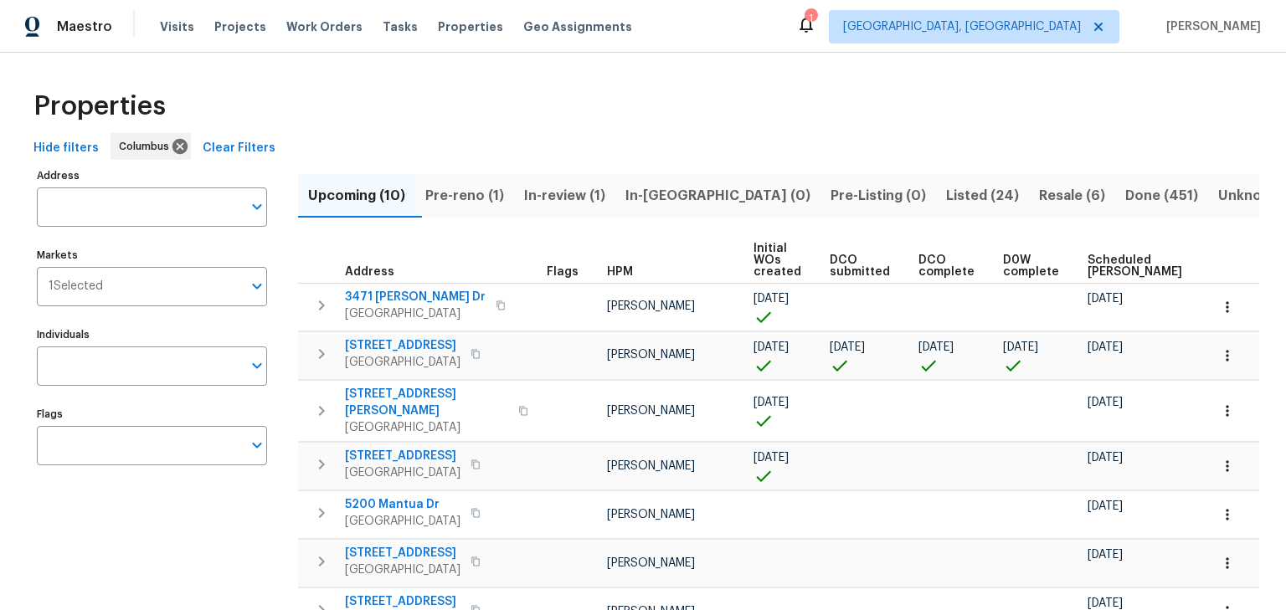
click at [493, 191] on span "Pre-reno (1)" at bounding box center [464, 195] width 79 height 23
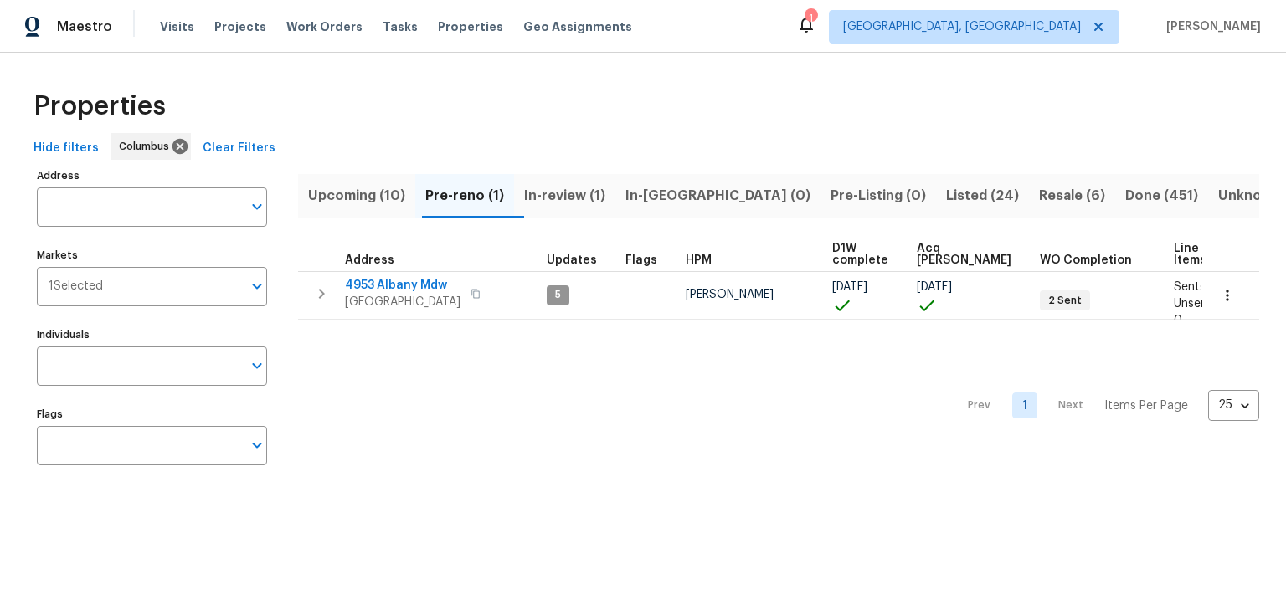
click at [605, 196] on span "In-review (1)" at bounding box center [564, 195] width 81 height 23
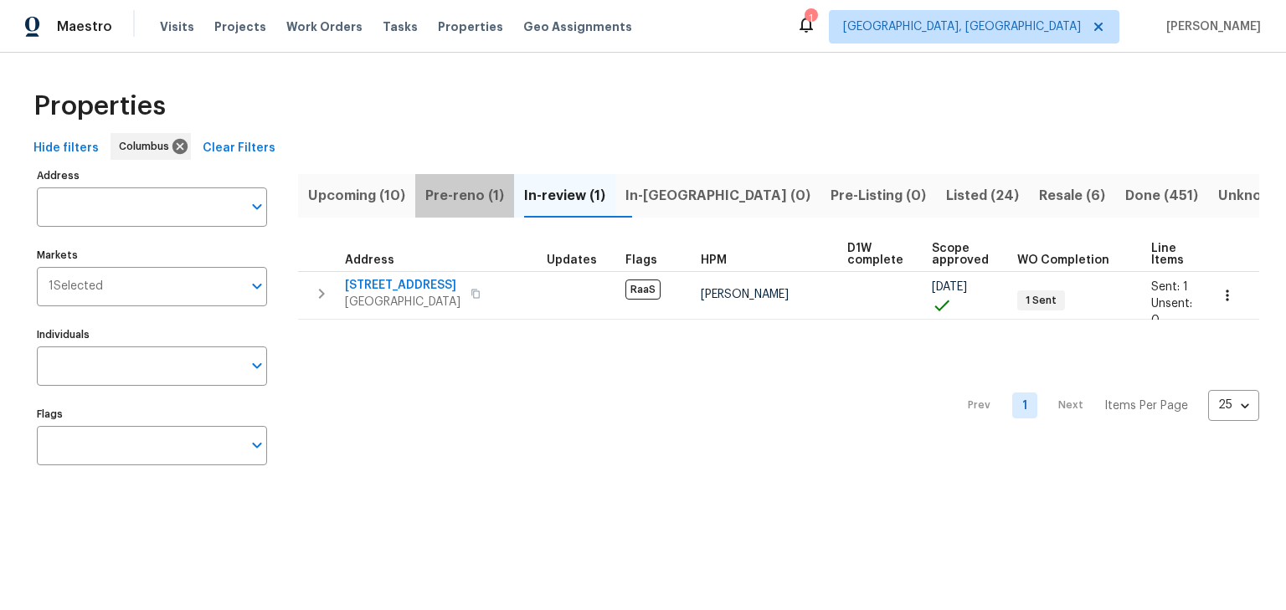
click at [440, 199] on span "Pre-reno (1)" at bounding box center [464, 195] width 79 height 23
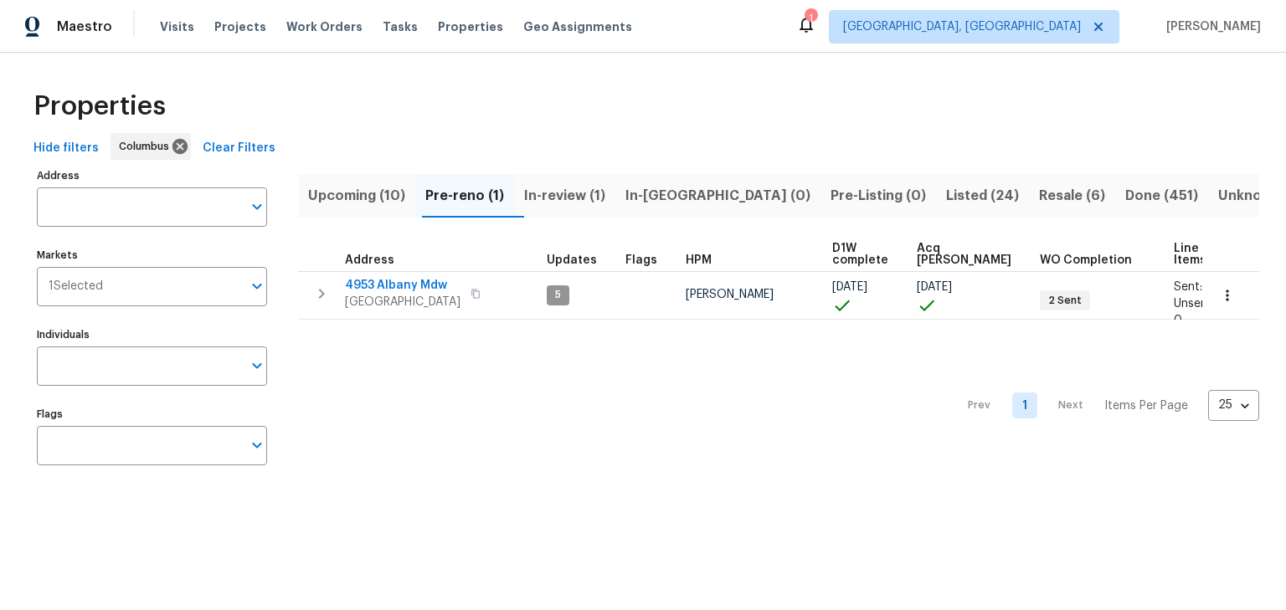
click at [340, 193] on span "Upcoming (10)" at bounding box center [356, 195] width 97 height 23
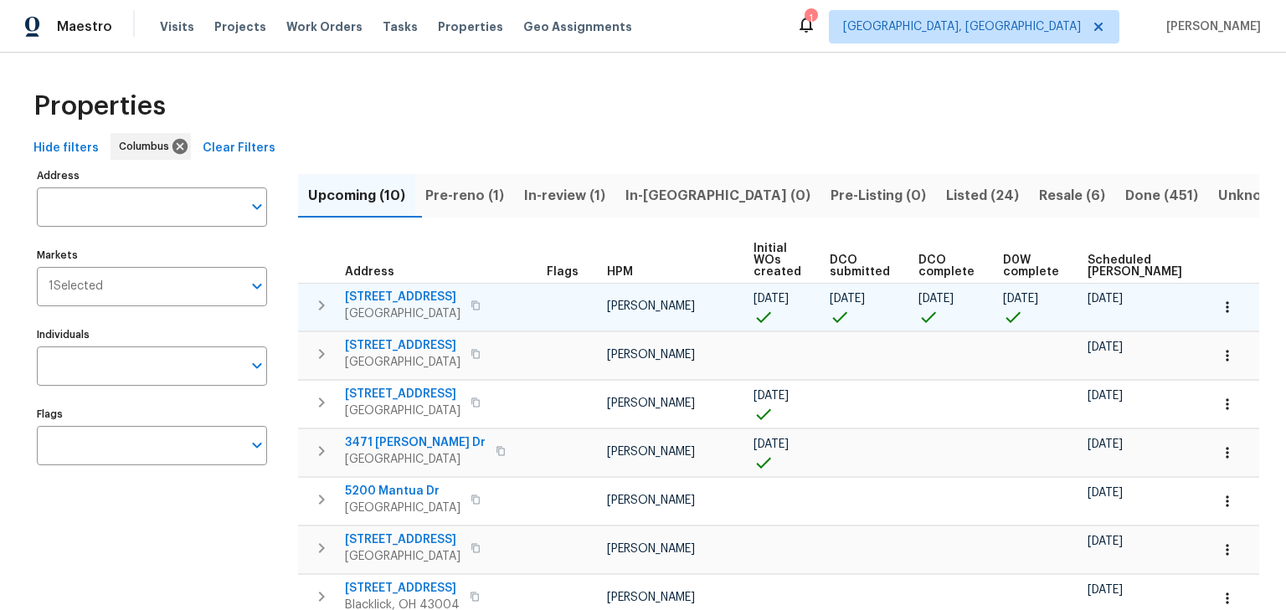
click at [425, 296] on span "[STREET_ADDRESS]" at bounding box center [403, 297] width 116 height 17
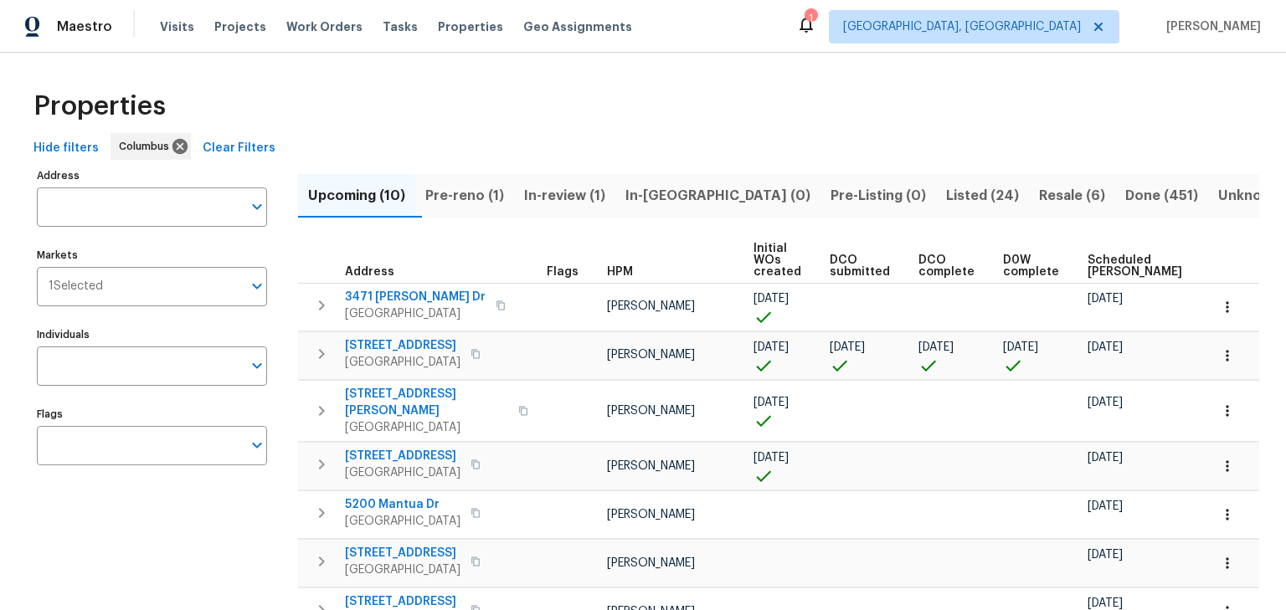
click at [601, 198] on span "In-review (1)" at bounding box center [564, 195] width 81 height 23
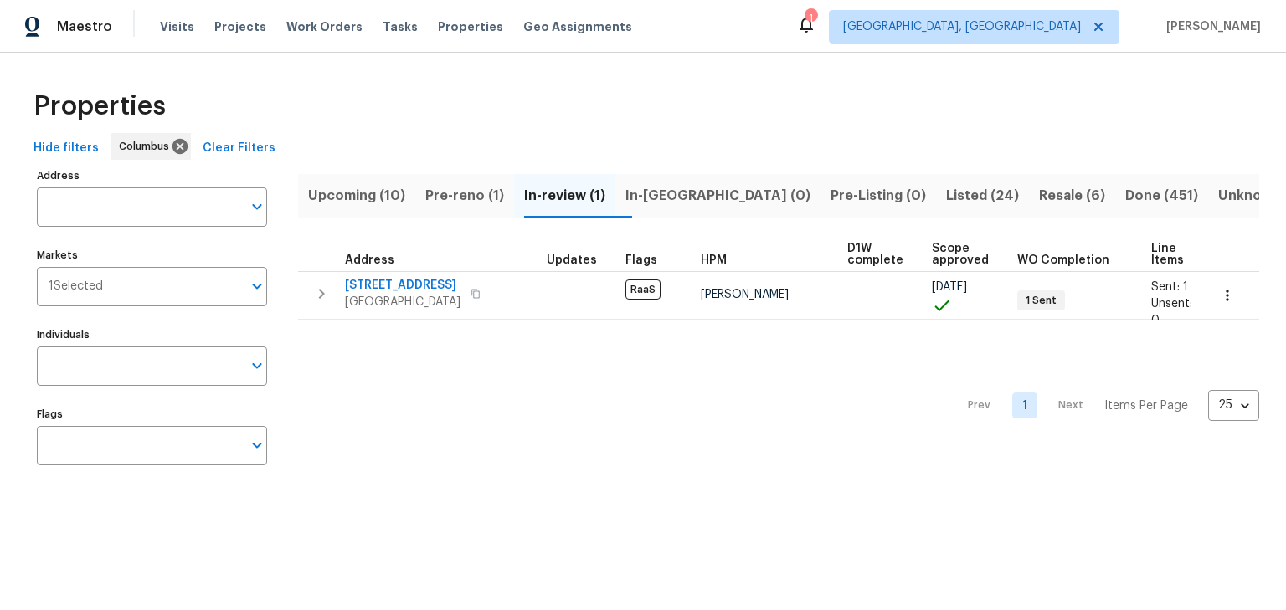
click at [371, 194] on span "Upcoming (10)" at bounding box center [356, 195] width 97 height 23
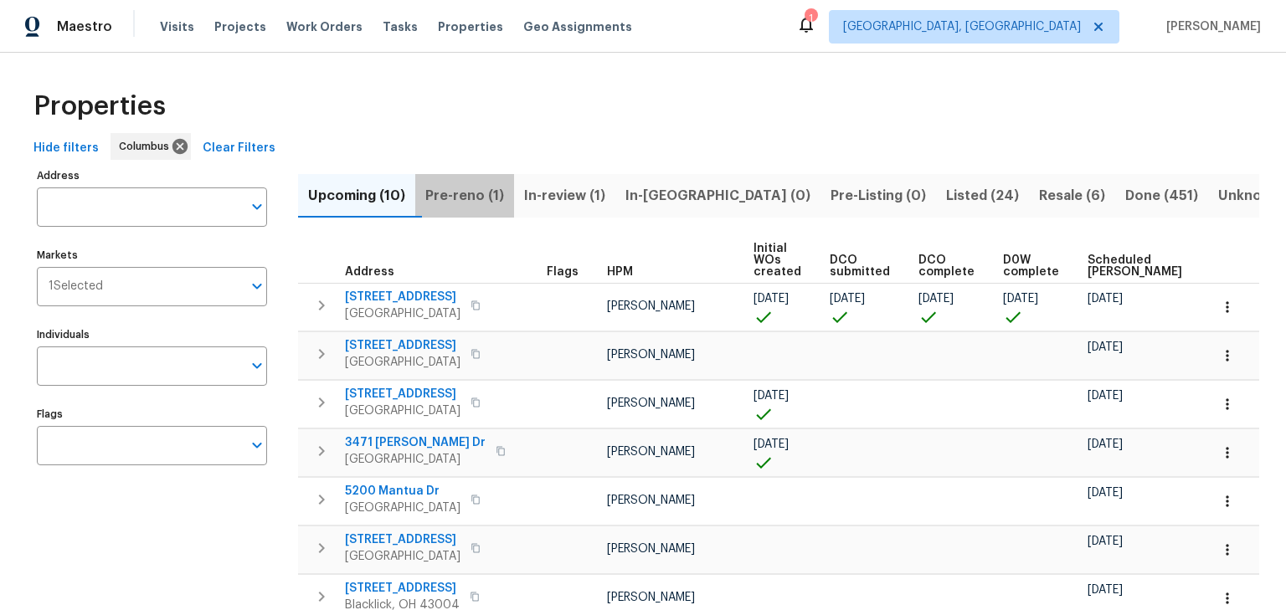
click at [501, 194] on span "Pre-reno (1)" at bounding box center [464, 195] width 79 height 23
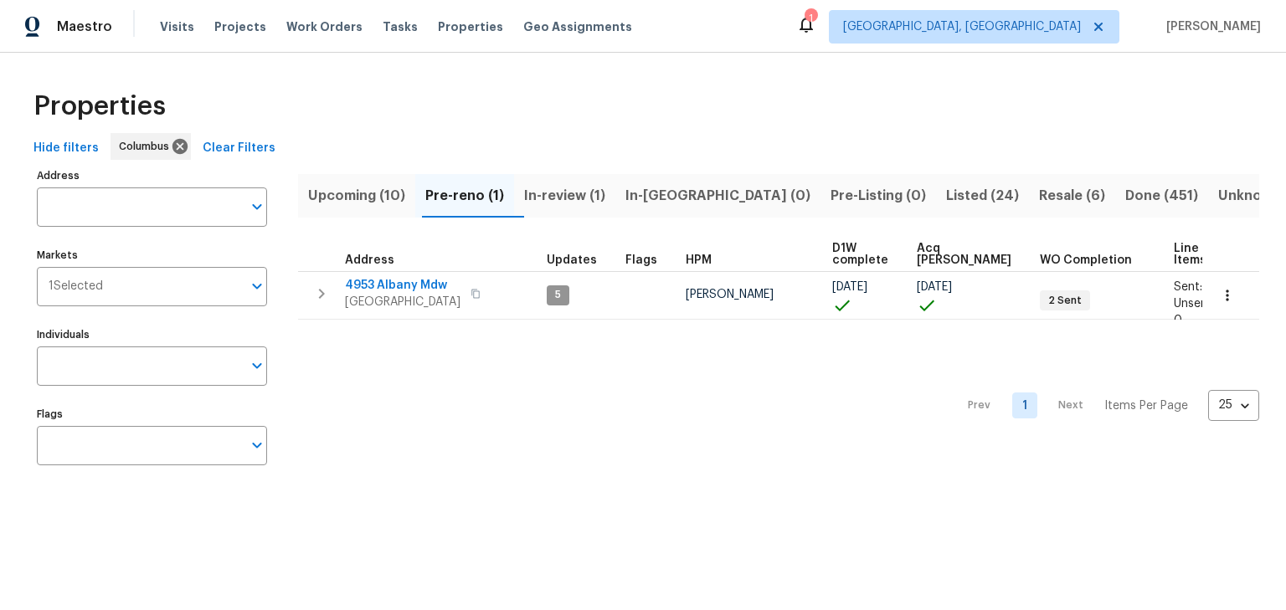
click at [371, 286] on span "4953 Albany Mdw" at bounding box center [403, 285] width 116 height 17
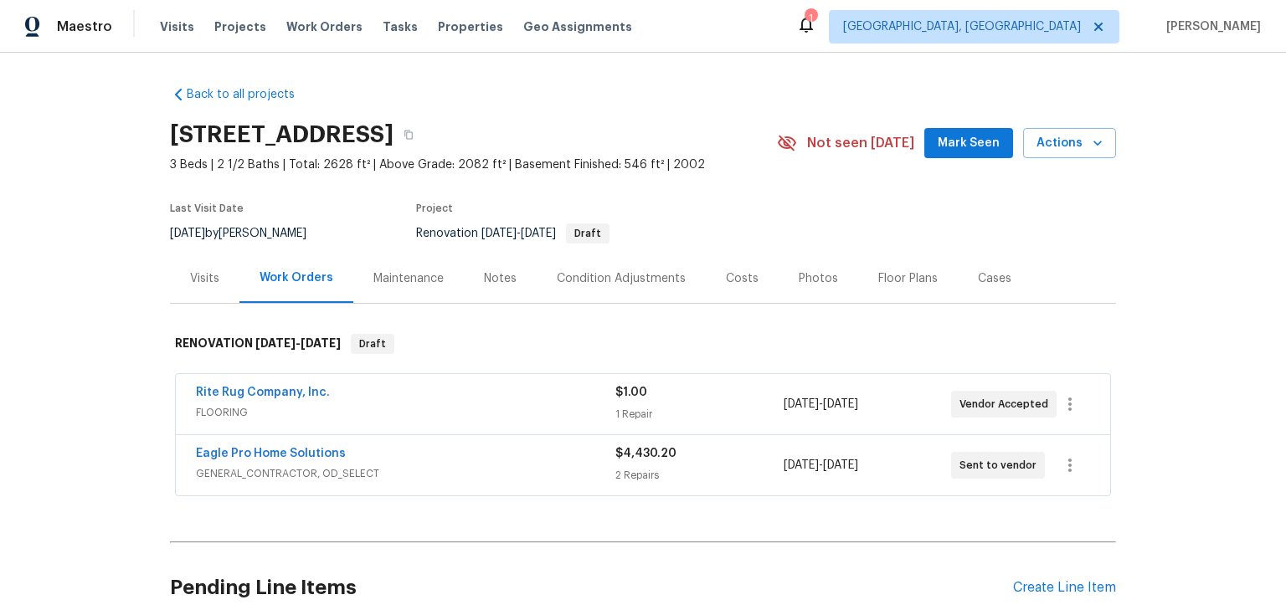
click at [94, 293] on div "Back to all projects [STREET_ADDRESS] 3 Beds | 2 1/2 Baths | Total: 2628 ft² | …" at bounding box center [643, 332] width 1286 height 558
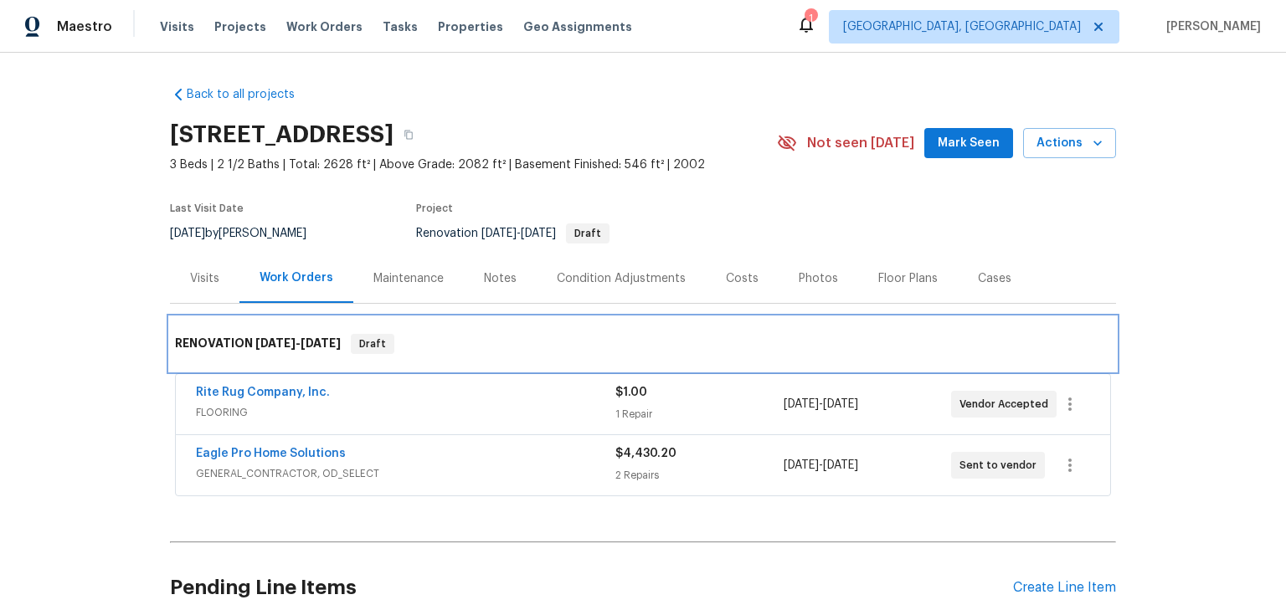
click at [558, 318] on div "RENOVATION [DATE] - [DATE] Draft" at bounding box center [643, 344] width 946 height 54
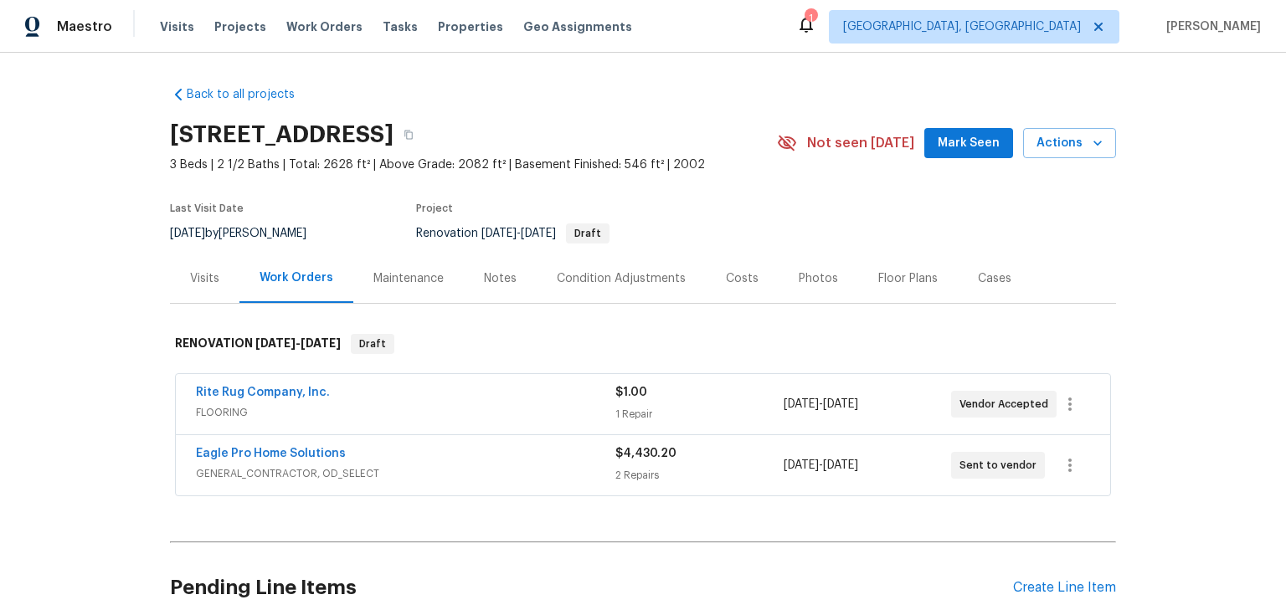
click at [1218, 332] on div "Back to all projects [STREET_ADDRESS] 3 Beds | 2 1/2 Baths | Total: 2628 ft² | …" at bounding box center [643, 332] width 1286 height 558
click at [995, 146] on span "Mark Seen" at bounding box center [969, 143] width 62 height 21
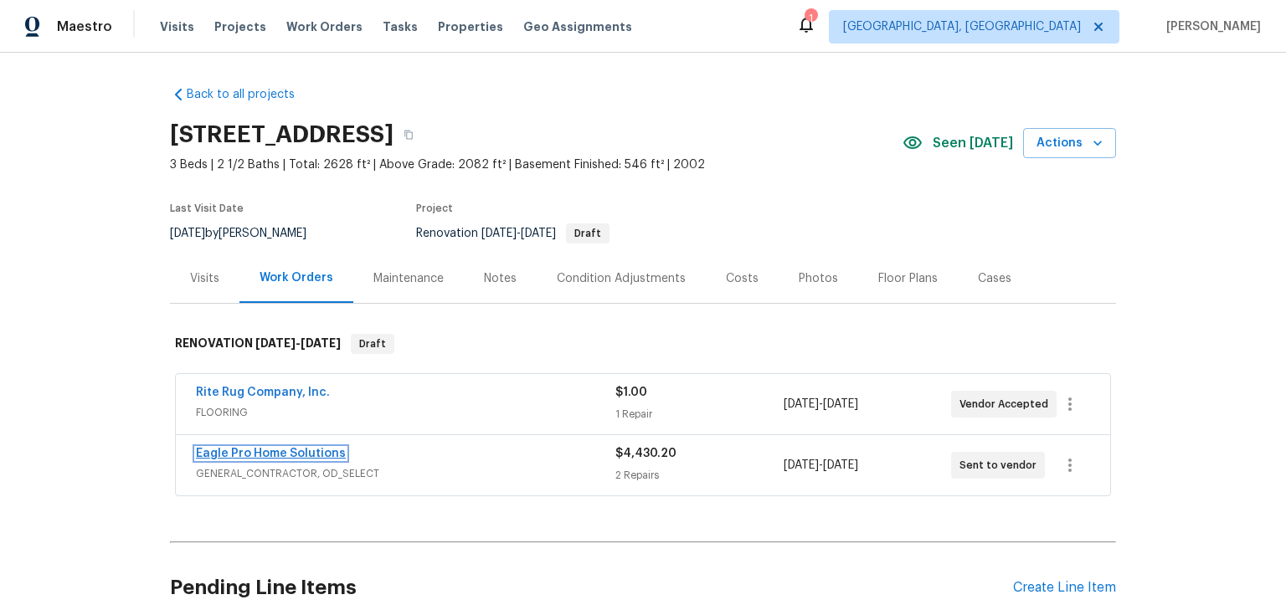
click at [292, 450] on link "Eagle Pro Home Solutions" at bounding box center [271, 454] width 150 height 12
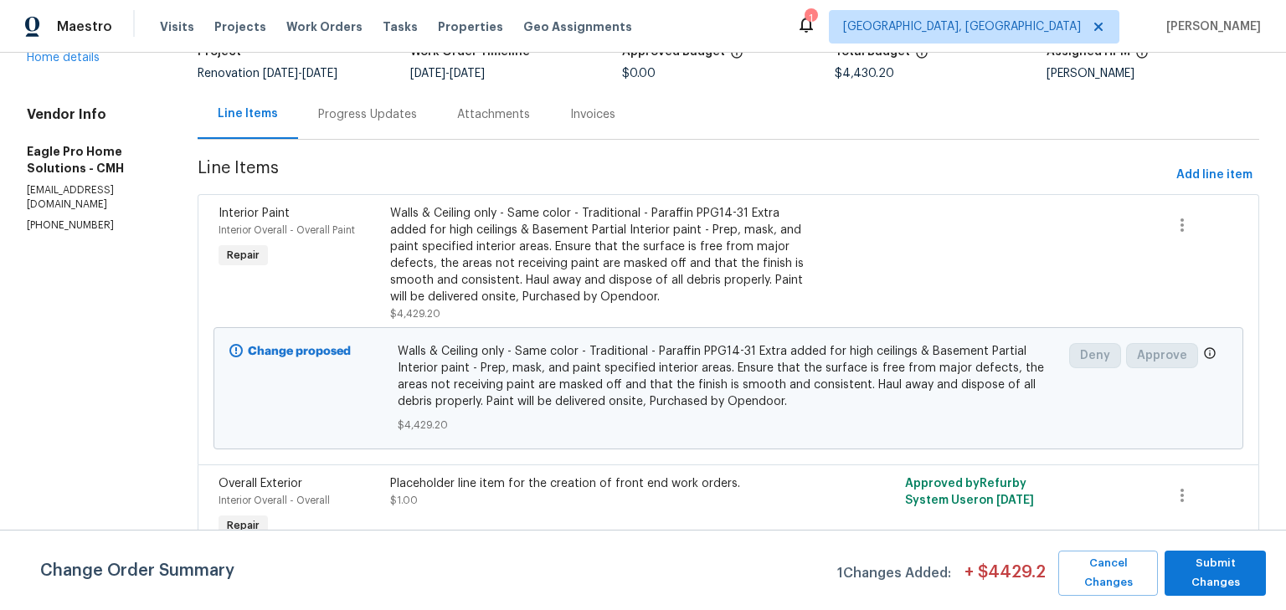
scroll to position [147, 0]
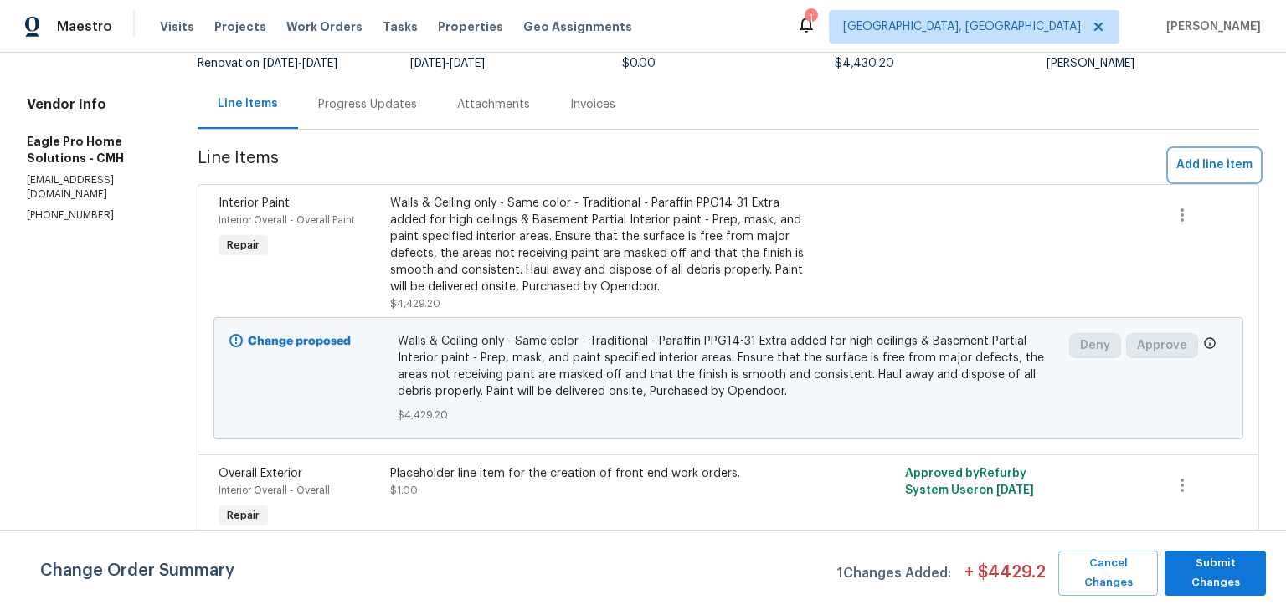
click at [1205, 155] on span "Add line item" at bounding box center [1214, 165] width 76 height 21
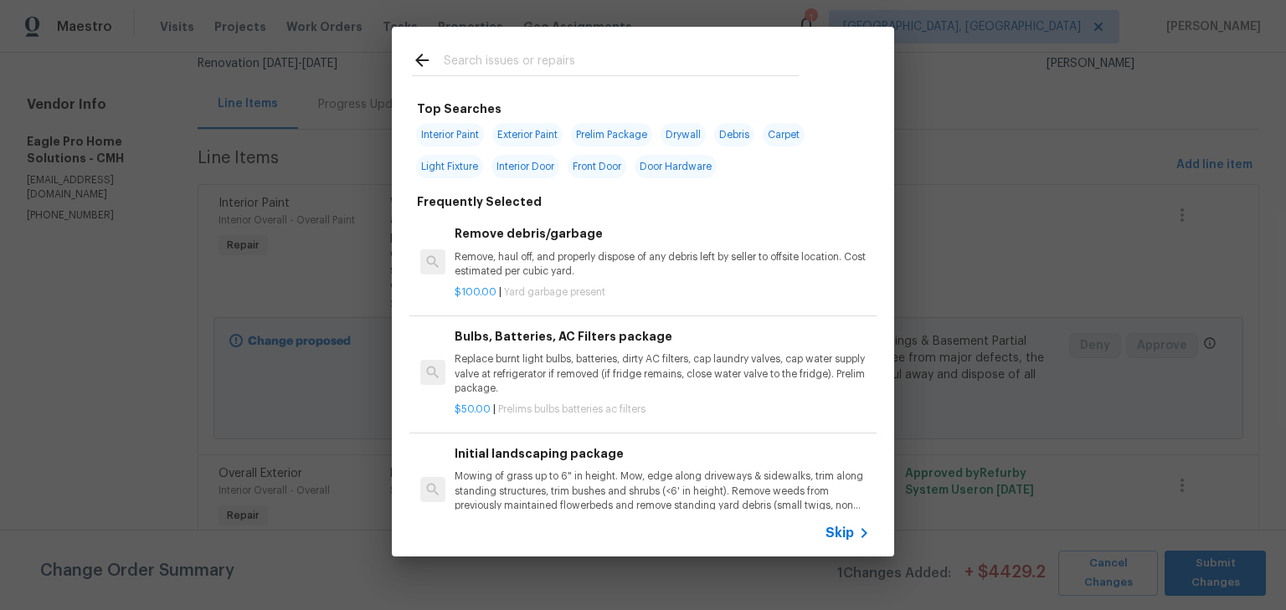
click at [453, 135] on span "Interior Paint" at bounding box center [450, 134] width 68 height 23
type input "Interior Paint"
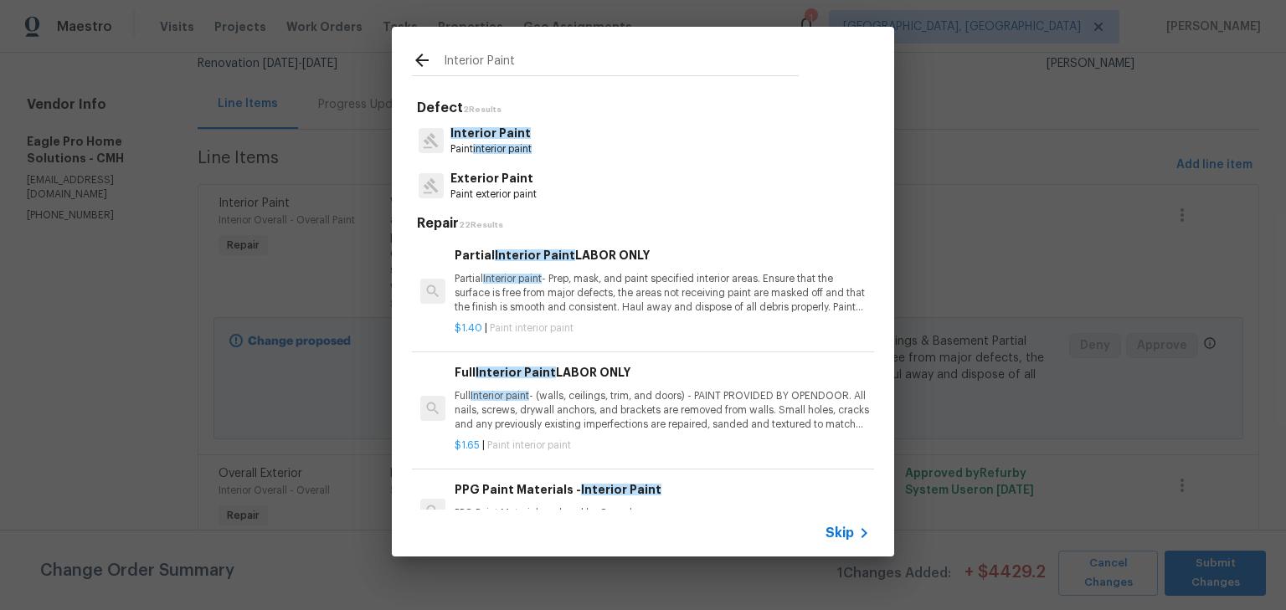
click at [507, 142] on p "Interior Paint" at bounding box center [490, 134] width 81 height 18
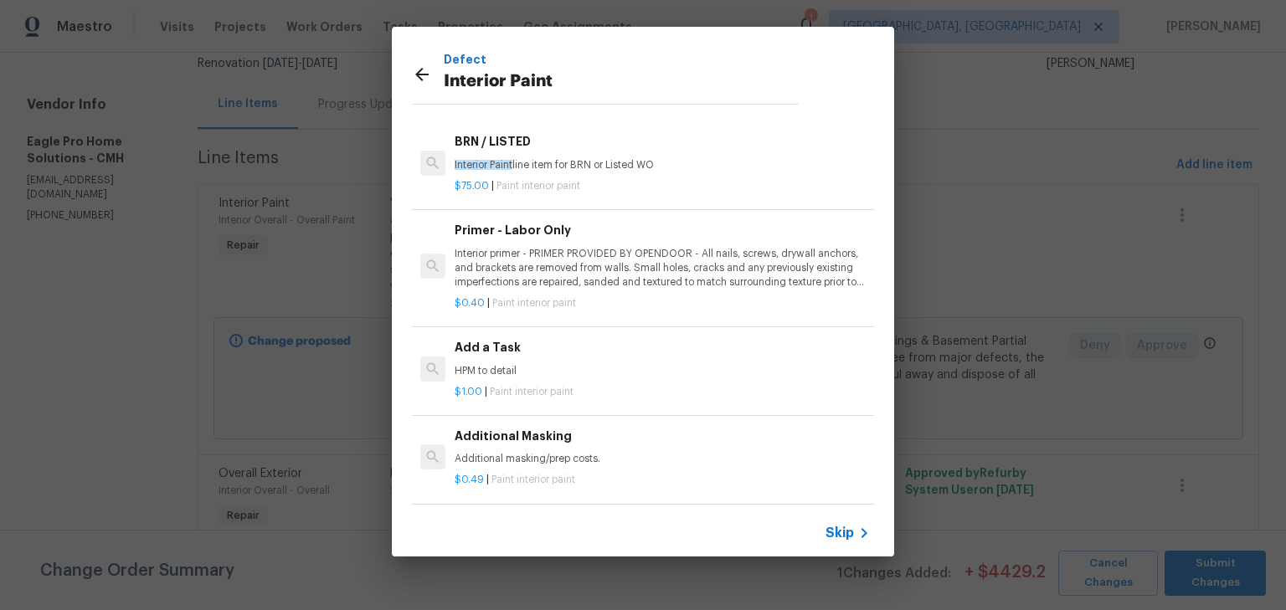
scroll to position [68, 0]
click at [547, 363] on p "HPM to detail" at bounding box center [662, 370] width 415 height 14
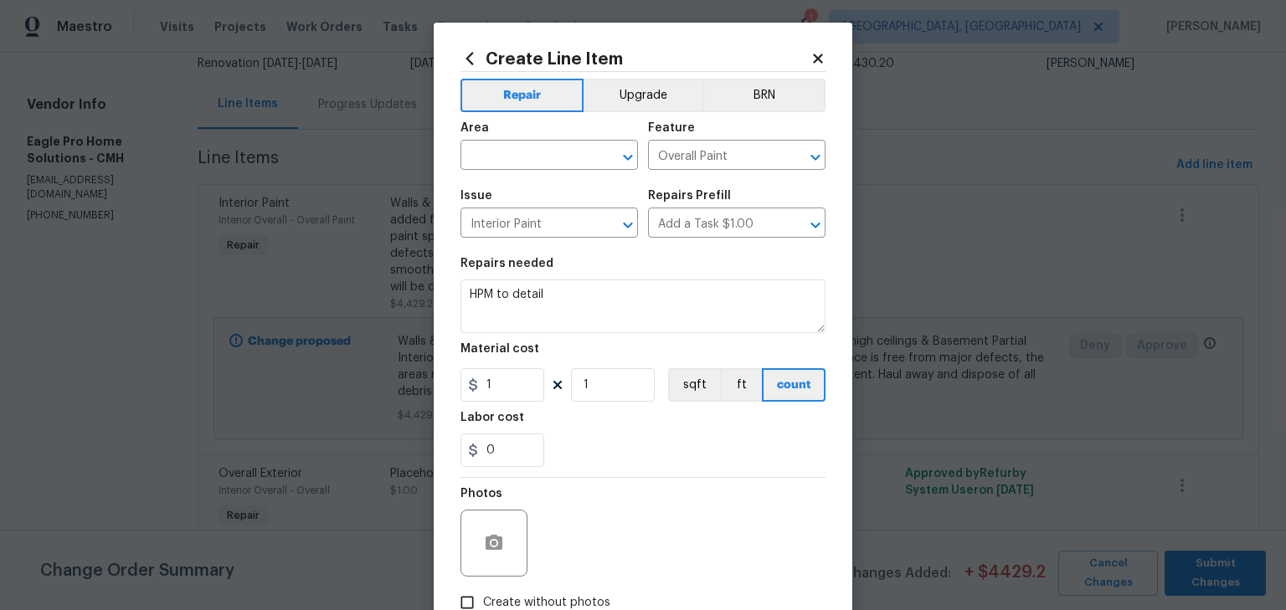
scroll to position [3, 0]
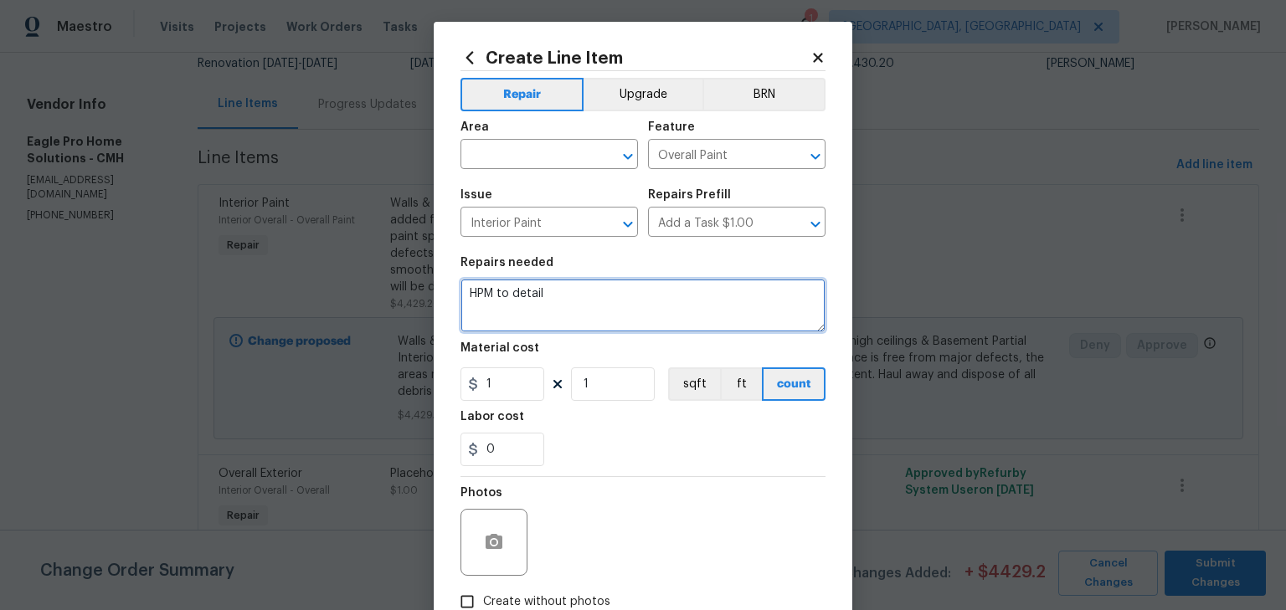
drag, startPoint x: 608, startPoint y: 294, endPoint x: 340, endPoint y: 283, distance: 268.2
click at [340, 283] on div "Create Line Item Repair Upgrade BRN Area ​ Feature Overall Paint ​ Issue Interi…" at bounding box center [643, 305] width 1286 height 610
click at [753, 301] on textarea "Use Howard Restor-A-Finish or similar product" at bounding box center [643, 306] width 365 height 54
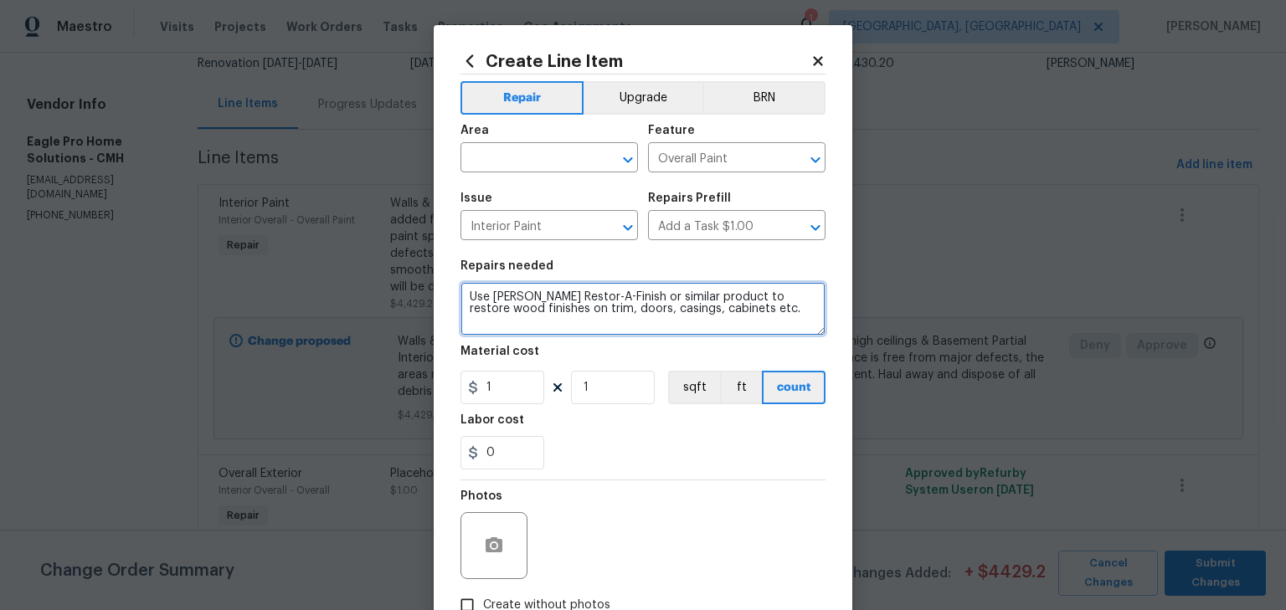
scroll to position [0, 0]
type textarea "Use [PERSON_NAME] Restor-A-Finish or similar product to restore wood finishes o…"
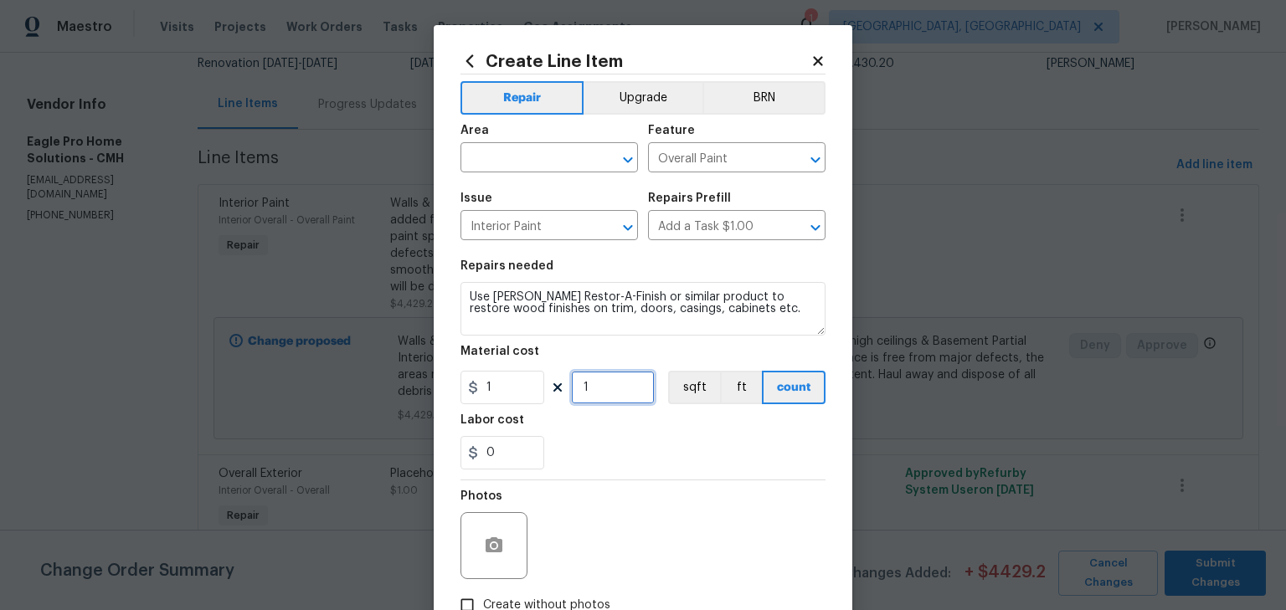
drag, startPoint x: 582, startPoint y: 384, endPoint x: 562, endPoint y: 385, distance: 20.1
click at [562, 385] on div "1 1 sqft ft count" at bounding box center [643, 387] width 365 height 33
type input "30"
drag, startPoint x: 507, startPoint y: 451, endPoint x: 412, endPoint y: 460, distance: 95.8
click at [408, 461] on div "Create Line Item Repair Upgrade BRN Area ​ Feature Overall Paint ​ Issue Interi…" at bounding box center [643, 305] width 1286 height 610
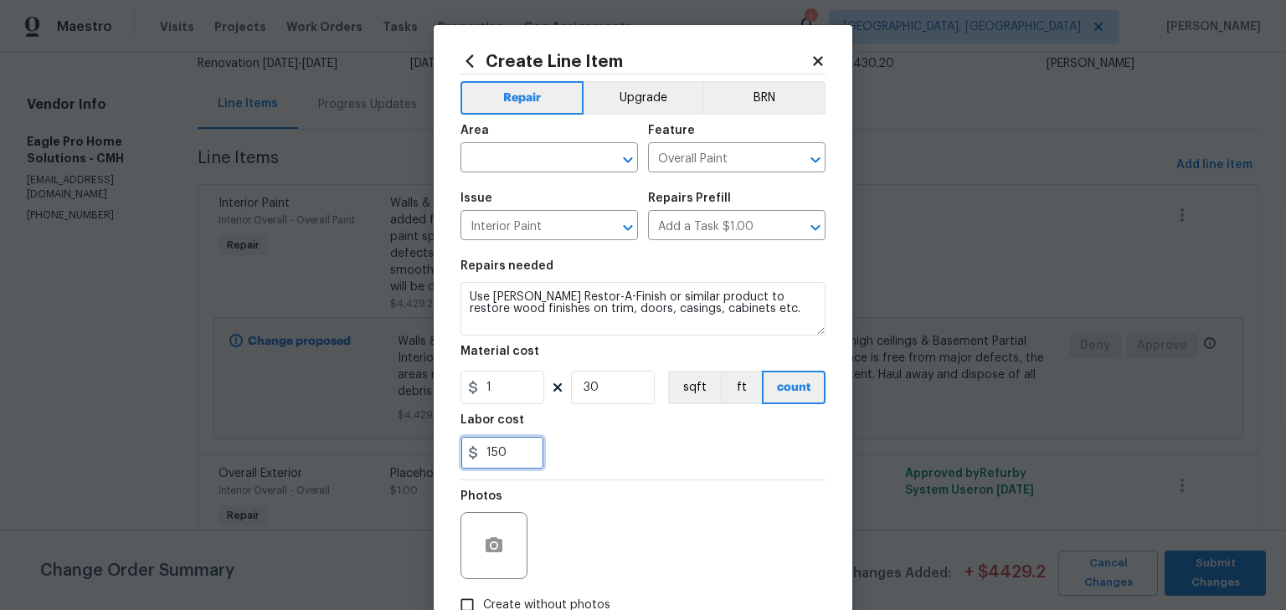
type input "150"
click at [769, 553] on div "Photos" at bounding box center [643, 535] width 365 height 109
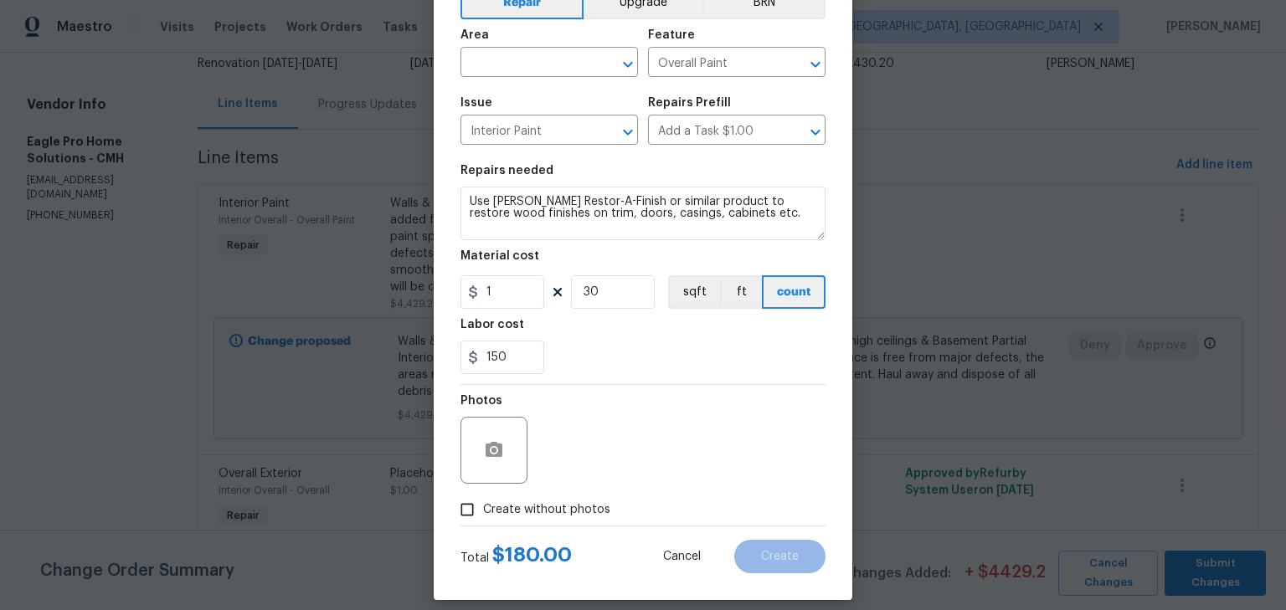
scroll to position [111, 0]
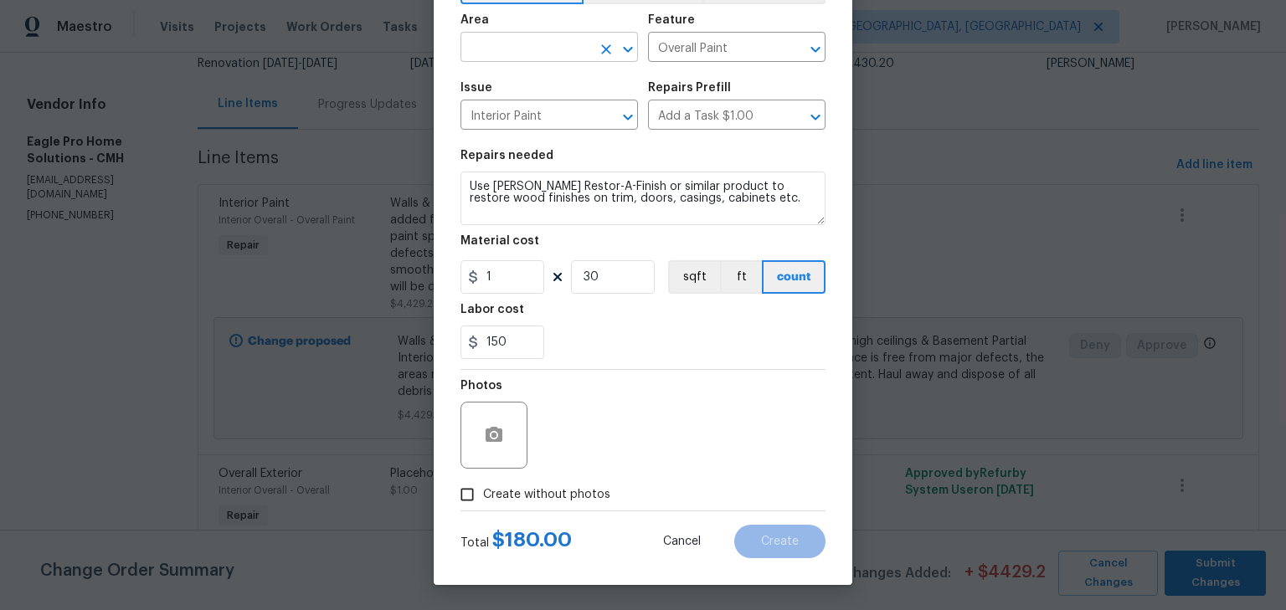
click at [549, 57] on input "text" at bounding box center [526, 49] width 131 height 26
click at [534, 105] on li "Interior Overall" at bounding box center [545, 114] width 178 height 28
type input "Interior Overall"
click at [695, 473] on div "Photos" at bounding box center [643, 424] width 365 height 109
click at [588, 487] on span "Create without photos" at bounding box center [546, 496] width 127 height 18
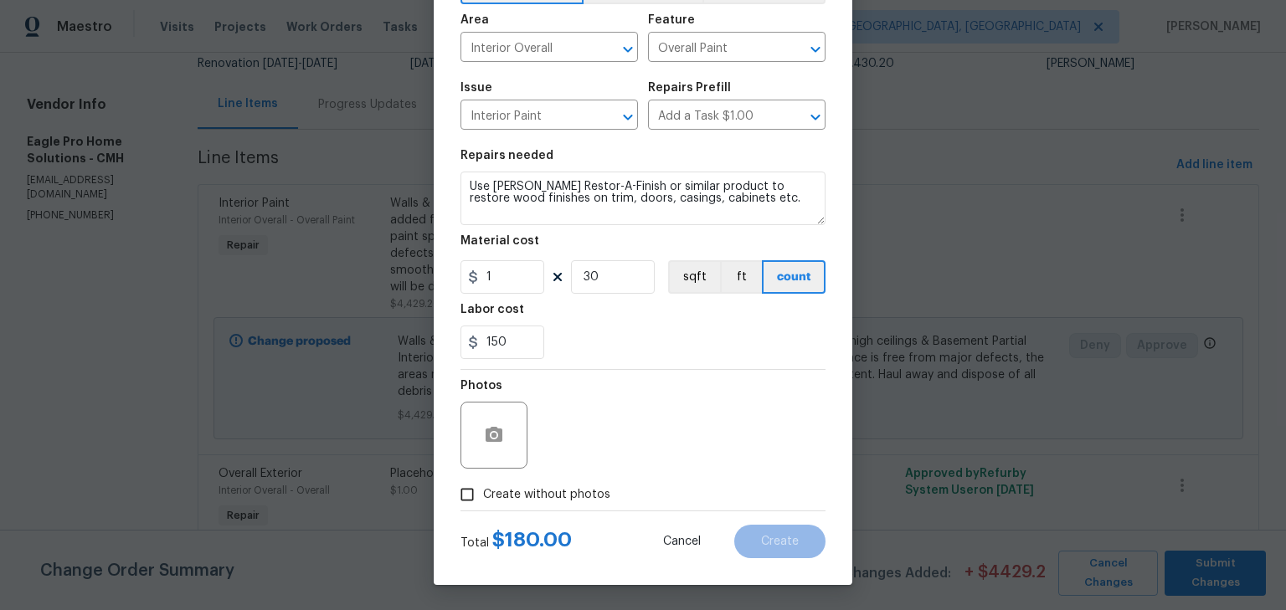
click at [483, 486] on input "Create without photos" at bounding box center [467, 495] width 32 height 32
checkbox input "true"
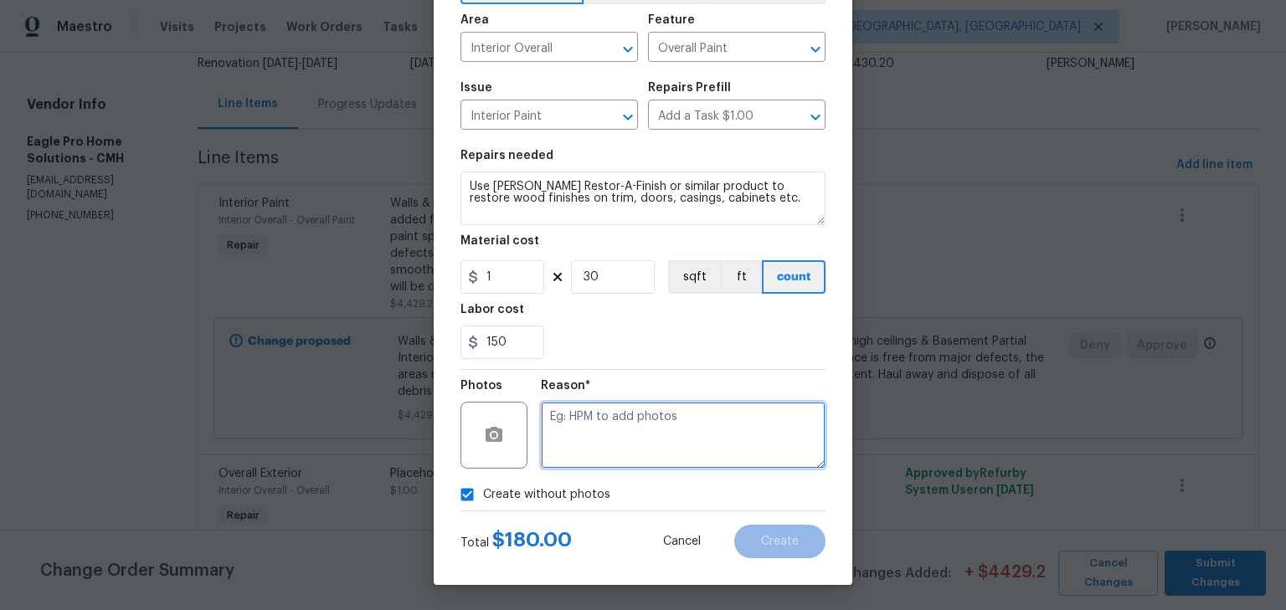
click at [620, 447] on textarea at bounding box center [683, 435] width 285 height 67
type textarea "h"
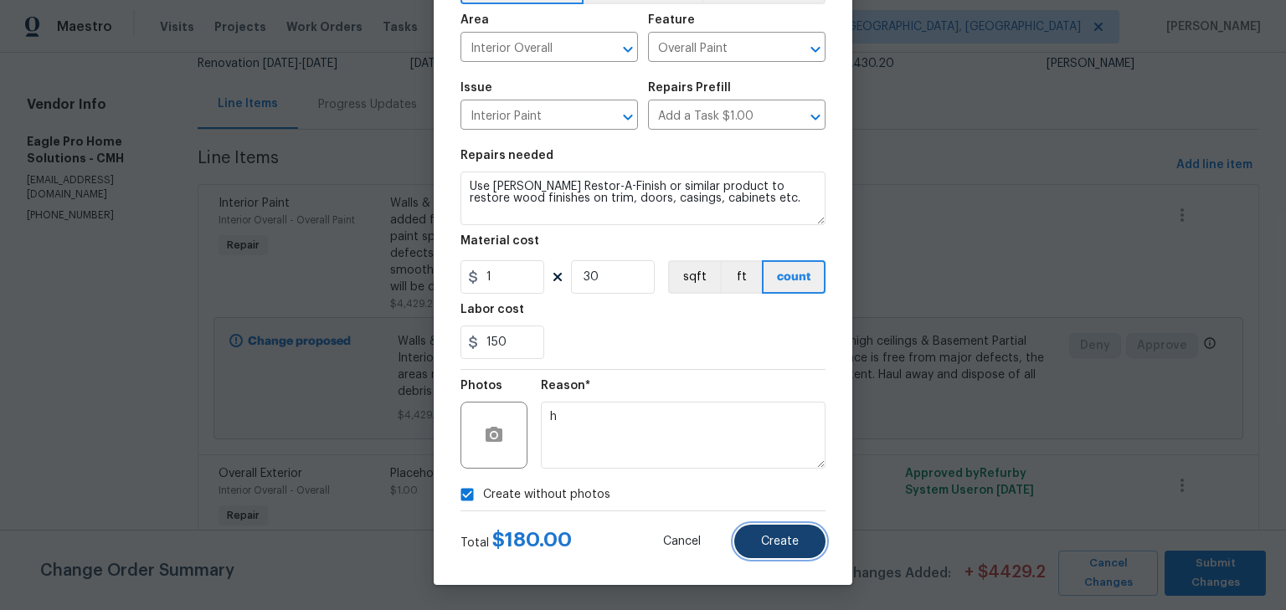
click at [761, 530] on button "Create" at bounding box center [779, 541] width 91 height 33
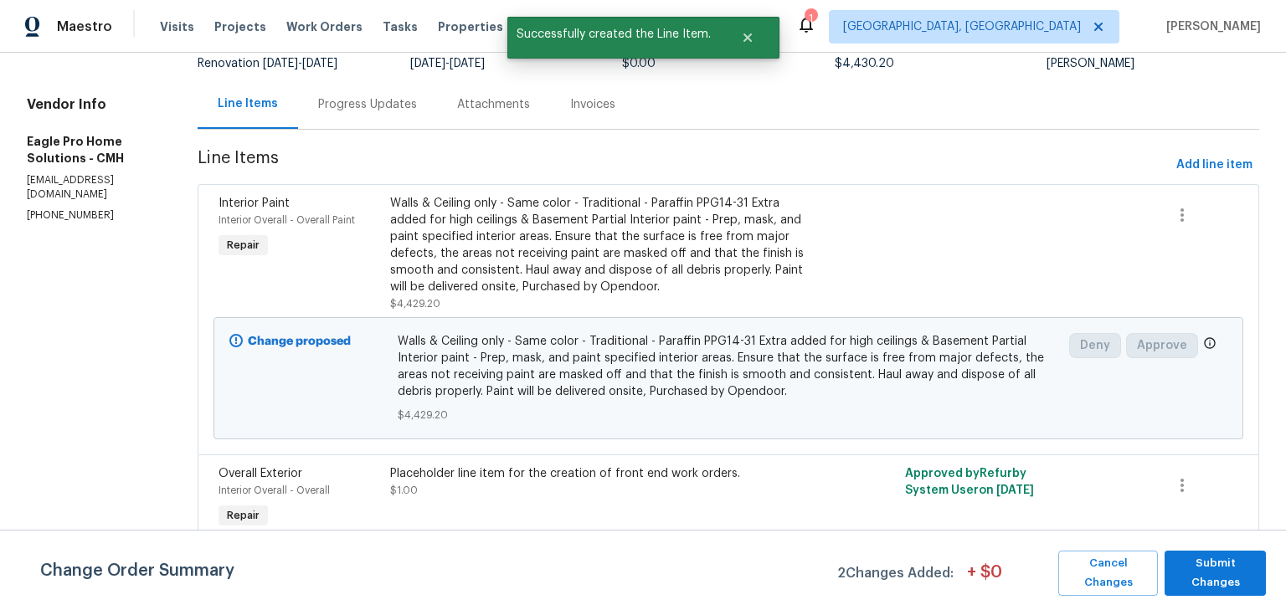
scroll to position [0, 0]
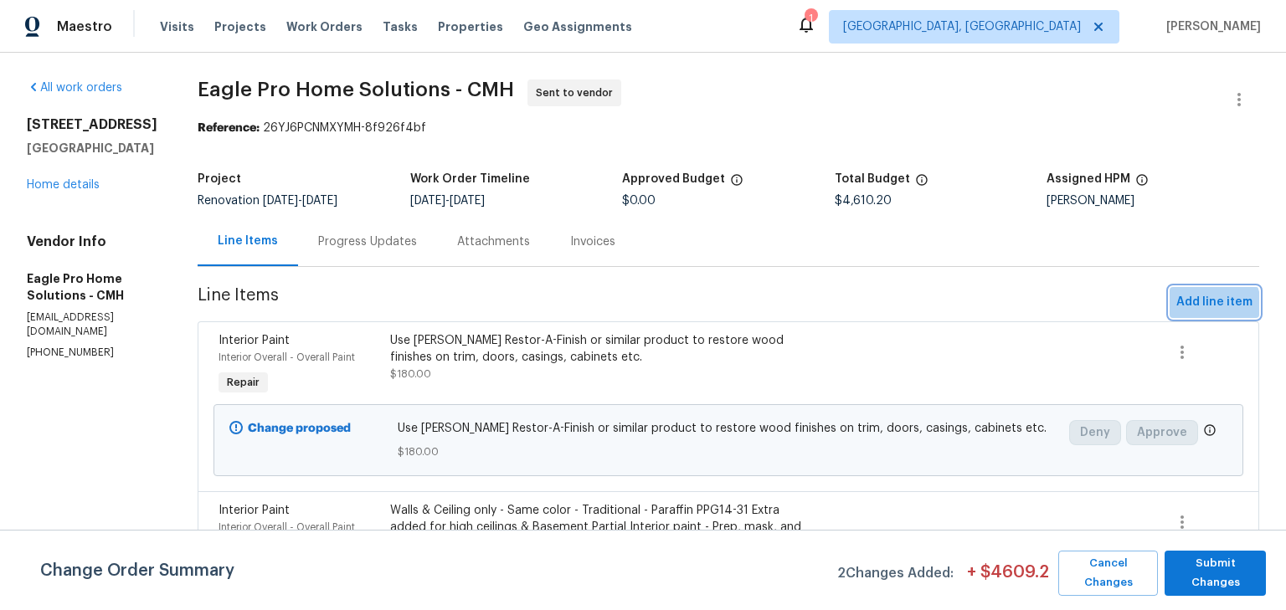
click at [1197, 306] on span "Add line item" at bounding box center [1214, 302] width 76 height 21
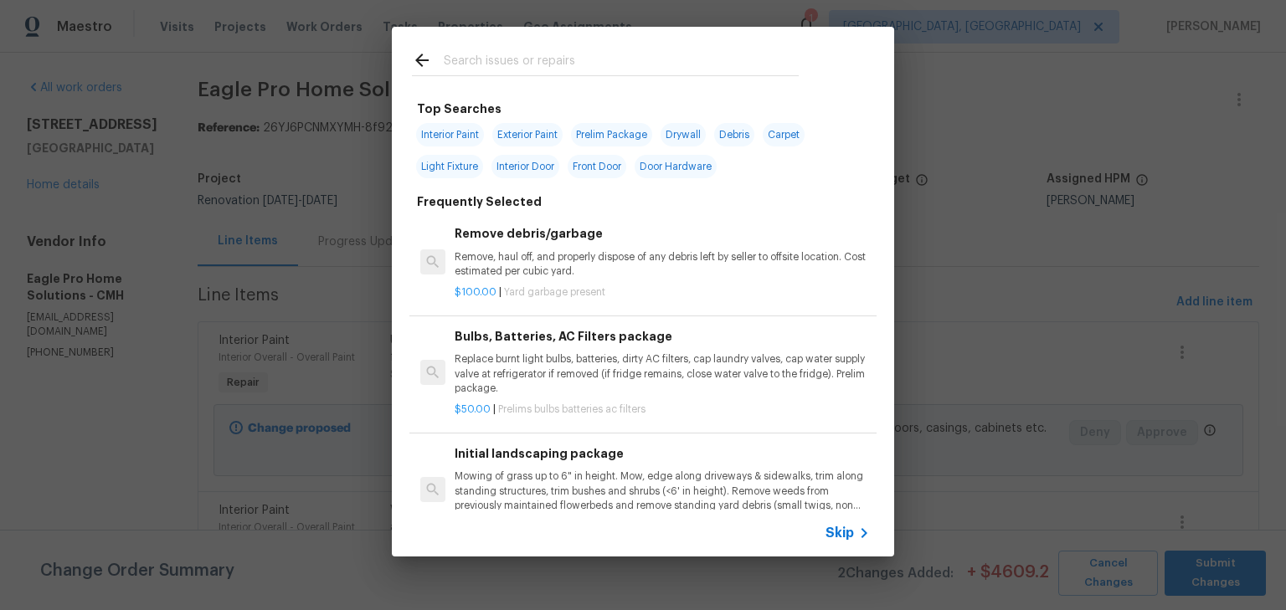
click at [566, 56] on input "text" at bounding box center [621, 62] width 355 height 25
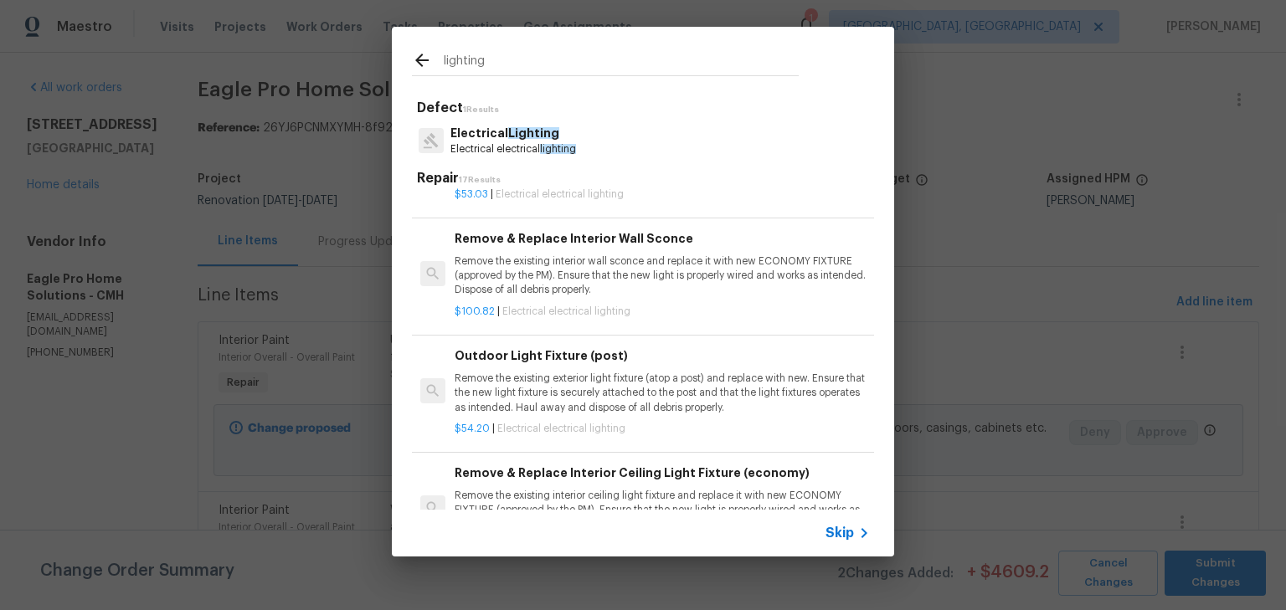
scroll to position [1204, 0]
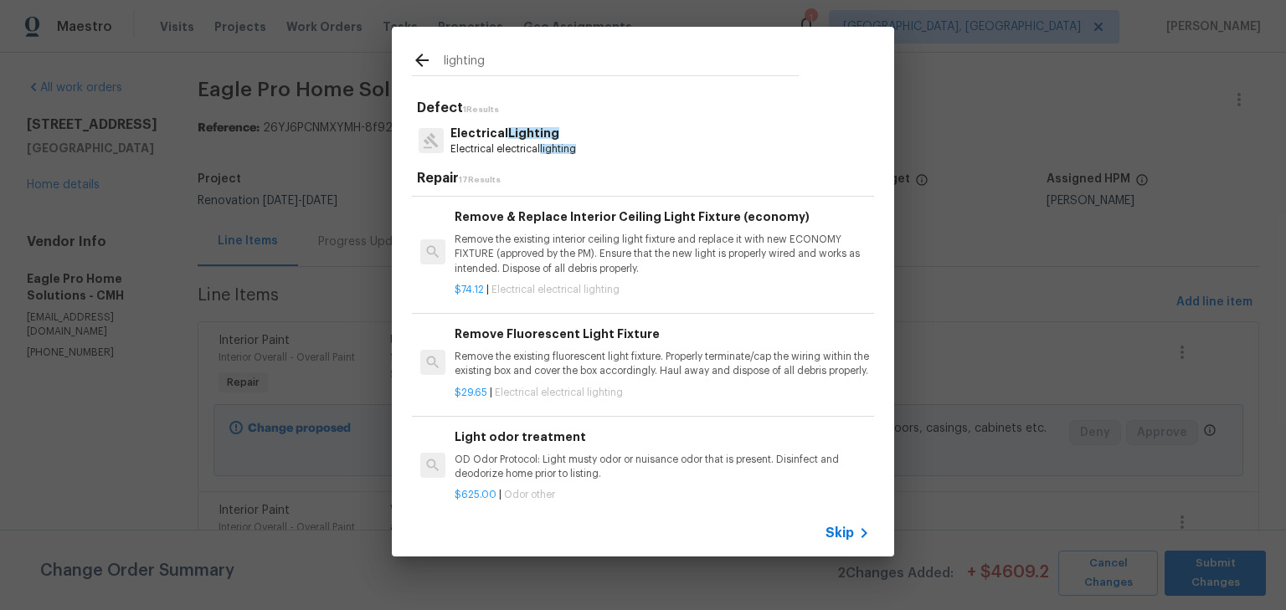
click at [514, 58] on input "lighting" at bounding box center [621, 62] width 355 height 25
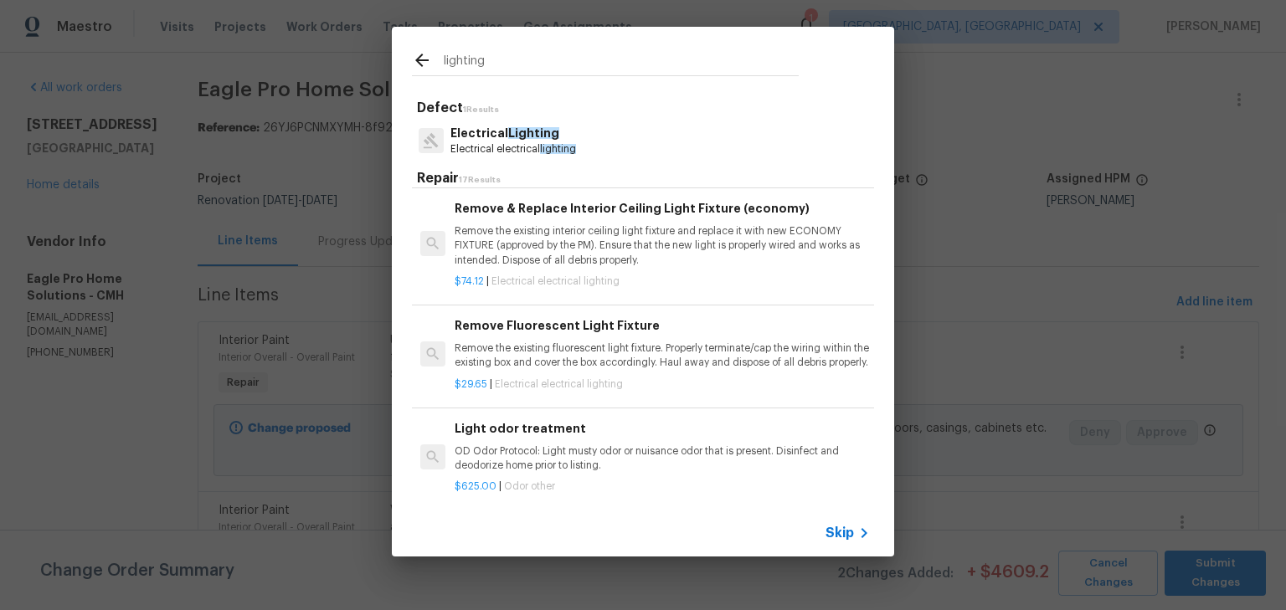
drag, startPoint x: 514, startPoint y: 58, endPoint x: 195, endPoint y: 57, distance: 319.0
click at [196, 58] on div "lighting Defect 1 Results Electrical Lighting Electrical electrical lighting Re…" at bounding box center [643, 292] width 1286 height 584
type input "ceiling fan"
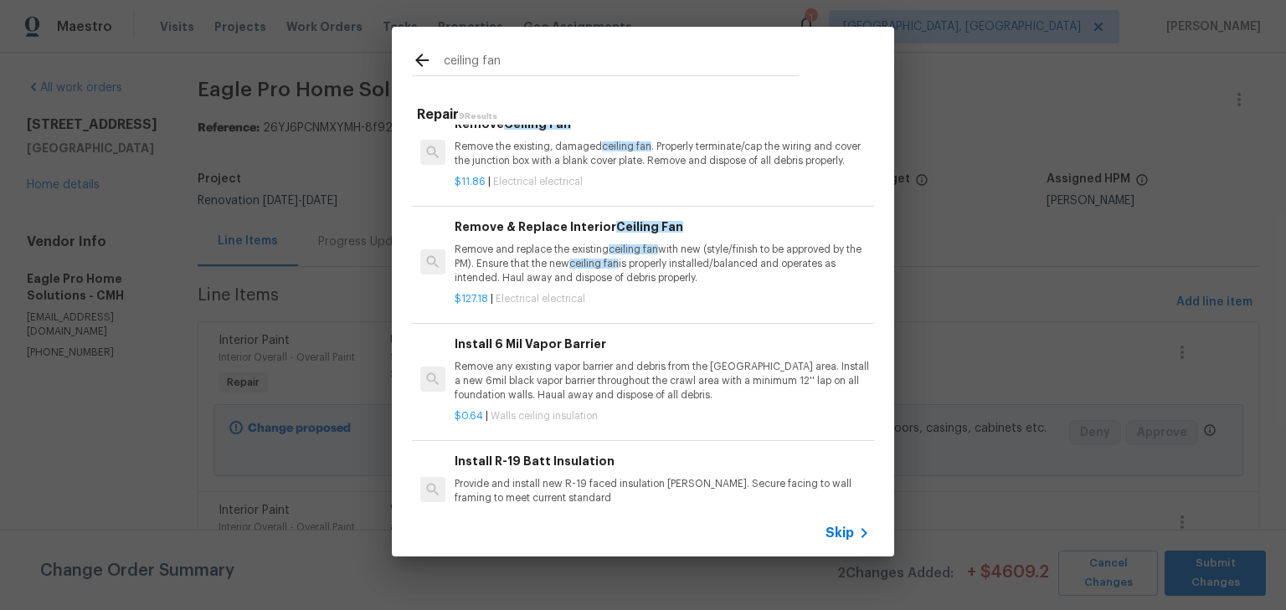
scroll to position [0, 0]
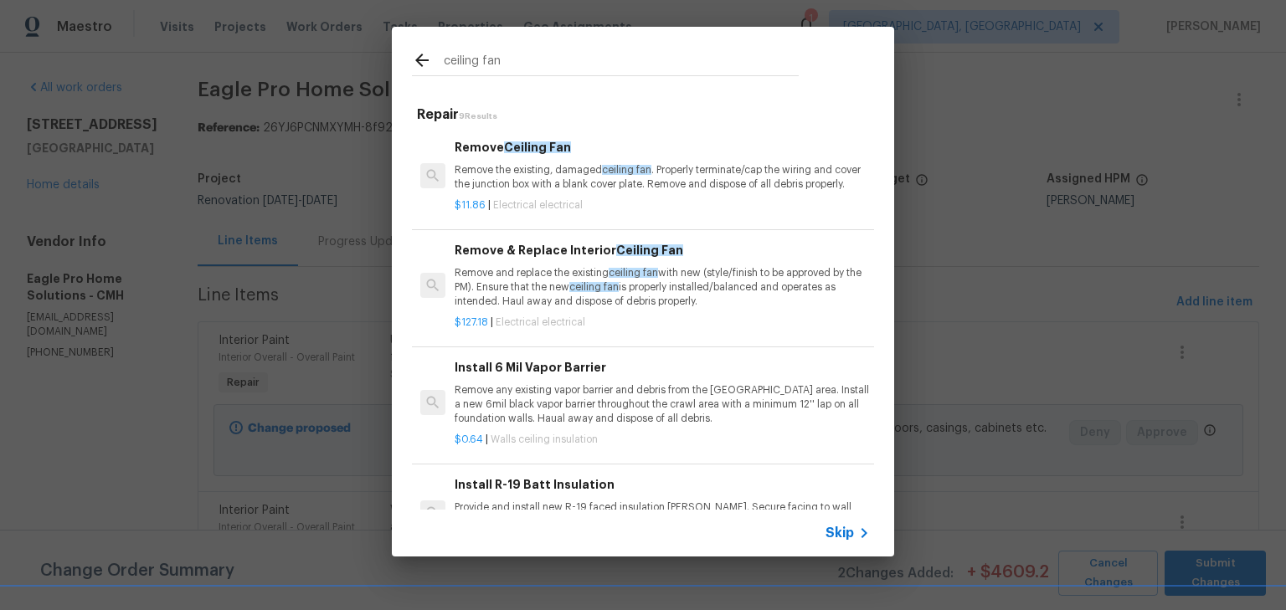
click at [572, 287] on p "Remove and replace the existing ceiling fan with new (style/finish to be approv…" at bounding box center [662, 287] width 415 height 43
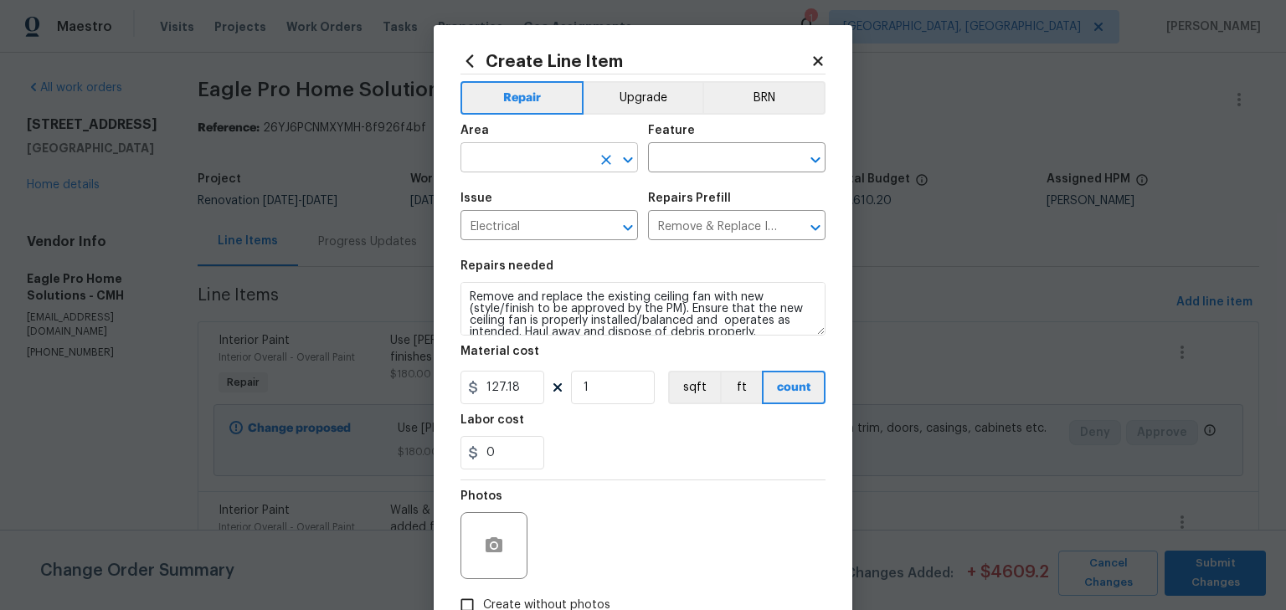
click at [553, 170] on input "text" at bounding box center [526, 160] width 131 height 26
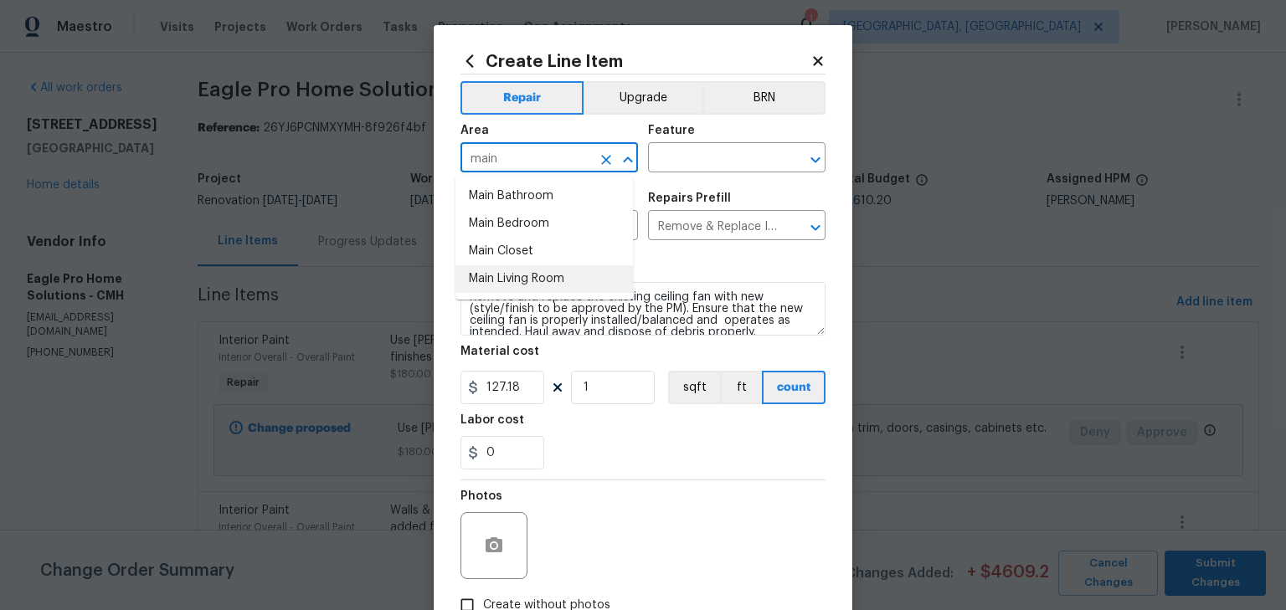
click at [528, 280] on li "Main Living Room" at bounding box center [545, 279] width 178 height 28
type input "Main Living Room"
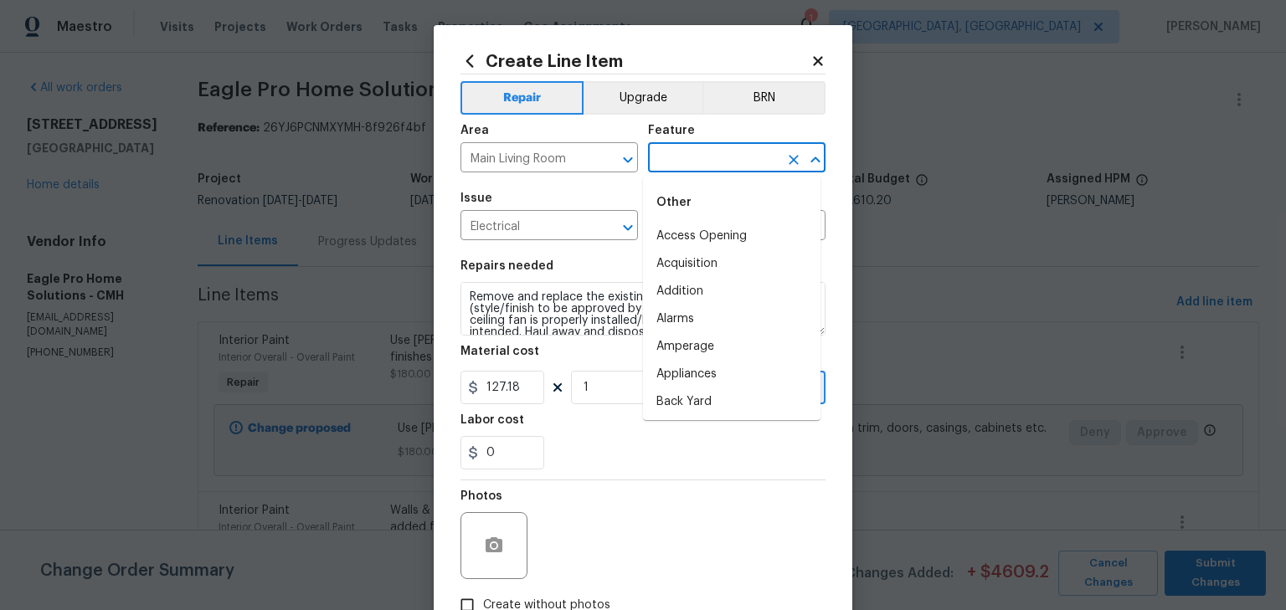
click at [698, 167] on input "text" at bounding box center [713, 160] width 131 height 26
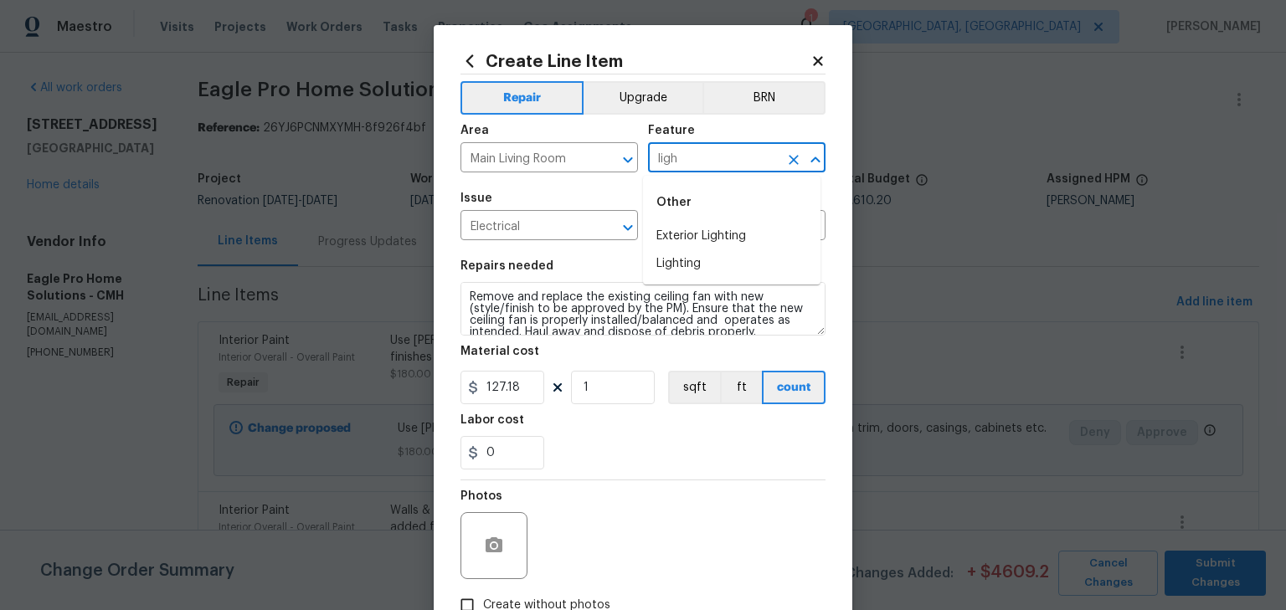
click at [692, 278] on ul "Other Exterior Lighting Lighting" at bounding box center [732, 230] width 178 height 109
click at [688, 270] on li "Lighting" at bounding box center [732, 264] width 178 height 28
type input "Lighting"
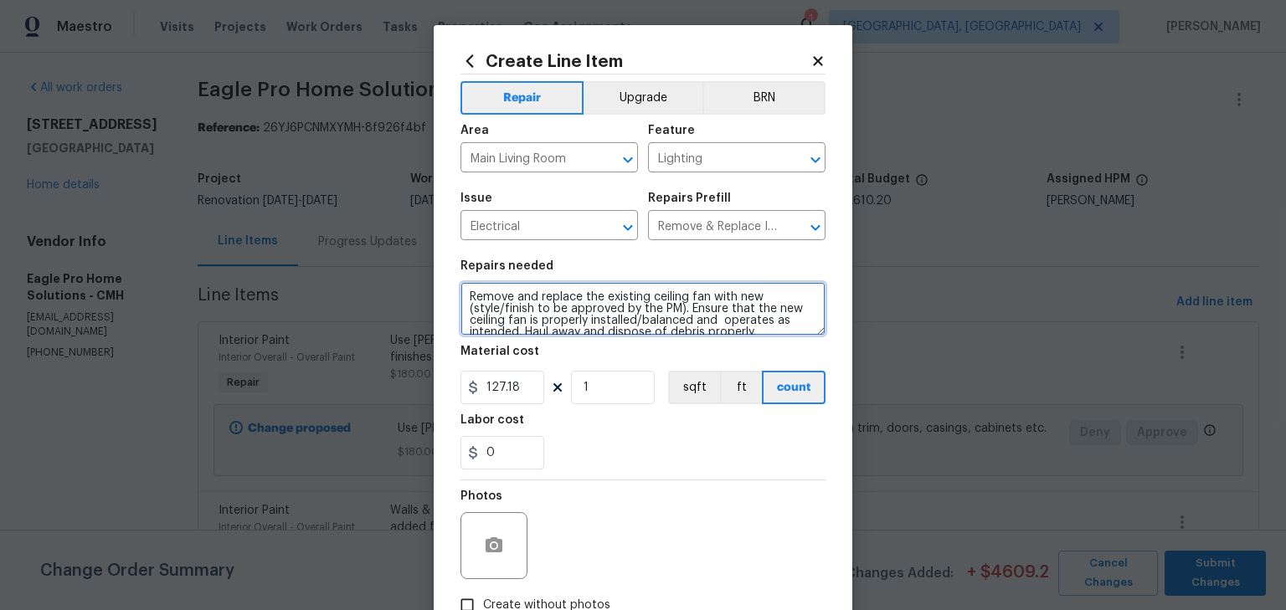
click at [464, 296] on textarea "Remove and replace the existing ceiling fan with new (style/finish to be approv…" at bounding box center [643, 309] width 365 height 54
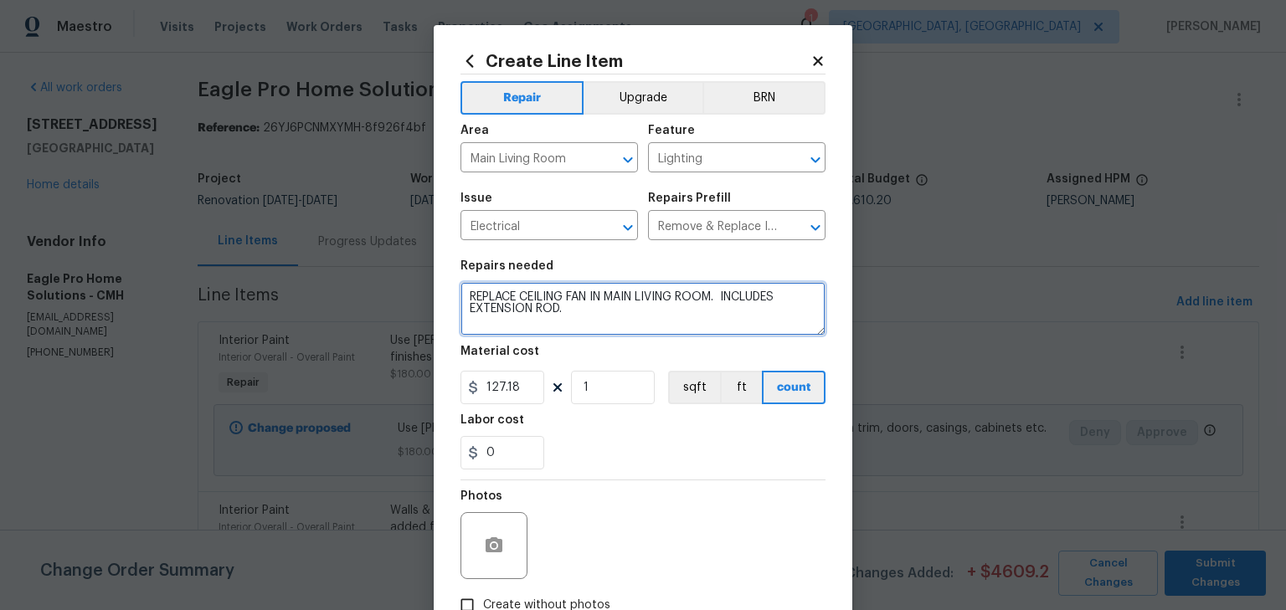
scroll to position [3, 0]
paste textarea "Hampton Bay Rockport II 52 in. Indoor Matte Black LED Ceiling Fan with Light ki…"
type textarea "REPLACE CEILING FAN IN MAIN LIVING ROOM. INCLUDES EXTENSION ROD. Hampton Bay Ro…"
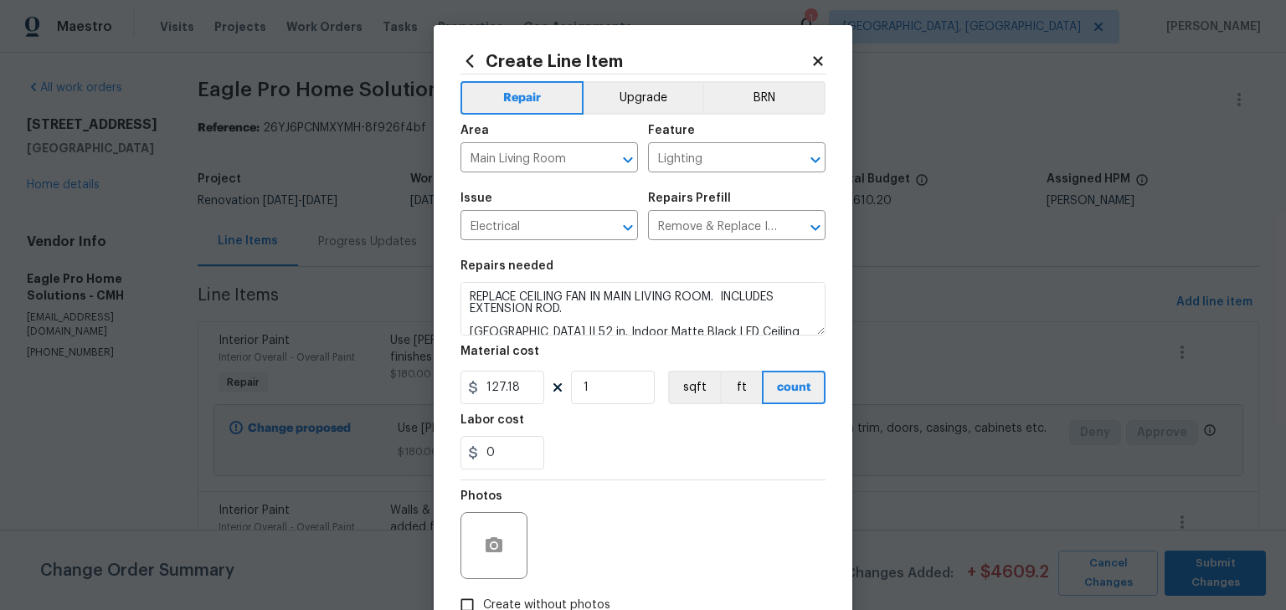
click at [832, 190] on div "Create Line Item Repair Upgrade BRN Area Main Living Room ​ Feature Lighting ​ …" at bounding box center [643, 360] width 419 height 671
drag, startPoint x: 512, startPoint y: 450, endPoint x: 379, endPoint y: 462, distance: 133.7
click at [379, 462] on div "Create Line Item Repair Upgrade BRN Area Main Living Room ​ Feature Lighting ​ …" at bounding box center [643, 305] width 1286 height 610
type input "10"
click at [634, 523] on div "Photos" at bounding box center [643, 535] width 365 height 109
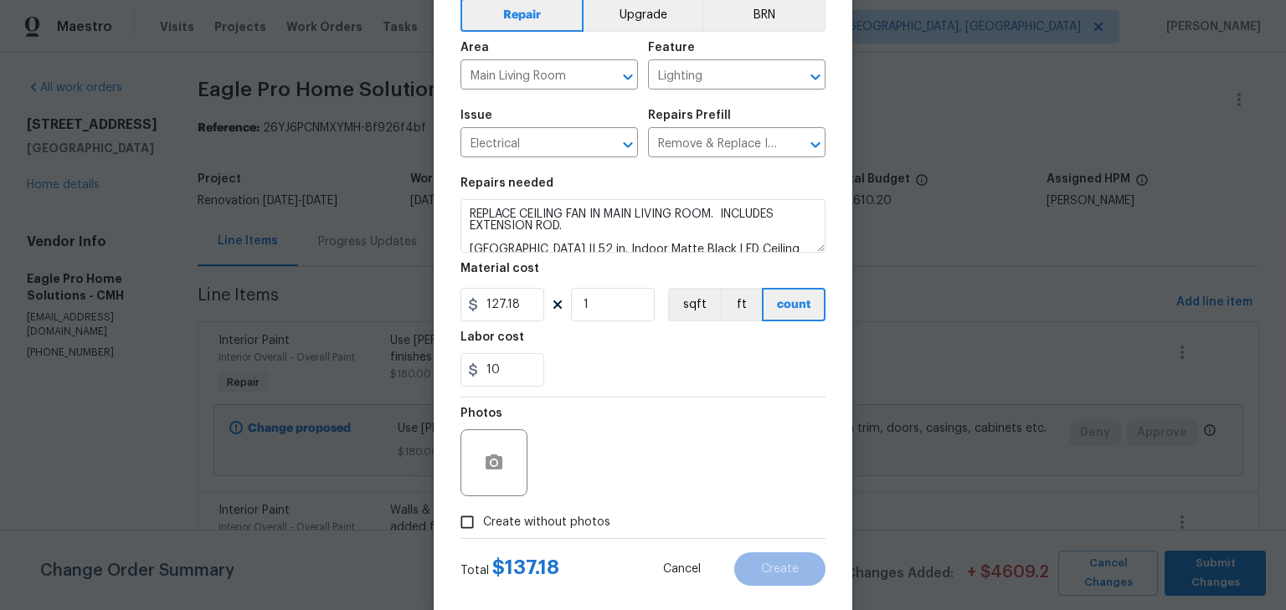
scroll to position [111, 0]
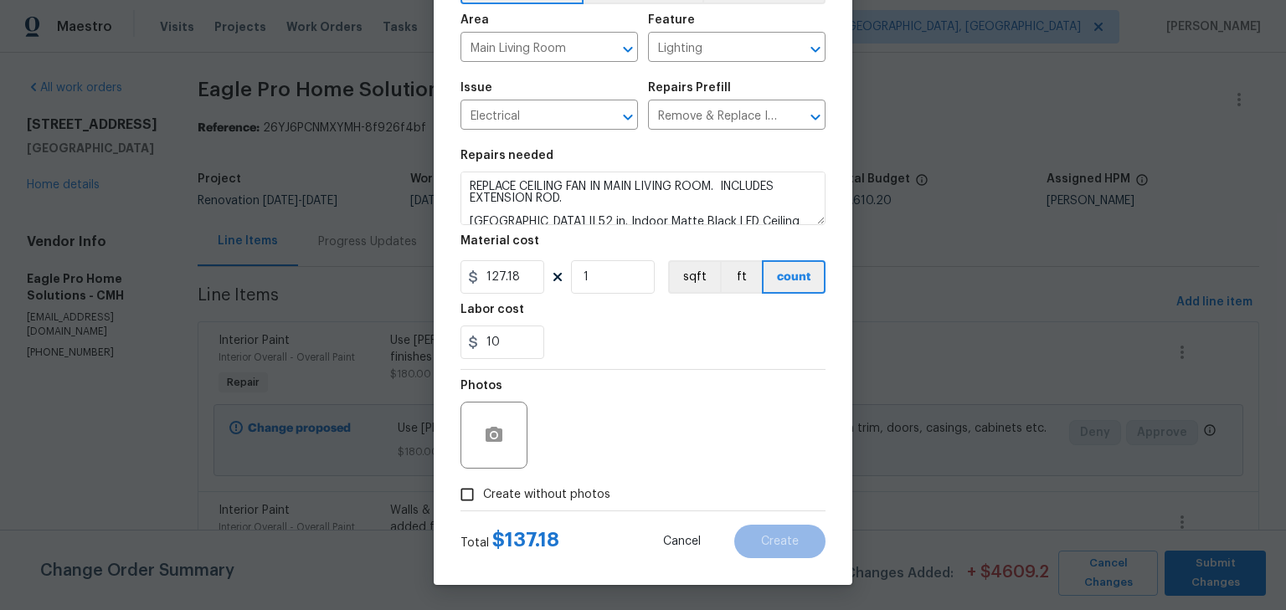
click at [563, 497] on span "Create without photos" at bounding box center [546, 496] width 127 height 18
click at [483, 497] on input "Create without photos" at bounding box center [467, 495] width 32 height 32
checkbox input "true"
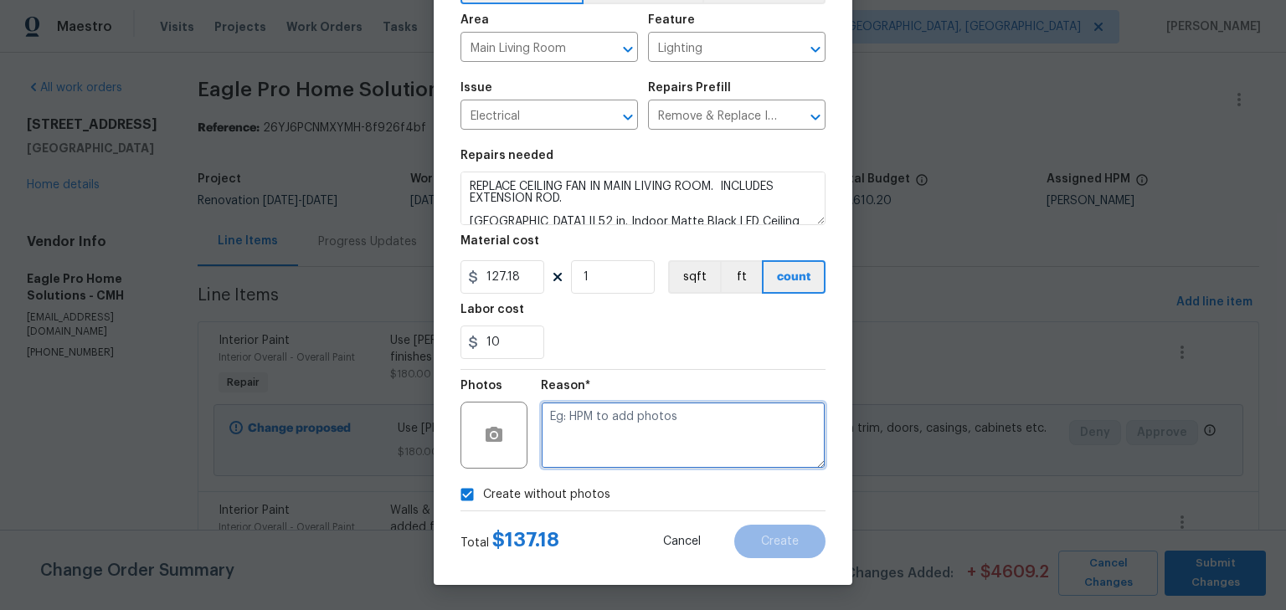
click at [646, 430] on textarea at bounding box center [683, 435] width 285 height 67
type textarea "hpm"
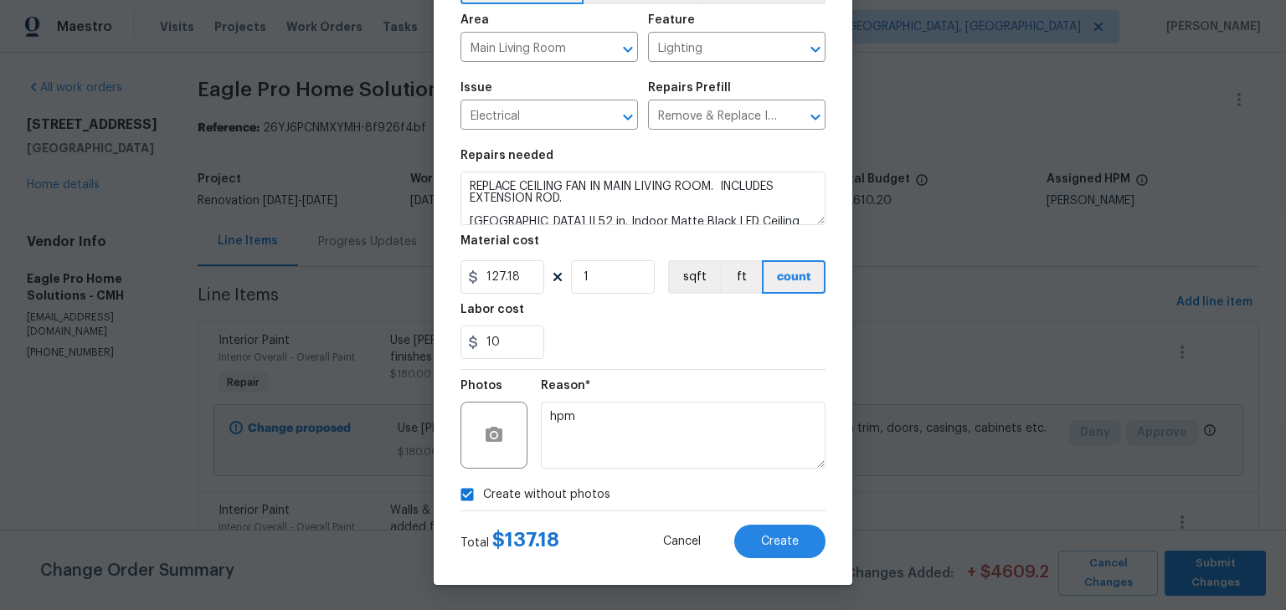
click at [690, 342] on div "10" at bounding box center [643, 342] width 365 height 33
click at [490, 346] on input "10" at bounding box center [503, 342] width 84 height 33
drag, startPoint x: 495, startPoint y: 346, endPoint x: 476, endPoint y: 342, distance: 18.7
click at [476, 342] on input "10" at bounding box center [503, 342] width 84 height 33
type input "30"
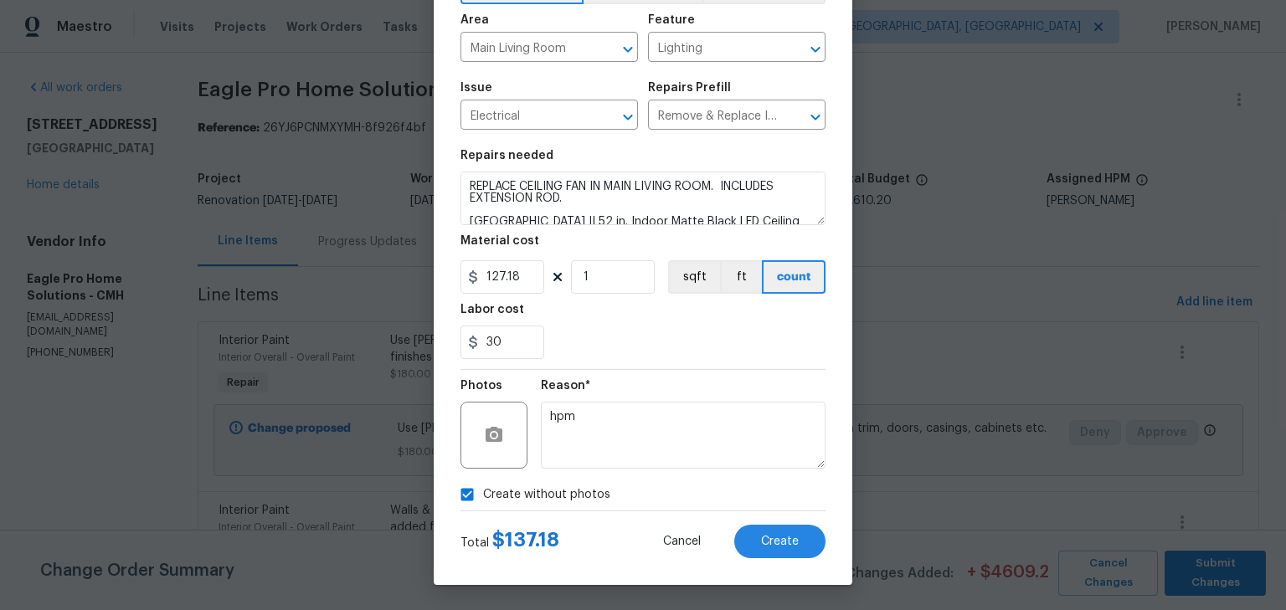
click at [674, 353] on div "30" at bounding box center [643, 342] width 365 height 33
click at [778, 544] on span "Create" at bounding box center [780, 542] width 38 height 13
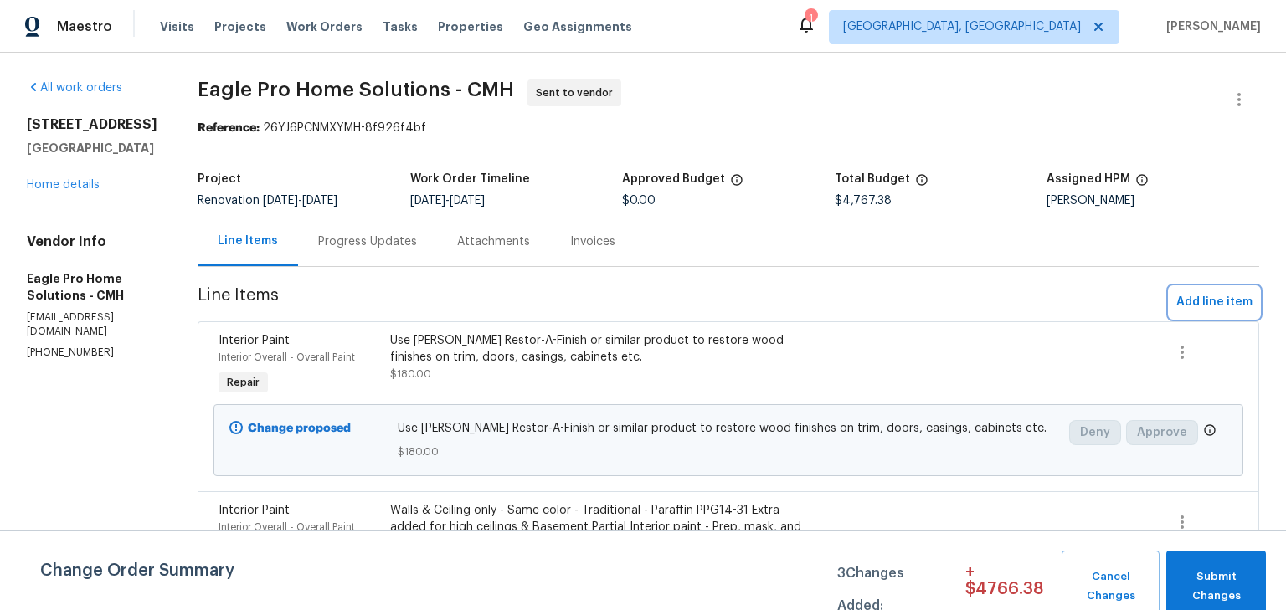
click at [1196, 301] on span "Add line item" at bounding box center [1214, 302] width 76 height 21
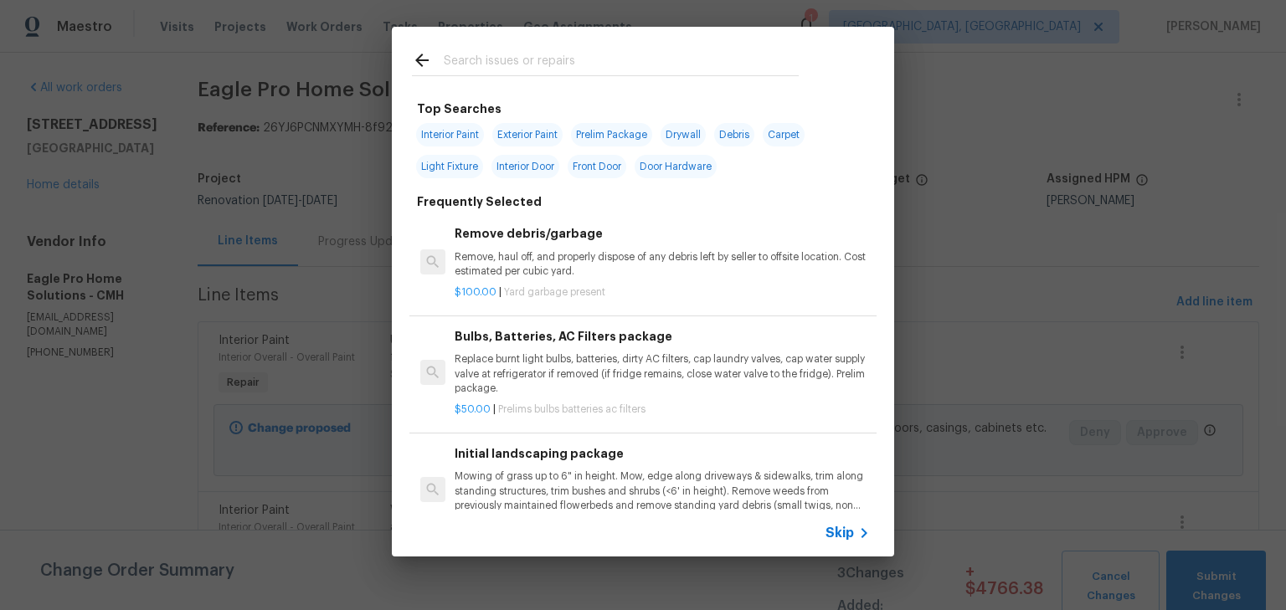
click at [729, 59] on input "text" at bounding box center [621, 62] width 355 height 25
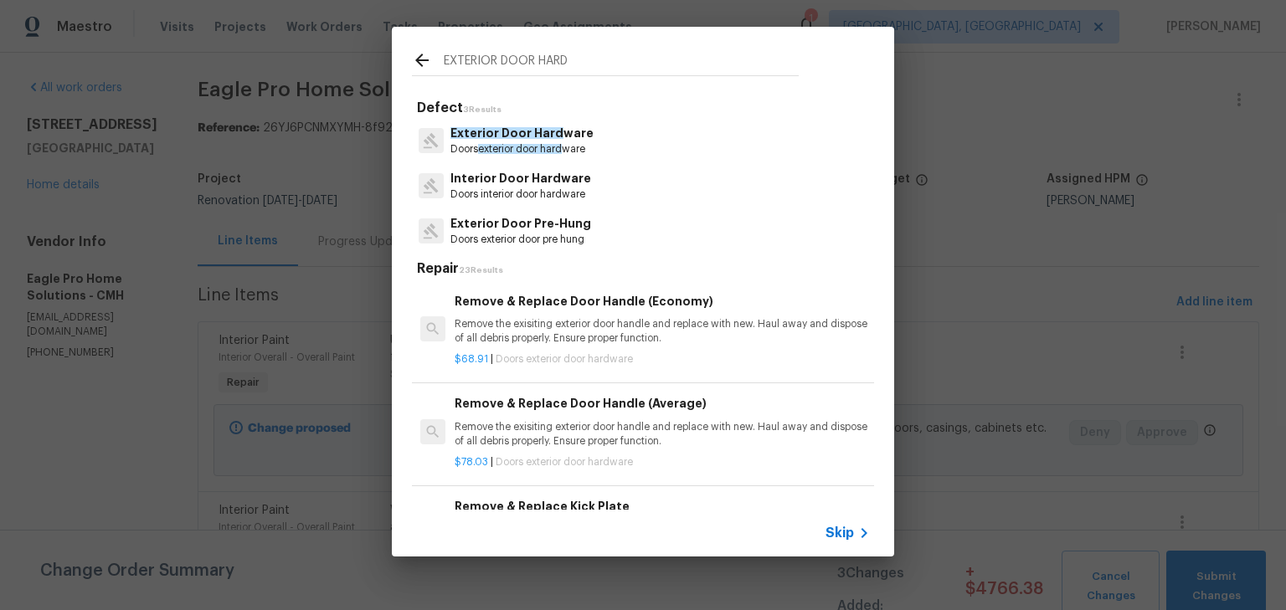
type input "EXTERIOR DOOR HARD"
click at [574, 130] on p "Exterior Door Hard ware" at bounding box center [521, 134] width 143 height 18
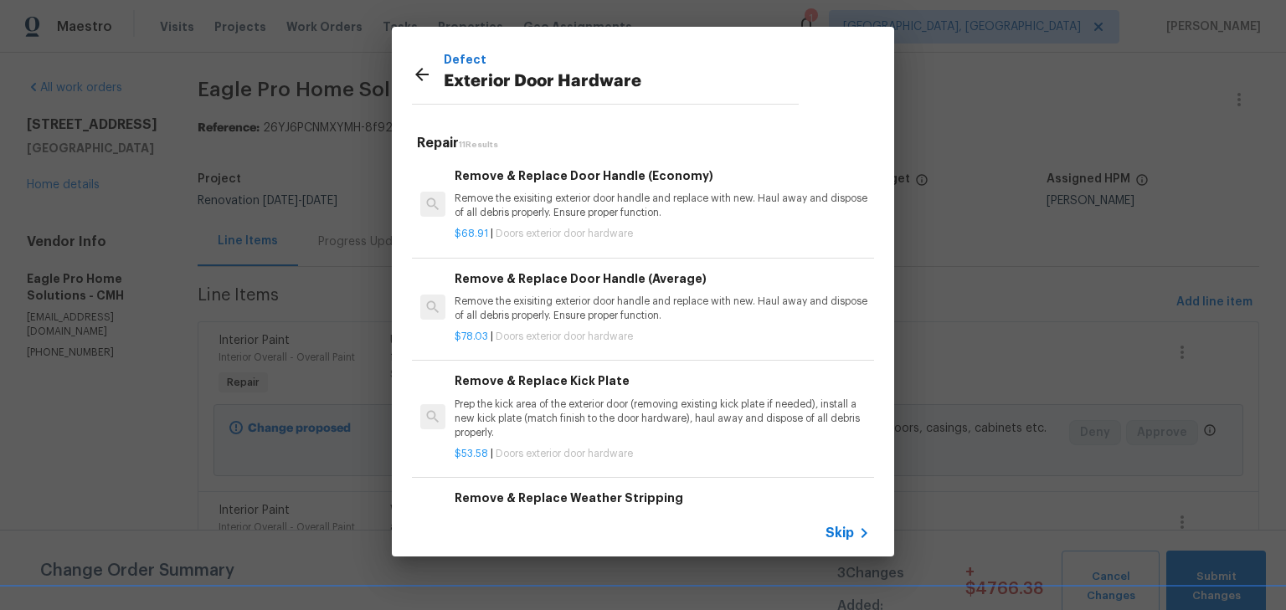
click at [604, 201] on p "Remove the exisiting exterior door handle and replace with new. Haul away and d…" at bounding box center [662, 206] width 415 height 28
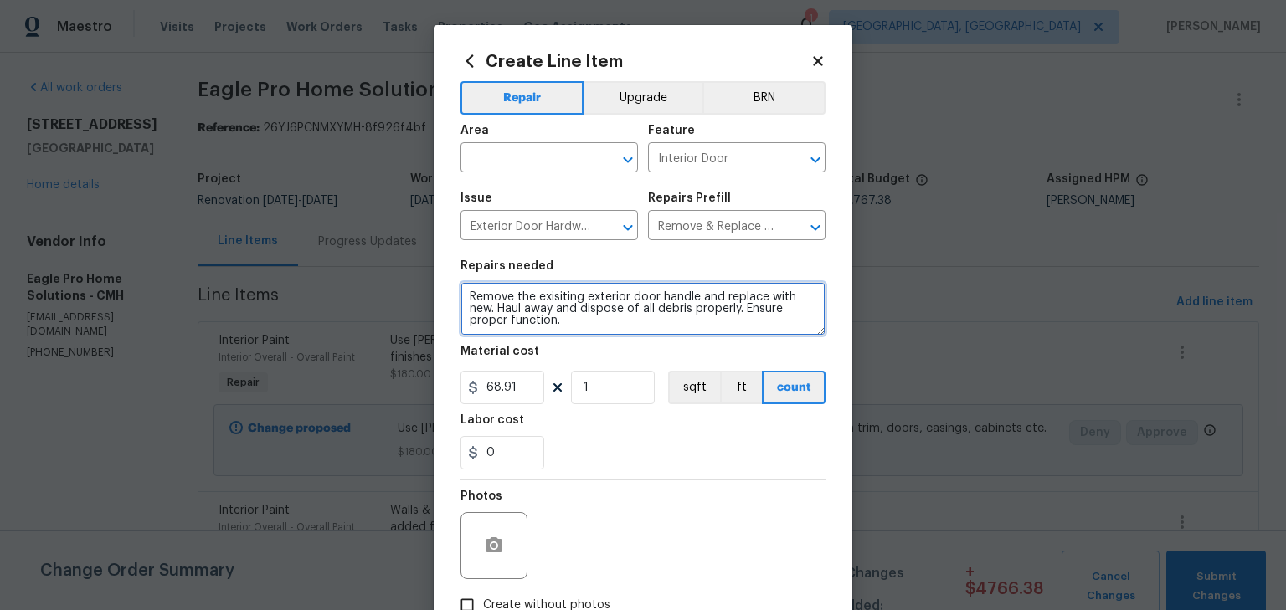
drag, startPoint x: 555, startPoint y: 325, endPoint x: 285, endPoint y: 282, distance: 273.8
click at [285, 282] on div "Create Line Item Repair Upgrade BRN Area ​ Feature Interior Door ​ Issue Exteri…" at bounding box center [643, 305] width 1286 height 610
type textarea "d"
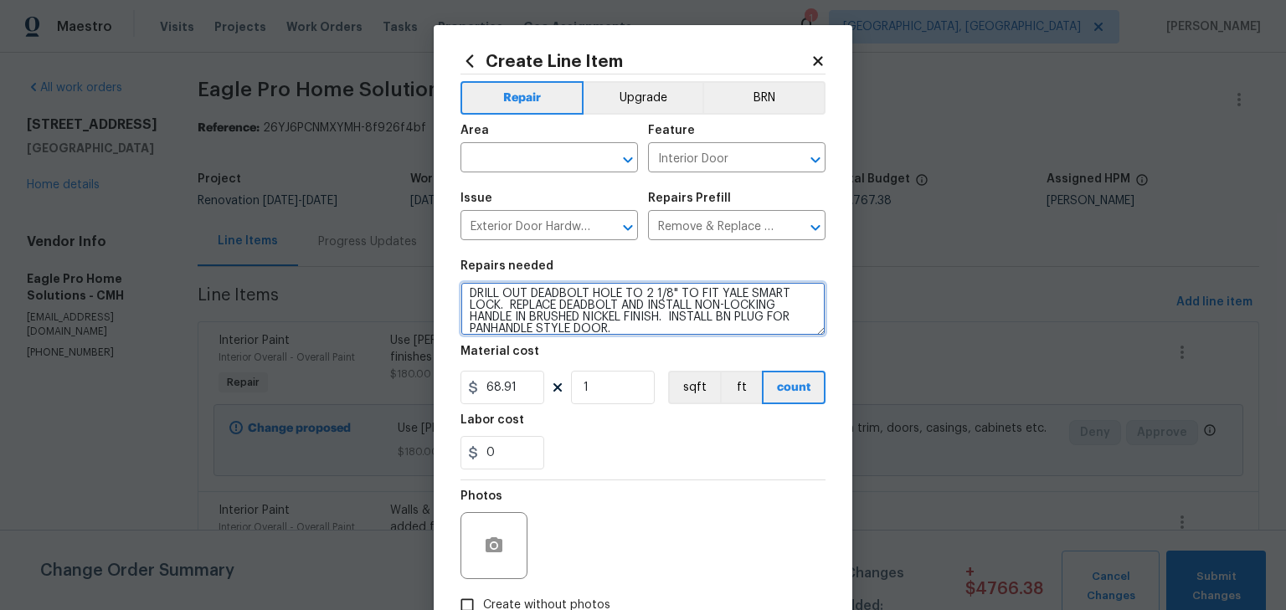
type textarea "DRILL OUT DEADBOLT HOLE TO 2 1/8" TO FIT YALE SMART LOCK. REPLACE DEADBOLT AND …"
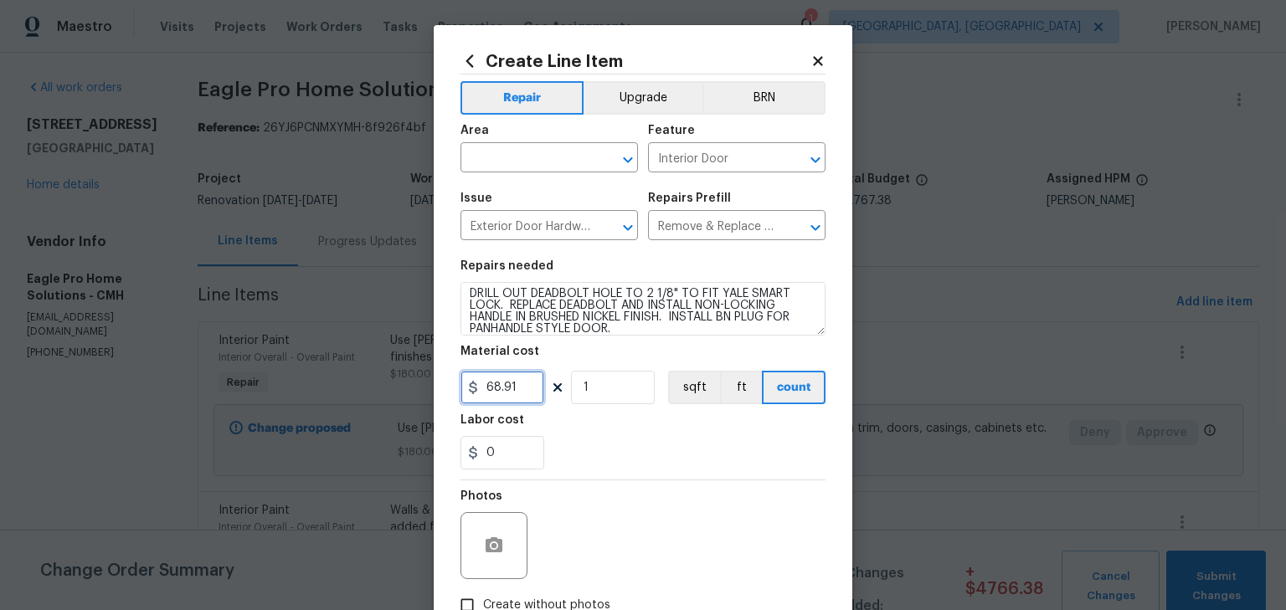
drag, startPoint x: 521, startPoint y: 392, endPoint x: 420, endPoint y: 384, distance: 101.7
click at [420, 384] on div "Create Line Item Repair Upgrade BRN Area ​ Feature Interior Door ​ Issue Exteri…" at bounding box center [643, 305] width 1286 height 610
type input "70"
click at [508, 456] on input "0" at bounding box center [503, 452] width 84 height 33
drag, startPoint x: 507, startPoint y: 456, endPoint x: 459, endPoint y: 456, distance: 47.7
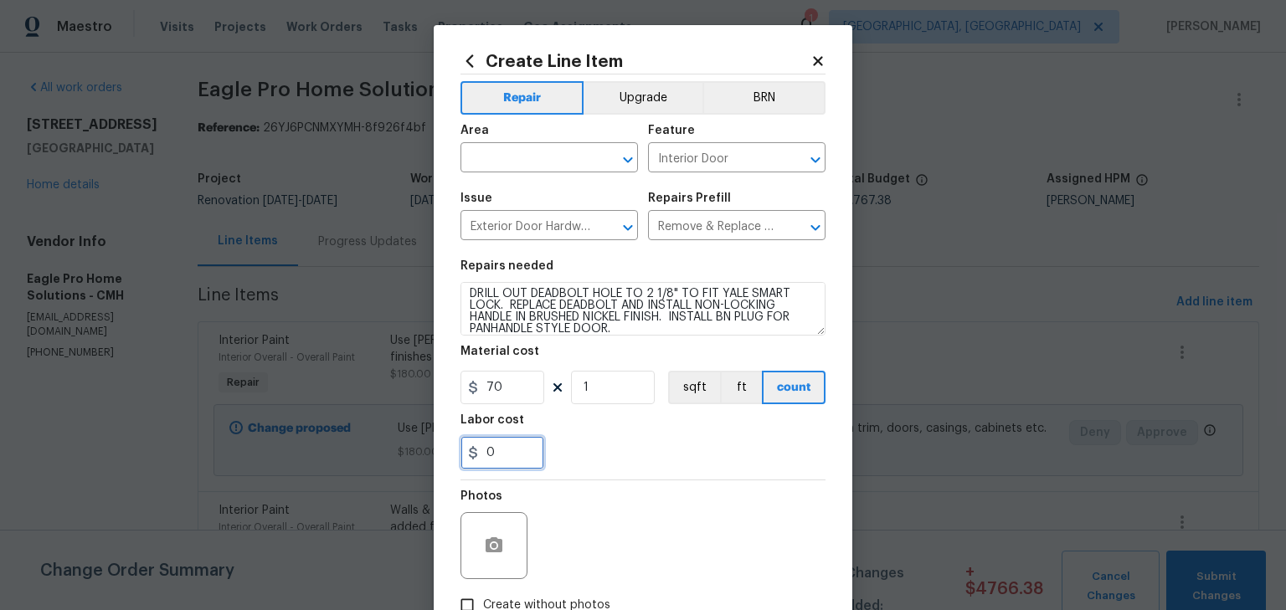
click at [461, 456] on input "0" at bounding box center [503, 452] width 84 height 33
type input "35"
click at [653, 574] on div "Photos" at bounding box center [643, 535] width 365 height 109
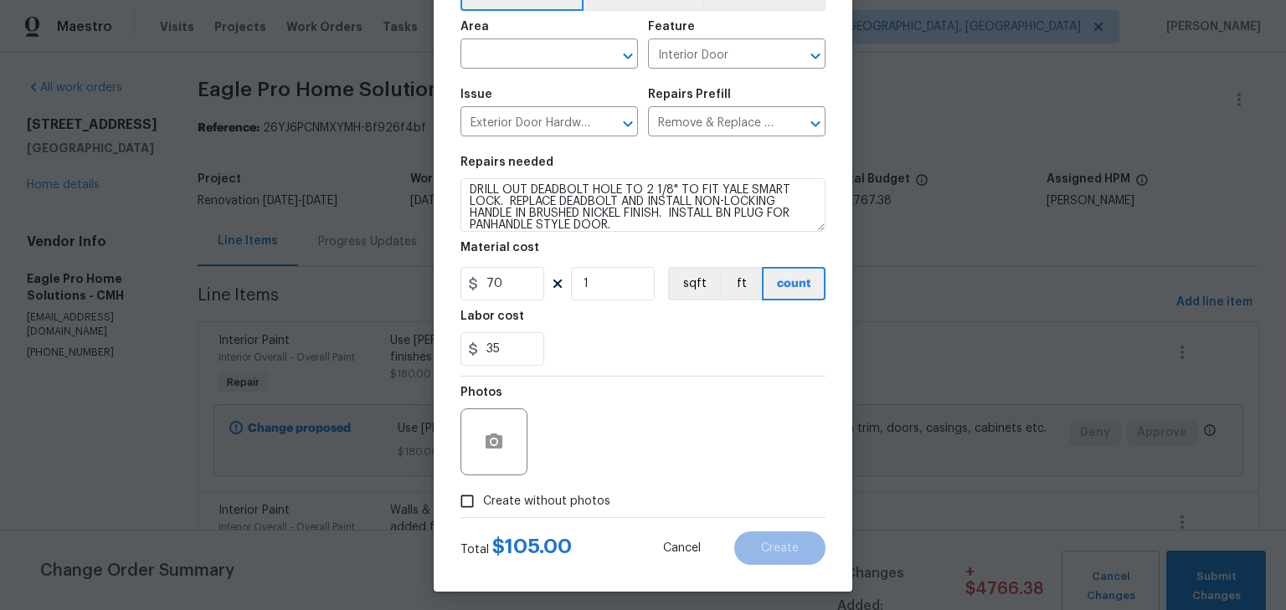
scroll to position [111, 0]
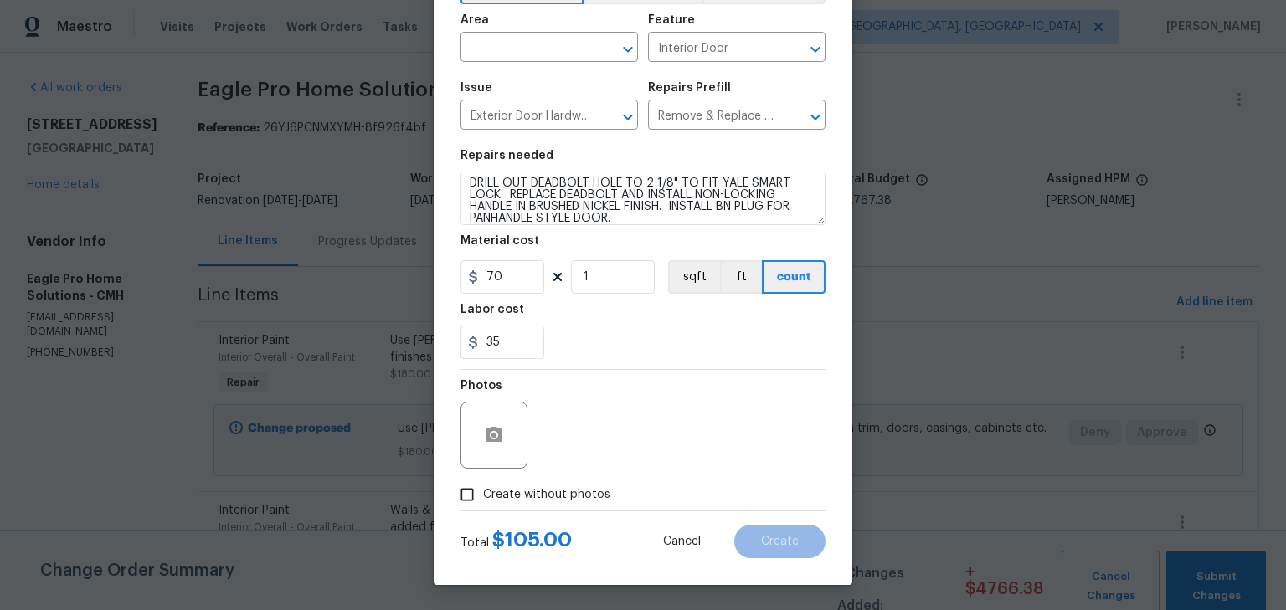
click at [559, 500] on span "Create without photos" at bounding box center [546, 496] width 127 height 18
click at [483, 500] on input "Create without photos" at bounding box center [467, 495] width 32 height 32
checkbox input "true"
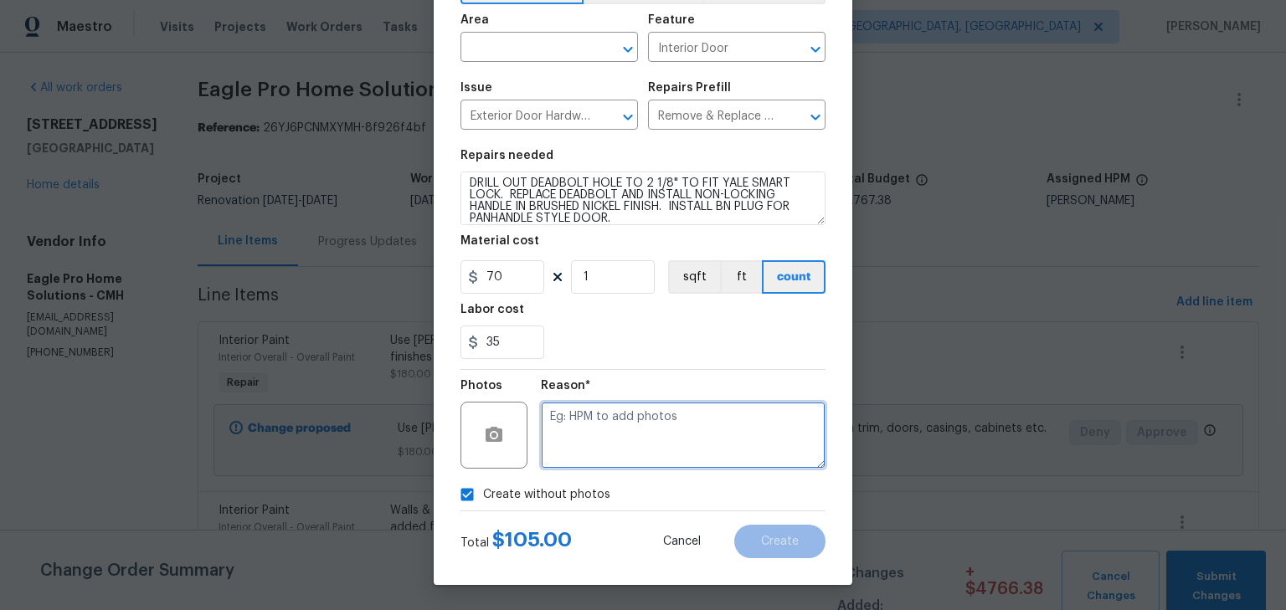
click at [631, 449] on textarea at bounding box center [683, 435] width 285 height 67
type textarea "HPM"
click at [764, 502] on div "Create without photos" at bounding box center [643, 495] width 365 height 32
click at [530, 42] on input "text" at bounding box center [526, 49] width 131 height 26
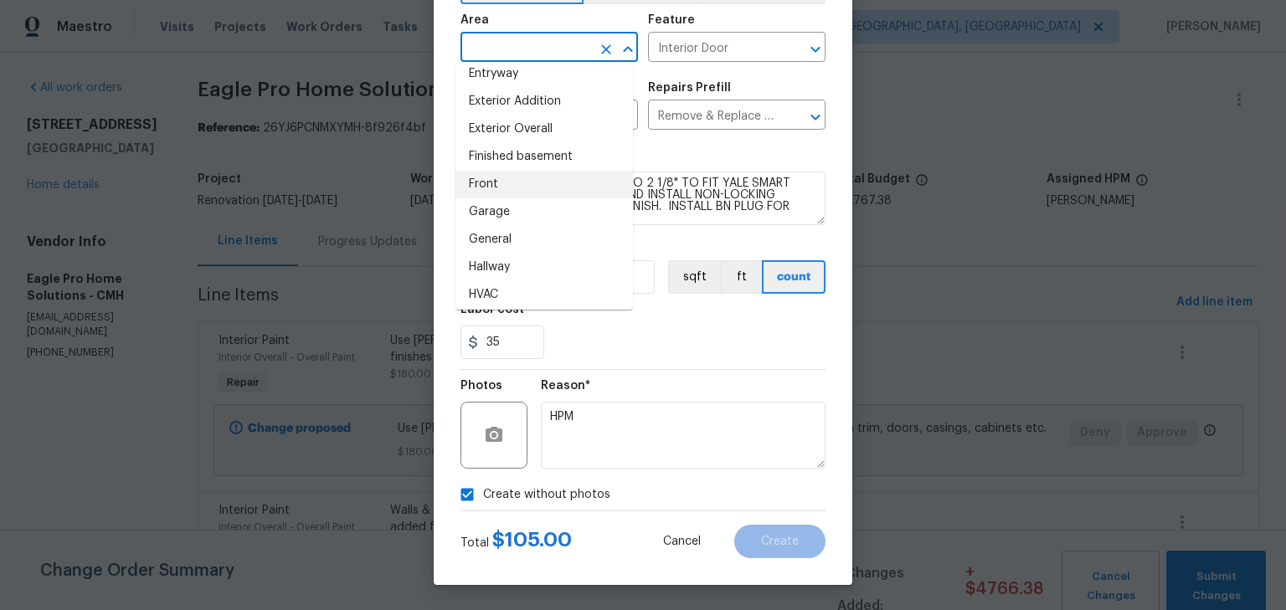
scroll to position [400, 0]
click at [501, 179] on li "Front" at bounding box center [545, 183] width 178 height 28
type input "Front"
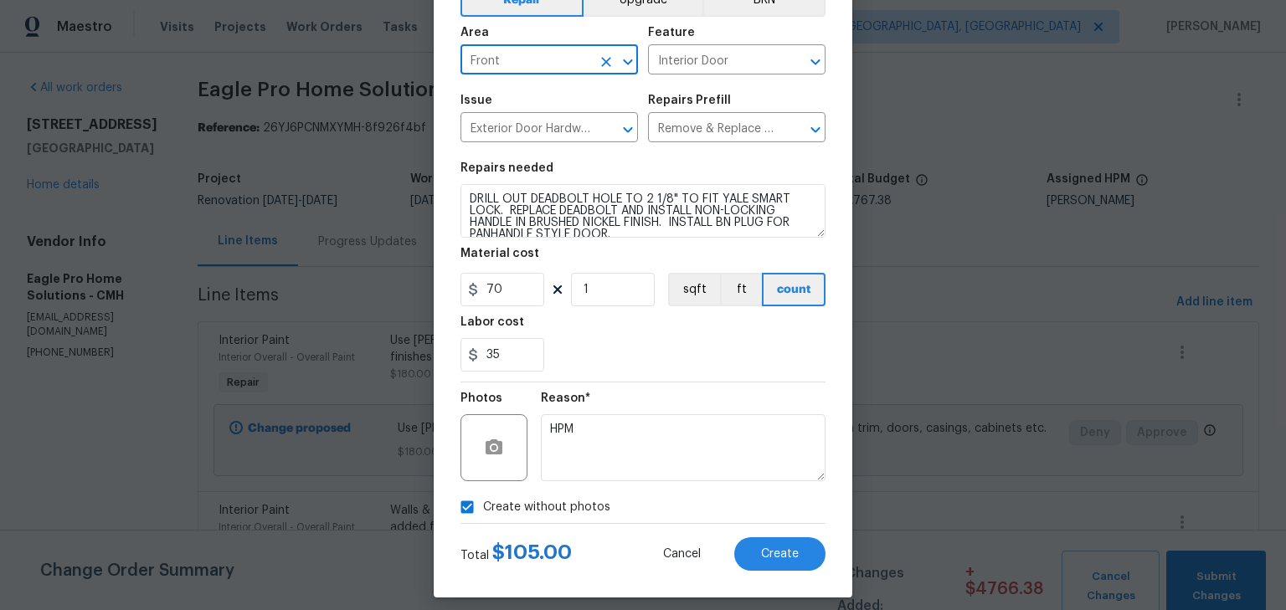
scroll to position [97, 0]
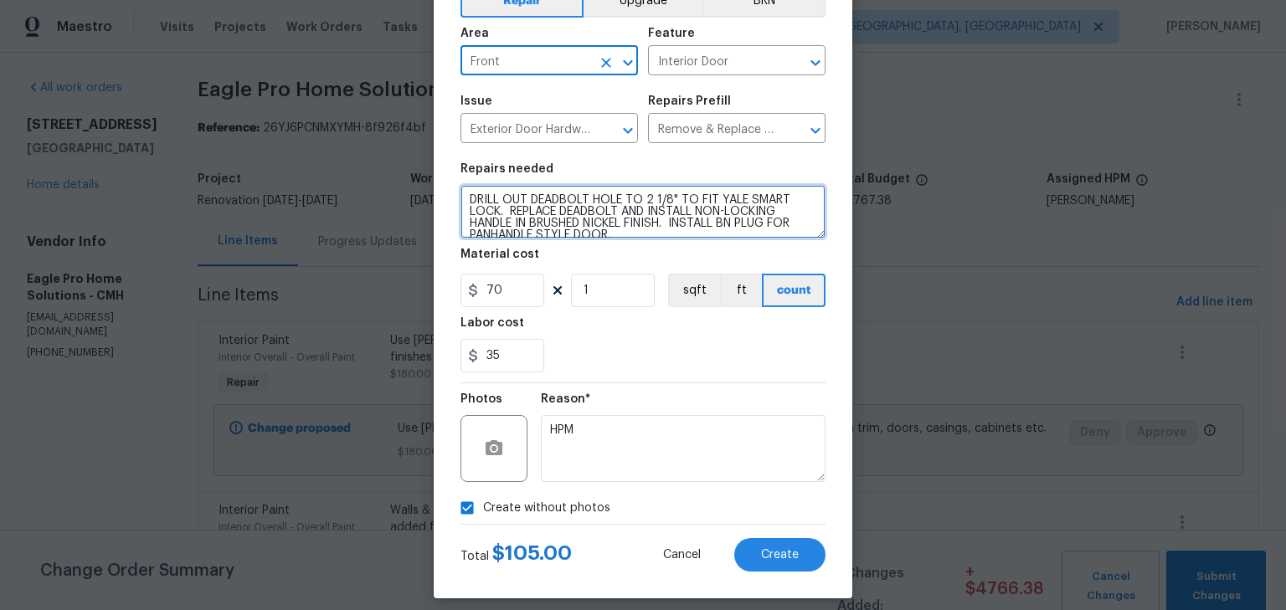
click at [463, 198] on textarea "DRILL OUT DEADBOLT HOLE TO 2 1/8" TO FIT YALE SMART LOCK. REPLACE DEADBOLT AND …" at bounding box center [643, 212] width 365 height 54
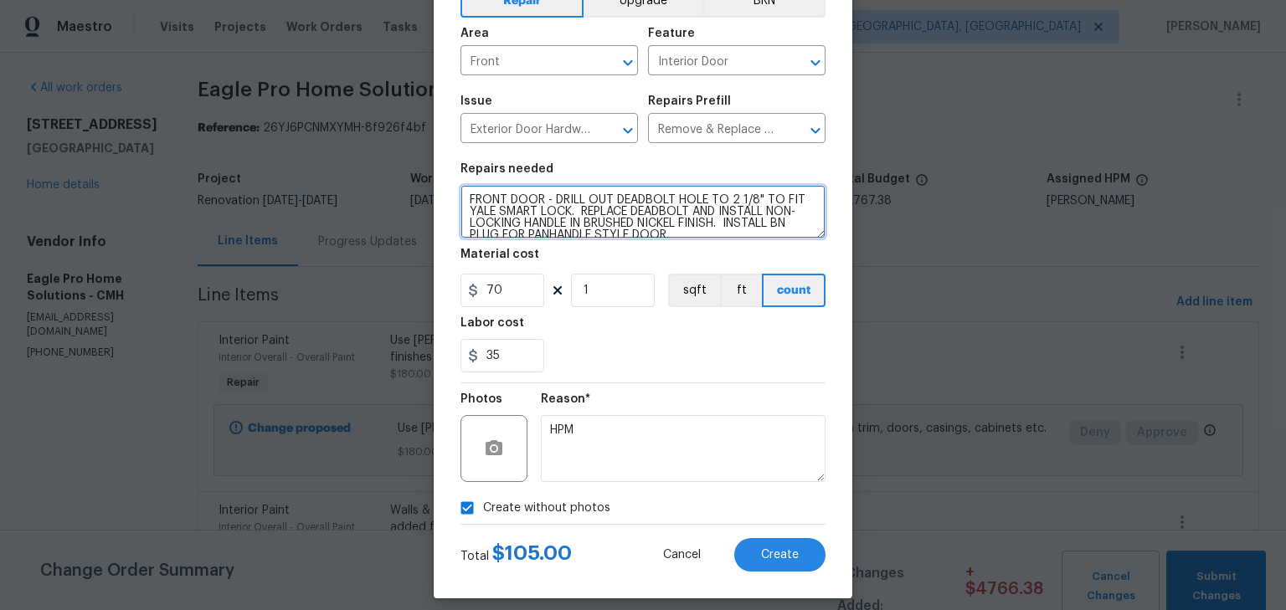
type textarea "FRONT DOOR - DRILL OUT DEADBOLT HOLE TO 2 1/8" TO FIT YALE SMART LOCK. REPLACE …"
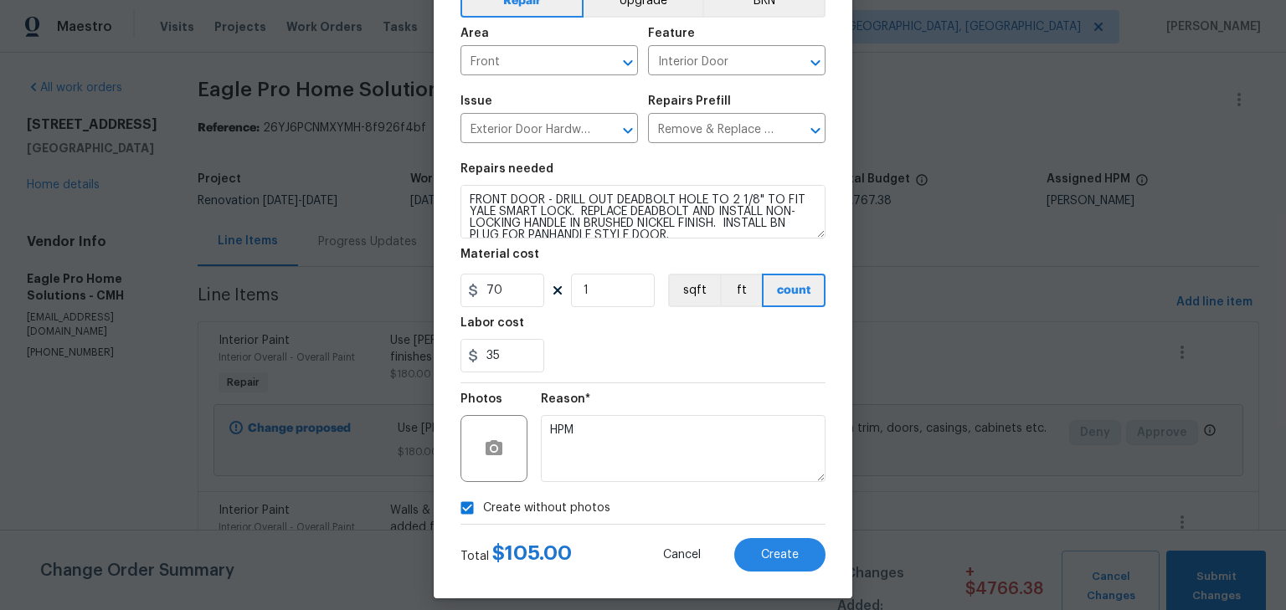
click at [723, 337] on div "Labor cost" at bounding box center [643, 328] width 365 height 22
click at [776, 546] on button "Create" at bounding box center [779, 554] width 91 height 33
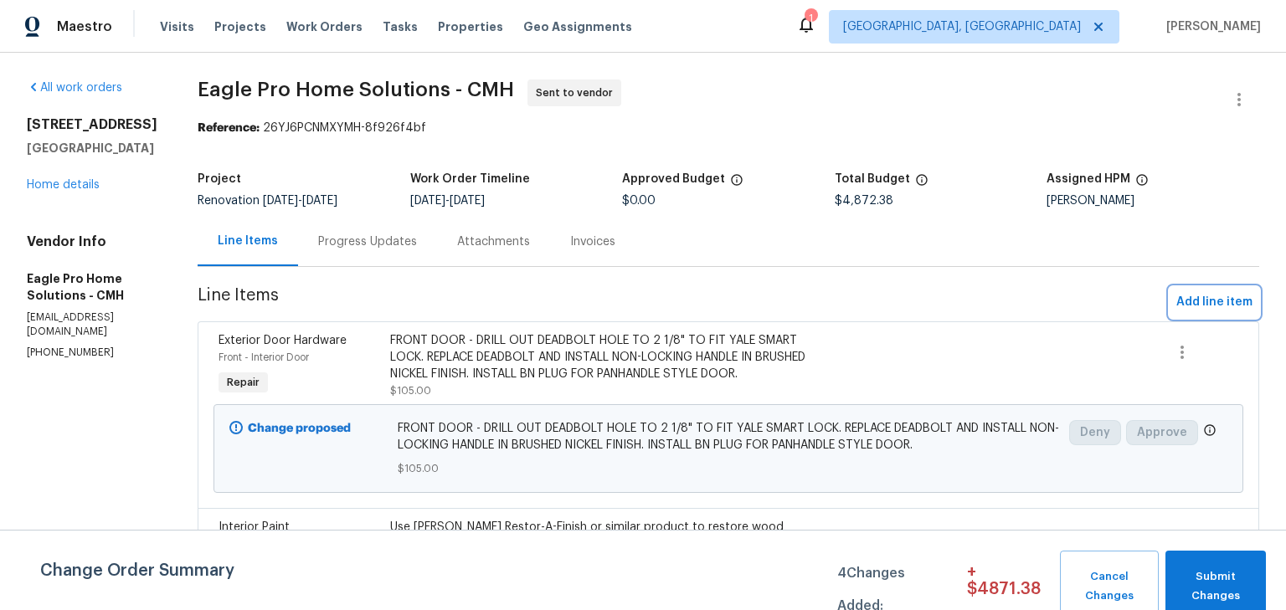
click at [1208, 307] on span "Add line item" at bounding box center [1214, 302] width 76 height 21
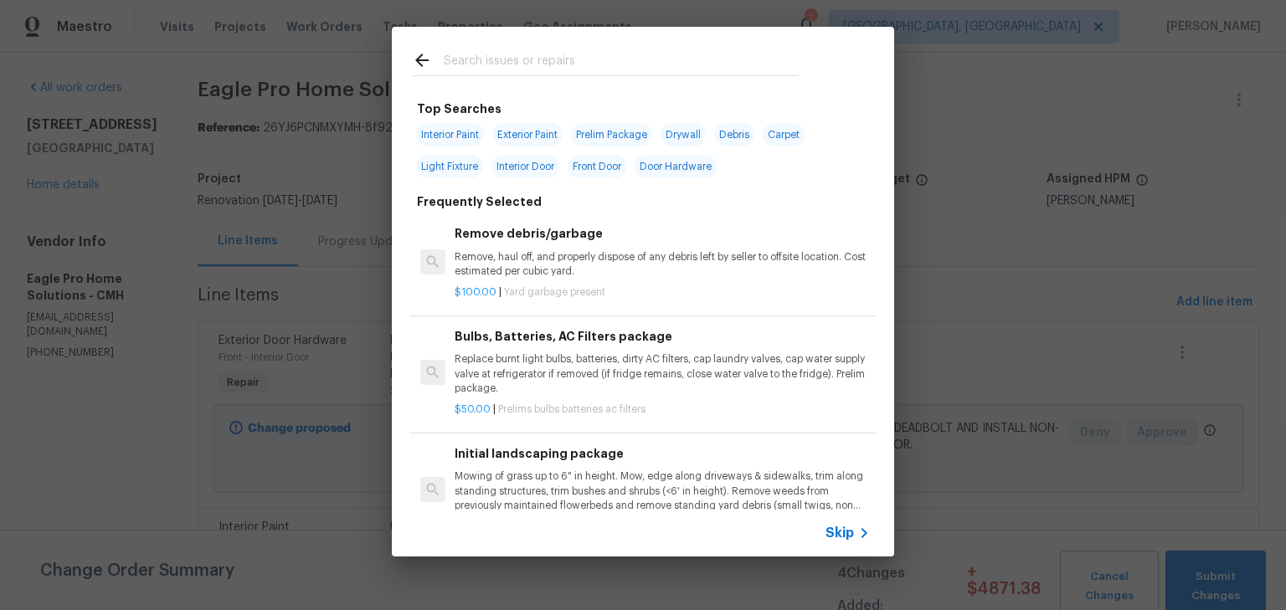
click at [653, 51] on input "text" at bounding box center [621, 62] width 355 height 25
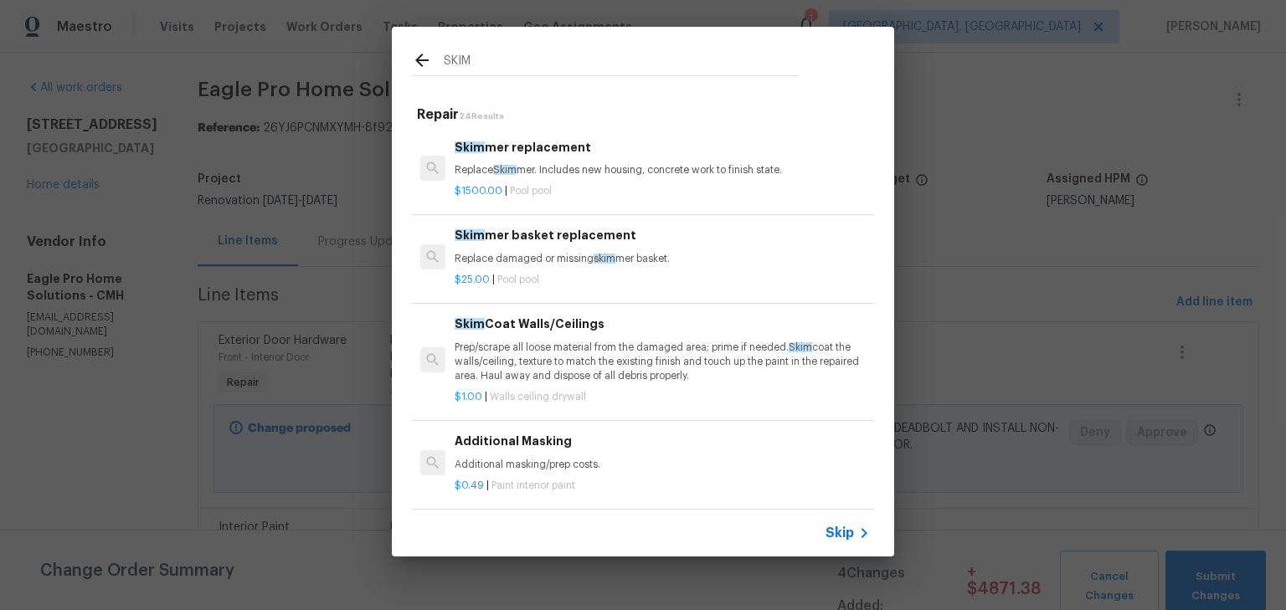
type input "SKIM"
click at [619, 337] on div "Skim Coat Walls/Ceilings Prep/scrape all loose material from the damaged area; …" at bounding box center [662, 349] width 415 height 69
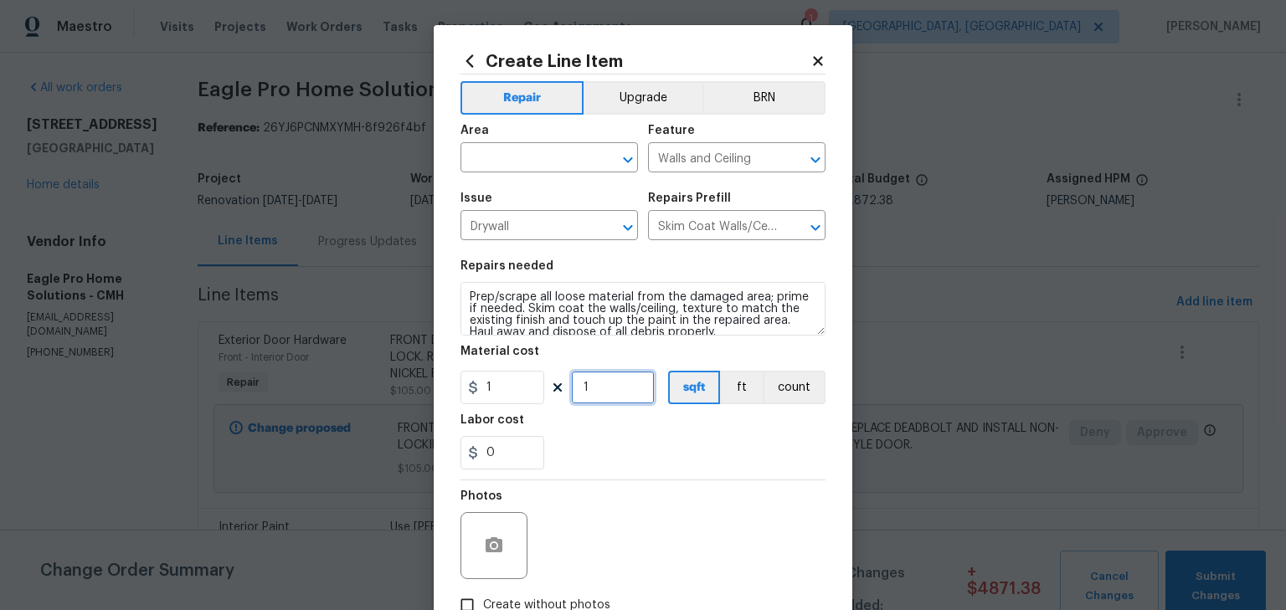
click at [614, 378] on input "1" at bounding box center [613, 387] width 84 height 33
type input "100"
click at [564, 165] on input "text" at bounding box center [526, 160] width 131 height 26
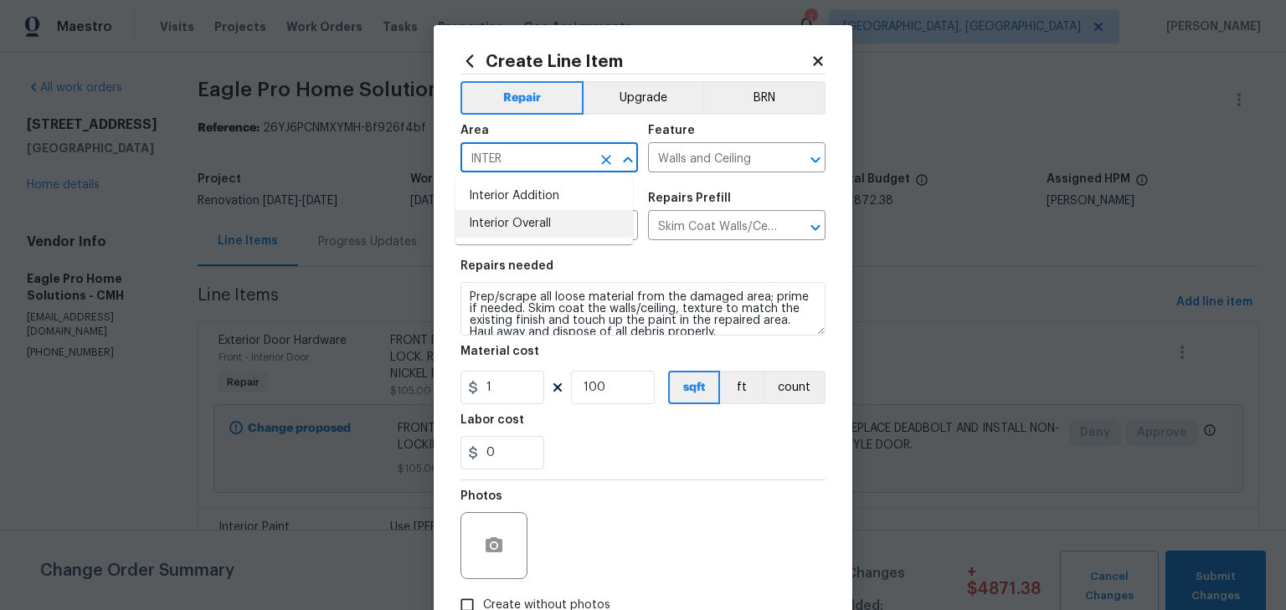
click at [545, 229] on li "Interior Overall" at bounding box center [545, 224] width 178 height 28
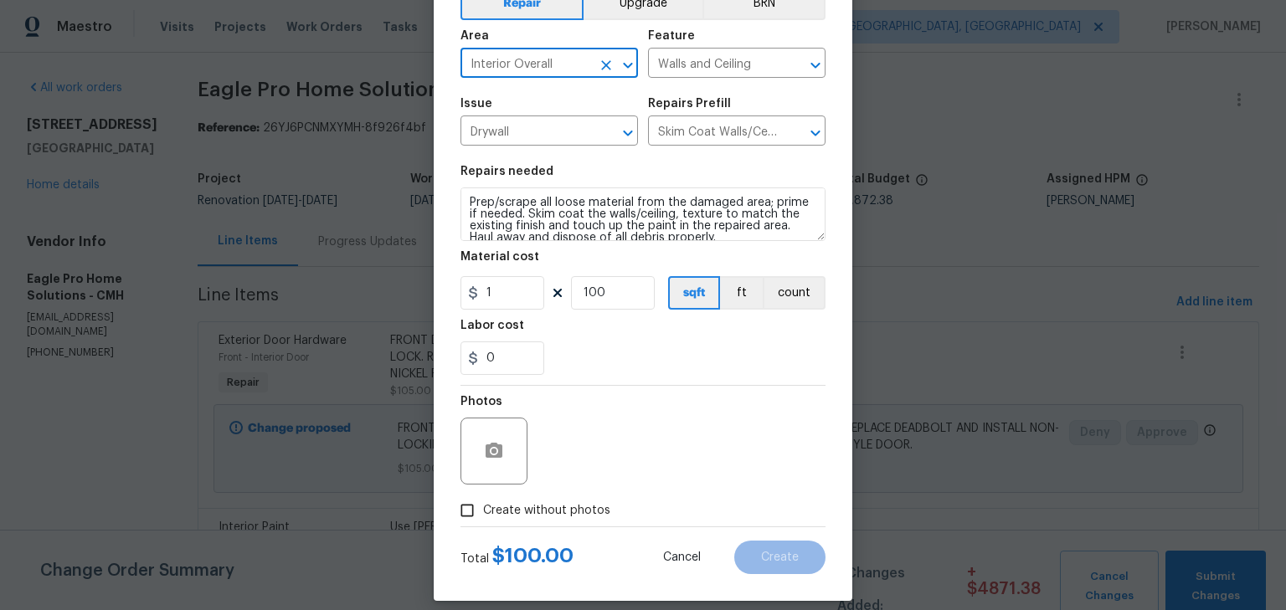
scroll to position [111, 0]
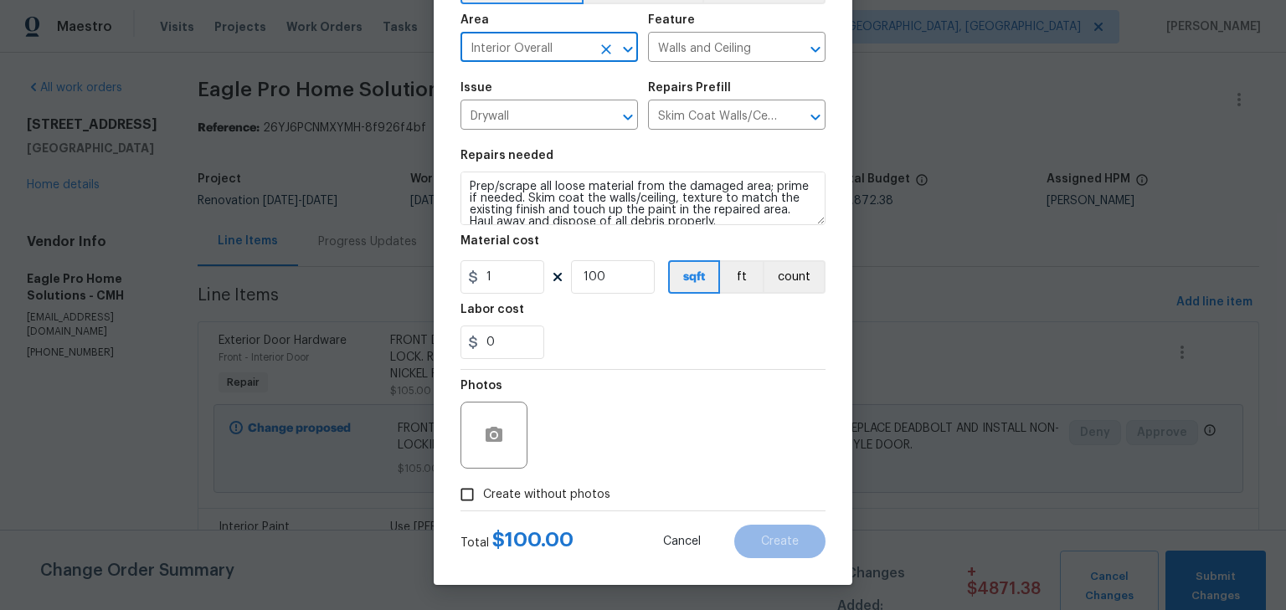
type input "Interior Overall"
click at [552, 487] on span "Create without photos" at bounding box center [546, 496] width 127 height 18
click at [483, 487] on input "Create without photos" at bounding box center [467, 495] width 32 height 32
checkbox input "true"
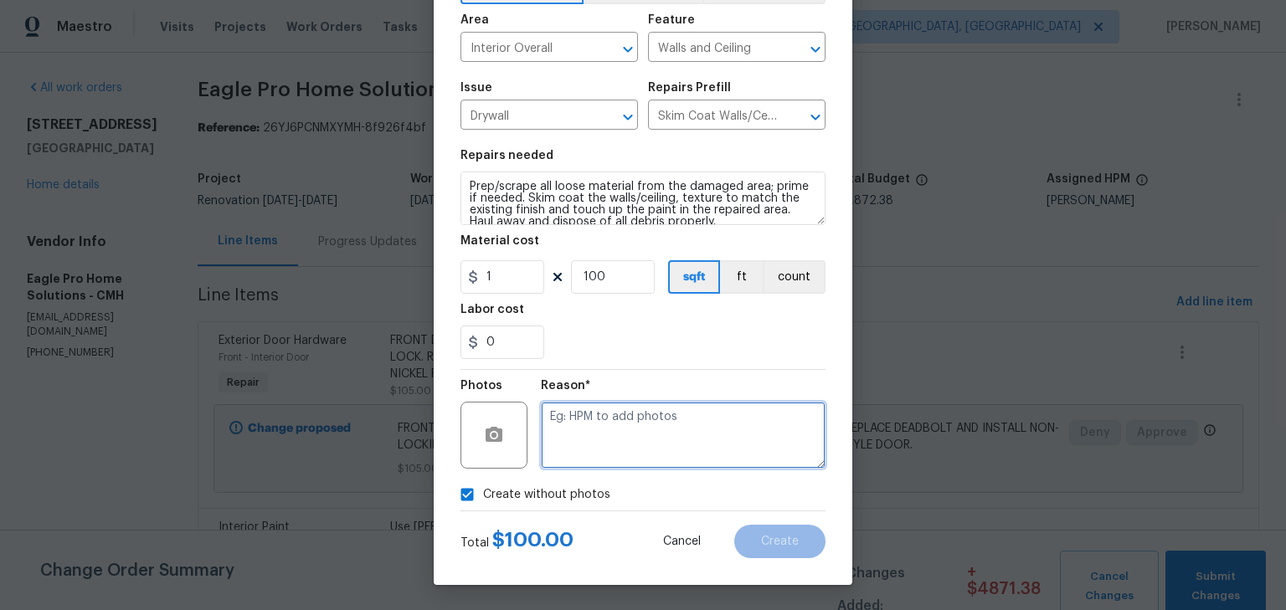
click at [598, 433] on textarea at bounding box center [683, 435] width 285 height 67
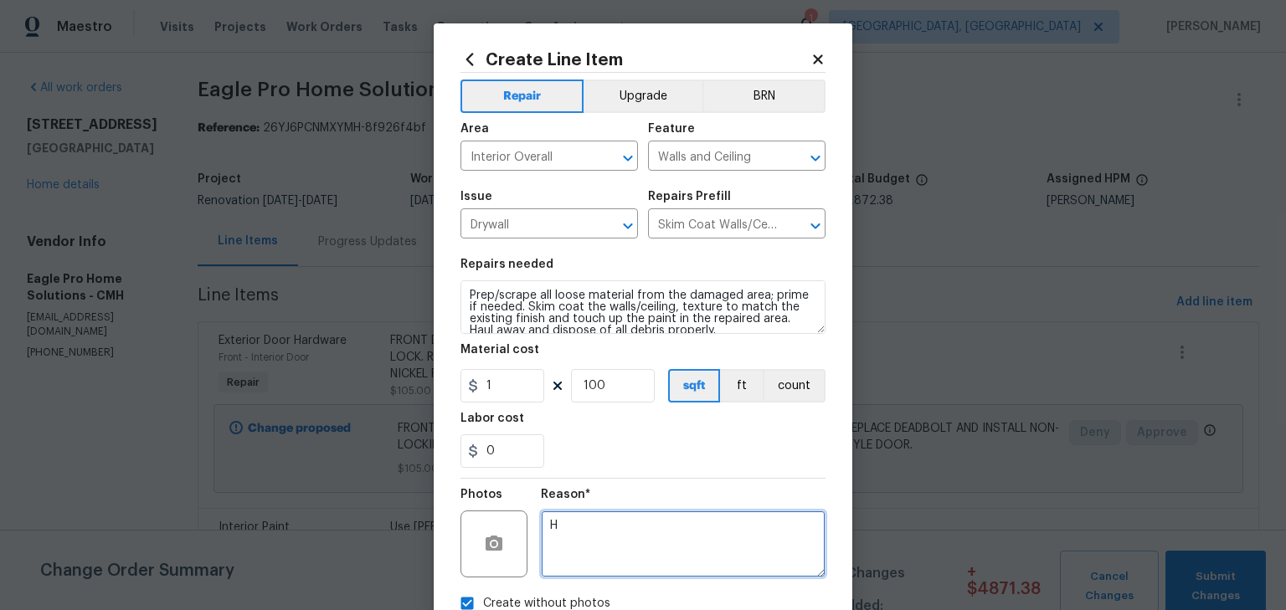
scroll to position [0, 0]
type textarea "H"
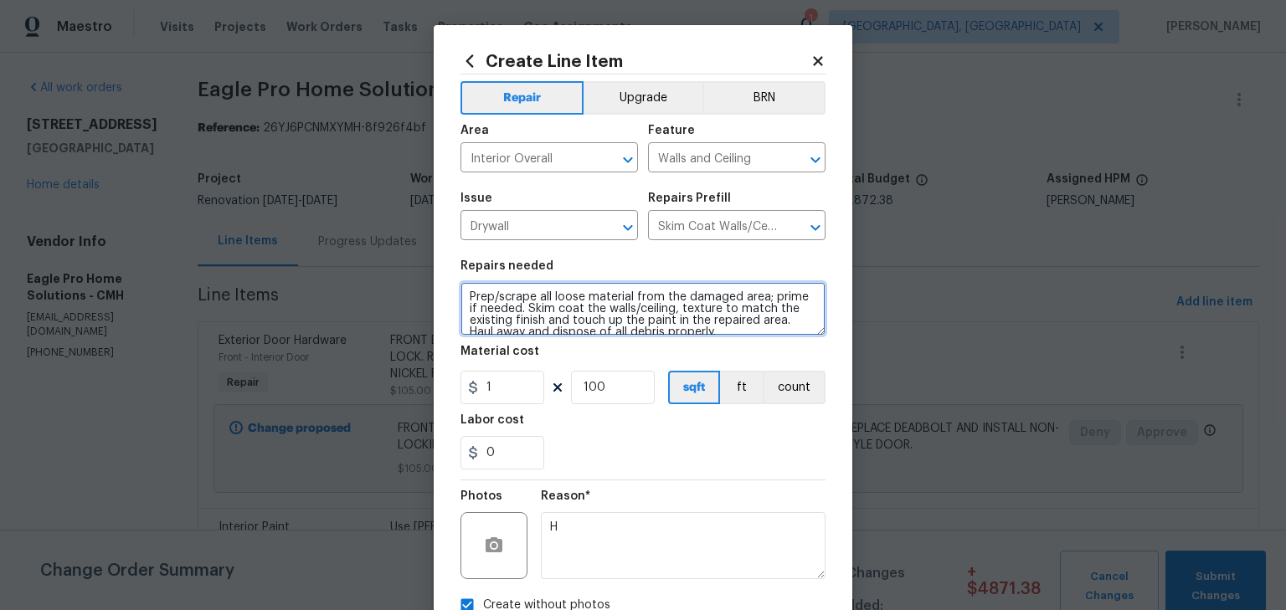
click at [461, 292] on textarea "Prep/scrape all loose material from the damaged area; prime if needed. Skim coa…" at bounding box center [643, 309] width 365 height 54
type textarea "REPAIR POORLY DONE DRYWALL REPAIRS THROUGHOUT Prep/scrape all loose material fr…"
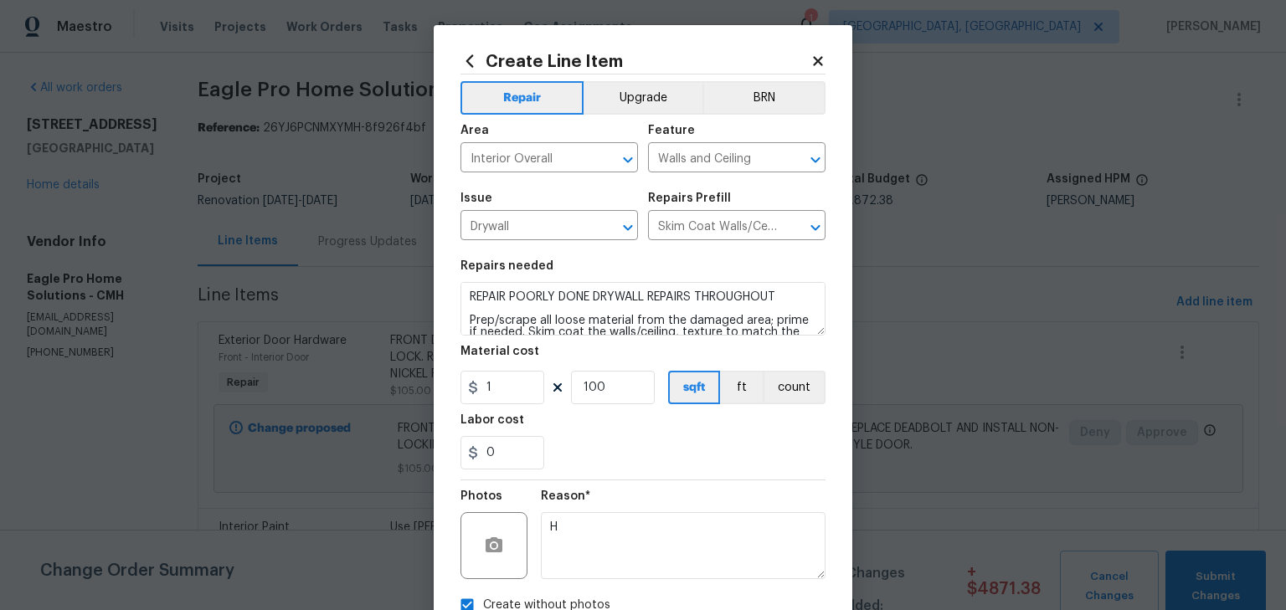
click at [642, 464] on div "0" at bounding box center [643, 452] width 365 height 33
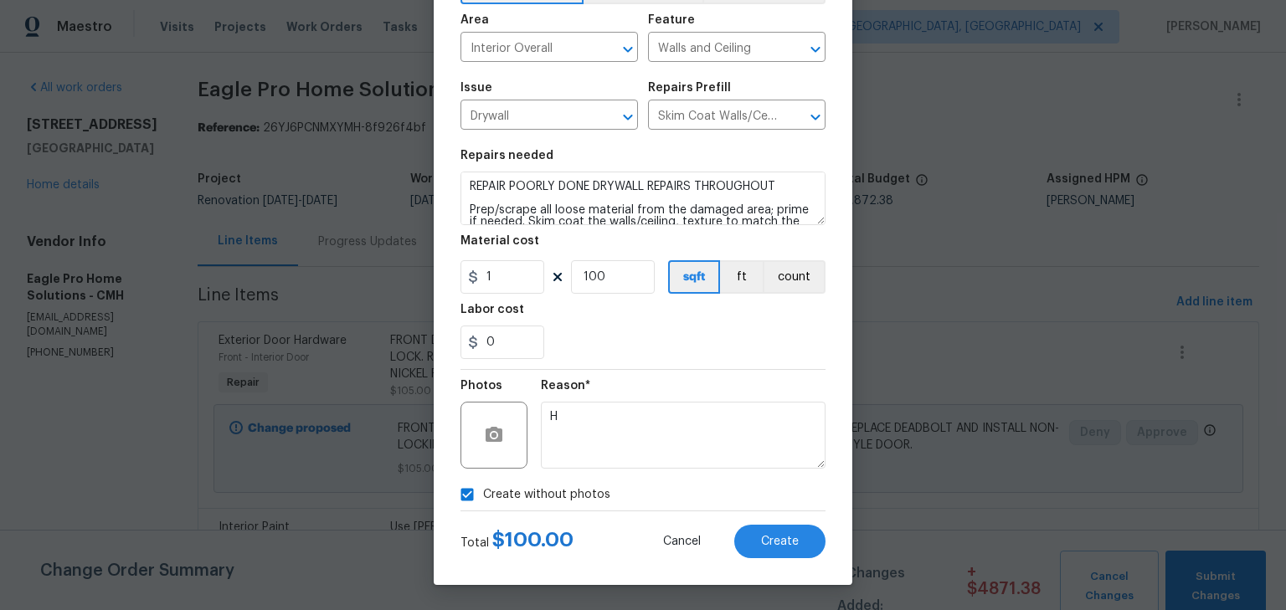
scroll to position [111, 0]
click at [789, 543] on span "Create" at bounding box center [780, 542] width 38 height 13
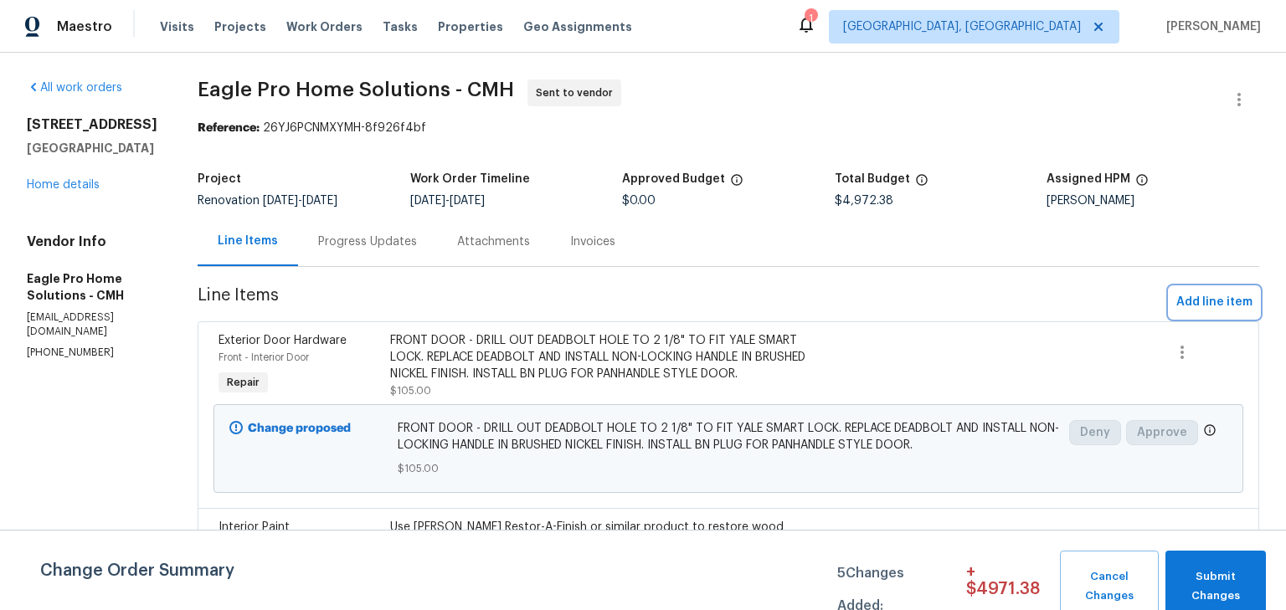
click at [1176, 302] on span "Add line item" at bounding box center [1214, 302] width 76 height 21
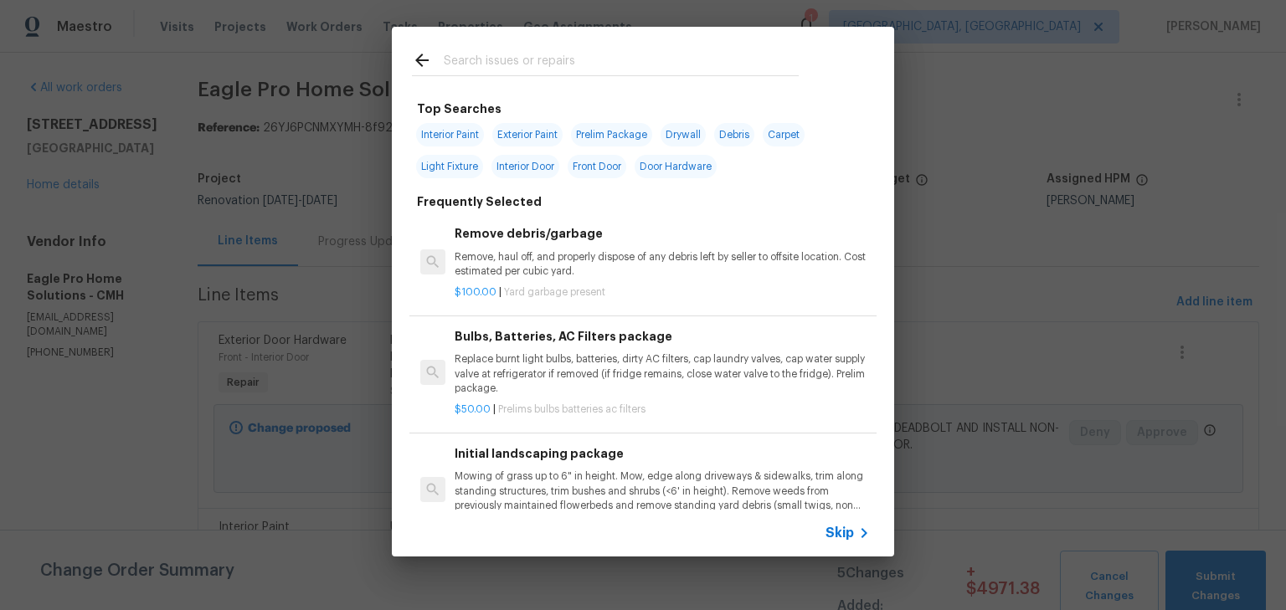
click at [507, 63] on input "text" at bounding box center [621, 62] width 355 height 25
type input "A"
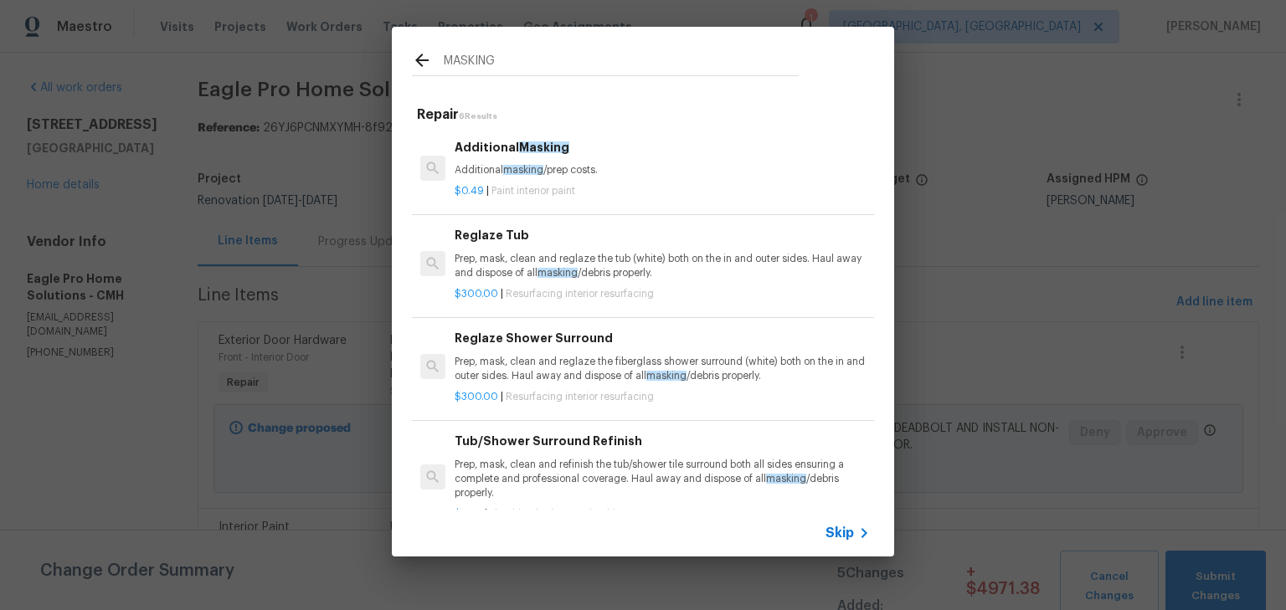
type input "MASKING"
click at [531, 157] on div "Additional Masking Additional masking /prep costs." at bounding box center [662, 158] width 415 height 40
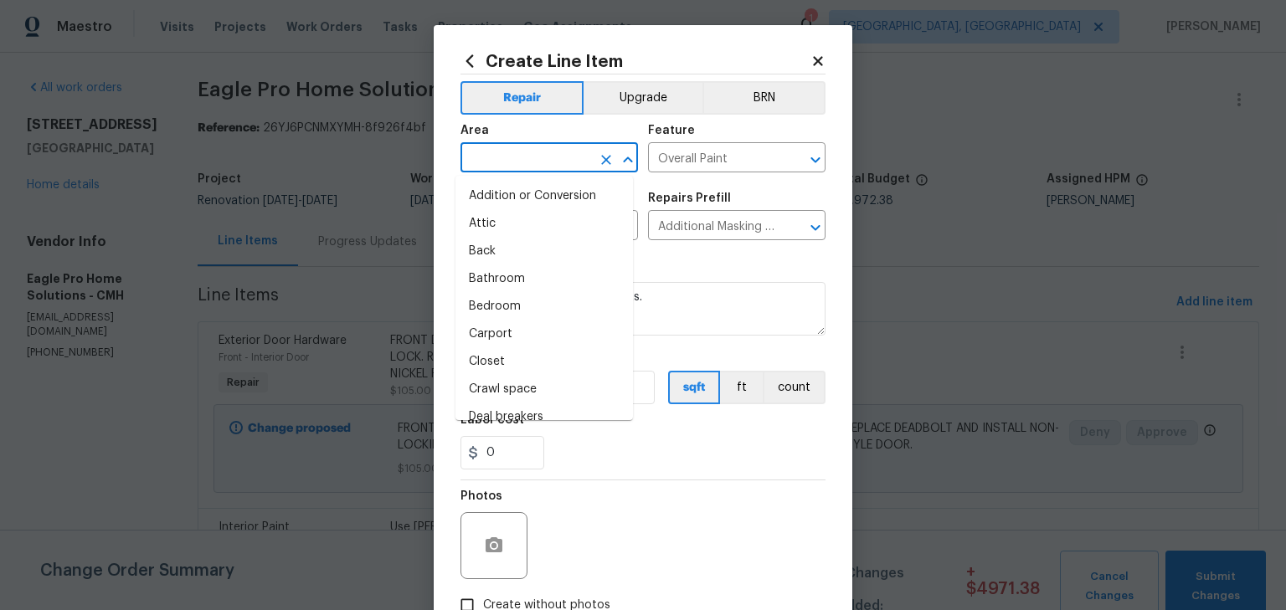
click at [551, 163] on input "text" at bounding box center [526, 160] width 131 height 26
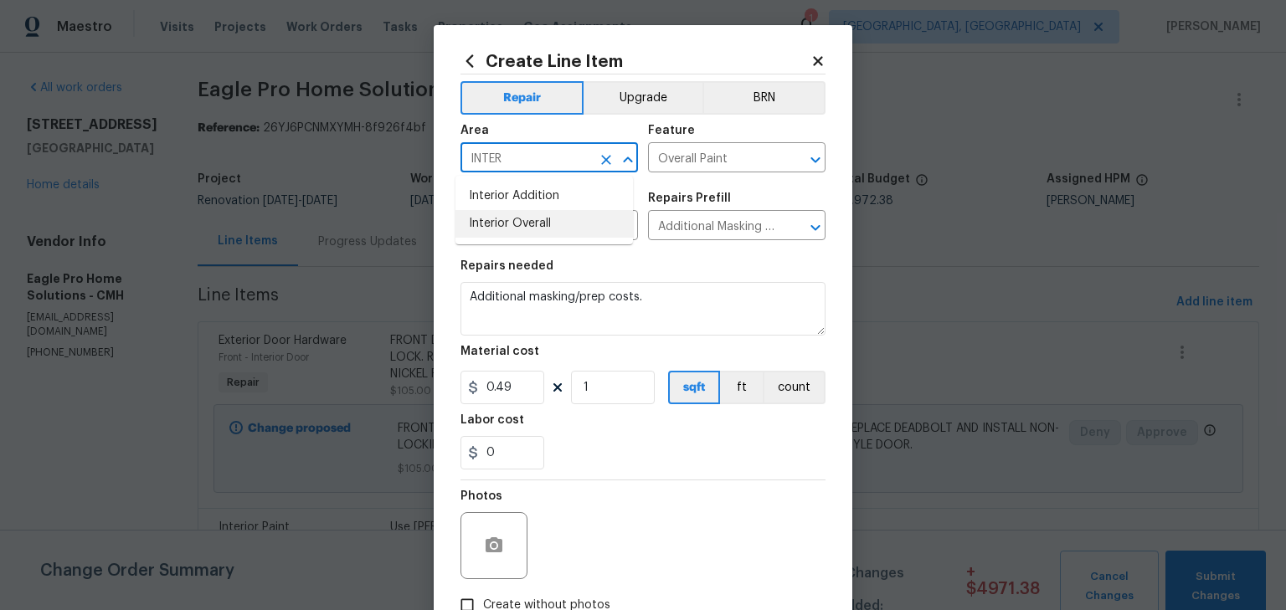
click at [554, 232] on li "Interior Overall" at bounding box center [545, 224] width 178 height 28
type input "Interior Overall"
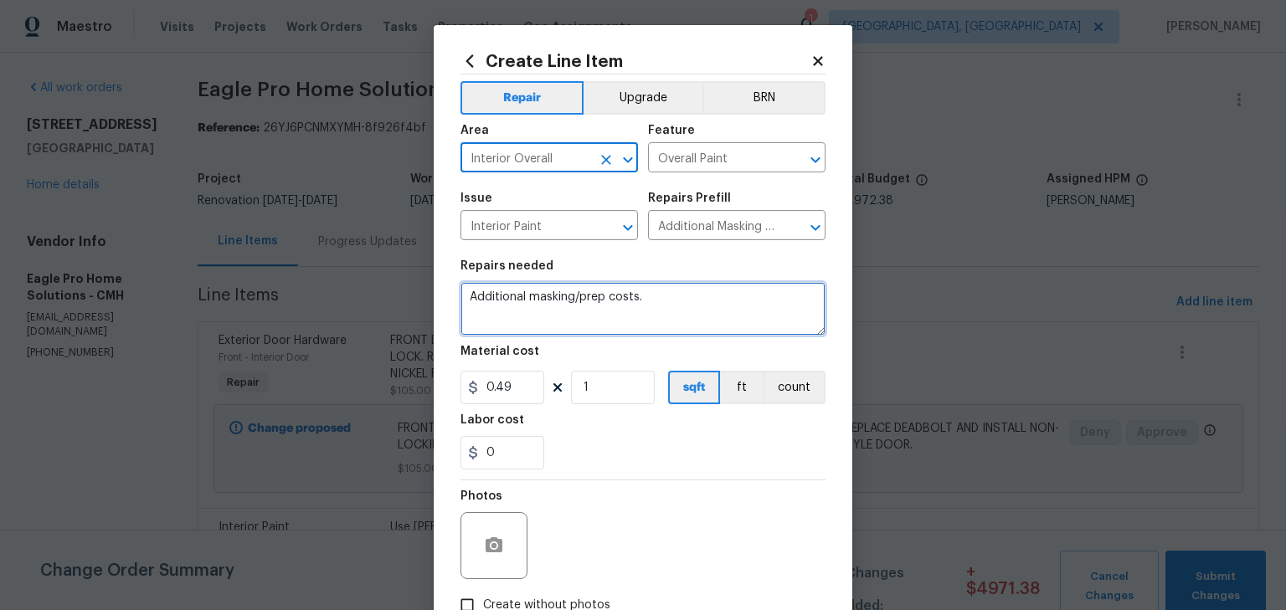
click at [685, 308] on textarea "Additional masking/prep costs." at bounding box center [643, 309] width 365 height 54
type textarea "Additional masking/prep costs. PROTECT FLOORING"
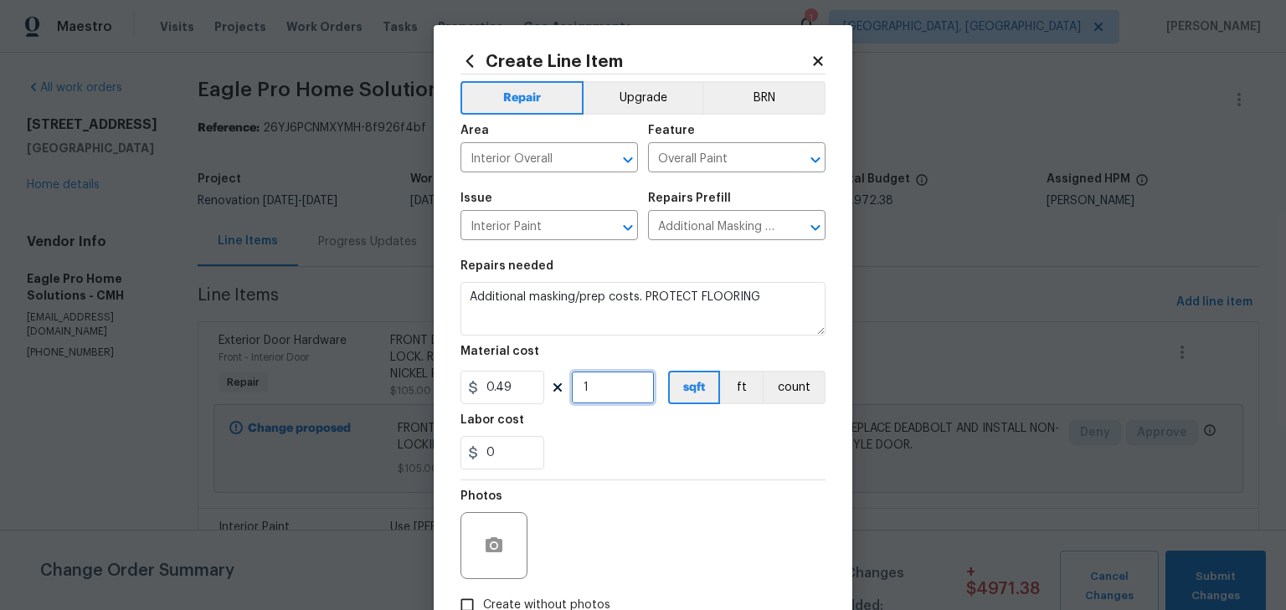
drag, startPoint x: 621, startPoint y: 393, endPoint x: 498, endPoint y: 374, distance: 124.5
click at [498, 374] on div "0.49 1 sqft ft count" at bounding box center [643, 387] width 365 height 33
type input "500"
click at [600, 511] on div "Photos" at bounding box center [643, 535] width 365 height 109
click at [567, 595] on label "Create without photos" at bounding box center [530, 605] width 159 height 32
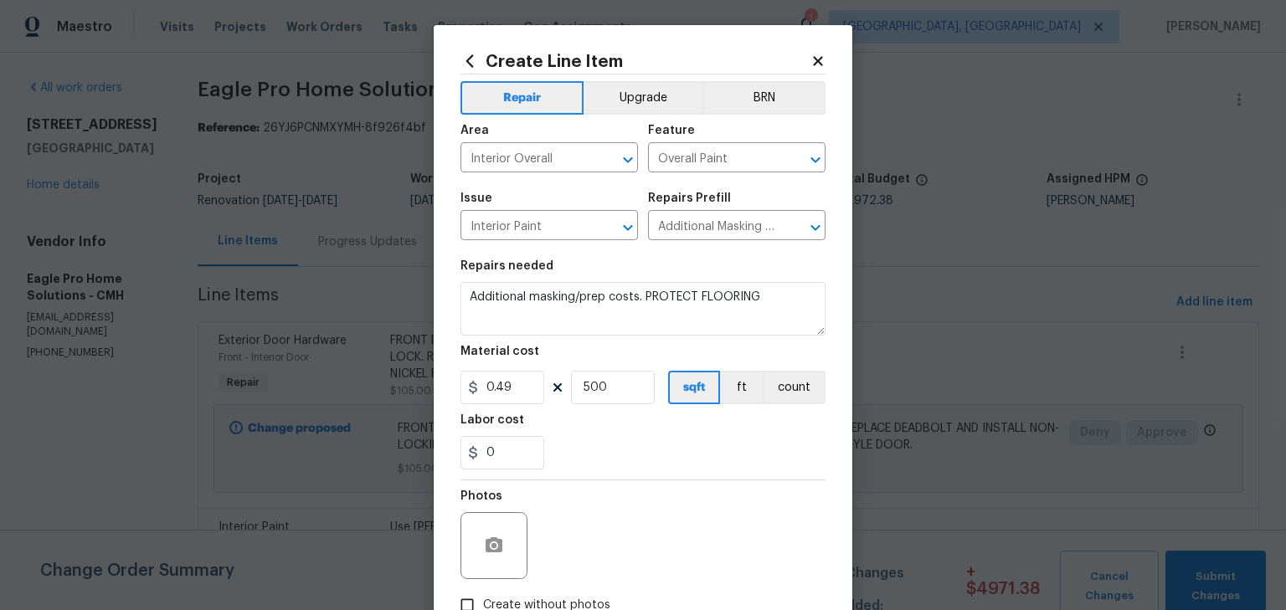
click at [483, 595] on input "Create without photos" at bounding box center [467, 605] width 32 height 32
checkbox input "true"
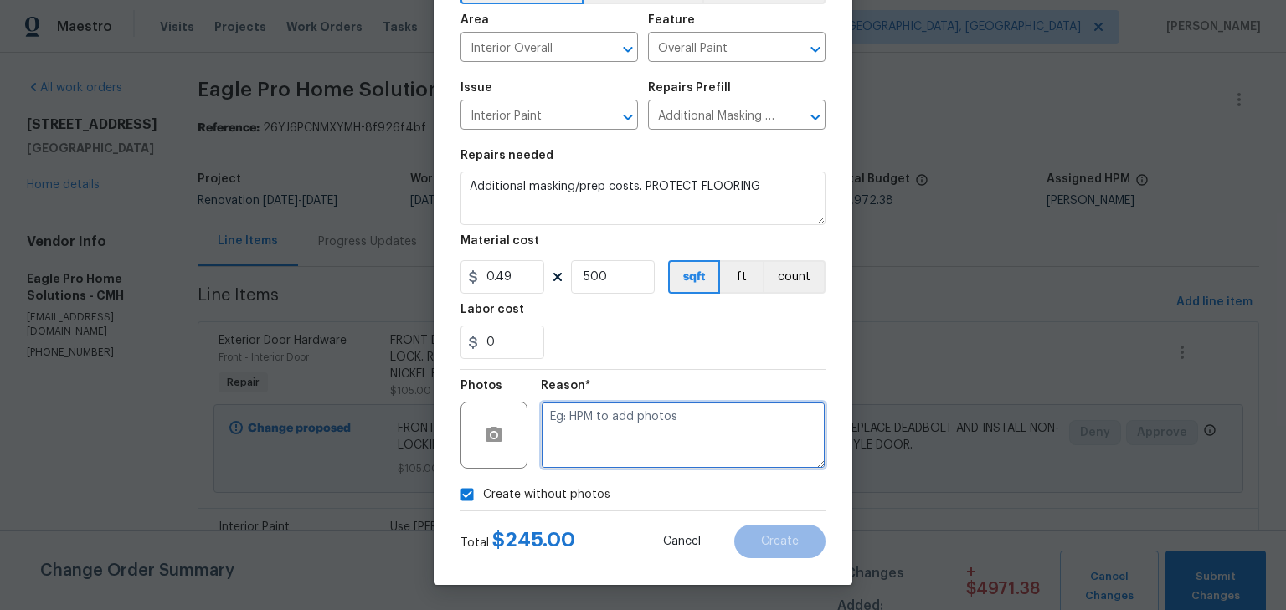
click at [656, 468] on textarea at bounding box center [683, 435] width 285 height 67
type textarea "H"
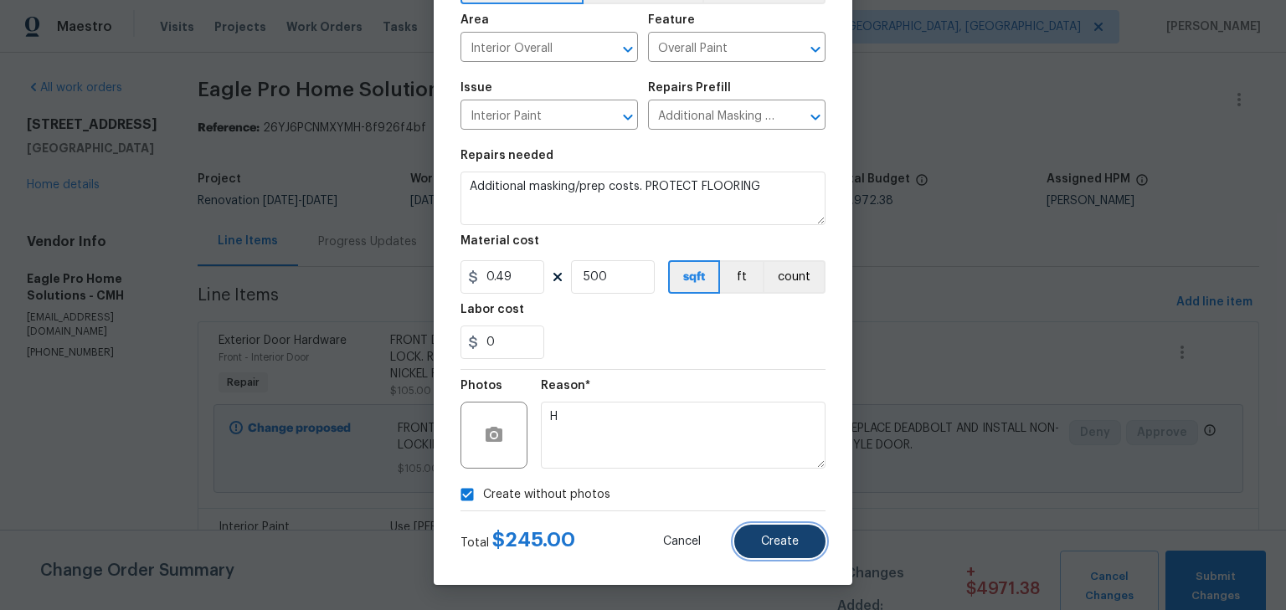
click at [745, 536] on button "Create" at bounding box center [779, 541] width 91 height 33
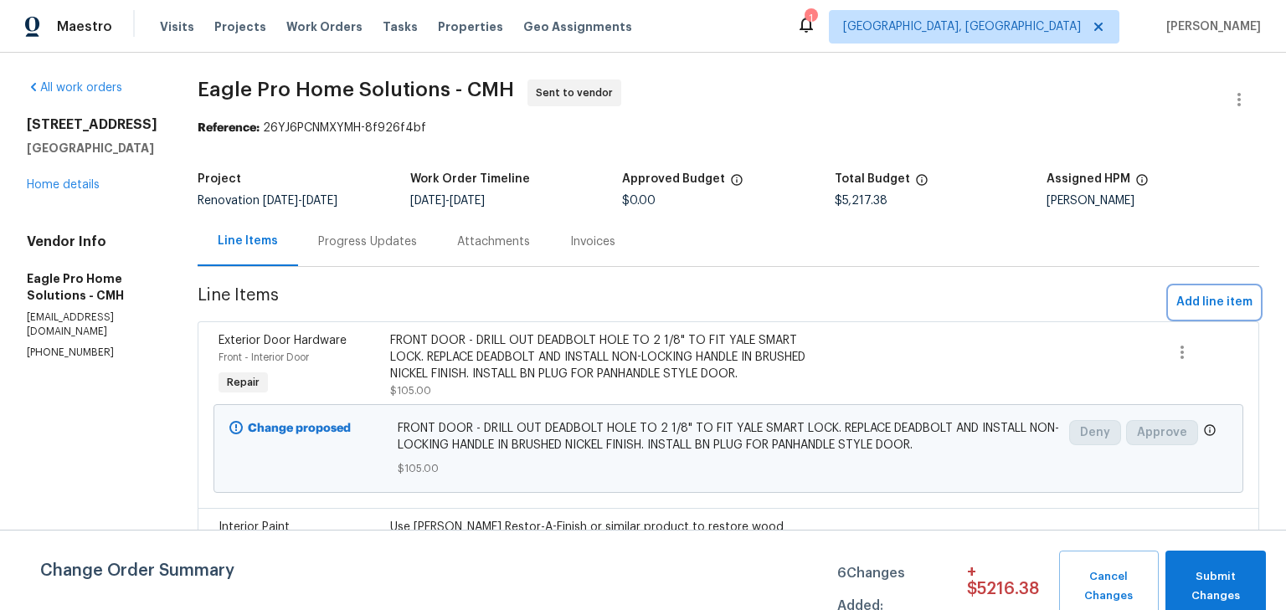
click at [1204, 300] on span "Add line item" at bounding box center [1214, 302] width 76 height 21
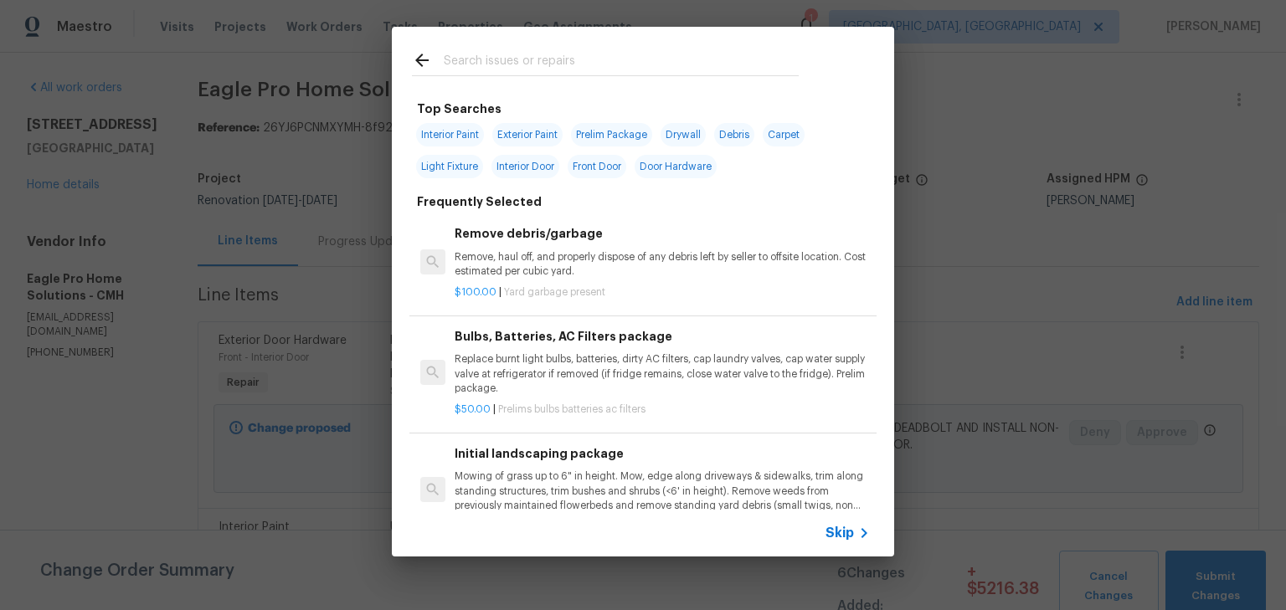
click at [571, 65] on input "text" at bounding box center [621, 62] width 355 height 25
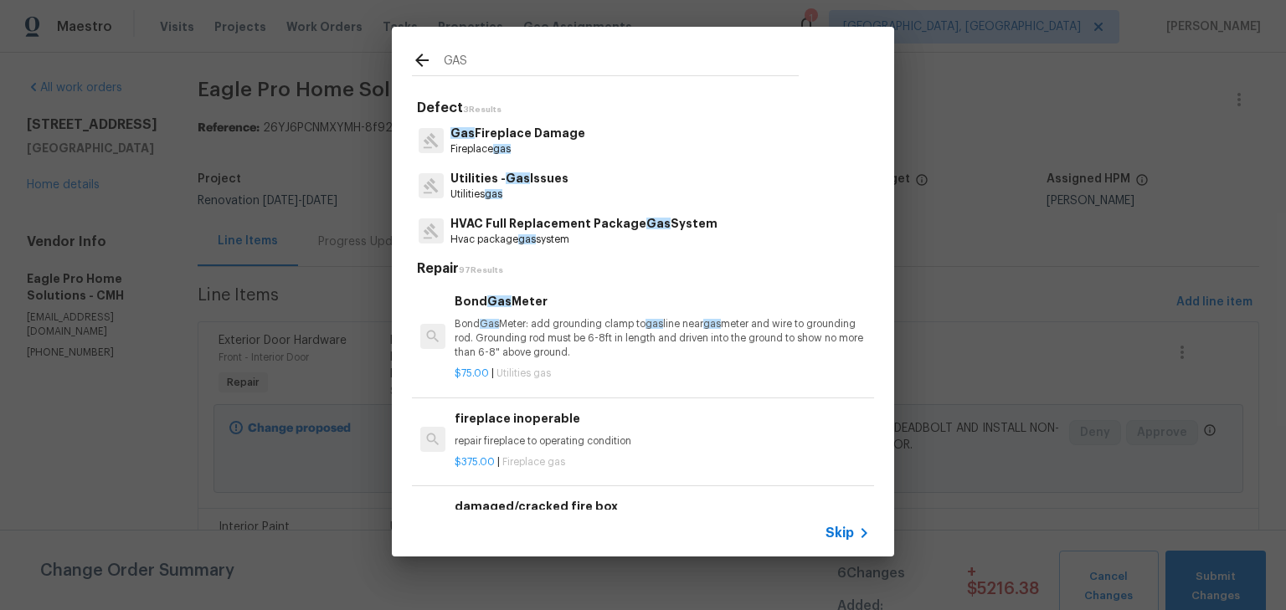
type input "GAS"
click at [564, 132] on p "Gas Fireplace Damage" at bounding box center [517, 134] width 135 height 18
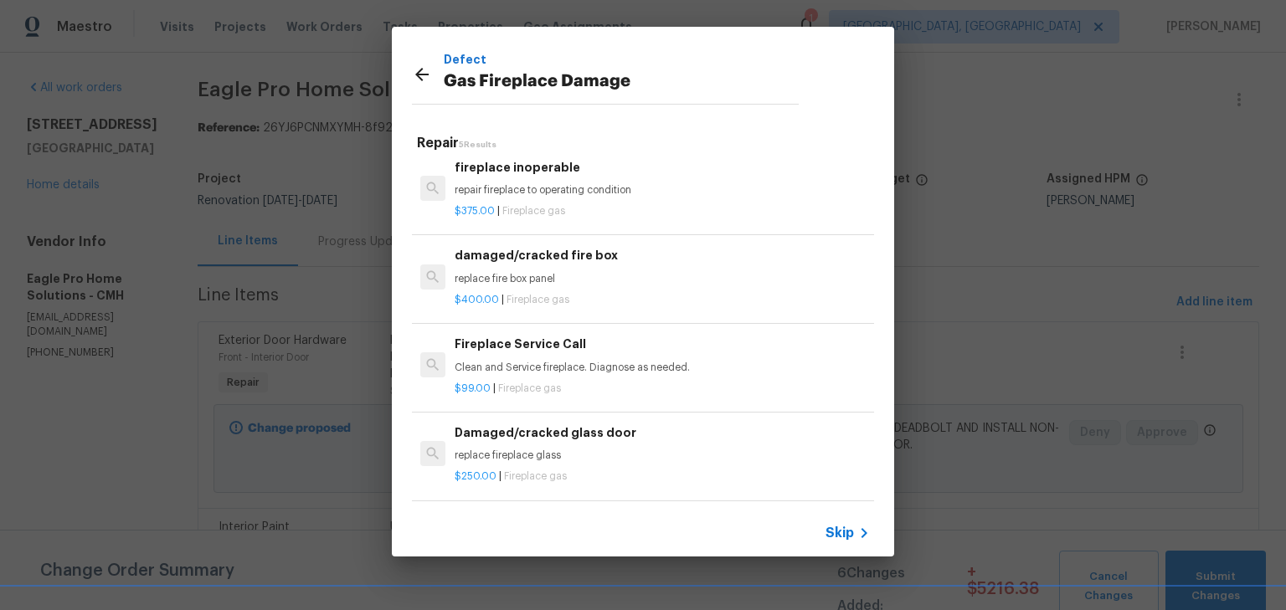
scroll to position [0, 0]
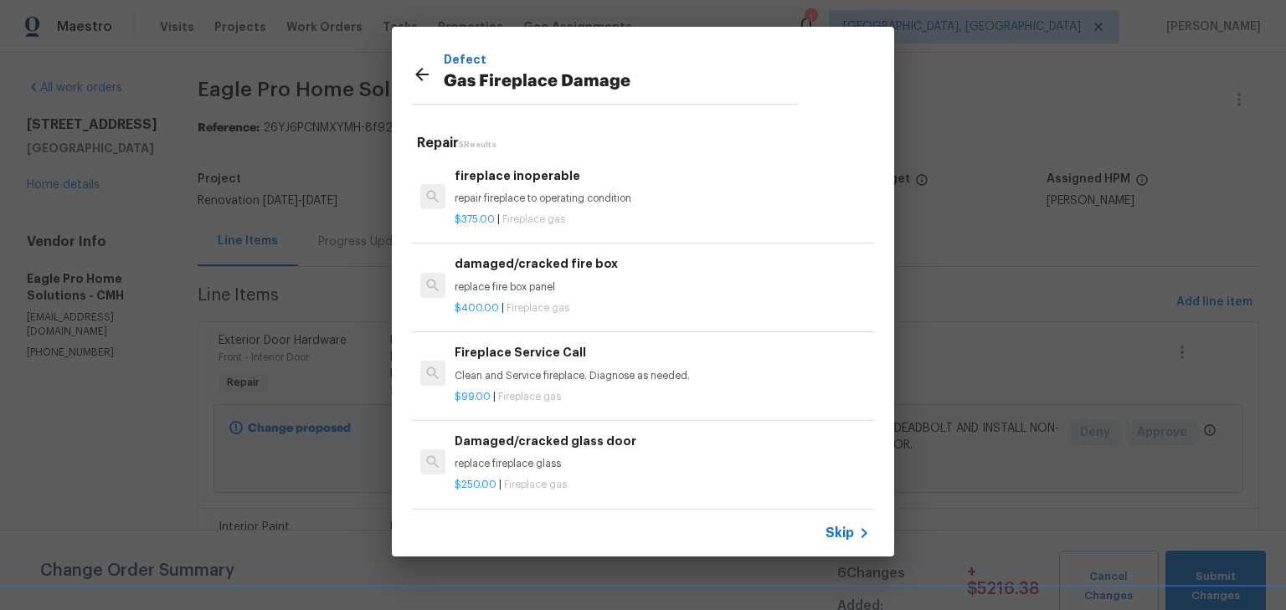
click at [605, 198] on p "repair fireplace to operating condition" at bounding box center [662, 199] width 415 height 14
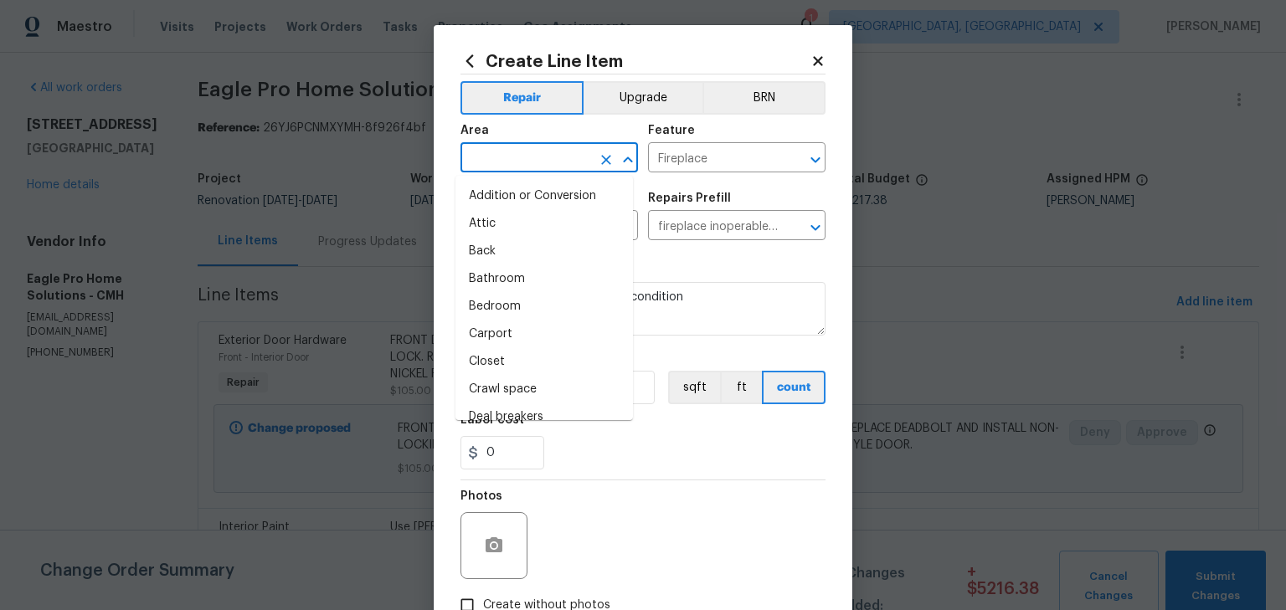
click at [543, 154] on input "text" at bounding box center [526, 160] width 131 height 26
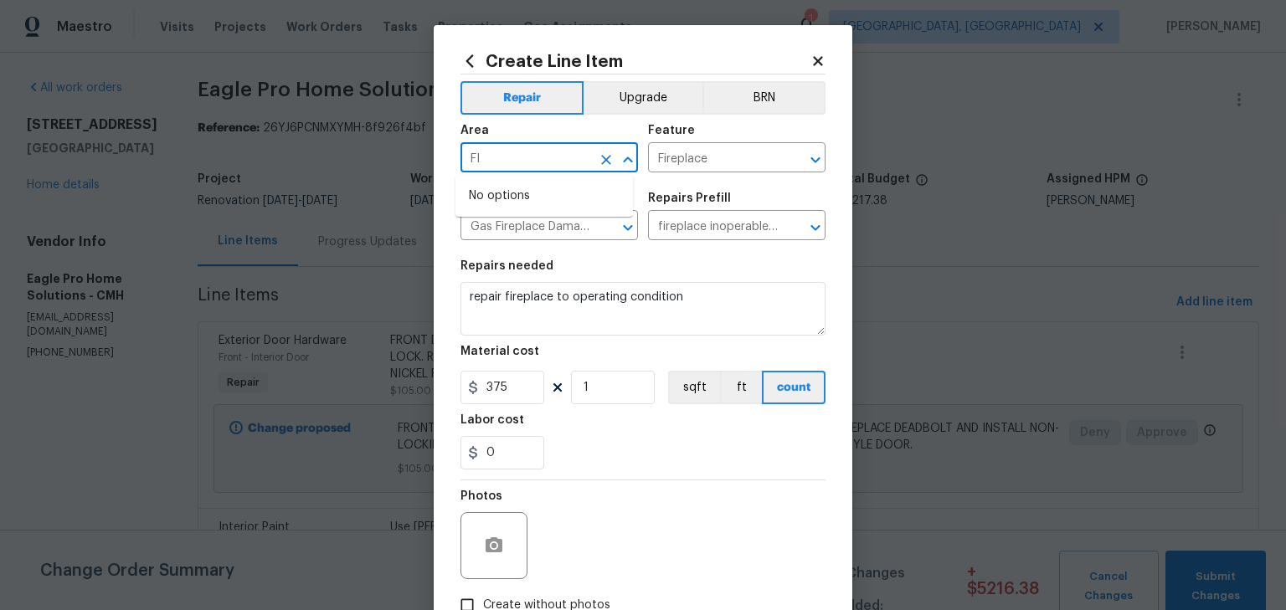
type input "F"
type input "C"
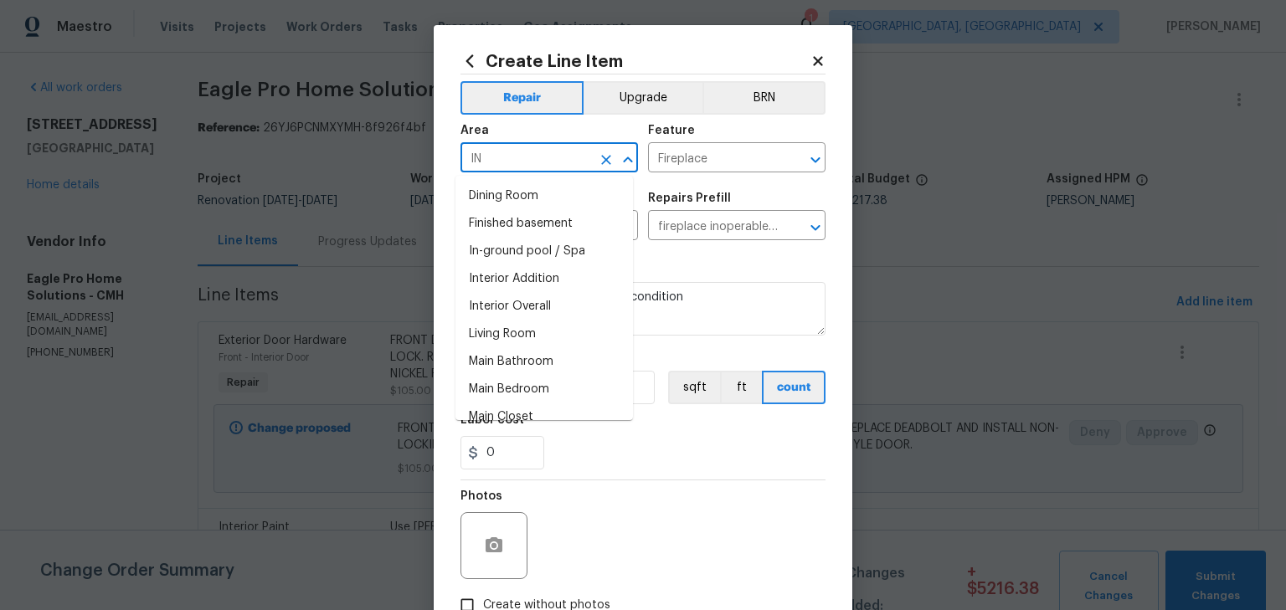
type input "I"
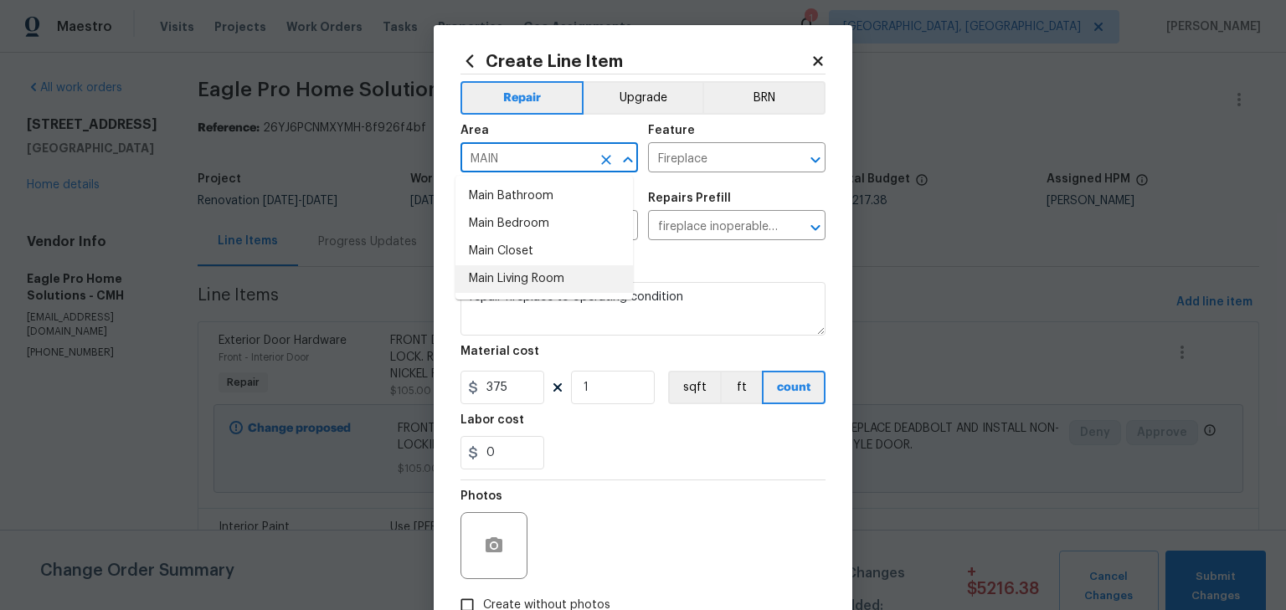
click at [527, 279] on li "Main Living Room" at bounding box center [545, 279] width 178 height 28
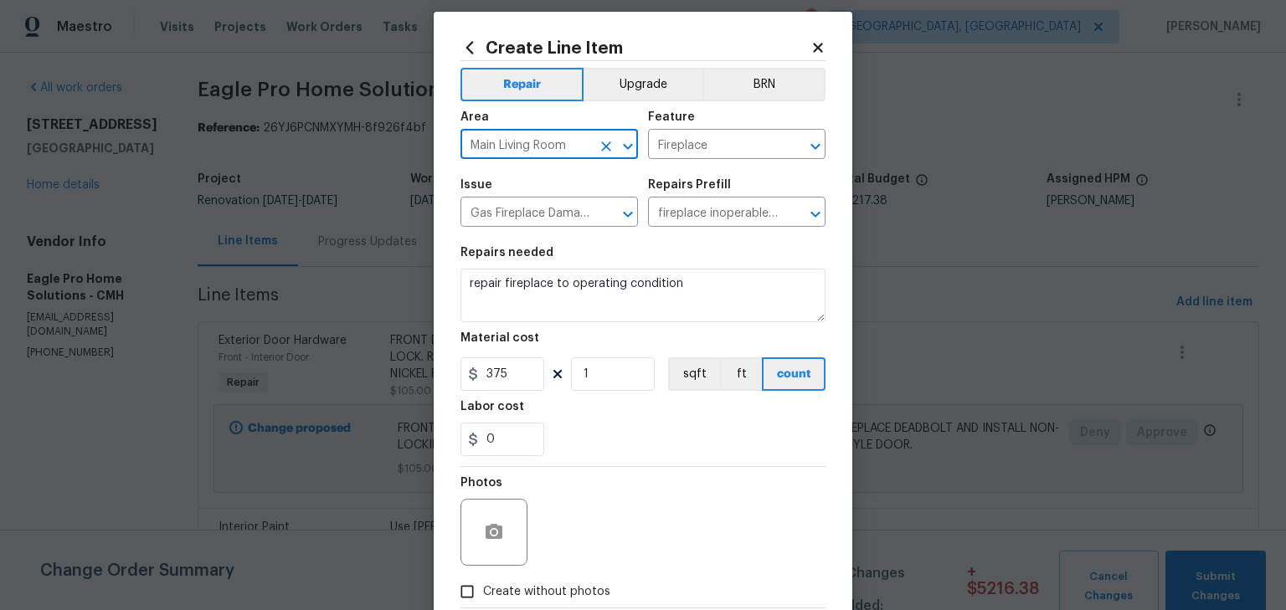
scroll to position [111, 0]
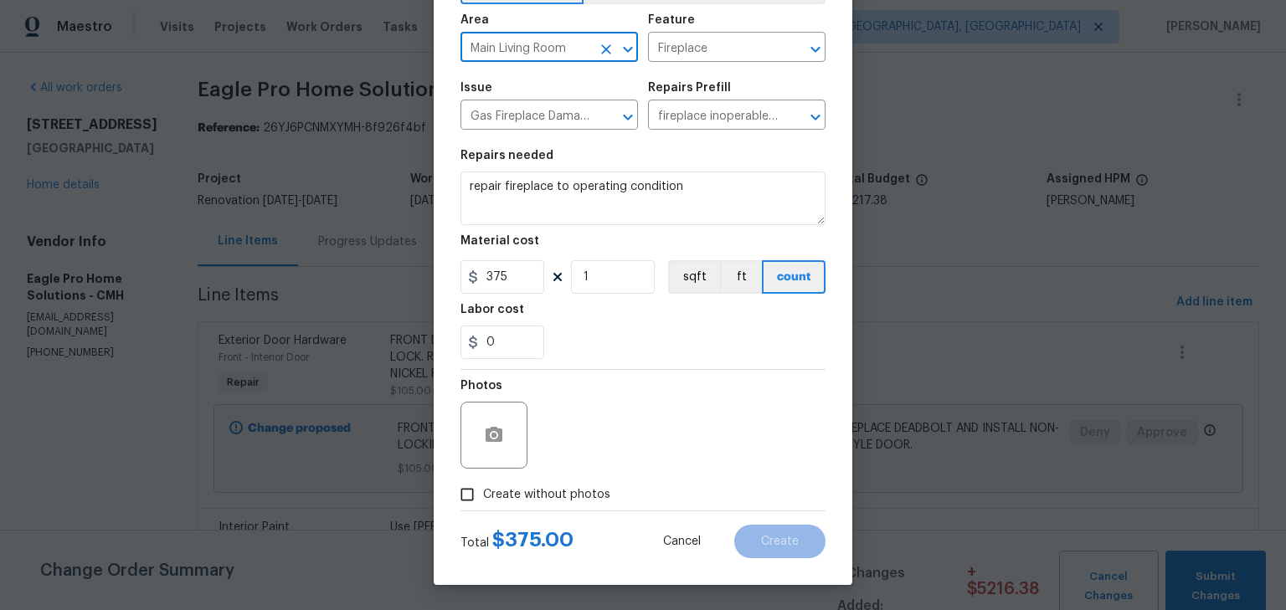
type input "Main Living Room"
click at [538, 490] on span "Create without photos" at bounding box center [546, 496] width 127 height 18
click at [483, 490] on input "Create without photos" at bounding box center [467, 495] width 32 height 32
checkbox input "true"
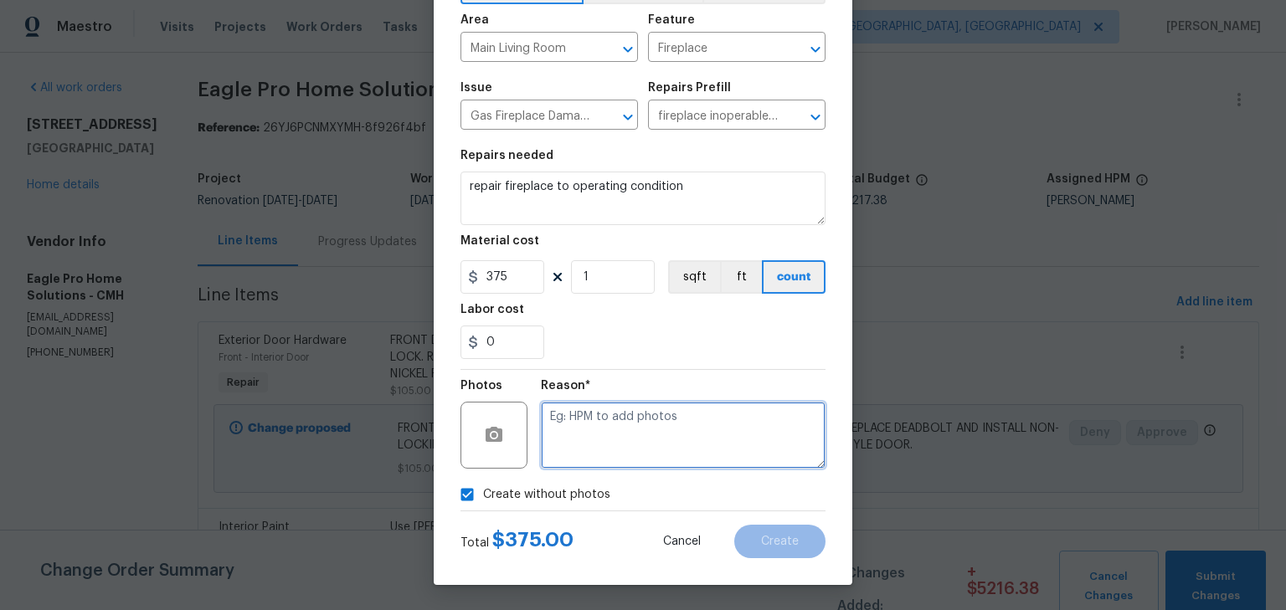
click at [612, 435] on textarea at bounding box center [683, 435] width 285 height 67
type textarea "H"
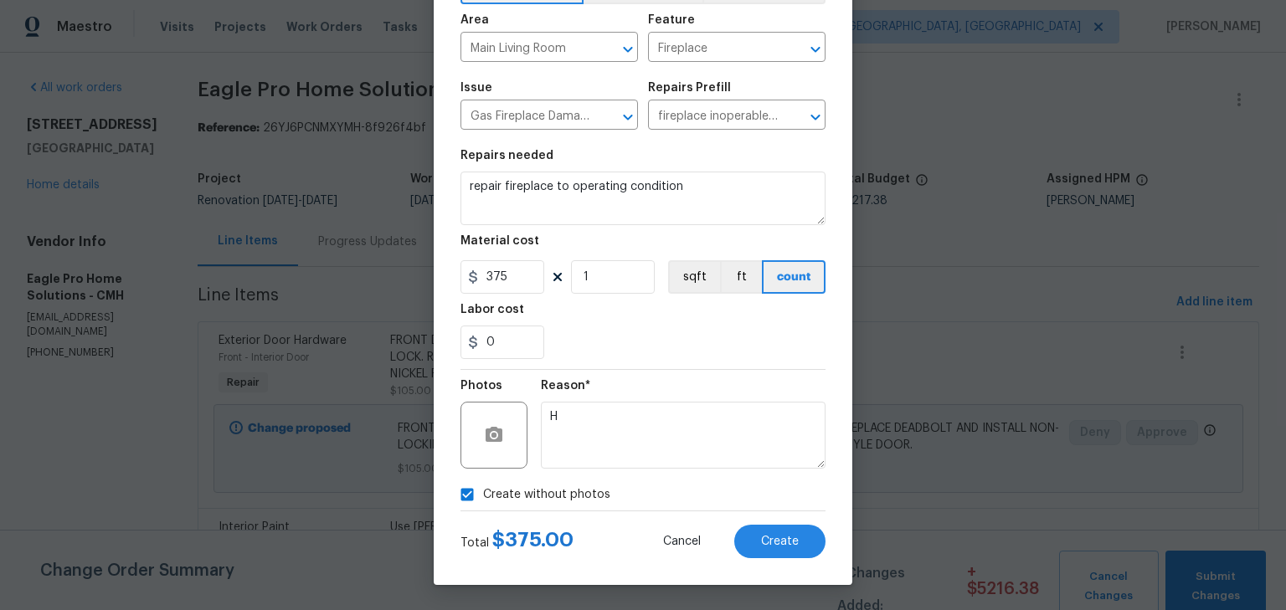
click at [653, 502] on div "Create without photos" at bounding box center [643, 495] width 365 height 32
click at [774, 551] on button "Create" at bounding box center [779, 541] width 91 height 33
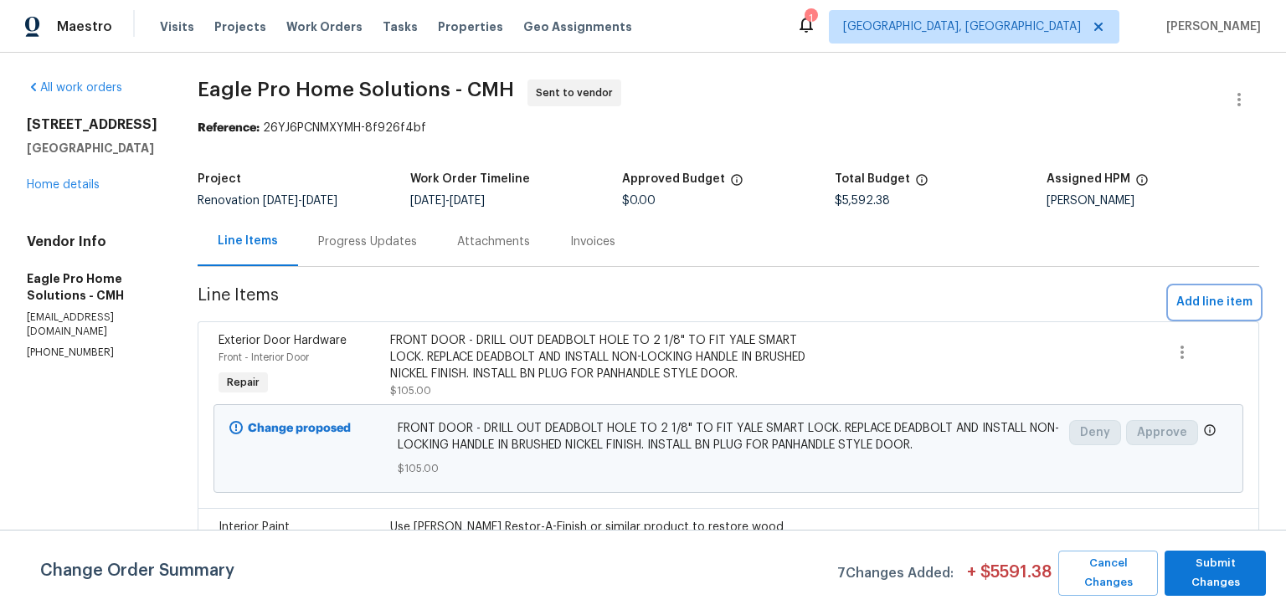
click at [1184, 306] on span "Add line item" at bounding box center [1214, 302] width 76 height 21
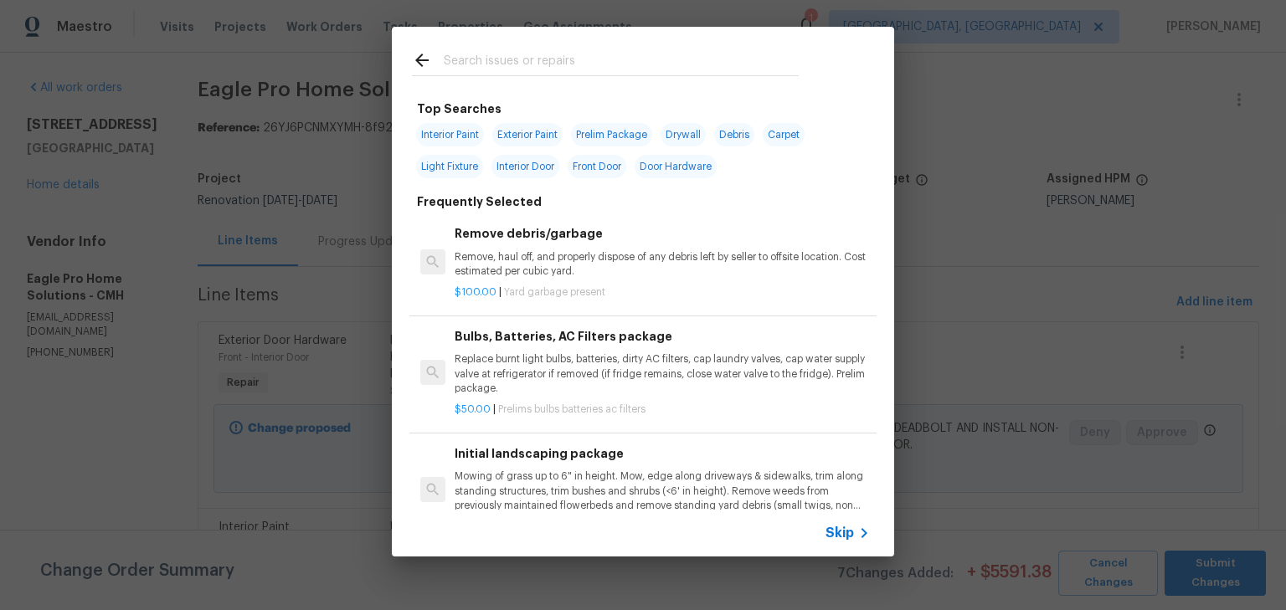
click at [699, 70] on input "text" at bounding box center [621, 62] width 355 height 25
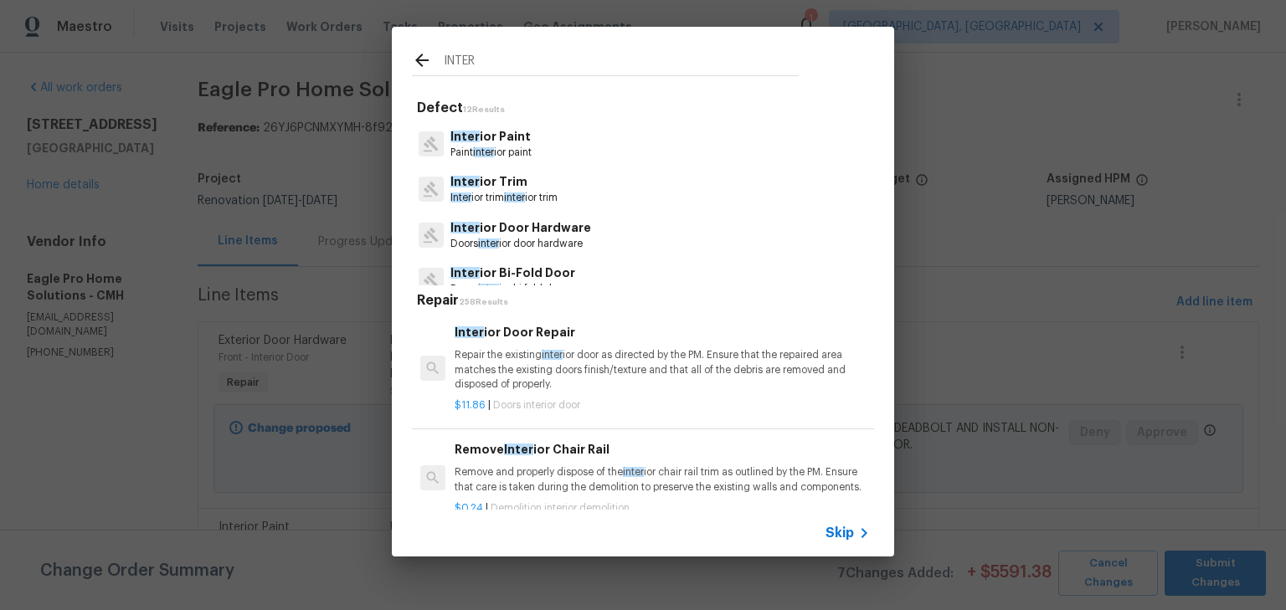
scroll to position [134, 0]
drag, startPoint x: 564, startPoint y: 61, endPoint x: 339, endPoint y: 62, distance: 224.4
click at [342, 62] on div "INTER Defect 12 Results Inter ior Resurfacing Resurfacing inter ior resurfacing…" at bounding box center [643, 292] width 1286 height 584
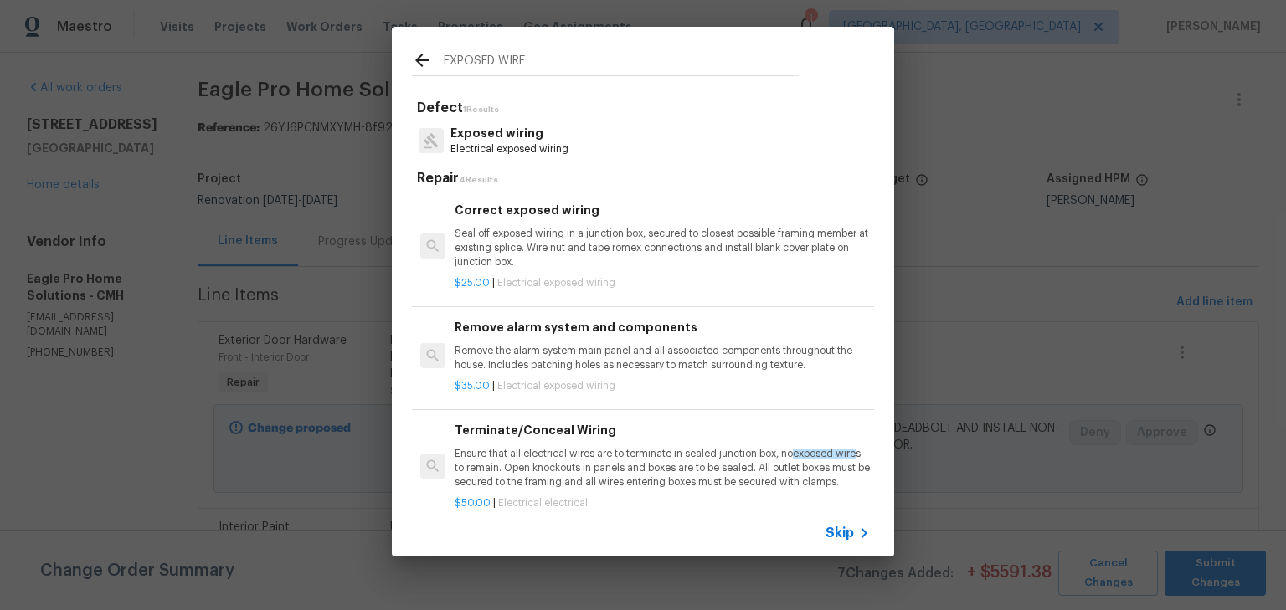
type input "EXPOSED WIRE"
click at [579, 376] on div "$35.00 | Electrical exposed wiring" at bounding box center [662, 383] width 415 height 21
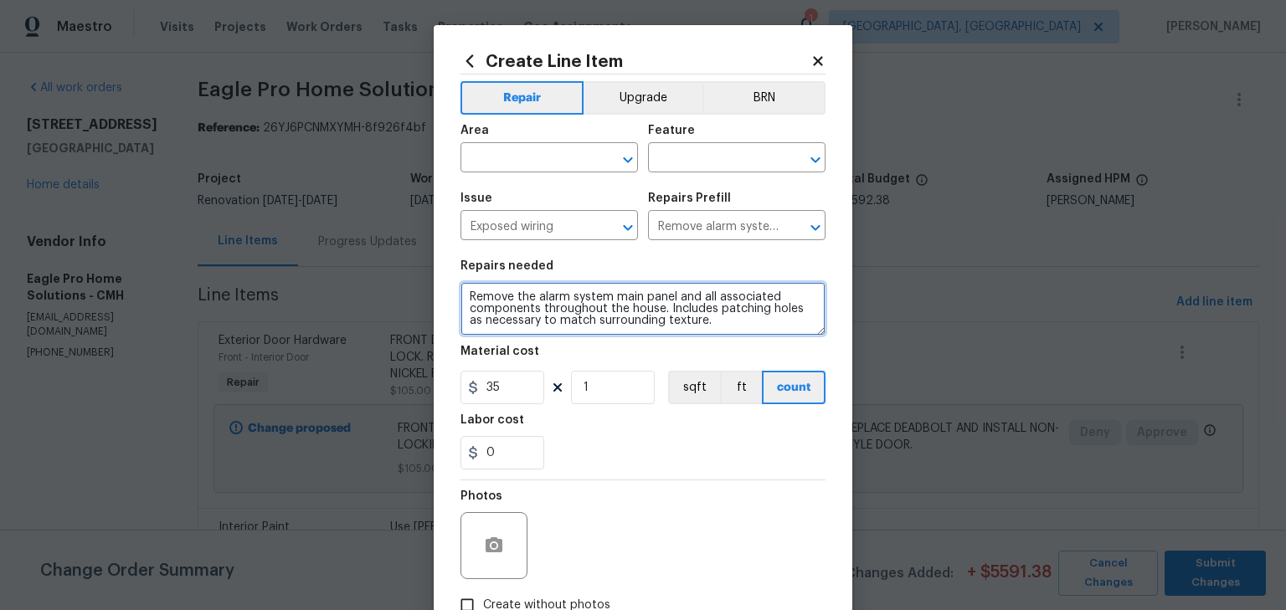
click at [528, 311] on textarea "Remove the alarm system main panel and all associated components throughout the…" at bounding box center [643, 309] width 365 height 54
paste textarea "window blinds, treatments, curtains, rods, hardware, loose wires/cables, shelvi…"
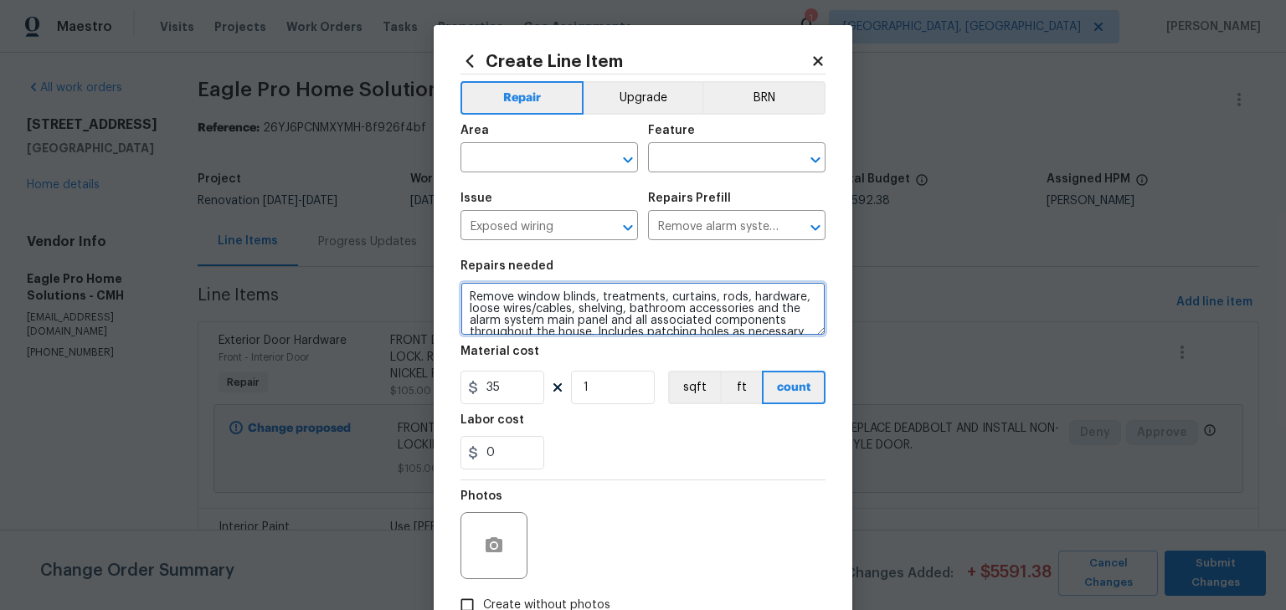
click at [511, 298] on textarea "Remove window blinds, treatments, curtains, rods, hardware, loose wires/cables,…" at bounding box center [643, 309] width 365 height 54
type textarea "Remove child safety devices, window blinds, treatments, curtains, rods, hardwar…"
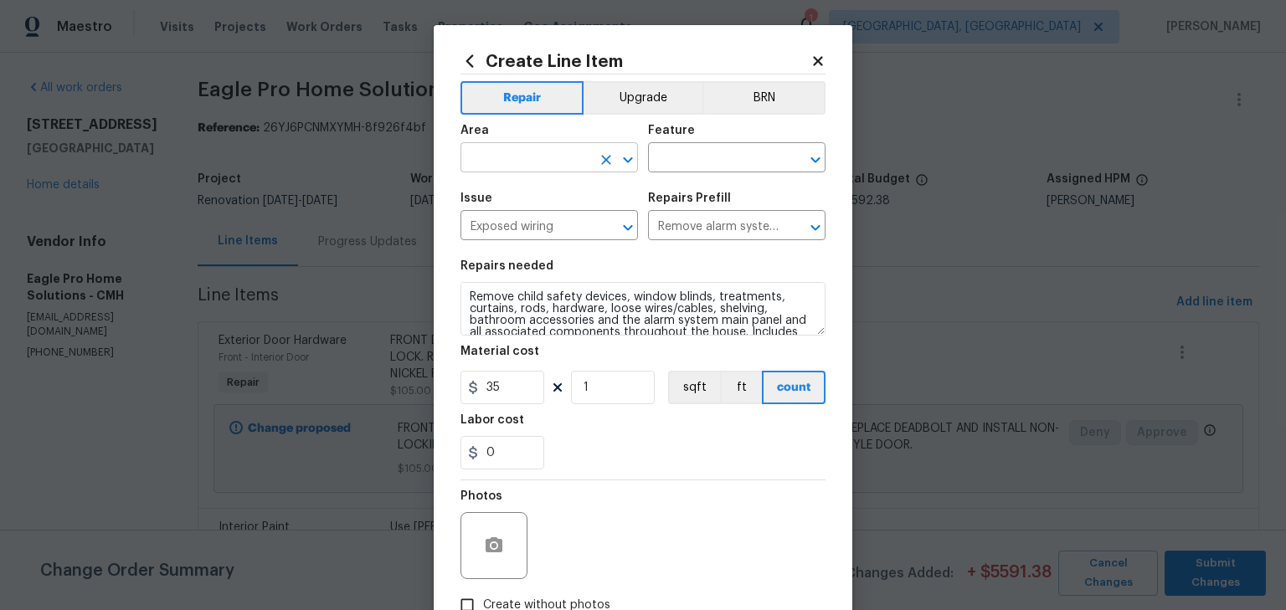
click at [545, 169] on input "text" at bounding box center [526, 160] width 131 height 26
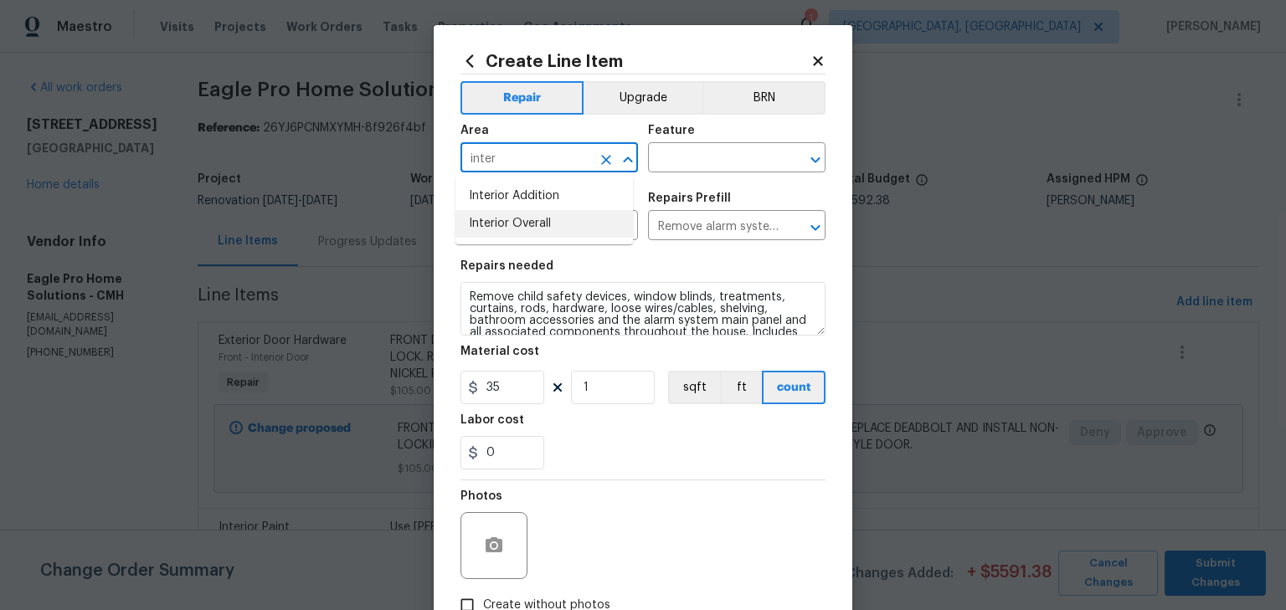
click at [524, 229] on li "Interior Overall" at bounding box center [545, 224] width 178 height 28
type input "Interior Overall"
click at [696, 160] on input "text" at bounding box center [713, 160] width 131 height 26
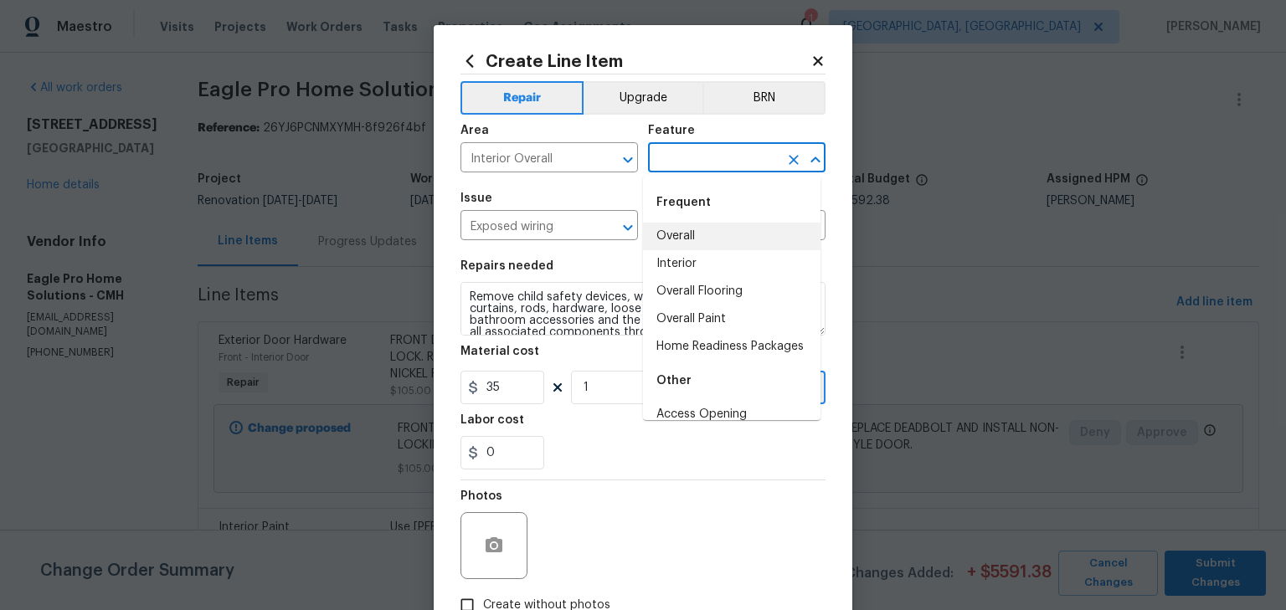
click at [685, 239] on li "Overall" at bounding box center [732, 237] width 178 height 28
type input "Overall"
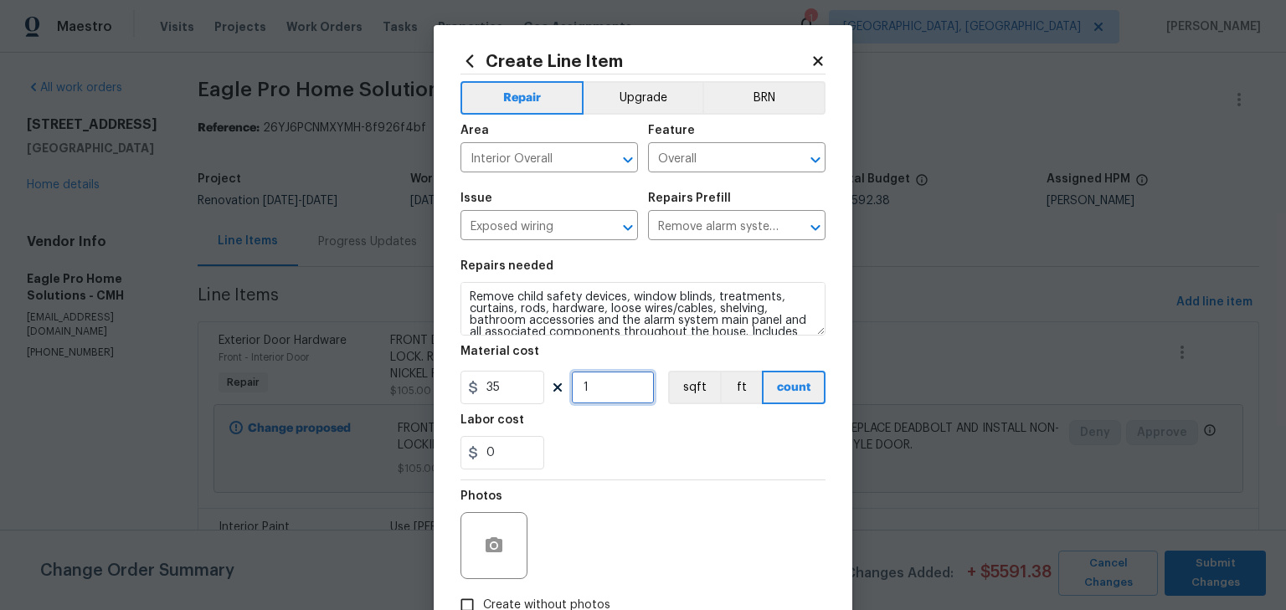
drag, startPoint x: 600, startPoint y: 388, endPoint x: 548, endPoint y: 399, distance: 53.0
click at [548, 399] on div "35 1 sqft ft count" at bounding box center [643, 387] width 365 height 33
type input "4"
click at [747, 425] on div "Labor cost" at bounding box center [643, 425] width 365 height 22
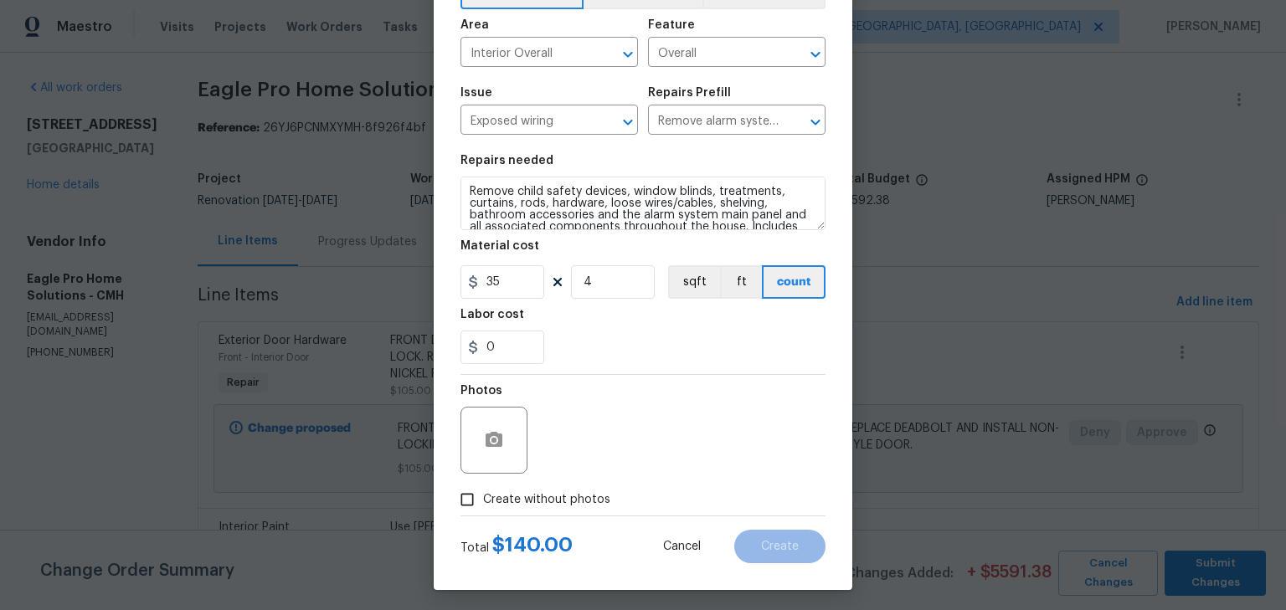
scroll to position [111, 0]
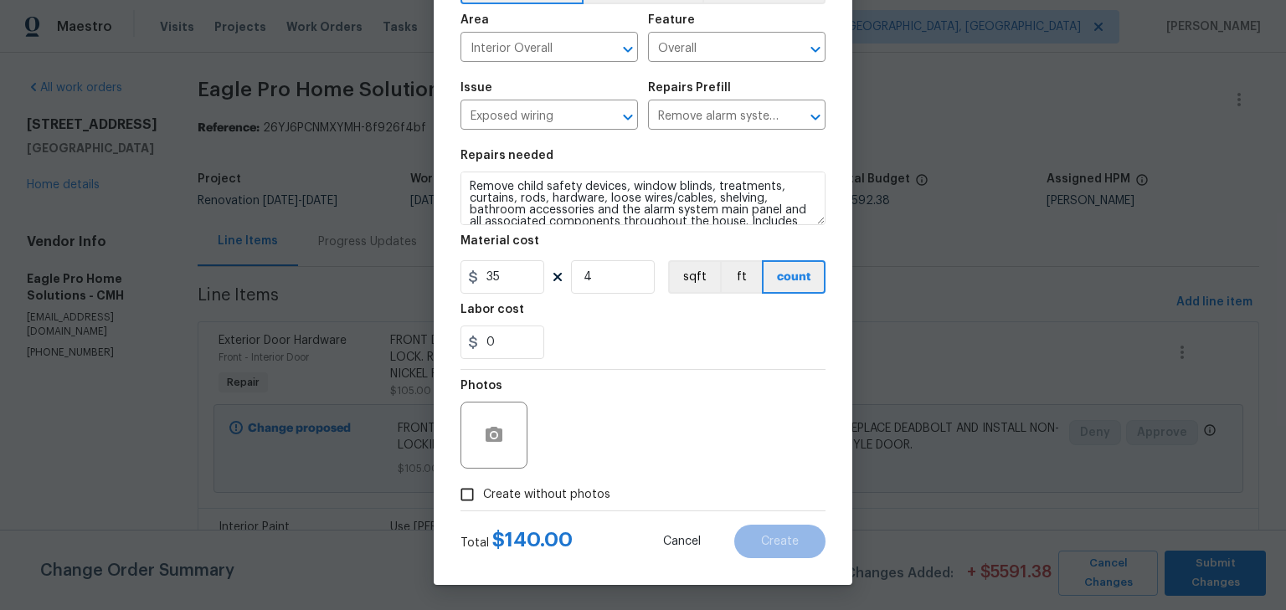
click at [611, 492] on div "Create without photos" at bounding box center [643, 495] width 365 height 32
click at [508, 502] on label "Create without photos" at bounding box center [530, 495] width 159 height 32
click at [483, 502] on input "Create without photos" at bounding box center [467, 495] width 32 height 32
checkbox input "true"
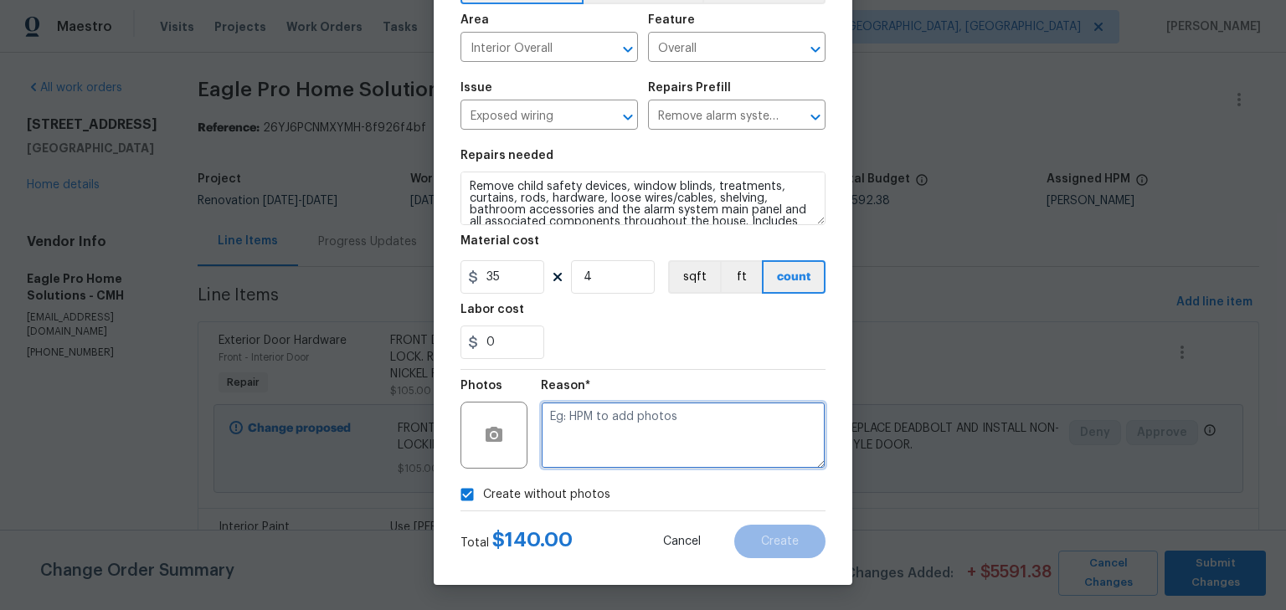
click at [682, 414] on textarea at bounding box center [683, 435] width 285 height 67
type textarea "h"
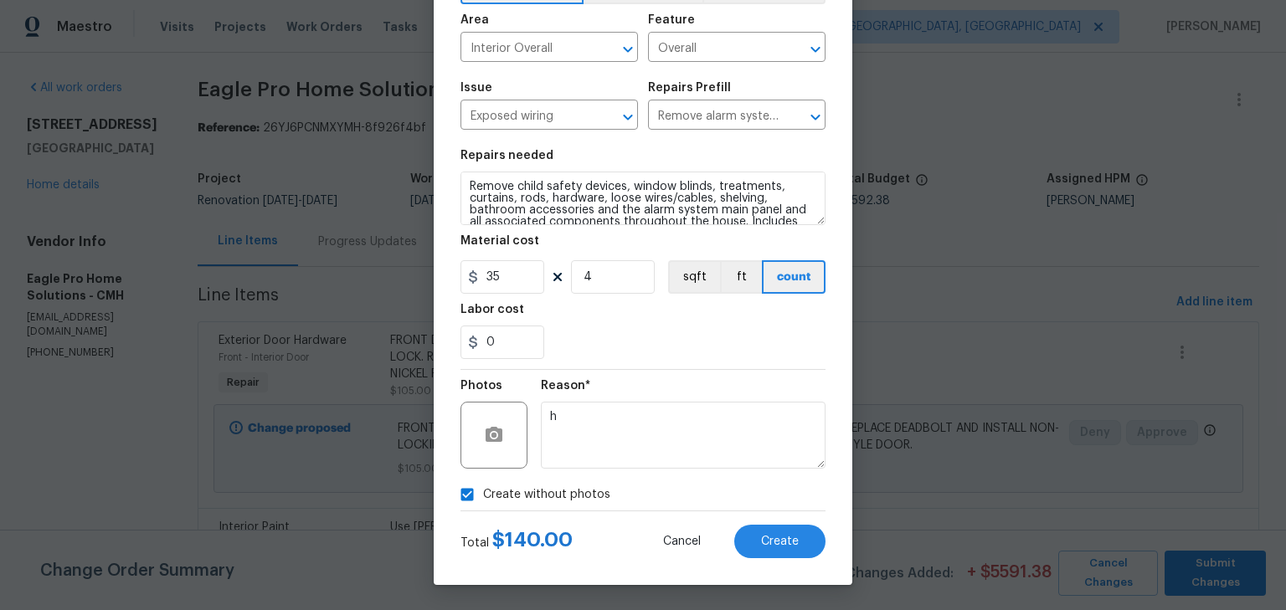
click at [695, 355] on div "0" at bounding box center [643, 342] width 365 height 33
click at [776, 538] on span "Create" at bounding box center [780, 542] width 38 height 13
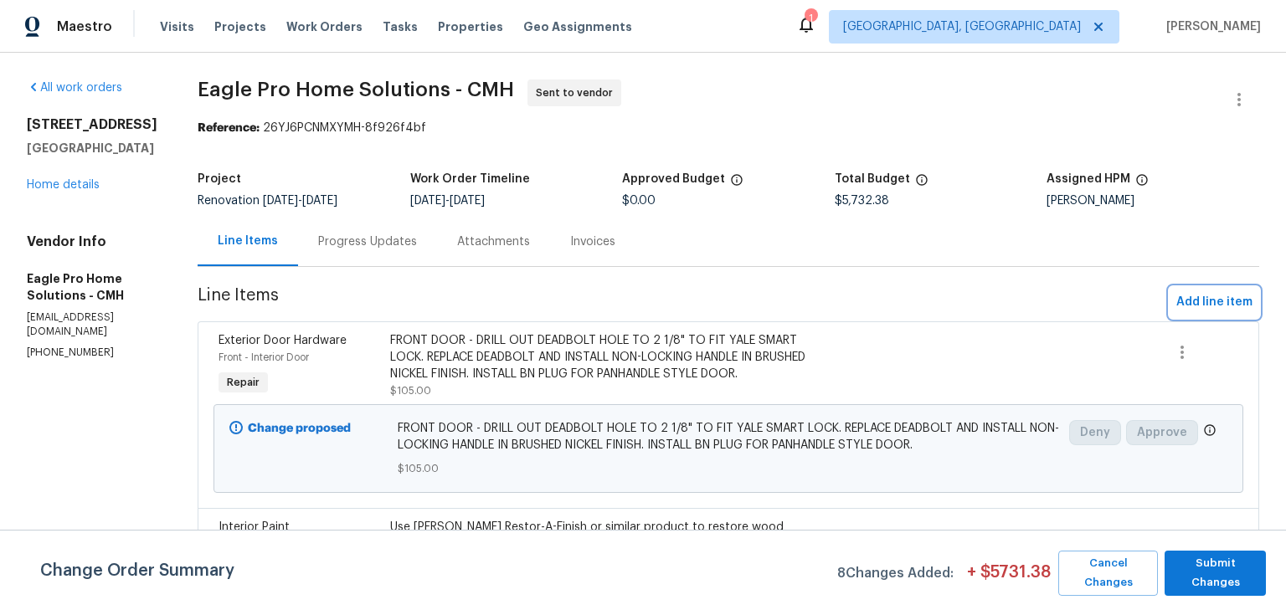
click at [1185, 306] on span "Add line item" at bounding box center [1214, 302] width 76 height 21
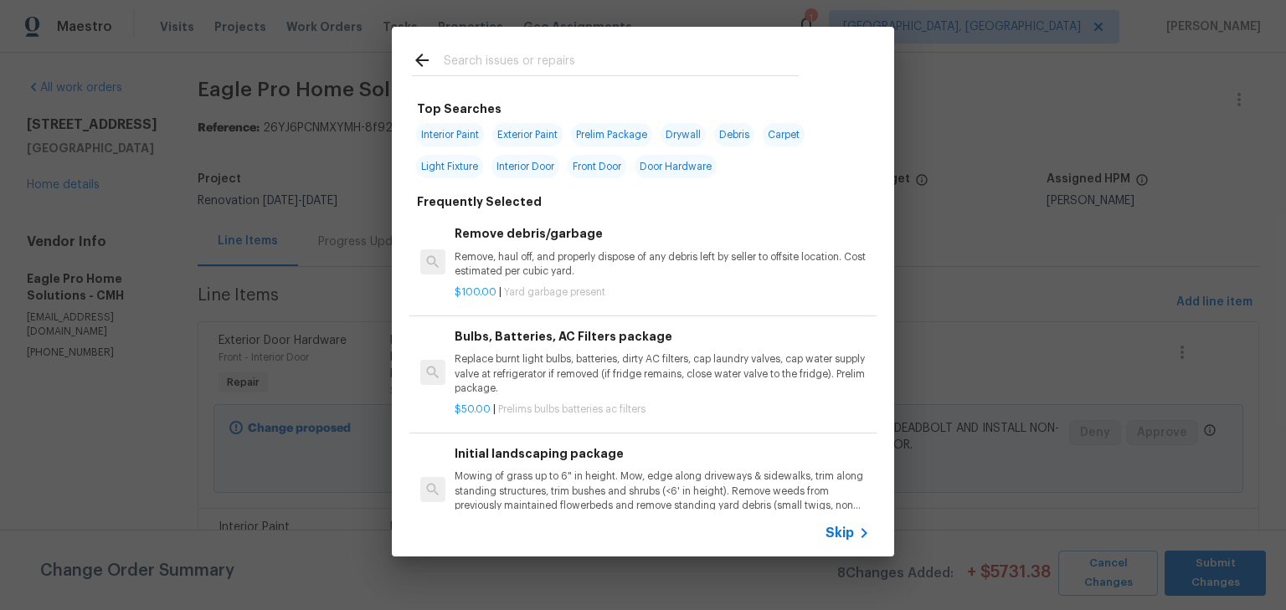
click at [582, 69] on input "text" at bounding box center [621, 62] width 355 height 25
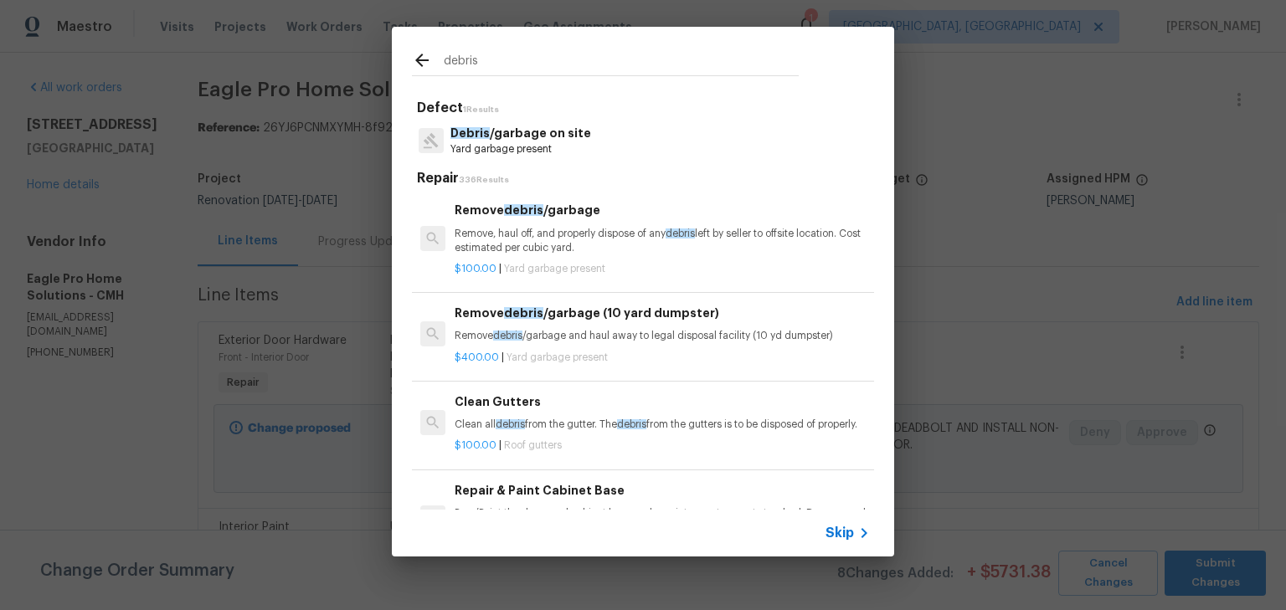
type input "debris"
click at [589, 243] on p "Remove, haul off, and properly dispose of any debris left by seller to offsite …" at bounding box center [662, 241] width 415 height 28
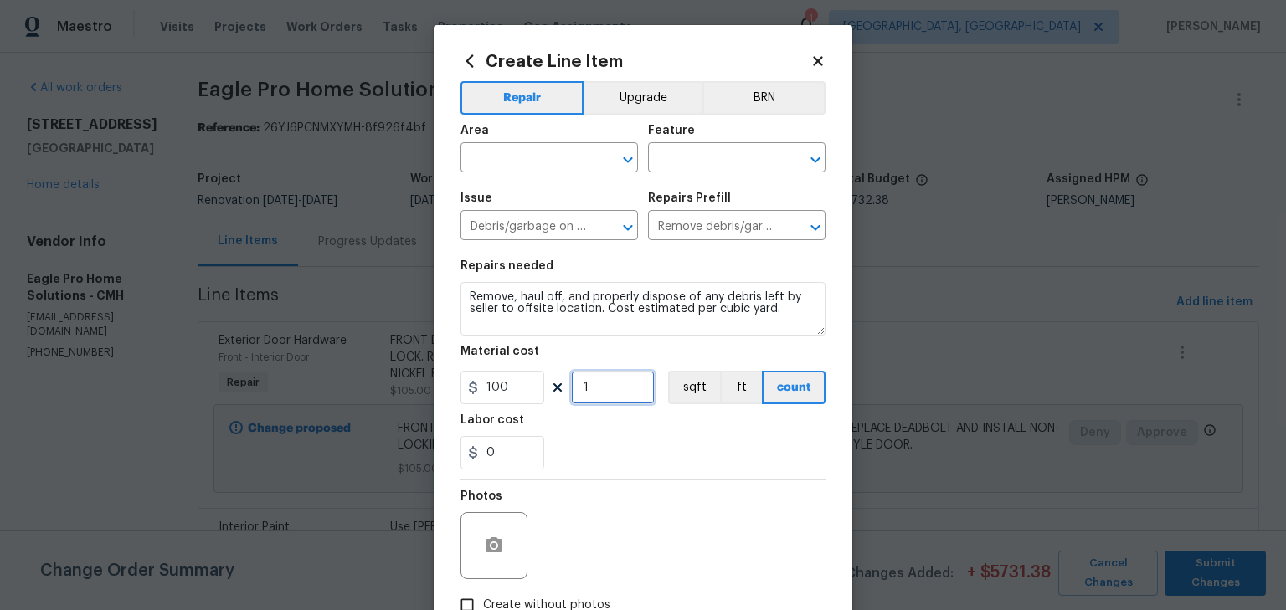
drag, startPoint x: 606, startPoint y: 381, endPoint x: 581, endPoint y: 389, distance: 26.2
click at [581, 389] on input "1" at bounding box center [613, 387] width 84 height 33
drag, startPoint x: 613, startPoint y: 390, endPoint x: 554, endPoint y: 394, distance: 58.7
click at [554, 394] on div "100 1 sqft ft count" at bounding box center [643, 387] width 365 height 33
type input "3"
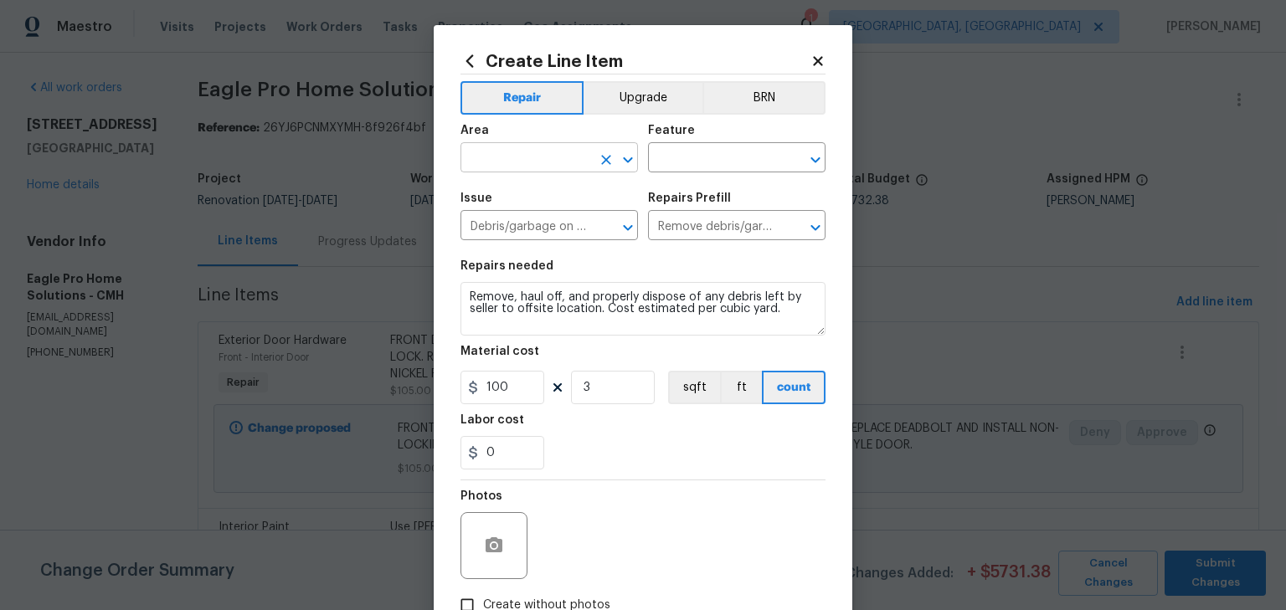
click at [559, 163] on input "text" at bounding box center [526, 160] width 131 height 26
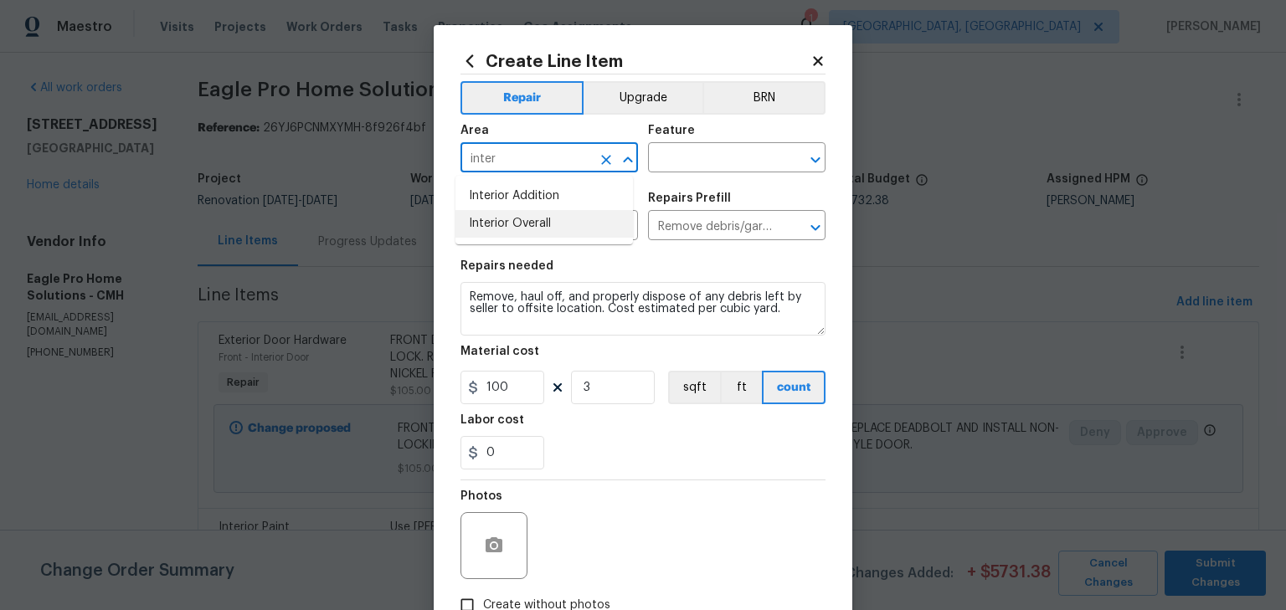
click at [528, 227] on li "Interior Overall" at bounding box center [545, 224] width 178 height 28
click at [783, 147] on div "​" at bounding box center [737, 160] width 178 height 26
type input "Interior Overall"
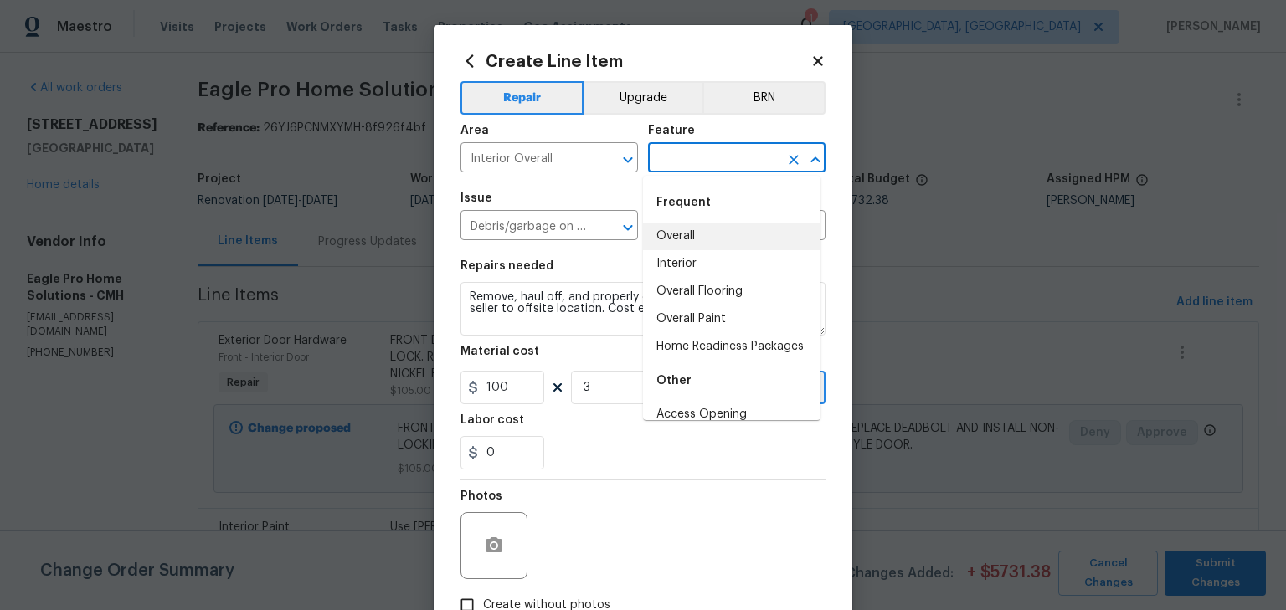
click at [698, 238] on li "Overall" at bounding box center [732, 237] width 178 height 28
type input "Overall"
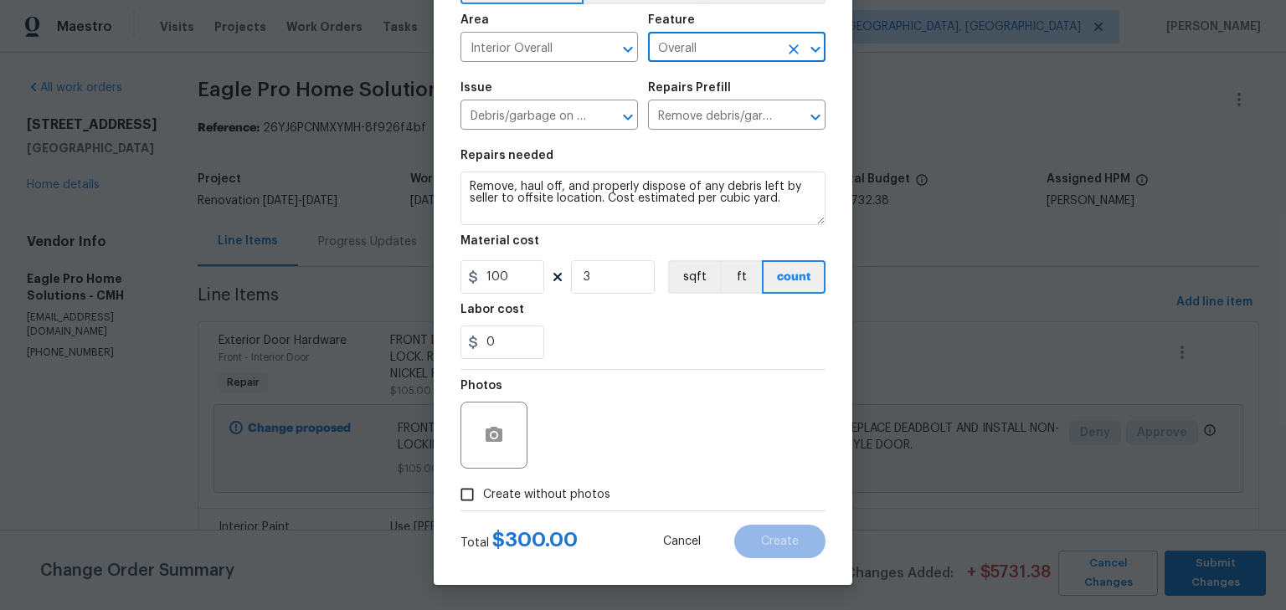
click at [564, 479] on label "Create without photos" at bounding box center [530, 495] width 159 height 32
click at [483, 479] on input "Create without photos" at bounding box center [467, 495] width 32 height 32
checkbox input "true"
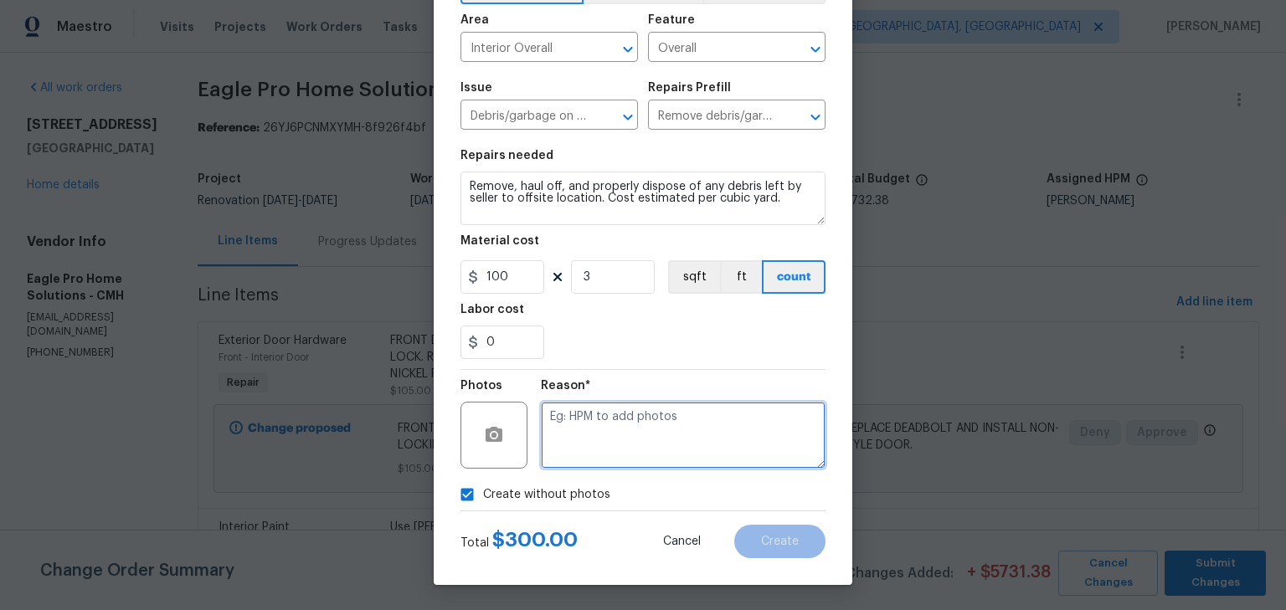
click at [595, 445] on textarea at bounding box center [683, 435] width 285 height 67
type textarea "h"
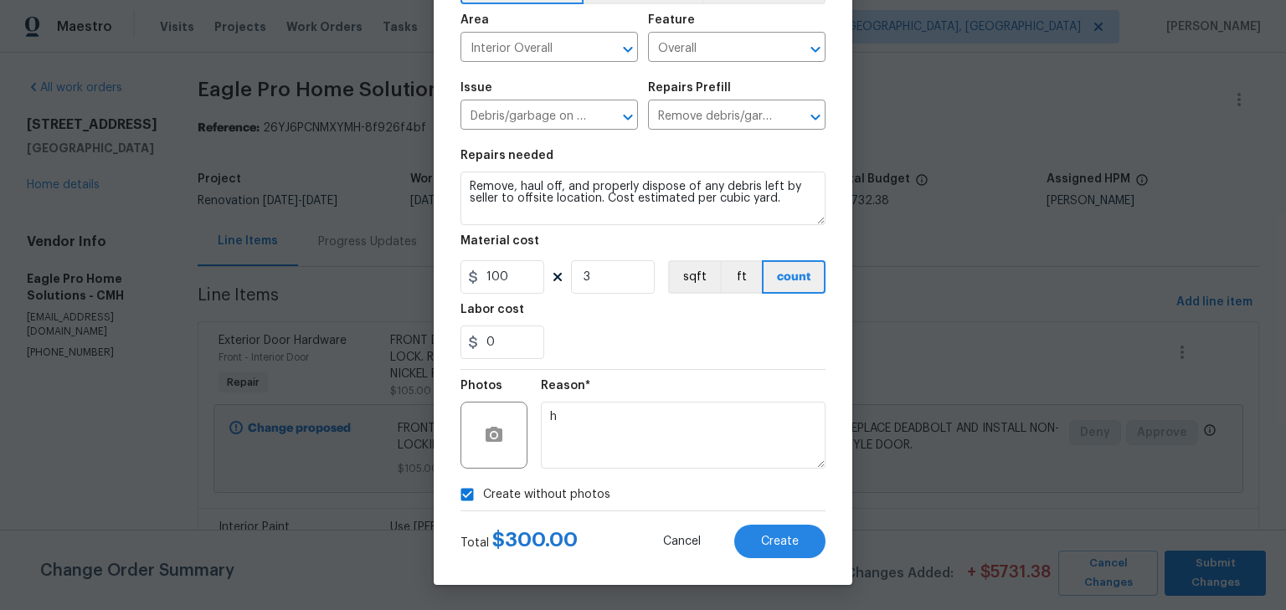
click at [710, 368] on section "Repairs needed Remove, haul off, and properly dispose of any debris left by sel…" at bounding box center [643, 254] width 365 height 229
click at [796, 553] on button "Create" at bounding box center [779, 541] width 91 height 33
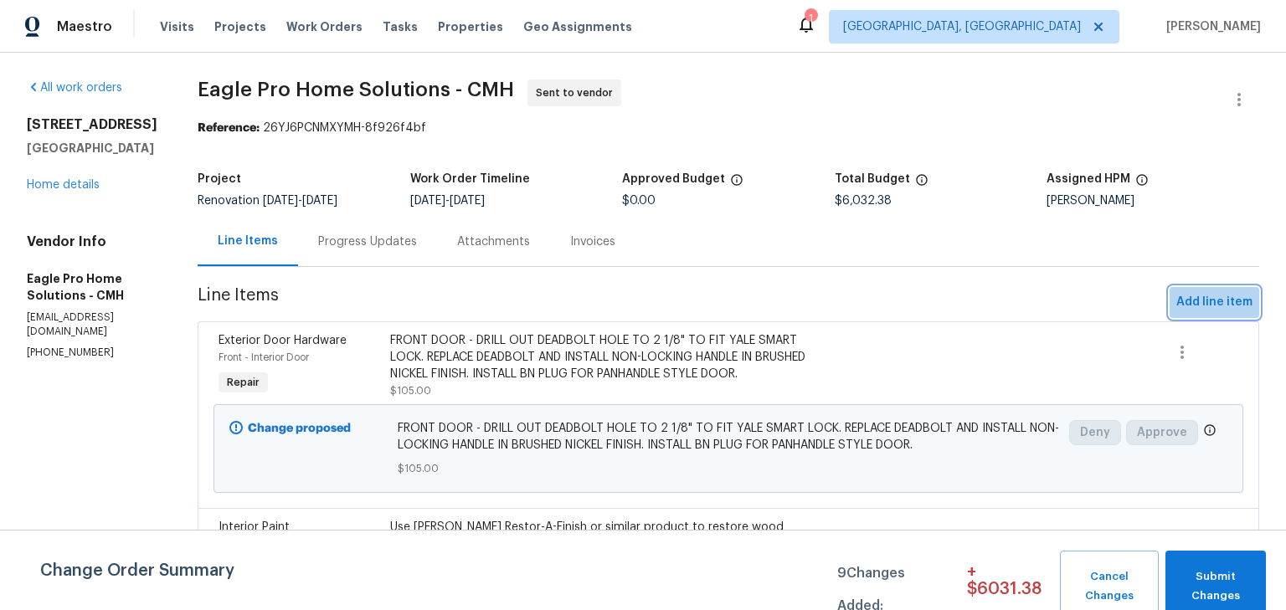
click at [1220, 302] on span "Add line item" at bounding box center [1214, 302] width 76 height 21
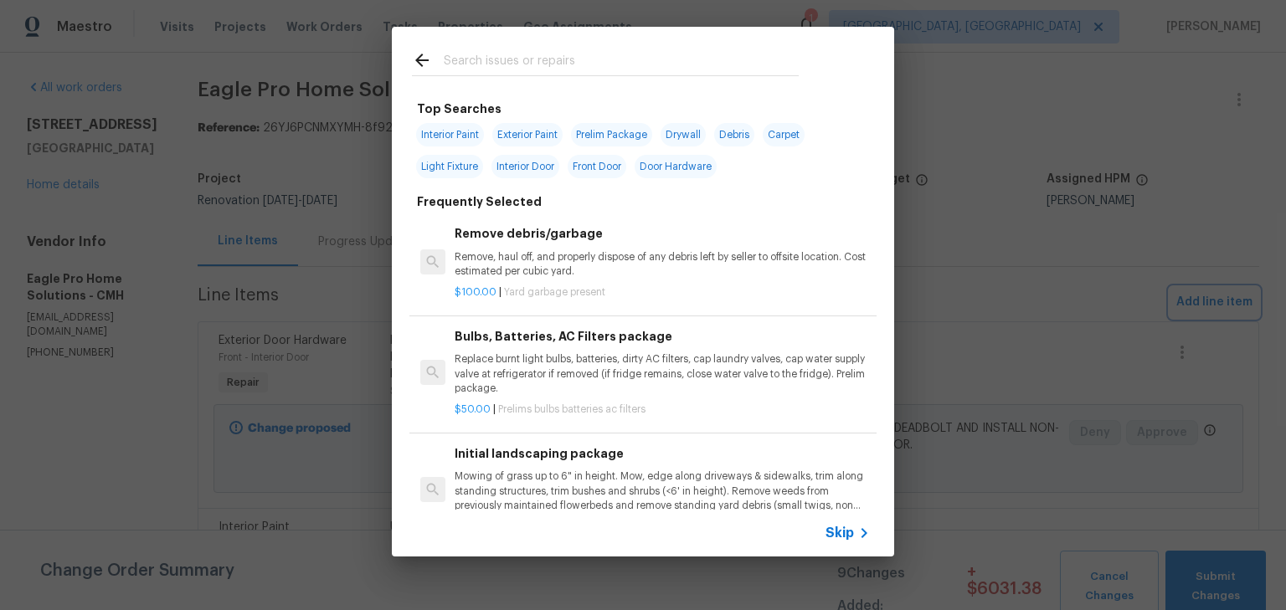
click at [1066, 131] on div "Top Searches Interior Paint Exterior Paint Prelim Package Drywall Debris Carpet…" at bounding box center [643, 292] width 1286 height 584
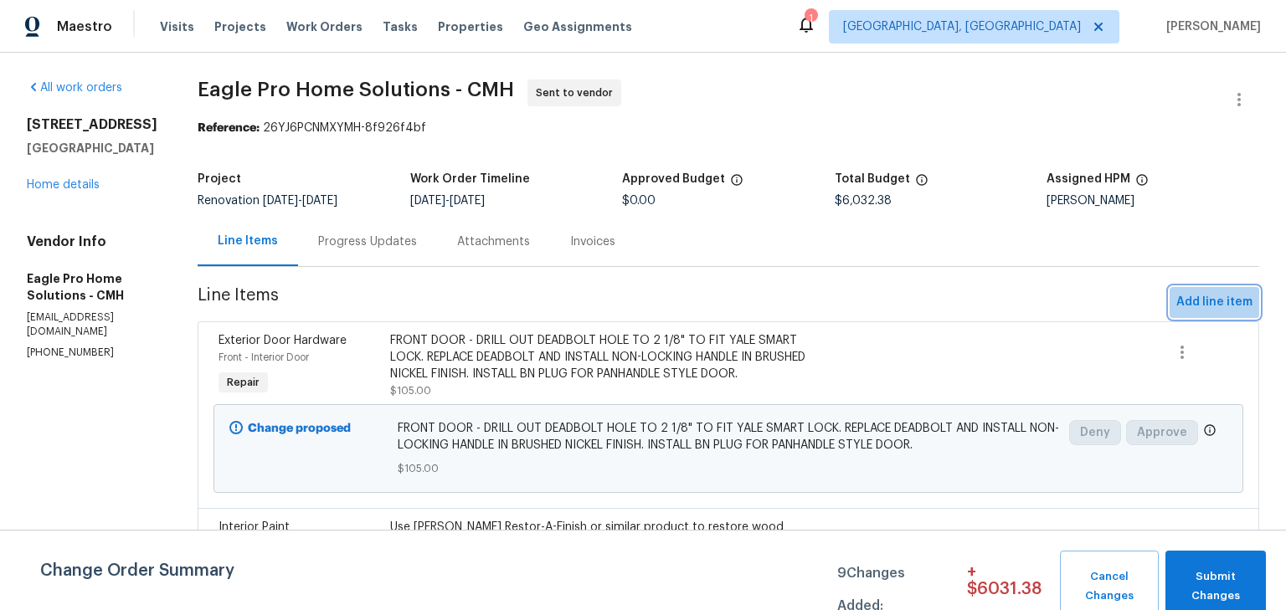
click at [1218, 300] on span "Add line item" at bounding box center [1214, 302] width 76 height 21
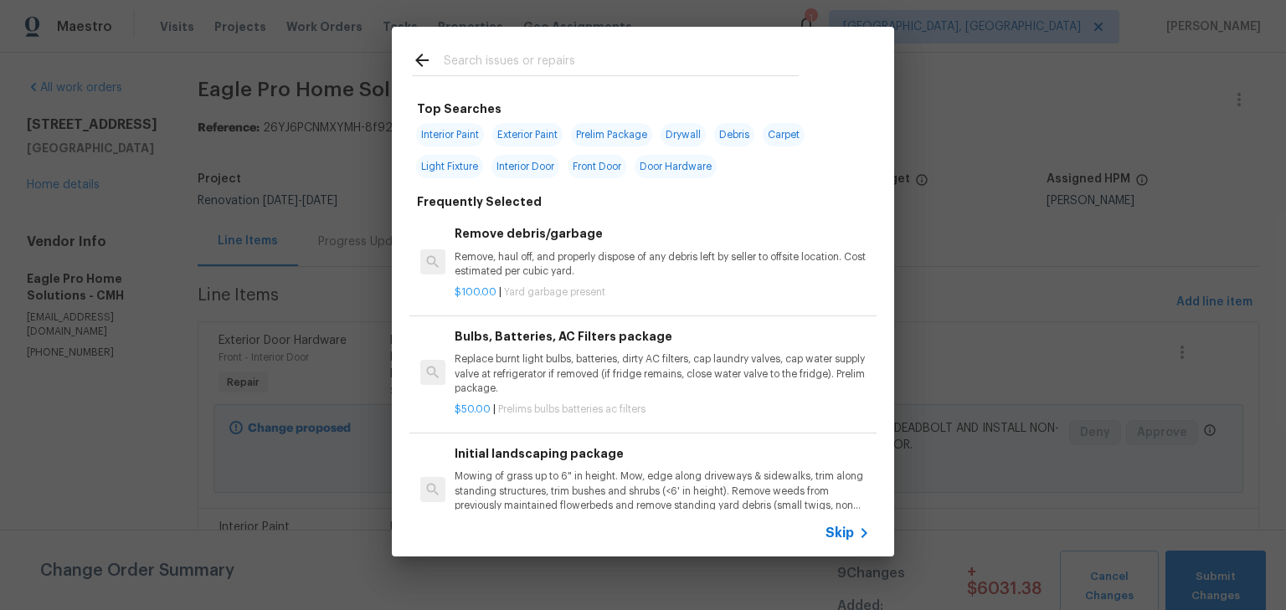
click at [607, 69] on input "text" at bounding box center [621, 62] width 355 height 25
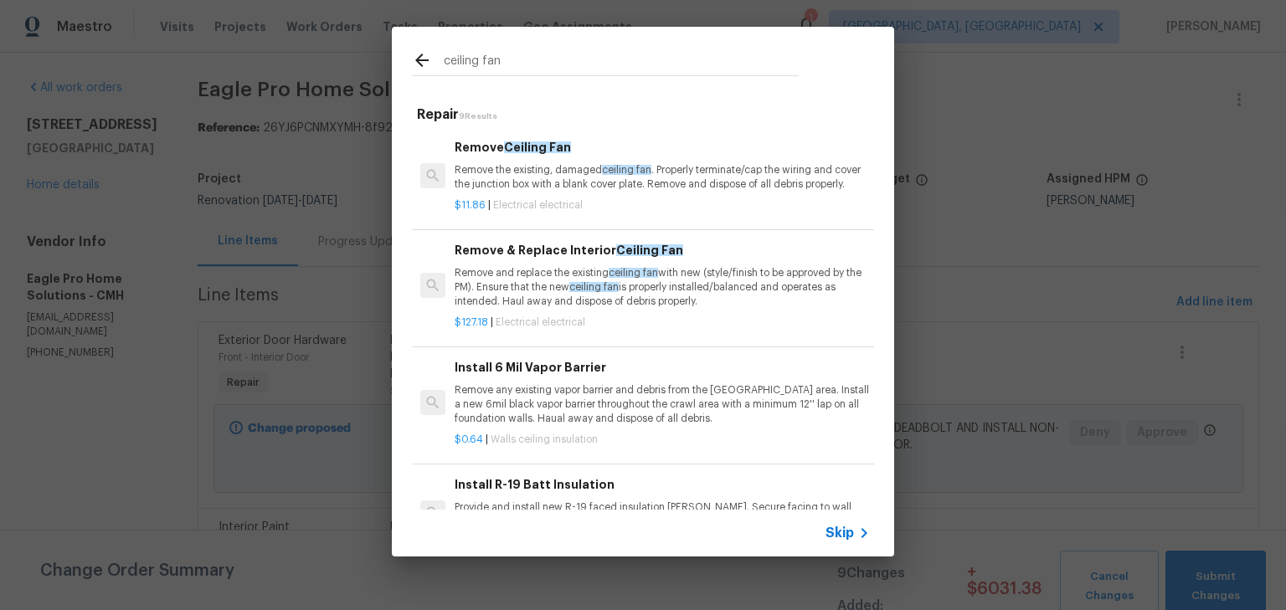
type input "ceiling fan"
click at [628, 278] on span "ceiling fan" at bounding box center [633, 273] width 49 height 10
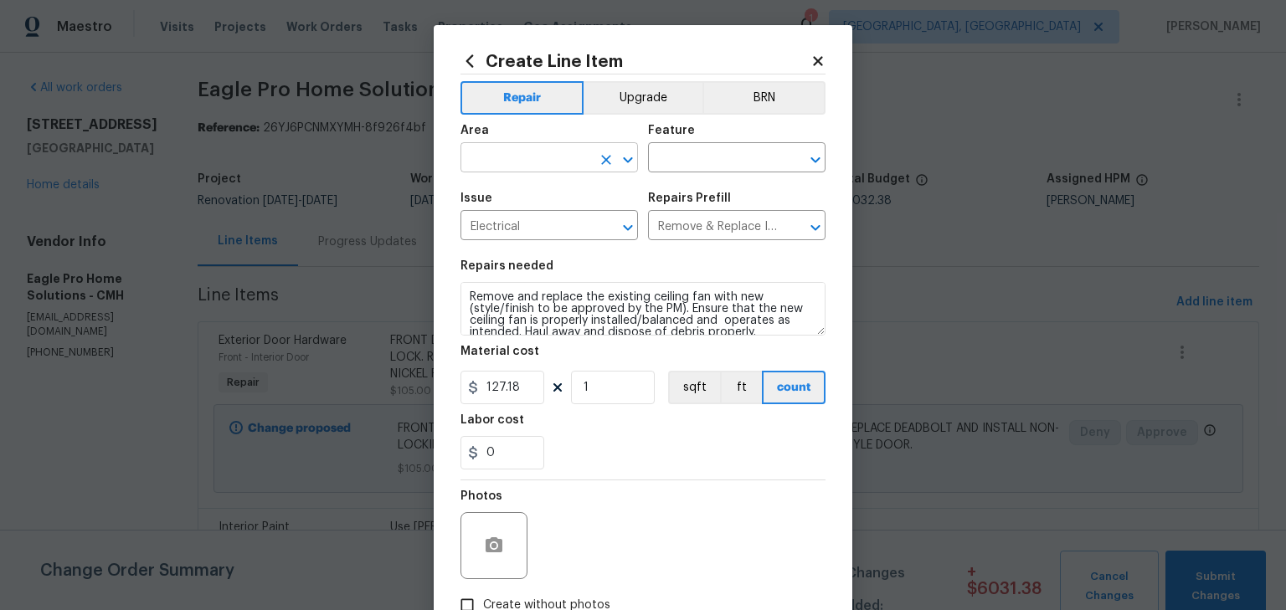
click at [537, 160] on input "text" at bounding box center [526, 160] width 131 height 26
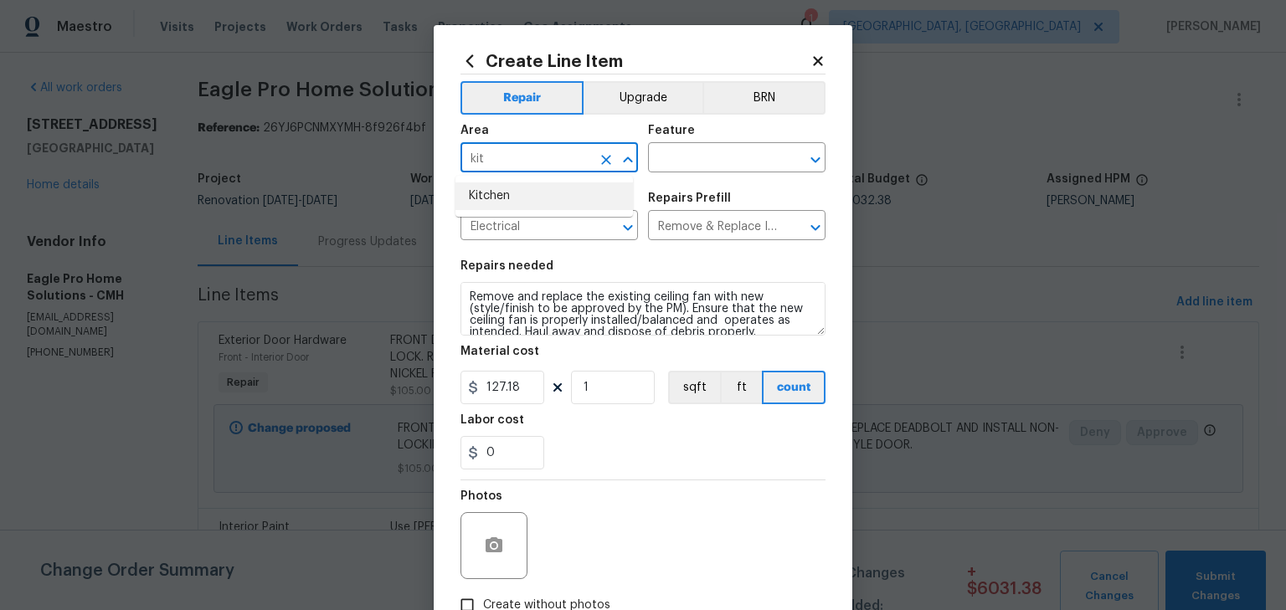
click at [504, 203] on li "Kitchen" at bounding box center [545, 197] width 178 height 28
type input "Kitchen"
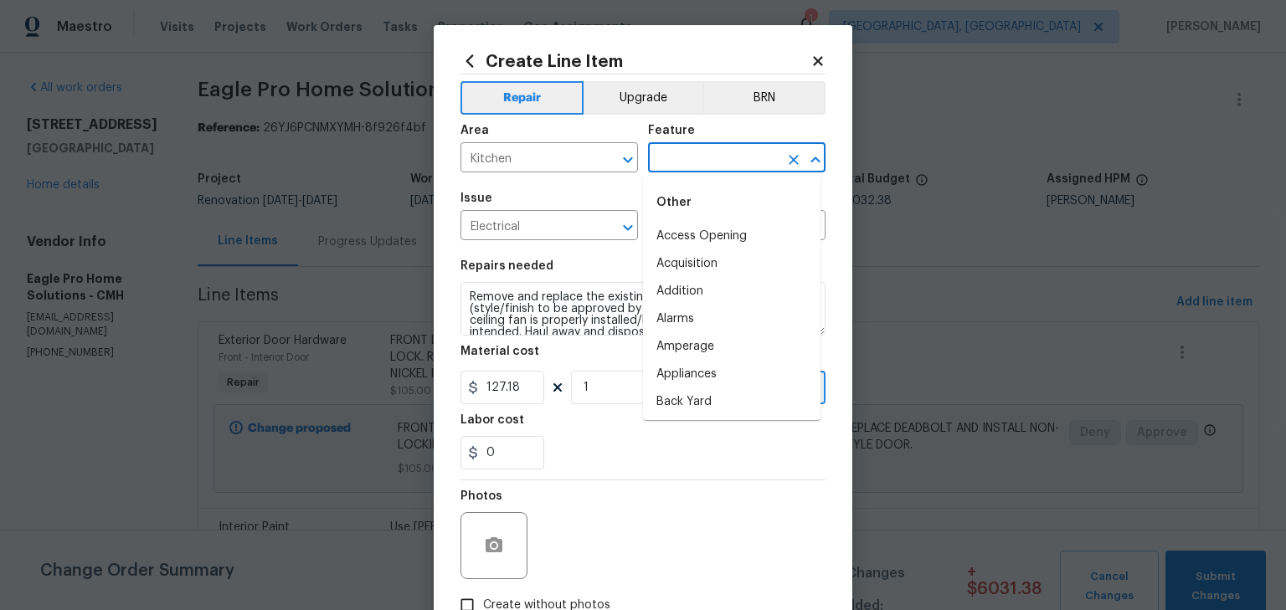
click at [655, 152] on input "text" at bounding box center [713, 160] width 131 height 26
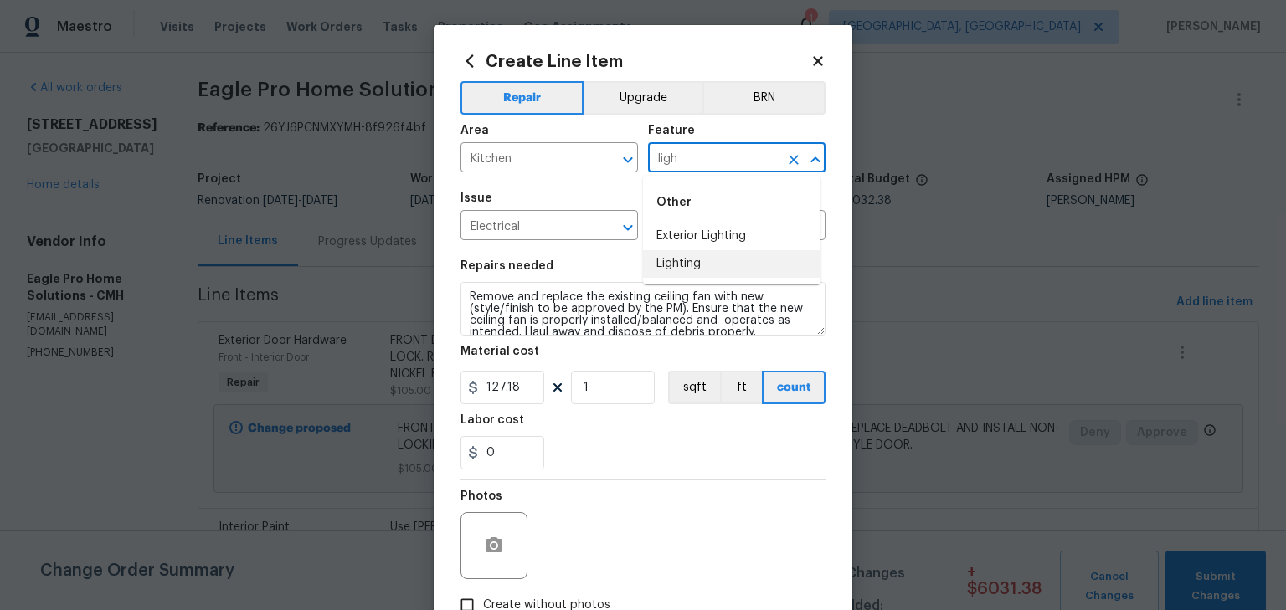
click at [685, 255] on li "Lighting" at bounding box center [732, 264] width 178 height 28
type input "Lighting"
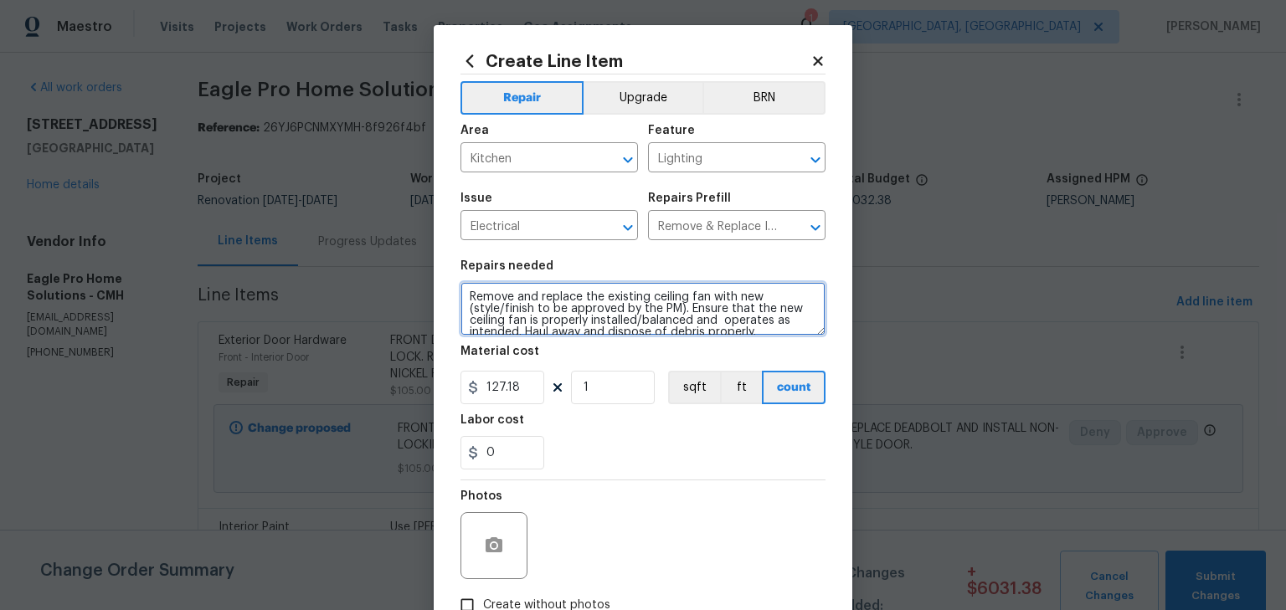
click at [461, 293] on textarea "Remove and replace the existing ceiling fan with new (style/finish to be approv…" at bounding box center [643, 309] width 365 height 54
paste textarea "Remove window blinds, treatments, curtains, rods, hardware, loose wires/cables,…"
click at [507, 313] on textarea "REPLACE NON WORKING CEILING FAN IN KITCHEN Remove and replace the existing ceil…" at bounding box center [643, 309] width 365 height 54
paste textarea "Hampton Bay Rockport II 52 in. Indoor Matte Black LED Ceiling Fan with Light ki…"
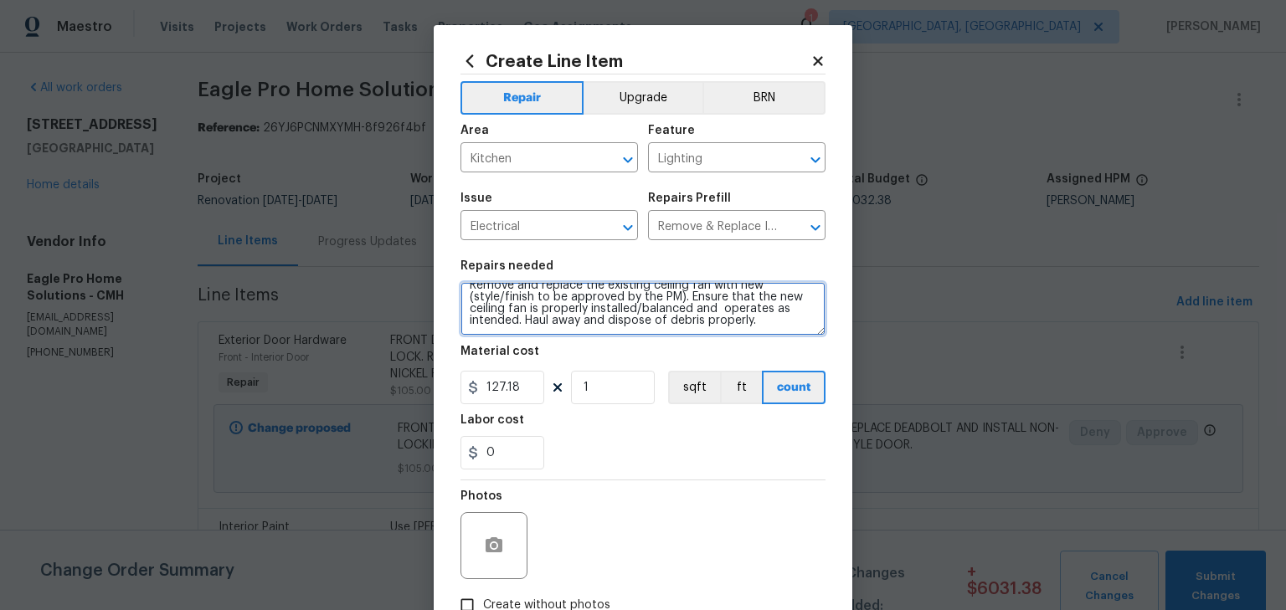
scroll to position [69, 0]
type textarea "REPLACE NON WORKING CEILING FAN IN KITCHEN Hampton Bay Rockport II 52 in. Indoo…"
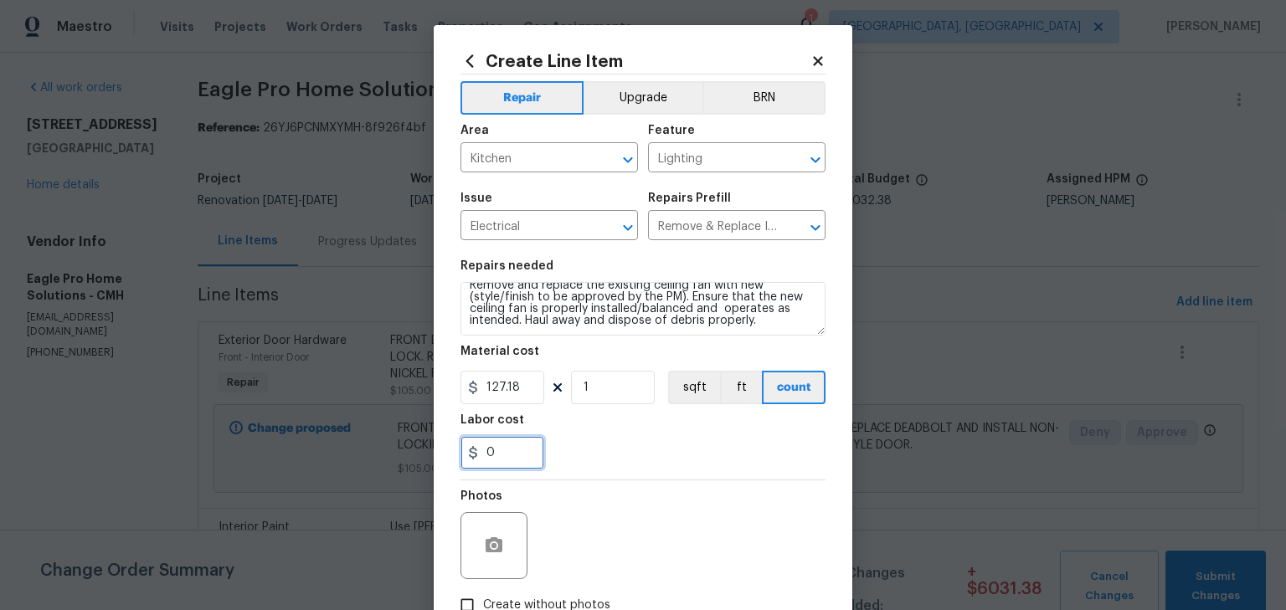
drag, startPoint x: 498, startPoint y: 451, endPoint x: 455, endPoint y: 456, distance: 43.8
click at [455, 456] on div "Create Line Item Repair Upgrade BRN Area Kitchen ​ Feature Lighting ​ Issue Ele…" at bounding box center [643, 360] width 419 height 671
type input "10"
click at [769, 481] on div at bounding box center [643, 480] width 365 height 1
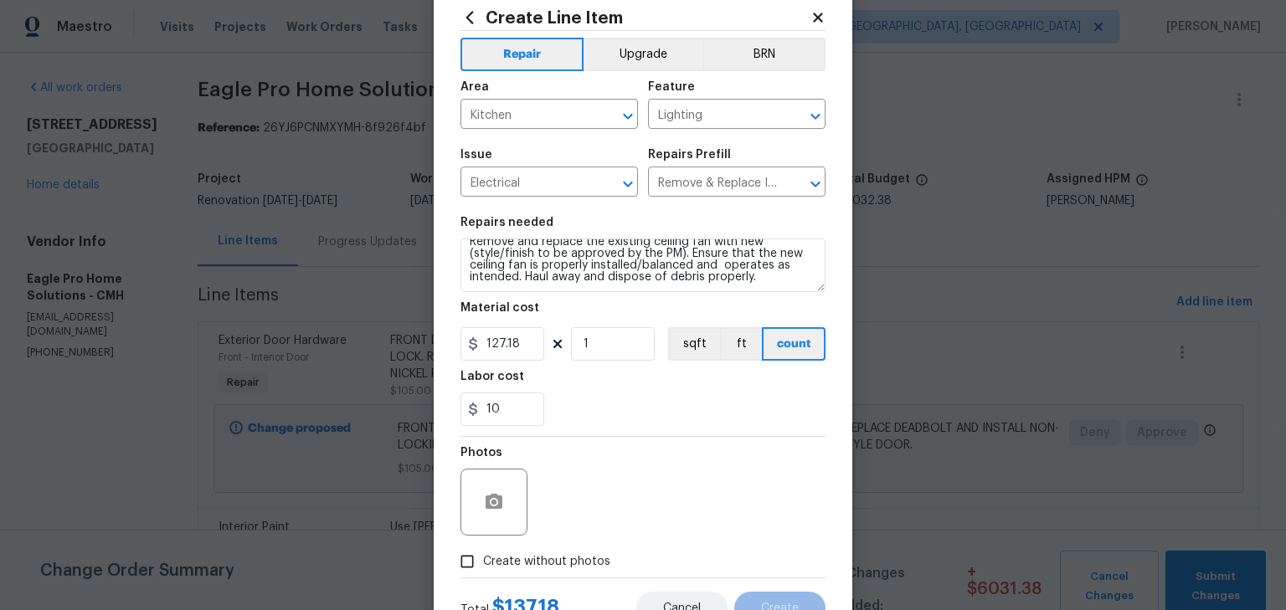
scroll to position [111, 0]
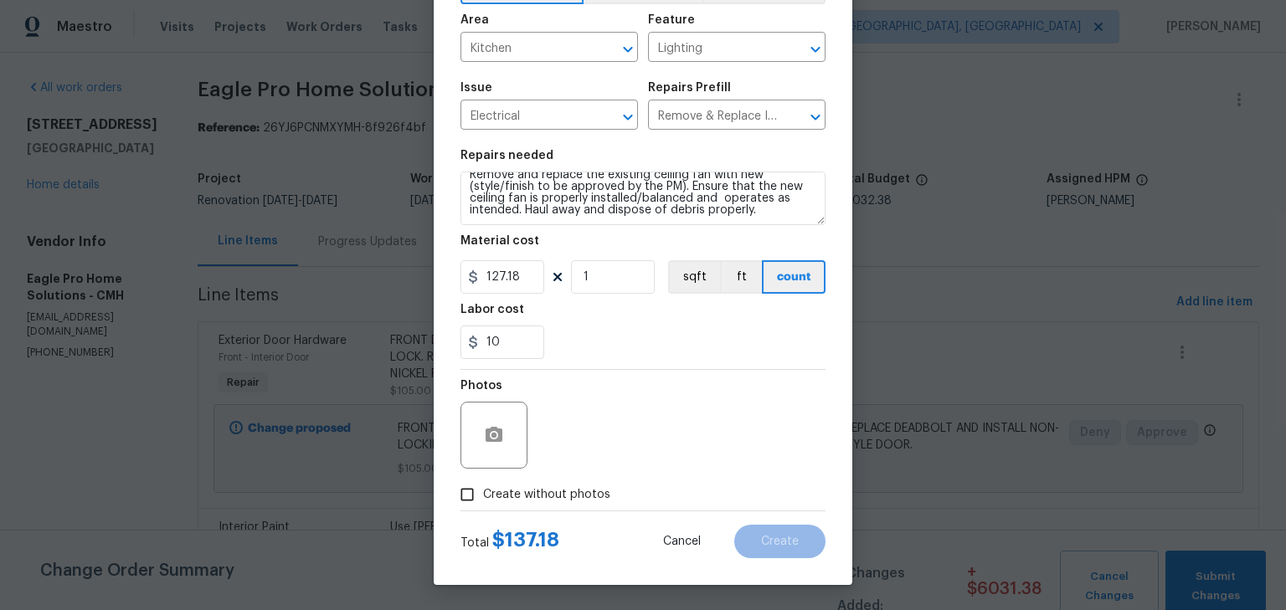
click at [546, 502] on span "Create without photos" at bounding box center [546, 496] width 127 height 18
click at [483, 502] on input "Create without photos" at bounding box center [467, 495] width 32 height 32
checkbox input "true"
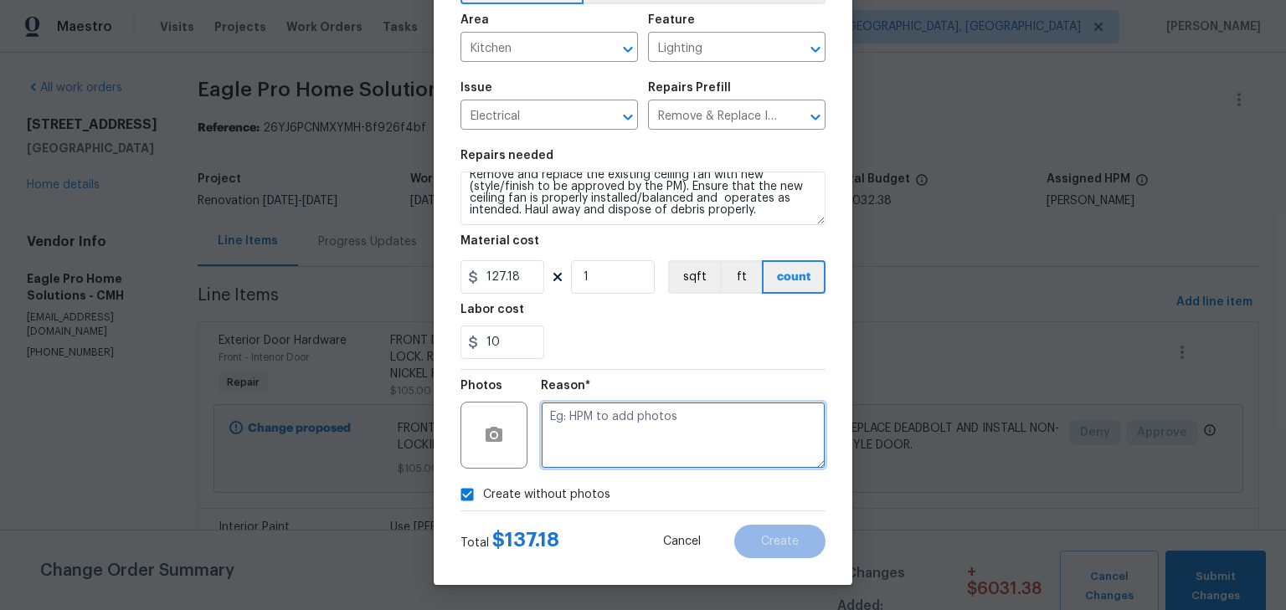
click at [685, 439] on textarea at bounding box center [683, 435] width 285 height 67
type textarea "H"
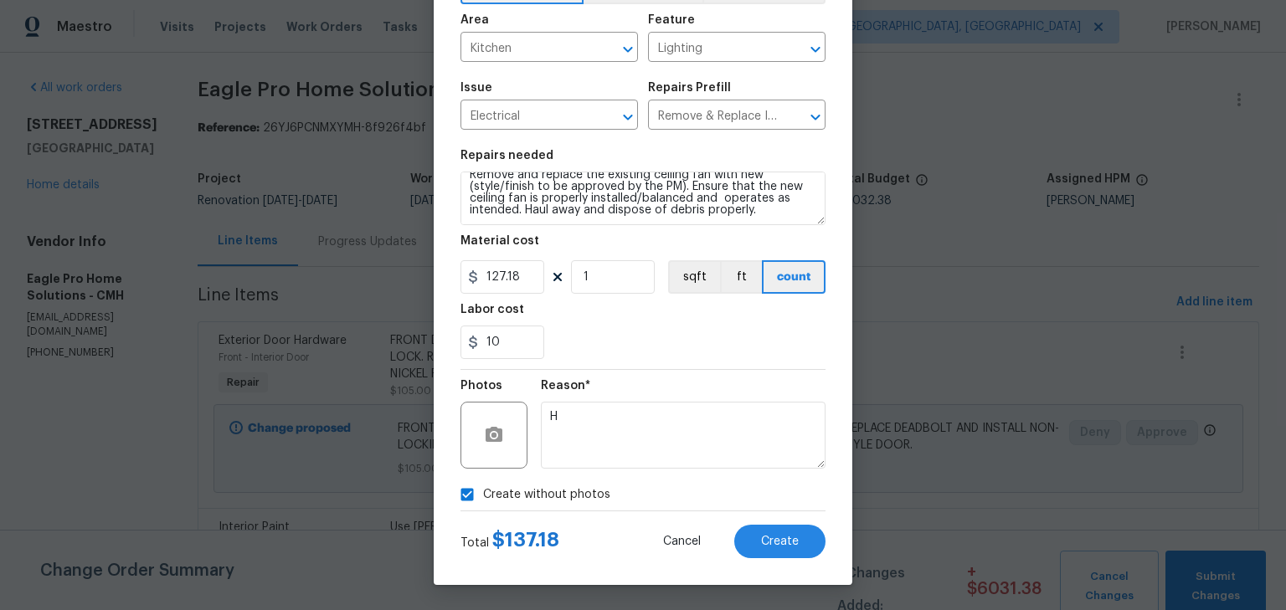
click at [766, 524] on div "Total $ 137.18 Cancel Create" at bounding box center [643, 535] width 365 height 47
click at [765, 541] on span "Create" at bounding box center [780, 542] width 38 height 13
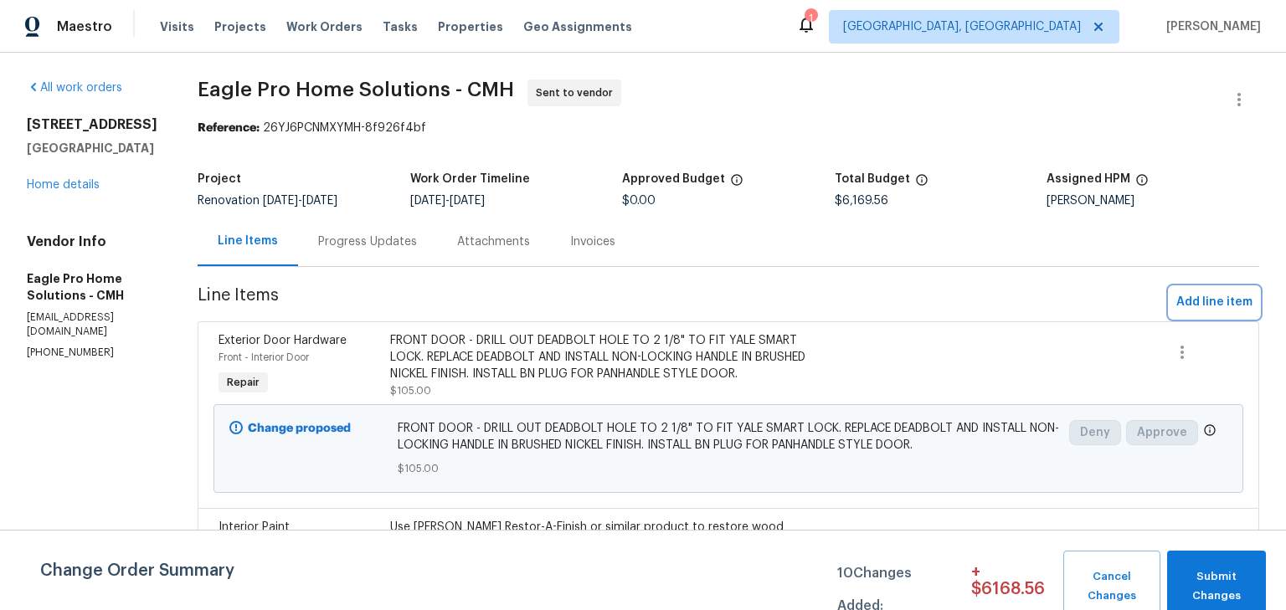
click at [1206, 311] on span "Add line item" at bounding box center [1214, 302] width 76 height 21
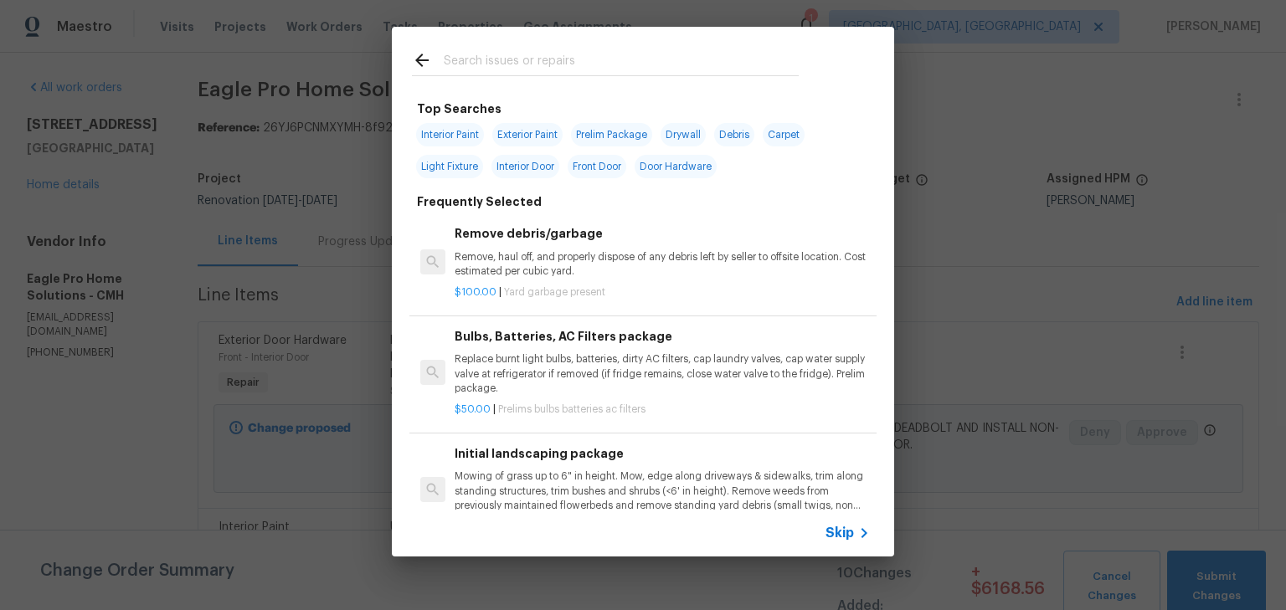
click at [528, 59] on input "text" at bounding box center [621, 62] width 355 height 25
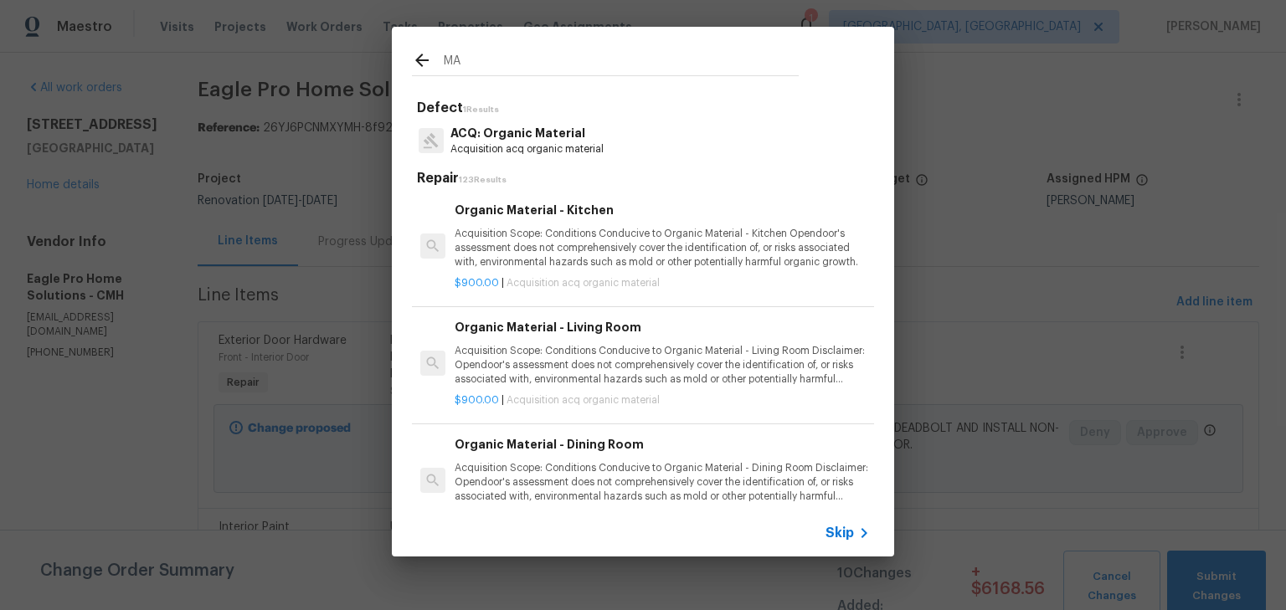
type input "M"
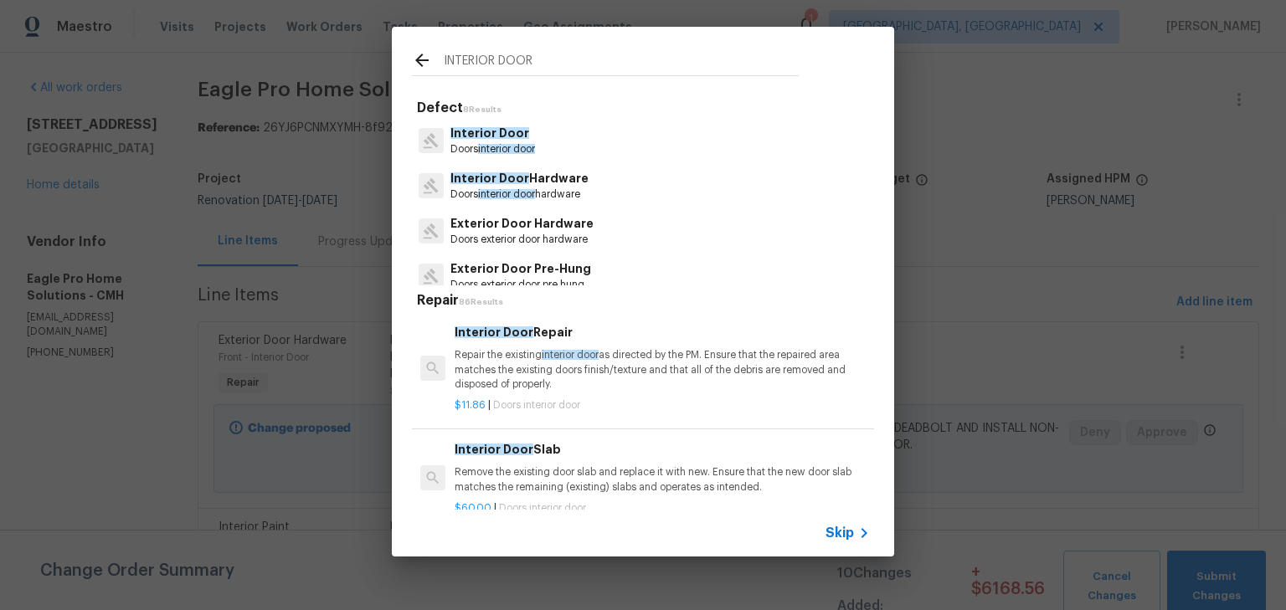
type input "INTERIOR DOOR"
click at [564, 187] on p "Interior Door Hardware" at bounding box center [519, 179] width 138 height 18
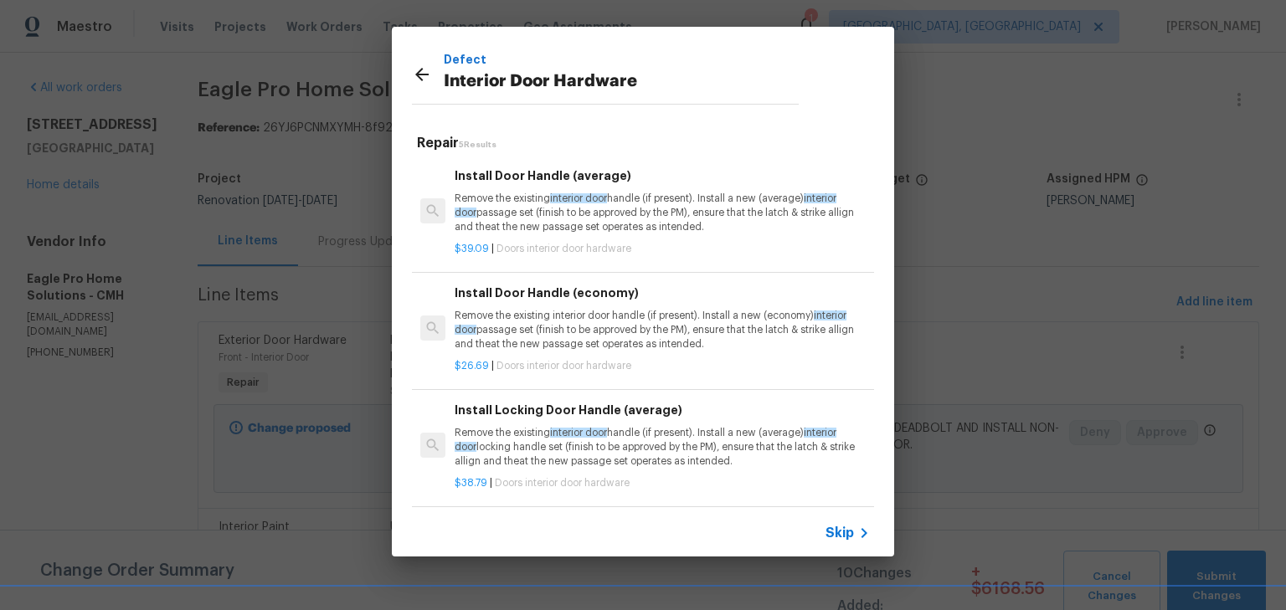
click at [662, 213] on p "Remove the existing interior door handle (if present). Install a new (average) …" at bounding box center [662, 213] width 415 height 43
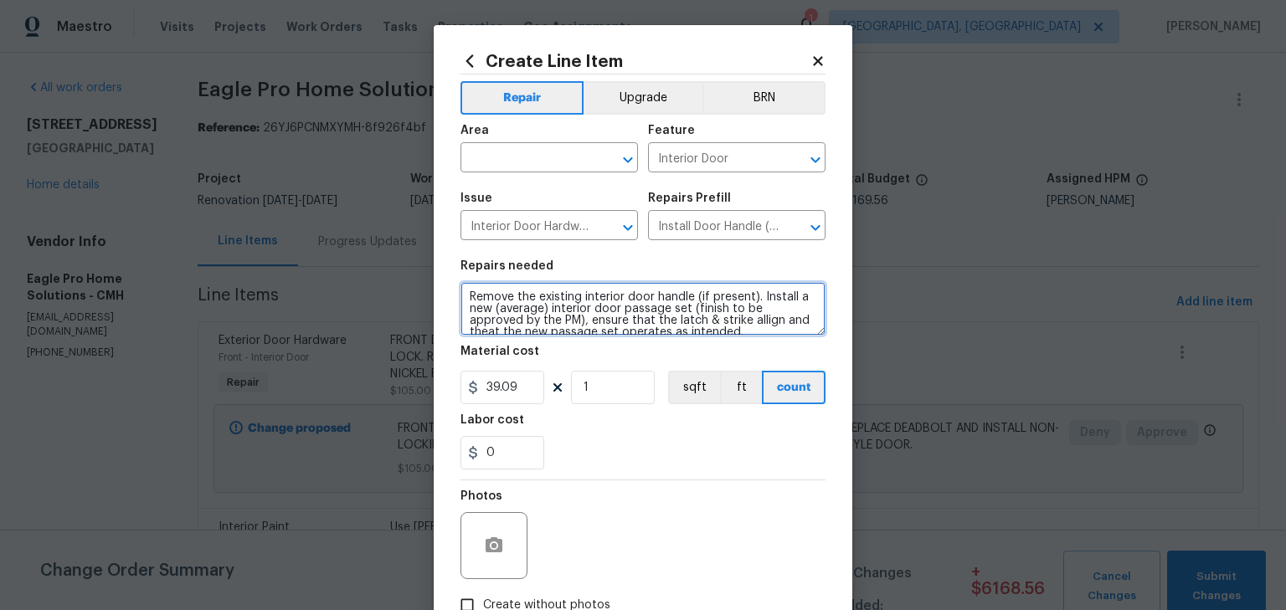
click at [464, 296] on textarea "Remove the existing interior door handle (if present). Install a new (average) …" at bounding box center [643, 309] width 365 height 54
type textarea "MASTER BEDROOM - BED & BATH - BLACK FINISH Remove the existing interior door ha…"
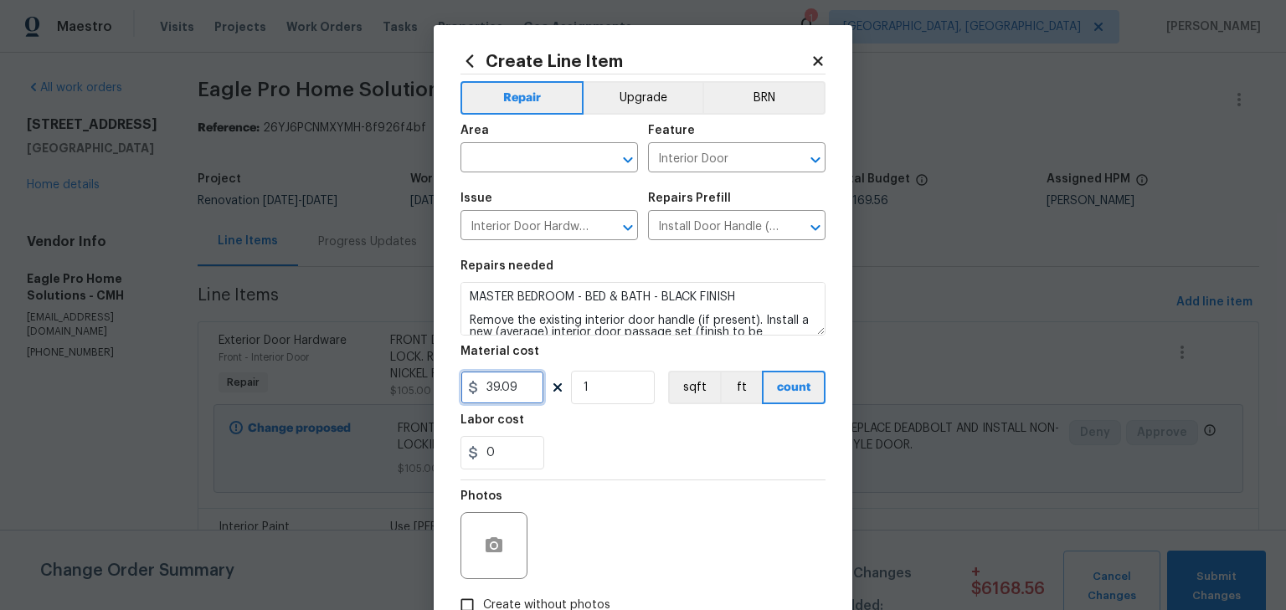
click at [505, 384] on input "39.09" at bounding box center [503, 387] width 84 height 33
type input "25"
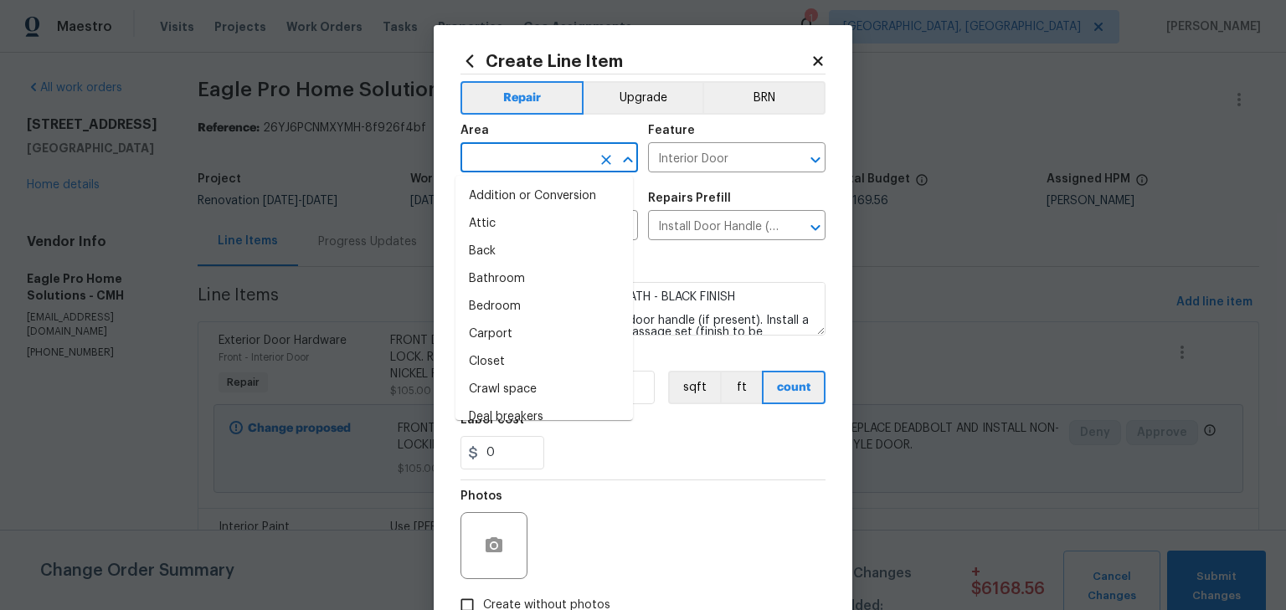
click at [506, 166] on input "text" at bounding box center [526, 160] width 131 height 26
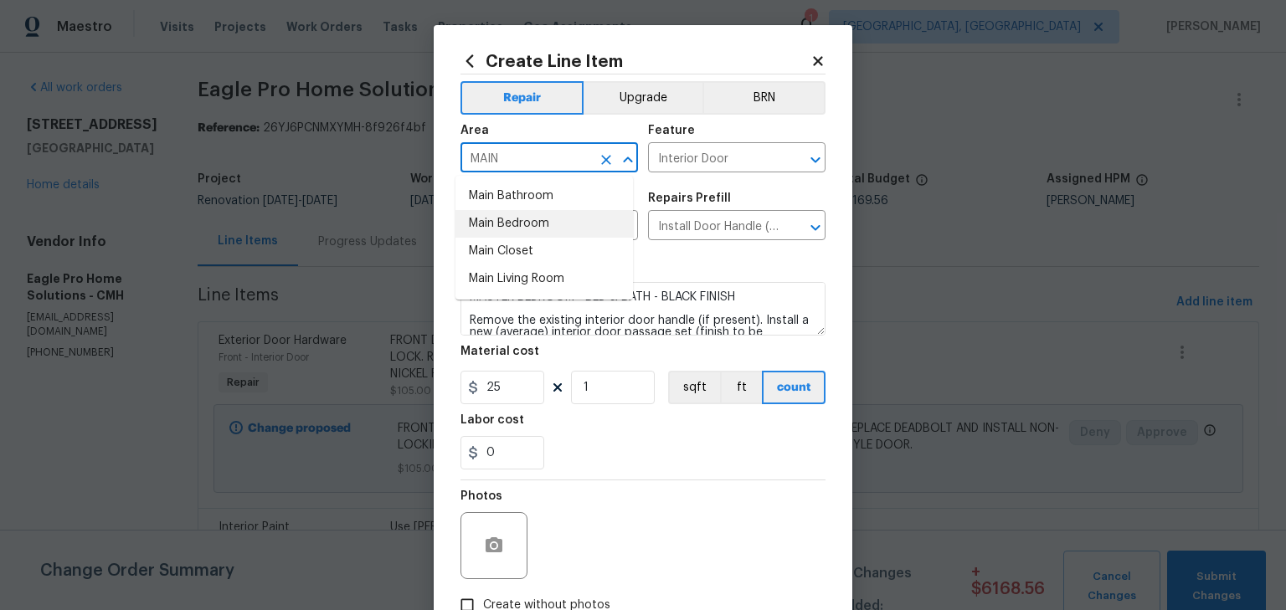
click at [527, 228] on li "Main Bedroom" at bounding box center [545, 224] width 178 height 28
type input "Main Bedroom"
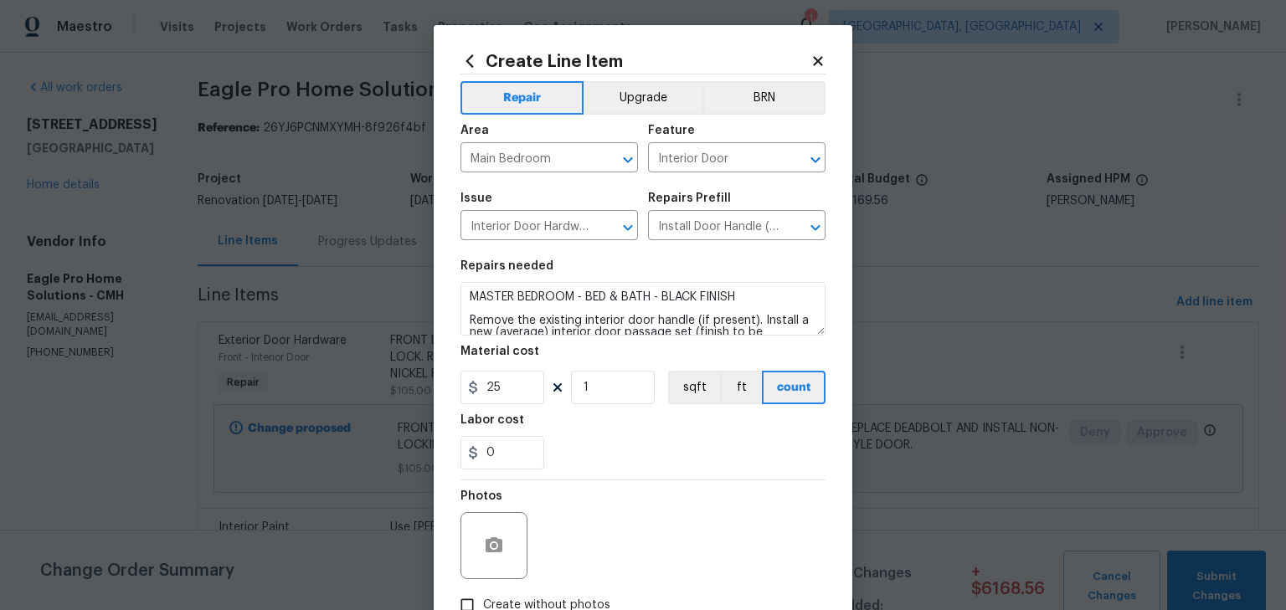
click at [601, 506] on div "Photos" at bounding box center [643, 535] width 365 height 109
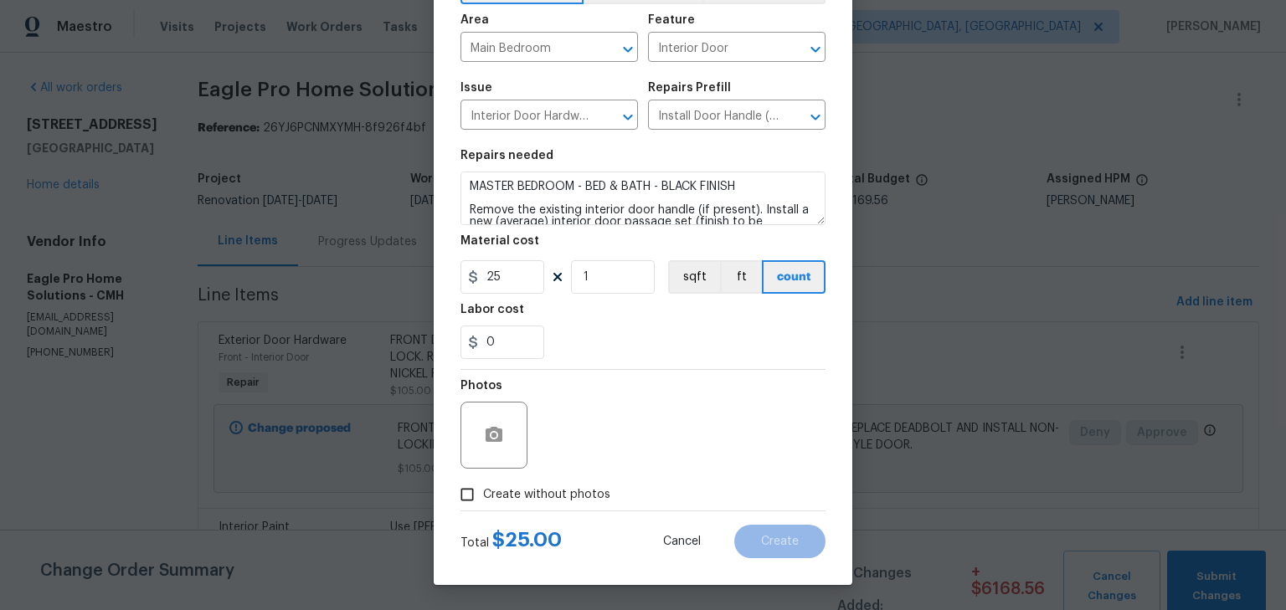
click at [567, 499] on span "Create without photos" at bounding box center [546, 496] width 127 height 18
click at [483, 499] on input "Create without photos" at bounding box center [467, 495] width 32 height 32
checkbox input "true"
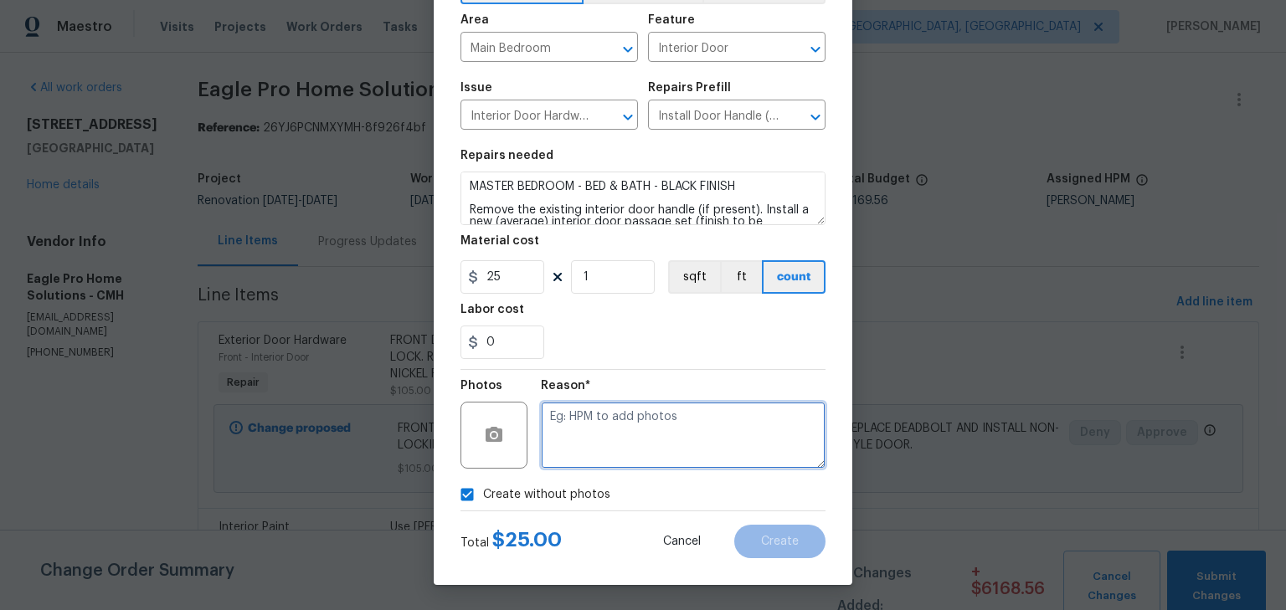
click at [610, 444] on textarea at bounding box center [683, 435] width 285 height 67
type textarea "H"
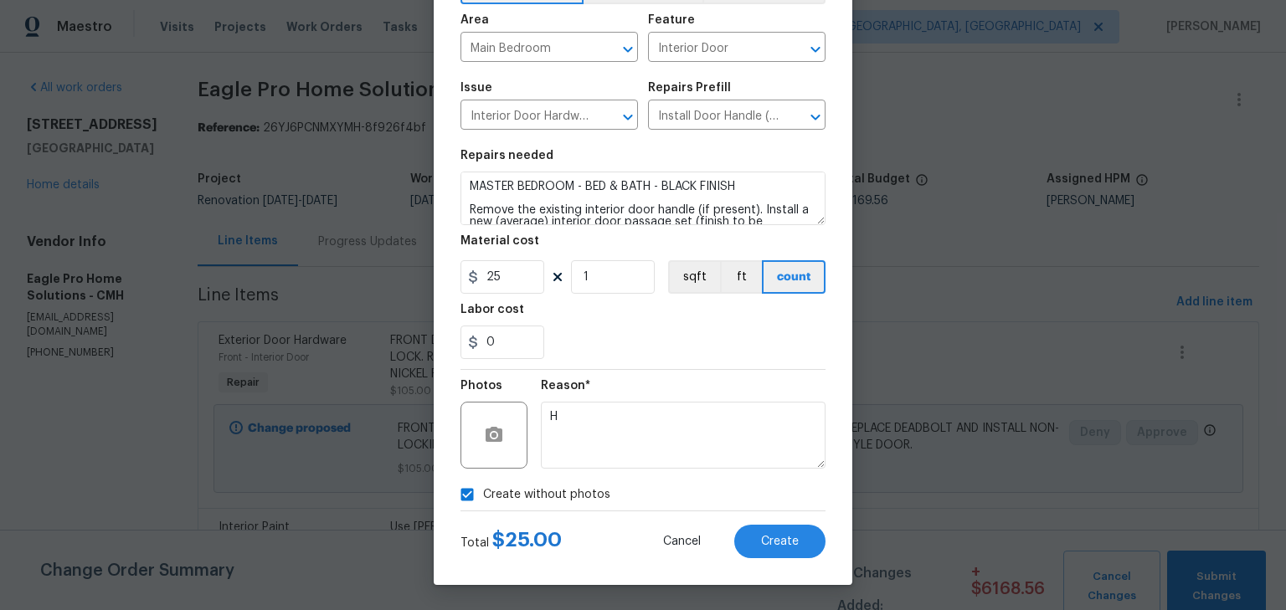
click at [656, 348] on div "0" at bounding box center [643, 342] width 365 height 33
click at [779, 529] on button "Create" at bounding box center [779, 541] width 91 height 33
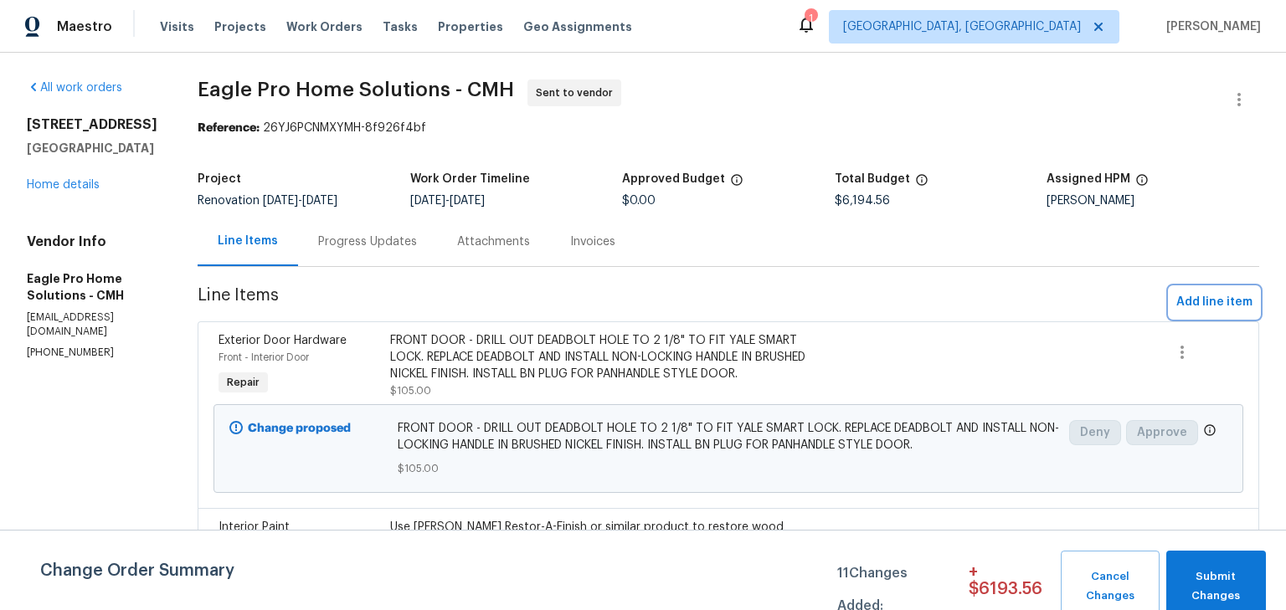
click at [1200, 297] on span "Add line item" at bounding box center [1214, 302] width 76 height 21
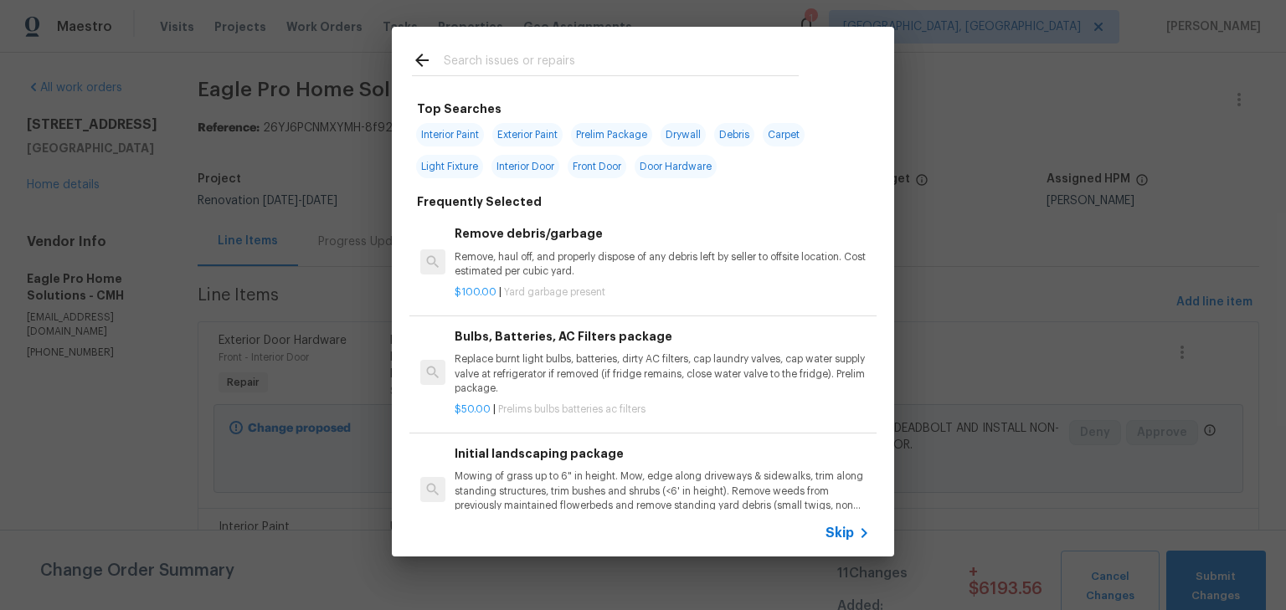
click at [564, 72] on input "text" at bounding box center [621, 62] width 355 height 25
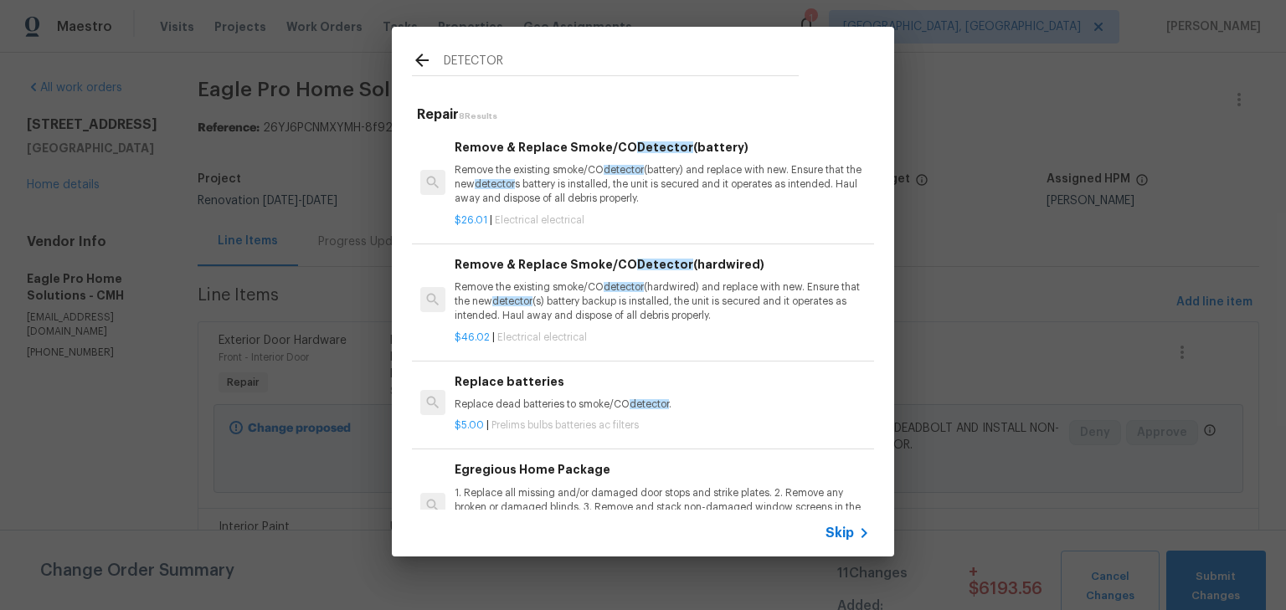
type input "DETECTOR"
click at [662, 293] on p "Remove the existing smoke/CO detector (hardwired) and replace with new. Ensure …" at bounding box center [662, 302] width 415 height 43
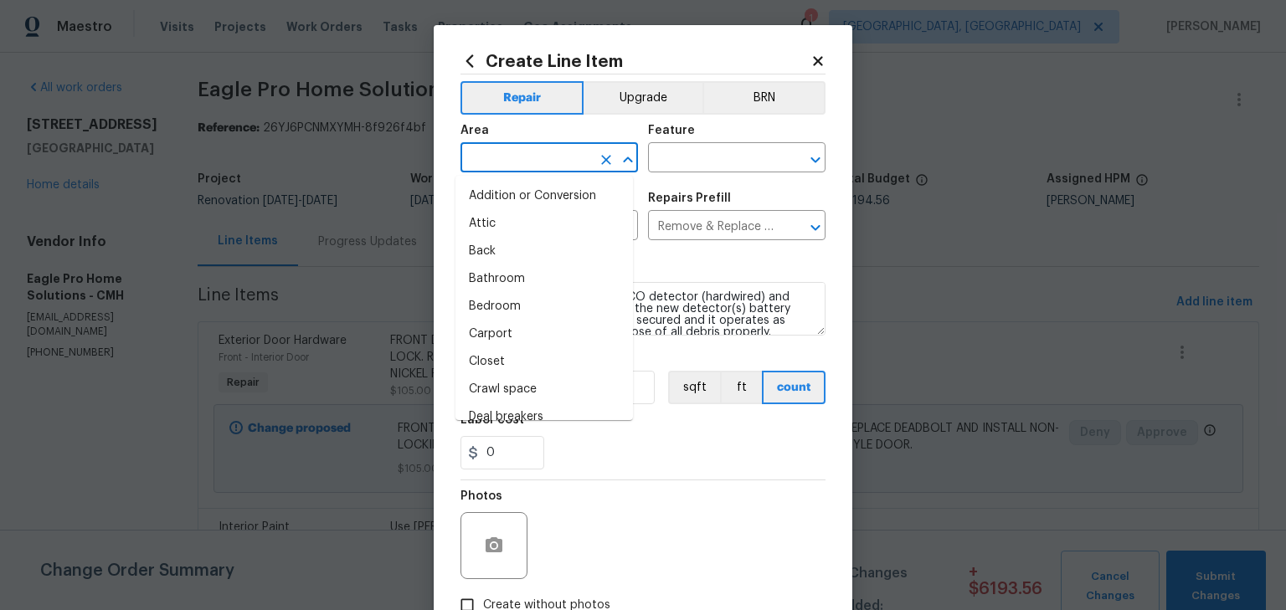
click at [566, 159] on input "text" at bounding box center [526, 160] width 131 height 26
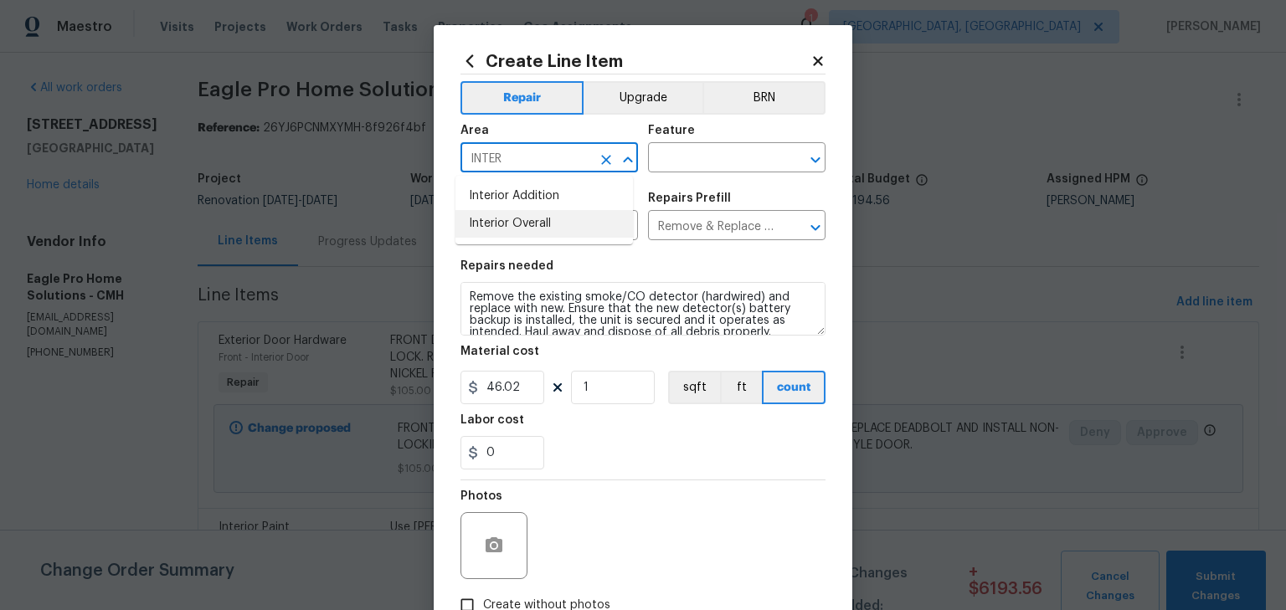
click at [524, 227] on li "Interior Overall" at bounding box center [545, 224] width 178 height 28
type input "Interior Overall"
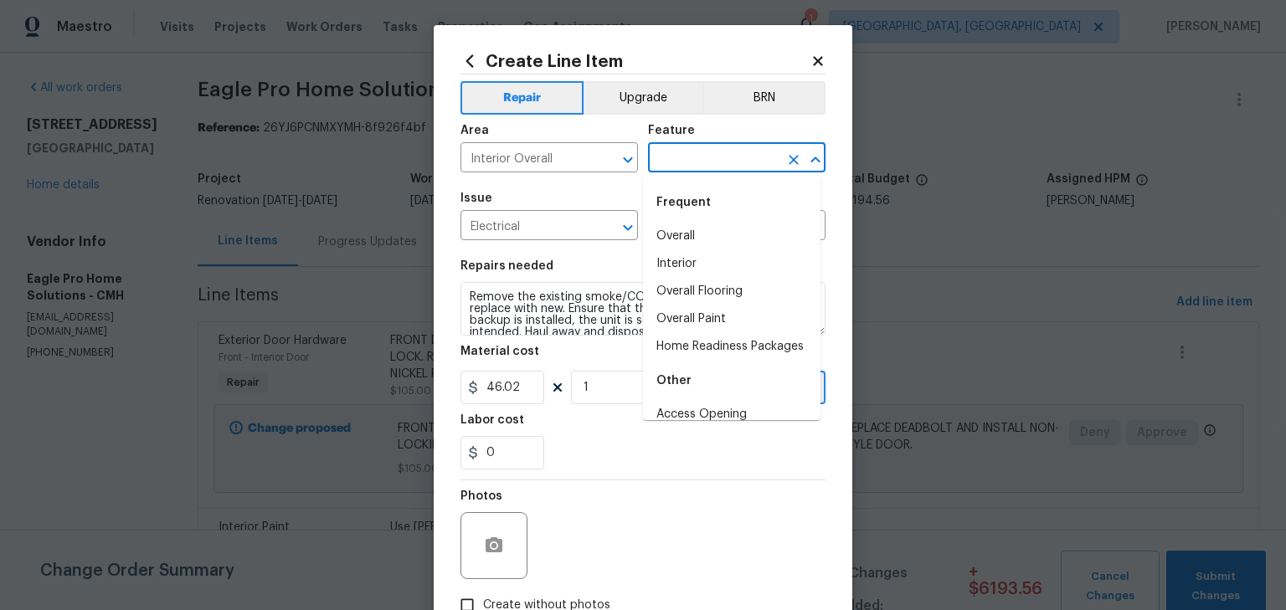
click at [698, 153] on input "text" at bounding box center [713, 160] width 131 height 26
click at [666, 233] on li "Overall" at bounding box center [732, 237] width 178 height 28
type input "Overall"
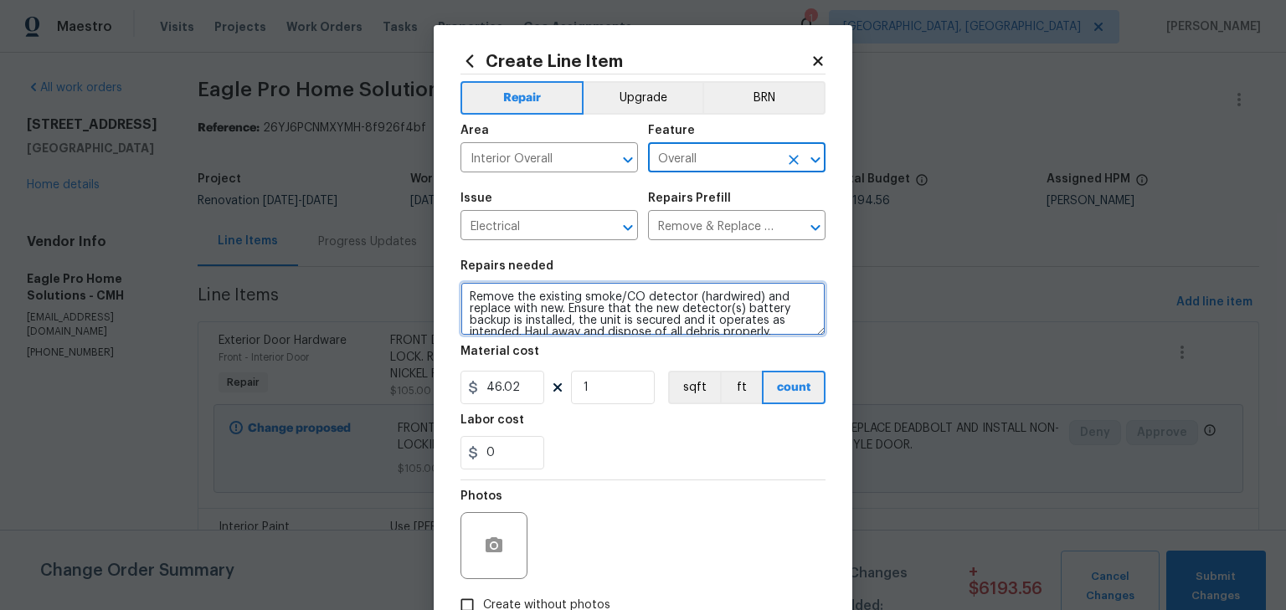
click at [463, 302] on textarea "Remove the existing smoke/CO detector (hardwired) and replace with new. Ensure …" at bounding box center [643, 309] width 365 height 54
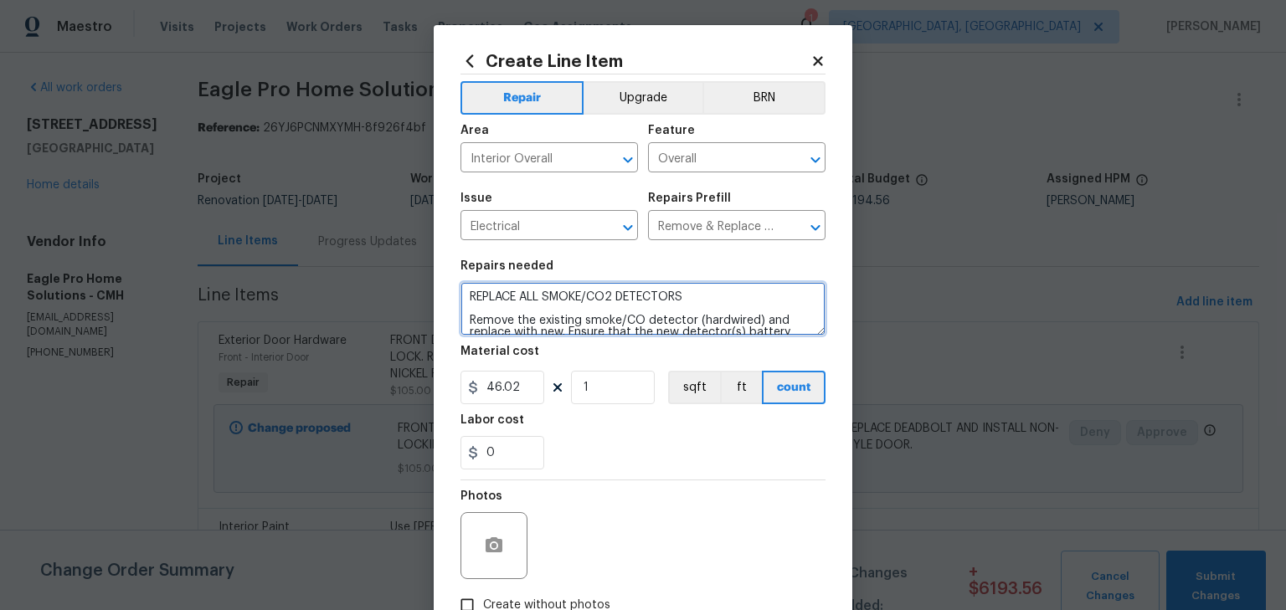
type textarea "REPLACE ALL SMOKE/CO2 DETECTORS Remove the existing smoke/CO detector (hardwire…"
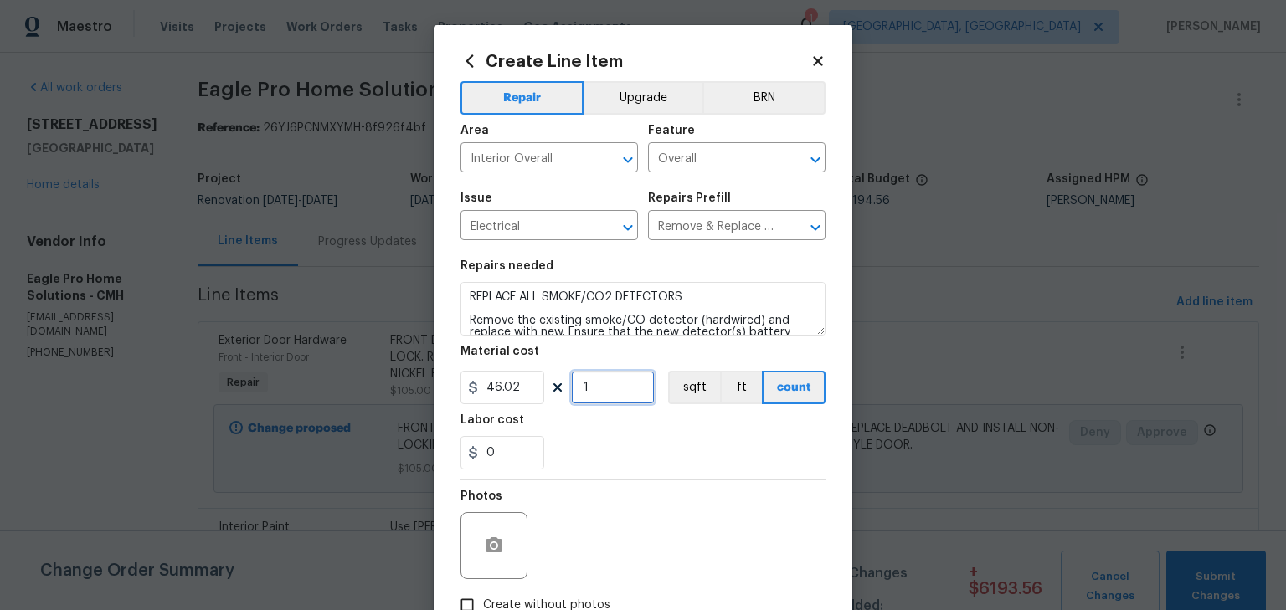
click at [586, 393] on input "1" at bounding box center [613, 387] width 84 height 33
click at [571, 393] on input "1" at bounding box center [613, 387] width 84 height 33
type input "4"
click at [651, 445] on div "0" at bounding box center [643, 452] width 365 height 33
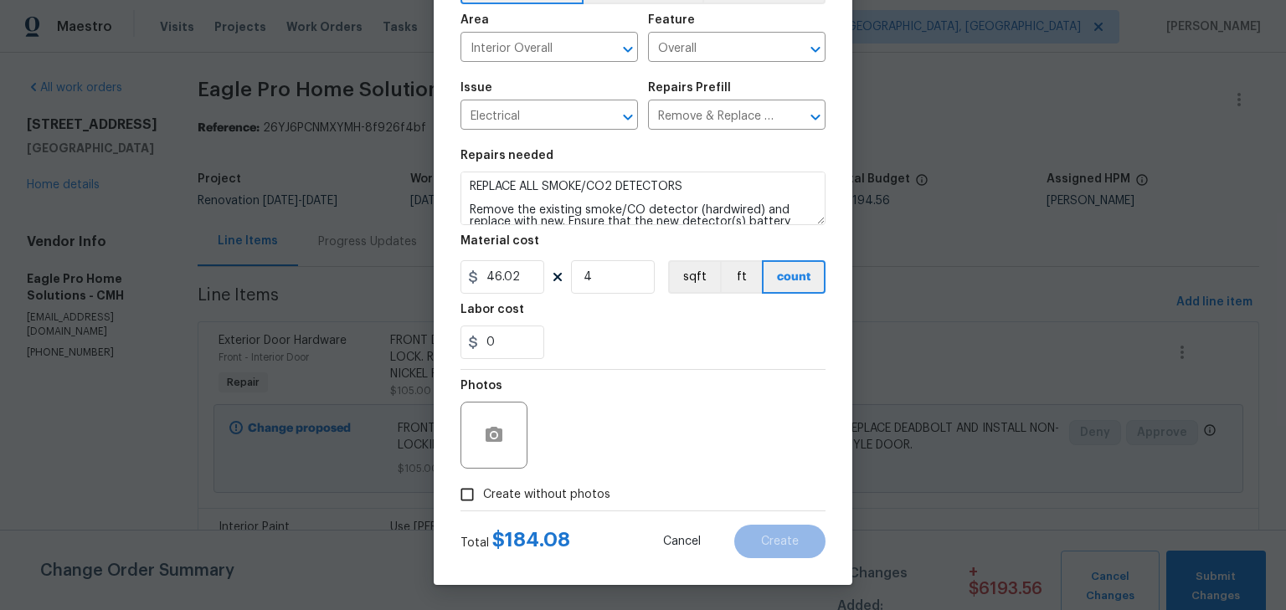
drag, startPoint x: 566, startPoint y: 488, endPoint x: 580, endPoint y: 483, distance: 15.1
click at [569, 488] on span "Create without photos" at bounding box center [546, 496] width 127 height 18
click at [483, 488] on input "Create without photos" at bounding box center [467, 495] width 32 height 32
checkbox input "true"
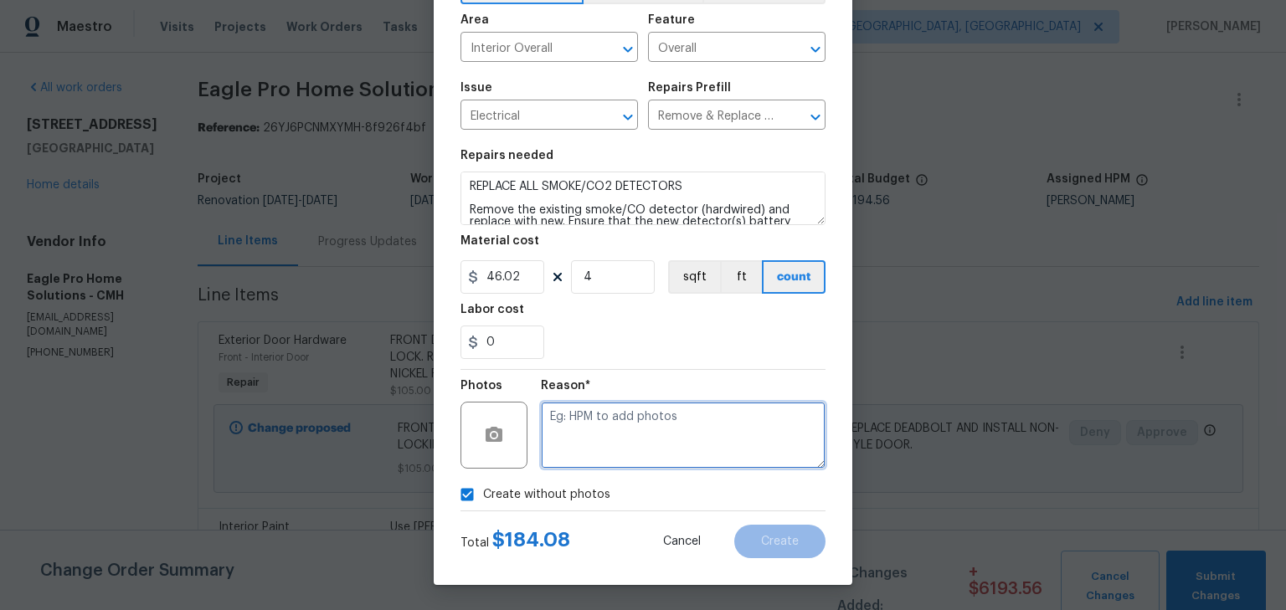
click at [663, 430] on textarea at bounding box center [683, 435] width 285 height 67
type textarea "H"
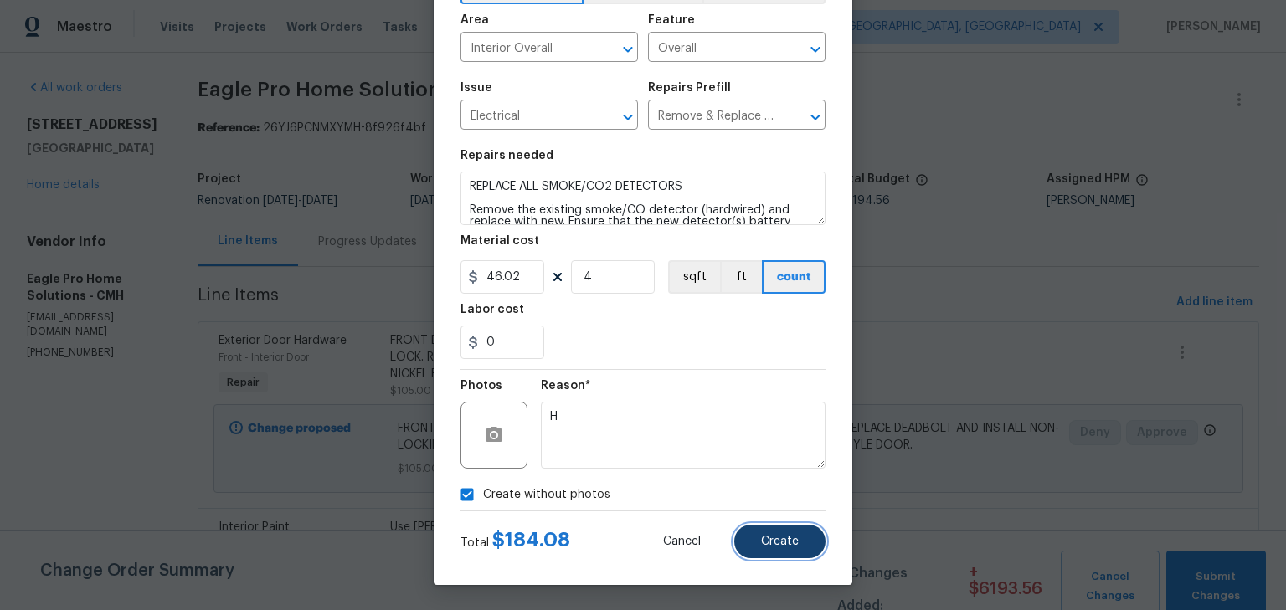
click at [817, 544] on button "Create" at bounding box center [779, 541] width 91 height 33
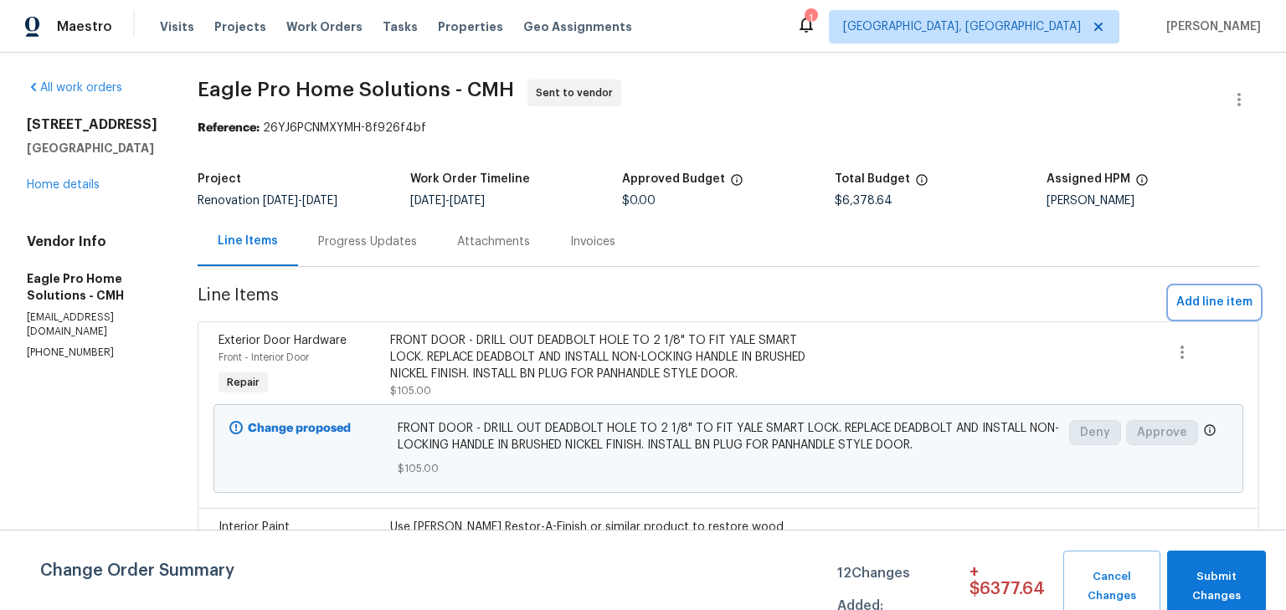
click at [1204, 293] on span "Add line item" at bounding box center [1214, 302] width 76 height 21
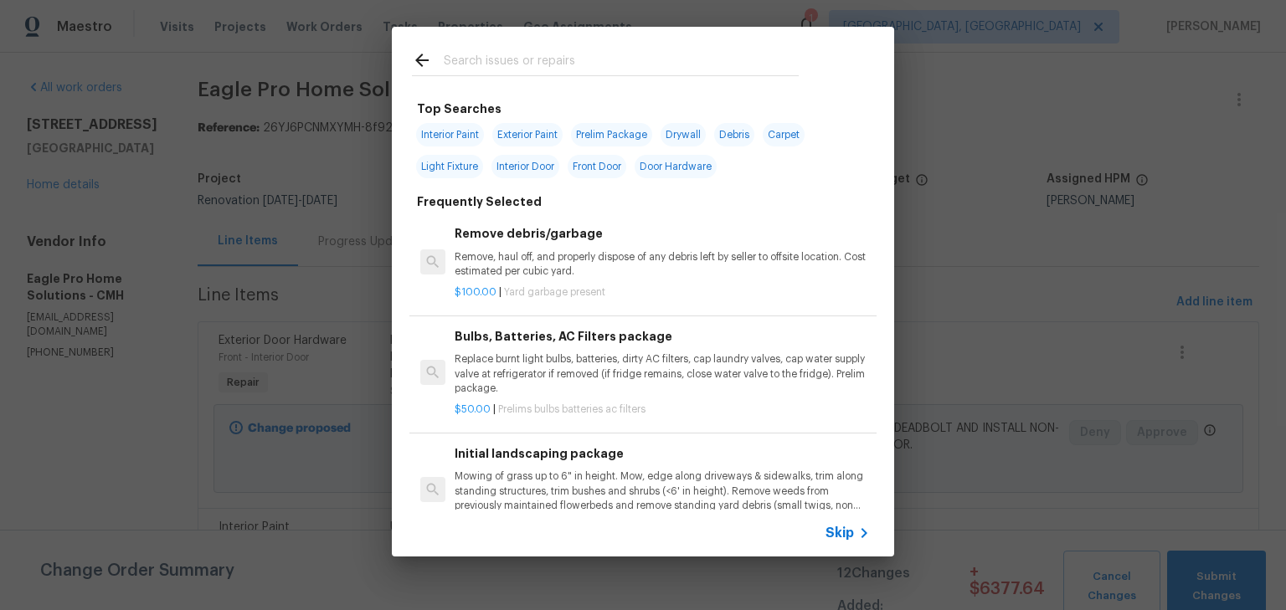
click at [611, 60] on input "text" at bounding box center [621, 62] width 355 height 25
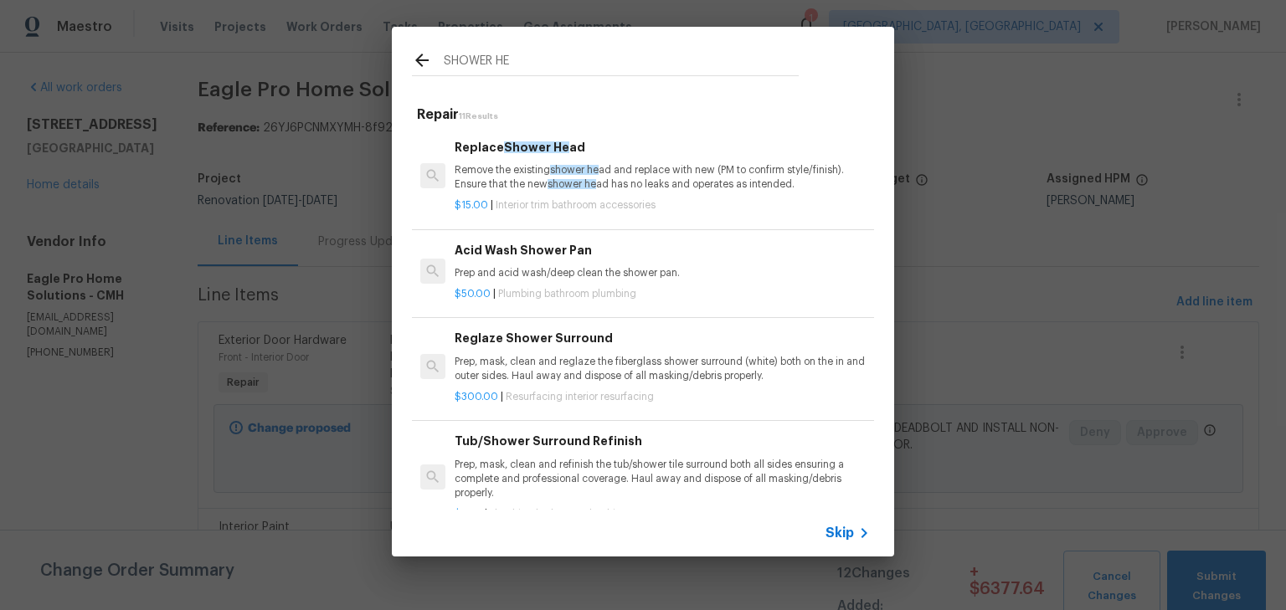
type input "SHOWER HE"
click at [678, 183] on p "Remove the existing shower he ad and replace with new (PM to confirm style/fini…" at bounding box center [662, 177] width 415 height 28
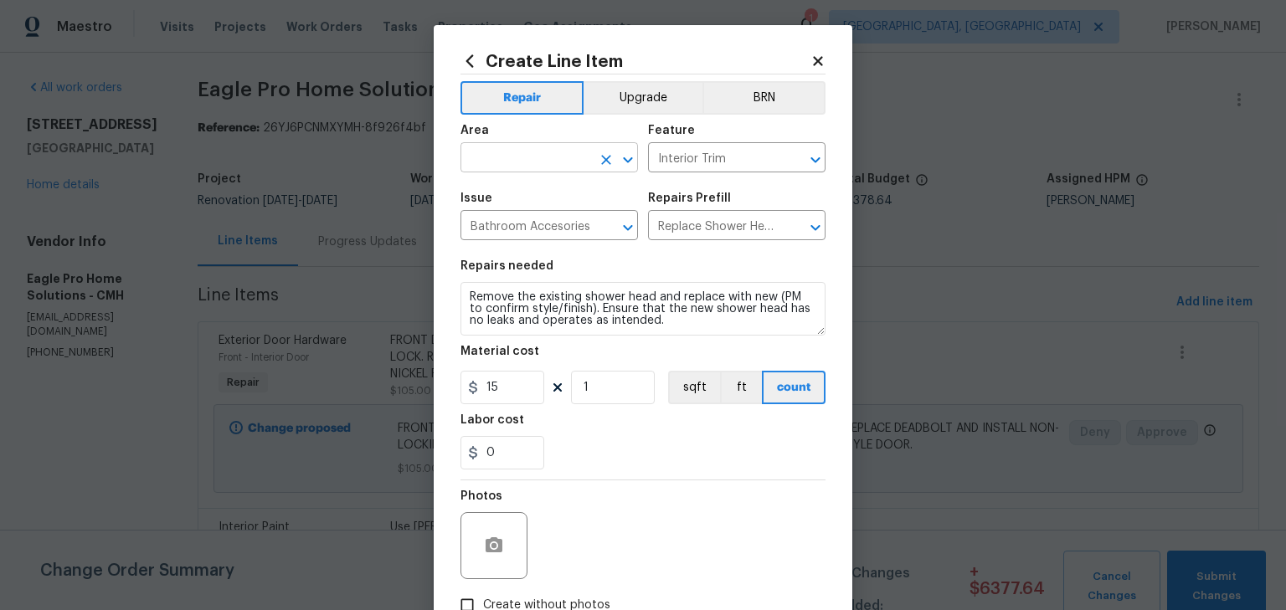
click at [571, 156] on input "text" at bounding box center [526, 160] width 131 height 26
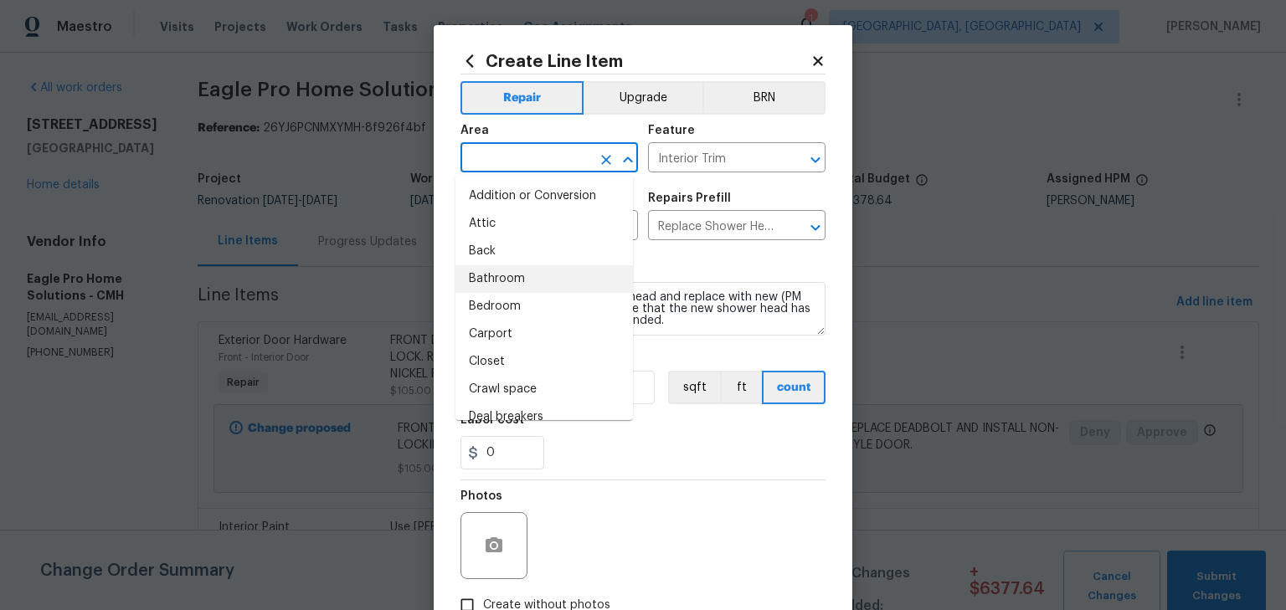
click at [535, 278] on li "Bathroom" at bounding box center [545, 279] width 178 height 28
type input "Bathroom"
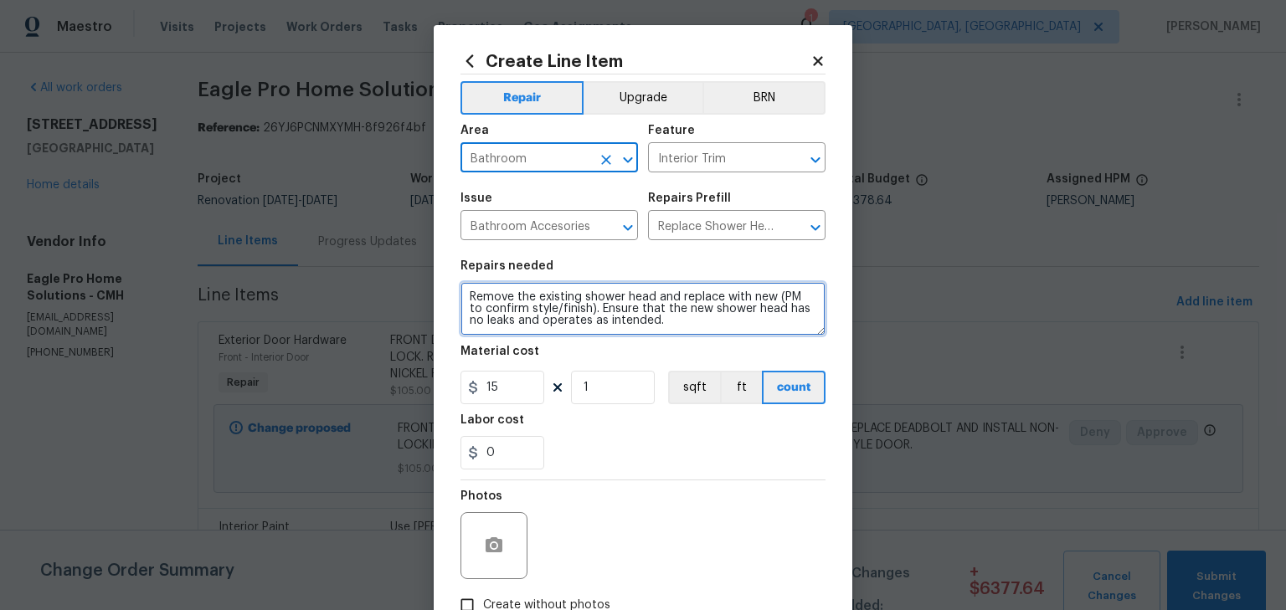
click at [462, 299] on textarea "Remove the existing shower head and replace with new (PM to confirm style/finis…" at bounding box center [643, 309] width 365 height 54
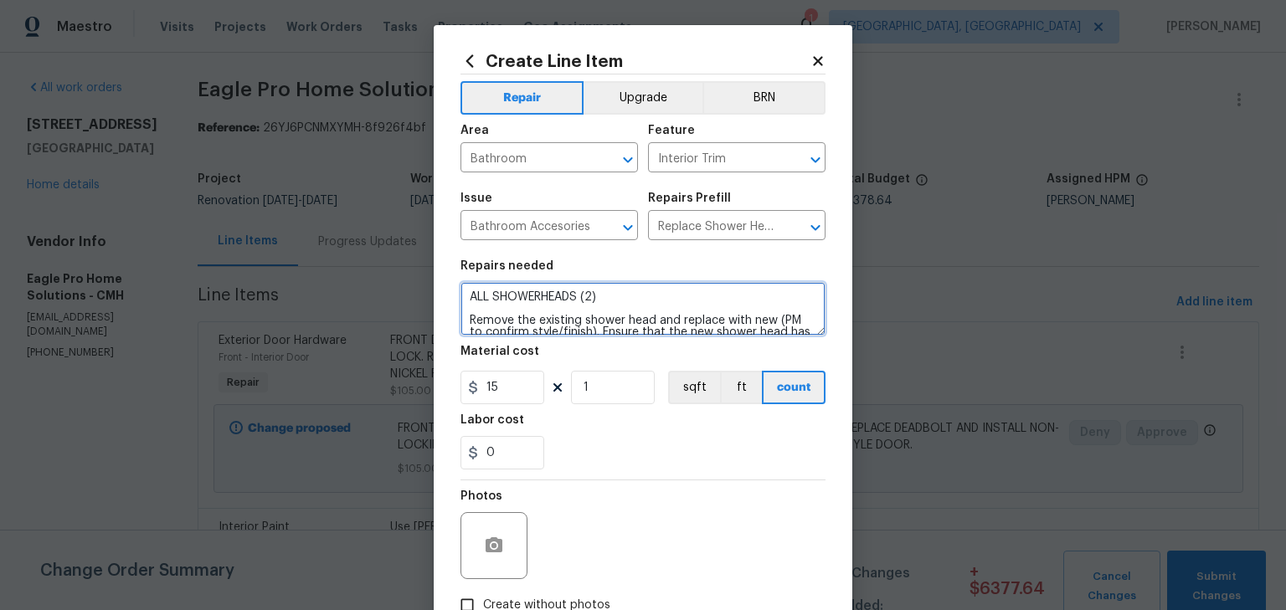
type textarea "ALL SHOWERHEADS (2) Remove the existing shower head and replace with new (PM to…"
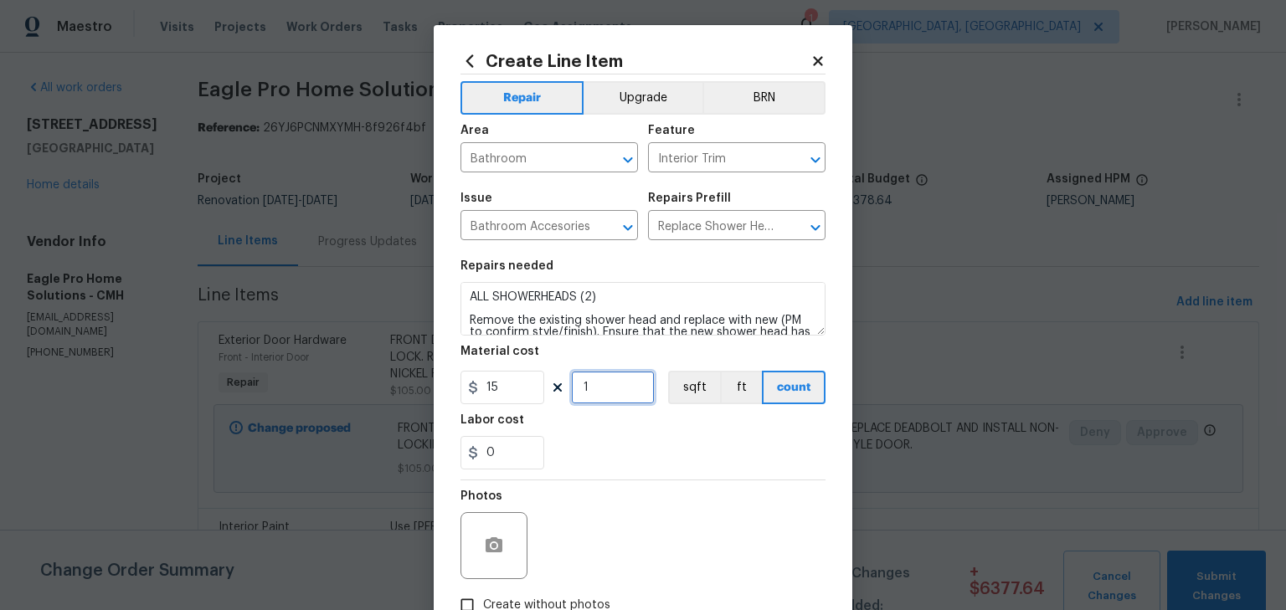
drag, startPoint x: 600, startPoint y: 395, endPoint x: 562, endPoint y: 394, distance: 37.7
click at [562, 394] on div "15 1 sqft ft count" at bounding box center [643, 387] width 365 height 33
type input "2"
click at [693, 469] on div "0" at bounding box center [643, 452] width 365 height 33
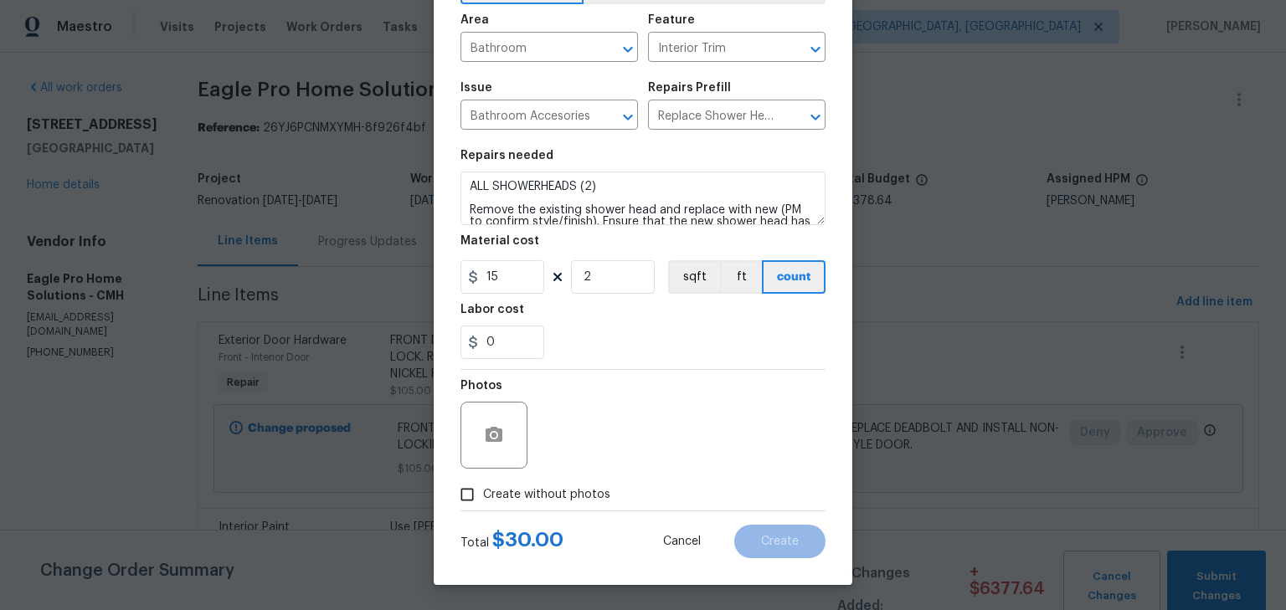
click at [564, 487] on span "Create without photos" at bounding box center [546, 496] width 127 height 18
click at [483, 487] on input "Create without photos" at bounding box center [467, 495] width 32 height 32
checkbox input "true"
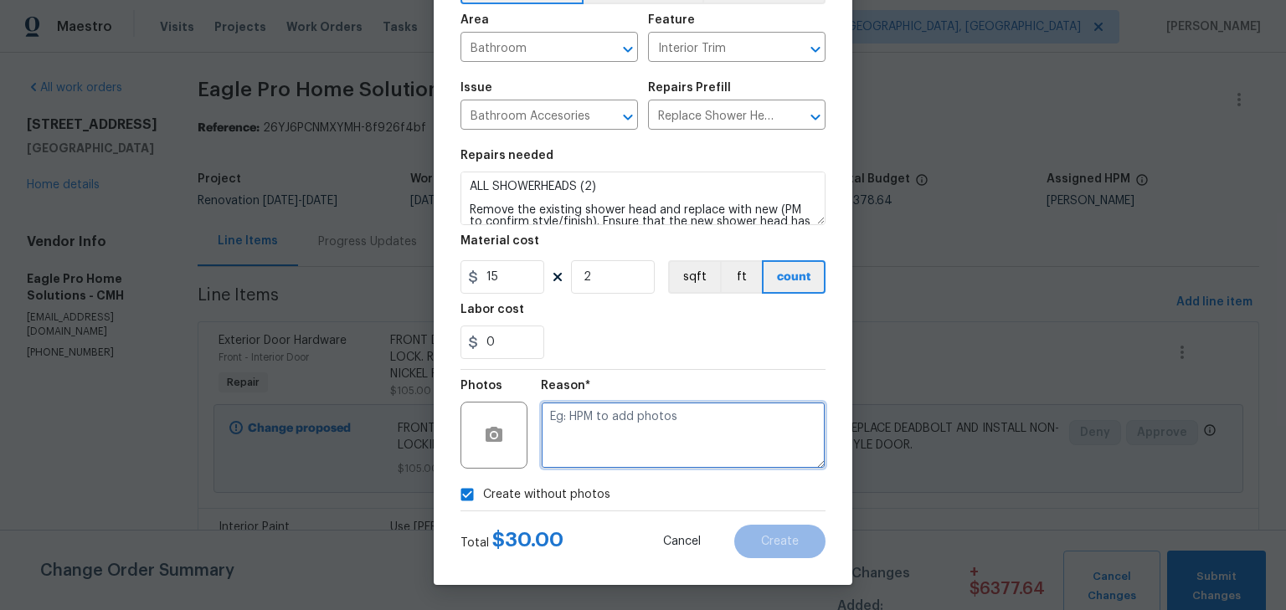
click at [623, 435] on textarea at bounding box center [683, 435] width 285 height 67
type textarea "H"
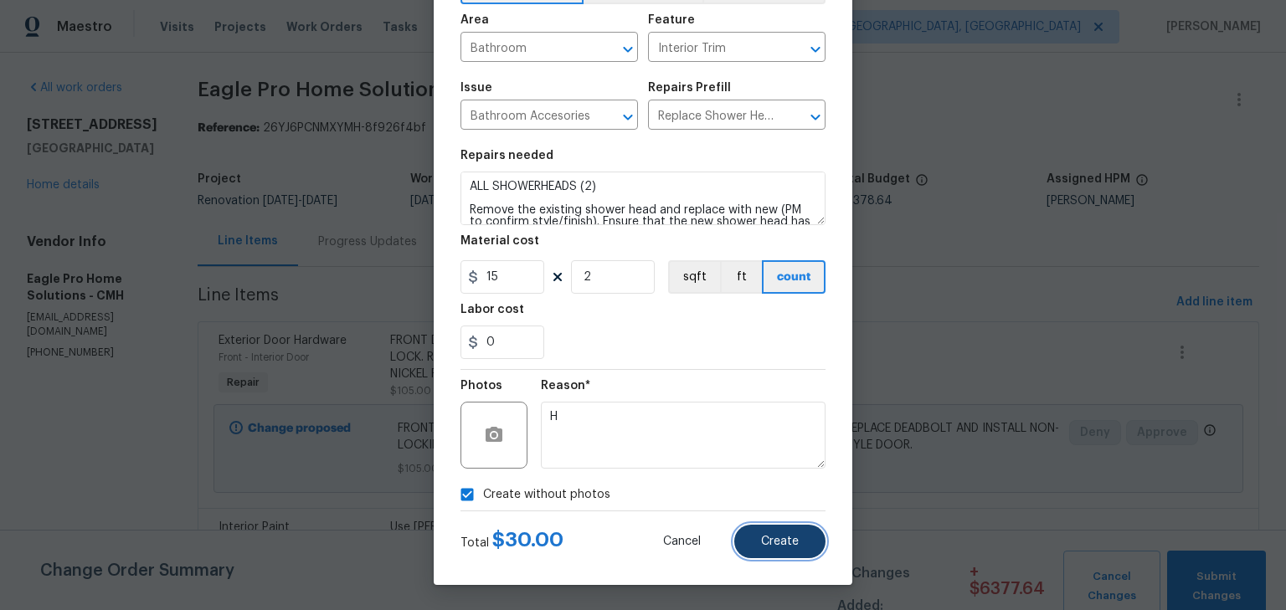
click at [750, 528] on button "Create" at bounding box center [779, 541] width 91 height 33
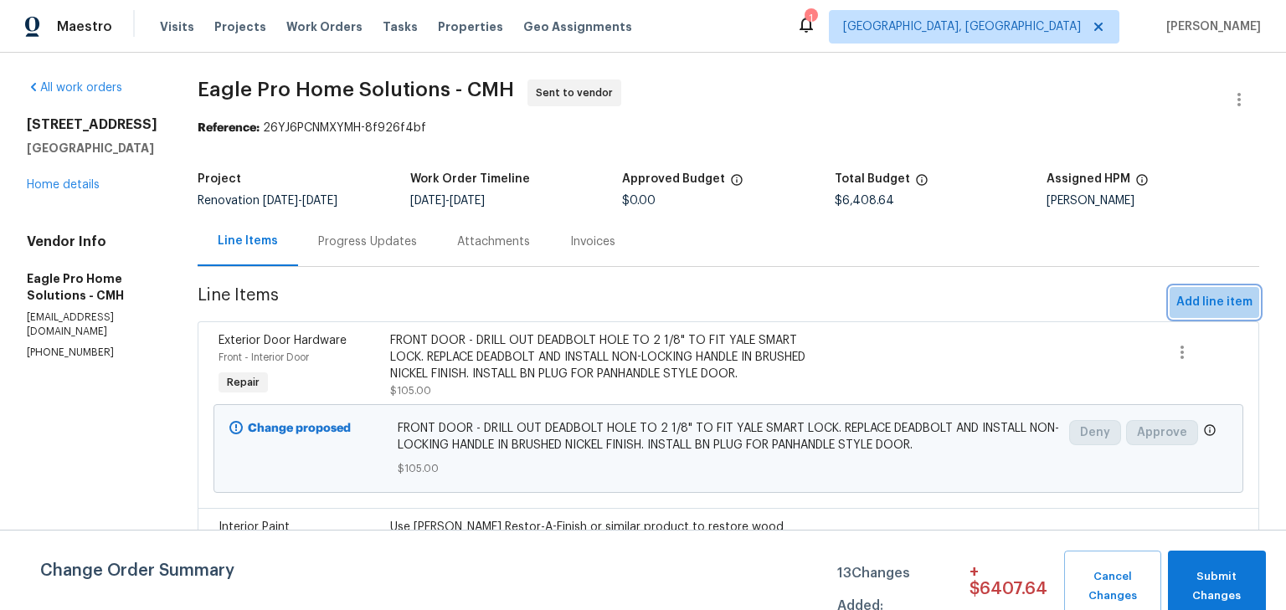
click at [1207, 297] on span "Add line item" at bounding box center [1214, 302] width 76 height 21
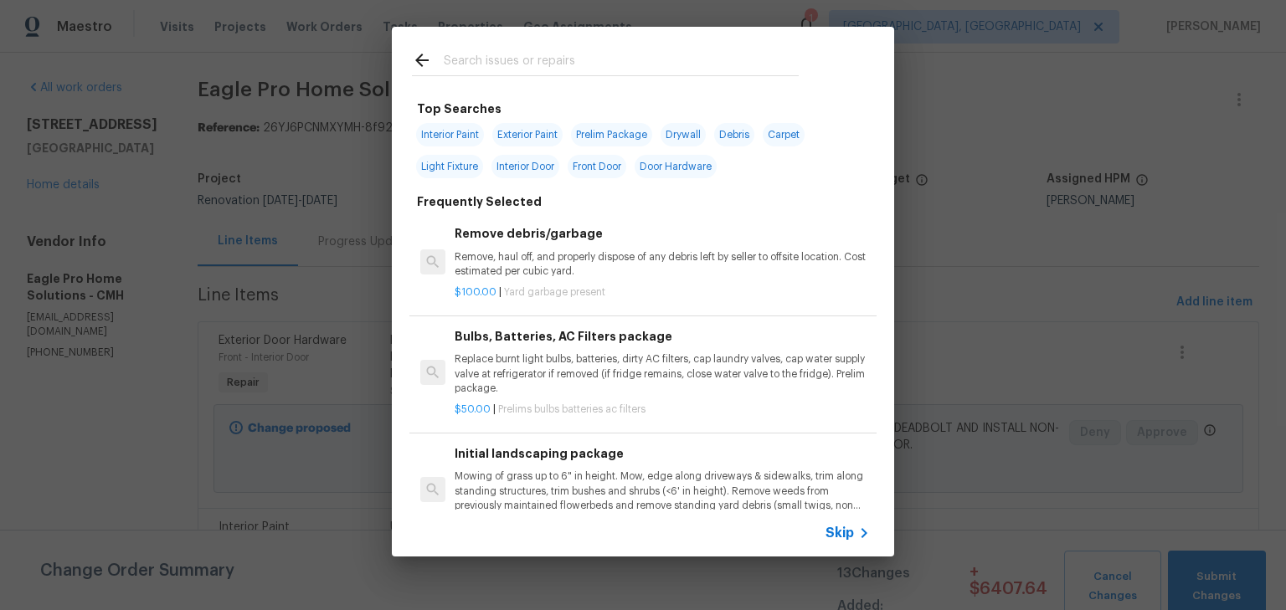
click at [537, 60] on input "text" at bounding box center [621, 62] width 355 height 25
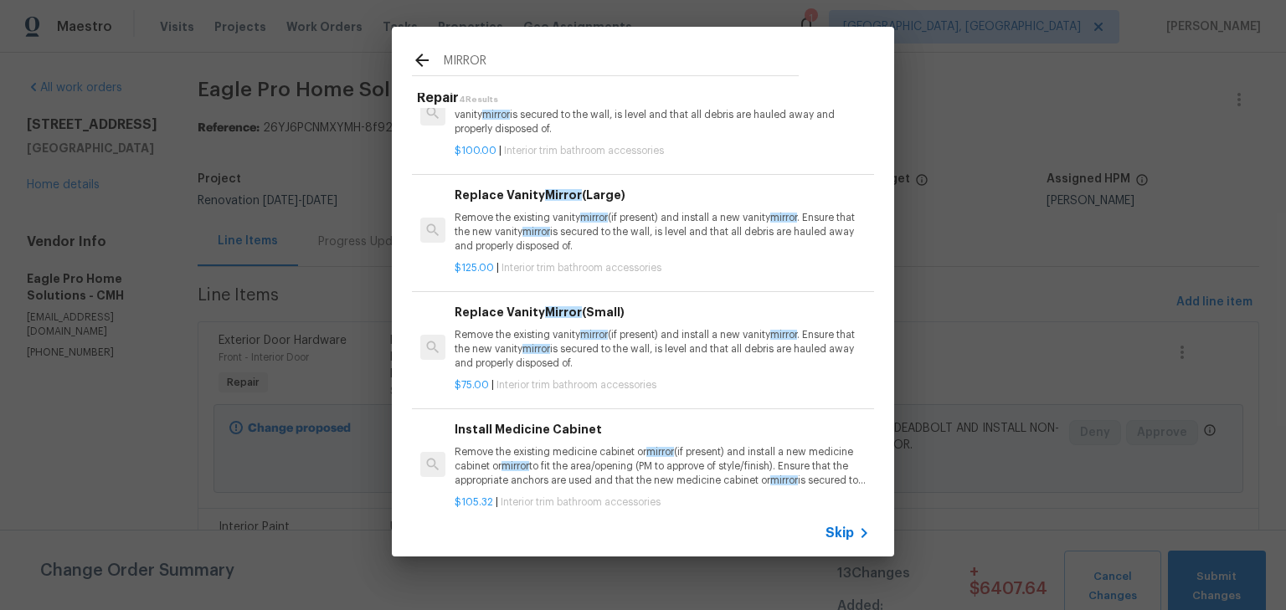
scroll to position [18, 0]
type input "MIRROR"
click at [635, 223] on p "Remove the existing vanity mirror (if present) and install a new vanity mirror …" at bounding box center [662, 230] width 415 height 43
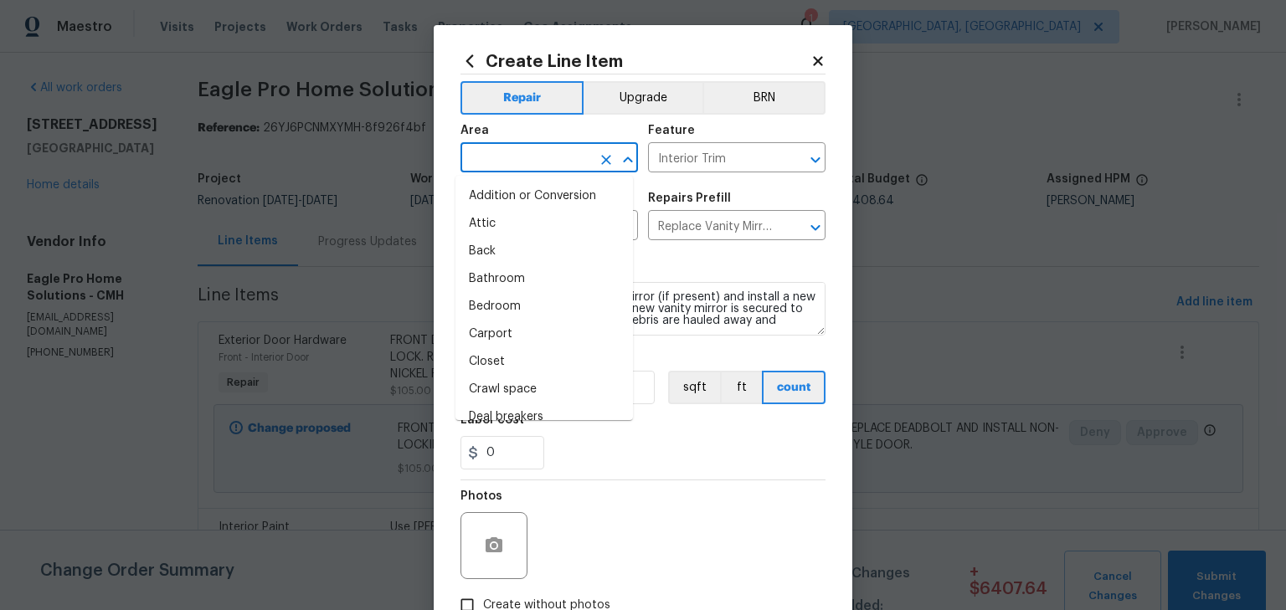
click at [543, 159] on input "text" at bounding box center [526, 160] width 131 height 26
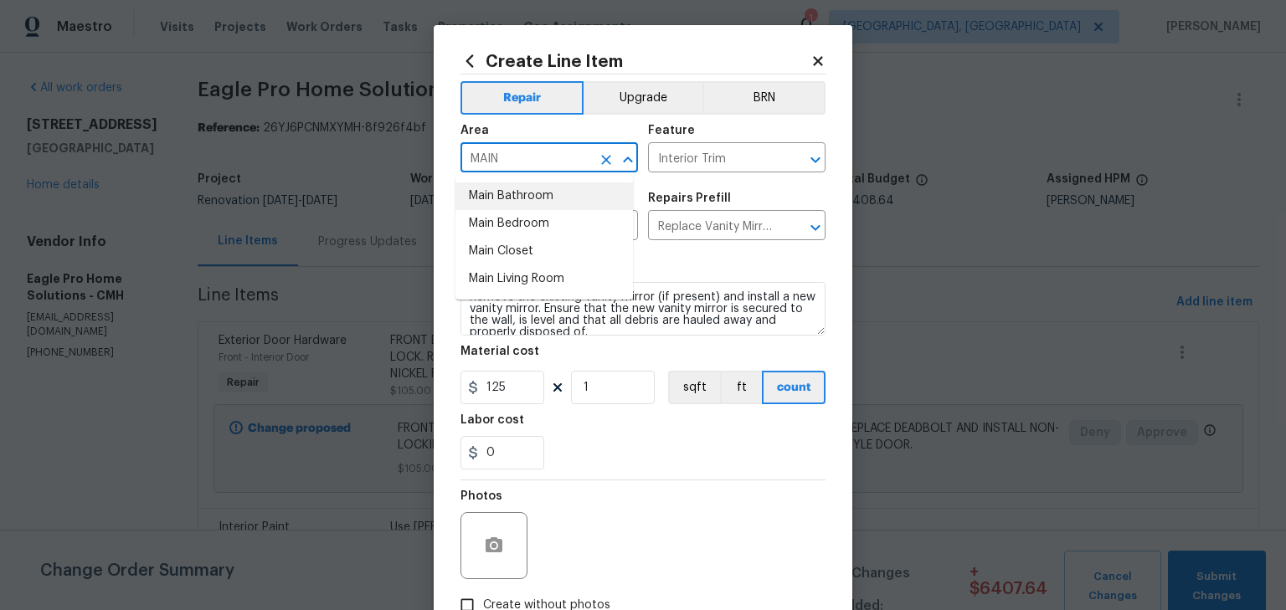
click at [536, 199] on li "Main Bathroom" at bounding box center [545, 197] width 178 height 28
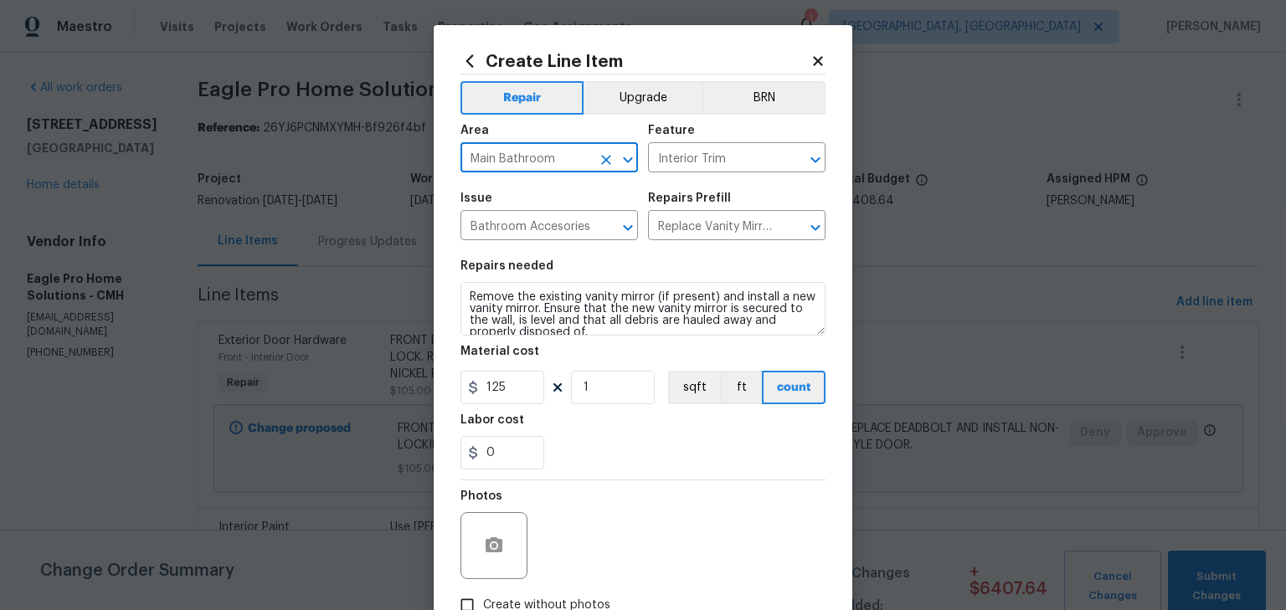
type input "Main Bathroom"
click at [461, 292] on textarea "Remove the existing vanity mirror (if present) and install a new vanity mirror.…" at bounding box center [643, 309] width 365 height 54
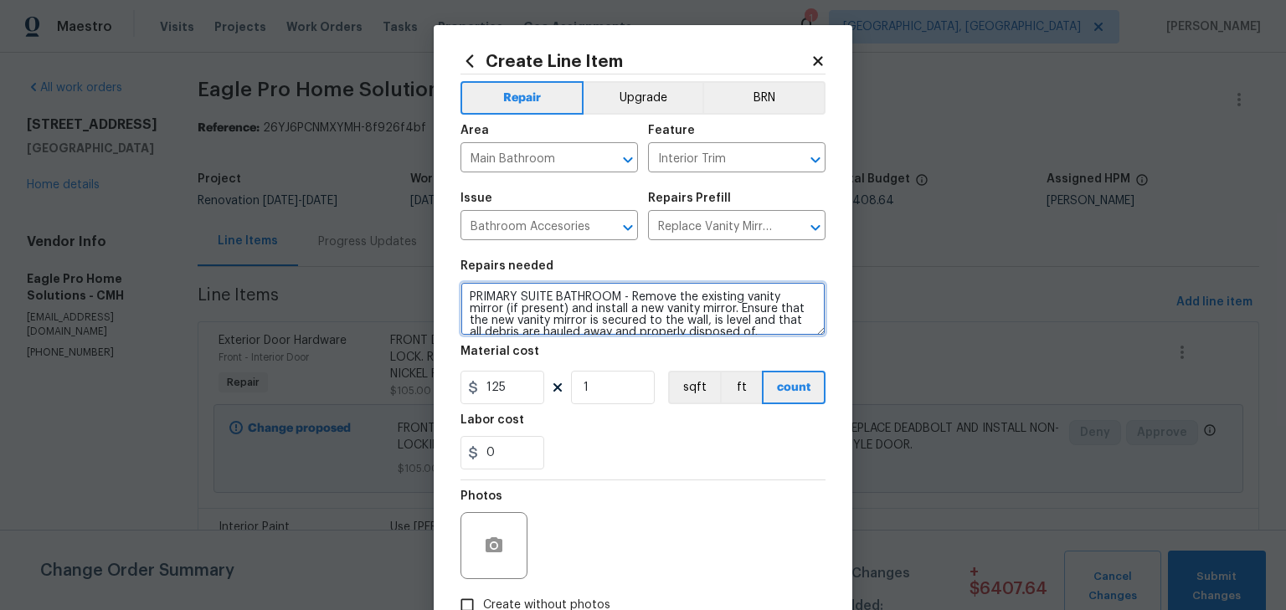
paste textarea "40 in. W x 32 in. H Rectangular Aluminum Framed Wall Bathroom Vanity Mirror in …"
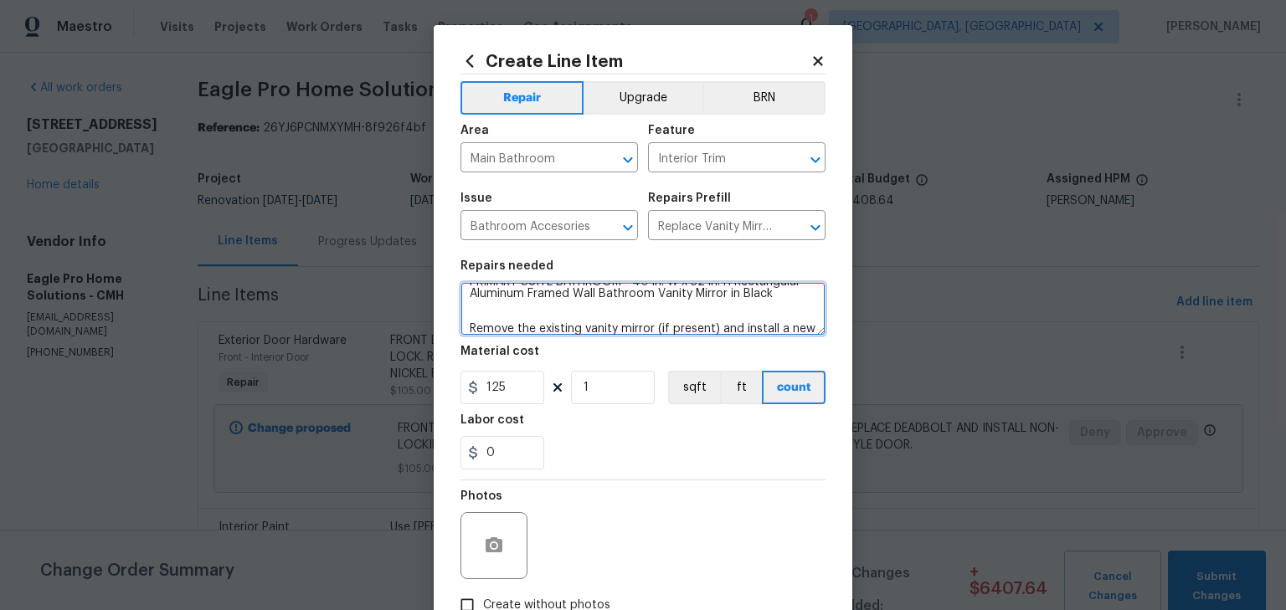
scroll to position [0, 0]
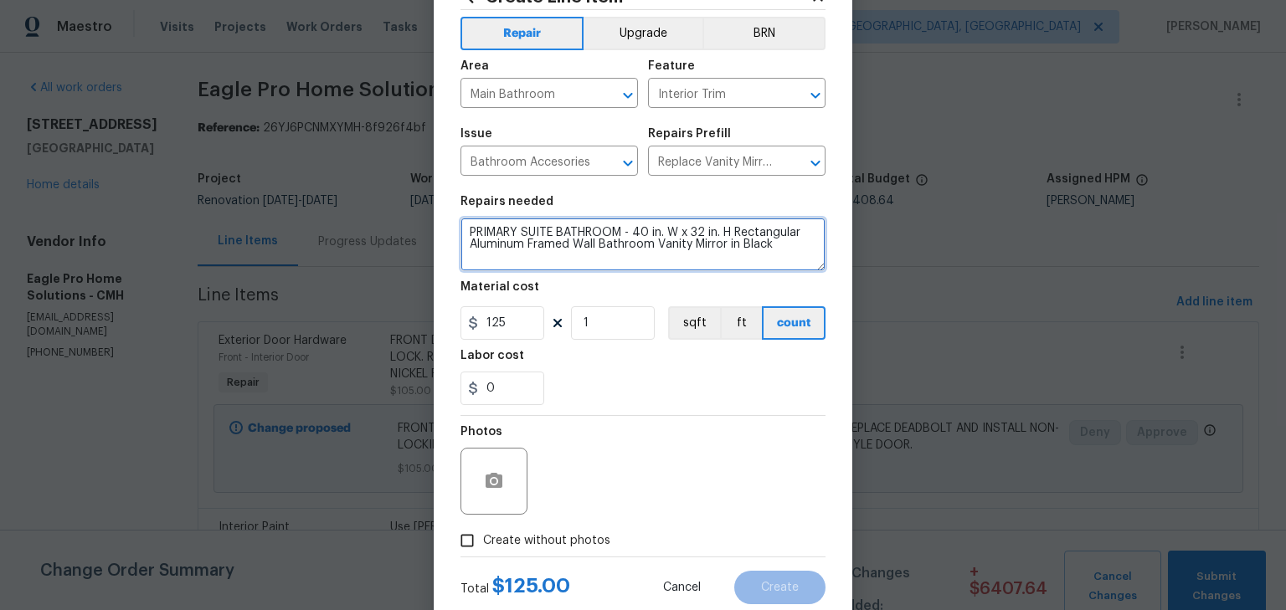
type textarea "PRIMARY SUITE BATHROOM - 40 in. W x 32 in. H Rectangular Aluminum Framed Wall B…"
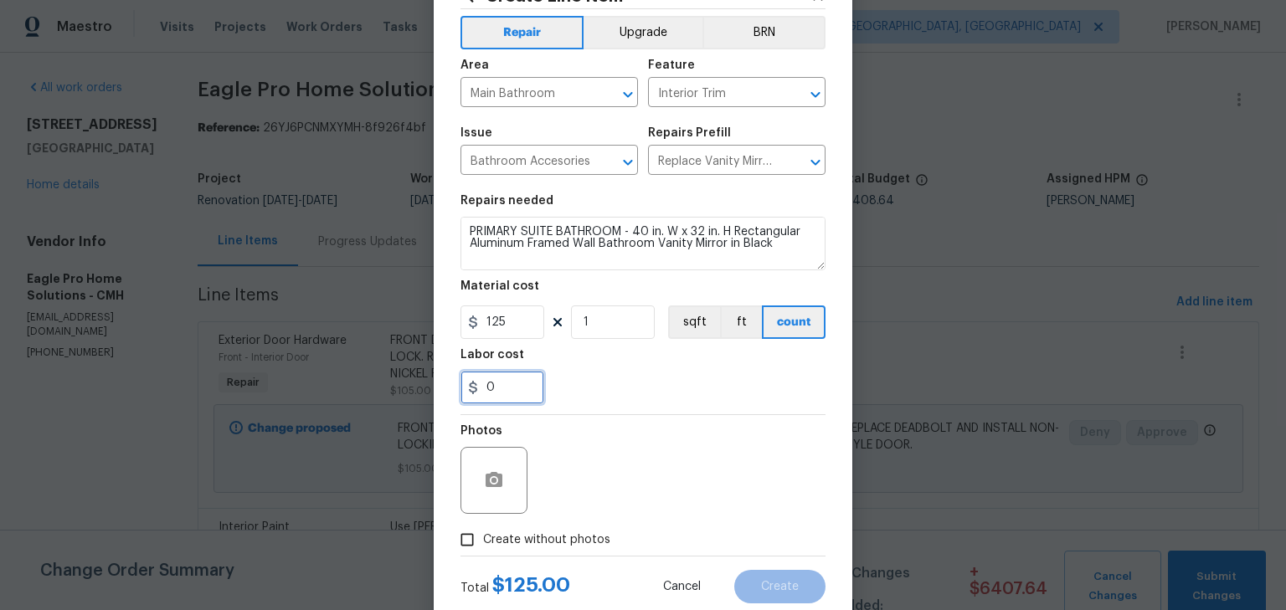
drag, startPoint x: 497, startPoint y: 396, endPoint x: 415, endPoint y: 399, distance: 81.3
click at [413, 401] on div "Create Line Item Repair Upgrade BRN Area Main Bathroom ​ Feature Interior Trim …" at bounding box center [643, 305] width 1286 height 610
click at [599, 420] on div "Photos" at bounding box center [643, 469] width 365 height 109
drag, startPoint x: 497, startPoint y: 385, endPoint x: 465, endPoint y: 391, distance: 32.4
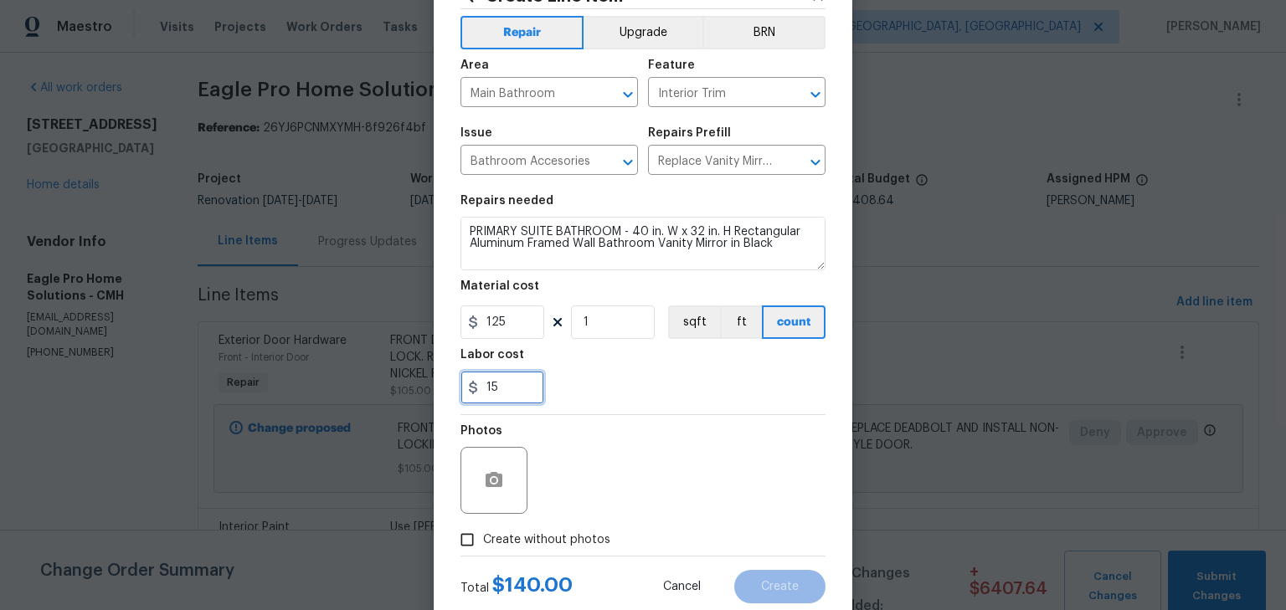
click at [465, 391] on div "15" at bounding box center [503, 387] width 84 height 33
type input "50"
click at [785, 507] on div "Photos" at bounding box center [643, 469] width 365 height 109
click at [534, 544] on span "Create without photos" at bounding box center [546, 541] width 127 height 18
click at [483, 544] on input "Create without photos" at bounding box center [467, 540] width 32 height 32
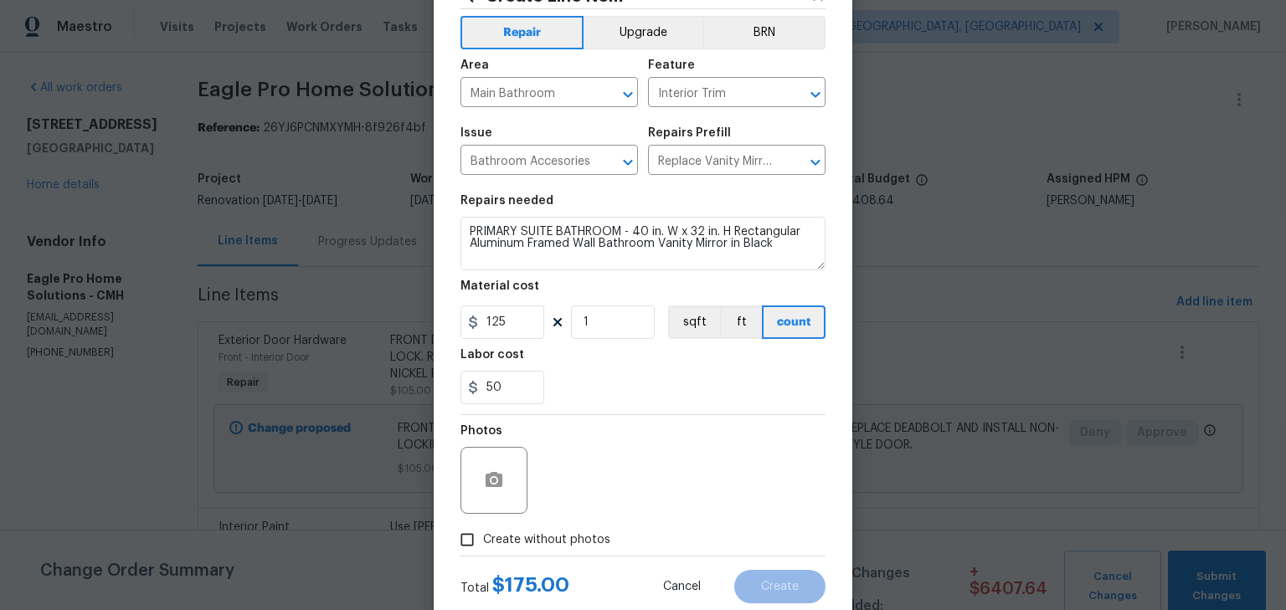
checkbox input "true"
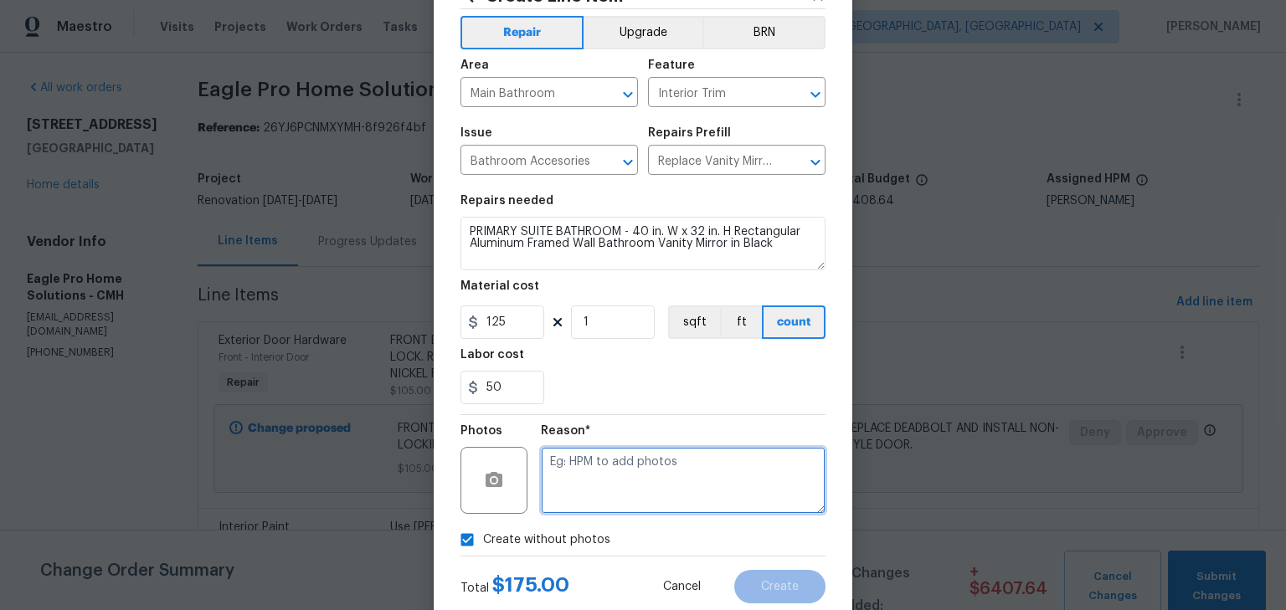
click at [610, 494] on textarea at bounding box center [683, 480] width 285 height 67
type textarea "H"
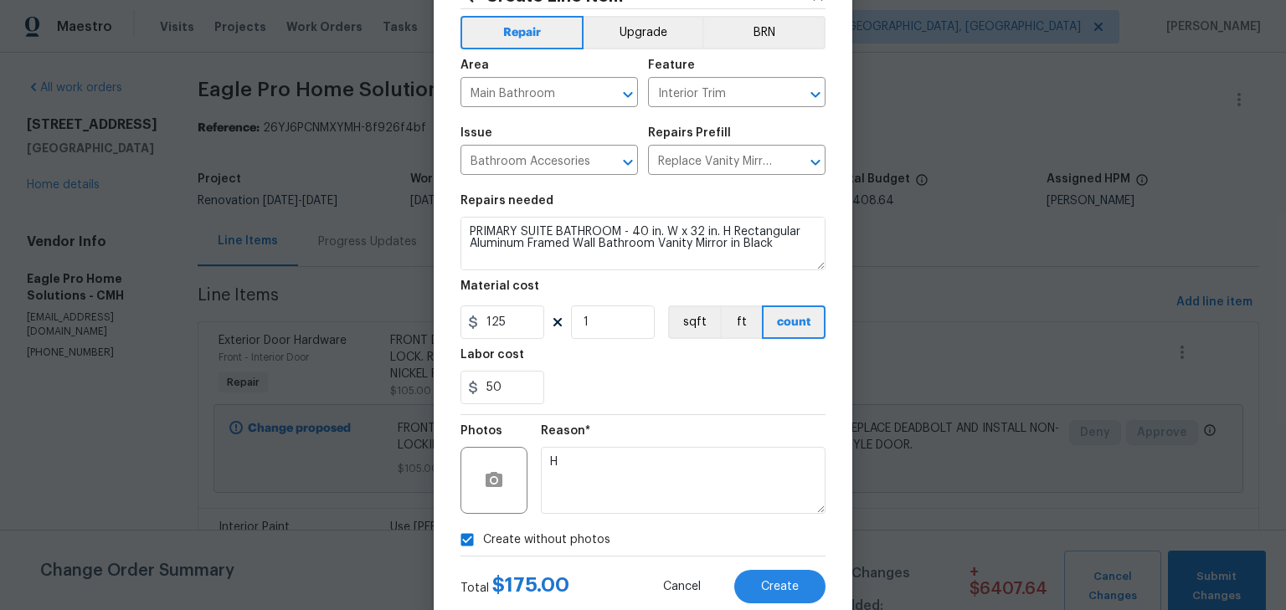
click at [674, 397] on div "50" at bounding box center [643, 387] width 365 height 33
click at [773, 574] on button "Create" at bounding box center [779, 586] width 91 height 33
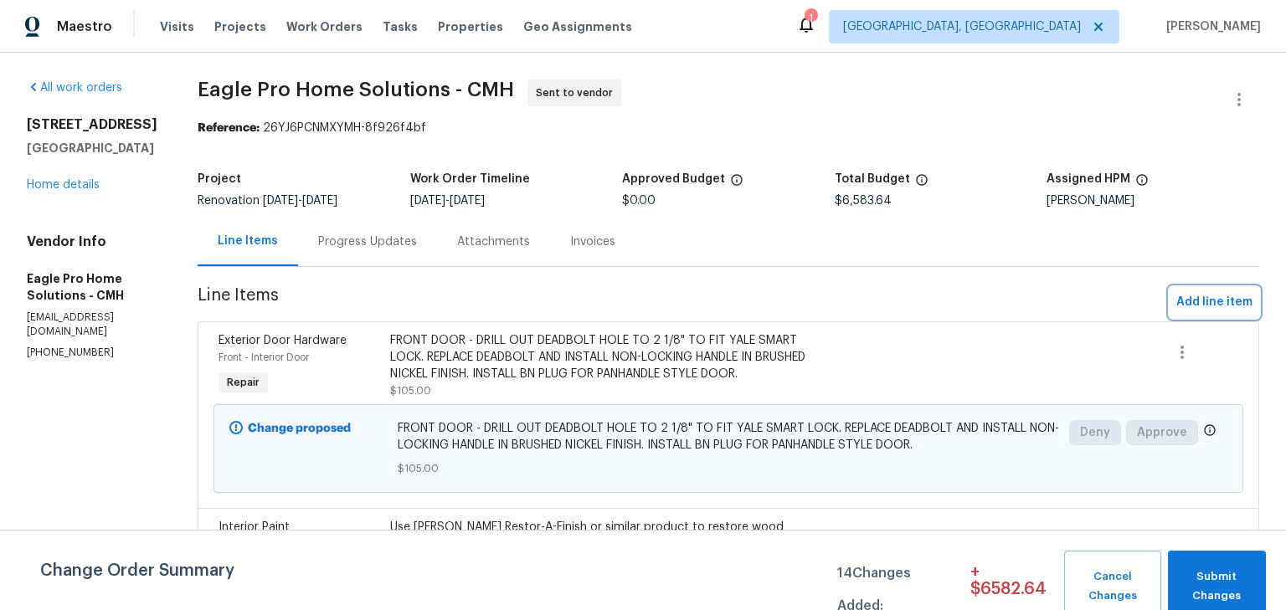
click at [1188, 302] on span "Add line item" at bounding box center [1214, 302] width 76 height 21
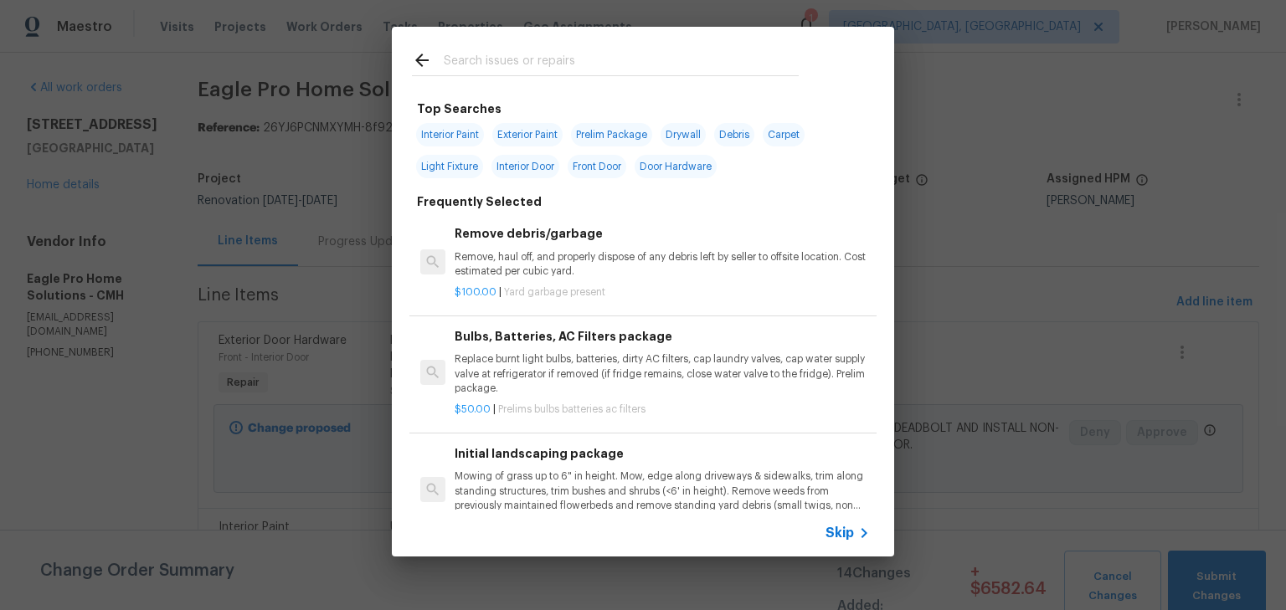
click at [698, 66] on input "text" at bounding box center [621, 62] width 355 height 25
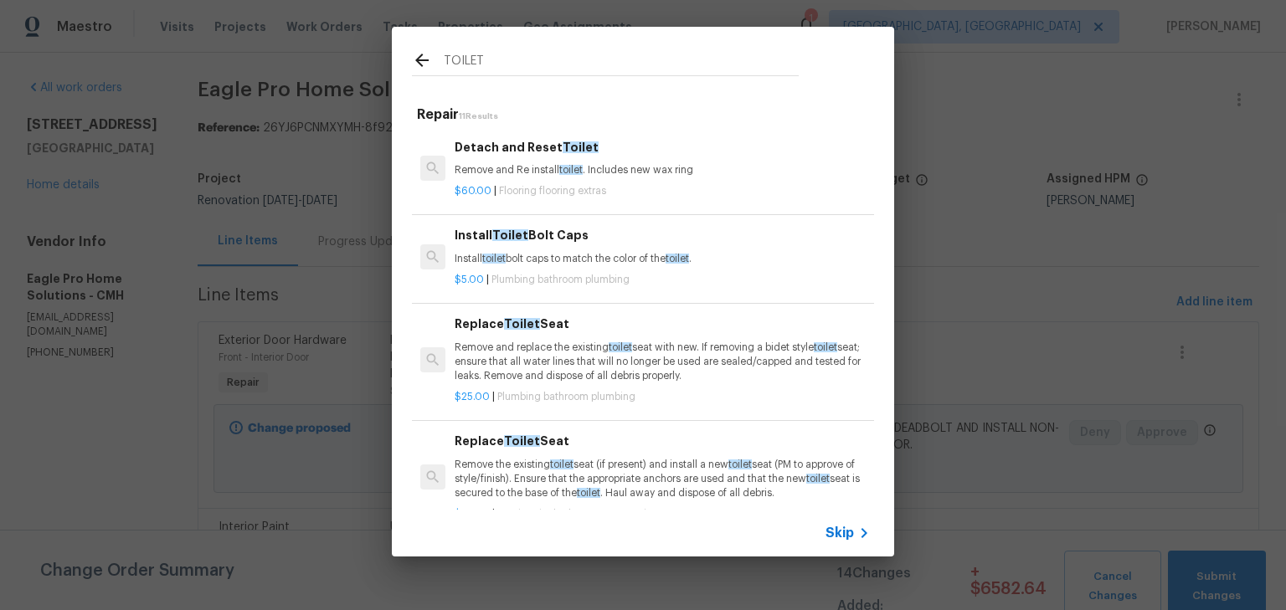
type input "TOILET"
click at [574, 364] on p "Remove and replace the existing toilet seat with new. If removing a bidet style…" at bounding box center [662, 362] width 415 height 43
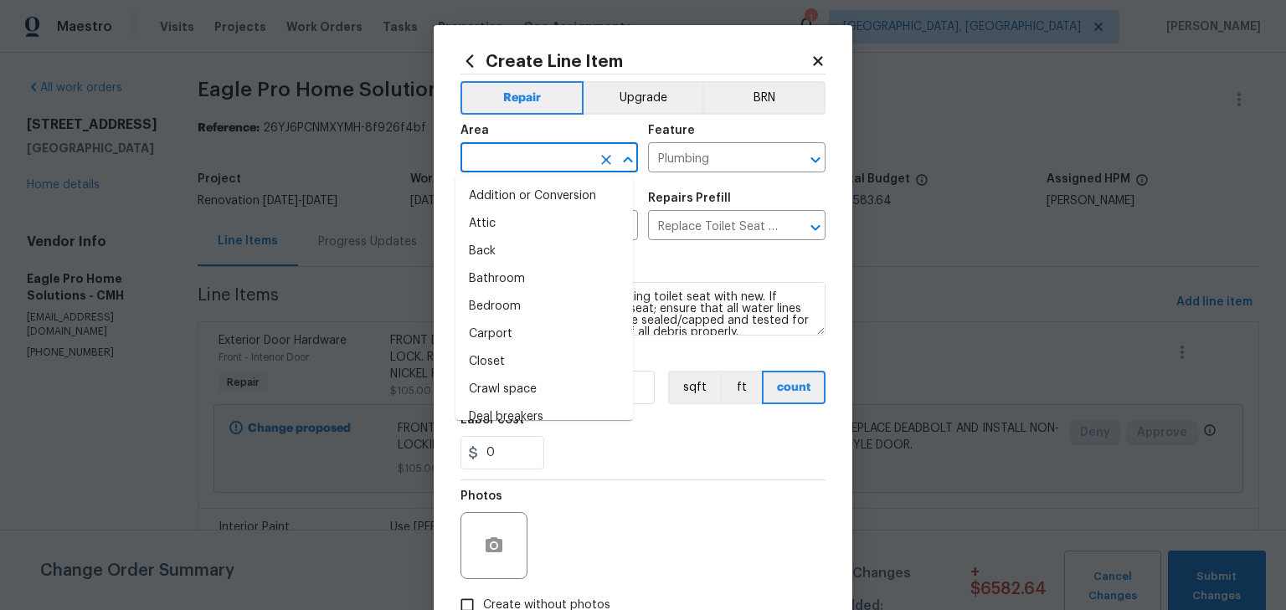
click at [569, 161] on input "text" at bounding box center [526, 160] width 131 height 26
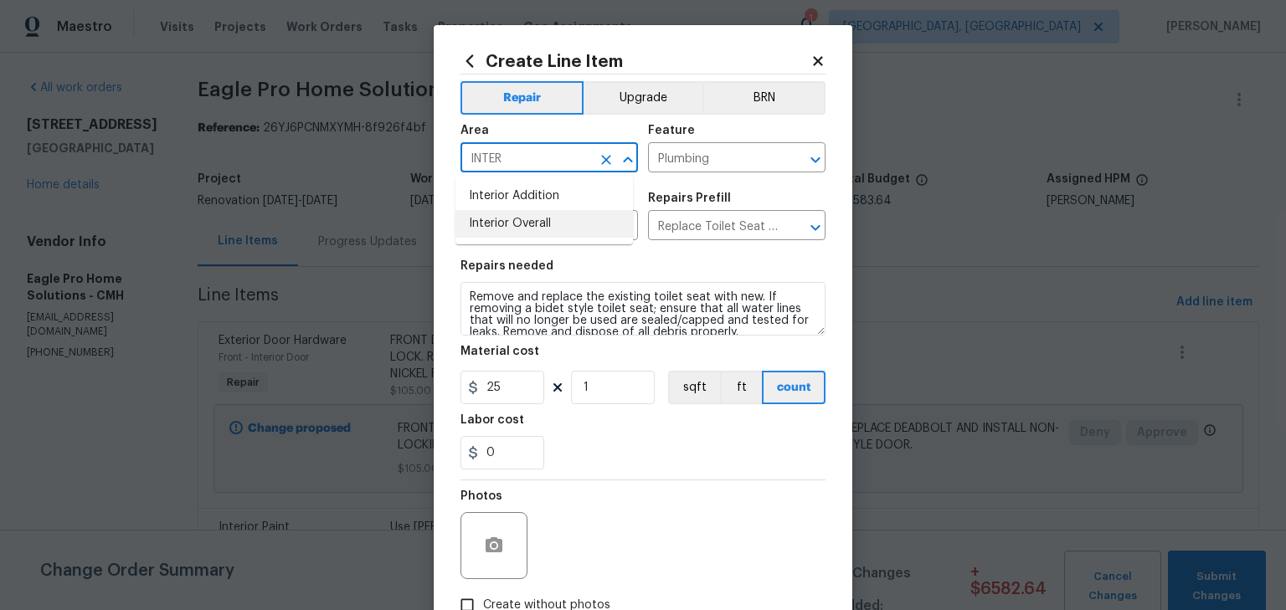
click at [529, 214] on li "Interior Overall" at bounding box center [545, 224] width 178 height 28
type input "Interior Overall"
click at [549, 157] on input "Interior Overall" at bounding box center [526, 160] width 131 height 26
click at [601, 167] on icon "Clear" at bounding box center [606, 160] width 17 height 17
click at [544, 160] on input "text" at bounding box center [526, 160] width 131 height 26
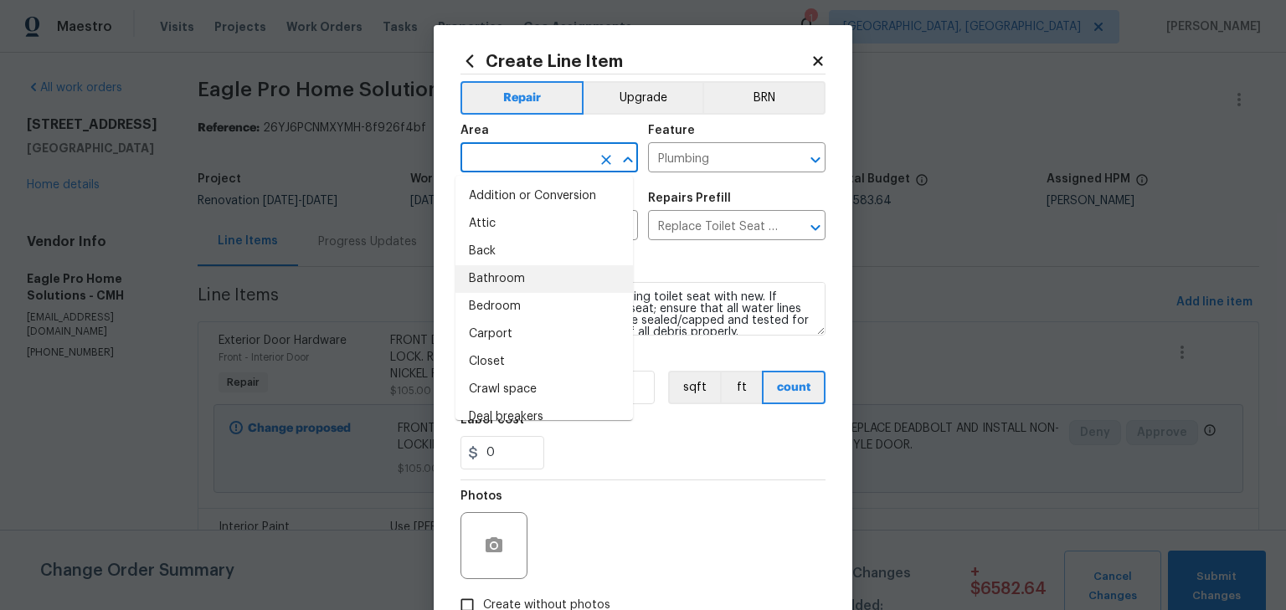
click at [507, 282] on li "Bathroom" at bounding box center [545, 279] width 178 height 28
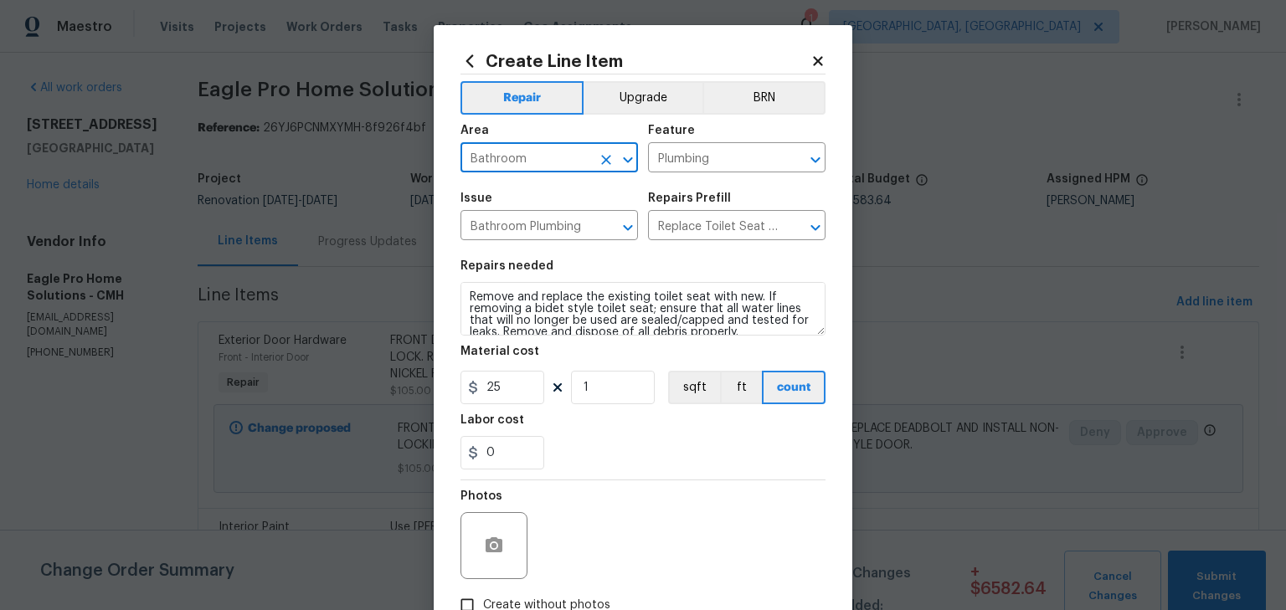
type input "Bathroom"
click at [466, 293] on textarea "Remove and replace the existing toilet seat with new. If removing a bidet style…" at bounding box center [643, 309] width 365 height 54
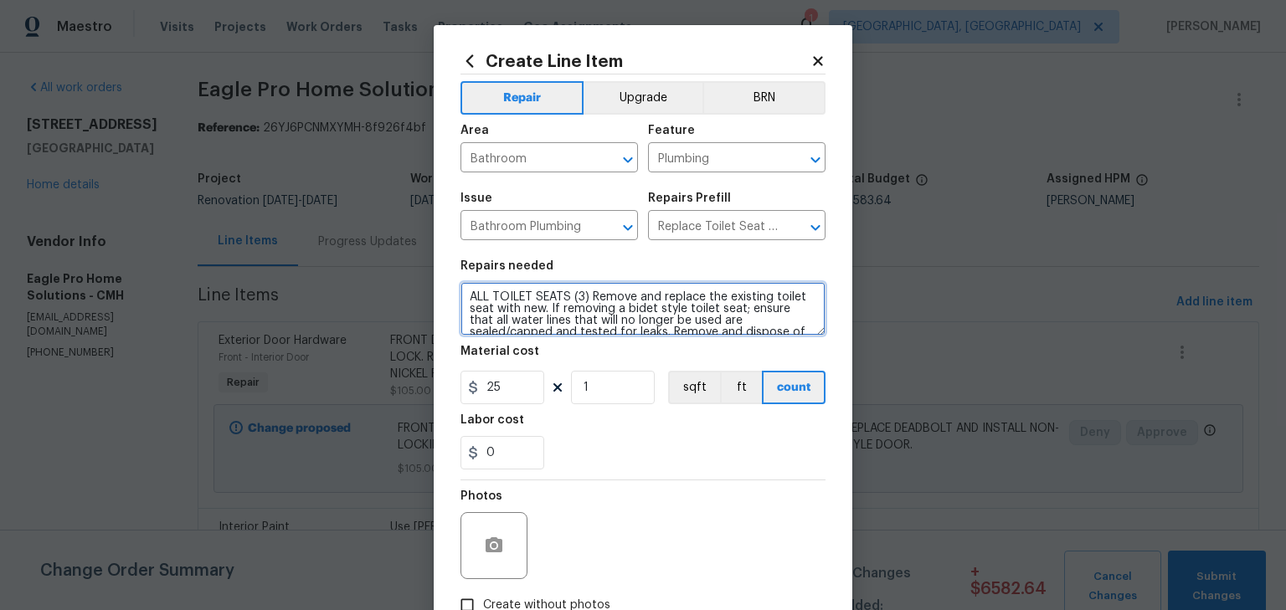
type textarea "ALL TOILET SEATS (3) Remove and replace the existing toilet seat with new. If r…"
click at [713, 486] on div "Photos" at bounding box center [643, 535] width 365 height 109
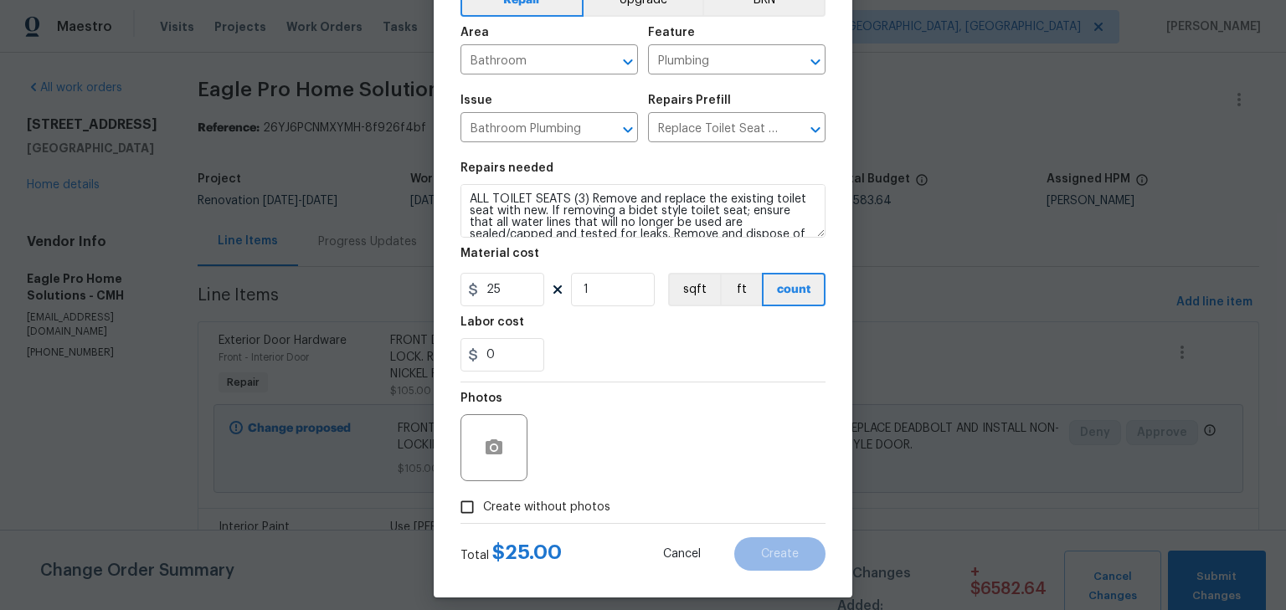
scroll to position [111, 0]
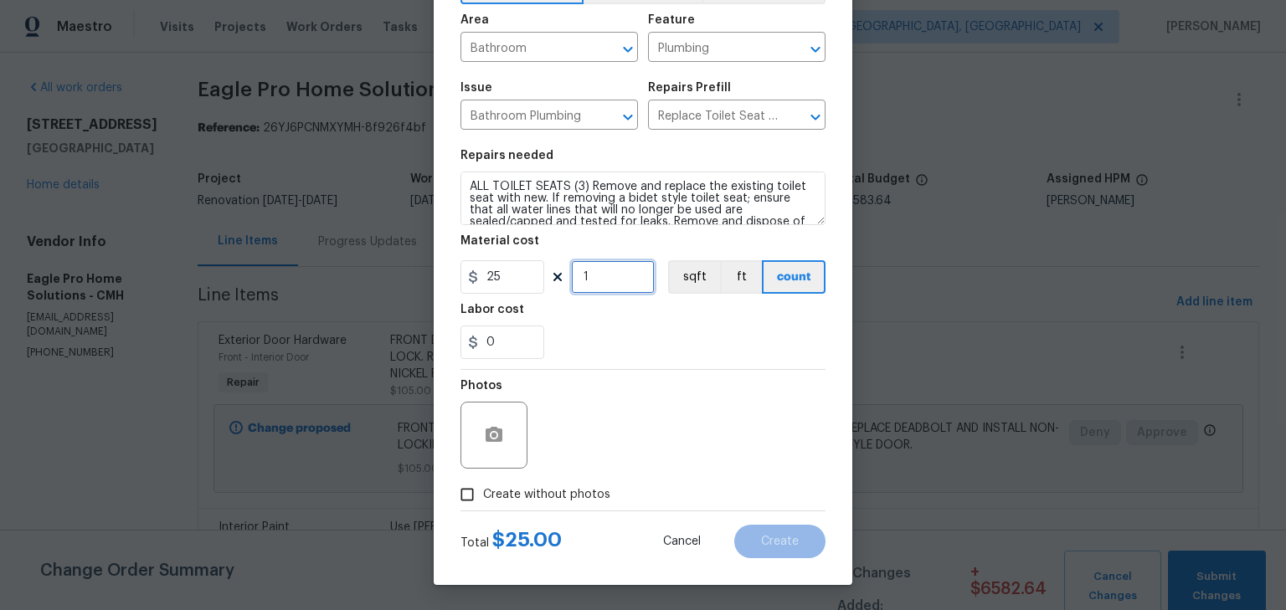
drag, startPoint x: 606, startPoint y: 284, endPoint x: 570, endPoint y: 283, distance: 36.0
click at [574, 281] on input "1" at bounding box center [613, 276] width 84 height 33
type input "3"
click at [790, 461] on div "Photos" at bounding box center [643, 424] width 365 height 109
drag, startPoint x: 595, startPoint y: 497, endPoint x: 664, endPoint y: 450, distance: 83.1
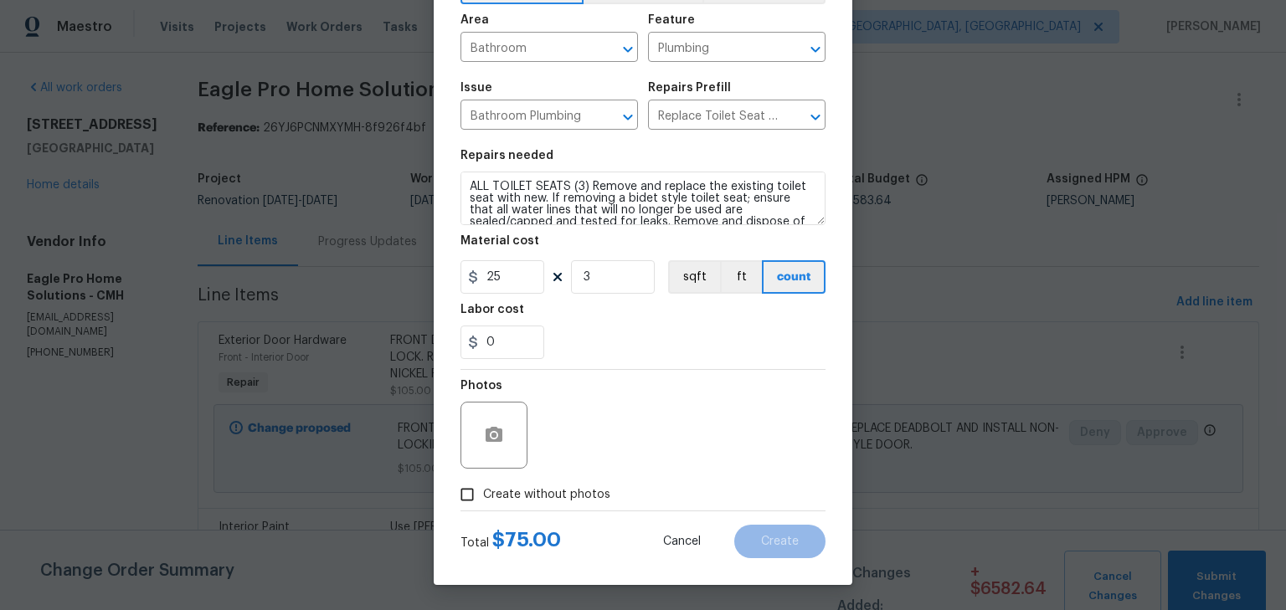
click at [617, 485] on div "Create without photos" at bounding box center [643, 495] width 365 height 32
click at [666, 445] on div "Photos" at bounding box center [643, 424] width 365 height 109
click at [506, 498] on span "Create without photos" at bounding box center [546, 496] width 127 height 18
click at [483, 498] on input "Create without photos" at bounding box center [467, 495] width 32 height 32
checkbox input "true"
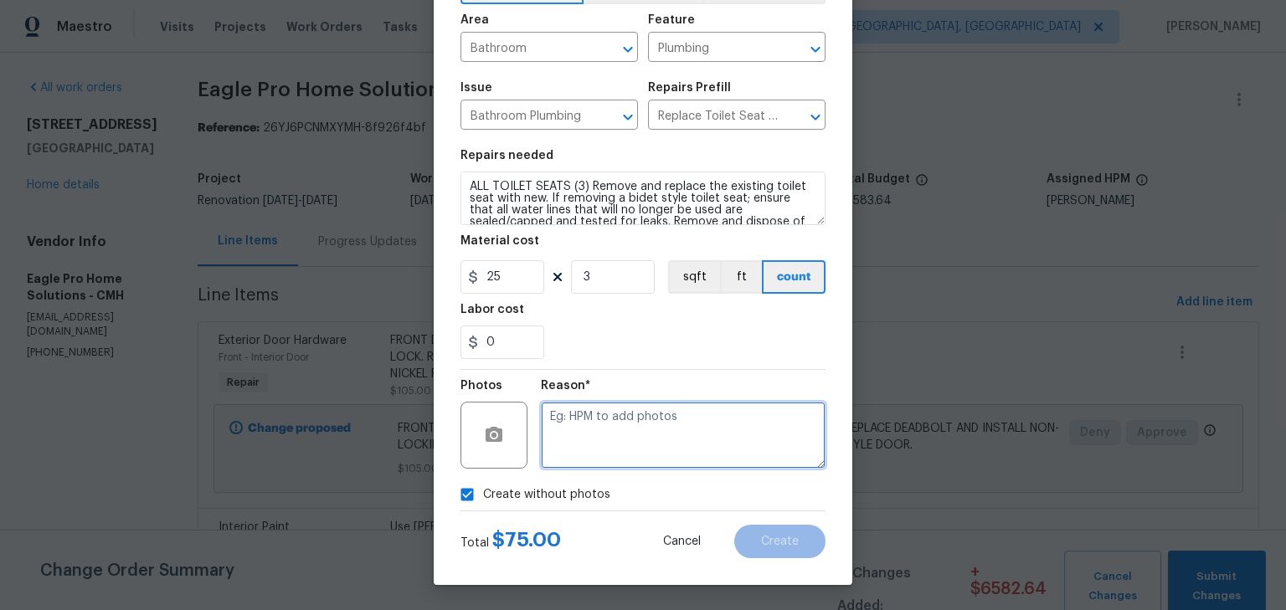
click at [672, 445] on textarea at bounding box center [683, 435] width 285 height 67
type textarea "2"
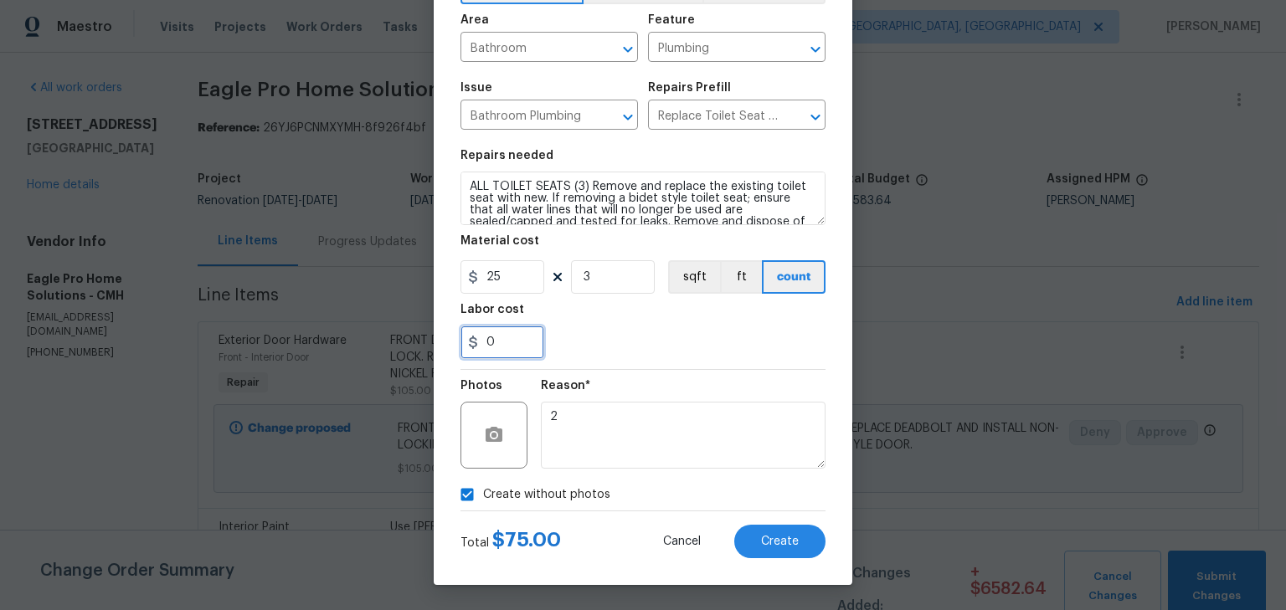
drag, startPoint x: 480, startPoint y: 334, endPoint x: 509, endPoint y: 337, distance: 29.4
click at [509, 337] on input "0" at bounding box center [503, 342] width 84 height 33
type input "15"
click at [620, 332] on div "15" at bounding box center [643, 342] width 365 height 33
click at [770, 559] on div "Create Line Item Repair Upgrade BRN Area Bathroom ​ Feature Plumbing ​ Issue Ba…" at bounding box center [643, 250] width 419 height 671
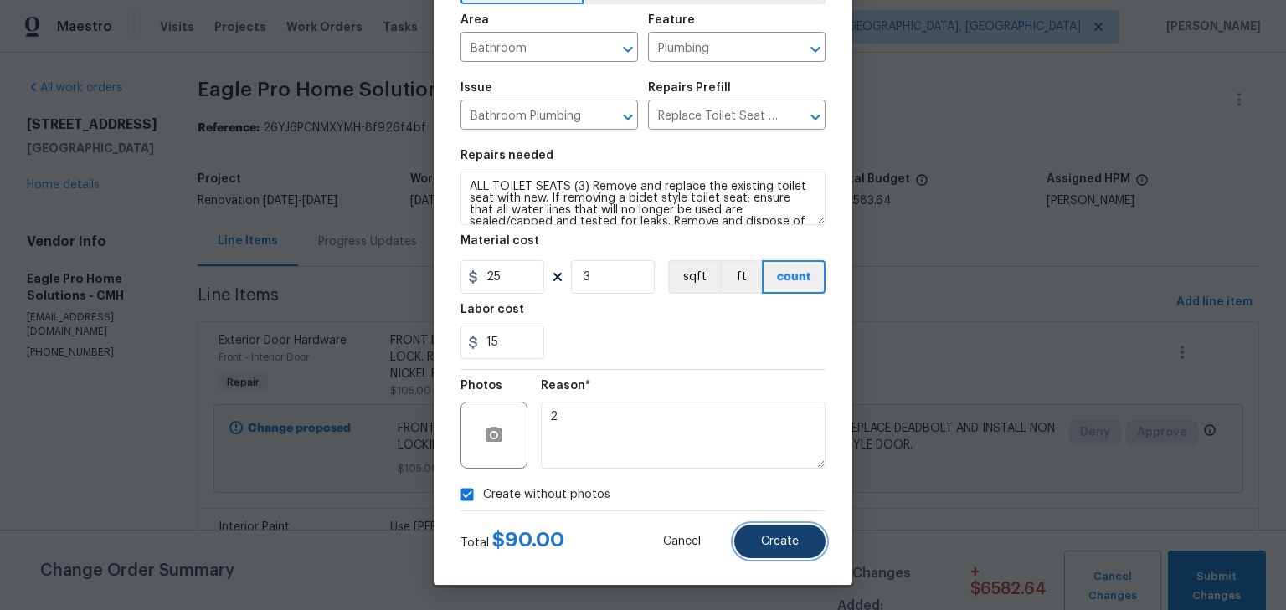
click at [739, 532] on button "Create" at bounding box center [779, 541] width 91 height 33
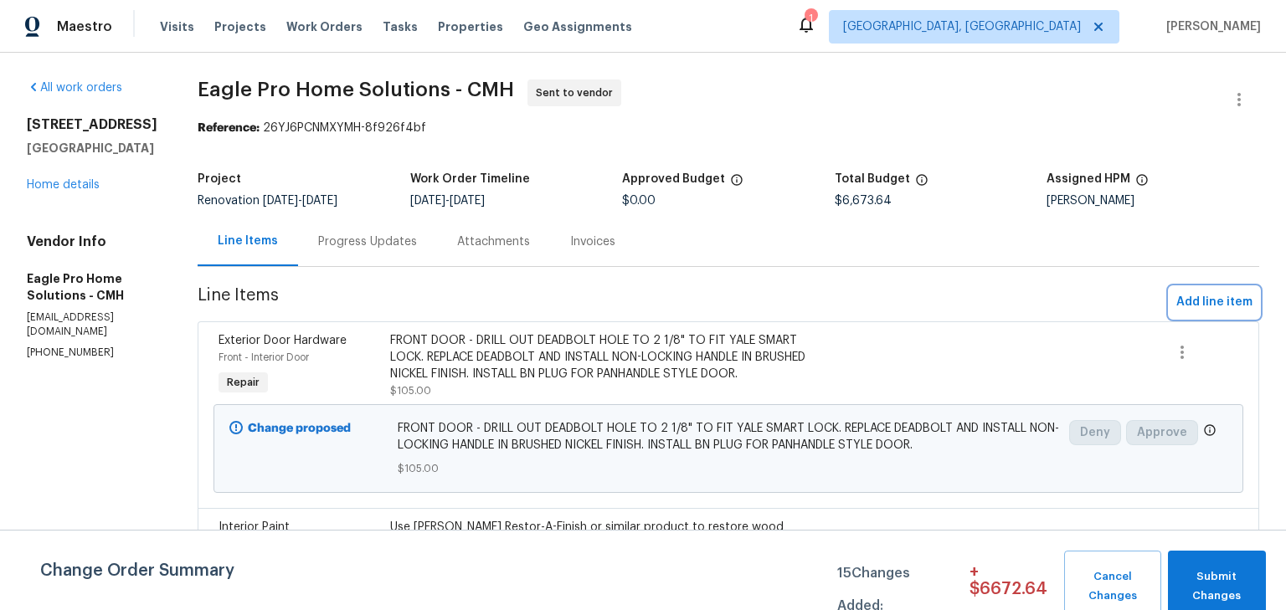
click at [1217, 295] on span "Add line item" at bounding box center [1214, 302] width 76 height 21
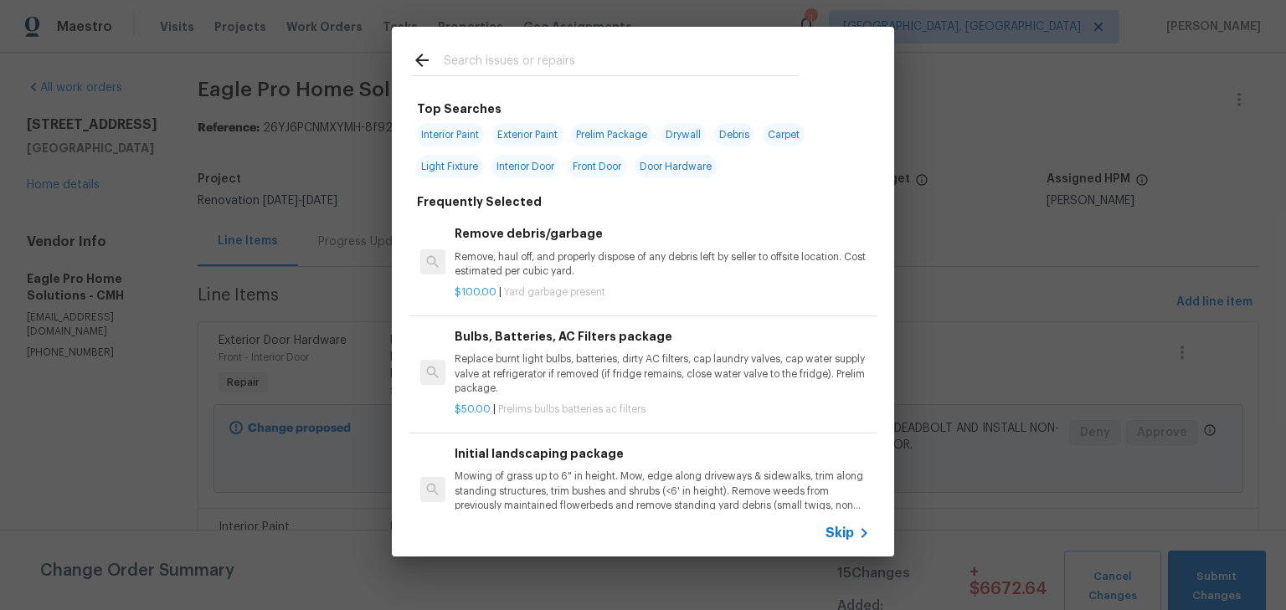
click at [481, 65] on input "text" at bounding box center [621, 62] width 355 height 25
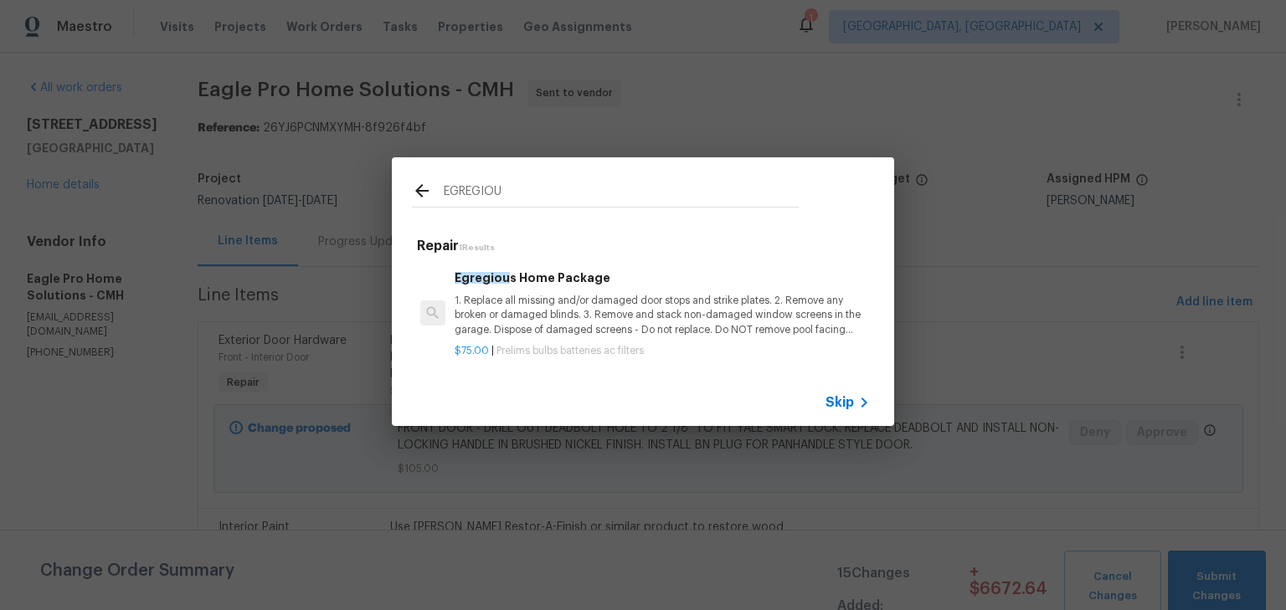
type input "EGREGIOU"
click at [574, 296] on p "1. Replace all missing and/or damaged door stops and strike plates. 2. Remove a…" at bounding box center [662, 315] width 415 height 43
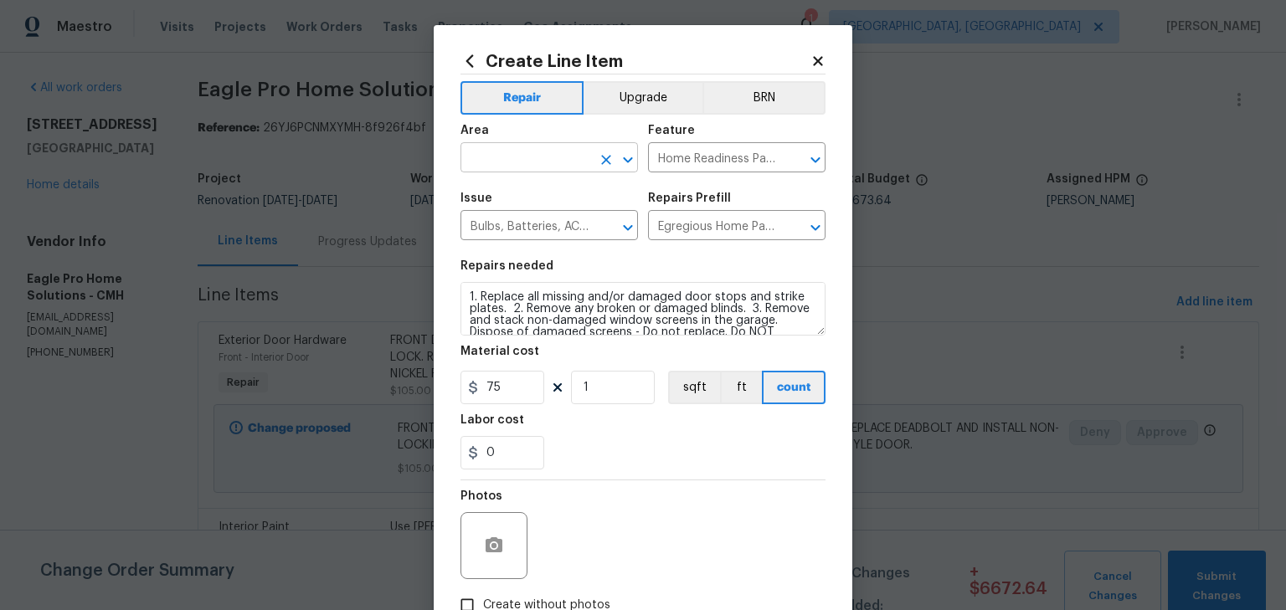
click at [512, 148] on input "text" at bounding box center [526, 160] width 131 height 26
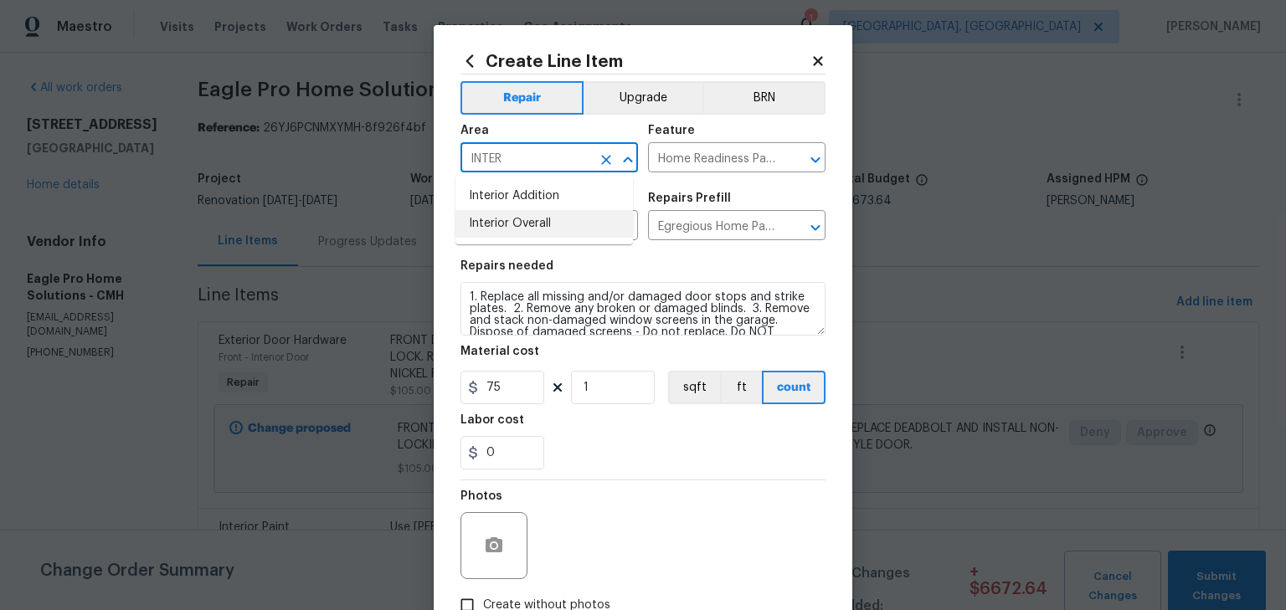
click at [517, 224] on li "Interior Overall" at bounding box center [545, 224] width 178 height 28
type input "Interior Overall"
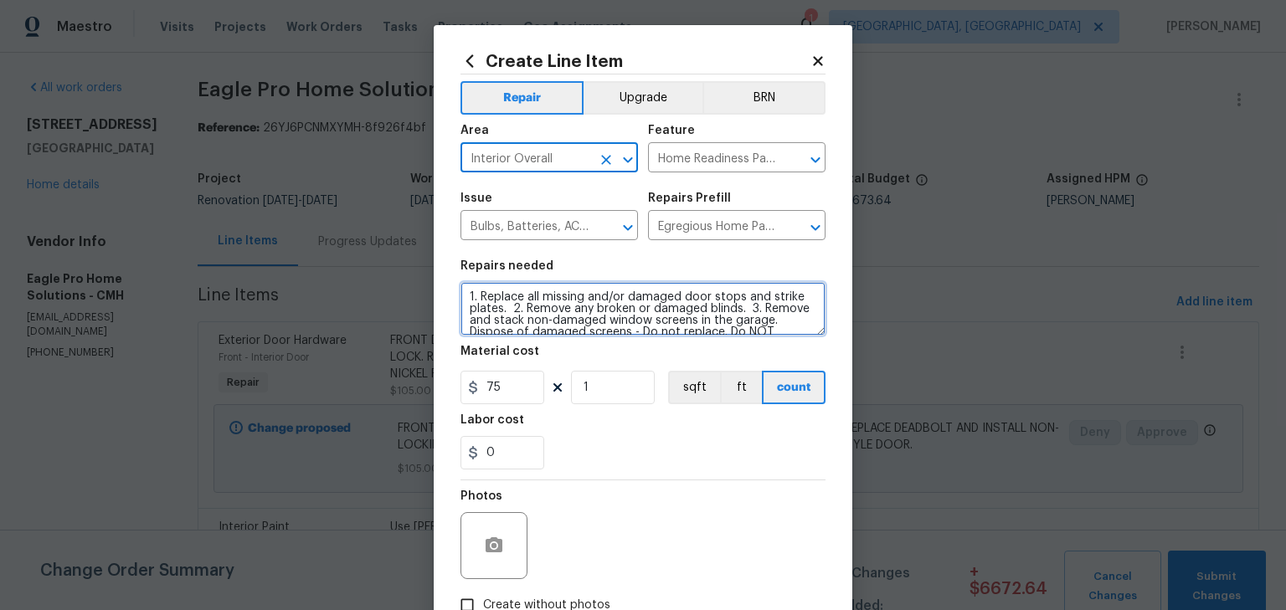
click at [461, 291] on textarea "1. Replace all missing and/or damaged door stops and strike plates. 2. Remove a…" at bounding box center [643, 309] width 365 height 54
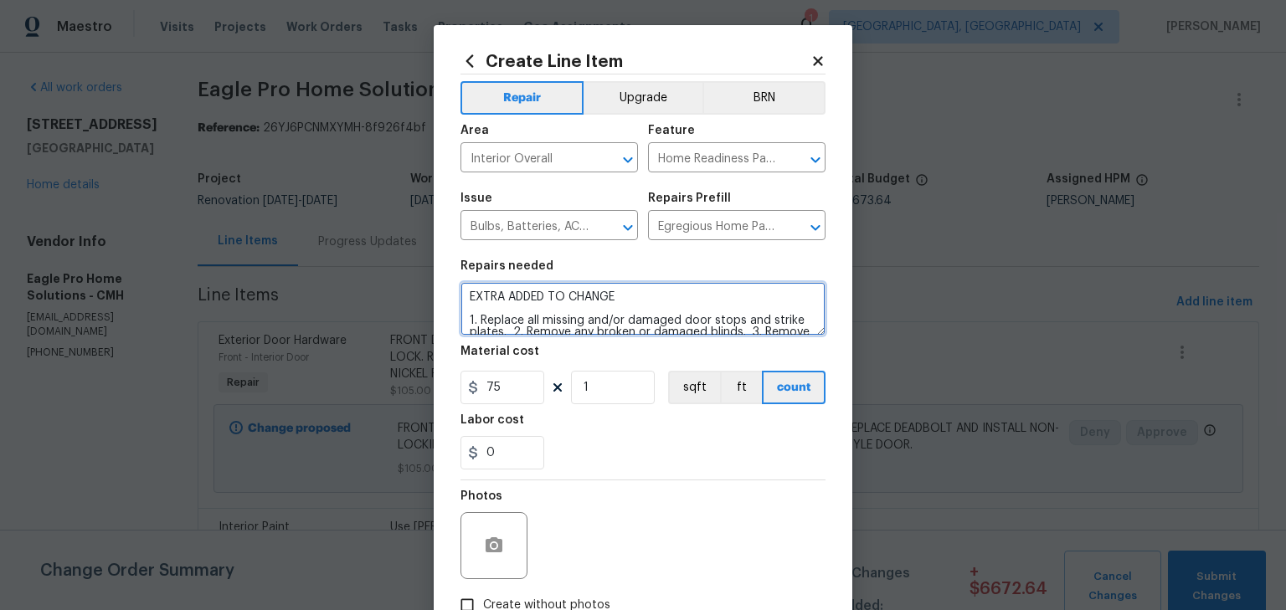
click at [631, 300] on textarea "EXTRA ADDED TO CHANGE 1. Replace all missing and/or damaged door stops and stri…" at bounding box center [643, 309] width 365 height 54
type textarea "EXTRA ADDED TO CHANGE FLUORESCENCE BULBS IN GARAGE 1. Replace all missing and/o…"
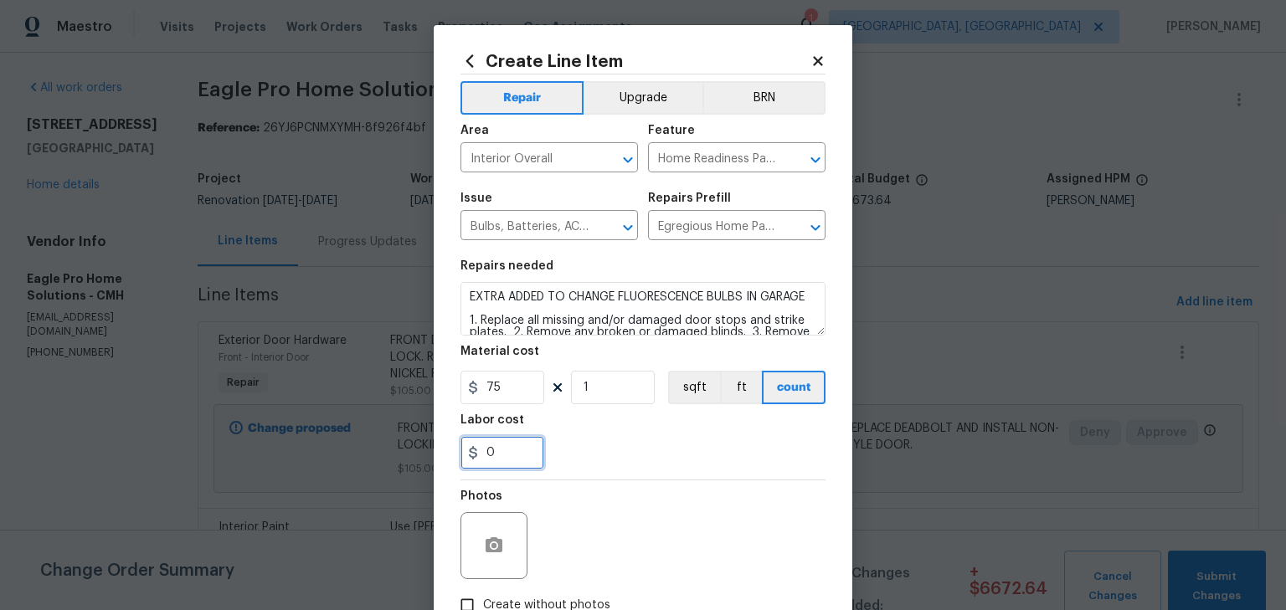
click at [494, 440] on input "0" at bounding box center [503, 452] width 84 height 33
drag, startPoint x: 495, startPoint y: 452, endPoint x: 461, endPoint y: 453, distance: 34.3
click at [461, 453] on input "0" at bounding box center [503, 452] width 84 height 33
type input "25"
click at [626, 527] on div "Photos" at bounding box center [643, 535] width 365 height 109
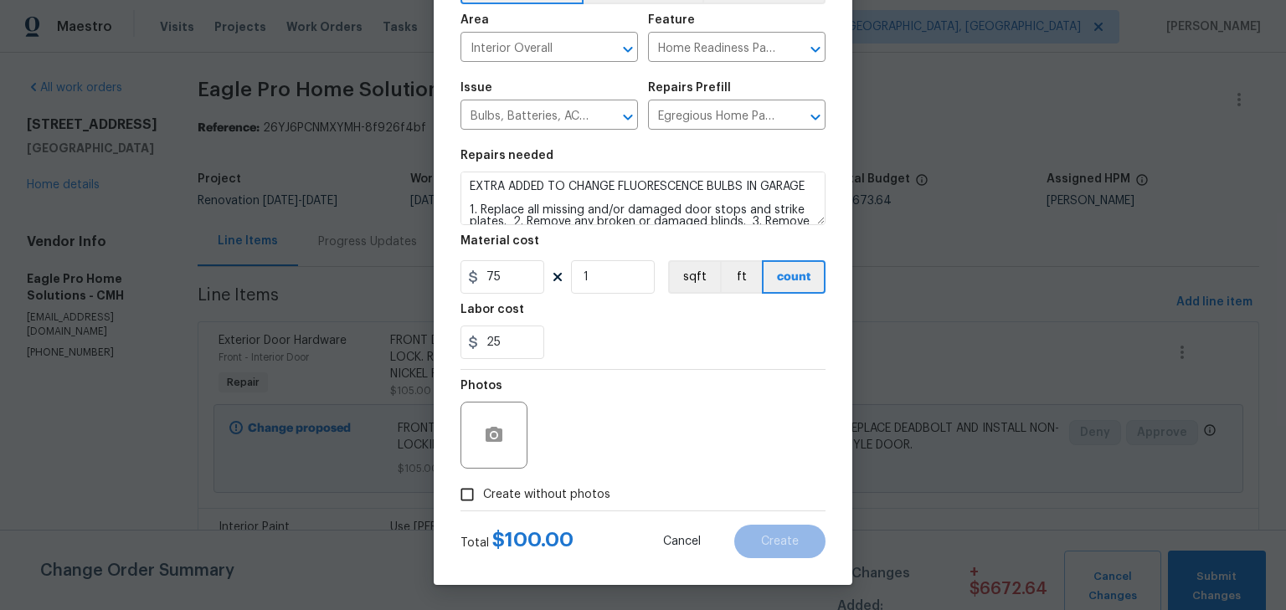
drag, startPoint x: 567, startPoint y: 488, endPoint x: 633, endPoint y: 481, distance: 66.6
click at [582, 488] on span "Create without photos" at bounding box center [546, 496] width 127 height 18
click at [680, 455] on div "Photos" at bounding box center [643, 424] width 365 height 109
click at [512, 494] on span "Create without photos" at bounding box center [546, 496] width 127 height 18
click at [483, 494] on input "Create without photos" at bounding box center [467, 495] width 32 height 32
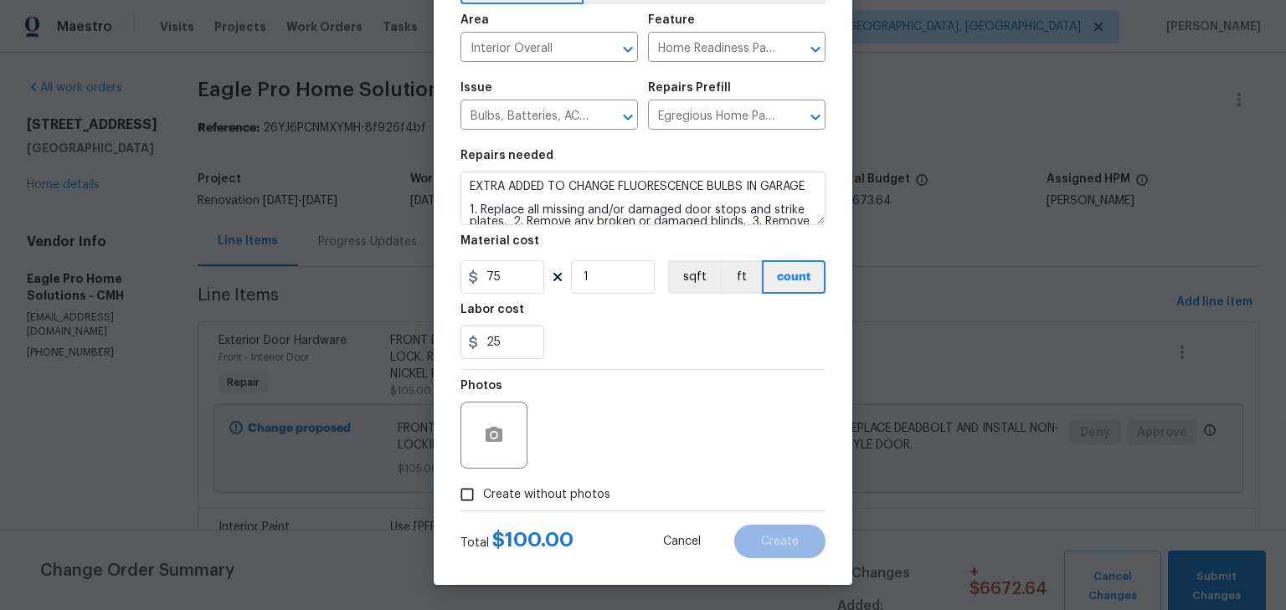
checkbox input "true"
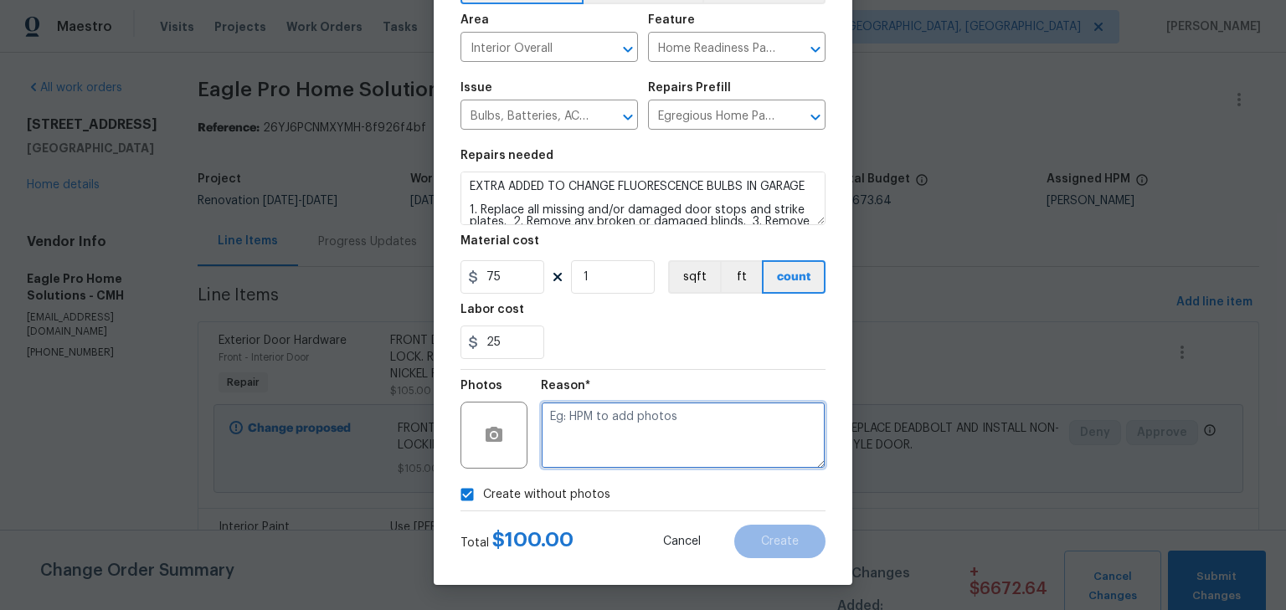
click at [673, 448] on textarea at bounding box center [683, 435] width 285 height 67
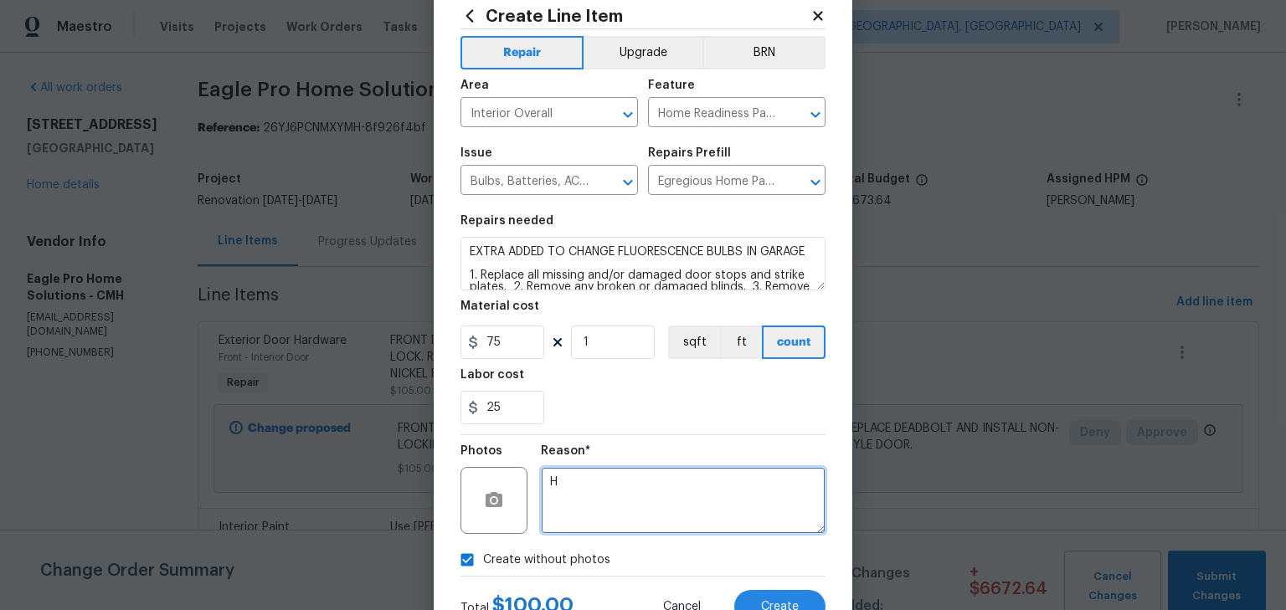
scroll to position [0, 0]
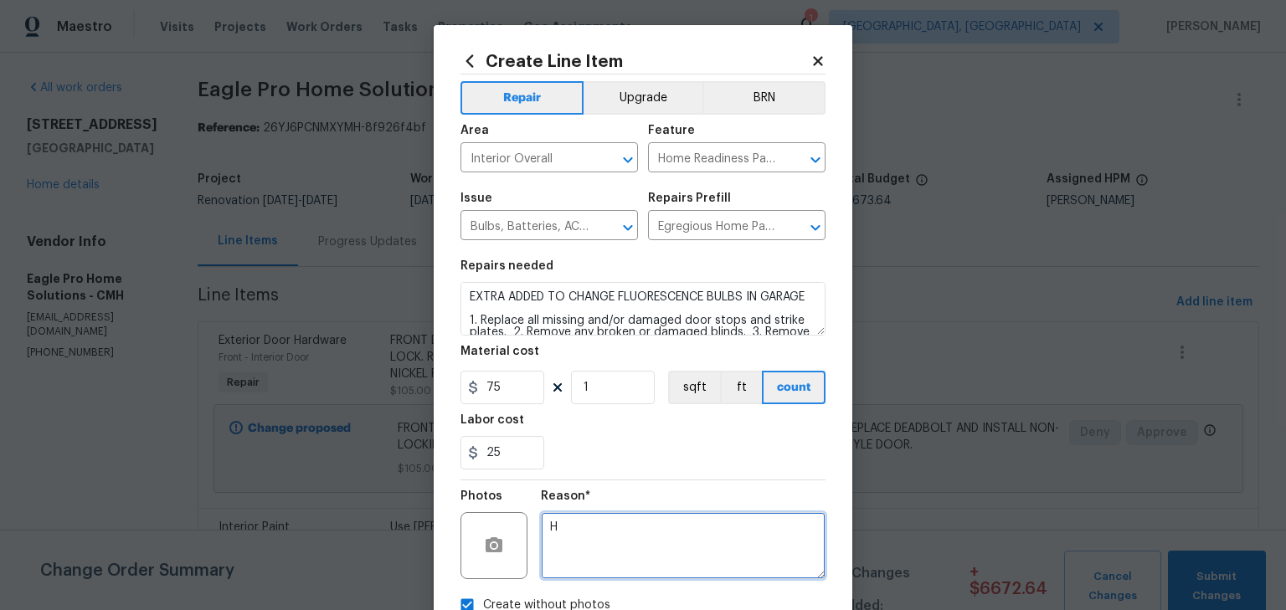
type textarea "H"
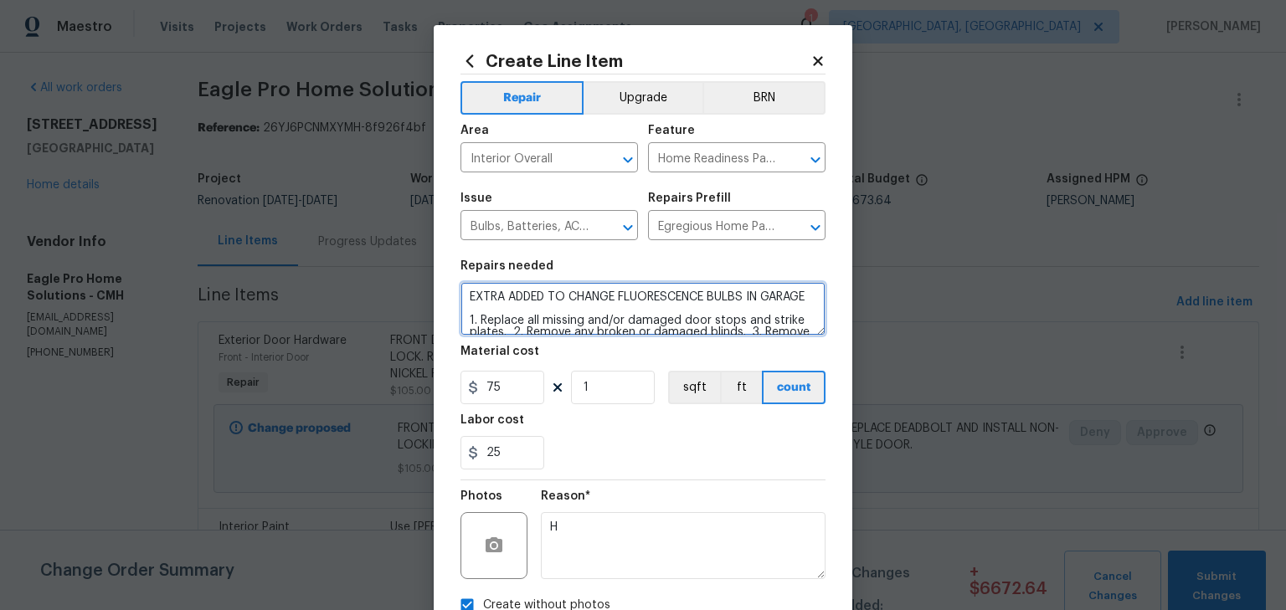
click at [552, 320] on textarea "EXTRA ADDED TO CHANGE FLUORESCENCE BULBS IN GARAGE 1. Replace all missing and/o…" at bounding box center [643, 309] width 365 height 54
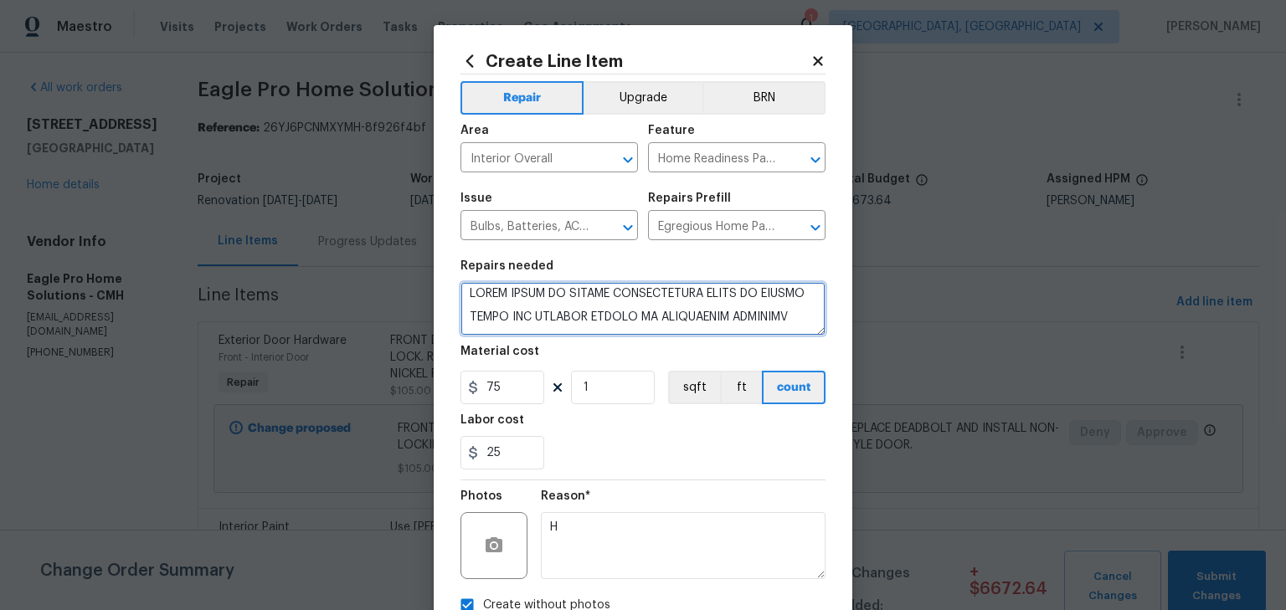
type textarea "EXTRA ADDED TO CHANGE FLUORESCENCE BULBS IN GARAGE STACK ALL SCREENS NEATLY IN …"
click at [648, 442] on div "25" at bounding box center [643, 452] width 365 height 33
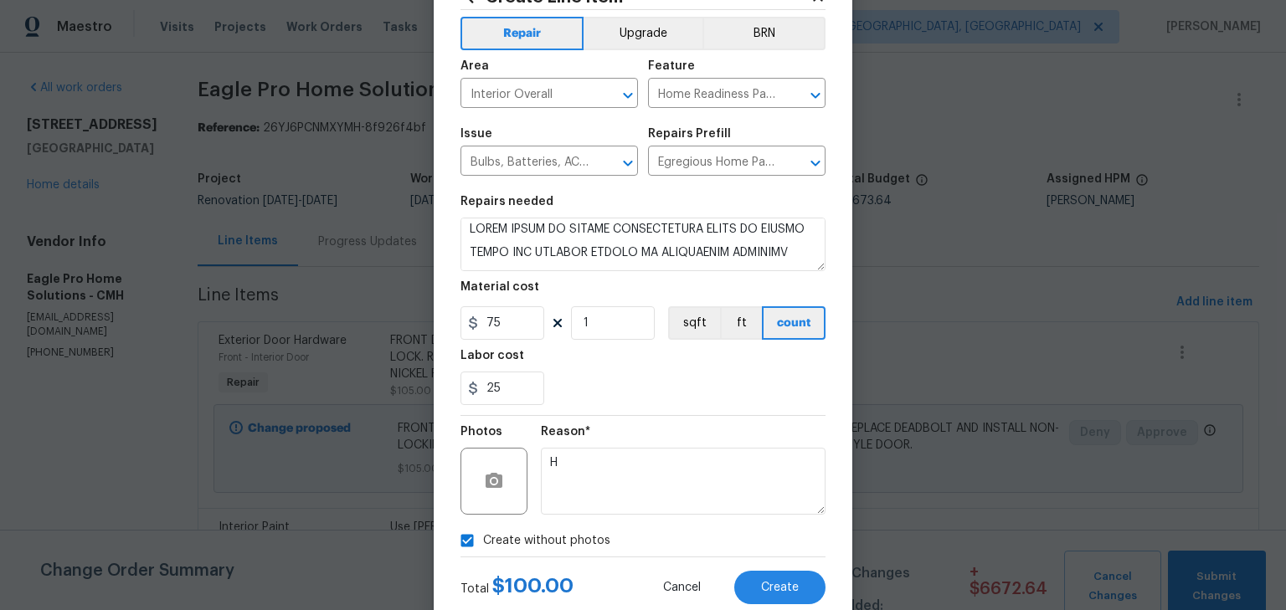
scroll to position [111, 0]
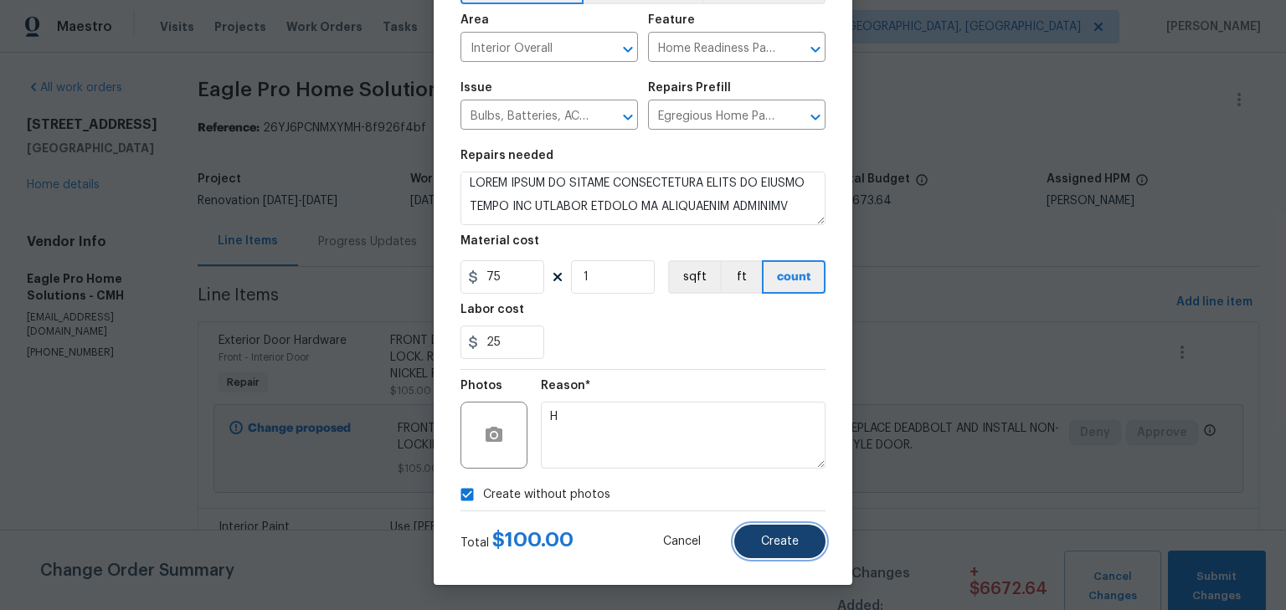
click at [772, 530] on button "Create" at bounding box center [779, 541] width 91 height 33
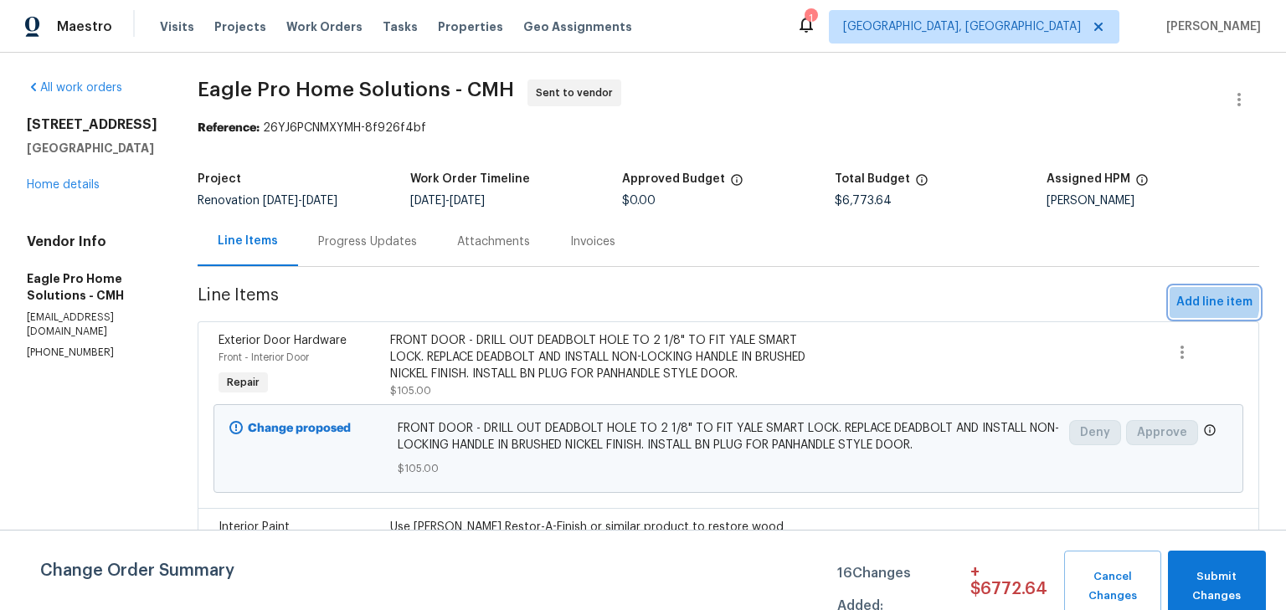
click at [1192, 301] on span "Add line item" at bounding box center [1214, 302] width 76 height 21
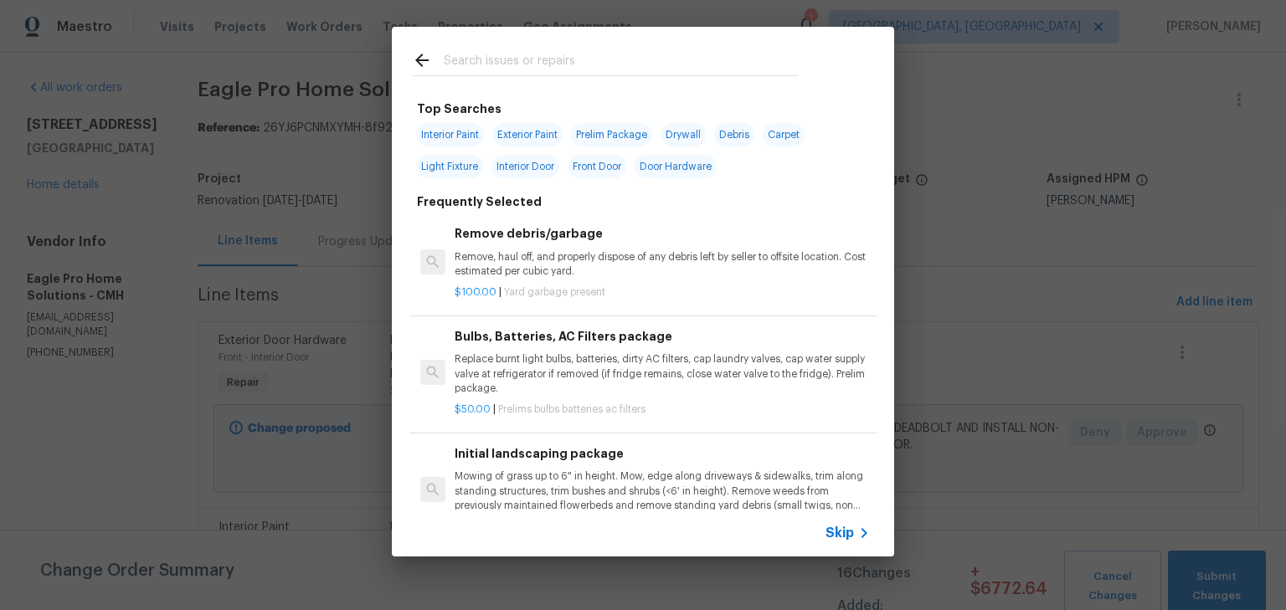
click at [657, 64] on input "text" at bounding box center [621, 62] width 355 height 25
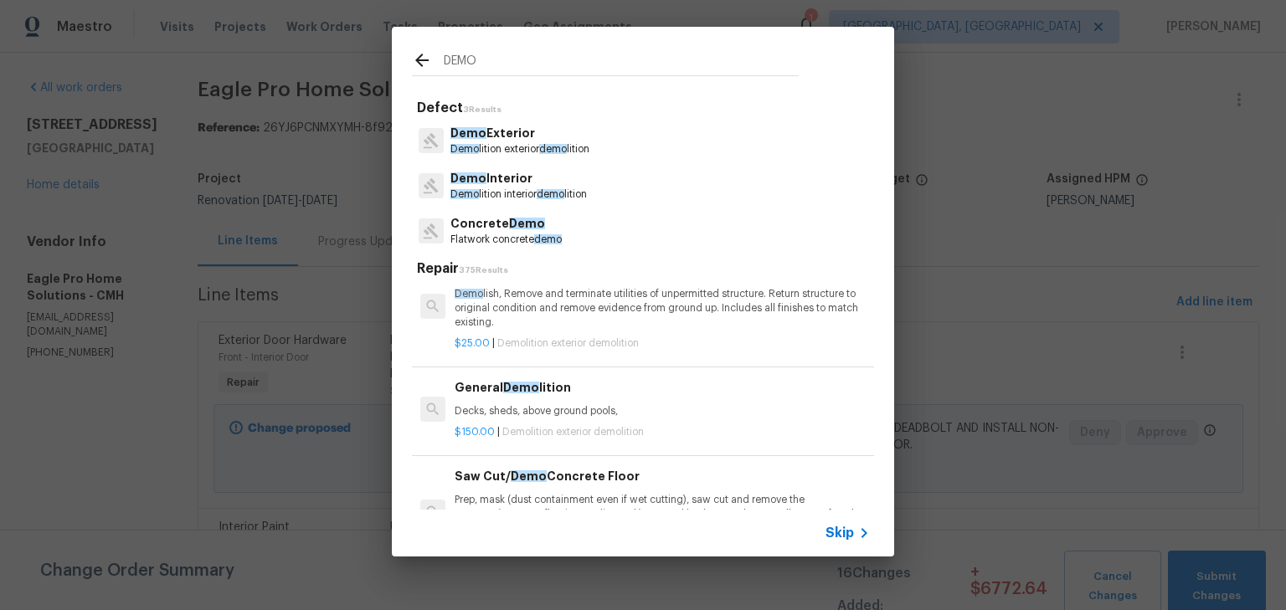
scroll to position [134, 0]
type input "DEMO"
click at [616, 407] on p "Decks, sheds, above ground pools," at bounding box center [662, 411] width 415 height 14
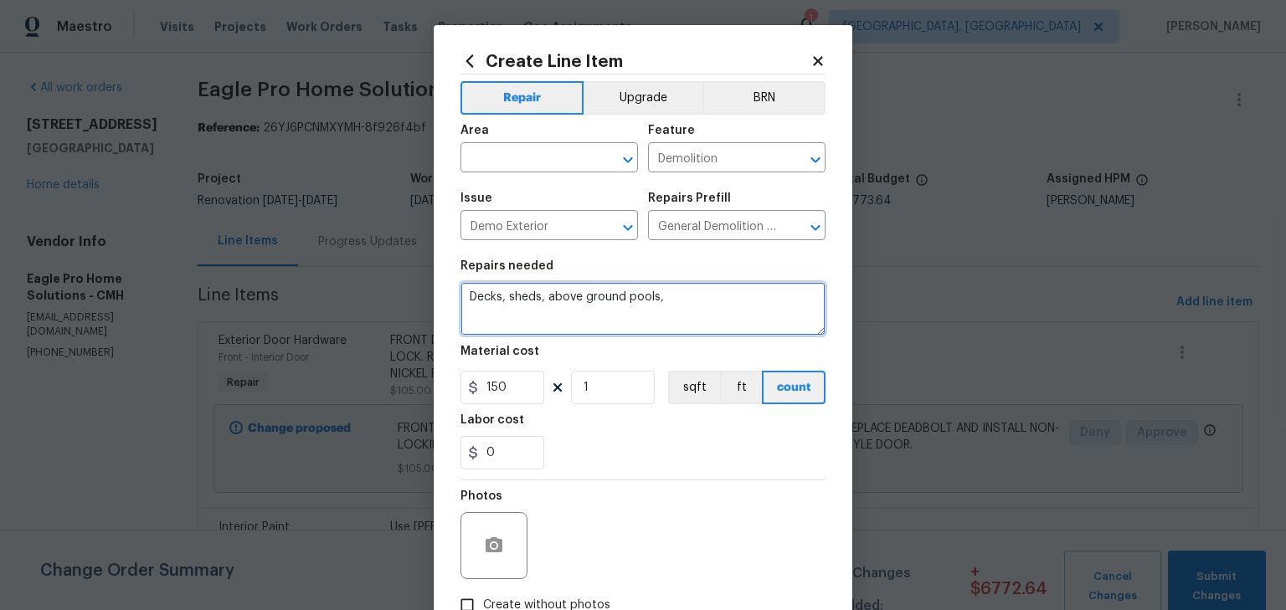
drag, startPoint x: 718, startPoint y: 298, endPoint x: 528, endPoint y: 288, distance: 191.2
click at [528, 288] on textarea "Decks, sheds, above ground pools," at bounding box center [643, 309] width 365 height 54
click at [785, 291] on textarea "Decks, sheds, above ground pools," at bounding box center [643, 309] width 365 height 54
click at [660, 305] on textarea "Decks, sheds, above ground pools," at bounding box center [643, 309] width 365 height 54
drag, startPoint x: 663, startPoint y: 303, endPoint x: 350, endPoint y: 294, distance: 313.3
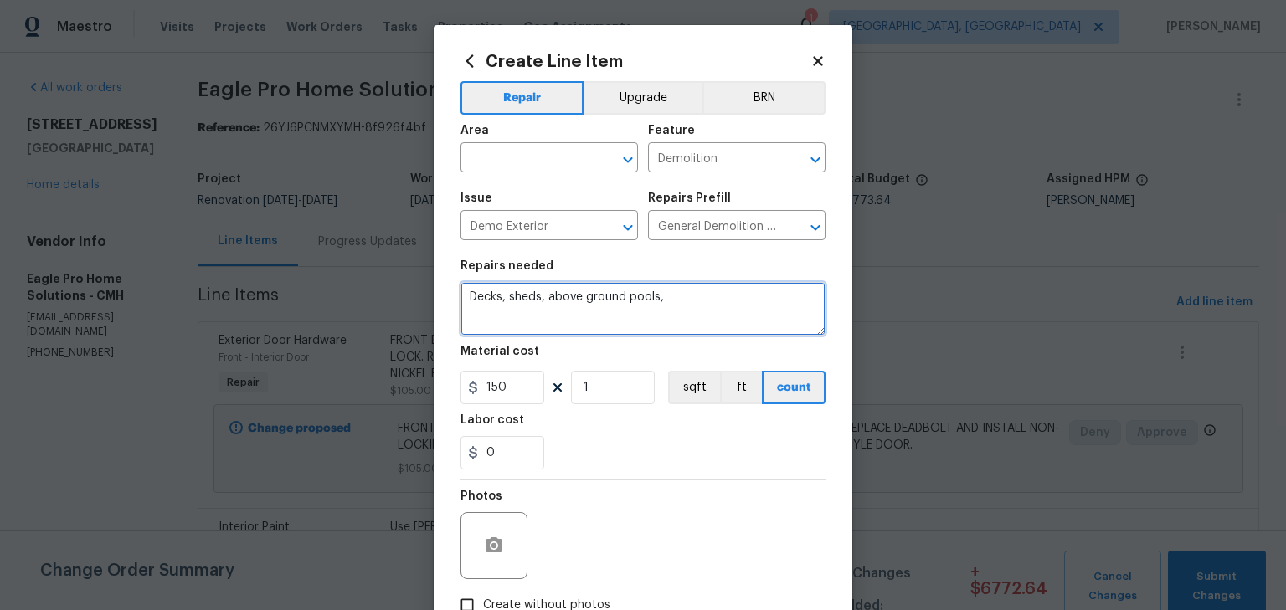
click at [348, 296] on div "Create Line Item Repair Upgrade BRN Area ​ Feature Demolition ​ Issue Demo Exte…" at bounding box center [643, 305] width 1286 height 610
type textarea "REMOVE WOODEN PLANKS FROM FINISHED BASEMENT PILLARS. STACK NEATLY IN THE GARAGE."
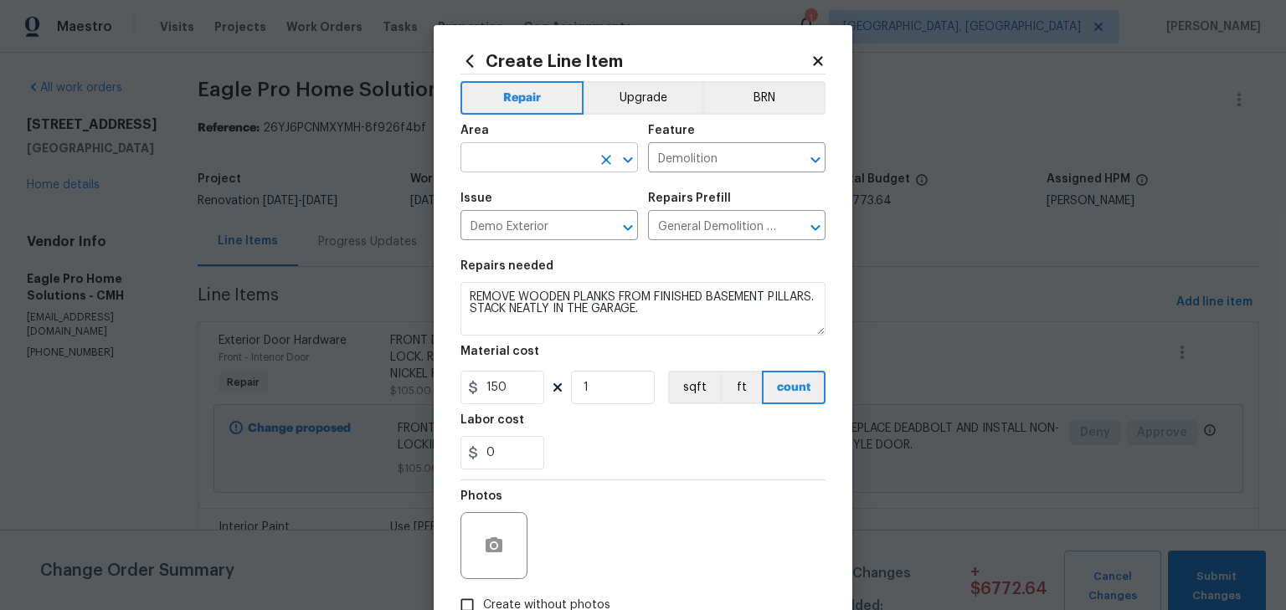
click at [480, 155] on input "text" at bounding box center [526, 160] width 131 height 26
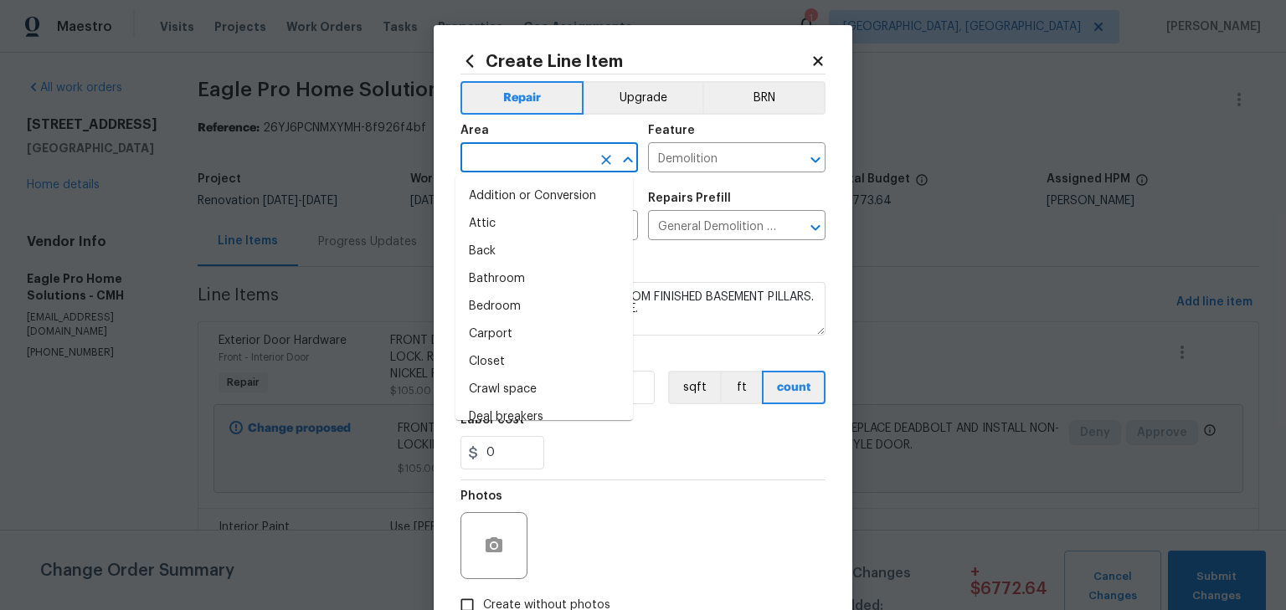
type input "B"
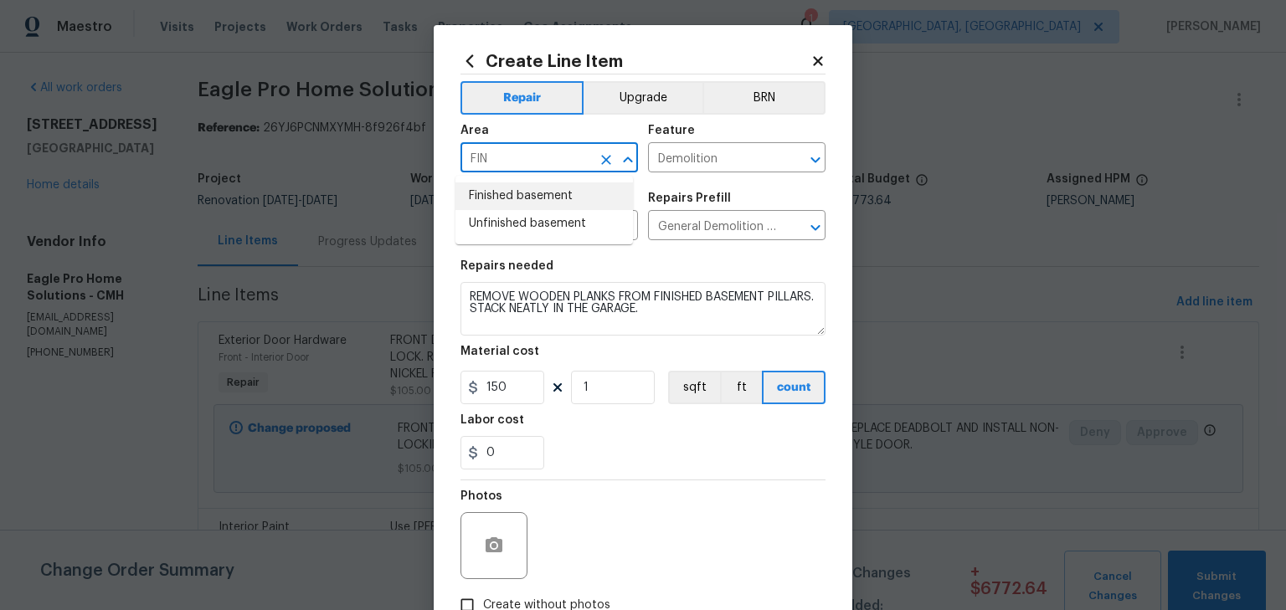
click at [503, 191] on li "Finished basement" at bounding box center [545, 197] width 178 height 28
type input "Finished basement"
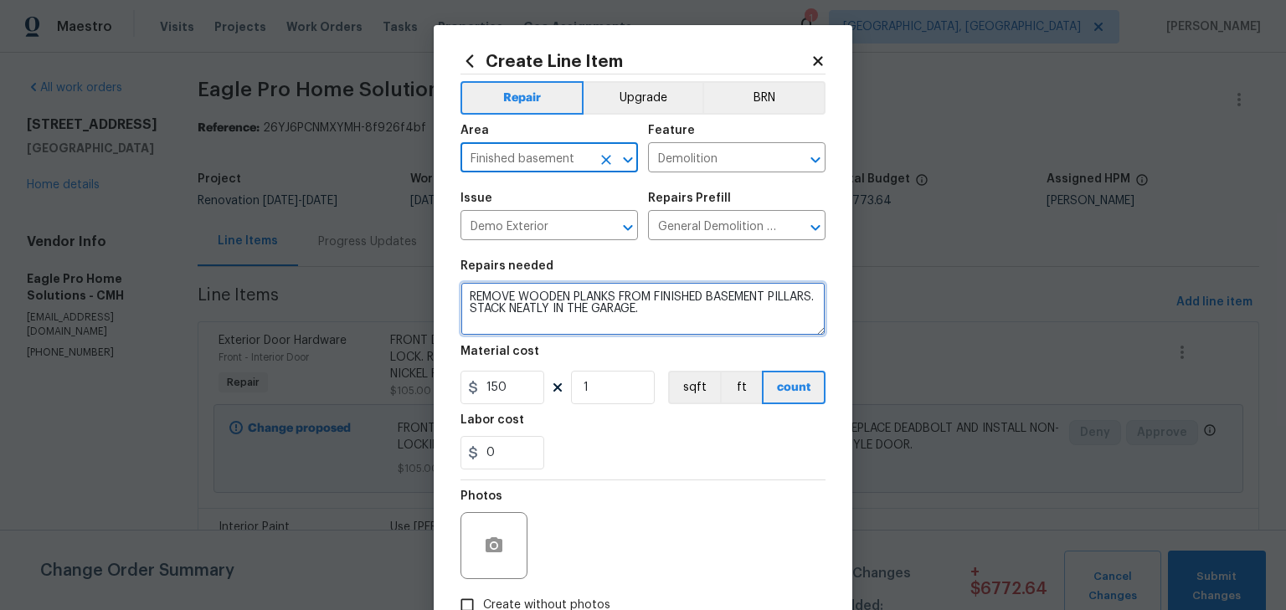
click at [727, 309] on textarea "REMOVE WOODEN PLANKS FROM FINISHED BASEMENT PILLARS. STACK NEATLY IN THE GARAGE." at bounding box center [643, 309] width 365 height 54
click at [779, 296] on textarea "REMOVE WOODEN PLANKS FROM FINISHED BASEMENT PILLARS. STACK NEATLY IN THE GARAGE." at bounding box center [643, 309] width 365 height 54
click at [523, 311] on textarea "REMOVE WOODEN PLANKS FROM FINISHED BASEMENT PILLARS. STACK NEATLY IN THE GARAGE." at bounding box center [643, 309] width 365 height 54
click at [517, 311] on textarea "REMOVE WOODEN PLANKS FROM FINISHED BASEMENT PILLARS. STACK NEATLY IN THE GARAGE." at bounding box center [643, 309] width 365 height 54
click at [662, 307] on textarea "REMOVE WOODEN PLANKS FROM FINISHED BASEMENT PILLARS. REPAIR DRYWALL, STACK NEAT…" at bounding box center [643, 309] width 365 height 54
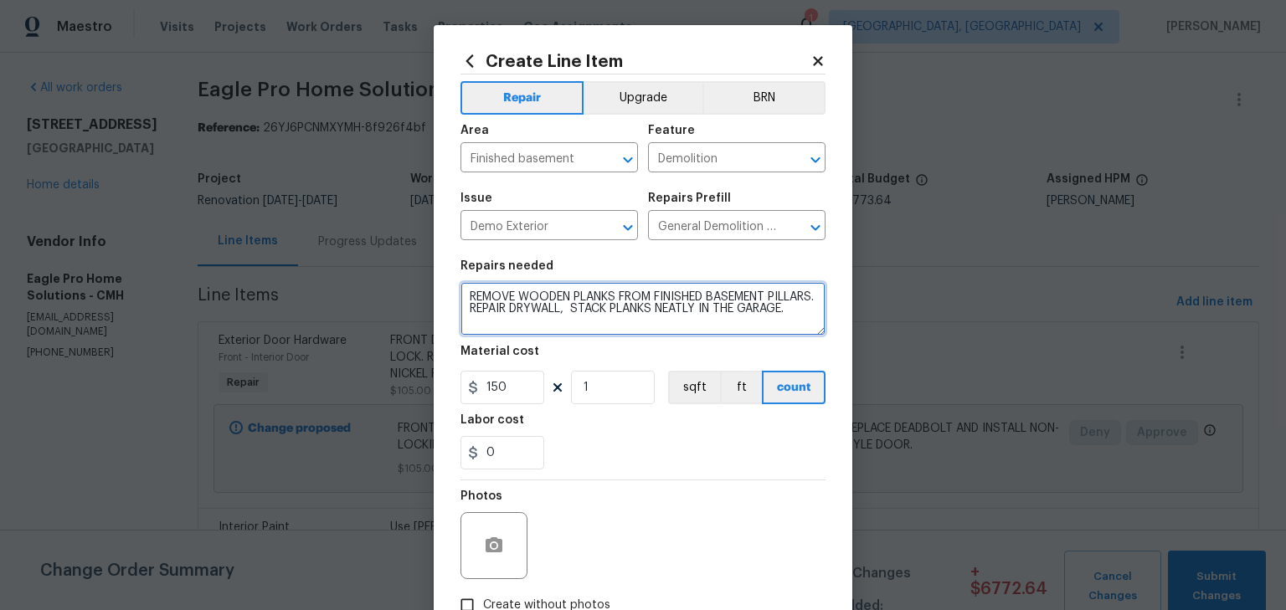
type textarea "REMOVE WOODEN PLANKS FROM FINISHED BASEMENT PILLARS. REPAIR DRYWALL, STACK PLAN…"
click at [777, 469] on div "0" at bounding box center [643, 452] width 365 height 33
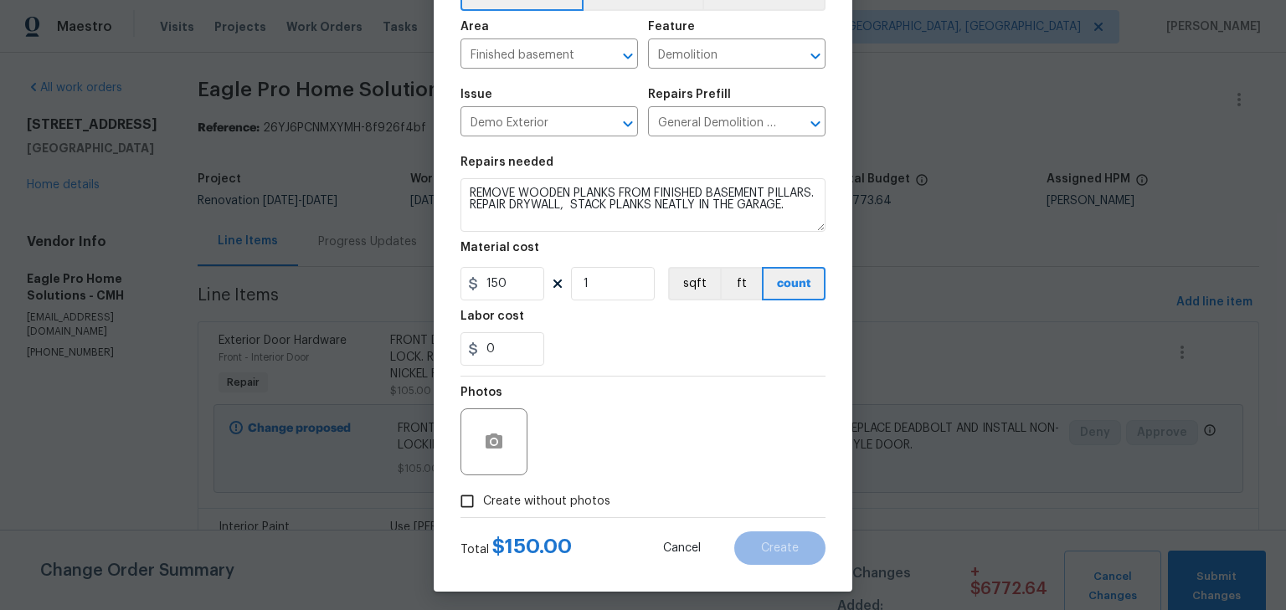
scroll to position [111, 0]
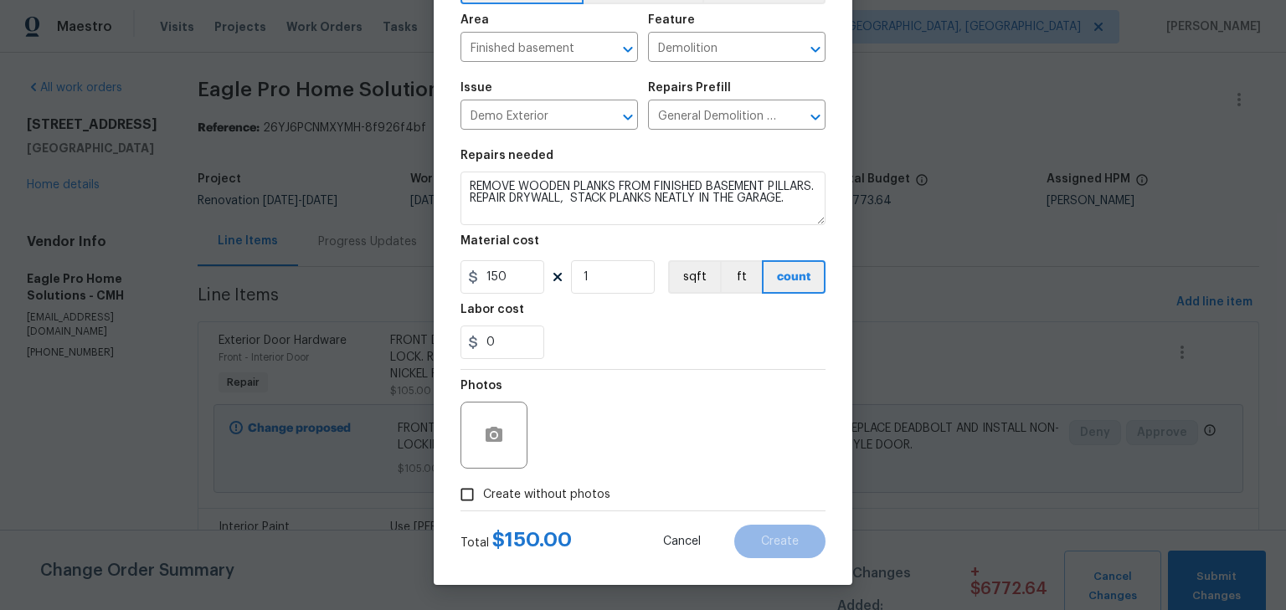
click at [564, 505] on label "Create without photos" at bounding box center [530, 495] width 159 height 32
click at [483, 505] on input "Create without photos" at bounding box center [467, 495] width 32 height 32
checkbox input "true"
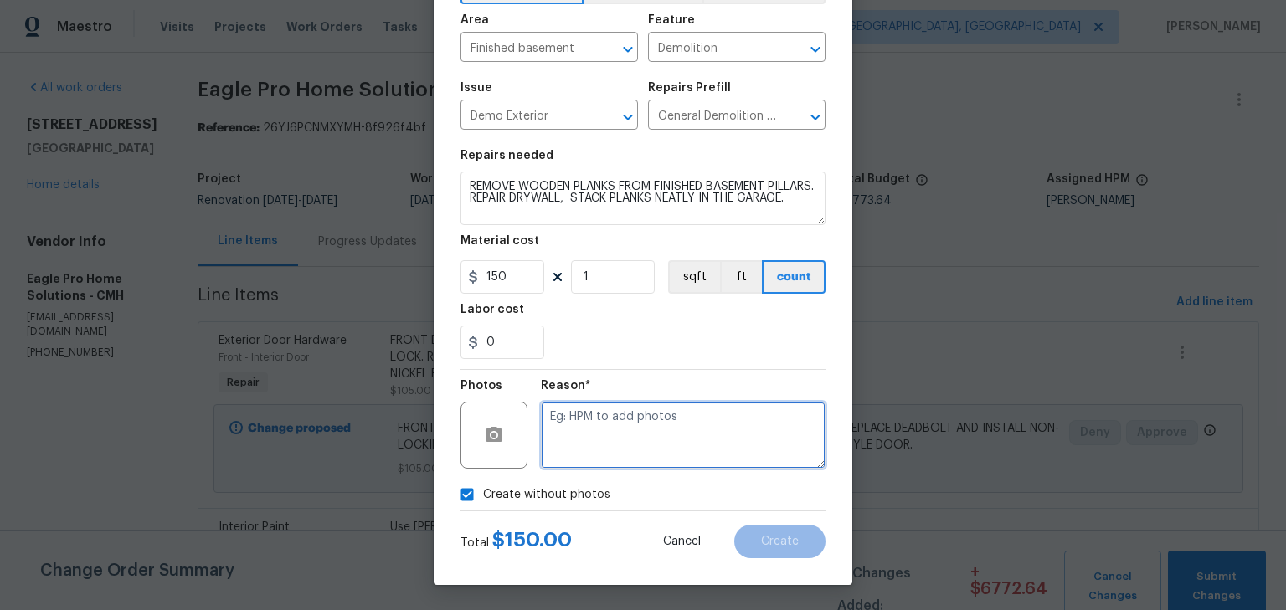
click at [627, 448] on textarea at bounding box center [683, 435] width 285 height 67
type textarea "H"
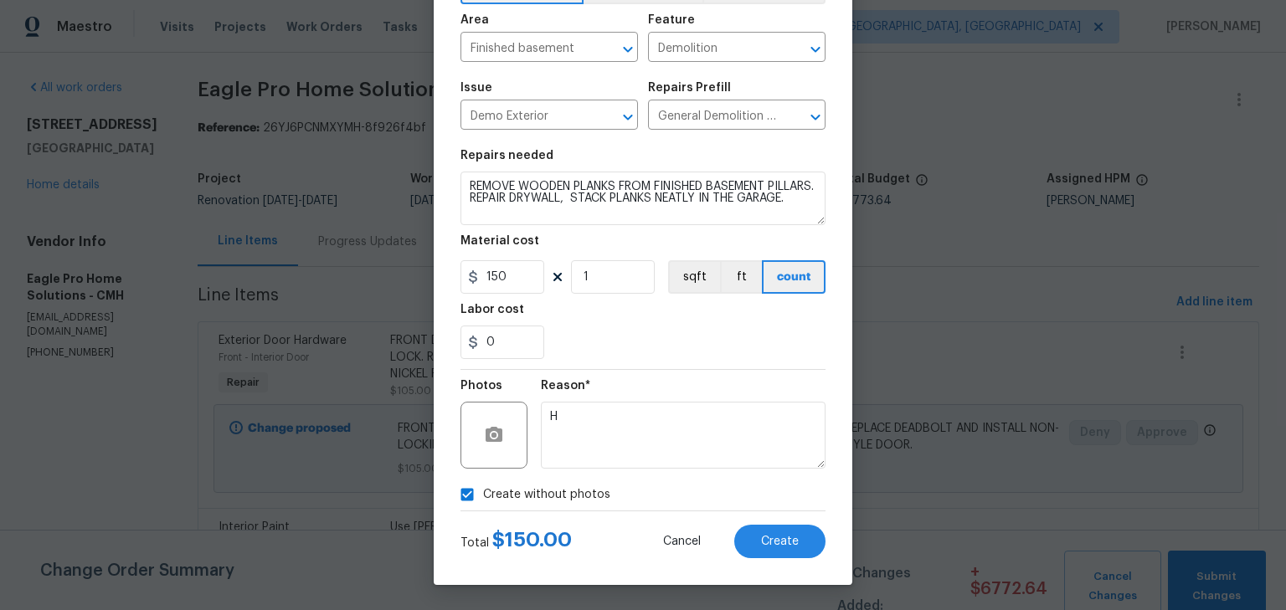
click at [683, 326] on div "0" at bounding box center [643, 342] width 365 height 33
click at [781, 540] on span "Create" at bounding box center [780, 542] width 38 height 13
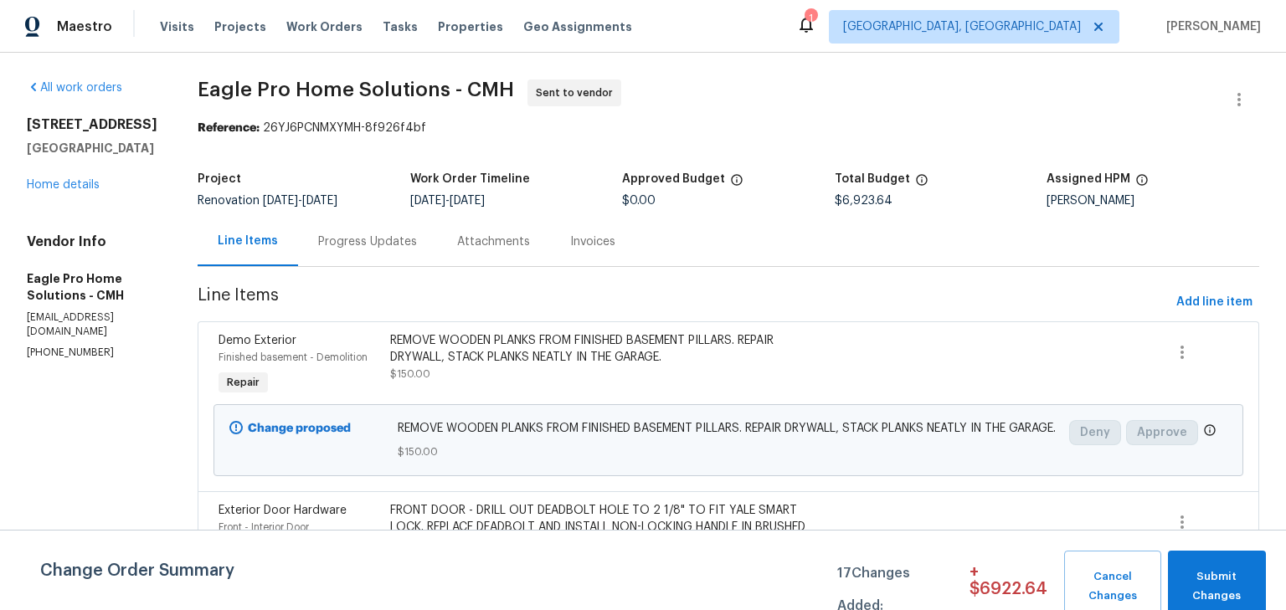
click at [762, 380] on div "REMOVE WOODEN PLANKS FROM FINISHED BASEMENT PILLARS. REPAIR DRYWALL, STACK PLAN…" at bounding box center [600, 357] width 420 height 50
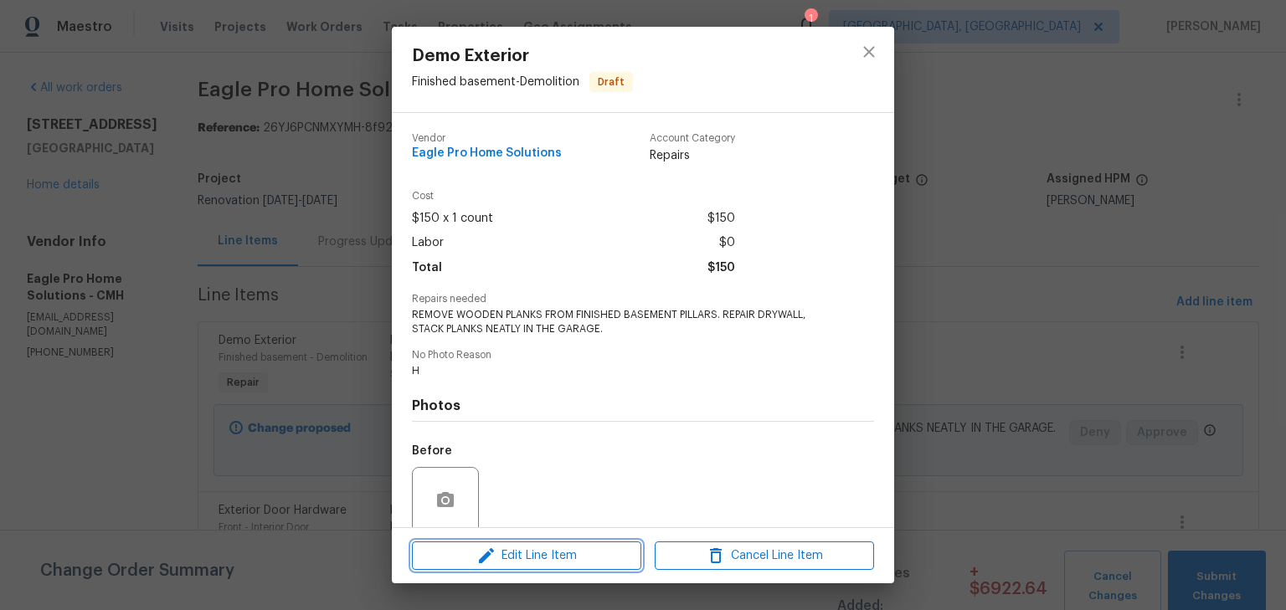
click at [538, 559] on span "Edit Line Item" at bounding box center [526, 556] width 219 height 21
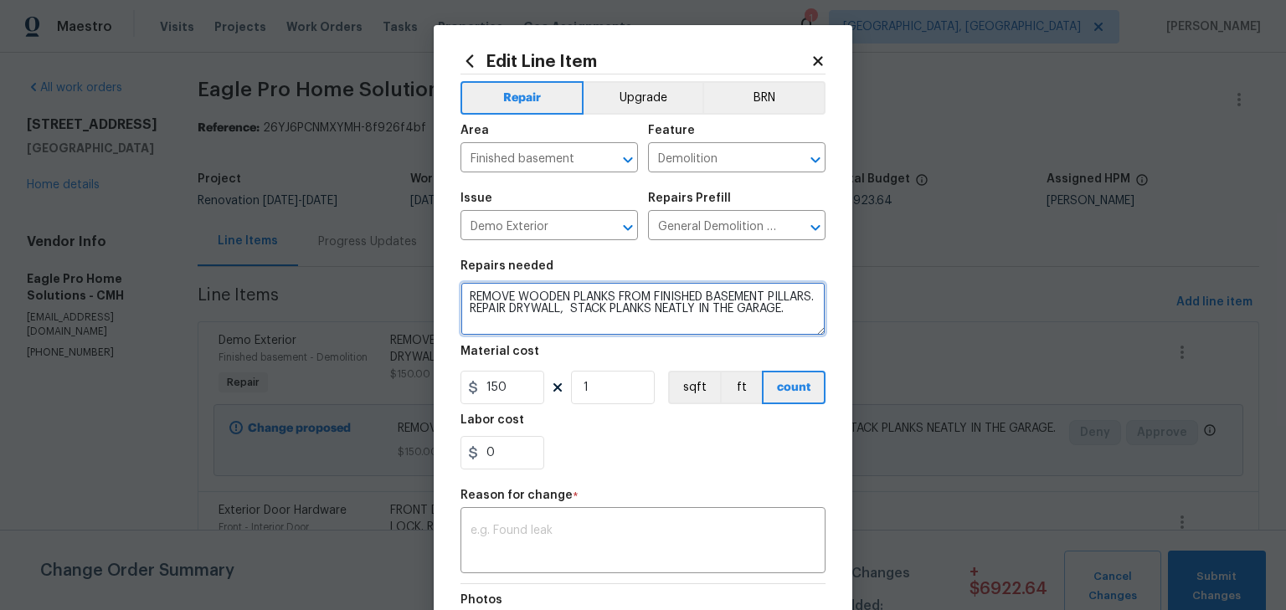
click at [618, 291] on textarea "REMOVE WOODEN PLANKS FROM FINISHED BASEMENT PILLARS. REPAIR DRYWALL, STACK PLAN…" at bounding box center [643, 309] width 365 height 54
click at [613, 320] on textarea "REMOVE WOODEN PLANKS AND SHELVING FROM FINISHED BASEMENT PILLARS. REPAIR DRYWAL…" at bounding box center [643, 309] width 365 height 54
type textarea "REMOVE WOODEN PLANKS AND SHELVING FROM FINISHED BASEMENT PILLARS. REPAIR DRYWAL…"
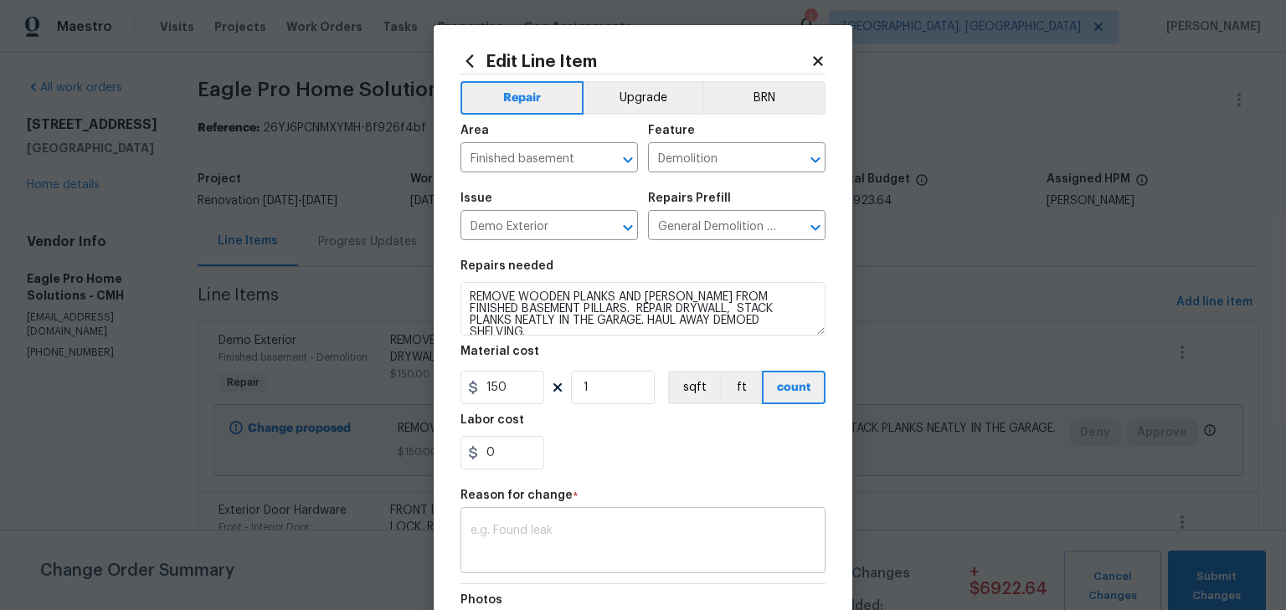
click at [667, 548] on textarea at bounding box center [643, 542] width 345 height 35
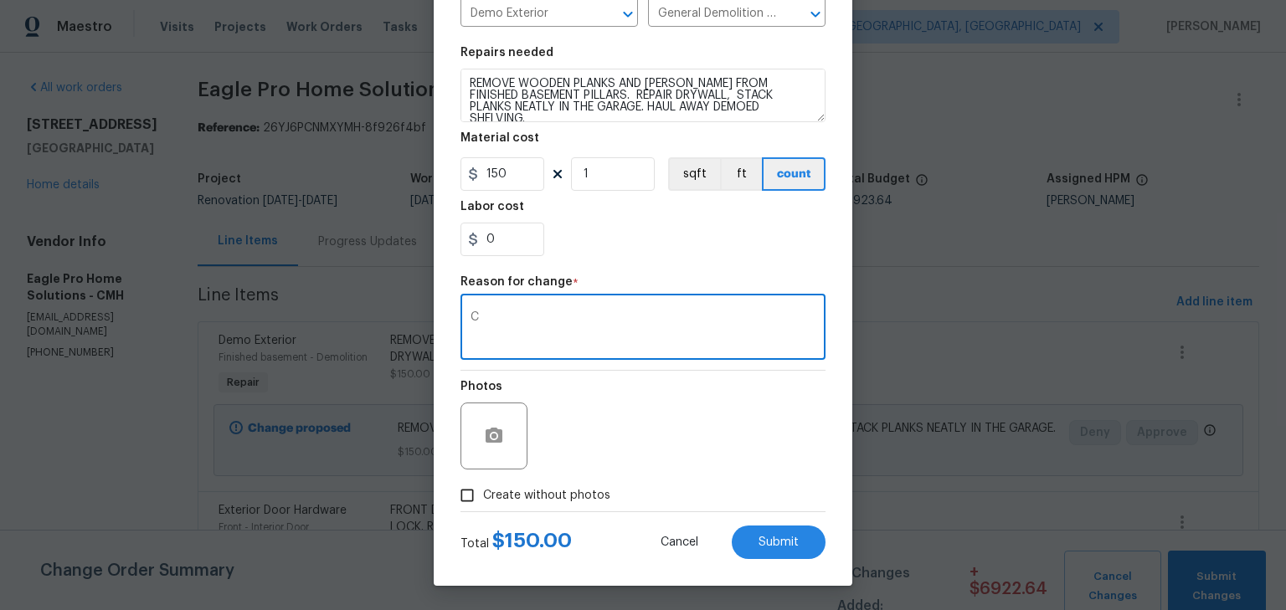
scroll to position [214, 0]
type textarea "C"
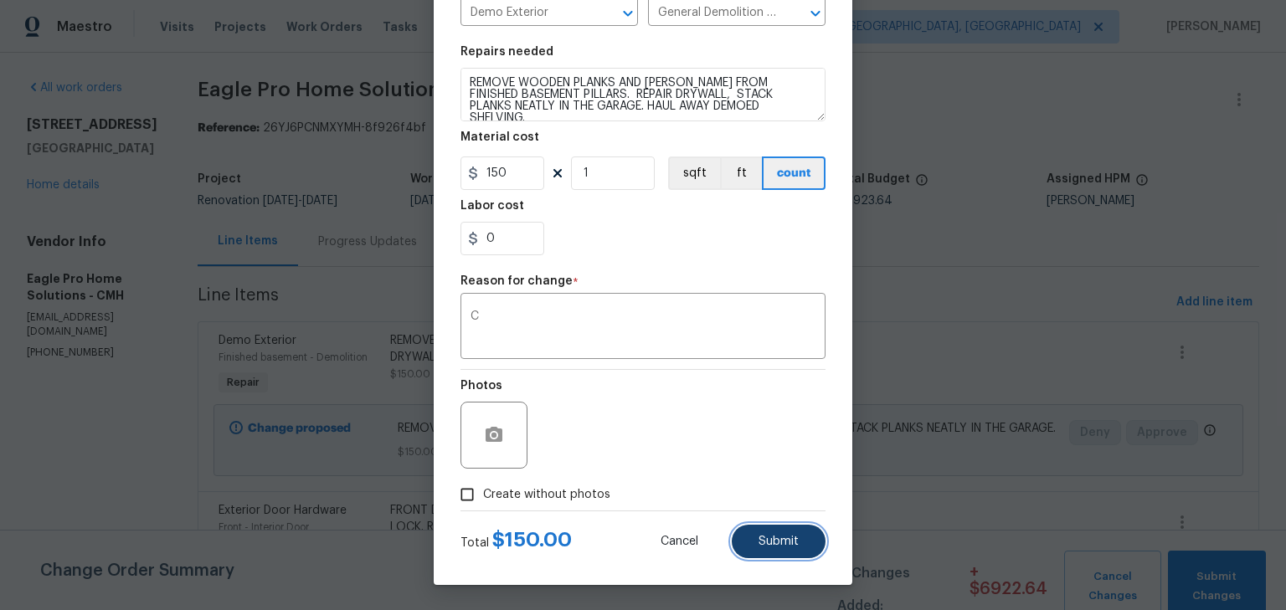
click at [762, 537] on span "Submit" at bounding box center [779, 542] width 40 height 13
type textarea "REMOVE WOODEN PLANKS FROM FINISHED BASEMENT PILLARS. REPAIR DRYWALL, STACK PLAN…"
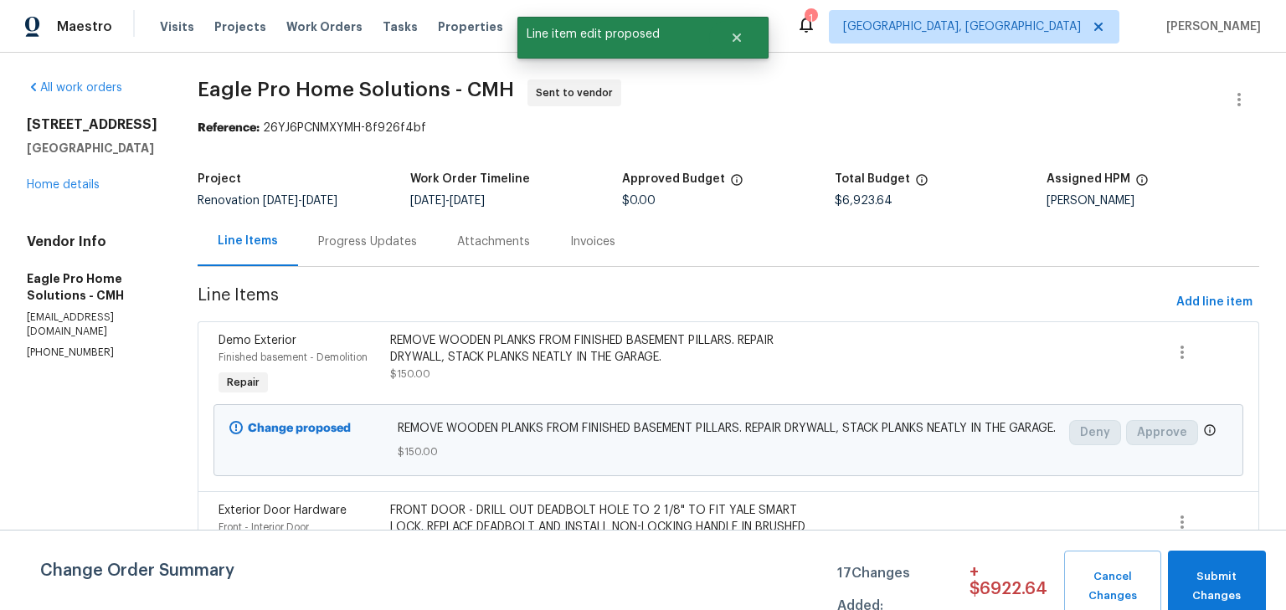
scroll to position [0, 0]
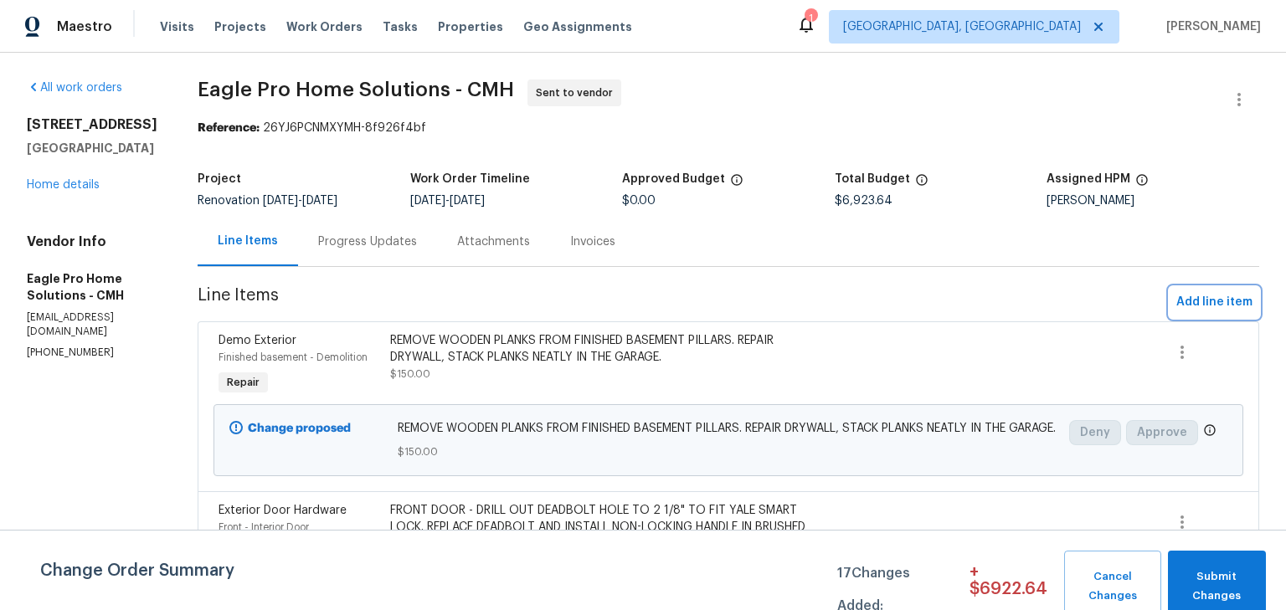
click at [1177, 296] on span "Add line item" at bounding box center [1214, 302] width 76 height 21
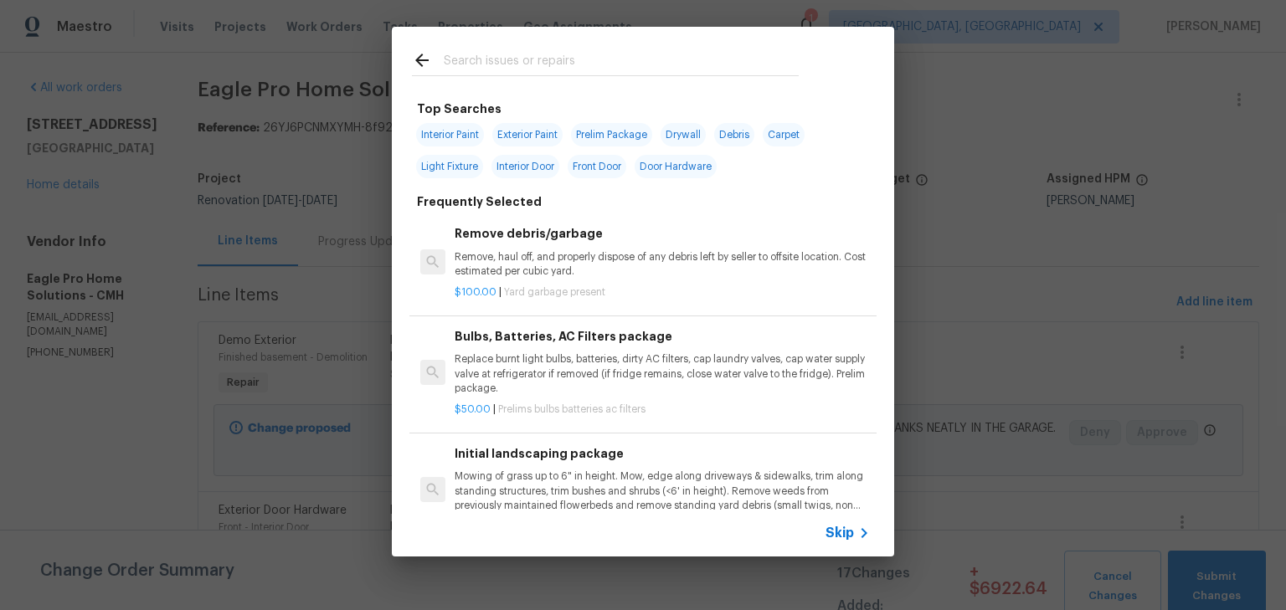
click at [656, 70] on input "text" at bounding box center [621, 62] width 355 height 25
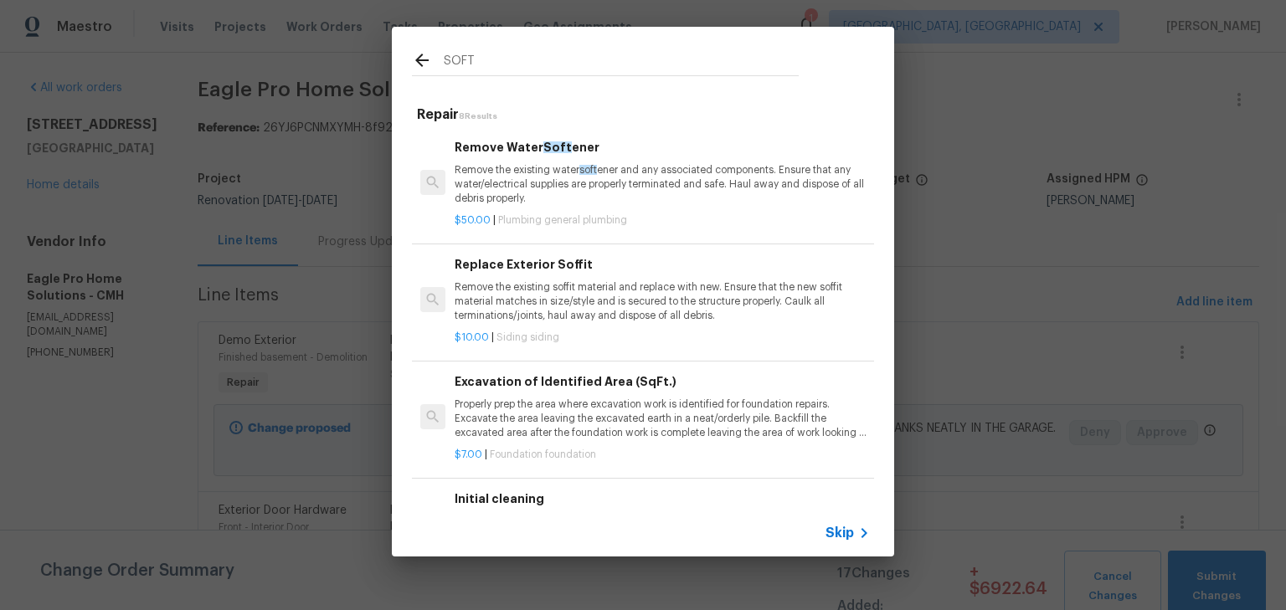
type input "SOFT"
click at [651, 189] on p "Remove the existing water soft ener and any associated components. Ensure that …" at bounding box center [662, 184] width 415 height 43
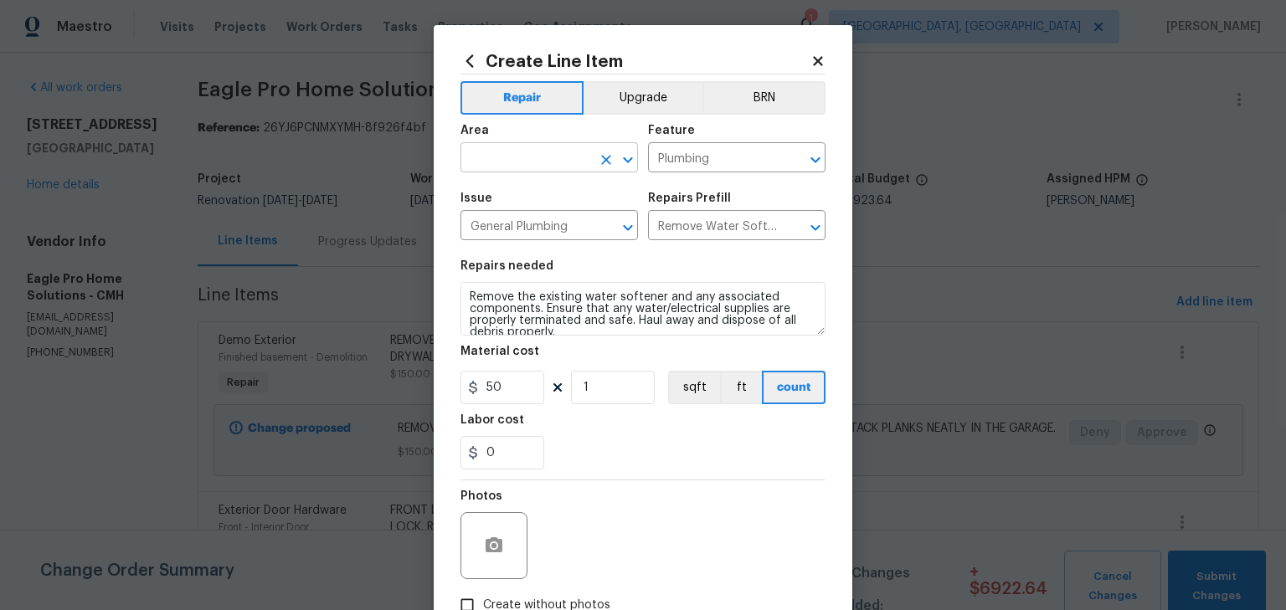
click at [604, 156] on icon "Clear" at bounding box center [606, 160] width 10 height 10
click at [560, 160] on input "text" at bounding box center [526, 160] width 131 height 26
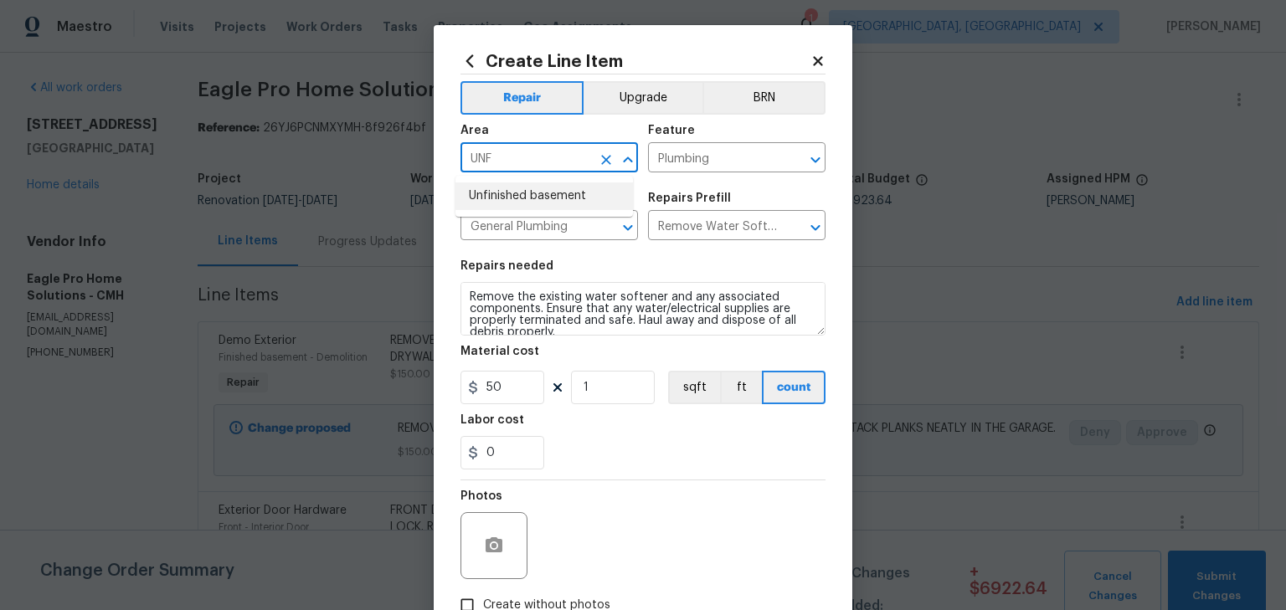
click at [559, 185] on li "Unfinished basement" at bounding box center [545, 197] width 178 height 28
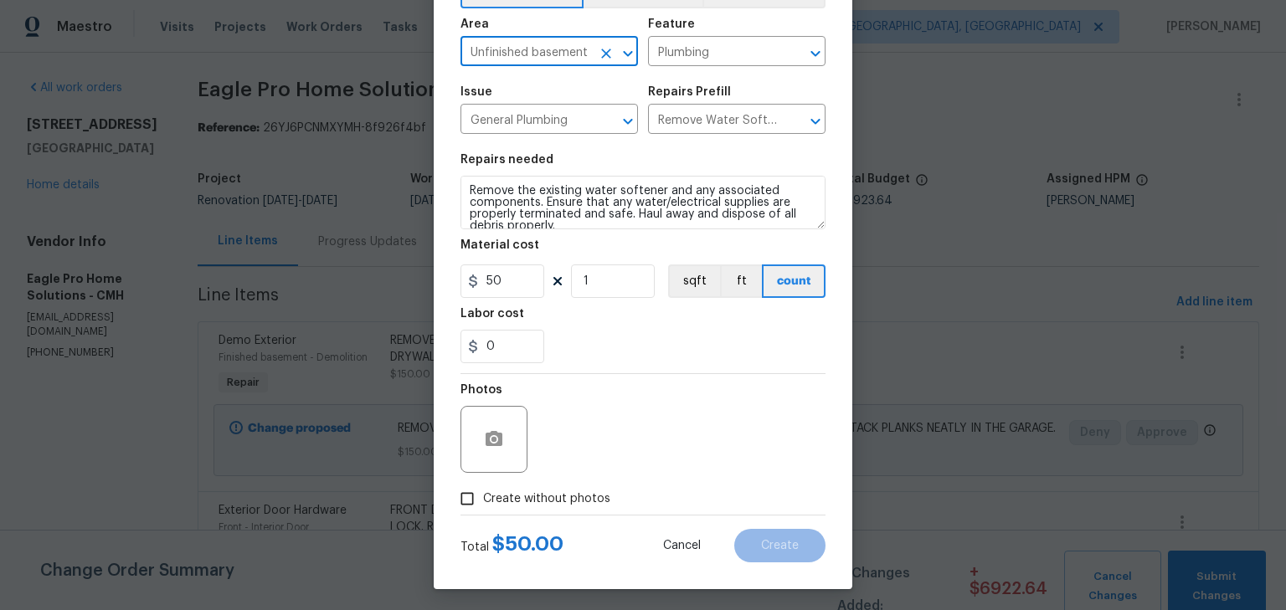
scroll to position [111, 0]
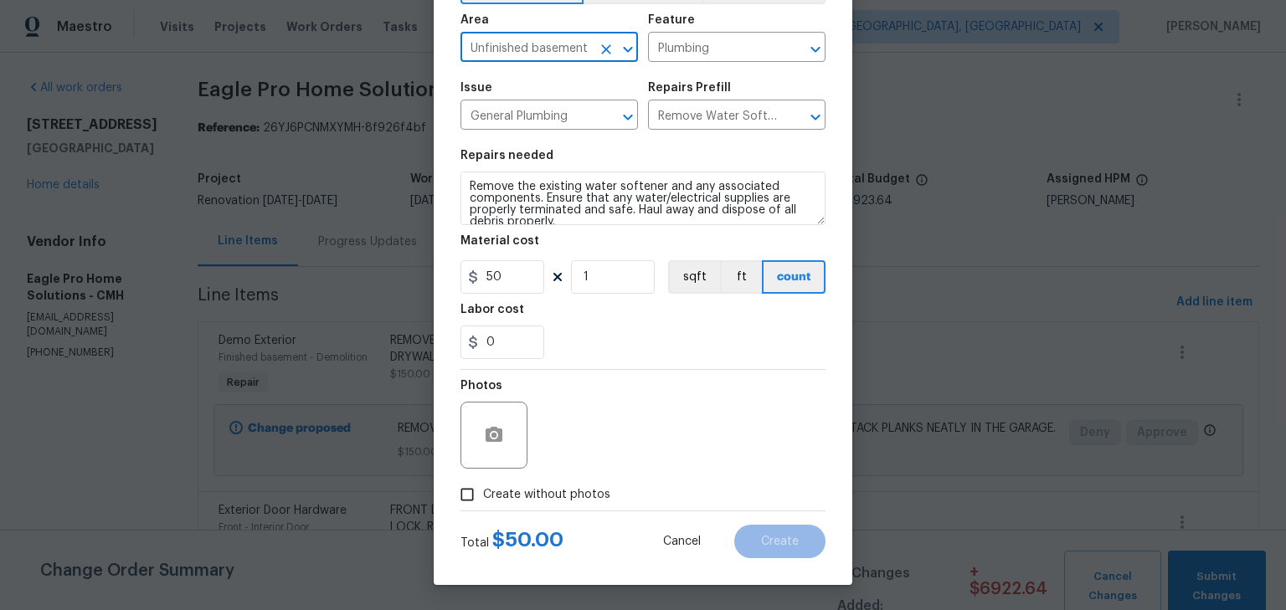
type input "Unfinished basement"
click at [539, 499] on span "Create without photos" at bounding box center [546, 496] width 127 height 18
click at [483, 499] on input "Create without photos" at bounding box center [467, 495] width 32 height 32
checkbox input "true"
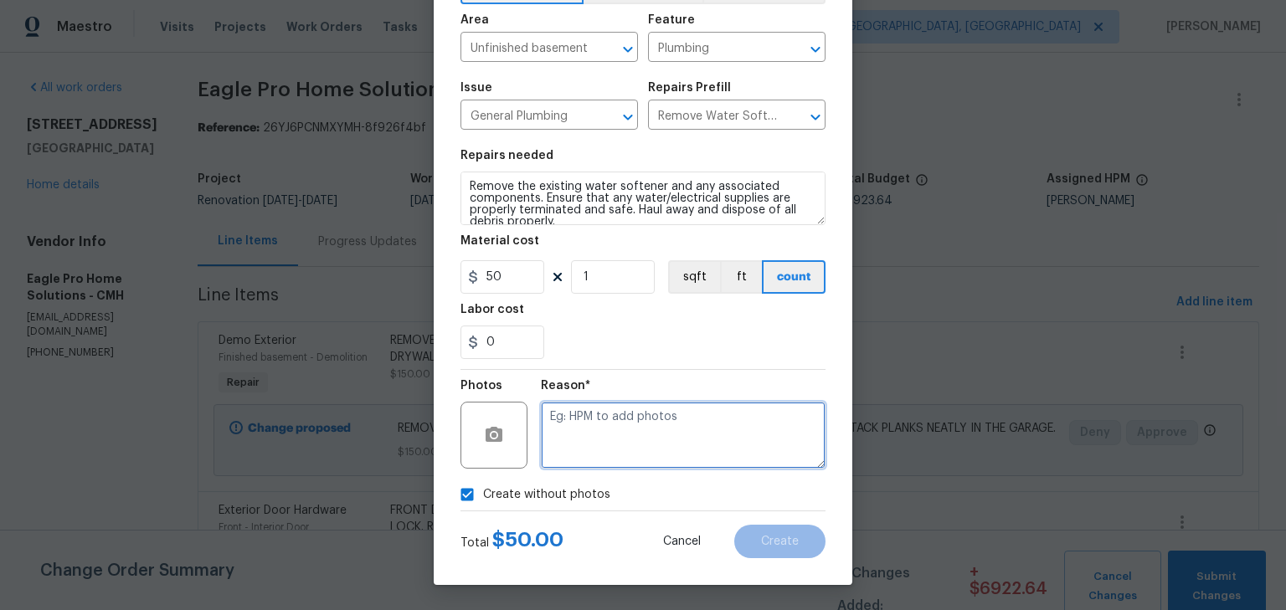
click at [672, 405] on textarea at bounding box center [683, 435] width 285 height 67
type textarea "H"
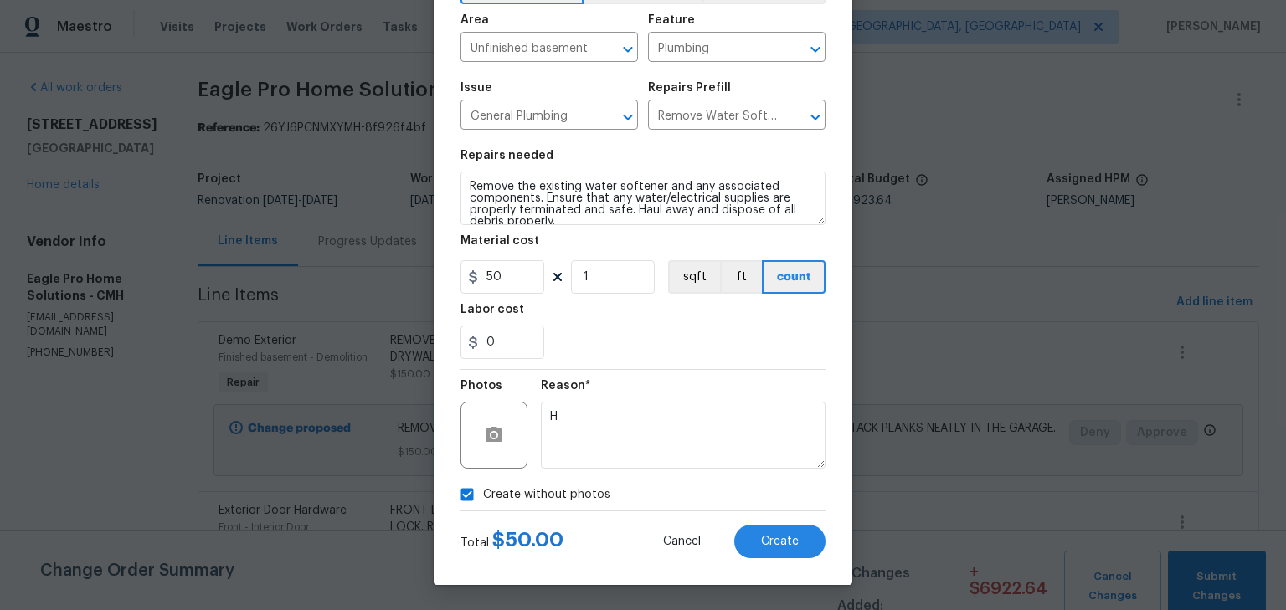
click at [658, 355] on div "0" at bounding box center [643, 342] width 365 height 33
click at [762, 539] on span "Create" at bounding box center [780, 542] width 38 height 13
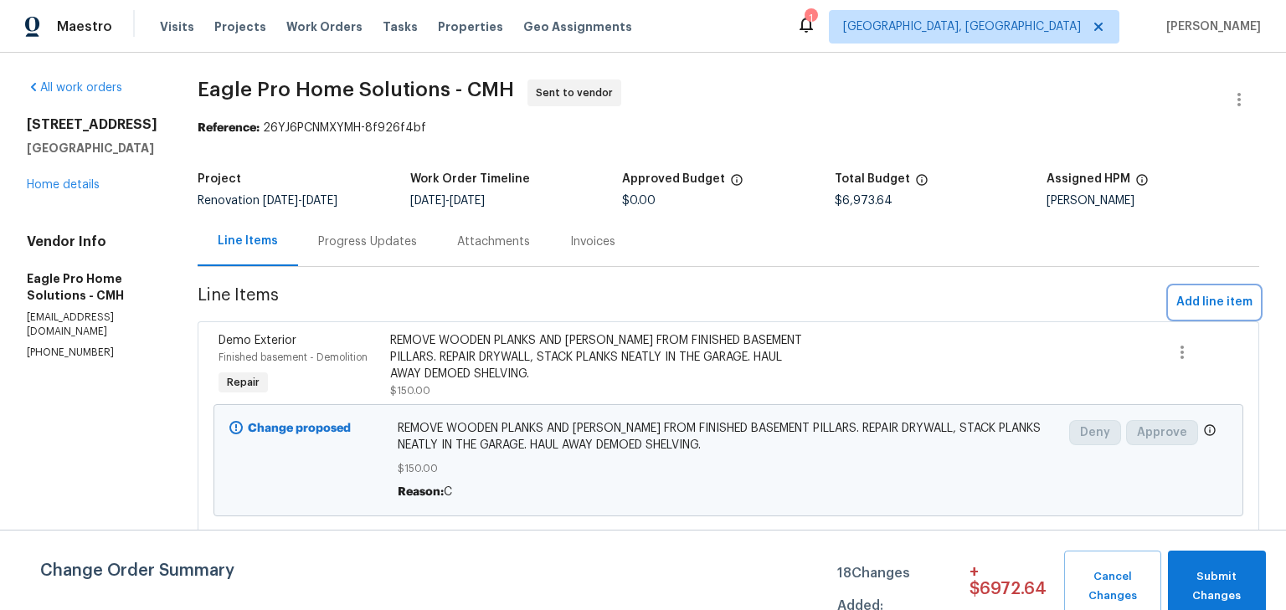
click at [1212, 296] on span "Add line item" at bounding box center [1214, 302] width 76 height 21
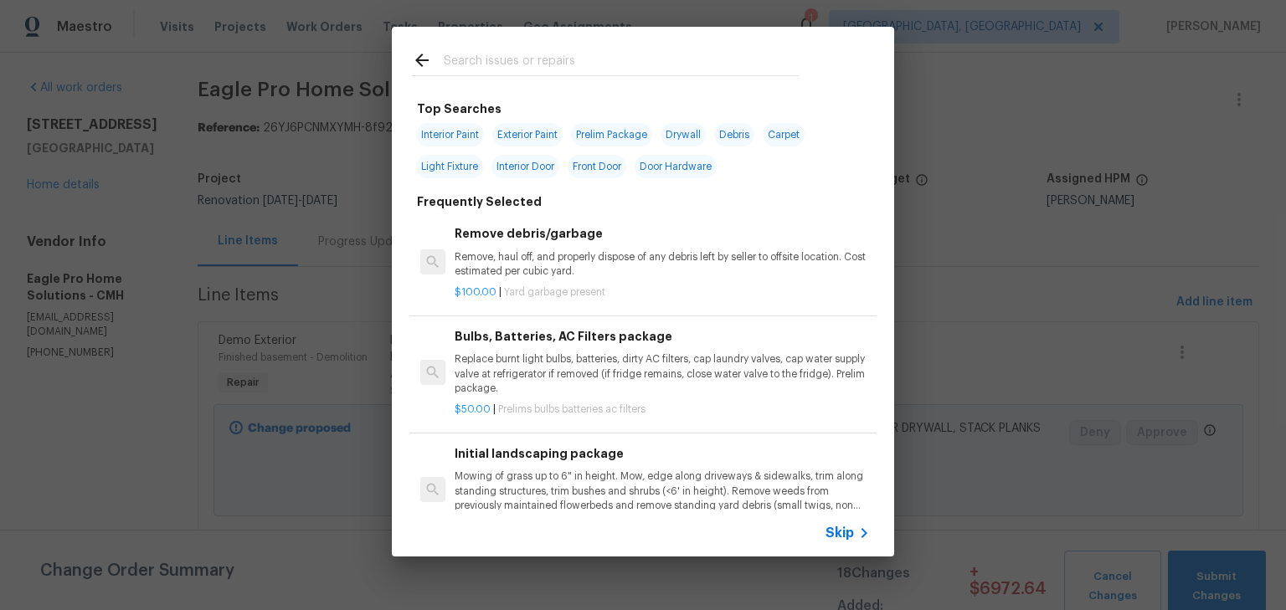
click at [598, 70] on input "text" at bounding box center [621, 62] width 355 height 25
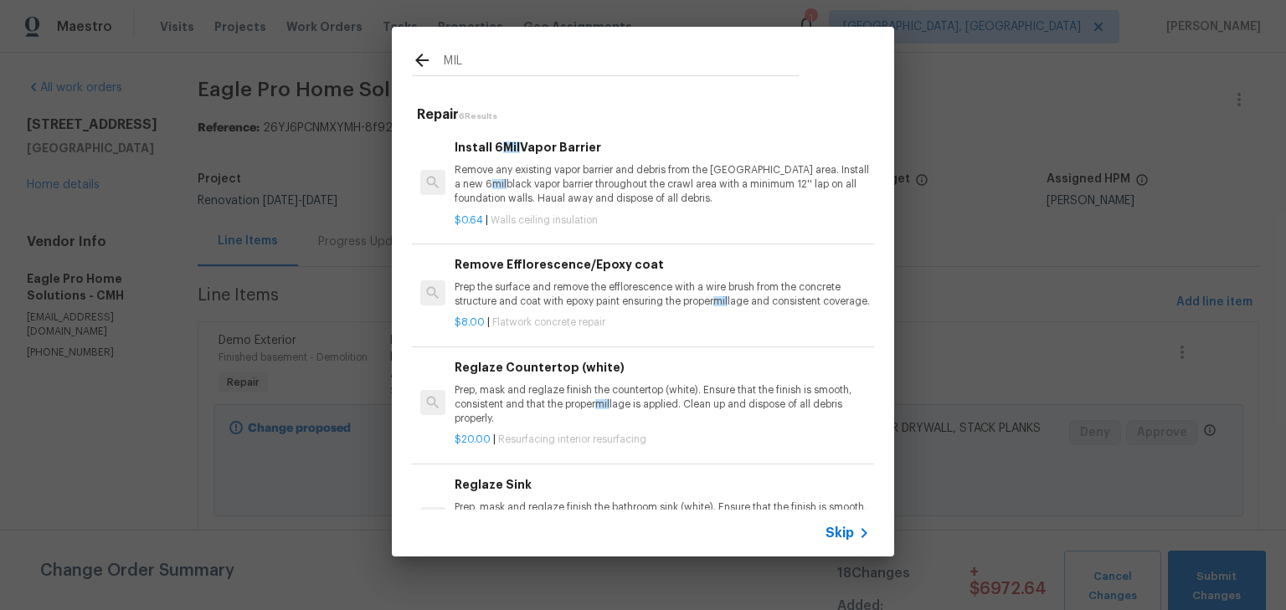
type input "MIL"
click at [617, 193] on p "Remove any existing vapor barrier and debris from the crawl area. Install a new…" at bounding box center [662, 184] width 415 height 43
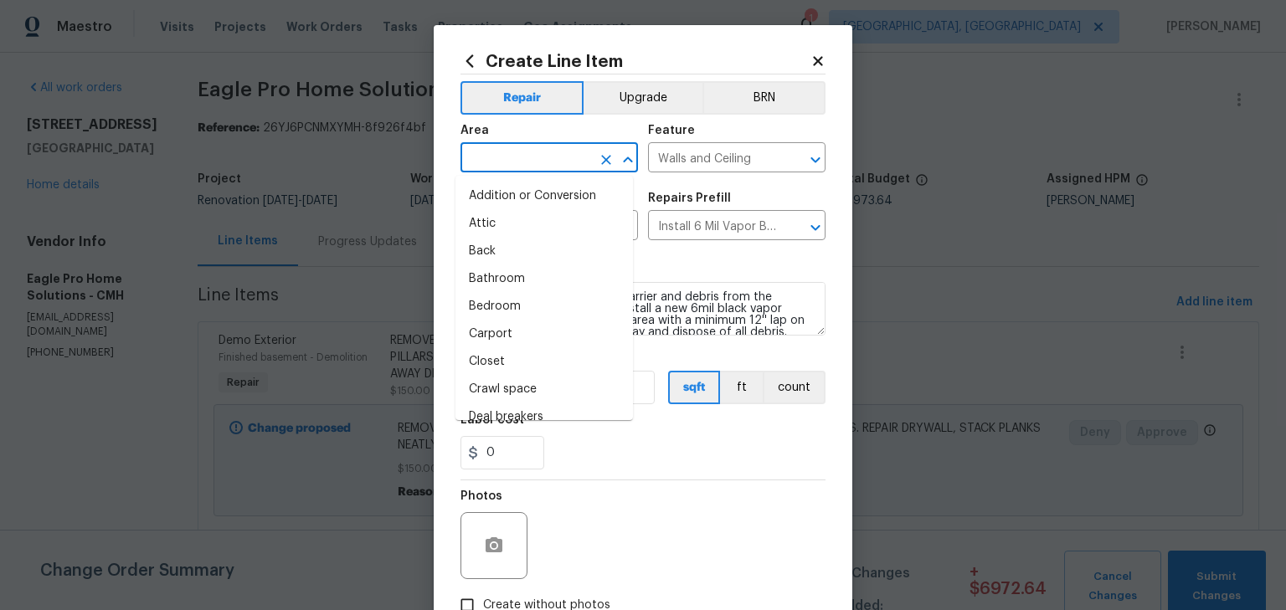
click at [512, 162] on input "text" at bounding box center [526, 160] width 131 height 26
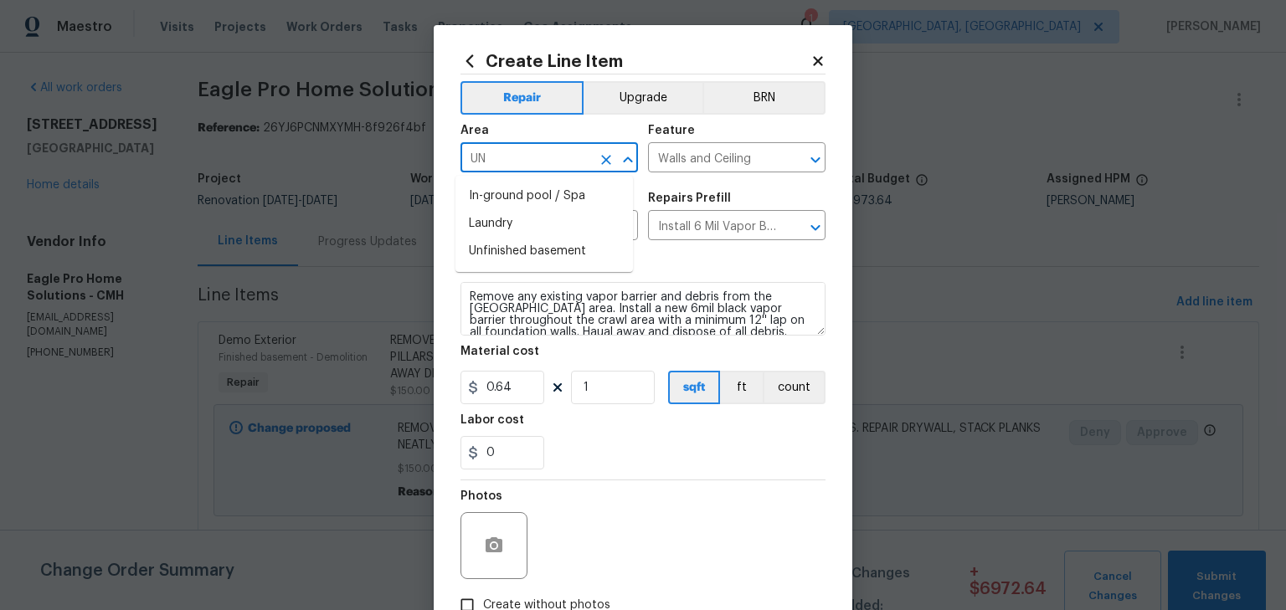
type input "U"
click at [506, 203] on li "Crawl space" at bounding box center [545, 197] width 178 height 28
type input "Crawl space"
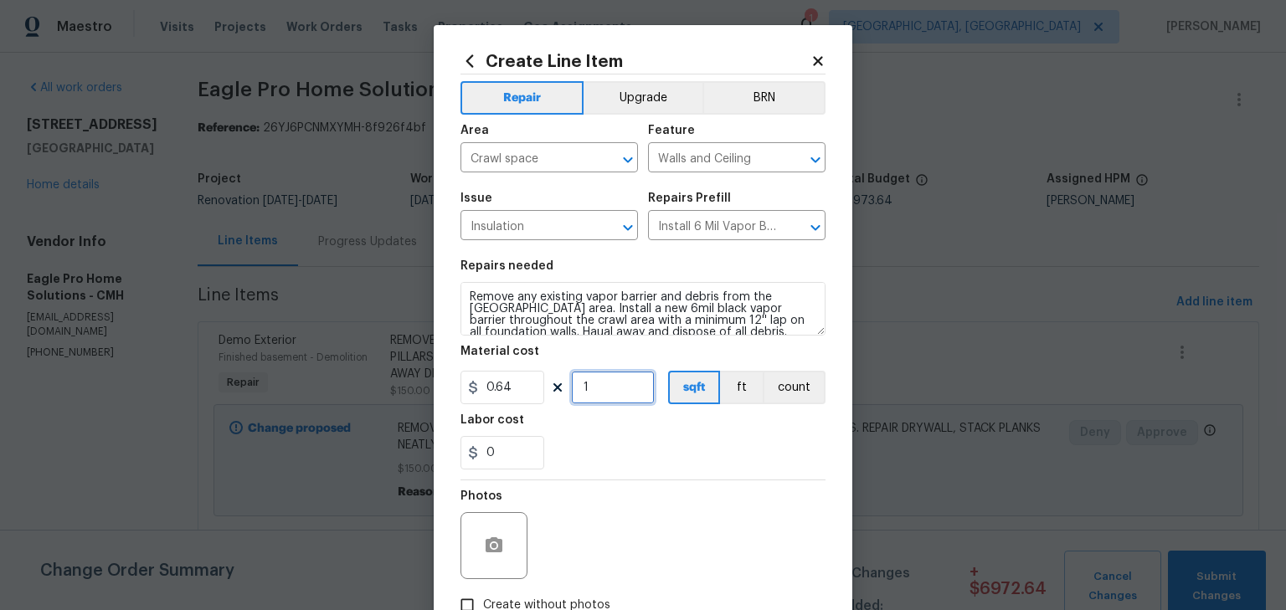
drag, startPoint x: 624, startPoint y: 394, endPoint x: 446, endPoint y: 384, distance: 177.8
click at [449, 386] on div "Create Line Item Repair Upgrade BRN Area Crawl space ​ Feature Walls and Ceilin…" at bounding box center [643, 360] width 419 height 671
click at [674, 504] on div "Photos" at bounding box center [643, 535] width 365 height 109
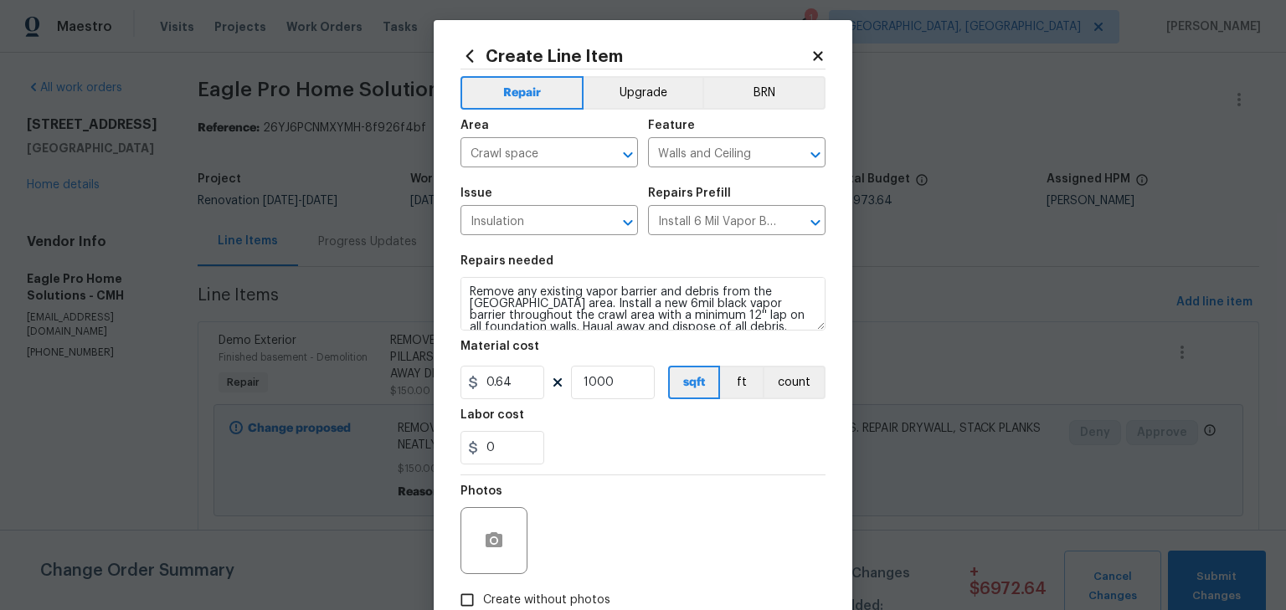
scroll to position [0, 0]
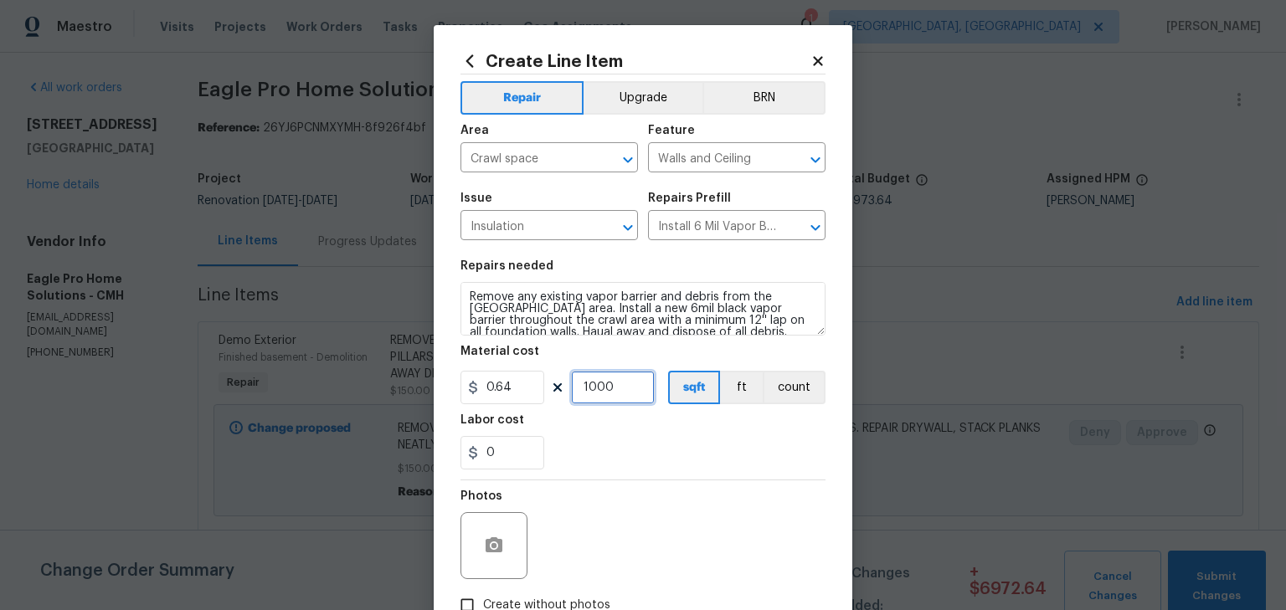
drag, startPoint x: 605, startPoint y: 394, endPoint x: 516, endPoint y: 389, distance: 89.7
click at [516, 389] on div "0.64 1000 sqft ft count" at bounding box center [643, 387] width 365 height 33
type input "500"
click at [593, 499] on div "Photos" at bounding box center [643, 535] width 365 height 109
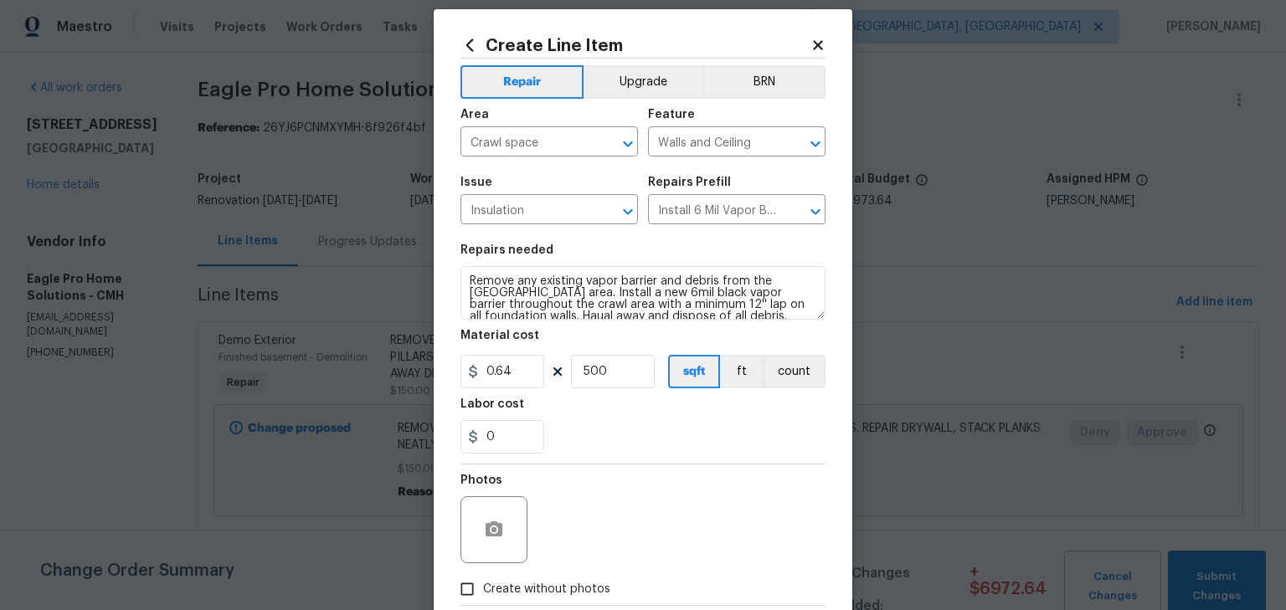
scroll to position [111, 0]
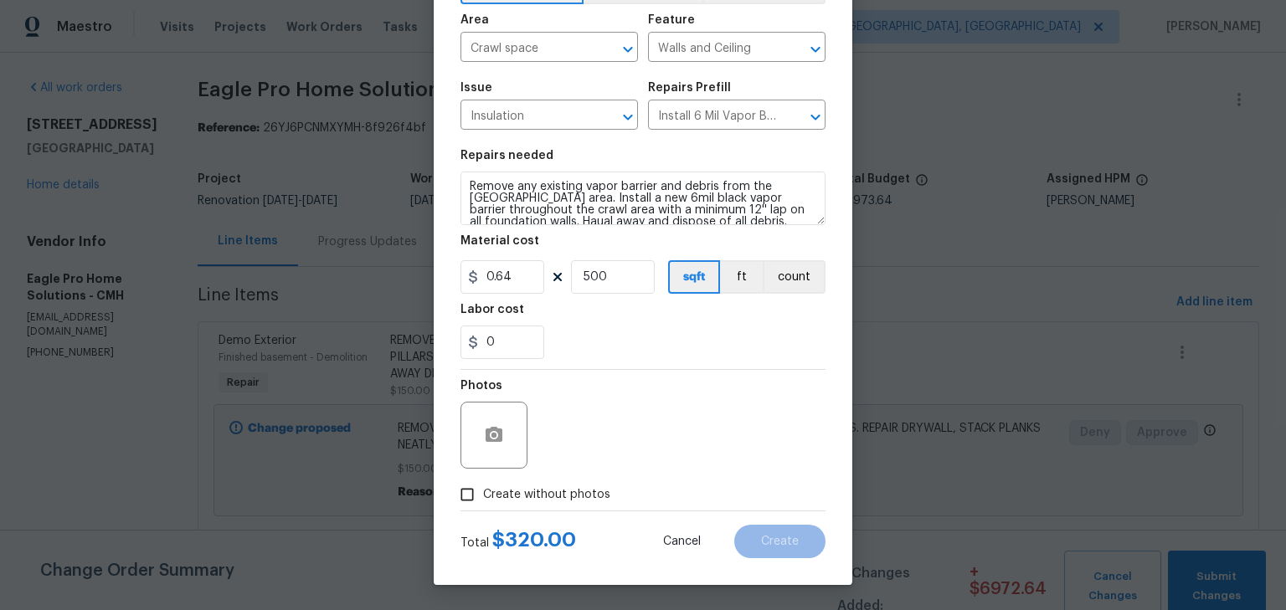
click at [524, 487] on span "Create without photos" at bounding box center [546, 496] width 127 height 18
click at [483, 487] on input "Create without photos" at bounding box center [467, 495] width 32 height 32
checkbox input "true"
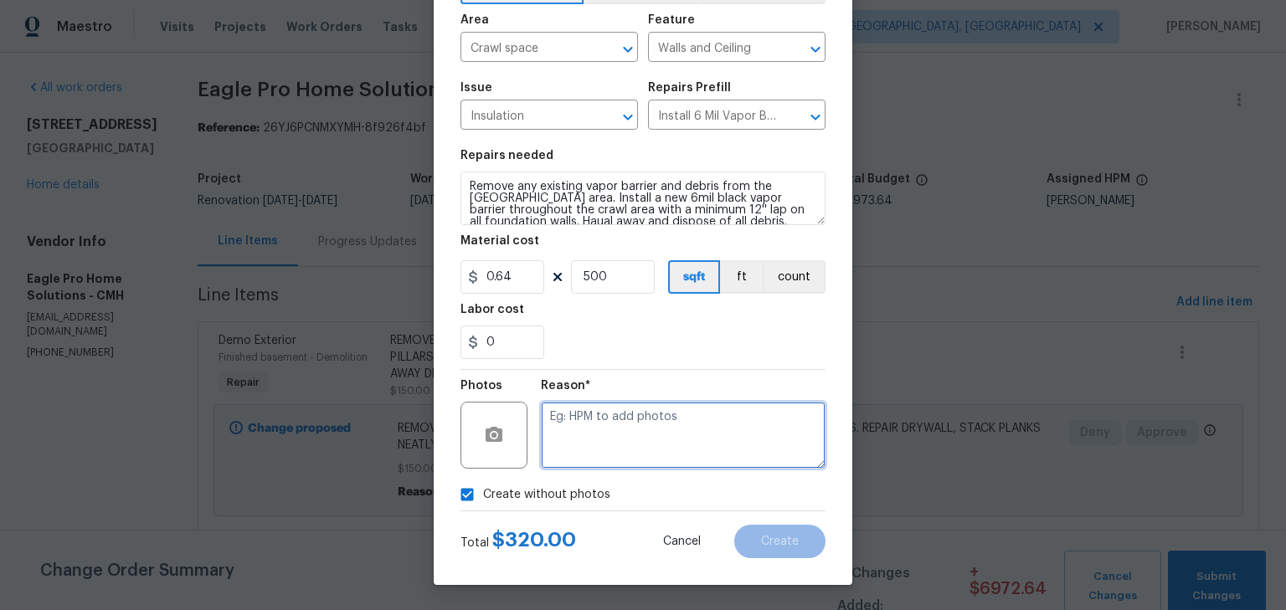
click at [607, 445] on textarea at bounding box center [683, 435] width 285 height 67
type textarea "H"
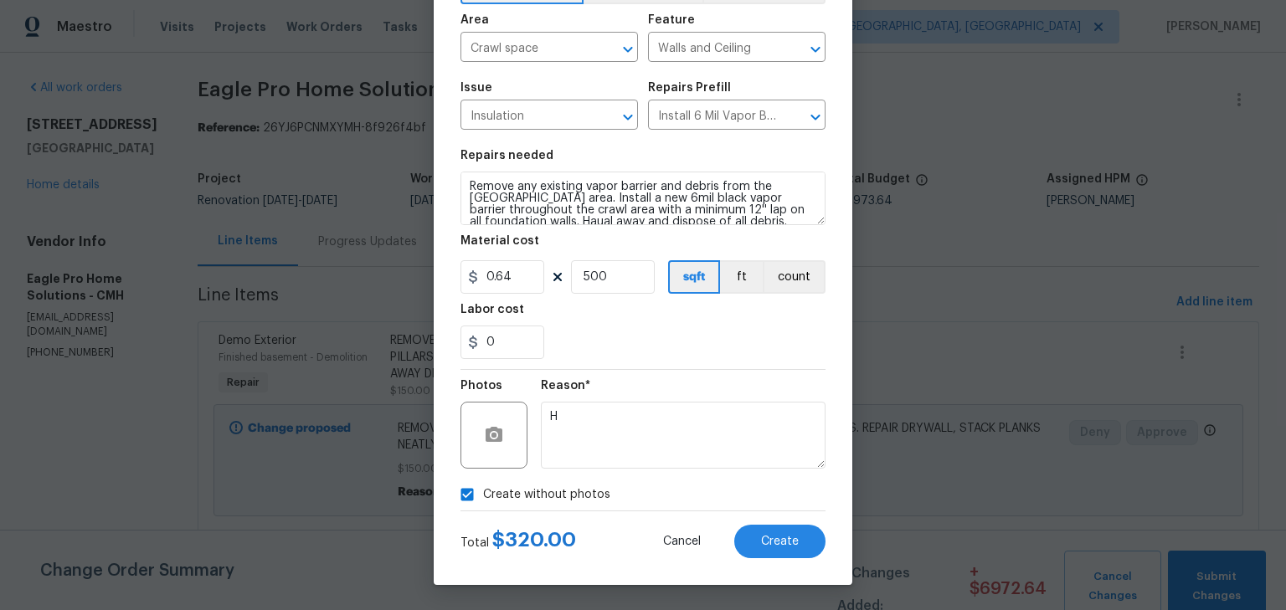
click at [672, 369] on div at bounding box center [643, 369] width 365 height 1
click at [772, 541] on span "Create" at bounding box center [780, 542] width 38 height 13
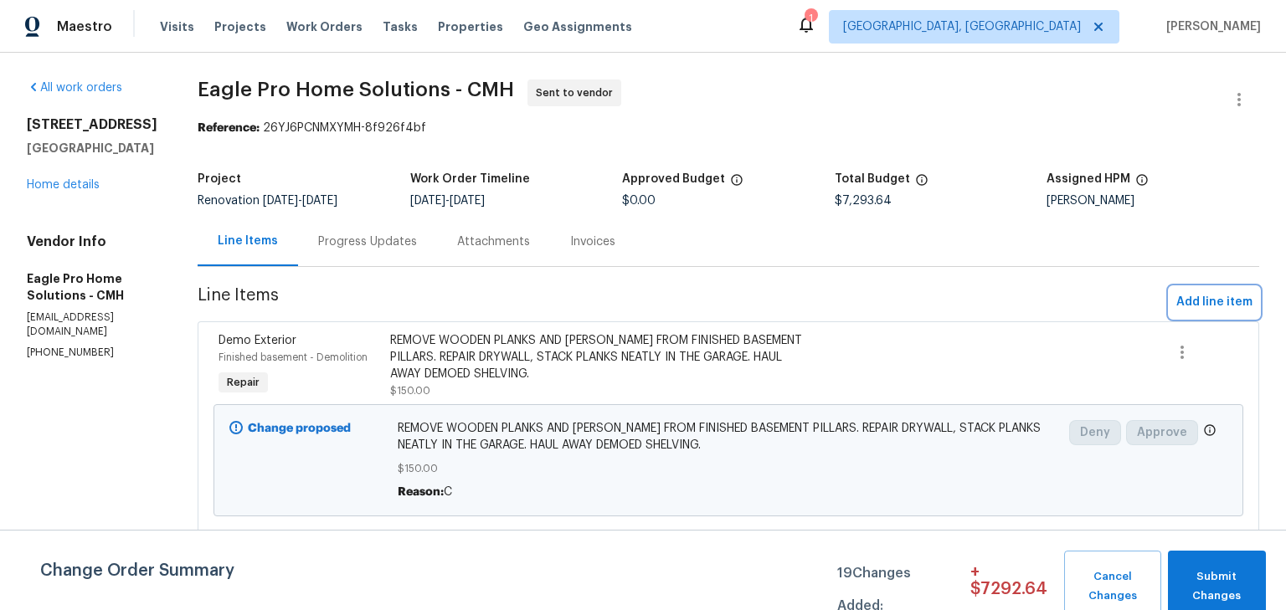
click at [1170, 305] on button "Add line item" at bounding box center [1215, 302] width 90 height 31
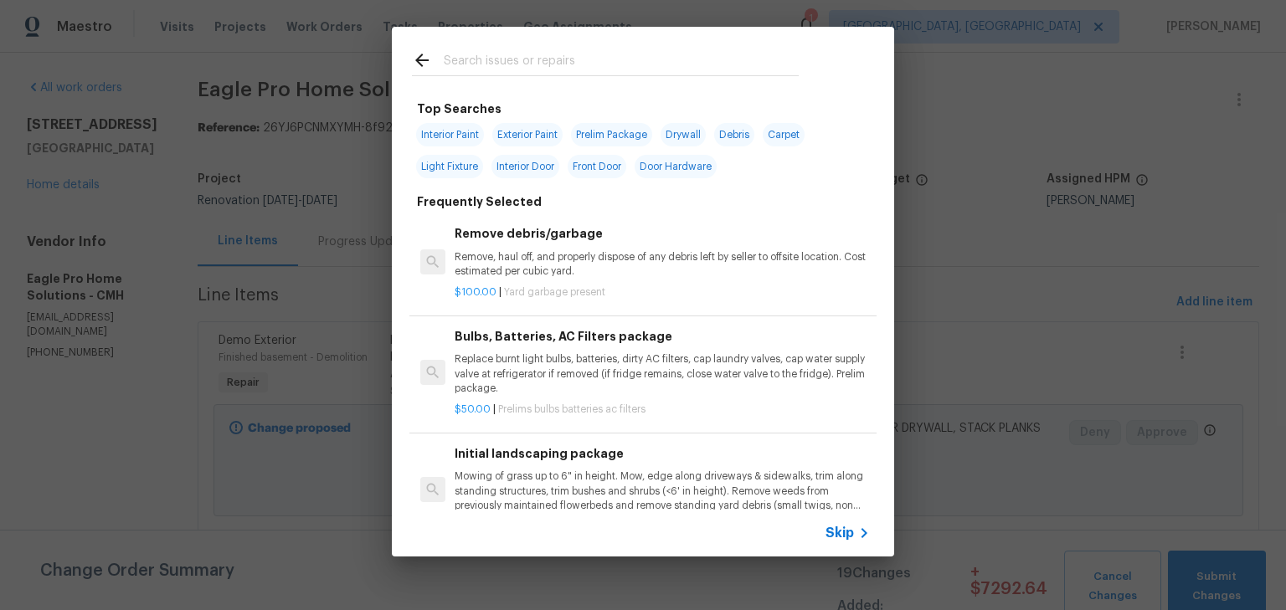
click at [533, 59] on input "text" at bounding box center [621, 62] width 355 height 25
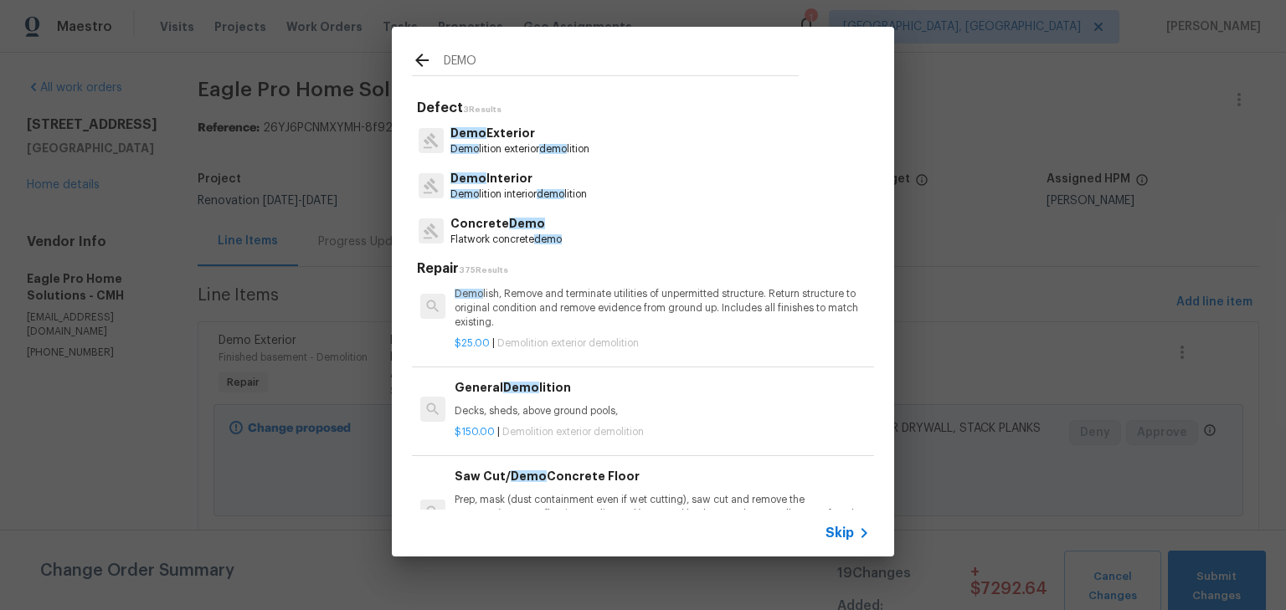
type input "DEMO"
click at [599, 419] on div "$150.00 | Demolition exterior demolition" at bounding box center [662, 428] width 415 height 21
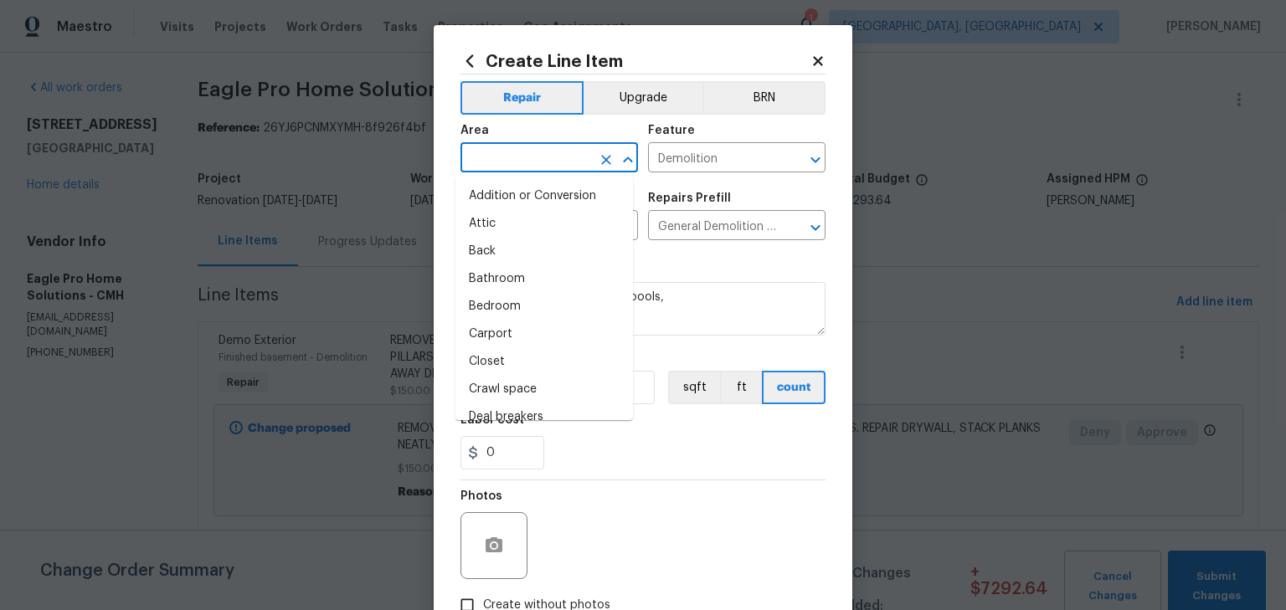
click at [538, 165] on input "text" at bounding box center [526, 160] width 131 height 26
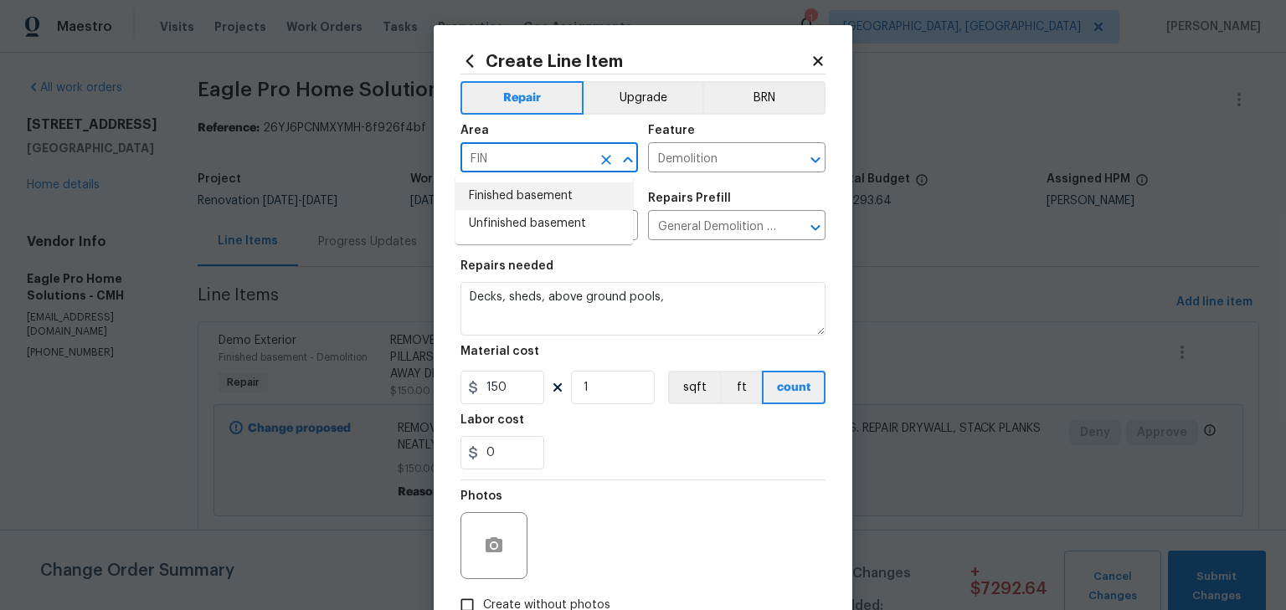
click at [531, 187] on li "Finished basement" at bounding box center [545, 197] width 178 height 28
type input "Finished basement"
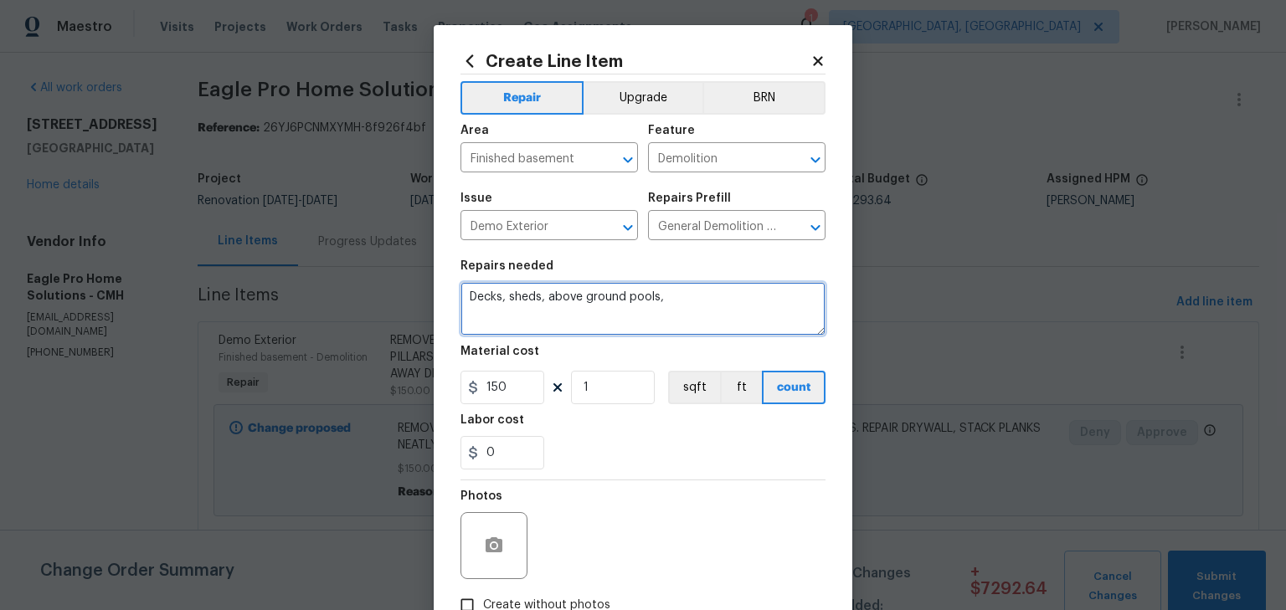
drag, startPoint x: 662, startPoint y: 302, endPoint x: 300, endPoint y: 273, distance: 362.9
click at [300, 273] on div "Create Line Item Repair Upgrade BRN Area Finished basement ​ Feature Demolition…" at bounding box center [643, 305] width 1286 height 610
type textarea "REMOVE AND HAUL AWAY MIRROS IN FINISHED BASEMENT. REPAIR DRYWALL"
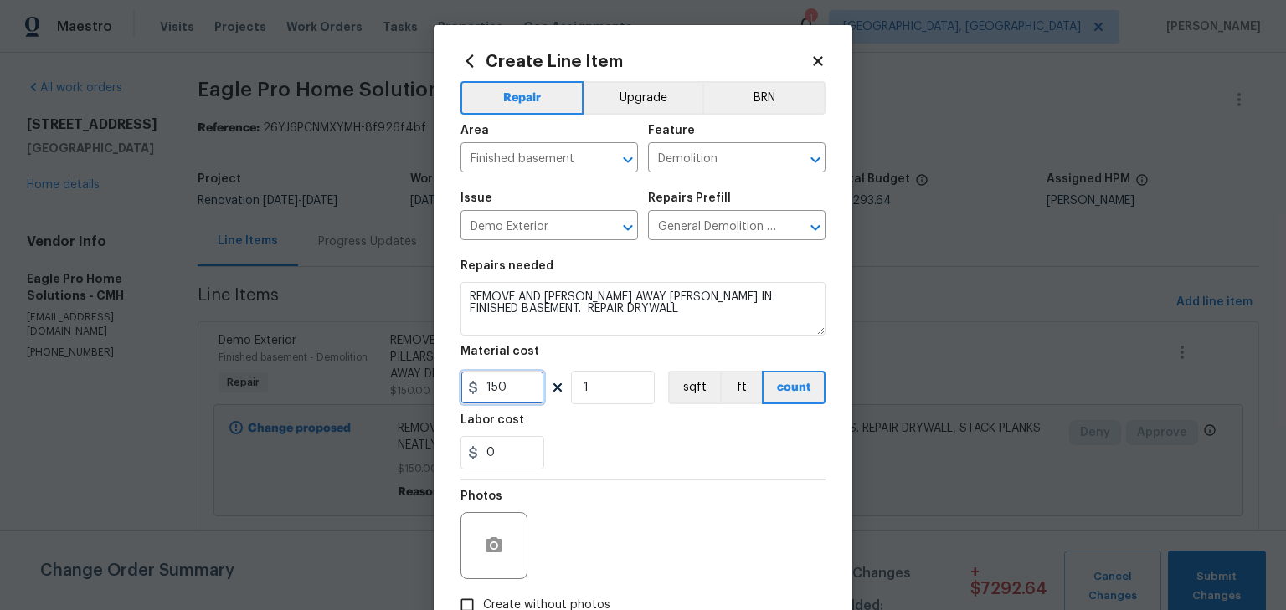
click at [485, 388] on input "150" at bounding box center [503, 387] width 84 height 33
type input "35"
click at [728, 489] on div "Photos" at bounding box center [643, 535] width 365 height 109
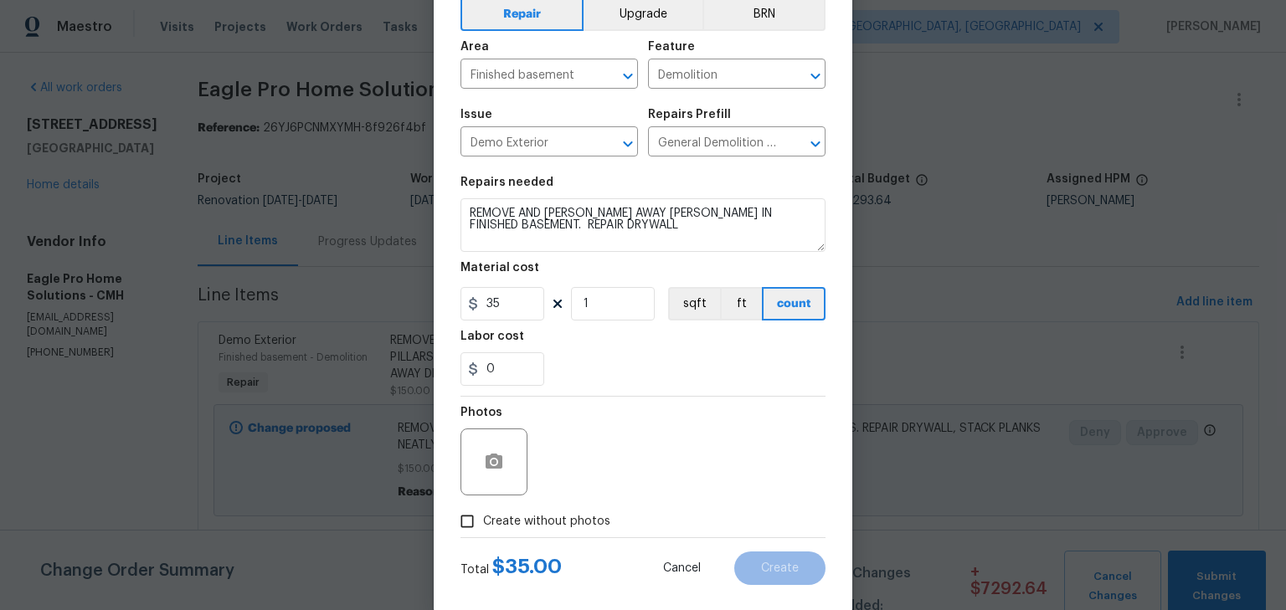
scroll to position [111, 0]
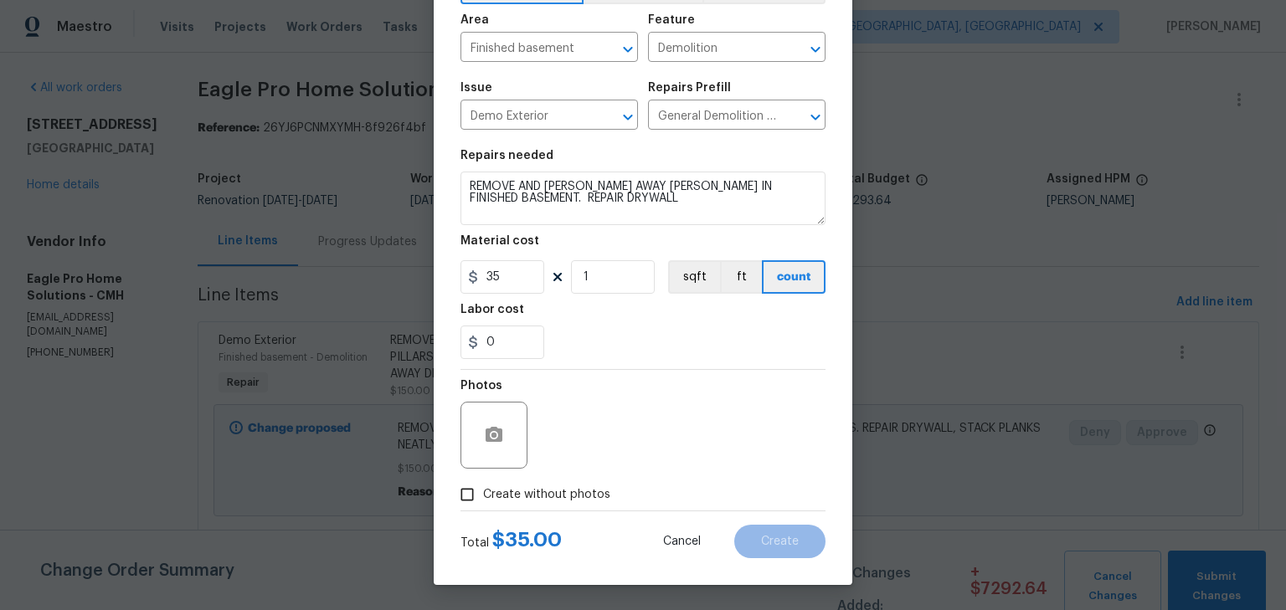
click at [578, 489] on span "Create without photos" at bounding box center [546, 496] width 127 height 18
click at [483, 489] on input "Create without photos" at bounding box center [467, 495] width 32 height 32
checkbox input "true"
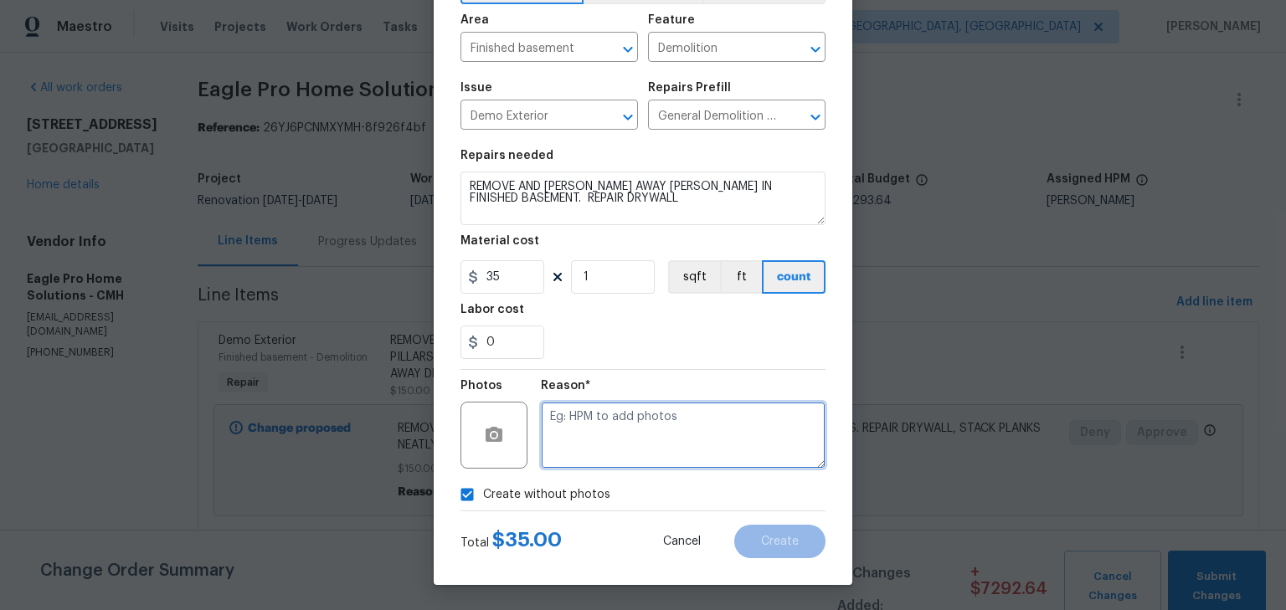
click at [636, 428] on textarea at bounding box center [683, 435] width 285 height 67
type textarea "H"
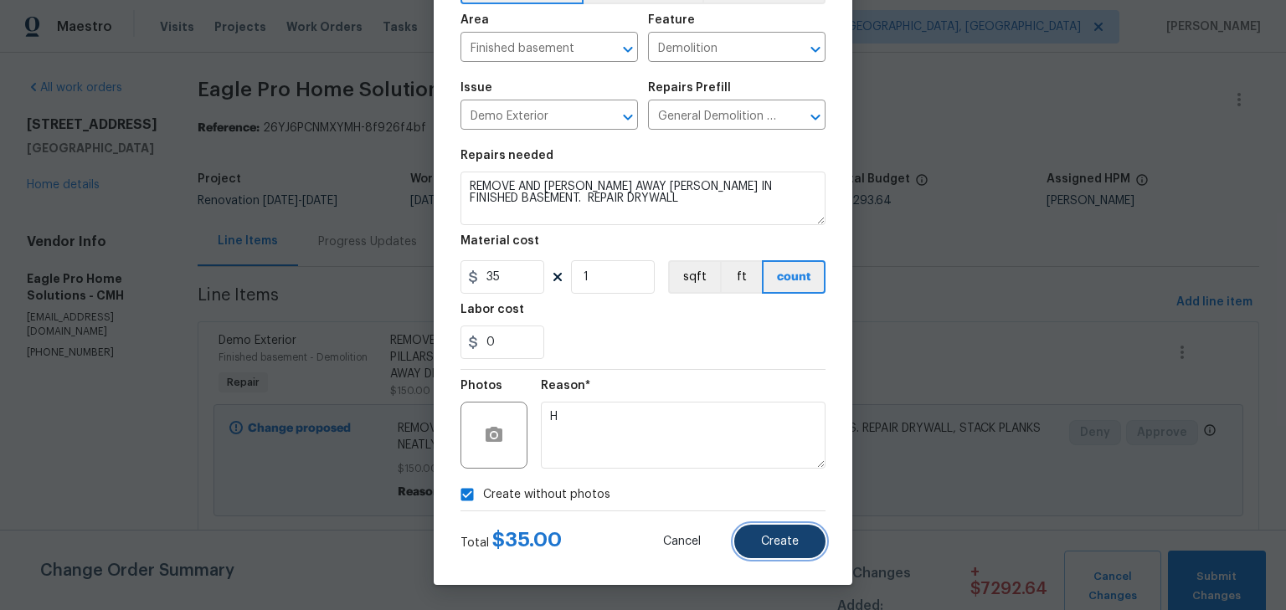
click at [799, 531] on button "Create" at bounding box center [779, 541] width 91 height 33
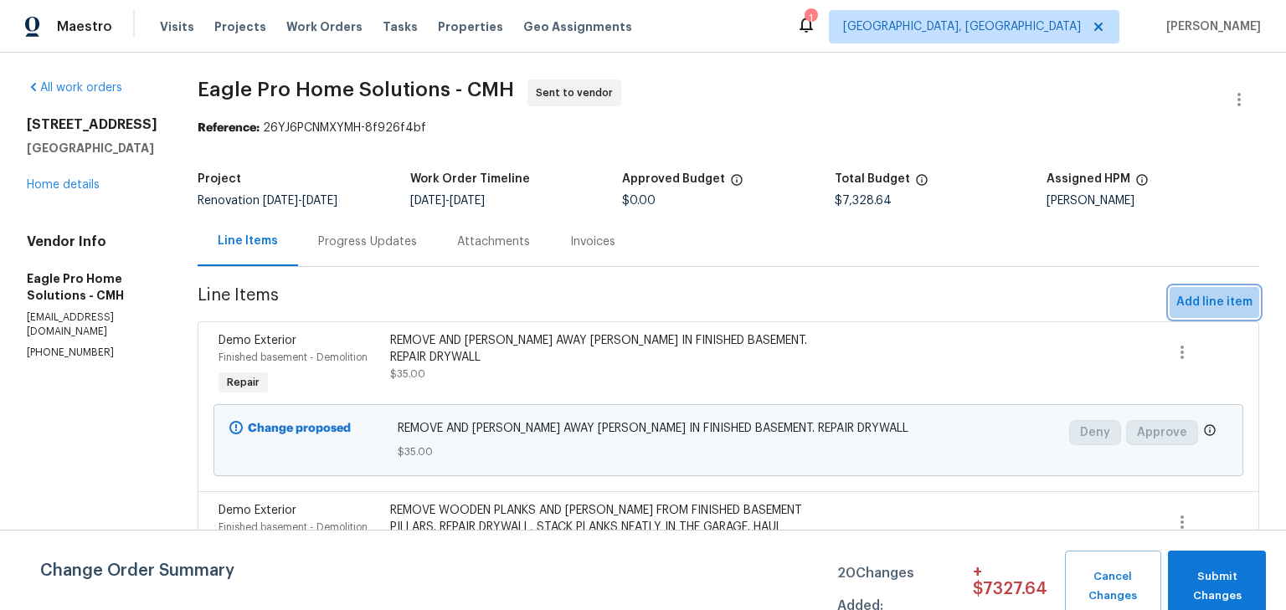
click at [1218, 305] on span "Add line item" at bounding box center [1214, 302] width 76 height 21
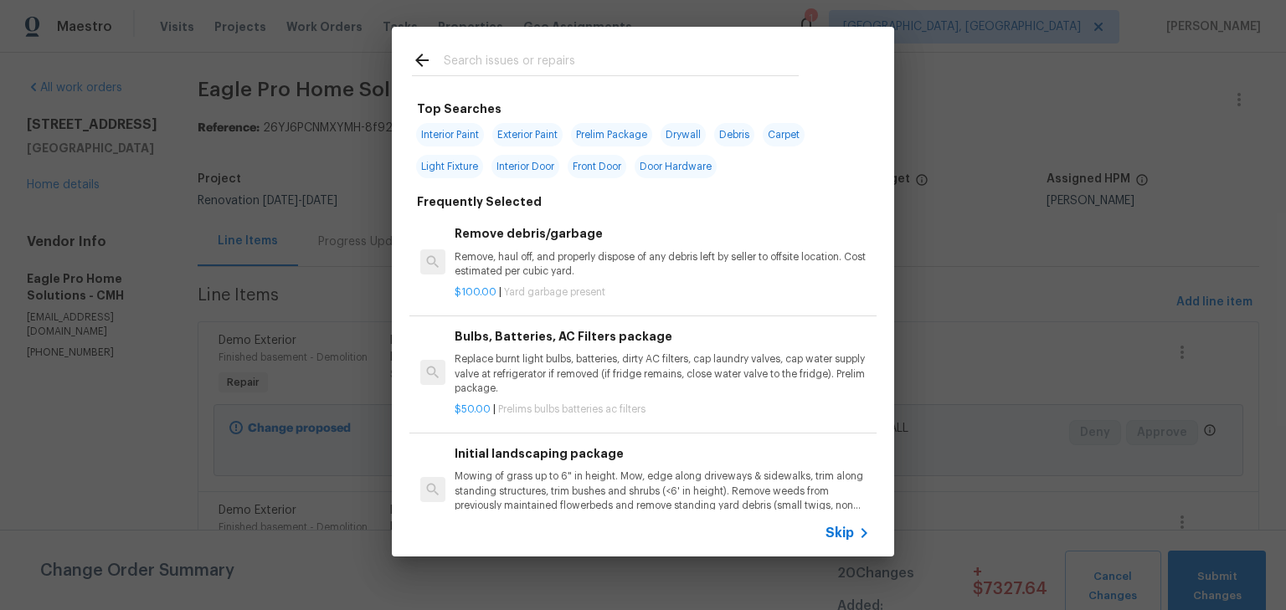
click at [695, 134] on span "Drywall" at bounding box center [683, 134] width 45 height 23
type input "Drywall"
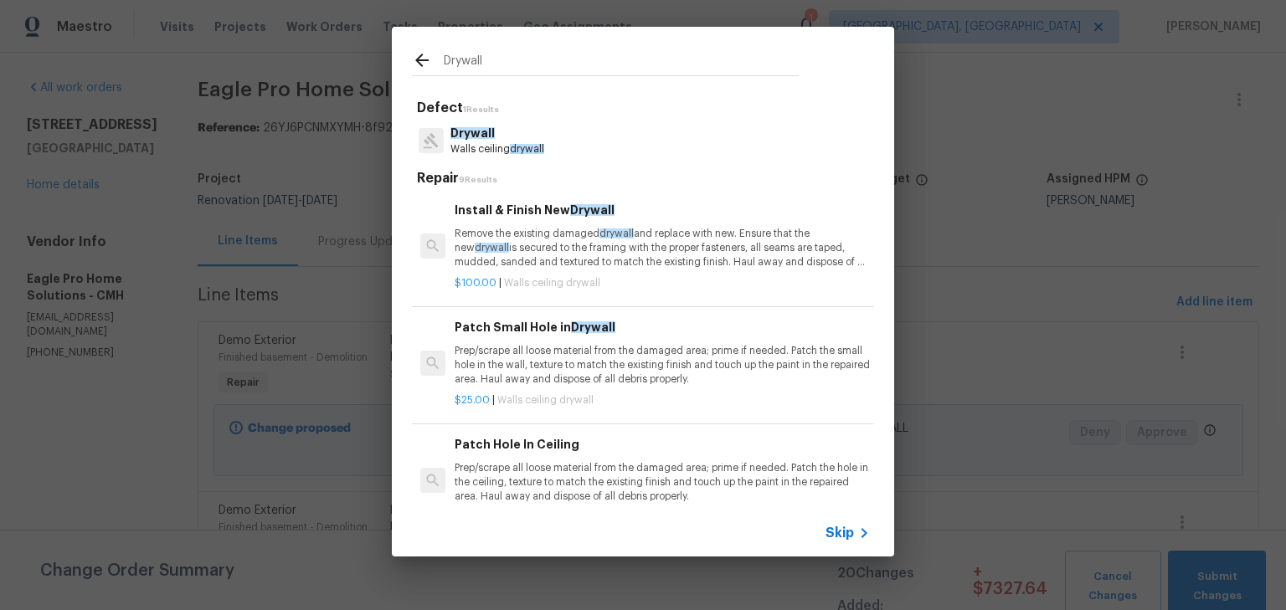
click at [680, 224] on div "Install & Finish New Drywall Remove the existing damaged drywall and replace wi…" at bounding box center [662, 235] width 415 height 69
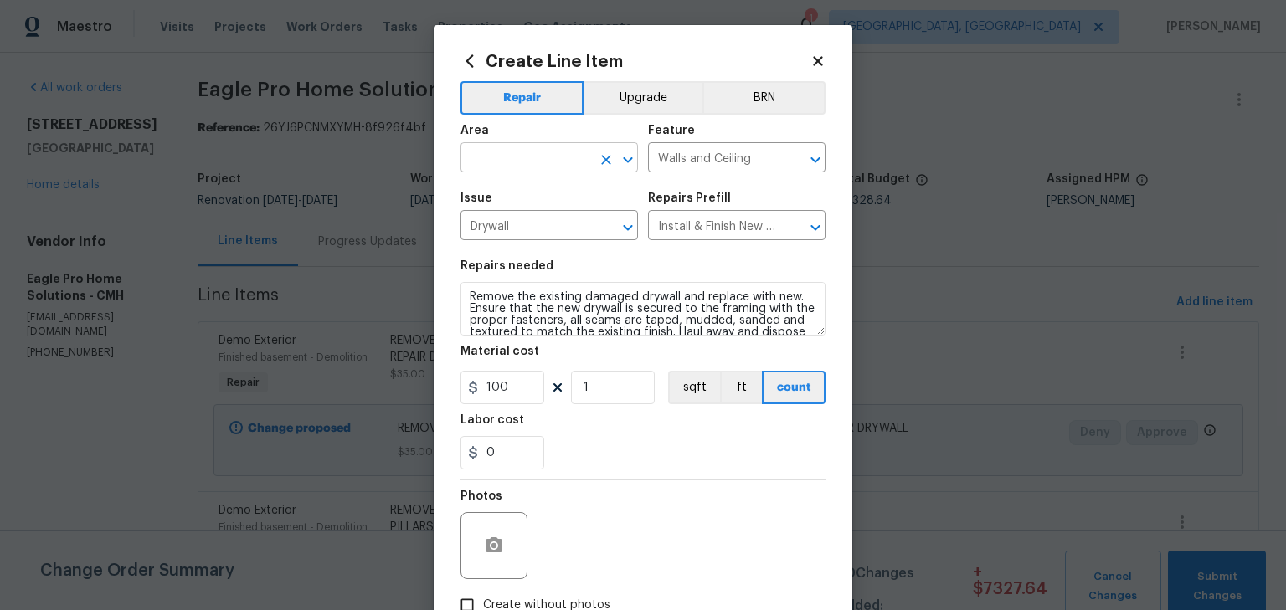
click at [564, 155] on input "text" at bounding box center [526, 160] width 131 height 26
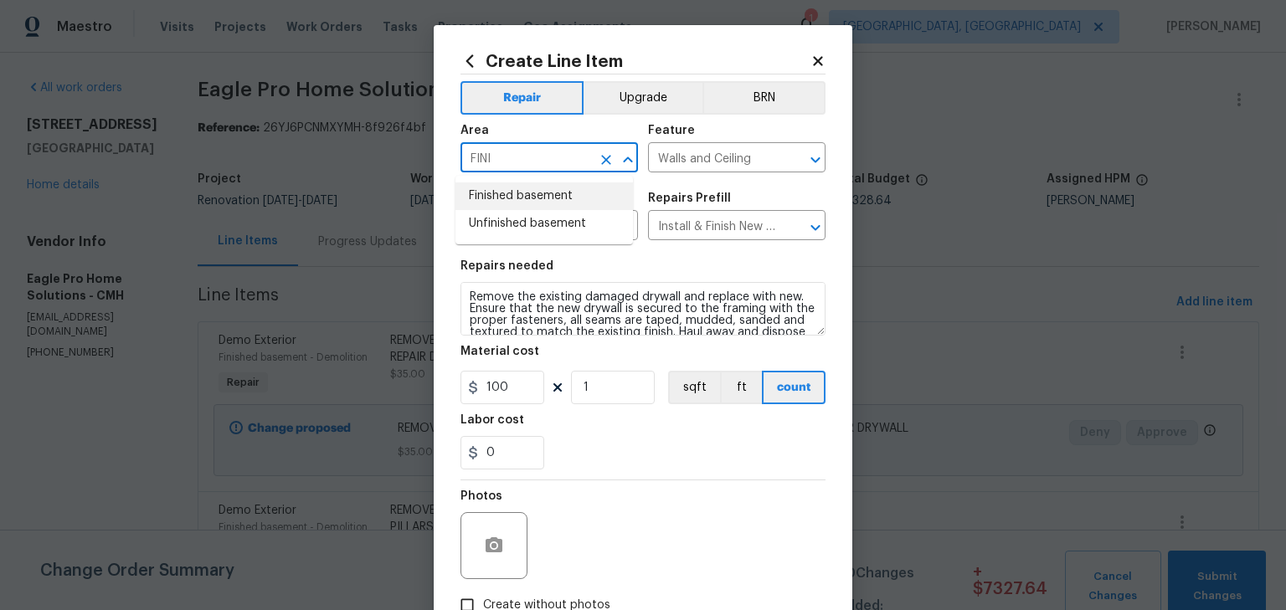
click at [550, 192] on li "Finished basement" at bounding box center [545, 197] width 178 height 28
type input "Finished basement"
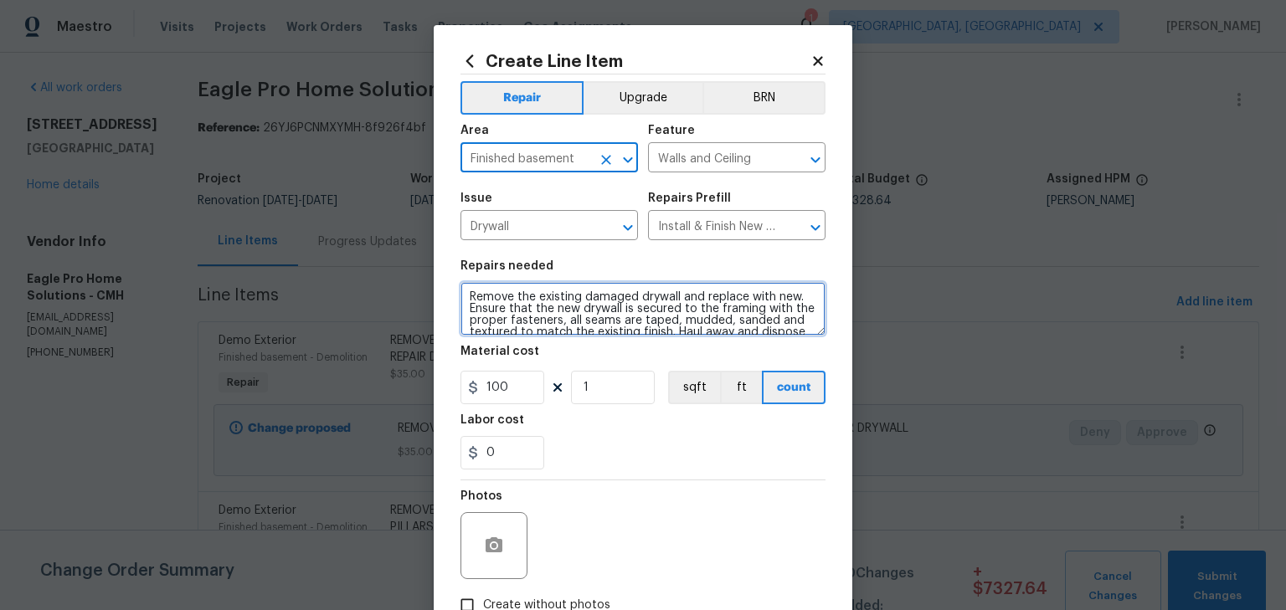
click at [462, 295] on textarea "Remove the existing damaged drywall and replace with new. Ensure that the new d…" at bounding box center [643, 309] width 365 height 54
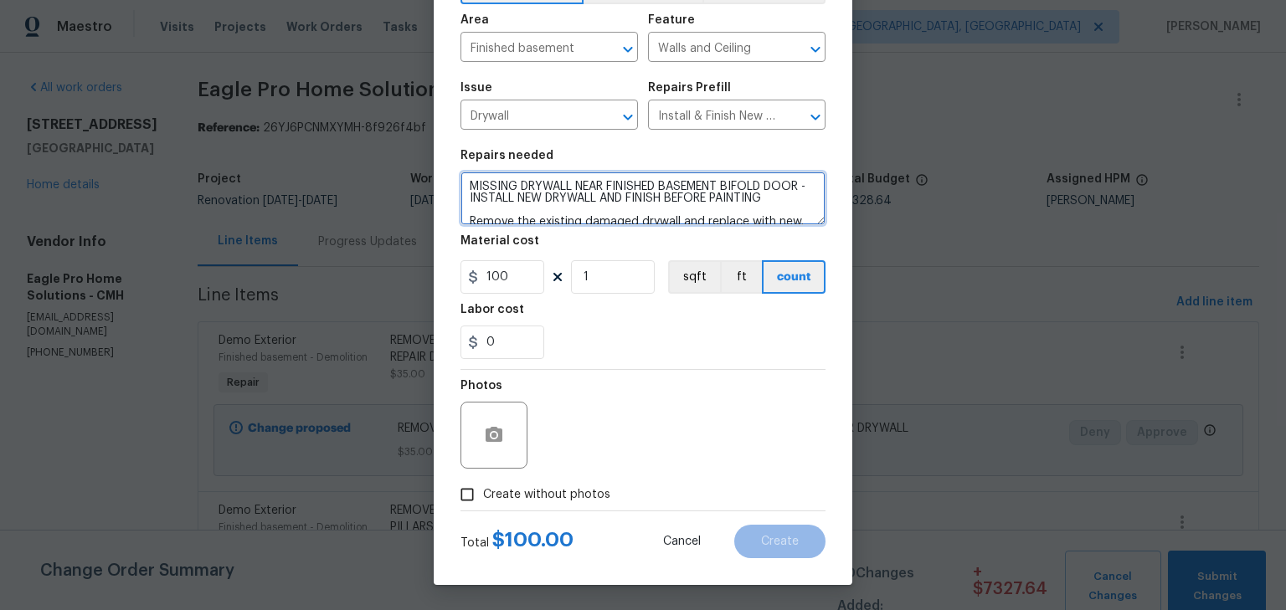
type textarea "MISSING DRYWALL NEAR FINISHED BASEMENT BIFOLD DOOR - INSTALL NEW DRYWALL AND FI…"
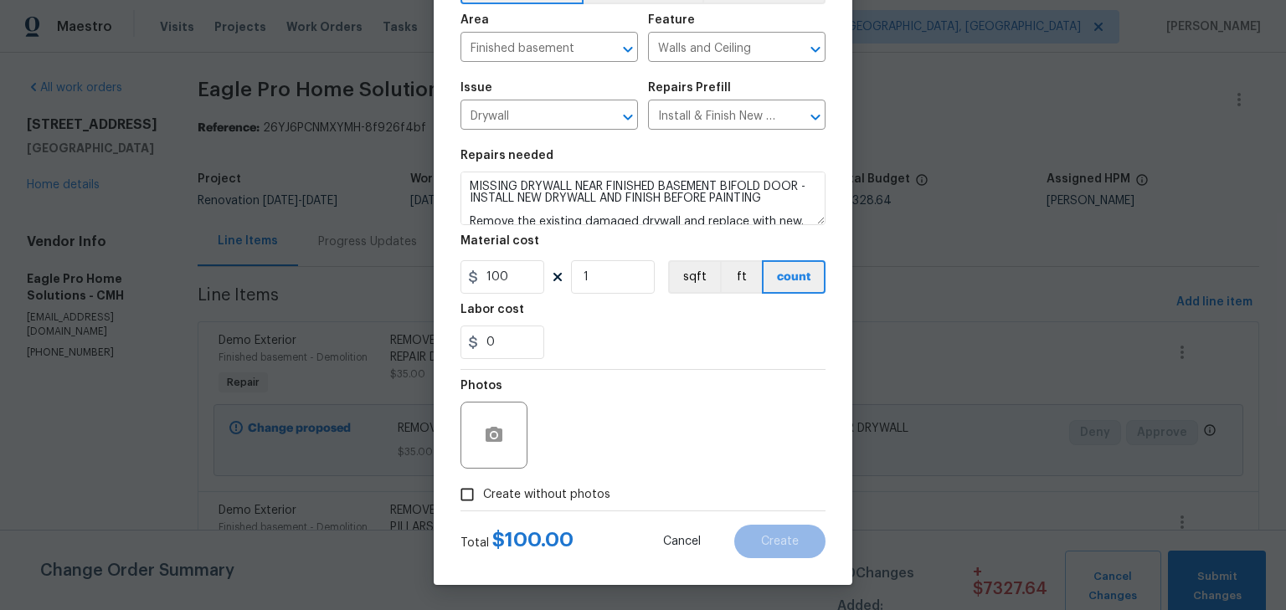
drag, startPoint x: 525, startPoint y: 488, endPoint x: 534, endPoint y: 484, distance: 10.1
click at [526, 488] on span "Create without photos" at bounding box center [546, 496] width 127 height 18
click at [483, 488] on input "Create without photos" at bounding box center [467, 495] width 32 height 32
checkbox input "true"
click at [566, 466] on textarea at bounding box center [683, 435] width 285 height 67
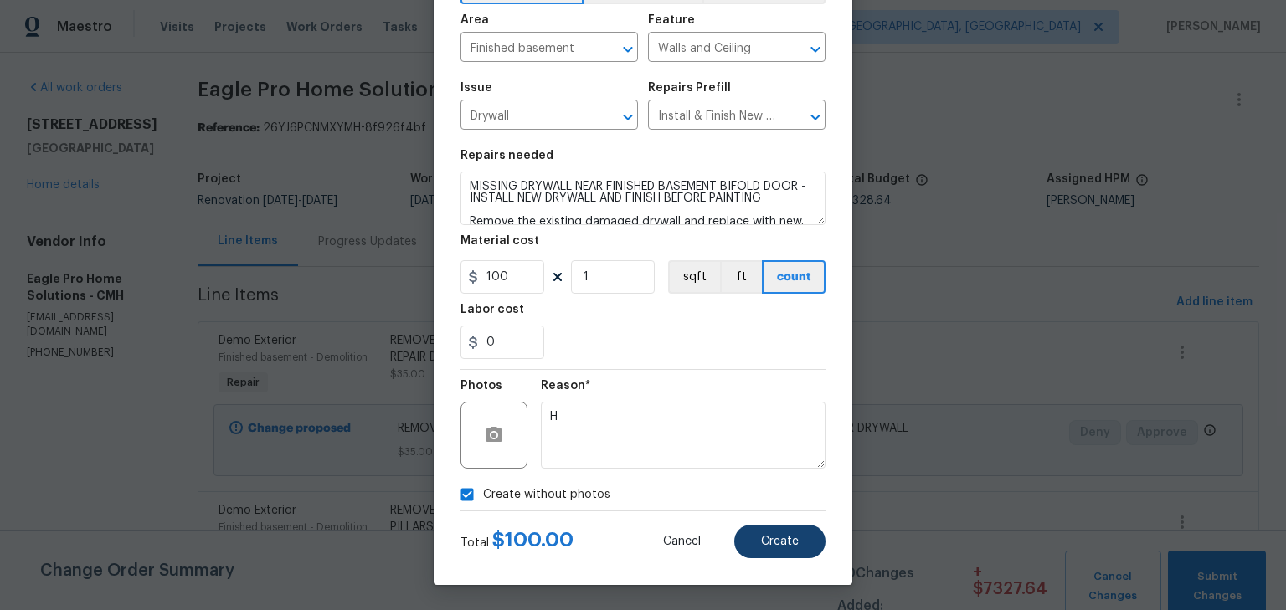
type textarea "H"
click at [768, 554] on button "Create" at bounding box center [779, 541] width 91 height 33
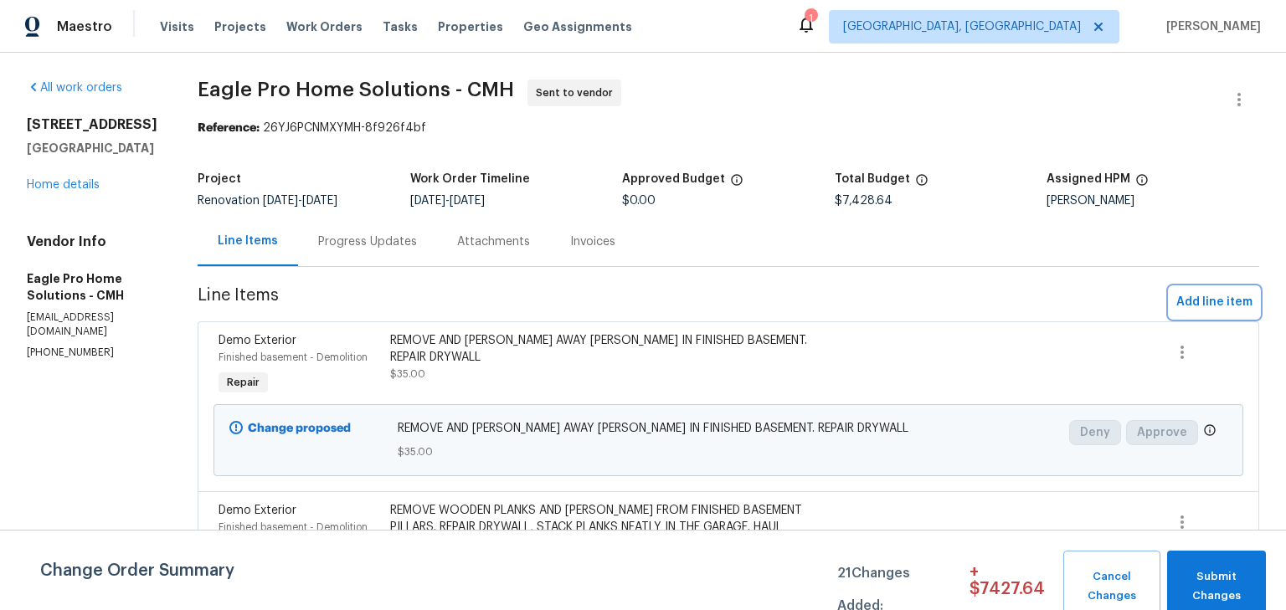
click at [1195, 311] on span "Add line item" at bounding box center [1214, 302] width 76 height 21
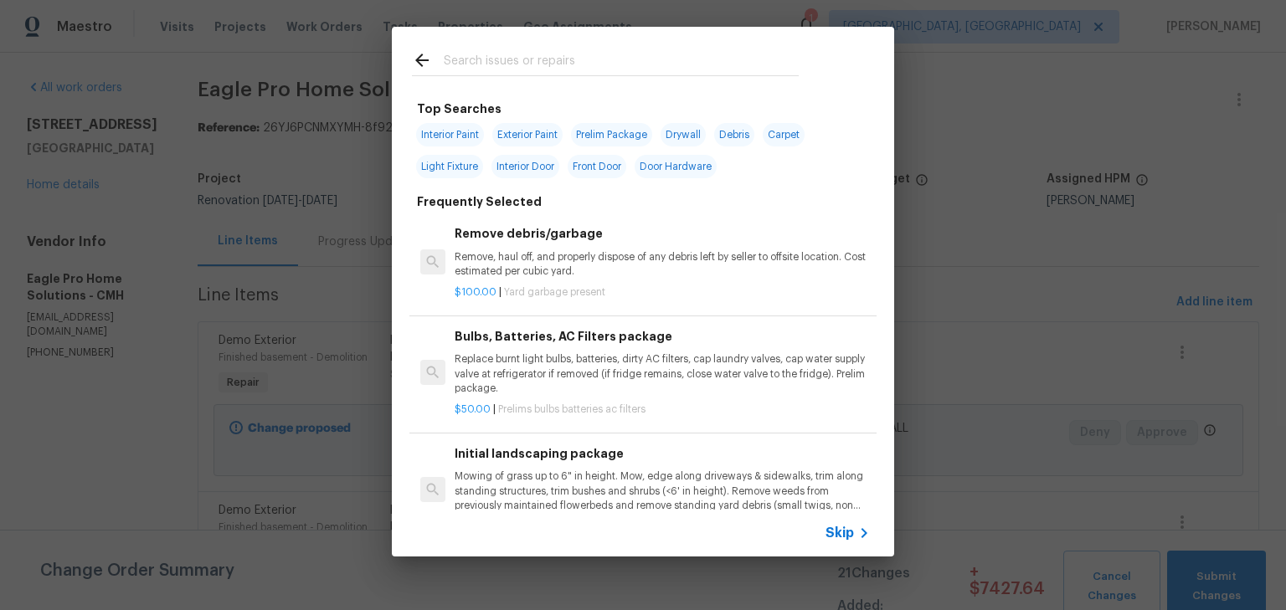
click at [648, 64] on input "text" at bounding box center [621, 62] width 355 height 25
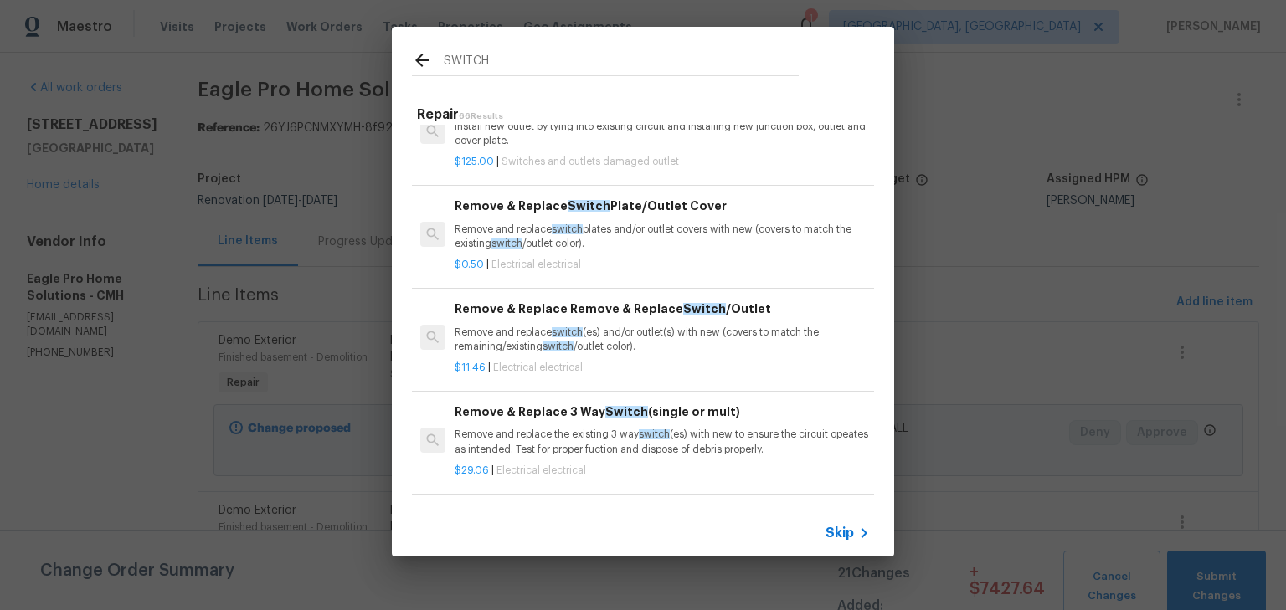
scroll to position [133, 0]
type input "SWITCH"
click at [677, 326] on p "Remove and replace switch (es) and/or outlet(s) with new (covers to match the r…" at bounding box center [662, 339] width 415 height 28
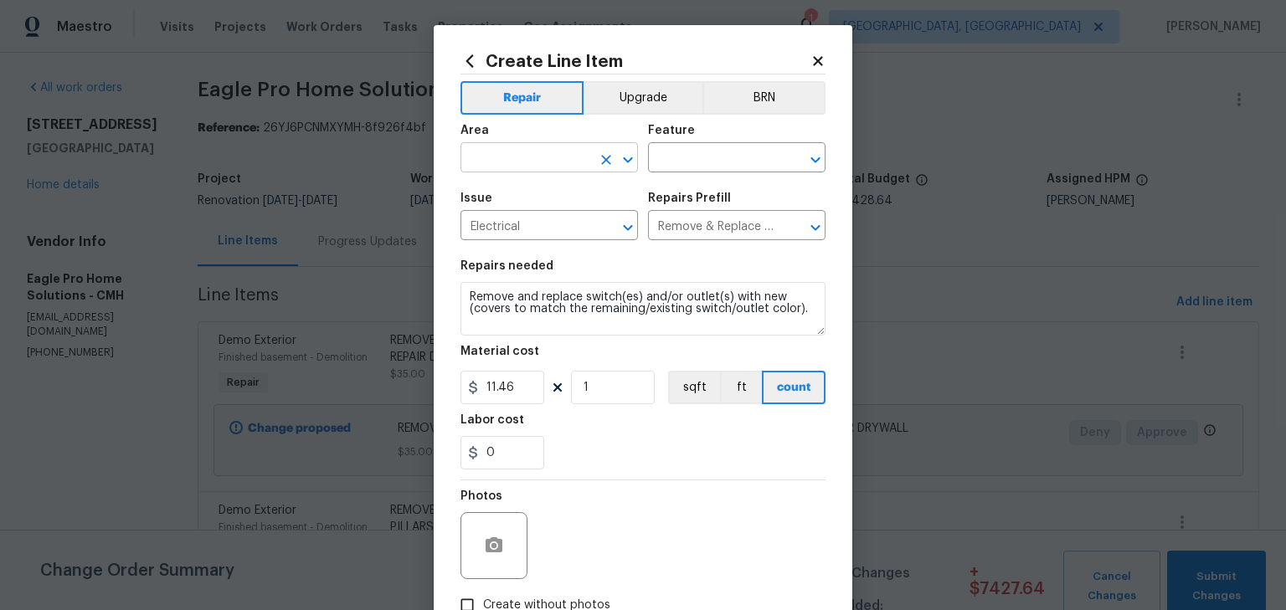
click at [530, 169] on input "text" at bounding box center [526, 160] width 131 height 26
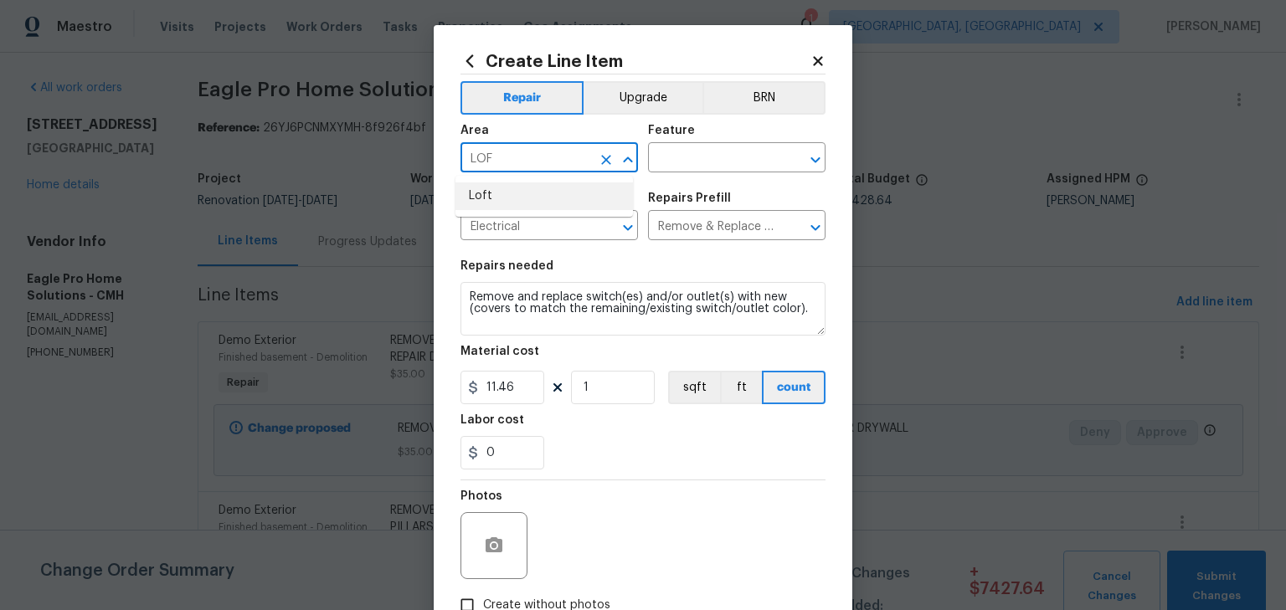
click at [514, 205] on li "Loft" at bounding box center [545, 197] width 178 height 28
type input "Loft"
drag, startPoint x: 635, startPoint y: 167, endPoint x: 647, endPoint y: 167, distance: 12.6
click at [646, 167] on div "Area Loft ​ Feature ​" at bounding box center [643, 149] width 365 height 68
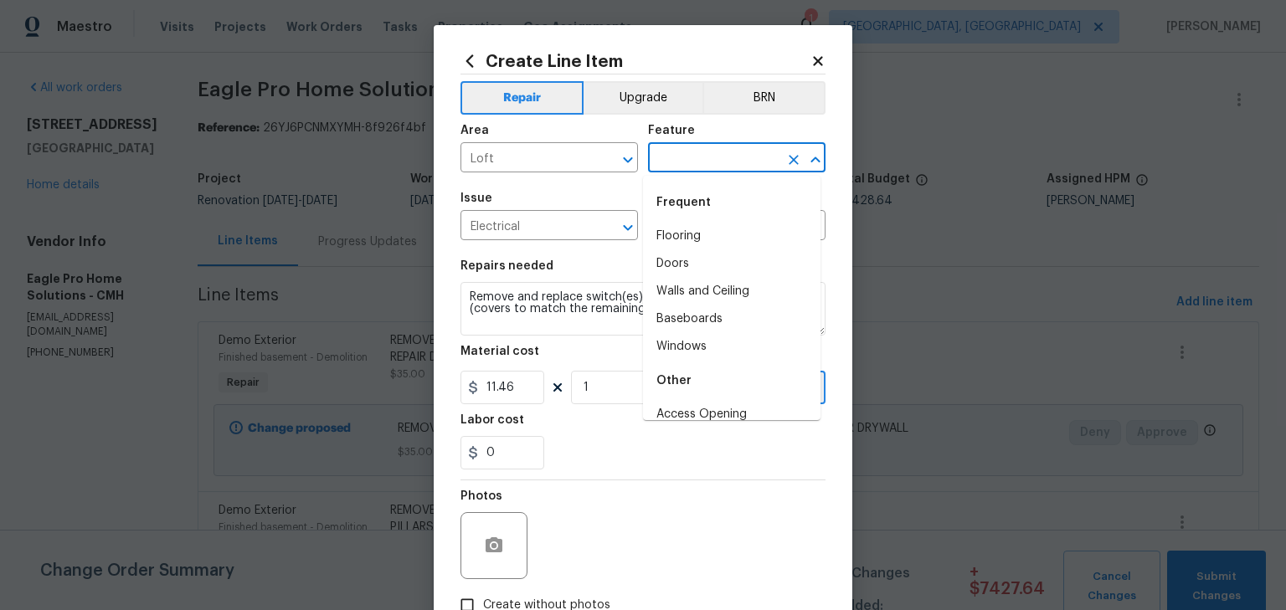
click at [656, 165] on input "text" at bounding box center [713, 160] width 131 height 26
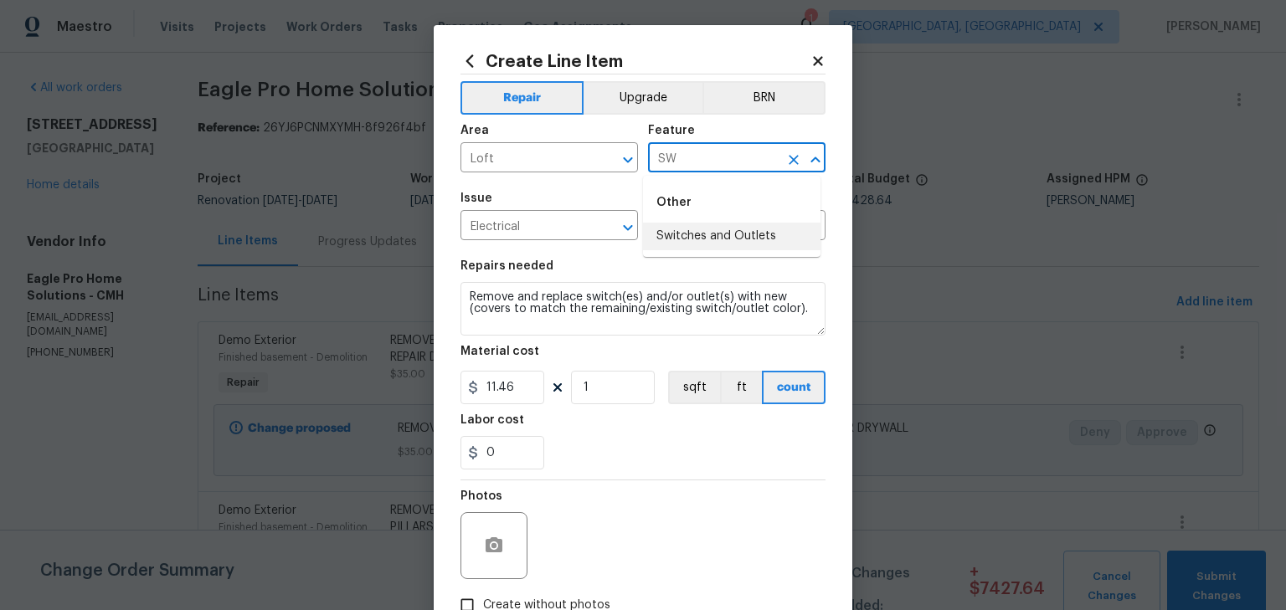
click at [718, 255] on ul "Other Switches and Outlets" at bounding box center [732, 216] width 178 height 81
click at [711, 239] on li "Switches and Outlets" at bounding box center [732, 237] width 178 height 28
type input "Switches and Outlets"
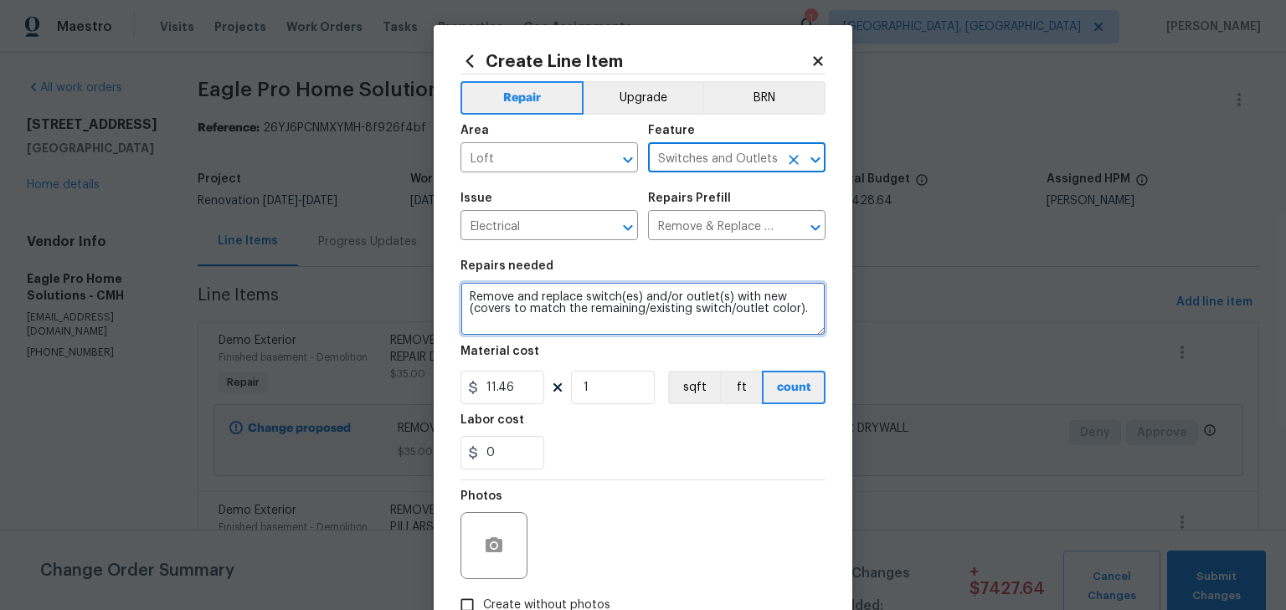
click at [461, 291] on textarea "Remove and replace switch(es) and/or outlet(s) with new (covers to match the re…" at bounding box center [643, 309] width 365 height 54
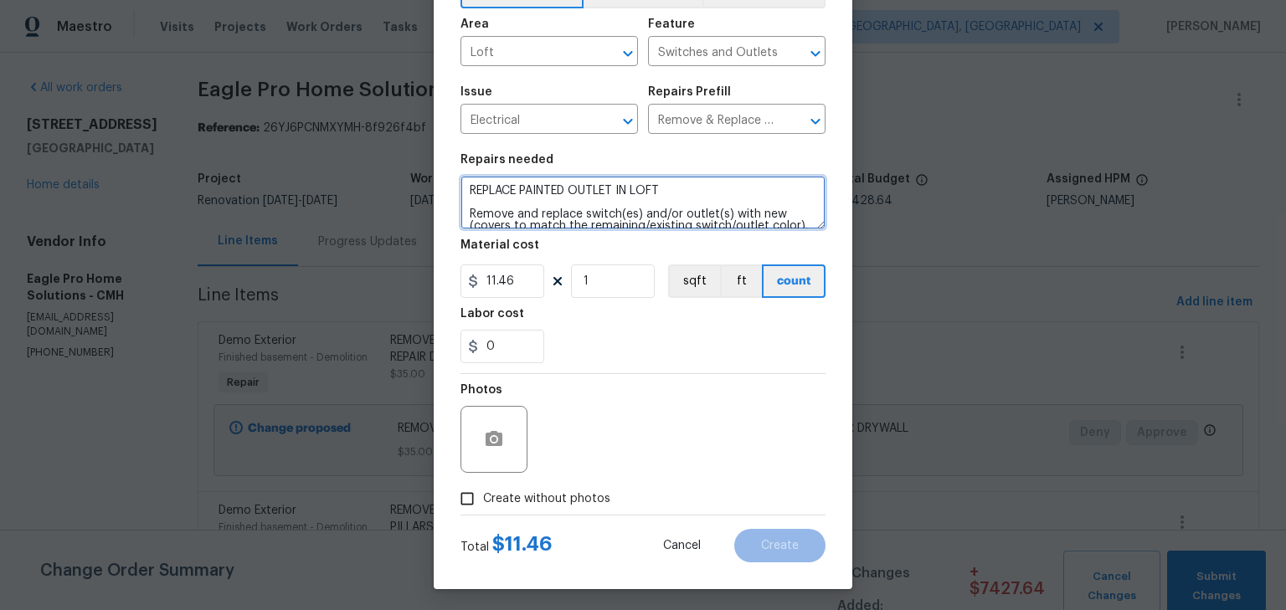
scroll to position [111, 0]
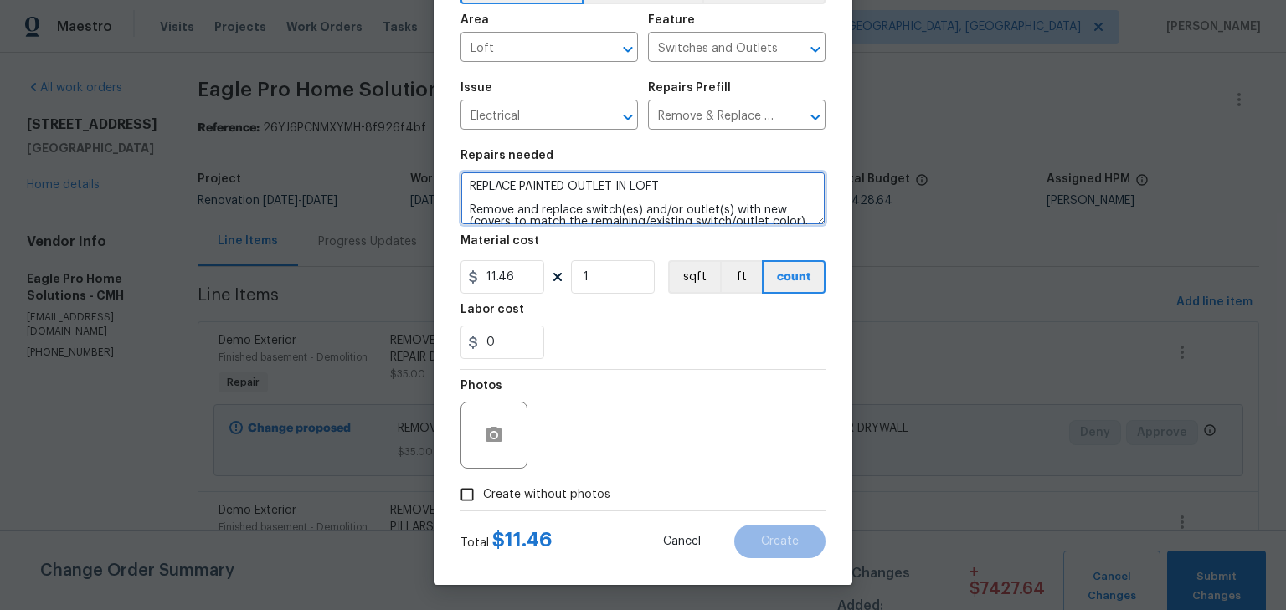
type textarea "REPLACE PAINTED OUTLET IN LOFT Remove and replace switch(es) and/or outlet(s) w…"
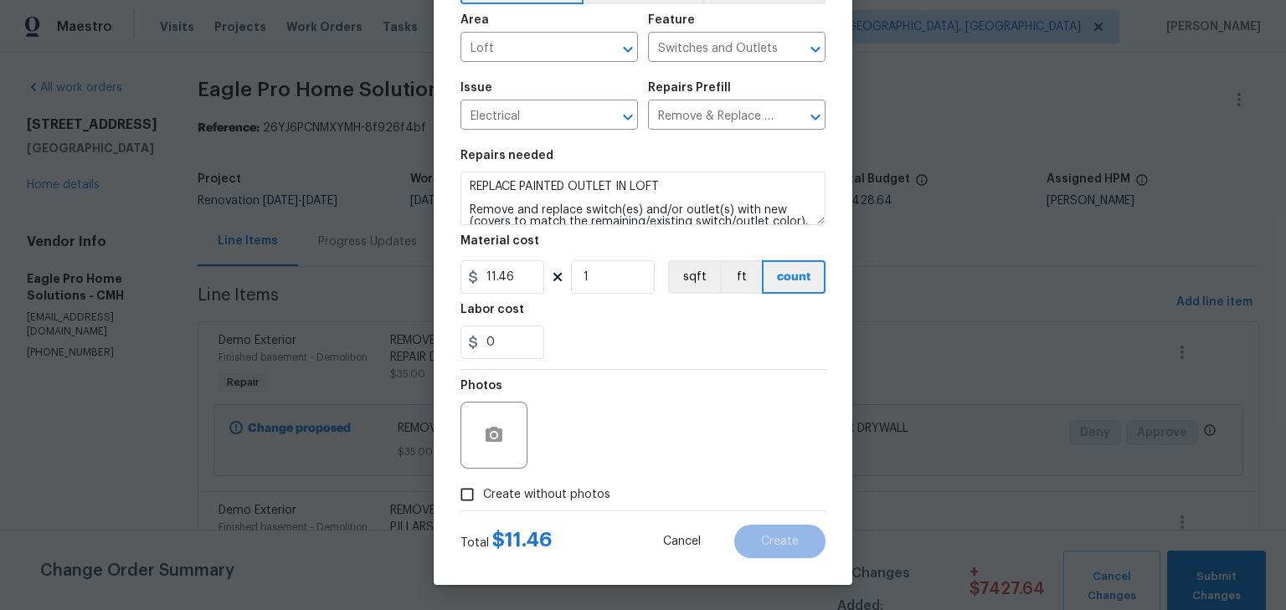
click at [569, 489] on span "Create without photos" at bounding box center [546, 496] width 127 height 18
click at [483, 489] on input "Create without photos" at bounding box center [467, 495] width 32 height 32
checkbox input "true"
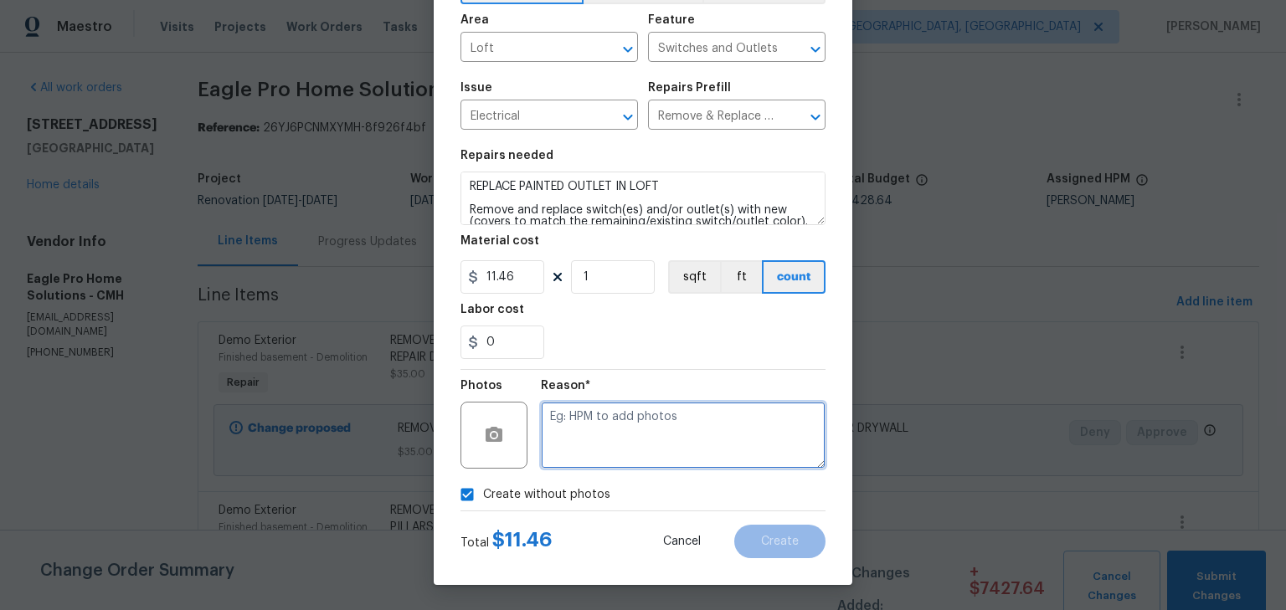
click at [618, 431] on textarea at bounding box center [683, 435] width 285 height 67
type textarea "H"
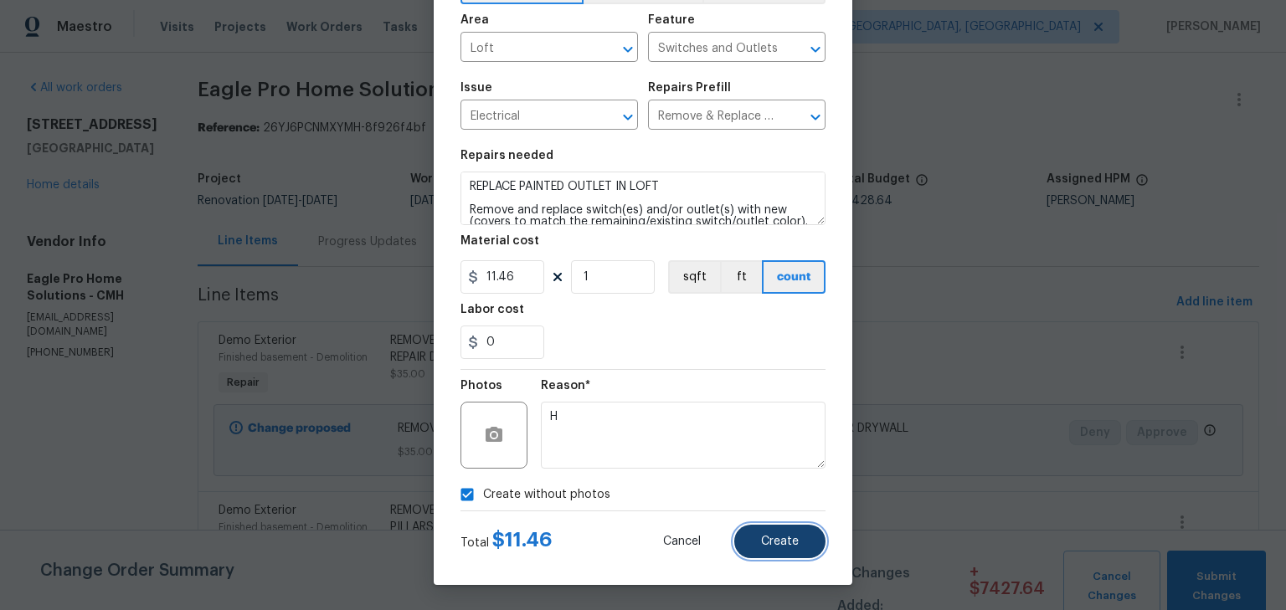
click at [775, 543] on span "Create" at bounding box center [780, 542] width 38 height 13
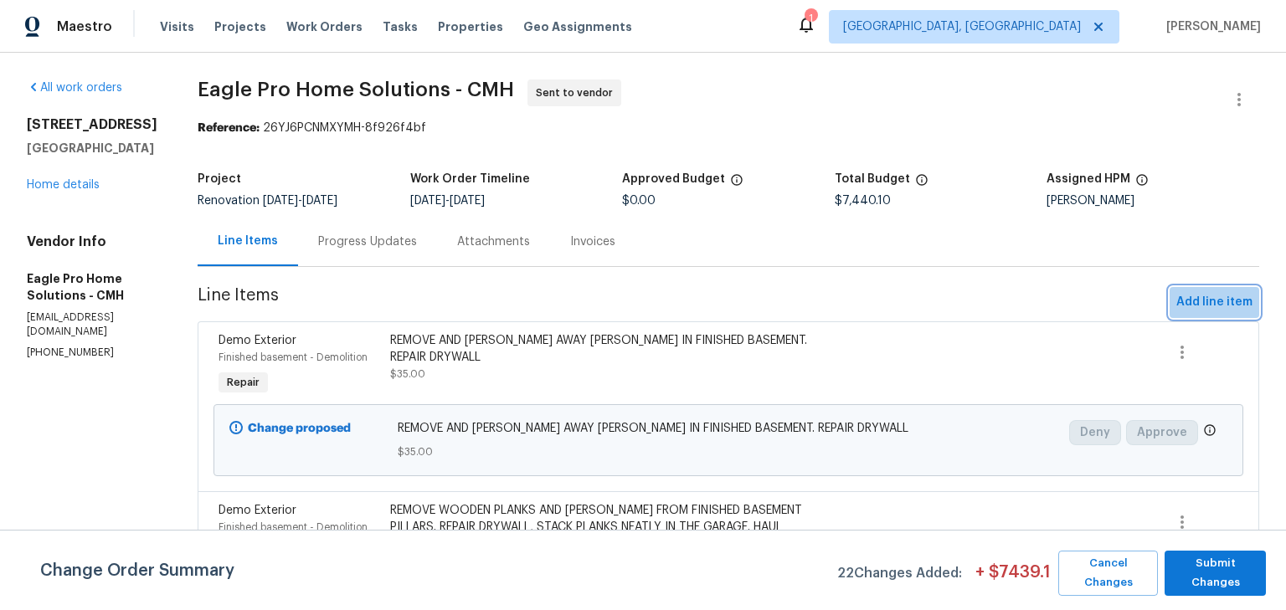
click at [1210, 305] on span "Add line item" at bounding box center [1214, 302] width 76 height 21
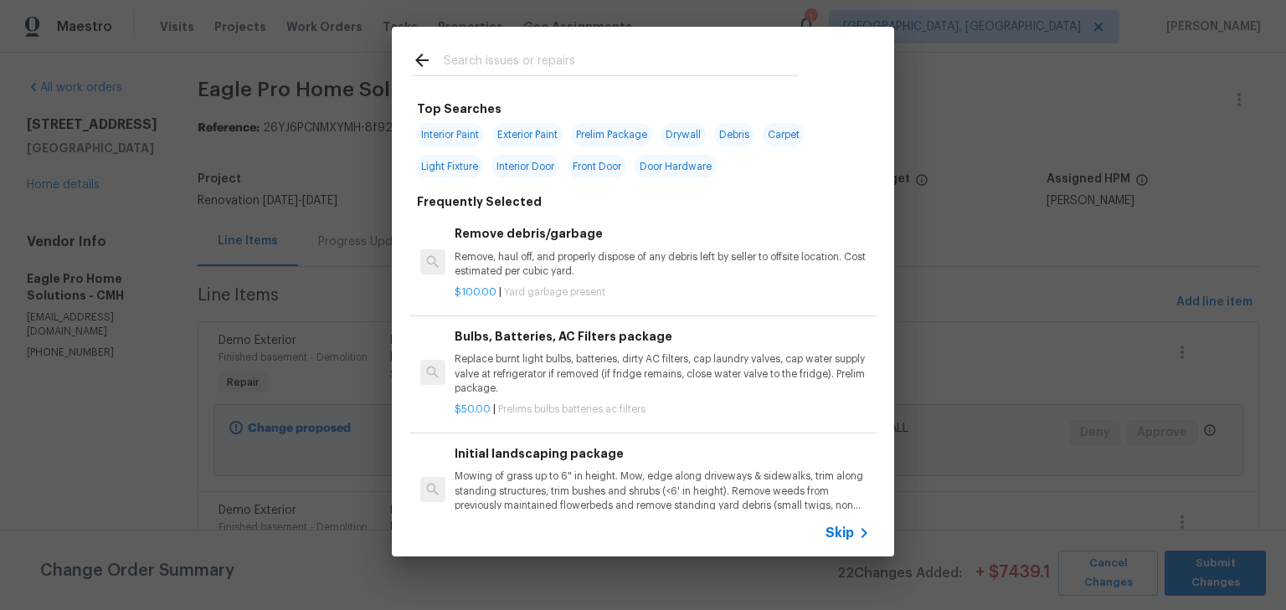
click at [586, 59] on input "text" at bounding box center [621, 62] width 355 height 25
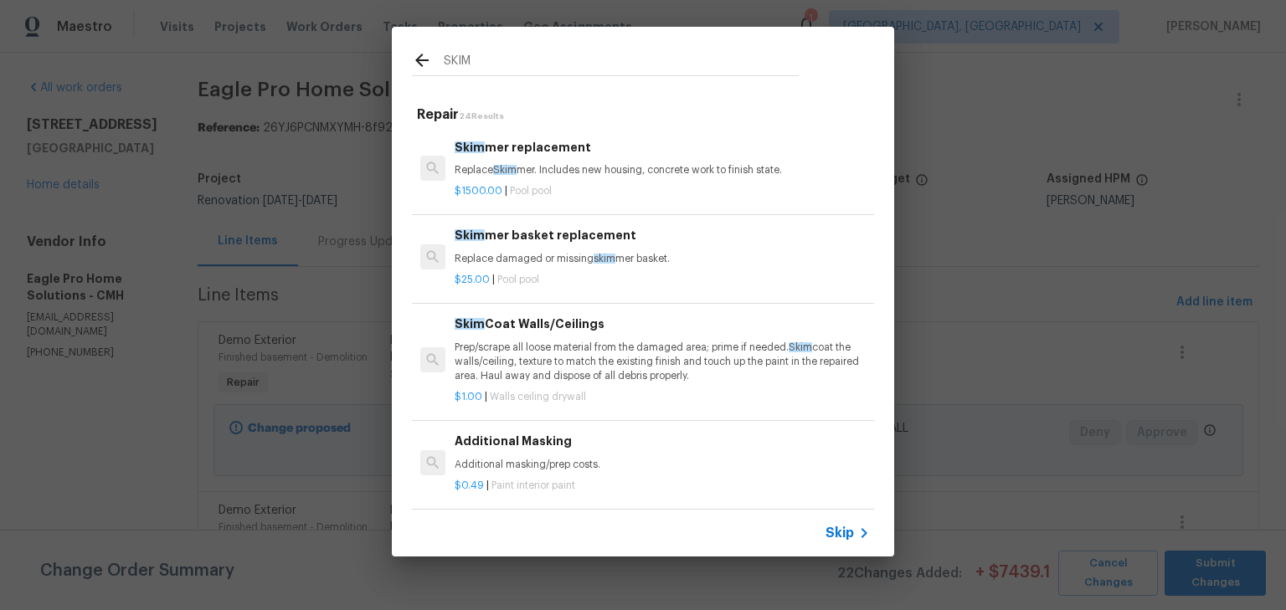
type input "SKIM"
click at [638, 355] on p "Prep/scrape all loose material from the damaged area; prime if needed. Skim coa…" at bounding box center [662, 362] width 415 height 43
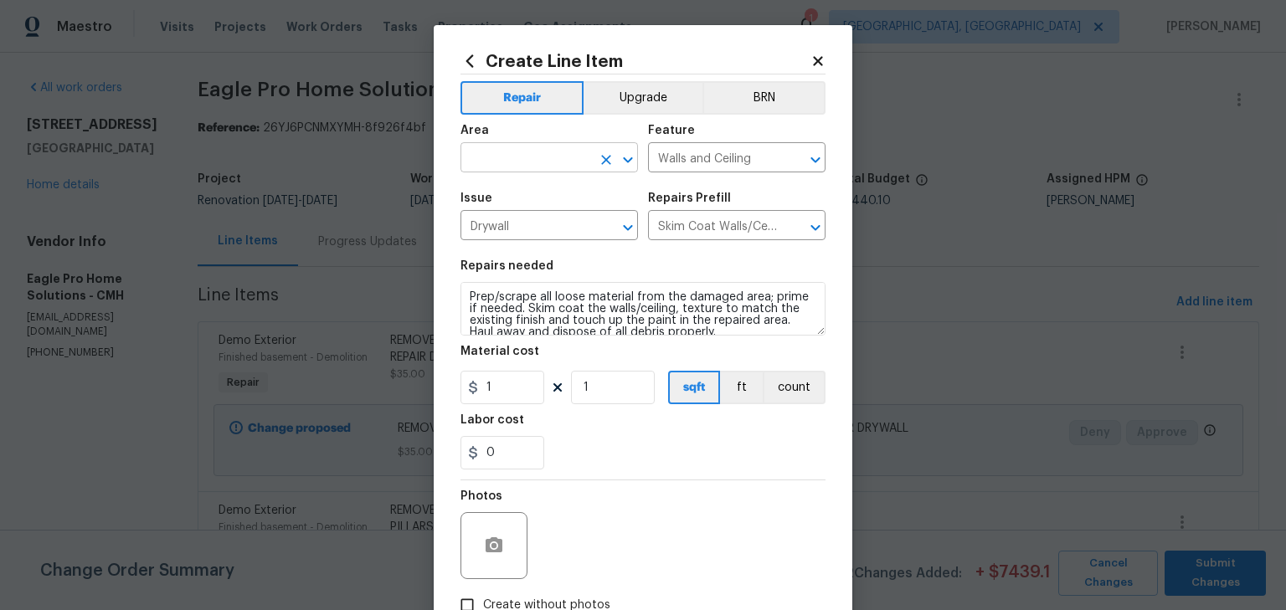
click at [548, 162] on input "text" at bounding box center [526, 160] width 131 height 26
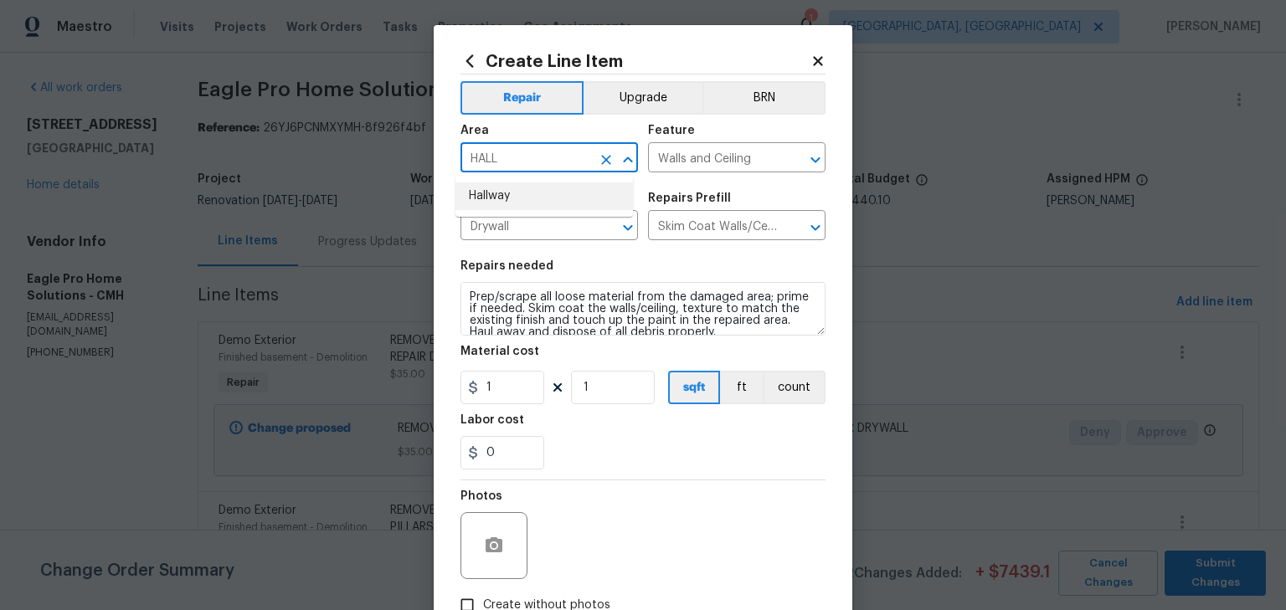
click at [505, 204] on li "Hallway" at bounding box center [545, 197] width 178 height 28
type input "Hallway"
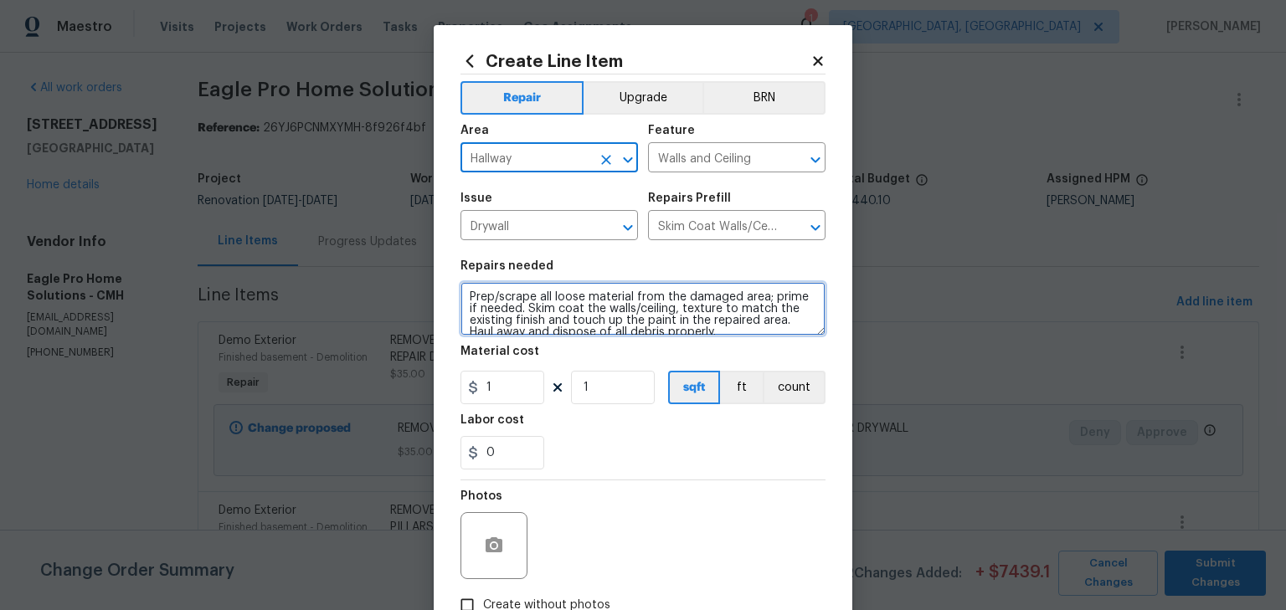
click at [463, 292] on textarea "Prep/scrape all loose material from the damaged area; prime if needed. Skim coa…" at bounding box center [643, 309] width 365 height 54
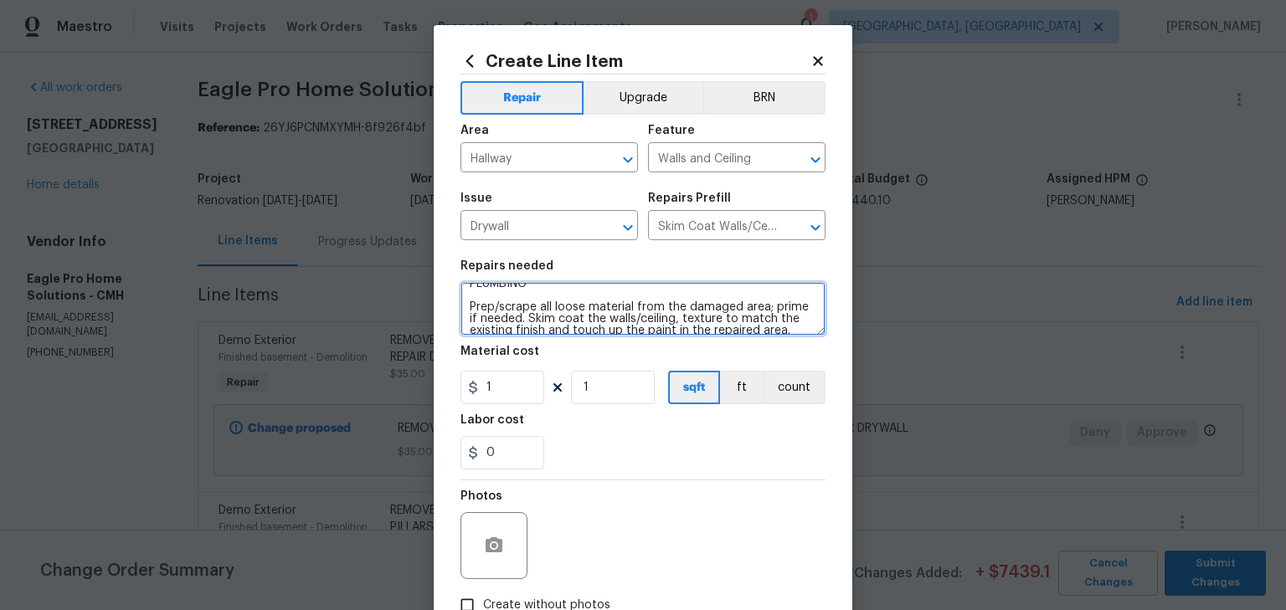
scroll to position [47, 0]
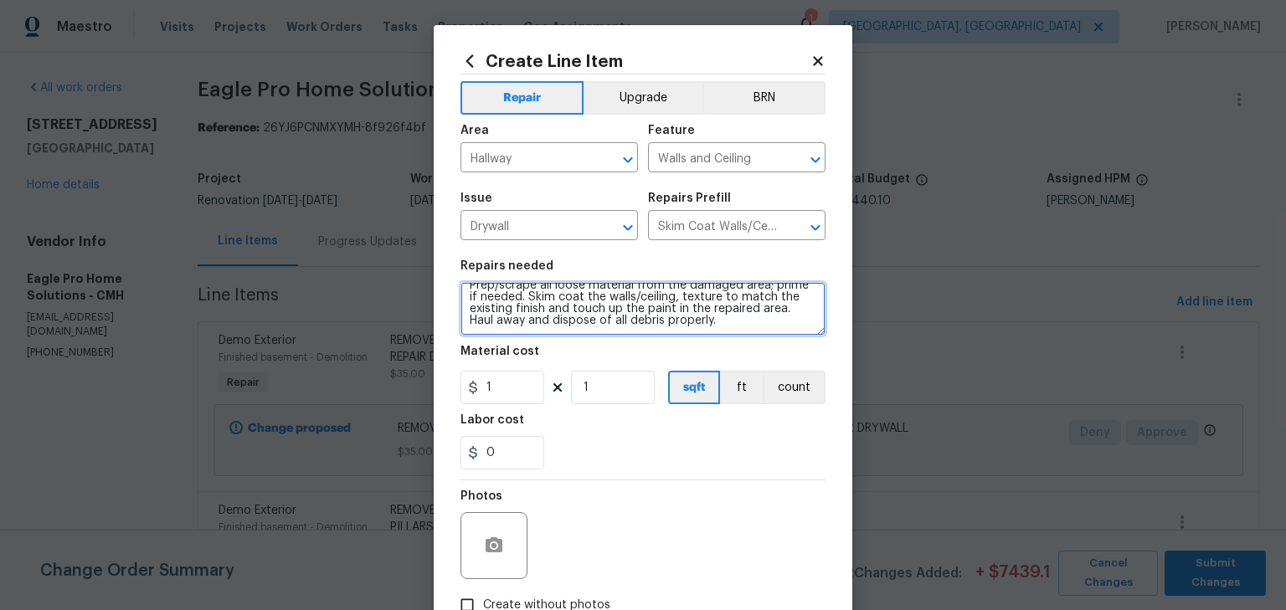
type textarea "UPSTAIRS HALLWAY - UNFINISHED ACCESS TO SHOWER PLUMBING Prep/scrape all loose m…"
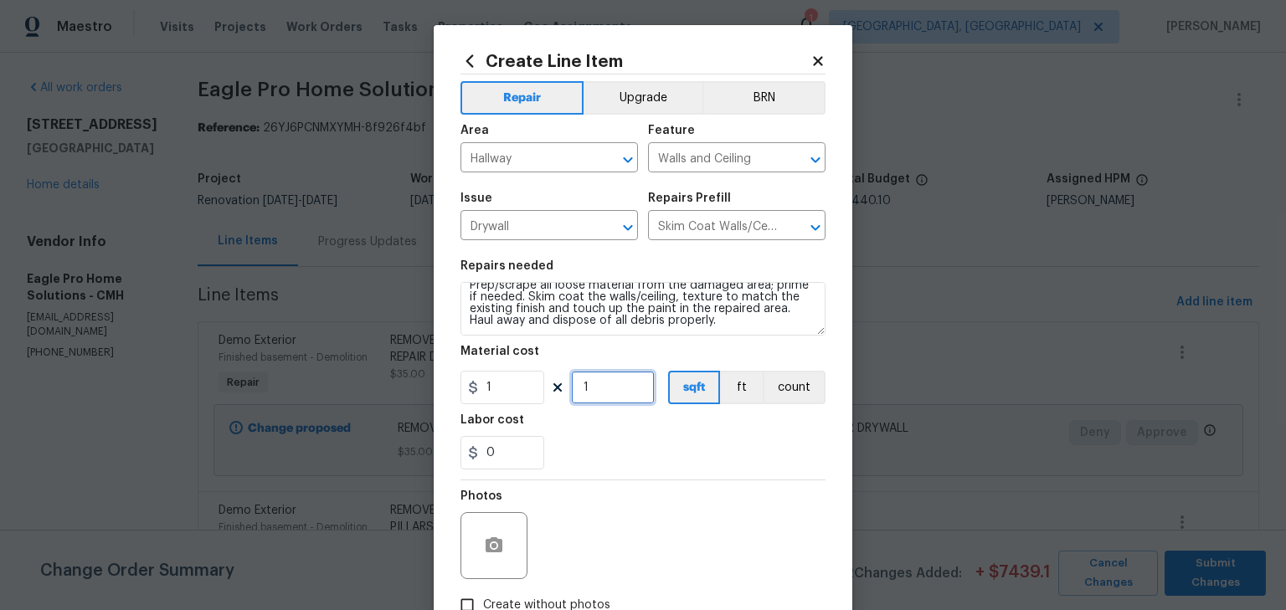
drag, startPoint x: 591, startPoint y: 388, endPoint x: 579, endPoint y: 387, distance: 11.8
click at [579, 387] on input "1" at bounding box center [613, 387] width 84 height 33
type input "45"
click at [660, 534] on div "Photos" at bounding box center [643, 535] width 365 height 109
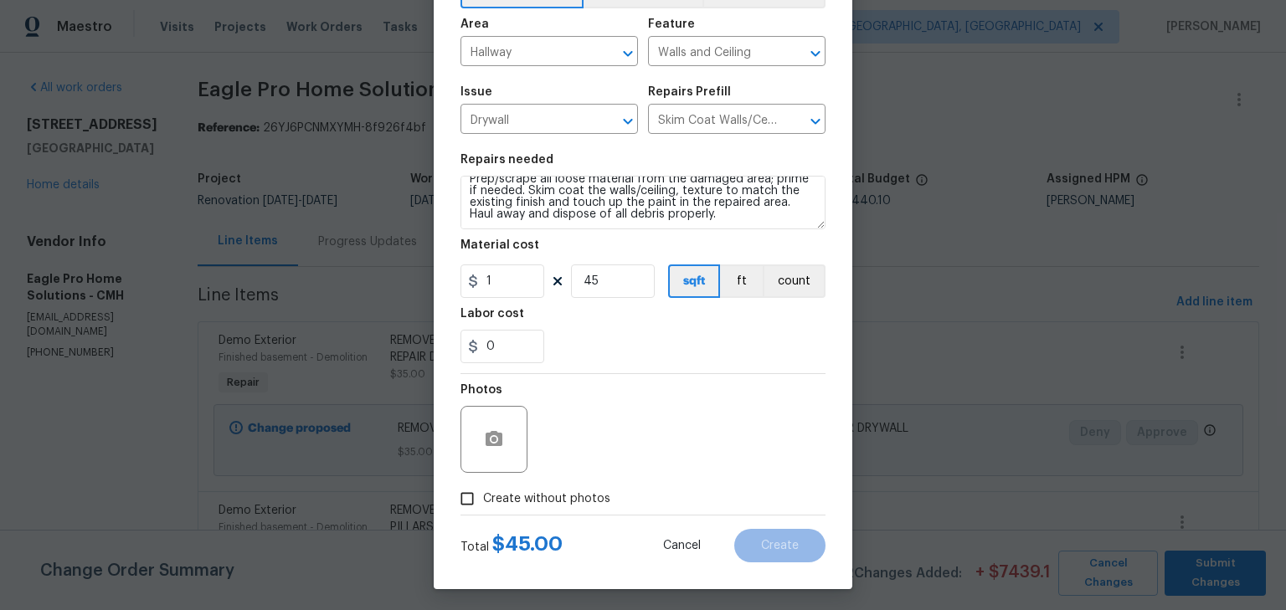
scroll to position [111, 0]
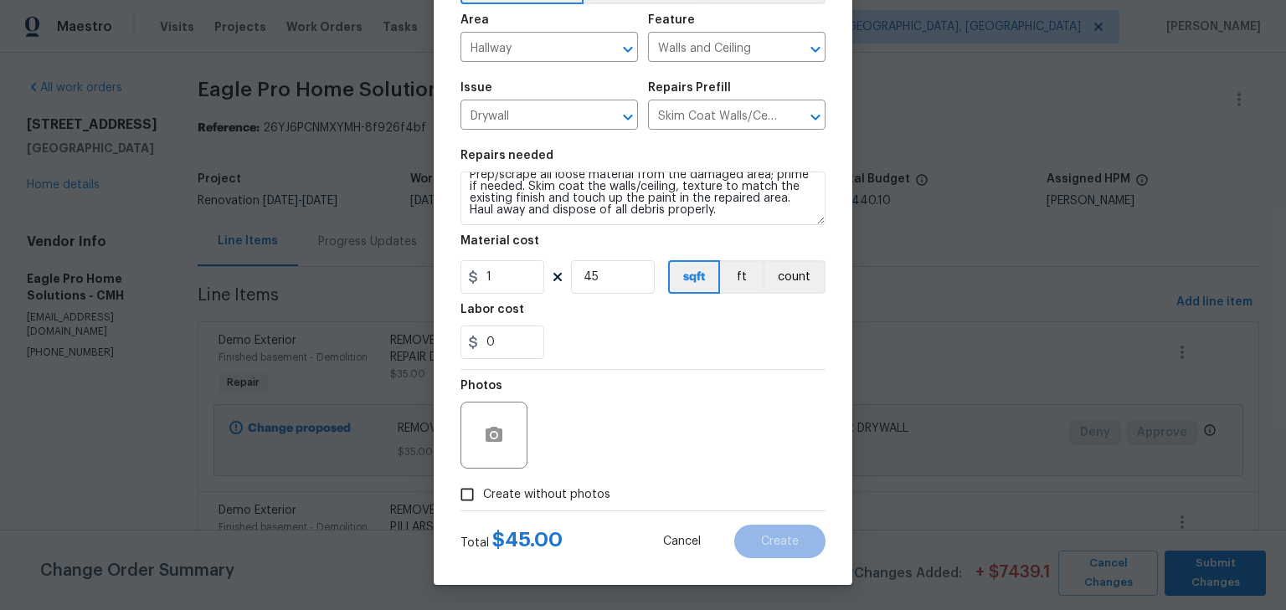
click at [565, 493] on span "Create without photos" at bounding box center [546, 496] width 127 height 18
click at [483, 493] on input "Create without photos" at bounding box center [467, 495] width 32 height 32
checkbox input "true"
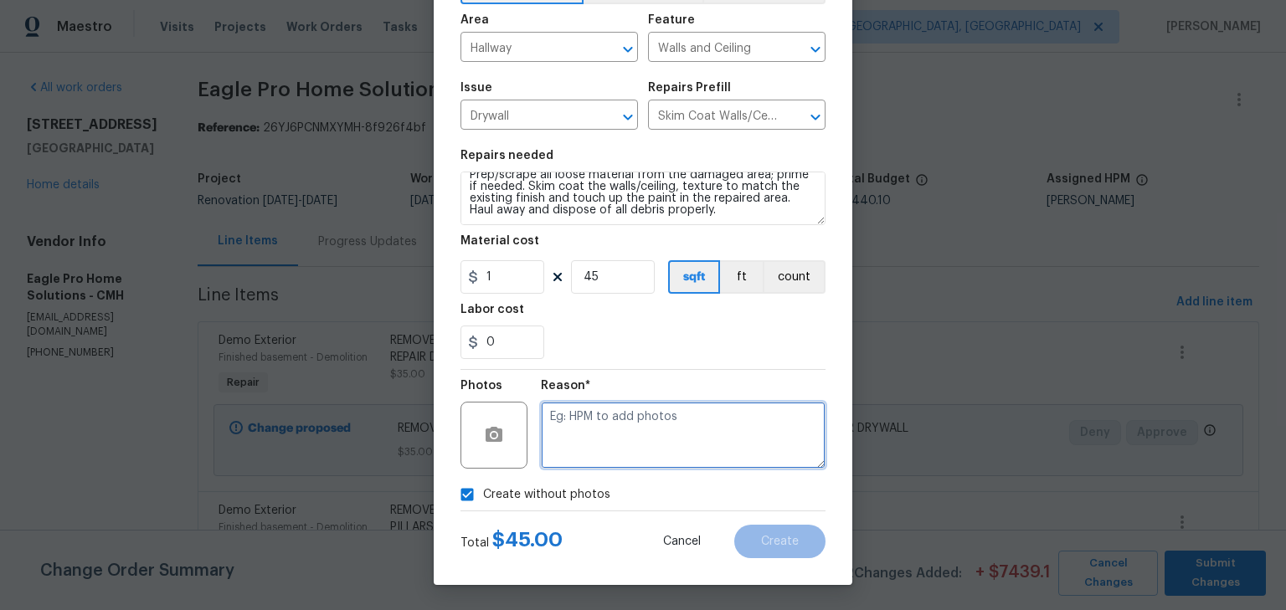
click at [656, 450] on textarea at bounding box center [683, 435] width 285 height 67
type textarea "H"
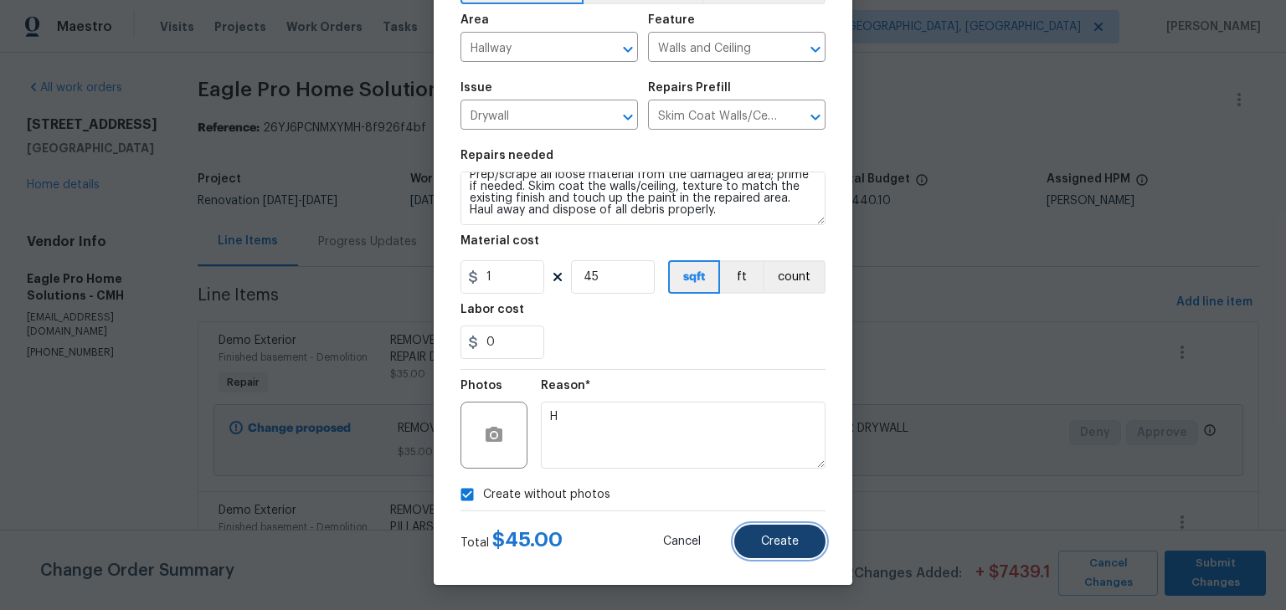
click at [799, 538] on button "Create" at bounding box center [779, 541] width 91 height 33
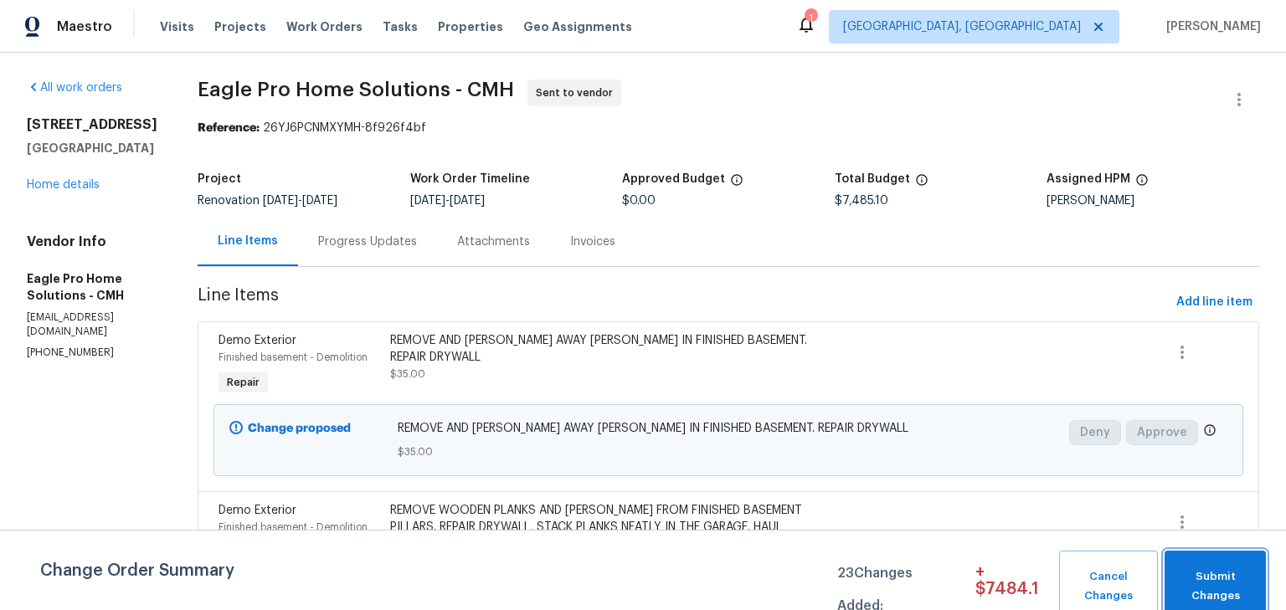
click at [1190, 569] on span "Submit Changes" at bounding box center [1215, 587] width 85 height 39
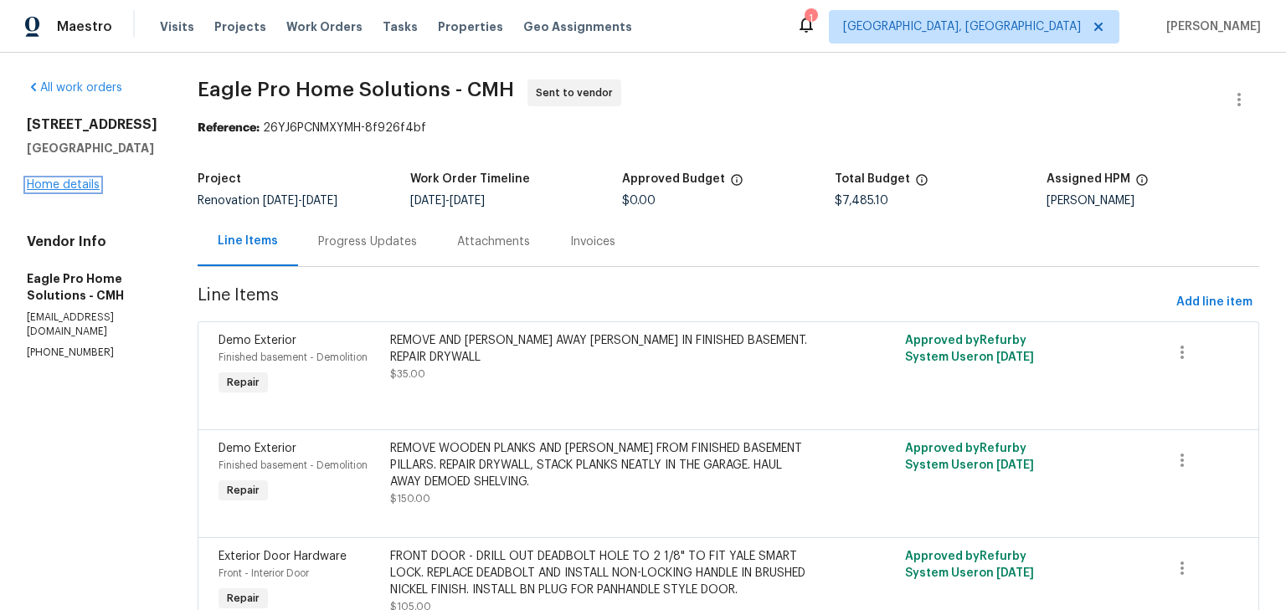
click at [38, 184] on link "Home details" at bounding box center [63, 185] width 73 height 12
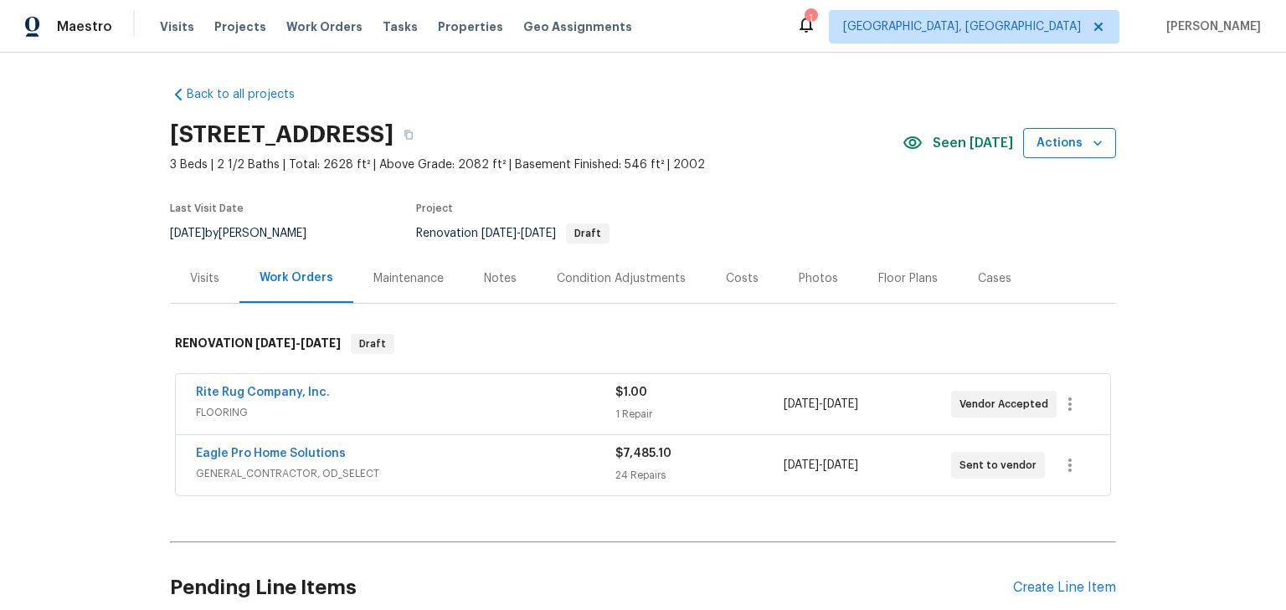
click at [1043, 139] on span "Actions" at bounding box center [1070, 143] width 66 height 21
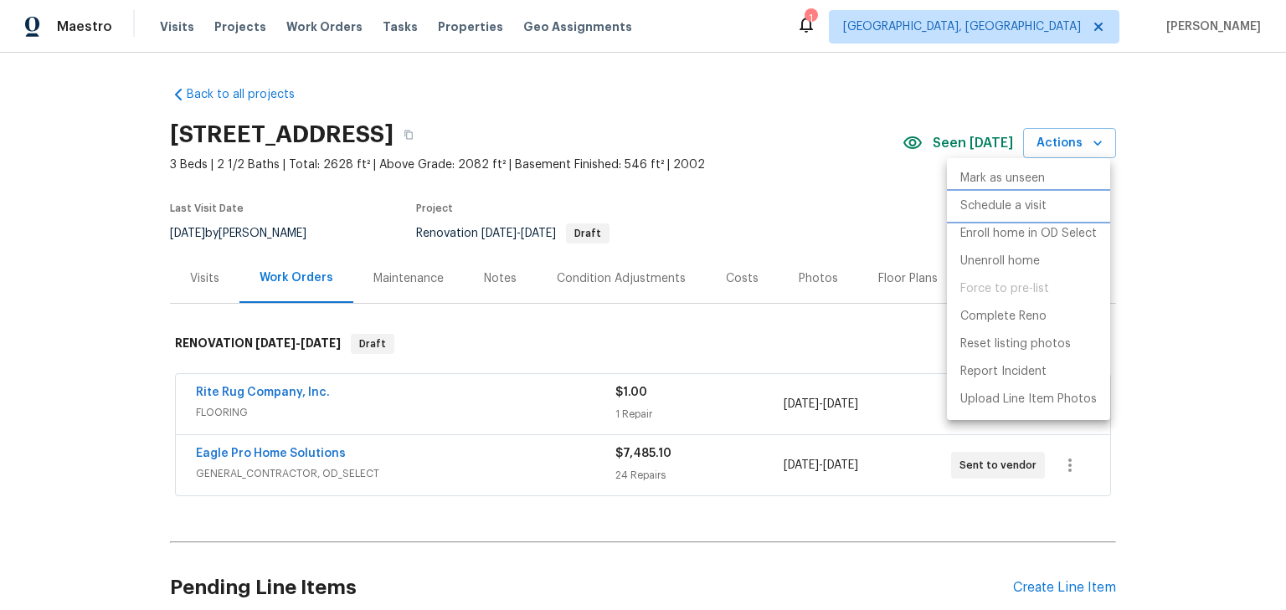
click at [1026, 199] on p "Schedule a visit" at bounding box center [1003, 207] width 86 height 18
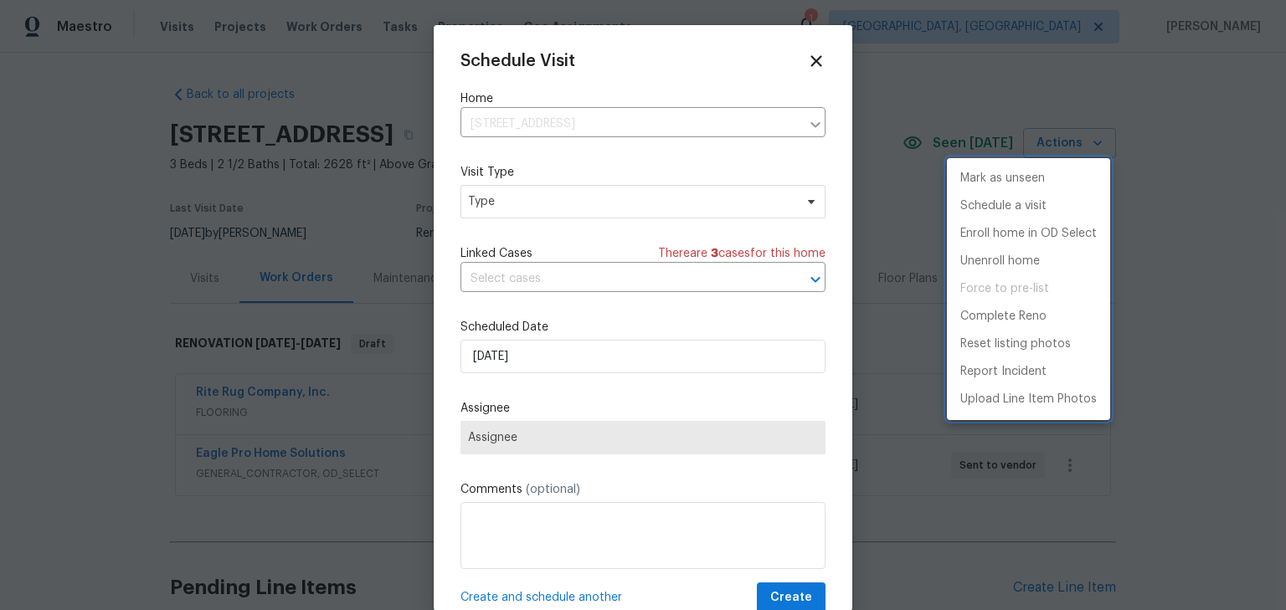
click at [551, 209] on div at bounding box center [643, 305] width 1286 height 610
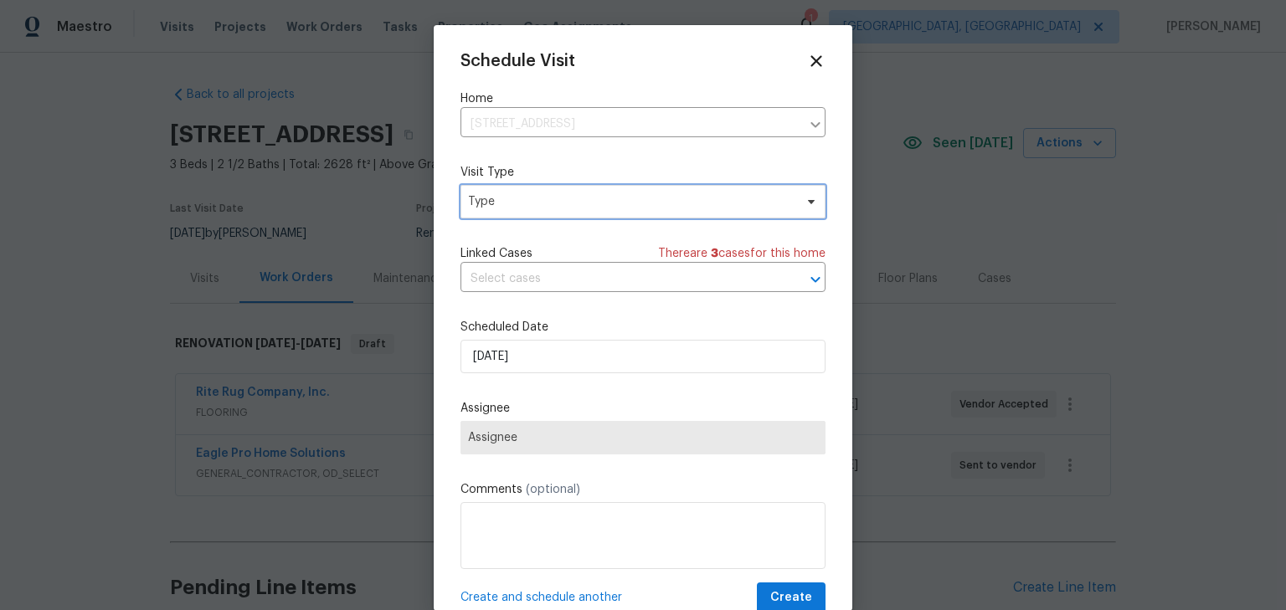
click at [553, 199] on span "Type" at bounding box center [631, 201] width 326 height 17
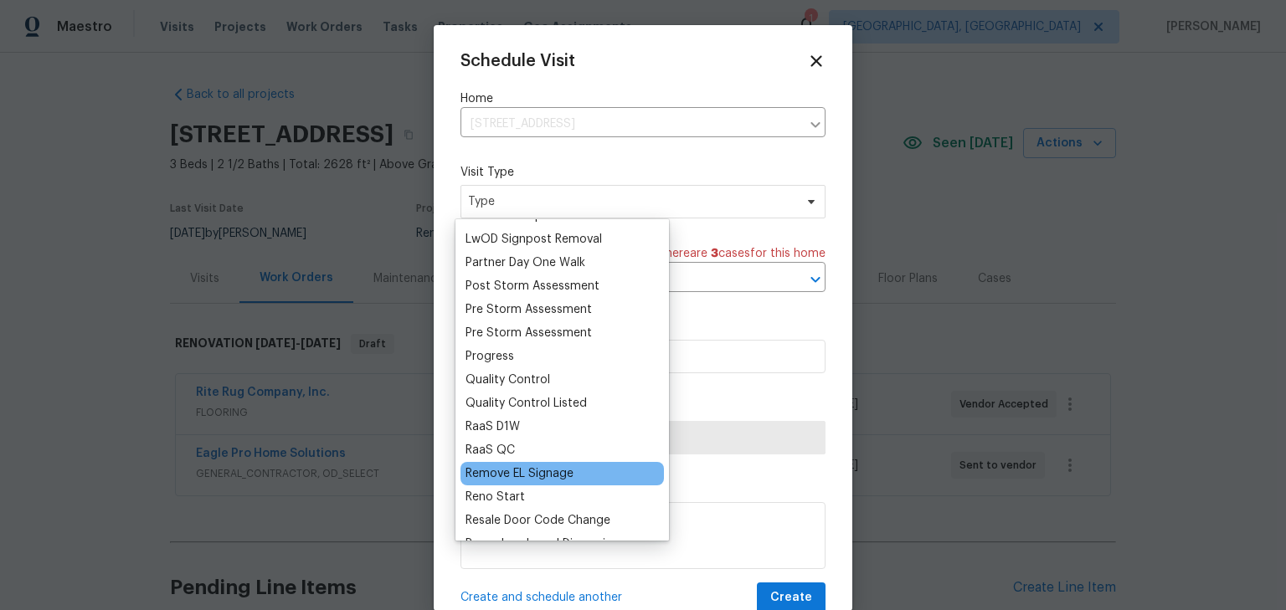
scroll to position [535, 0]
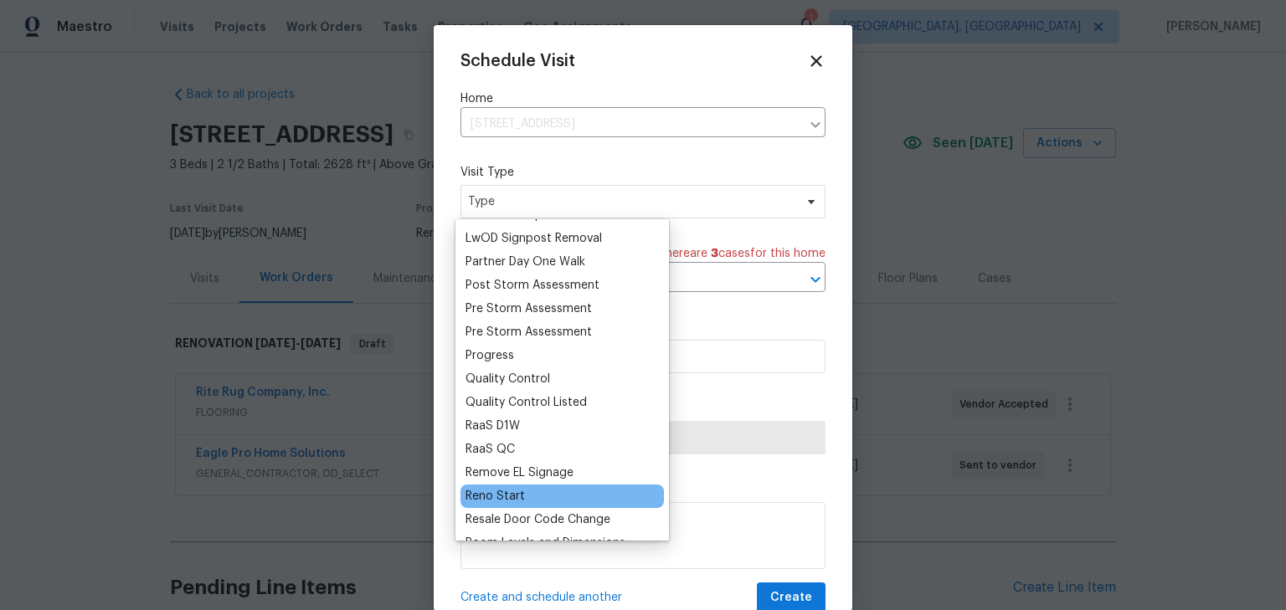
type input "R"
click at [523, 497] on div "Reno Start" at bounding box center [495, 496] width 59 height 17
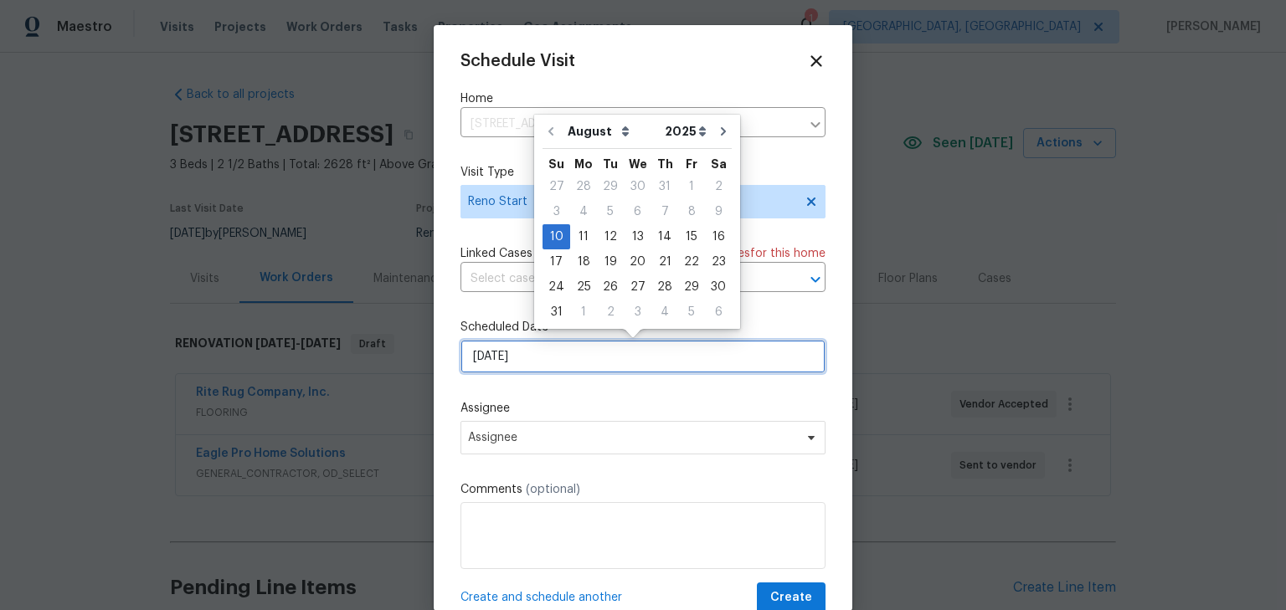
click at [585, 356] on input "8/10/2025" at bounding box center [643, 356] width 365 height 33
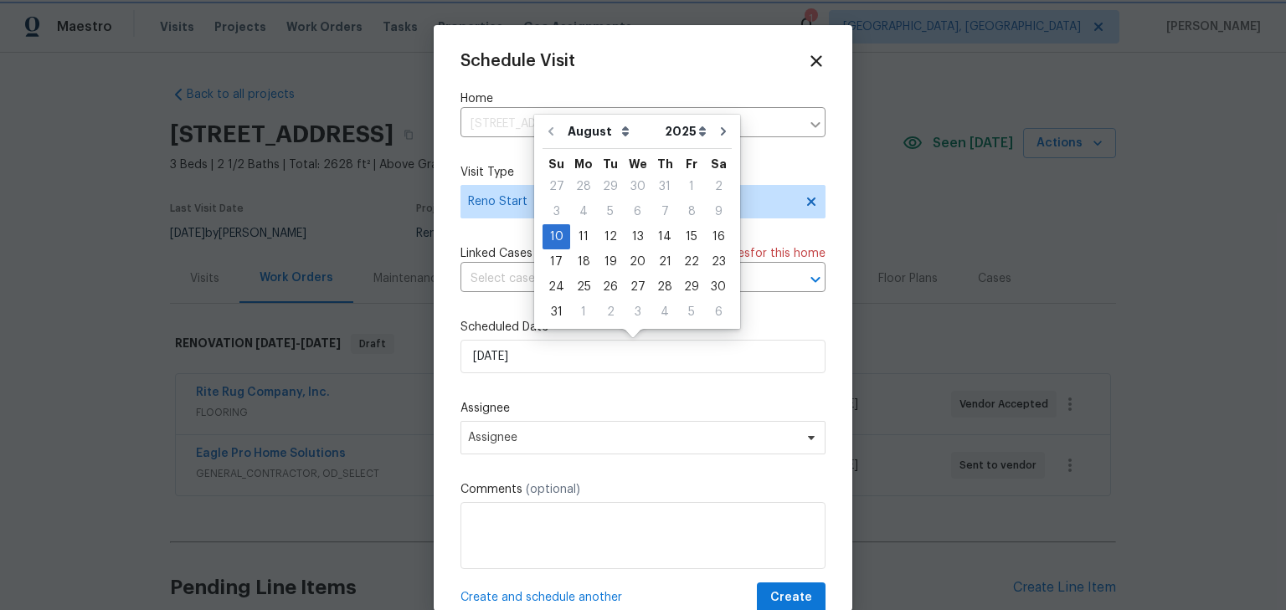
click at [594, 409] on label "Assignee" at bounding box center [643, 408] width 365 height 17
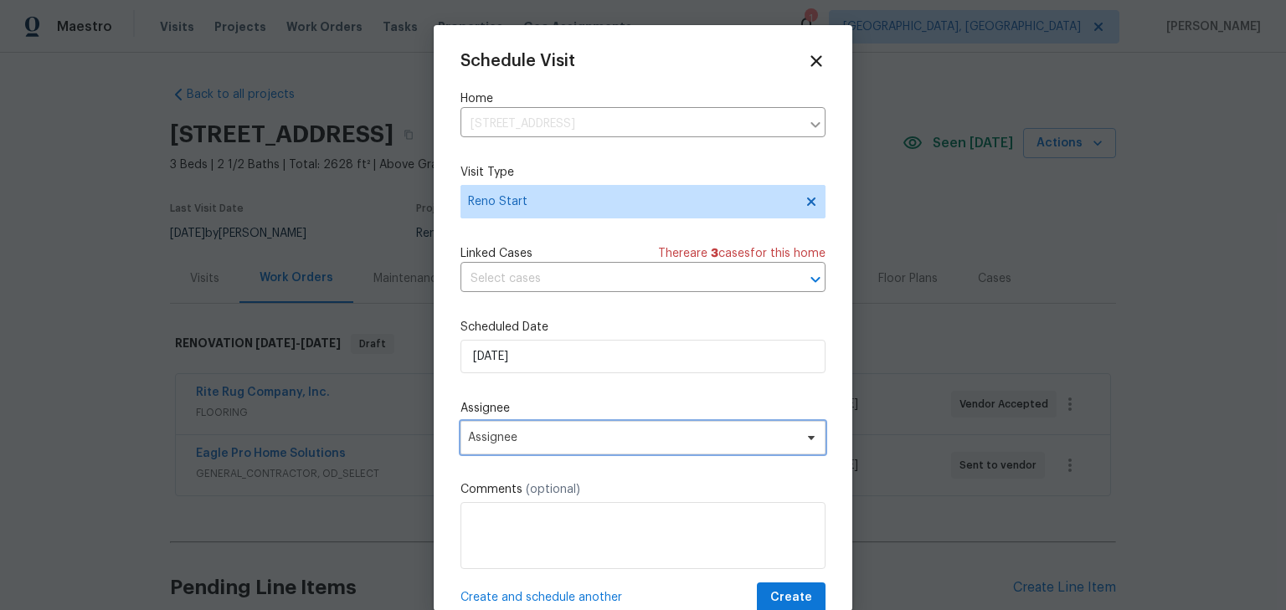
click at [586, 431] on span "Assignee" at bounding box center [643, 437] width 365 height 33
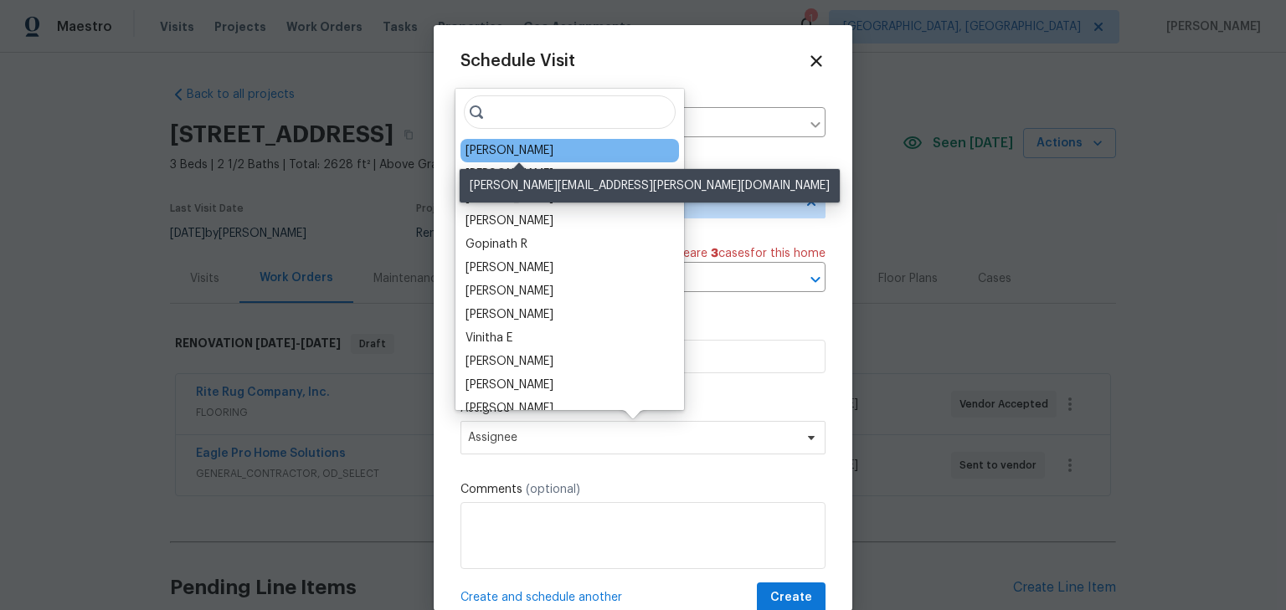
click at [553, 148] on div "[PERSON_NAME]" at bounding box center [510, 150] width 88 height 17
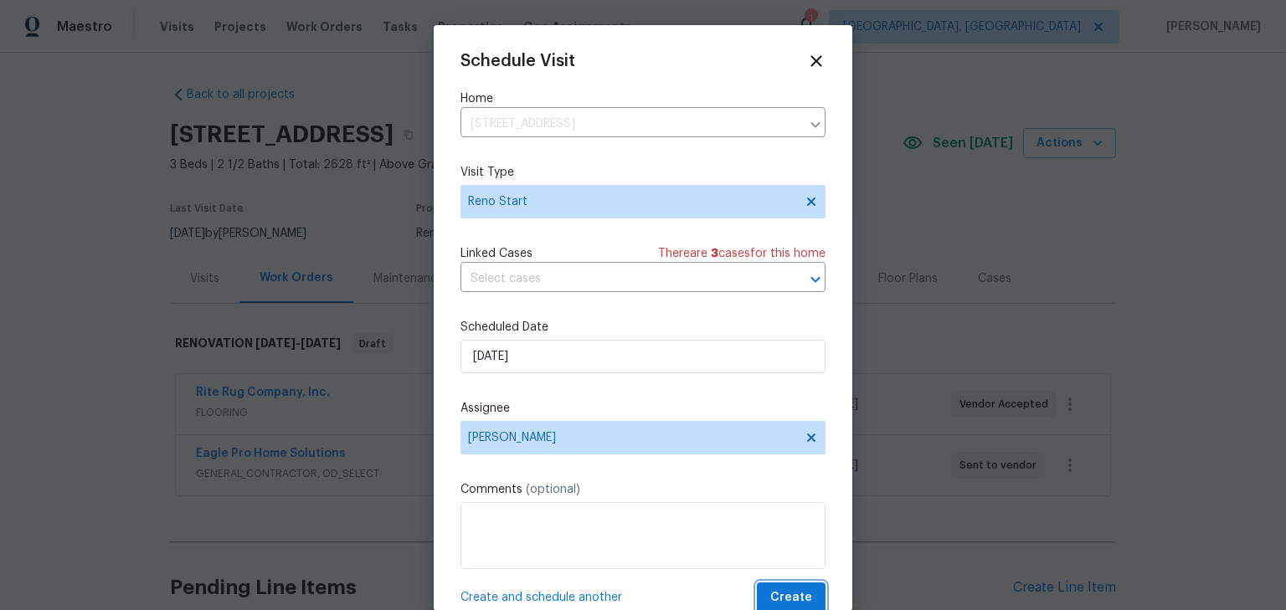
click at [770, 591] on span "Create" at bounding box center [791, 598] width 42 height 21
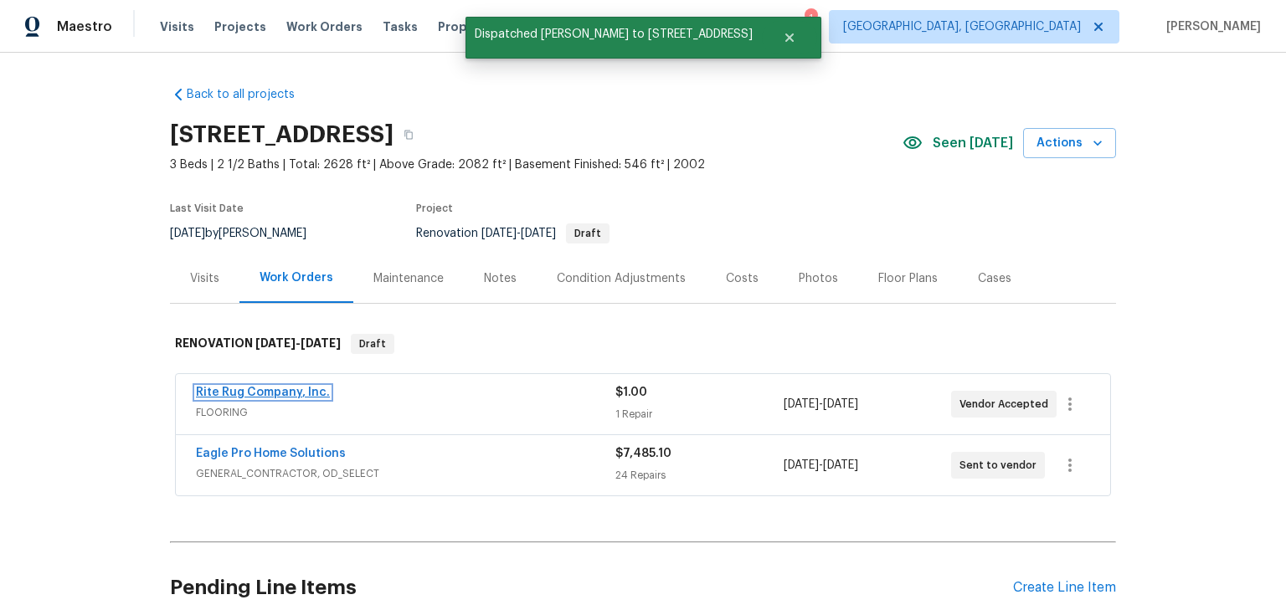
click at [236, 391] on link "Rite Rug Company, Inc." at bounding box center [263, 393] width 134 height 12
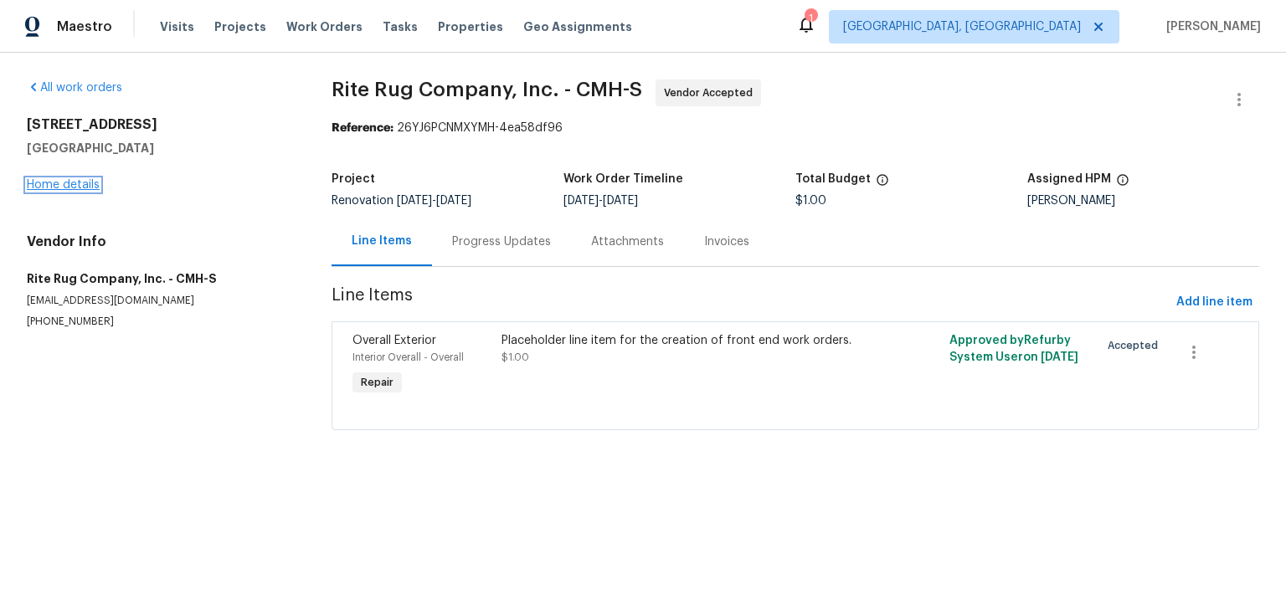
click at [61, 184] on link "Home details" at bounding box center [63, 185] width 73 height 12
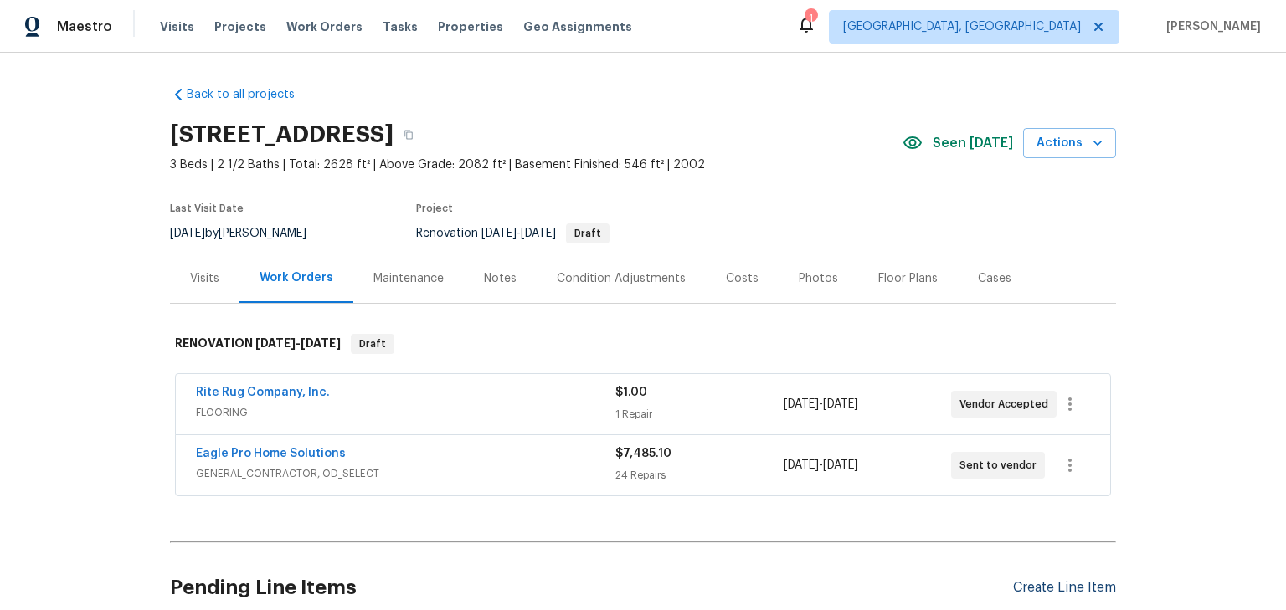
click at [1064, 589] on div "Create Line Item" at bounding box center [1064, 588] width 103 height 16
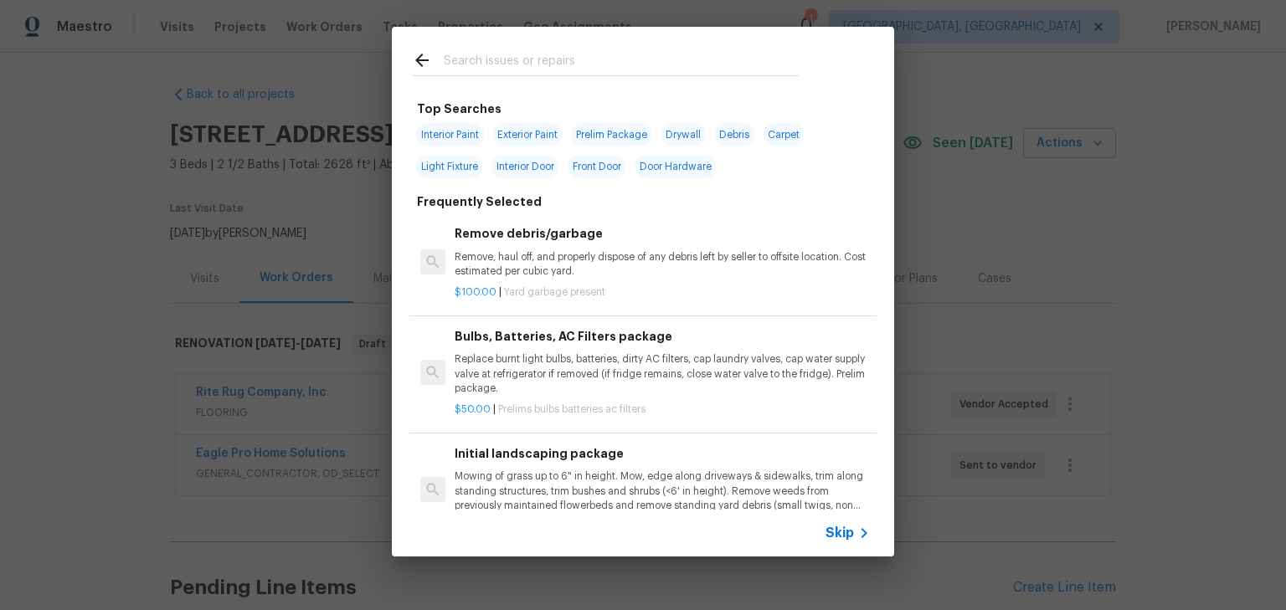
click at [635, 60] on input "text" at bounding box center [621, 62] width 355 height 25
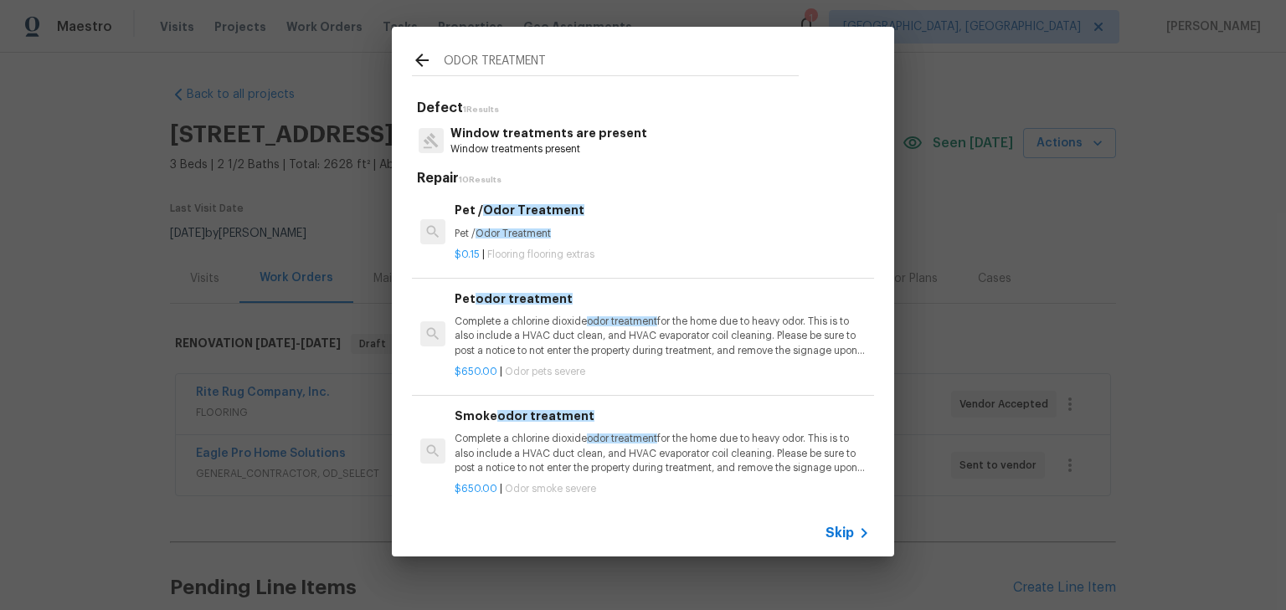
type input "ODOR TREATMENT"
click at [584, 335] on p "Complete a chlorine dioxide odor treatment for the home due to heavy odor. This…" at bounding box center [662, 336] width 415 height 43
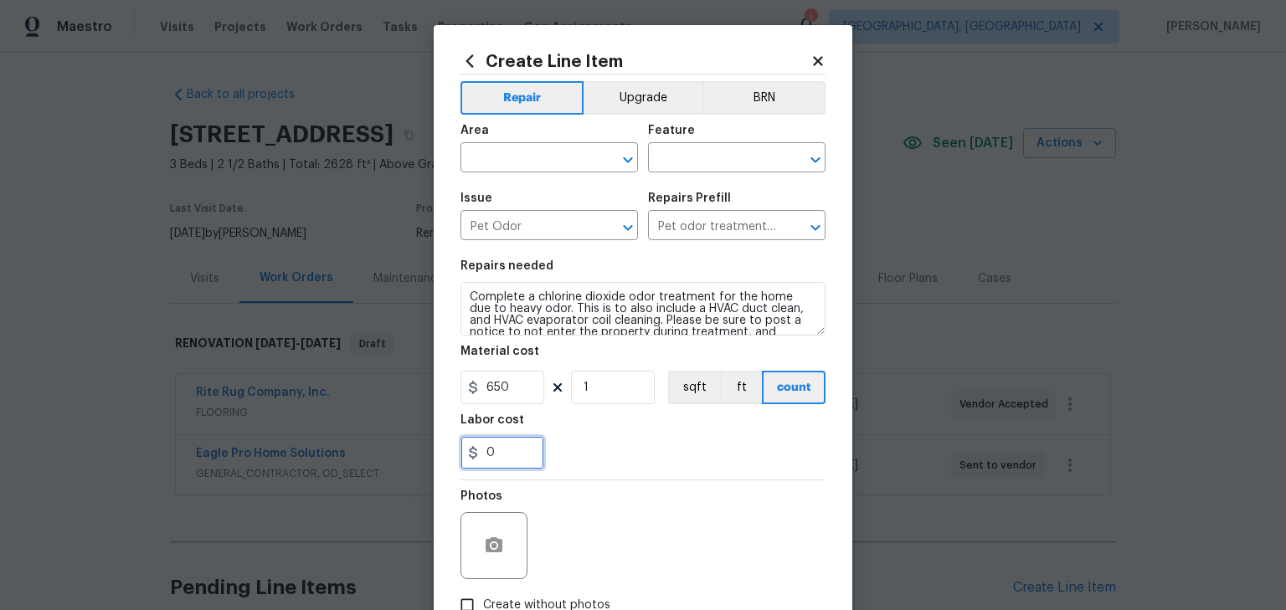
click at [450, 456] on div "Create Line Item Repair Upgrade BRN Area ​ Feature ​ Issue Pet Odor ​ Repairs P…" at bounding box center [643, 360] width 419 height 671
type input "175"
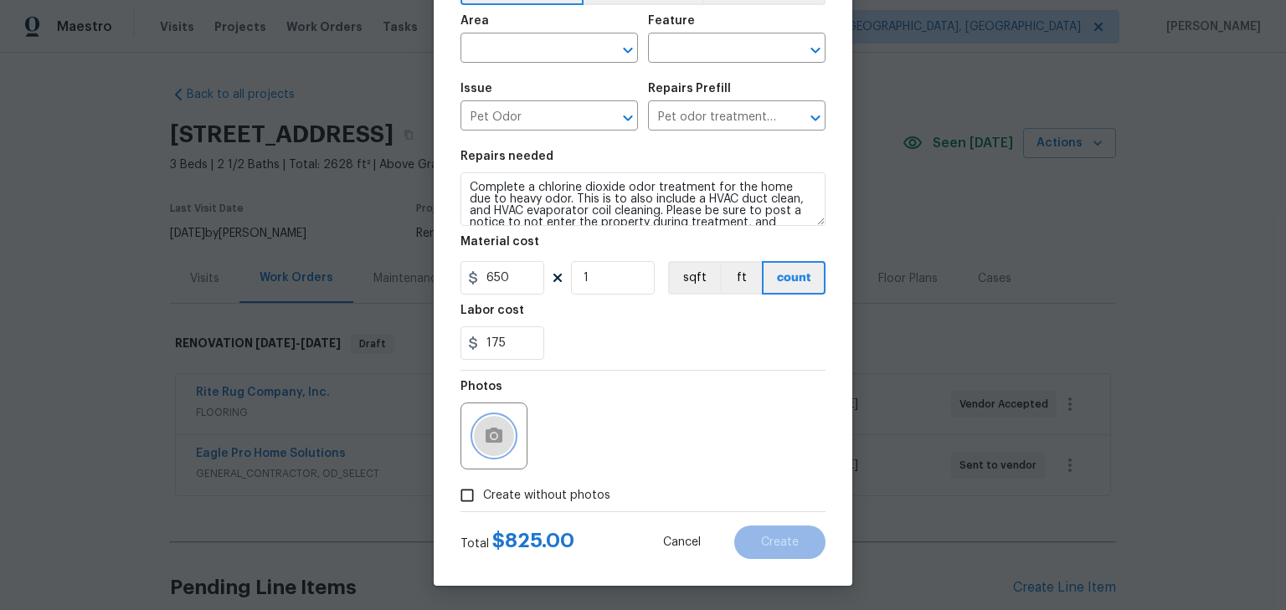
scroll to position [111, 0]
click at [604, 488] on div "Create without photos" at bounding box center [643, 495] width 365 height 32
click at [588, 492] on span "Create without photos" at bounding box center [546, 496] width 127 height 18
click at [483, 492] on input "Create without photos" at bounding box center [467, 495] width 32 height 32
checkbox input "true"
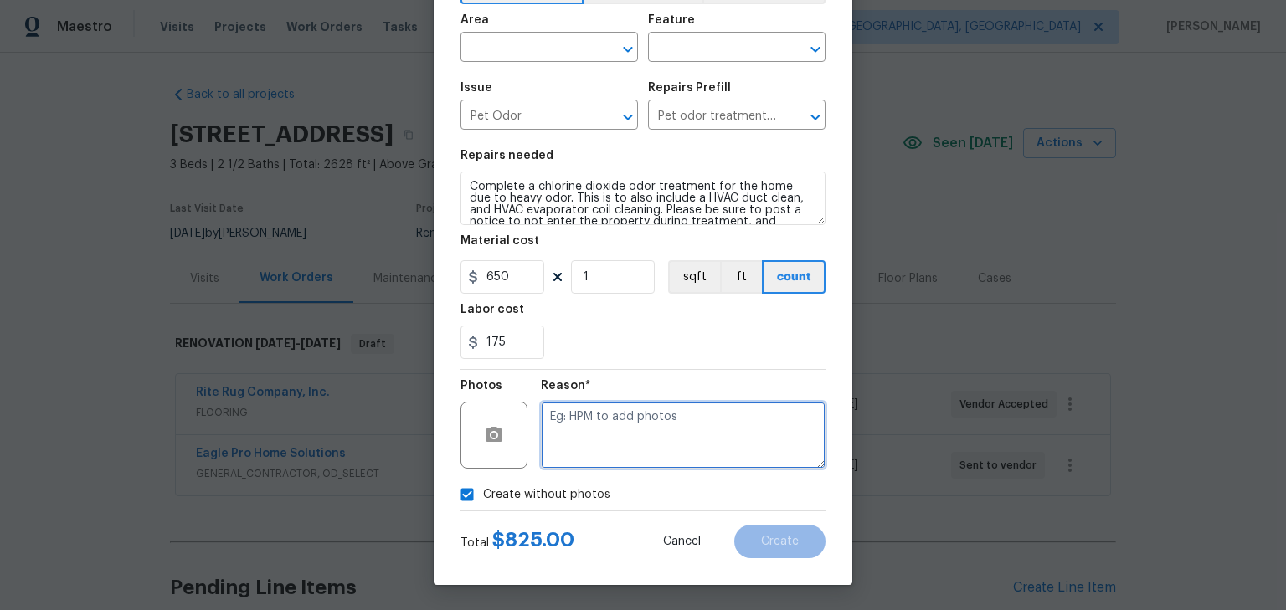
click at [626, 461] on textarea at bounding box center [683, 435] width 285 height 67
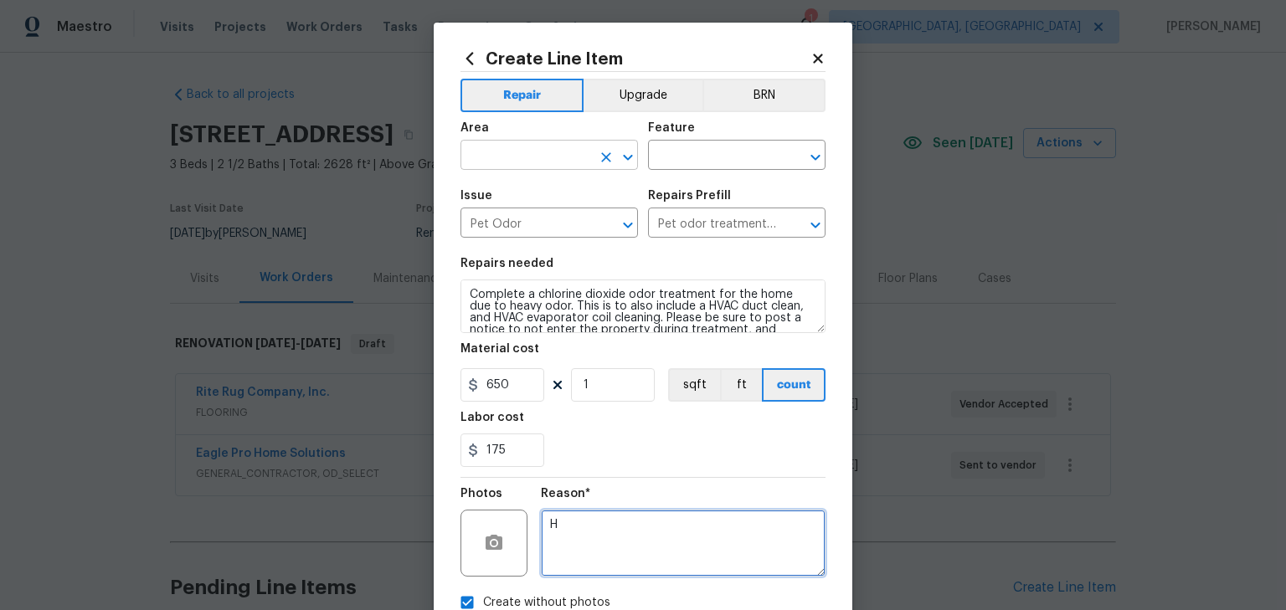
scroll to position [0, 0]
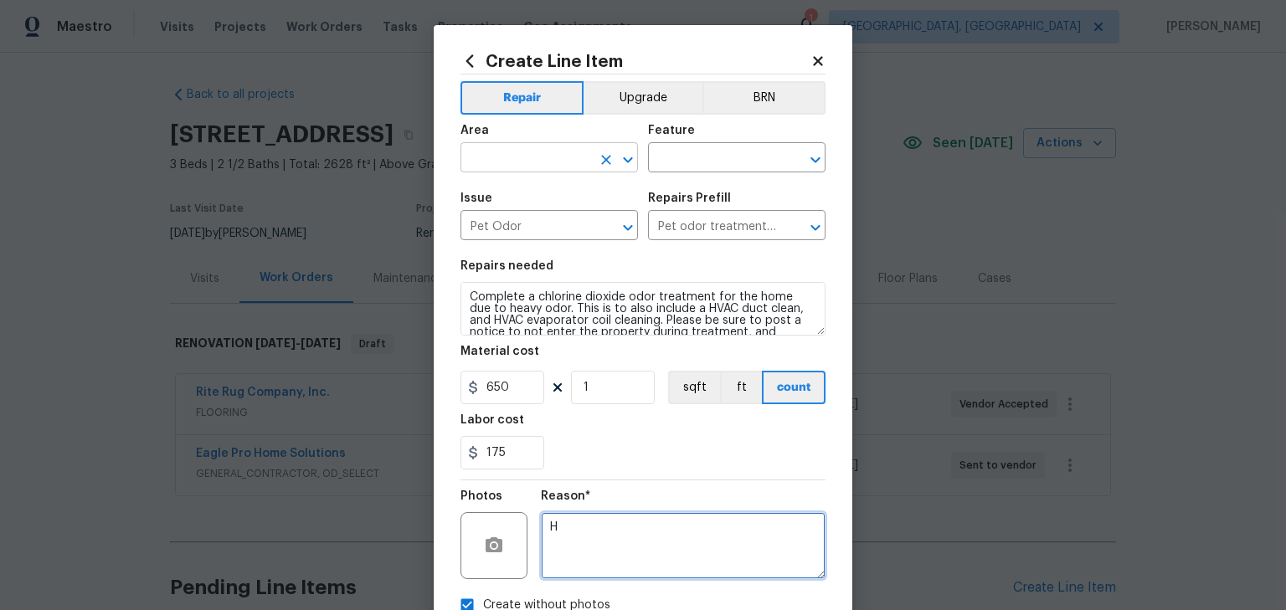
type textarea "H"
click at [514, 162] on input "text" at bounding box center [526, 160] width 131 height 26
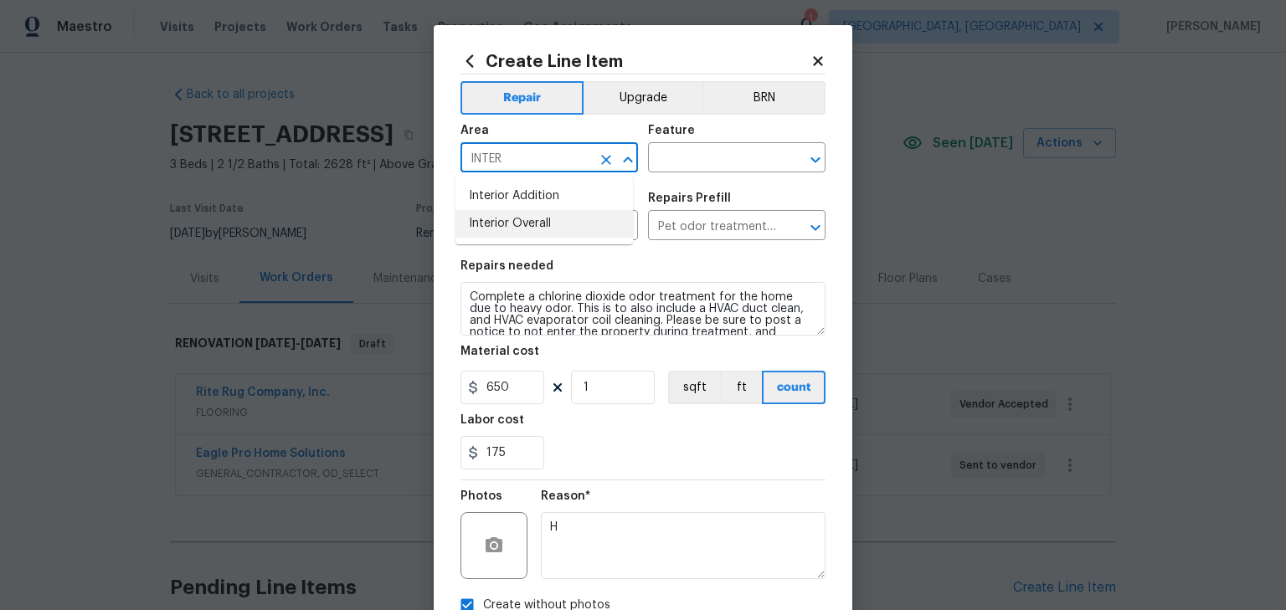
click at [521, 218] on li "Interior Overall" at bounding box center [545, 224] width 178 height 28
type input "Interior Overall"
click at [695, 154] on input "text" at bounding box center [713, 160] width 131 height 26
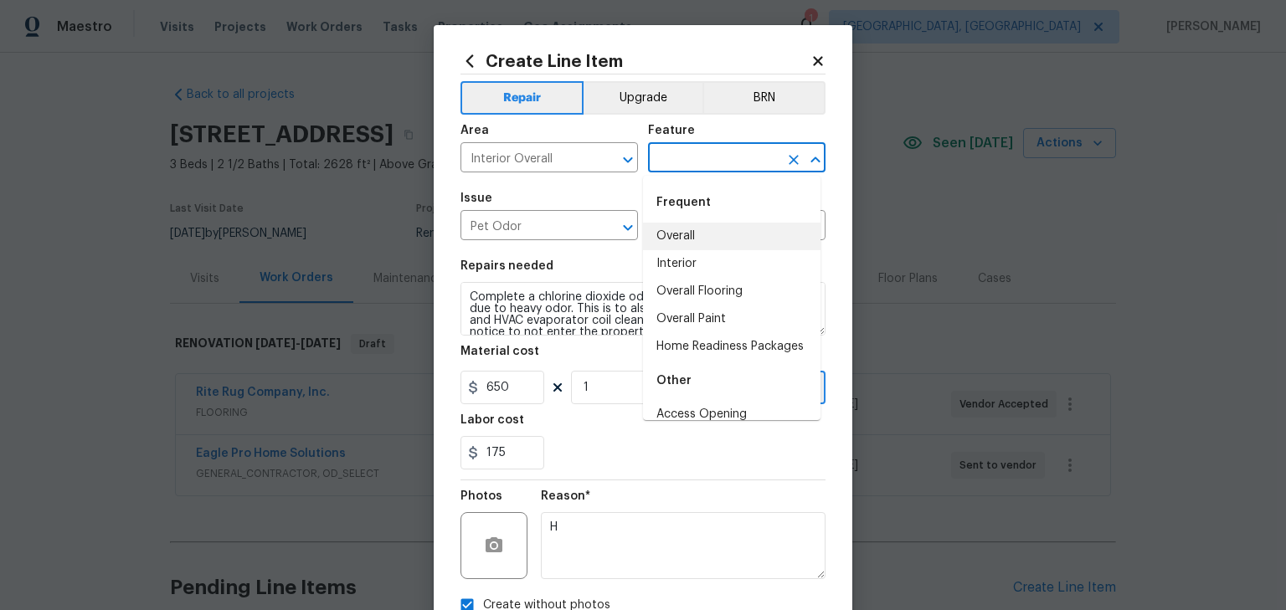
click at [709, 235] on li "Overall" at bounding box center [732, 237] width 178 height 28
type input "Overall"
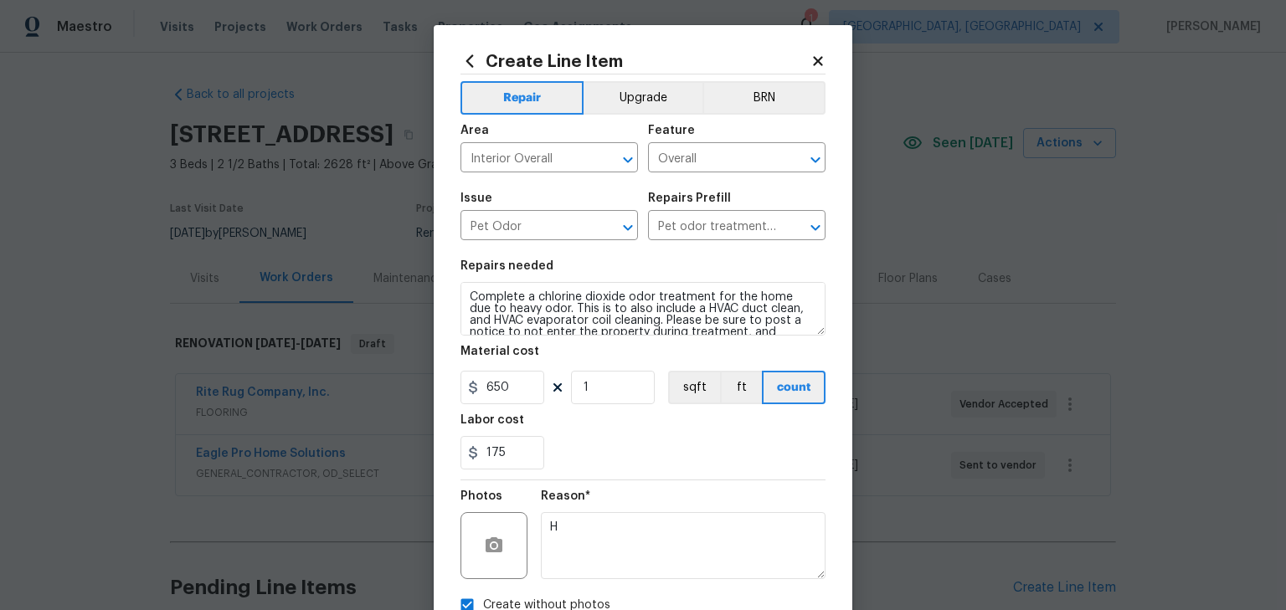
click at [743, 188] on div "Issue Pet Odor ​ Repairs Prefill Pet odor treatment $650.00 ​" at bounding box center [643, 217] width 365 height 68
click at [610, 439] on div "175" at bounding box center [643, 452] width 365 height 33
click at [461, 290] on textarea "Complete a chlorine dioxide odor treatment for the home due to heavy odor. This…" at bounding box center [643, 309] width 365 height 54
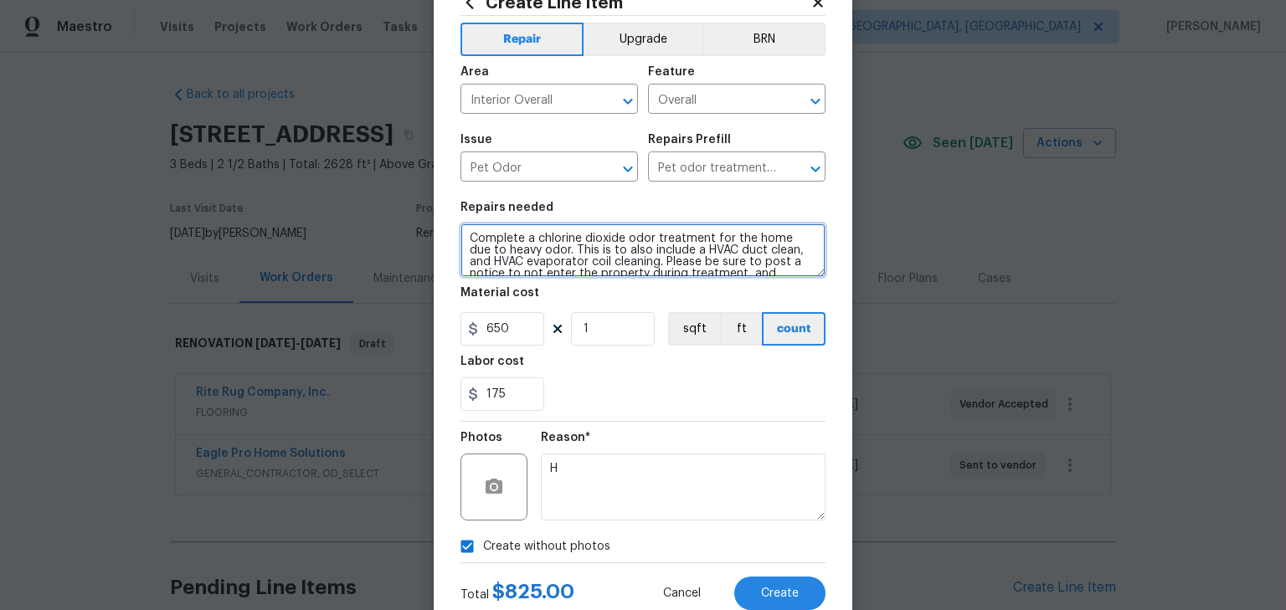
scroll to position [111, 0]
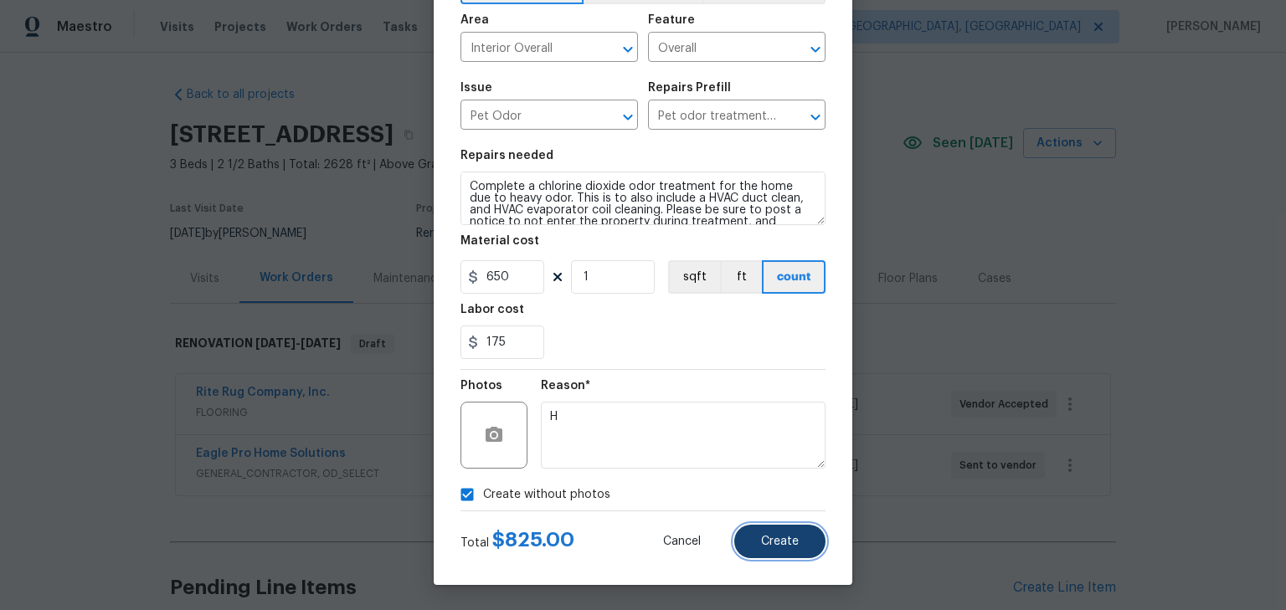
click at [745, 539] on button "Create" at bounding box center [779, 541] width 91 height 33
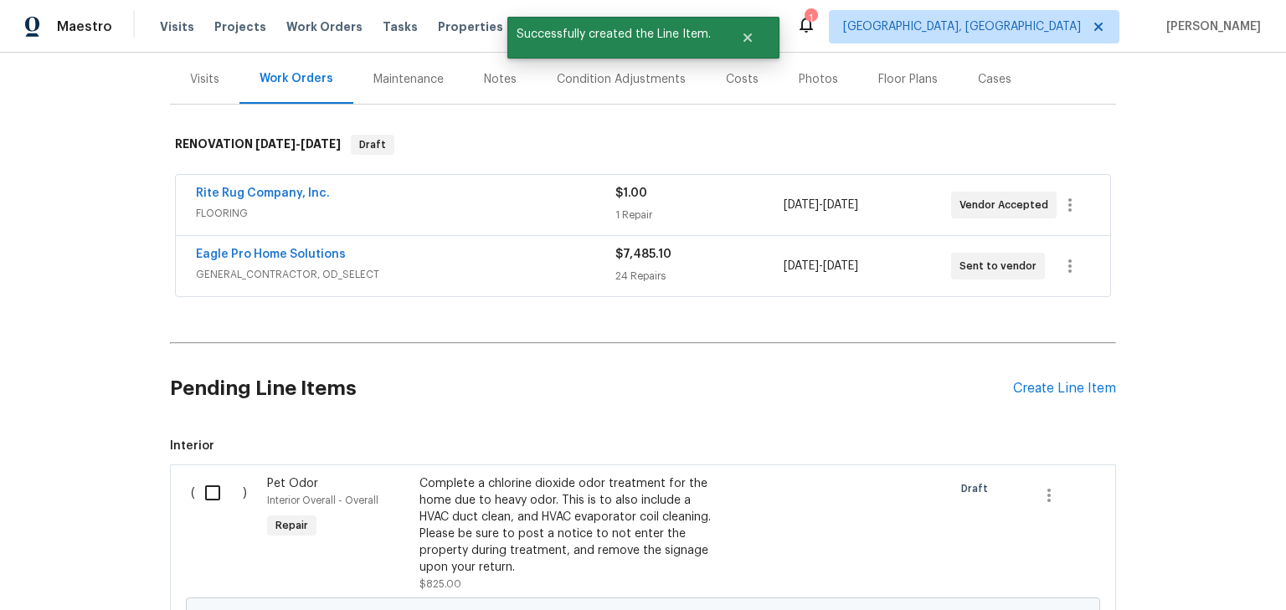
scroll to position [200, 0]
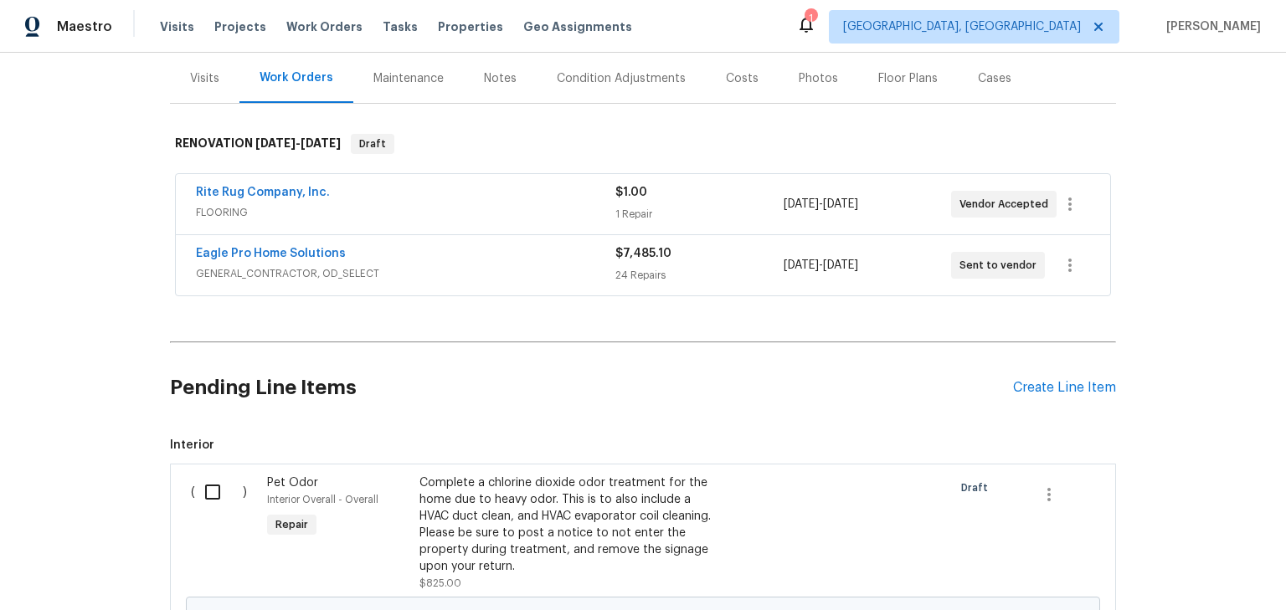
click at [683, 398] on h2 "Pending Line Items" at bounding box center [591, 388] width 843 height 78
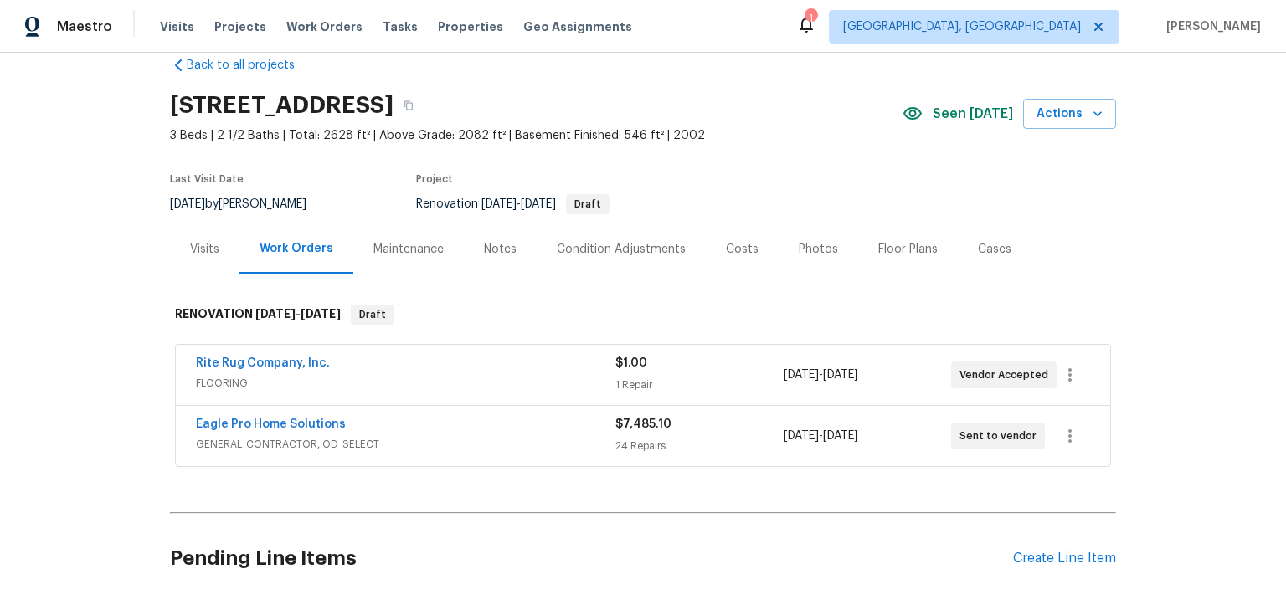
scroll to position [29, 0]
click at [296, 427] on link "Eagle Pro Home Solutions" at bounding box center [271, 425] width 150 height 12
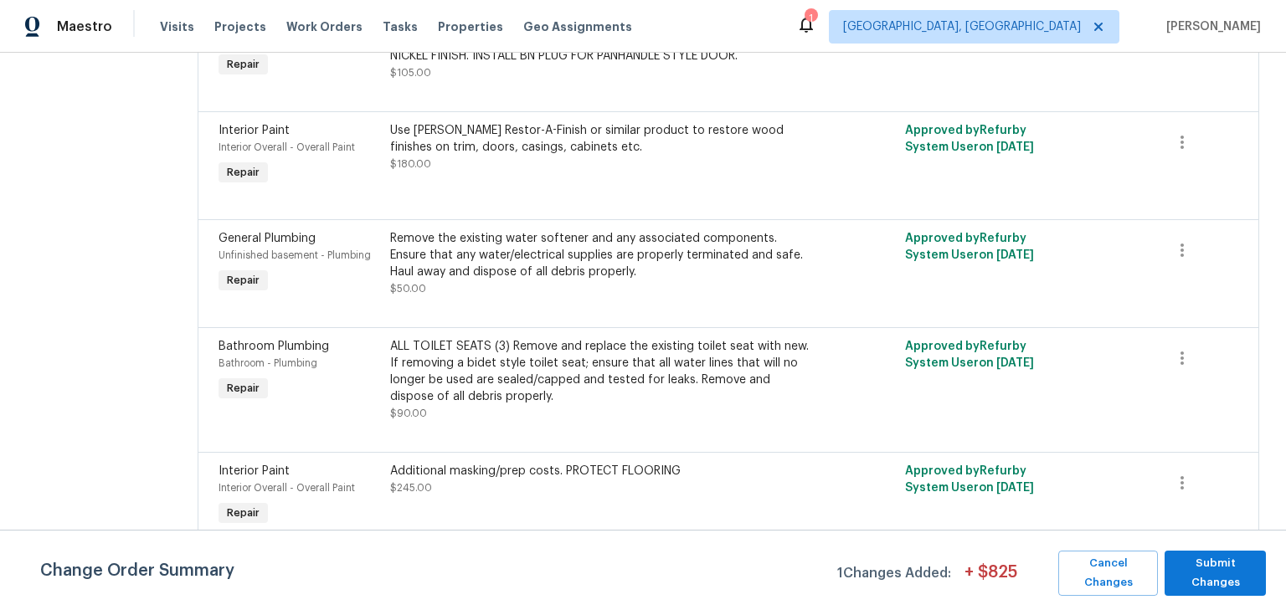
scroll to position [535, 0]
click at [560, 155] on div "Use Howard Restor-A-Finish or similar product to restore wood finishes on trim,…" at bounding box center [600, 137] width 420 height 33
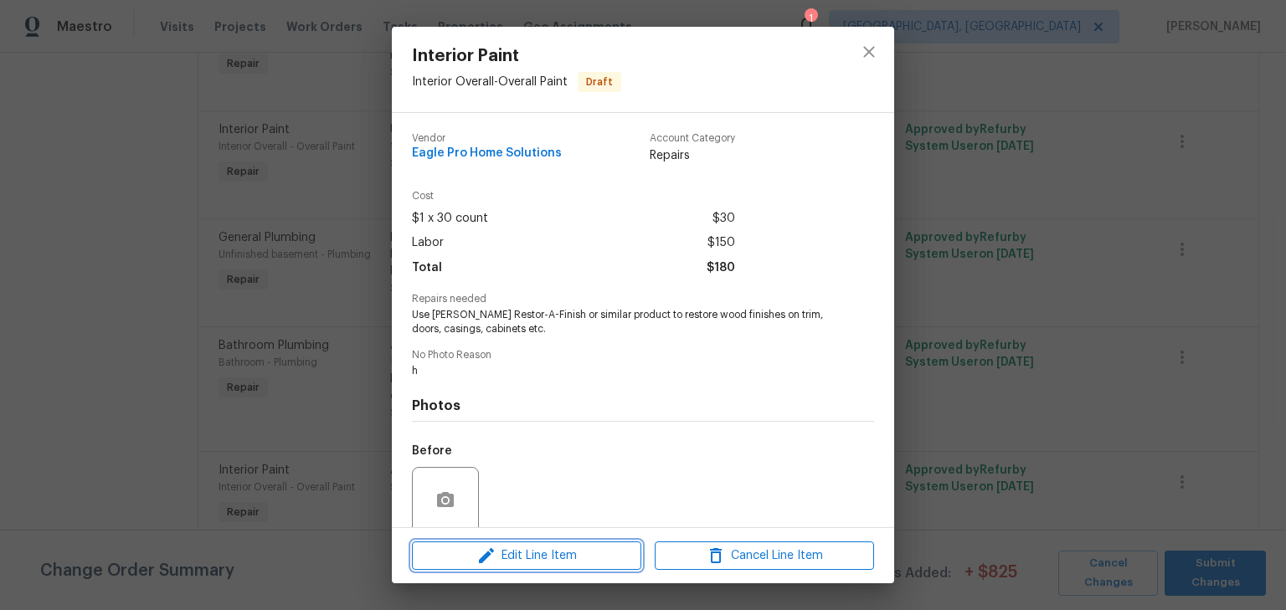
click at [578, 548] on span "Edit Line Item" at bounding box center [526, 556] width 219 height 21
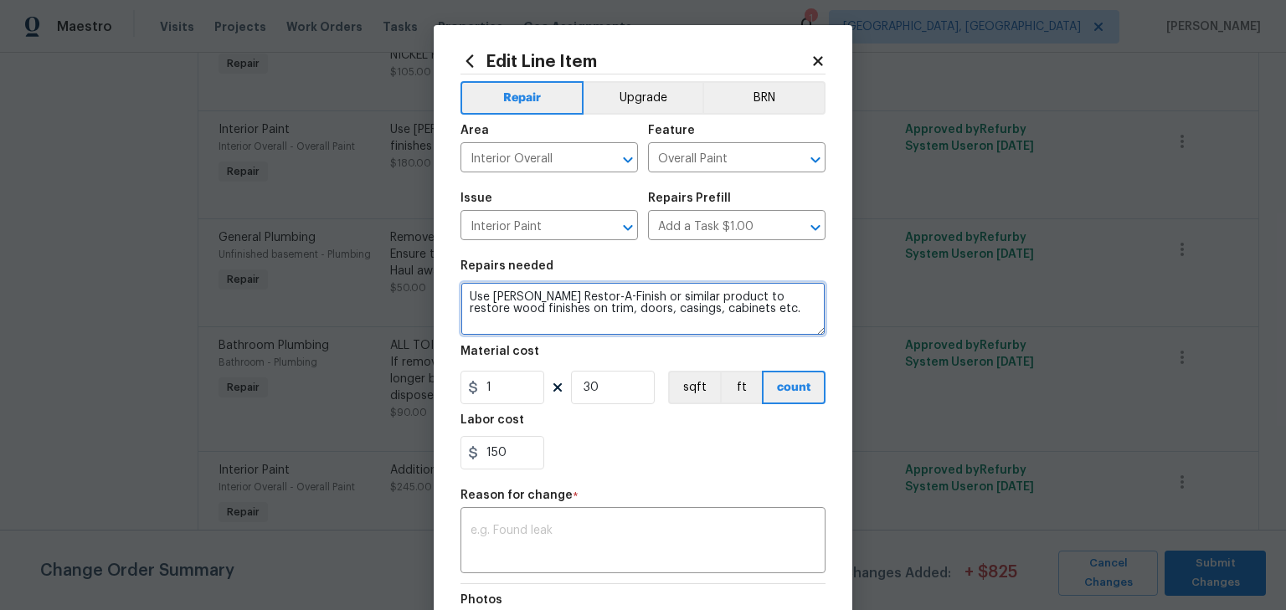
click at [557, 310] on textarea "Use Howard Restor-A-Finish or similar product to restore wood finishes on trim,…" at bounding box center [643, 309] width 365 height 54
type textarea "Use Howard Restor-A-Finish or similar product to restore wood finishes on trim,…"
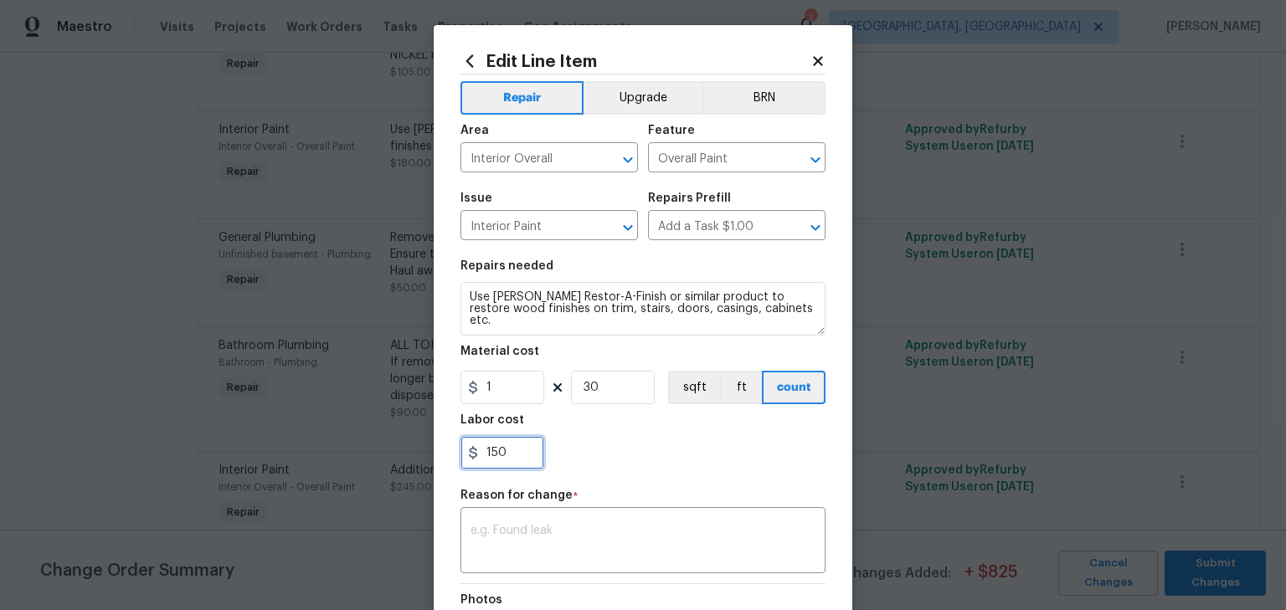
drag, startPoint x: 509, startPoint y: 464, endPoint x: 476, endPoint y: 454, distance: 35.0
click at [476, 454] on input "150" at bounding box center [503, 452] width 84 height 33
type input "200"
click at [543, 523] on div "x ​" at bounding box center [643, 543] width 365 height 62
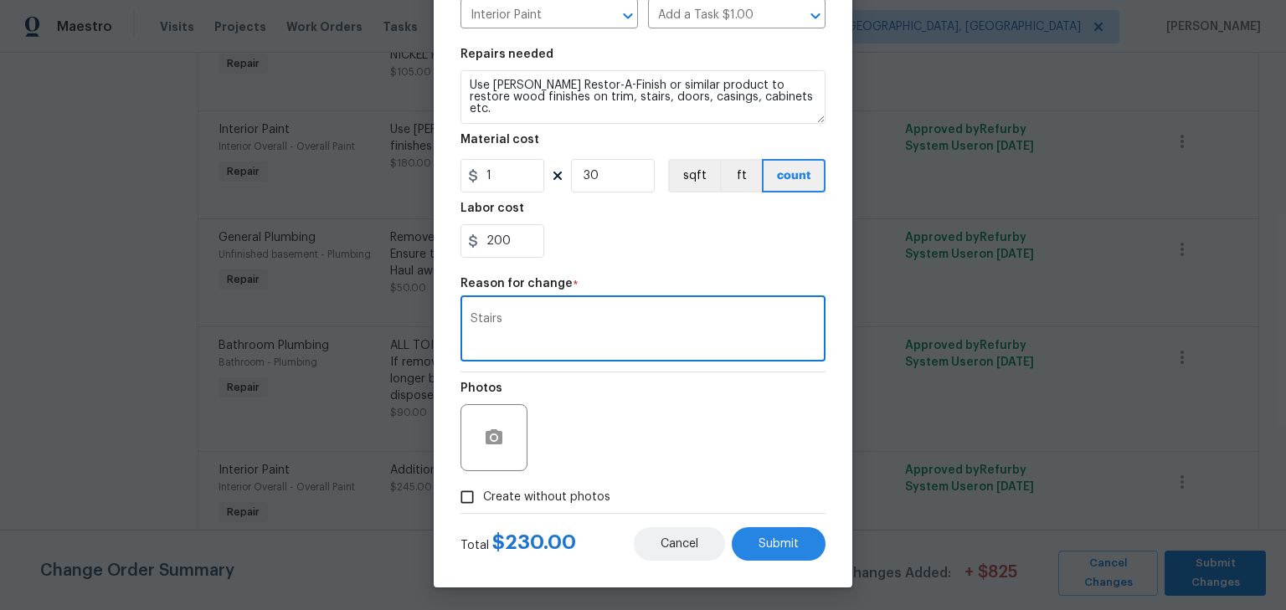
scroll to position [214, 0]
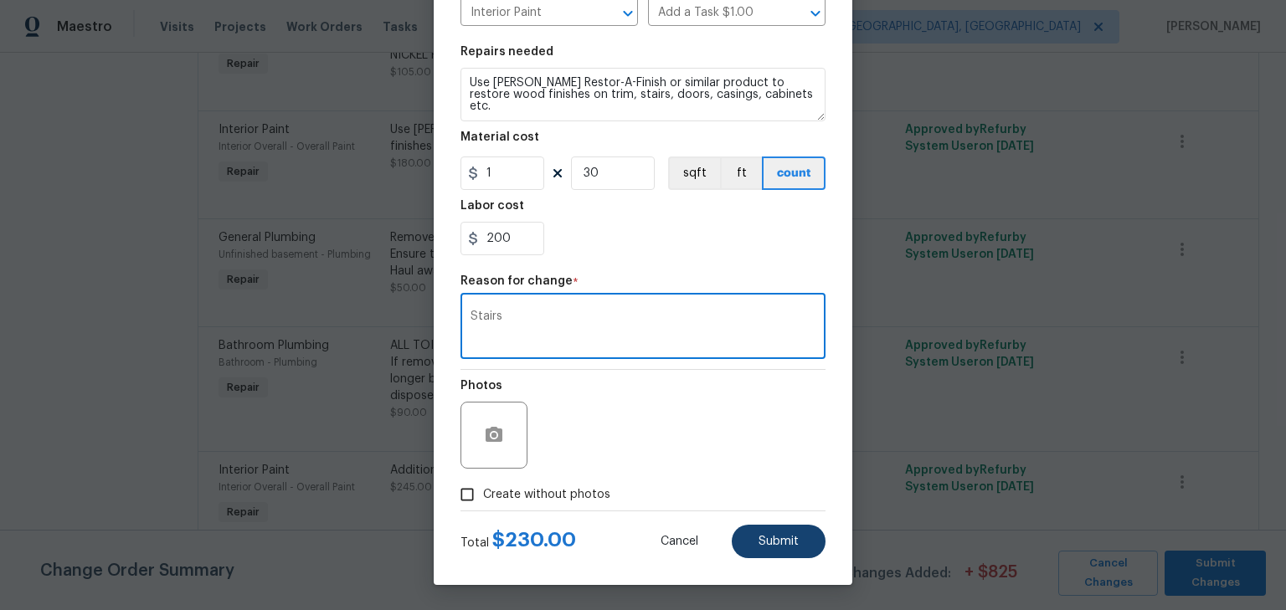
type textarea "Stairs"
click at [739, 538] on button "Submit" at bounding box center [779, 541] width 94 height 33
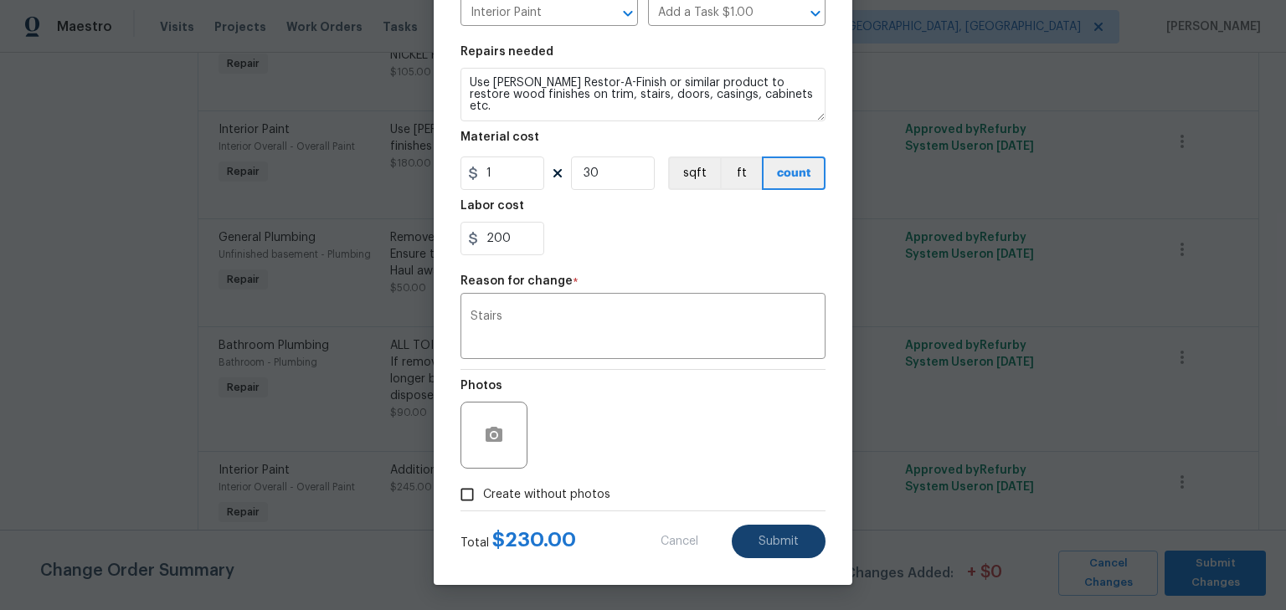
type textarea "Use Howard Restor-A-Finish or similar product to restore wood finishes on trim,…"
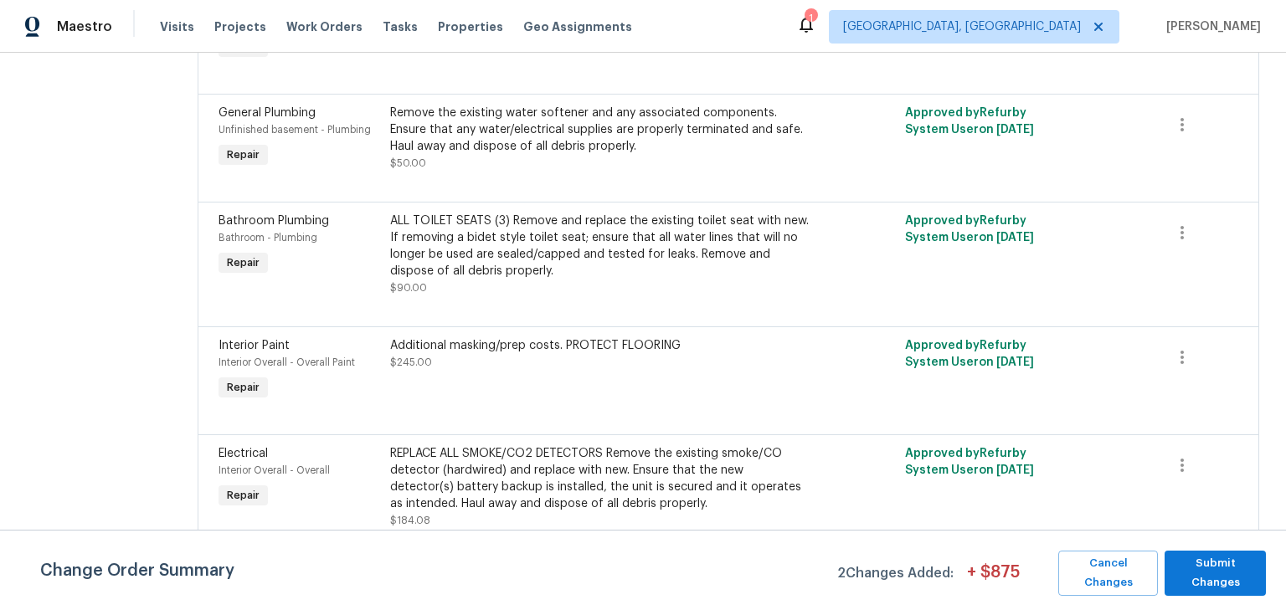
scroll to position [661, 0]
click at [1242, 589] on span "Submit Changes" at bounding box center [1215, 573] width 85 height 39
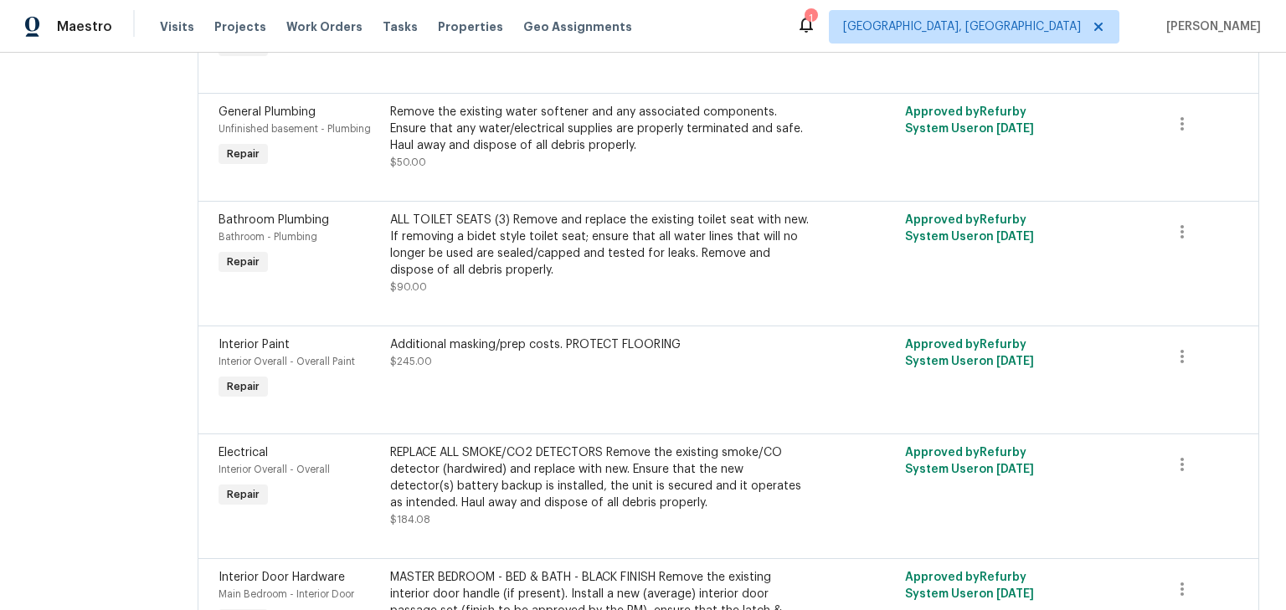
scroll to position [0, 0]
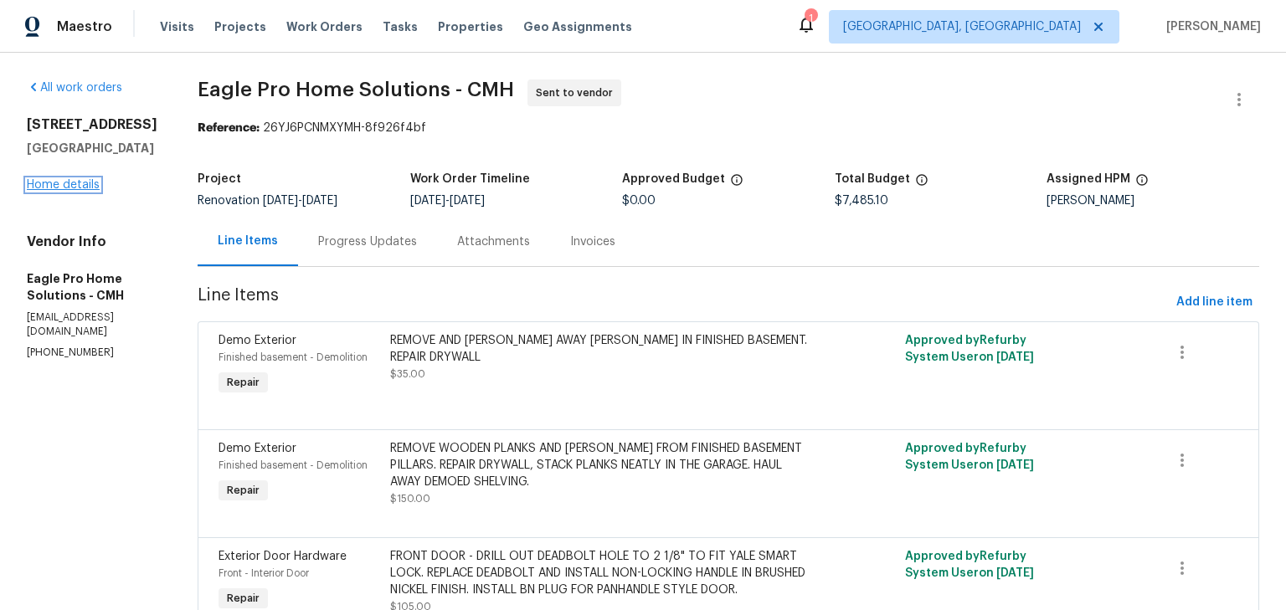
click at [69, 186] on link "Home details" at bounding box center [63, 185] width 73 height 12
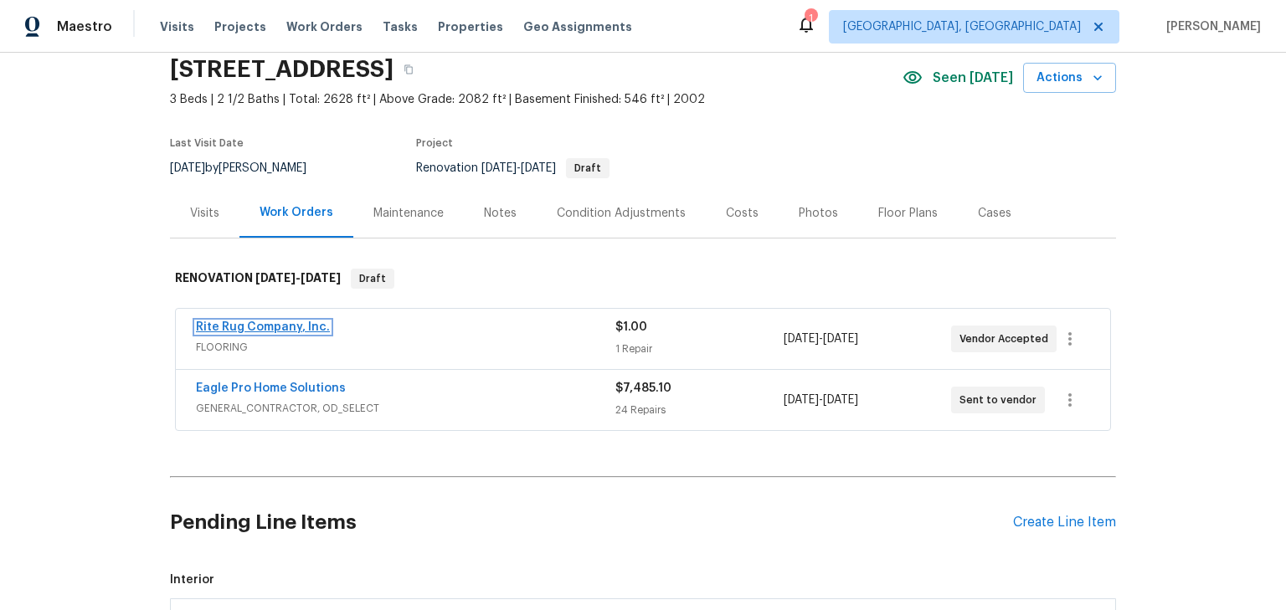
click at [264, 332] on span "Rite Rug Company, Inc." at bounding box center [263, 327] width 134 height 17
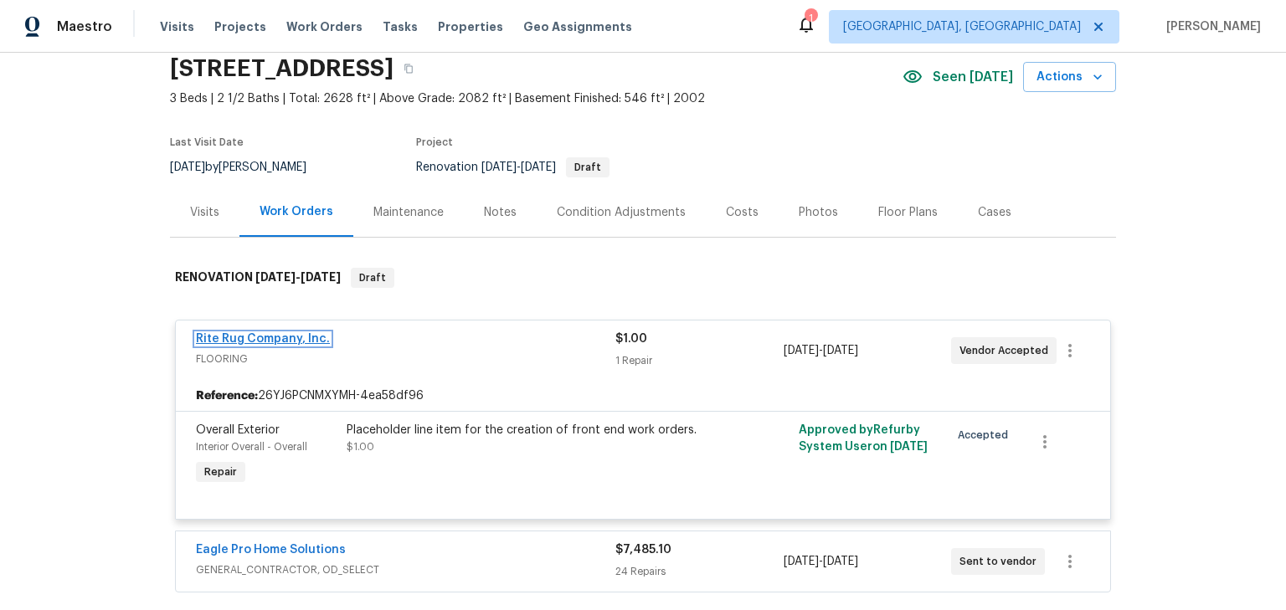
click at [309, 340] on link "Rite Rug Company, Inc." at bounding box center [263, 339] width 134 height 12
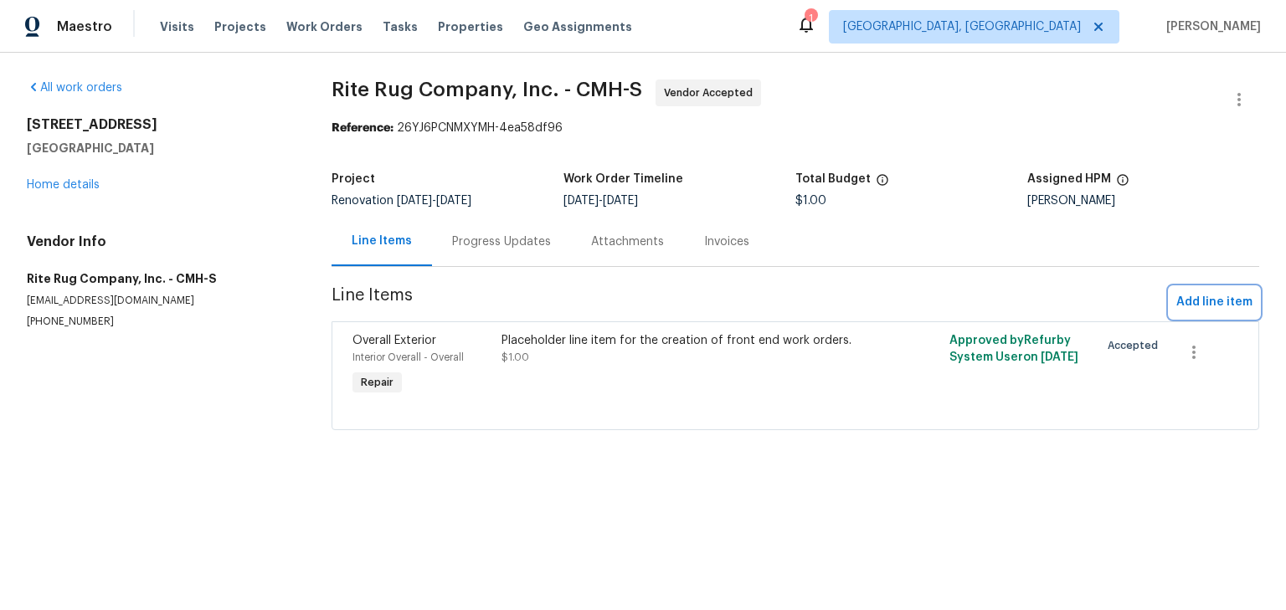
click at [1178, 307] on span "Add line item" at bounding box center [1214, 302] width 76 height 21
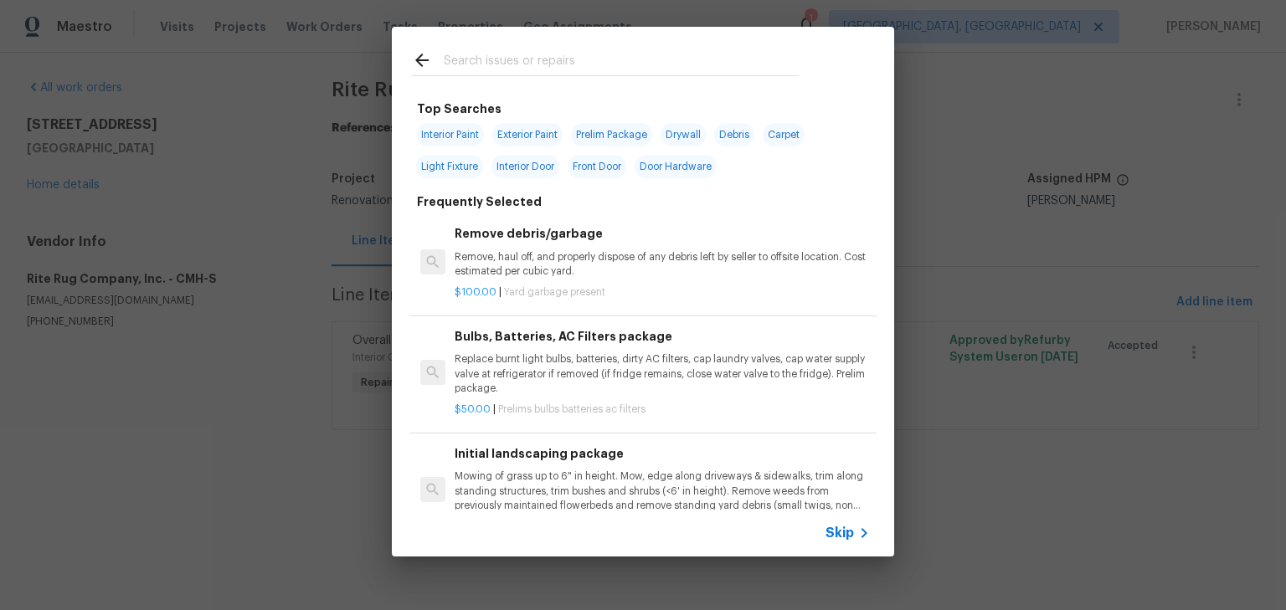
click at [544, 66] on input "text" at bounding box center [621, 62] width 355 height 25
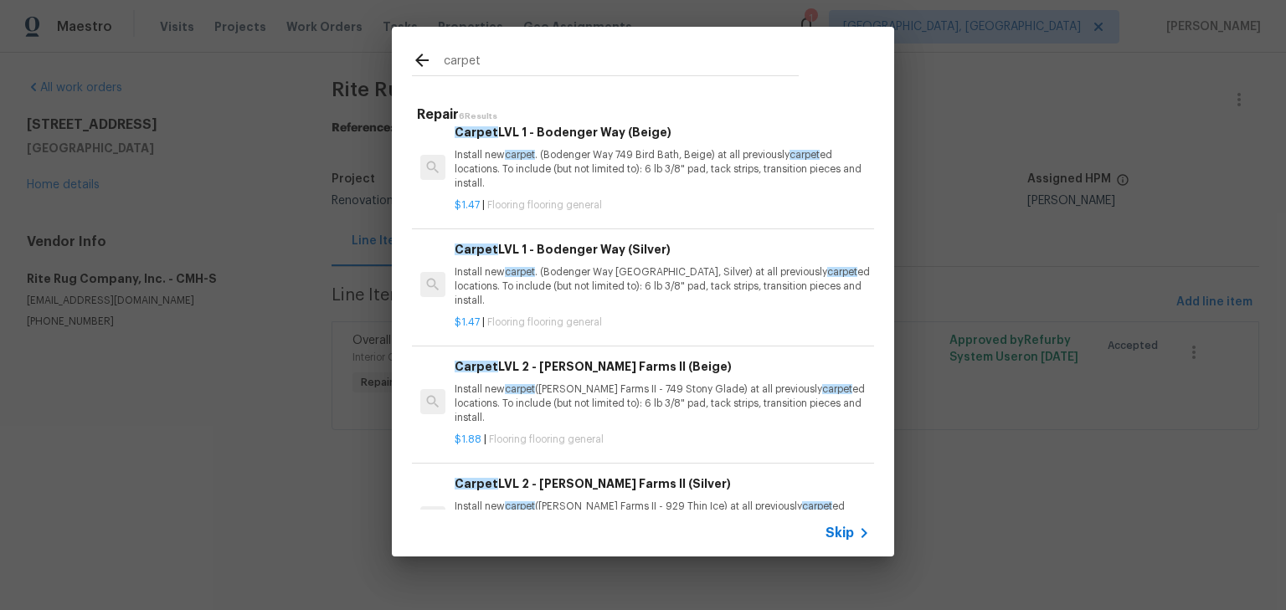
scroll to position [133, 0]
type input "carpet"
click at [692, 395] on p "Install new carpet (Abshire Farms II - 749 Stony Glade) at all previously carpe…" at bounding box center [662, 403] width 415 height 43
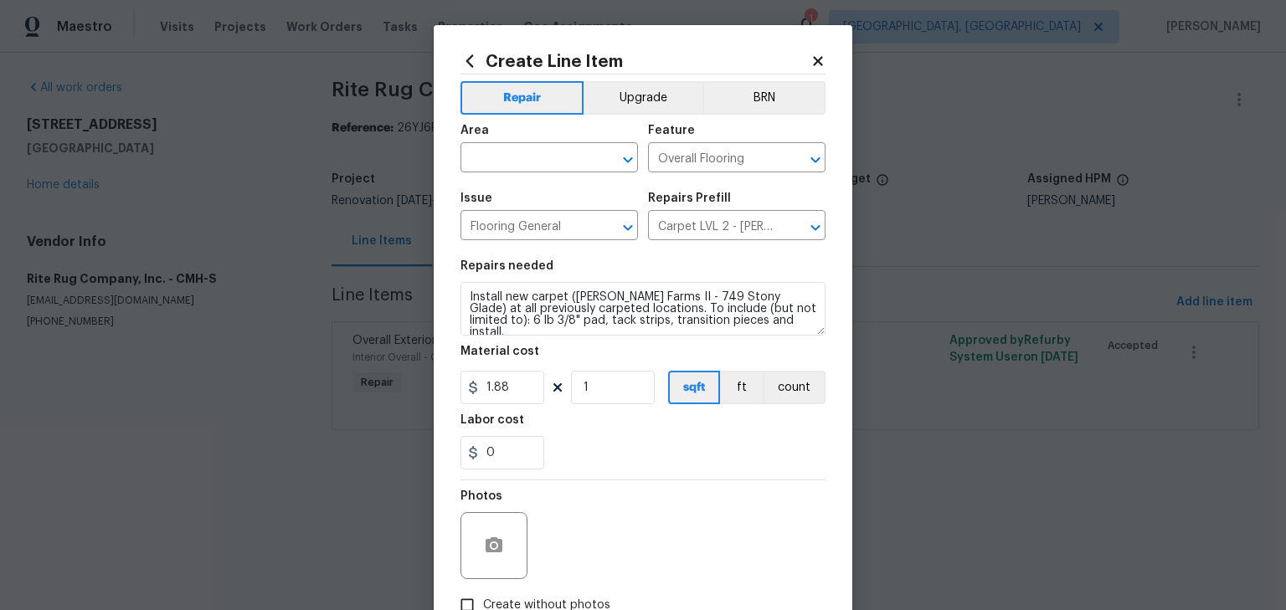
click at [813, 59] on icon at bounding box center [817, 60] width 9 height 9
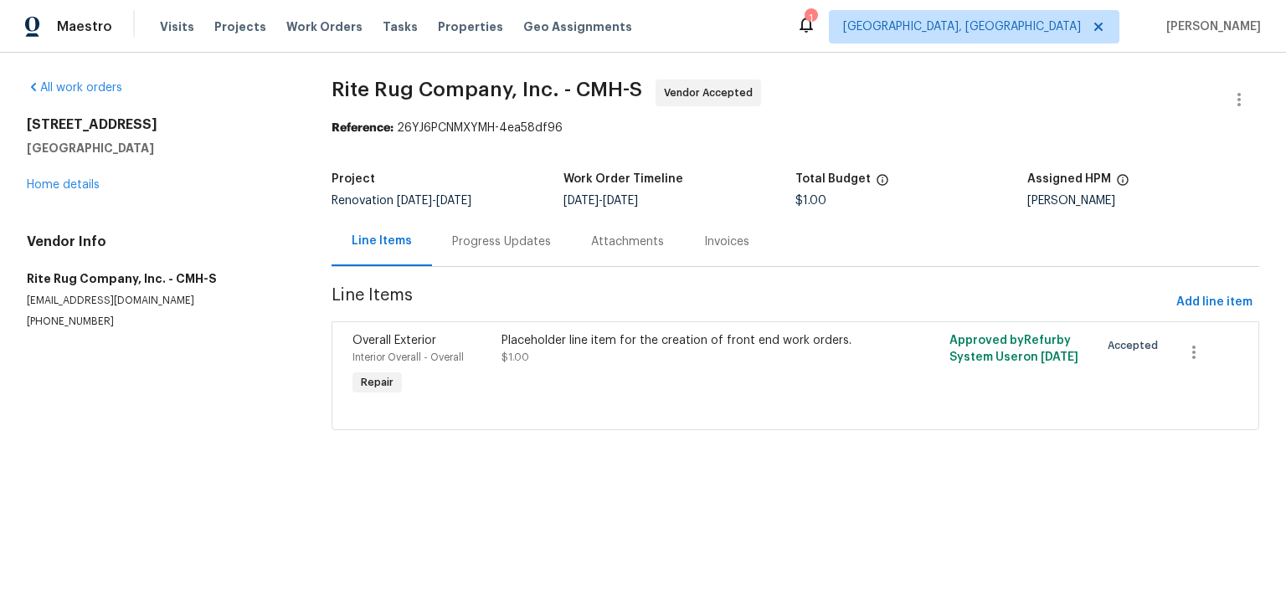
click at [72, 177] on div "695 Hennigans Grove Rd Grove City, OH 43123 Home details" at bounding box center [159, 154] width 265 height 77
click at [75, 185] on link "Home details" at bounding box center [63, 185] width 73 height 12
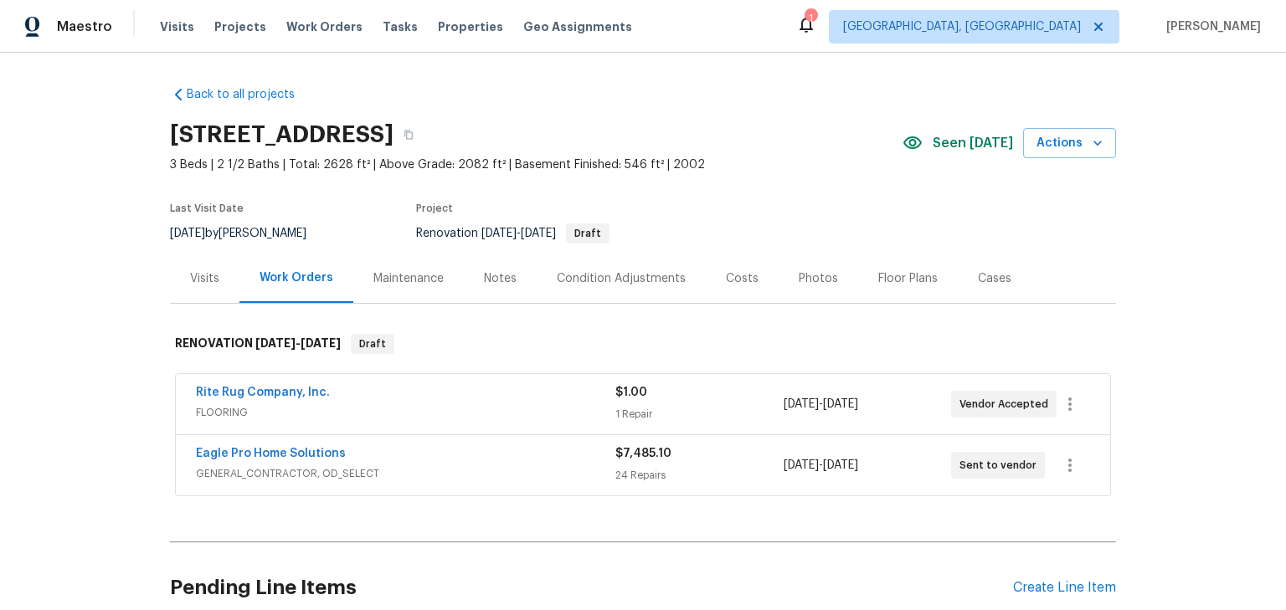
click at [883, 282] on div "Floor Plans" at bounding box center [907, 278] width 59 height 17
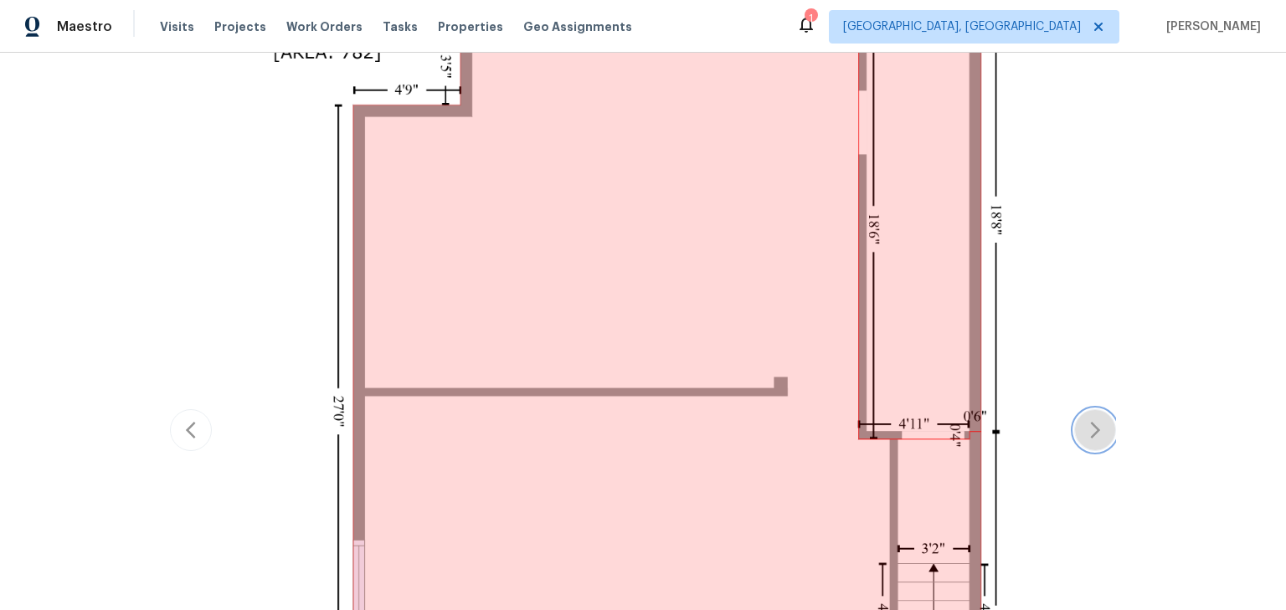
click at [1079, 409] on button "button" at bounding box center [1095, 430] width 42 height 42
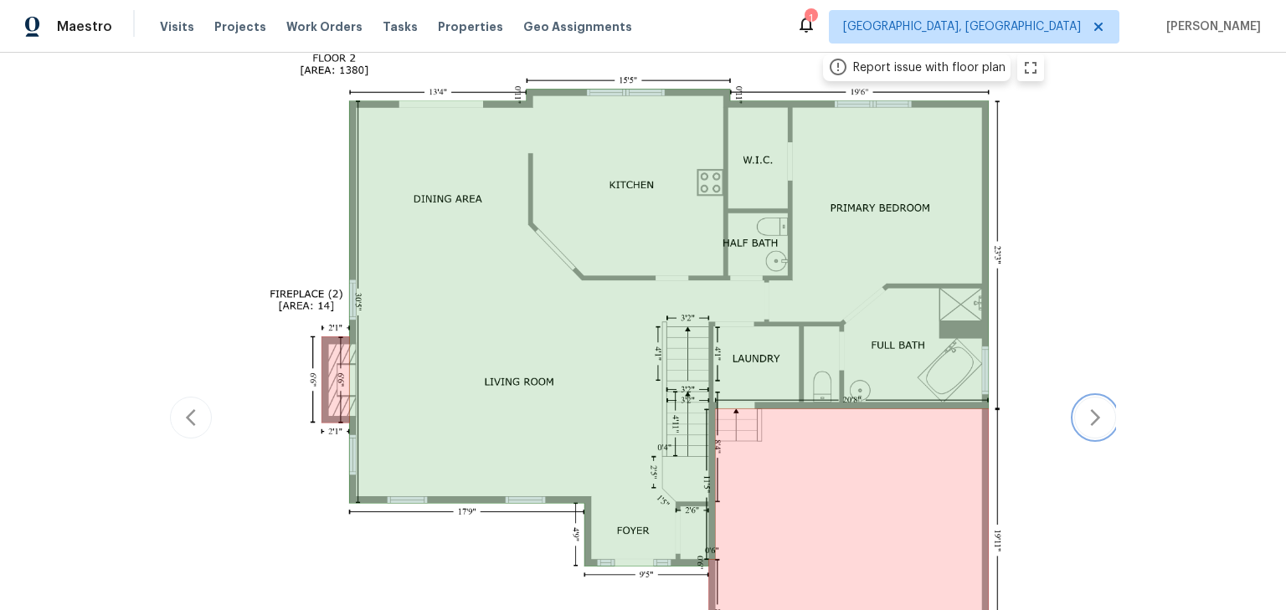
scroll to position [327, 0]
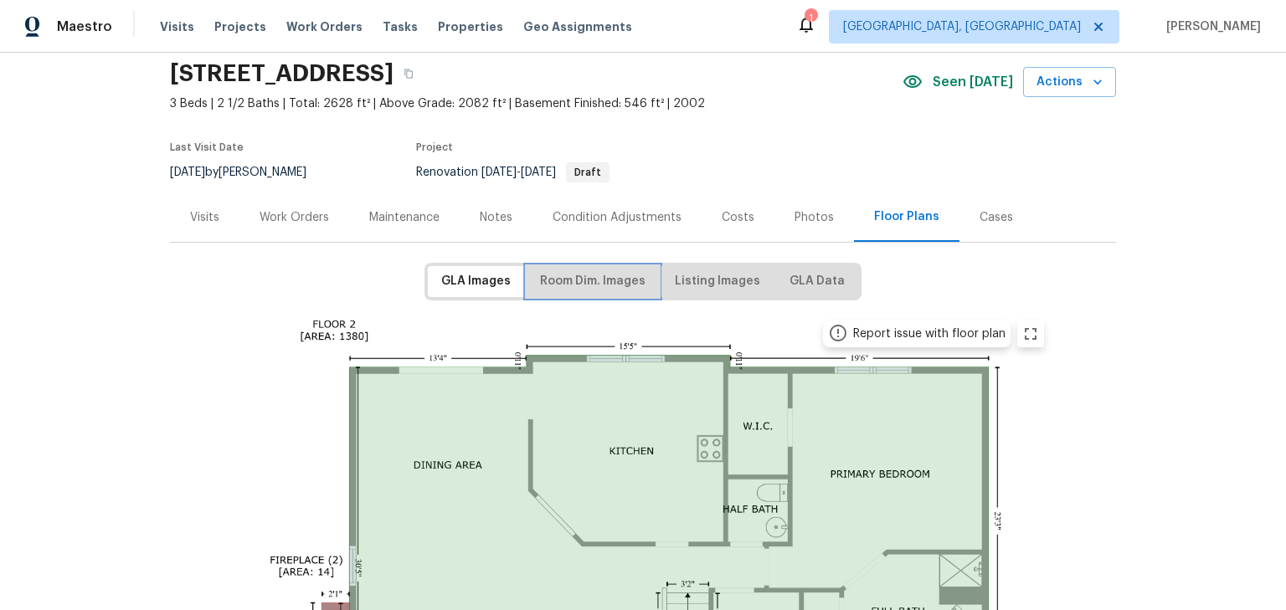
click at [544, 271] on span "Room Dim. Images" at bounding box center [593, 281] width 106 height 21
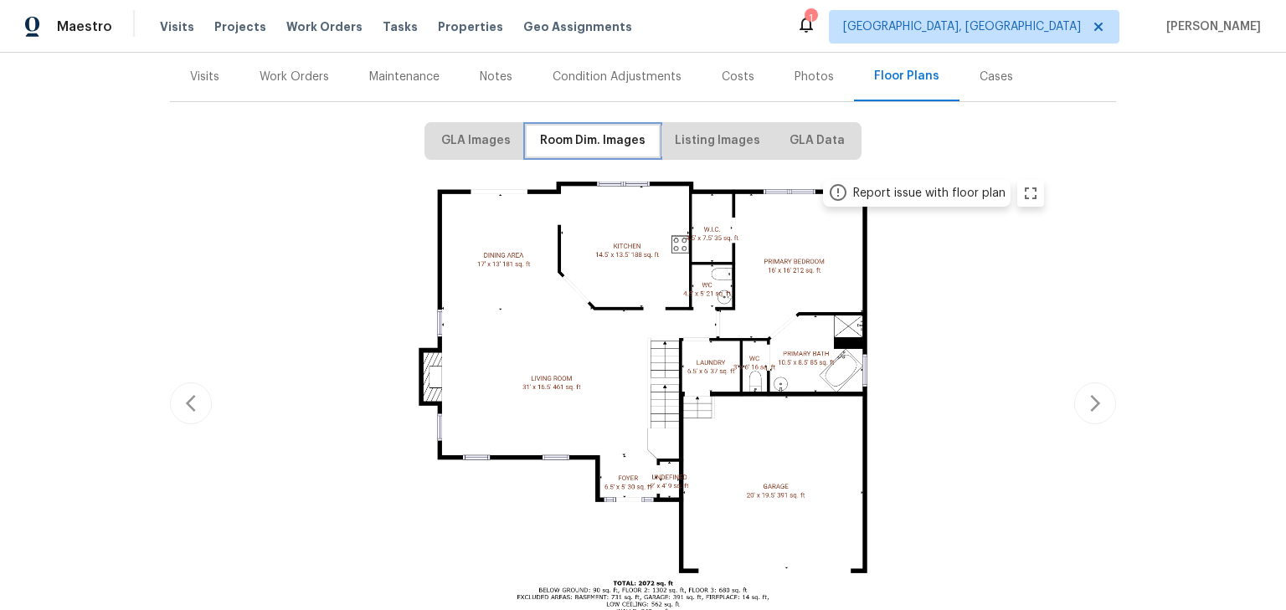
scroll to position [203, 0]
click at [1095, 402] on icon "button" at bounding box center [1095, 403] width 20 height 20
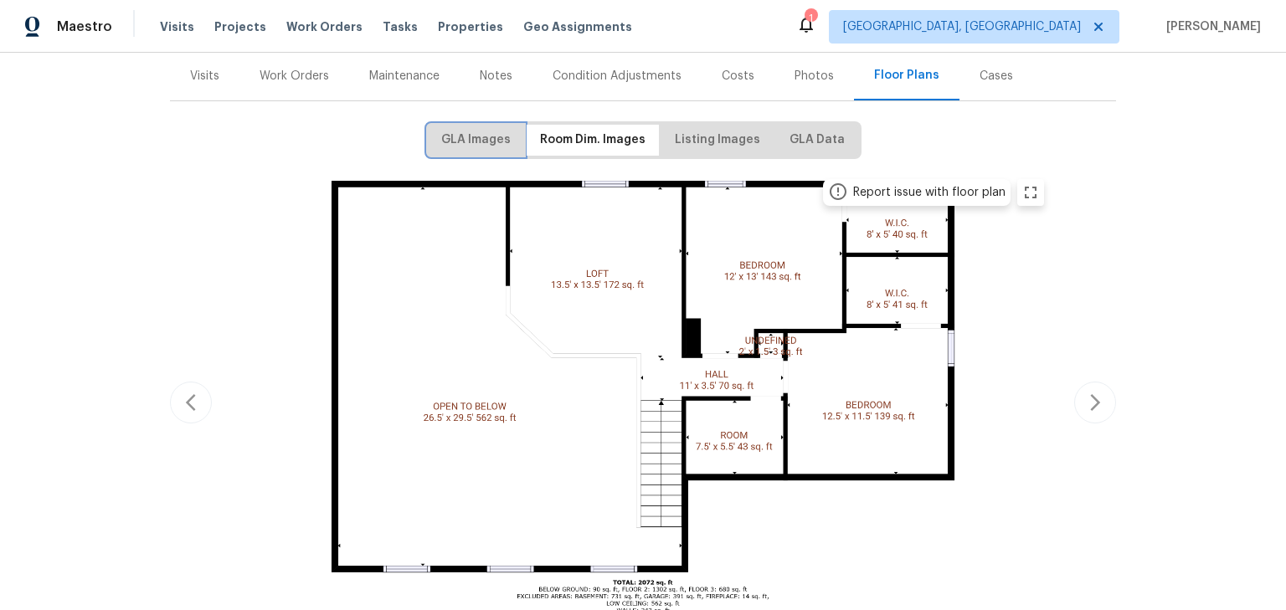
click at [489, 131] on span "GLA Images" at bounding box center [476, 140] width 70 height 21
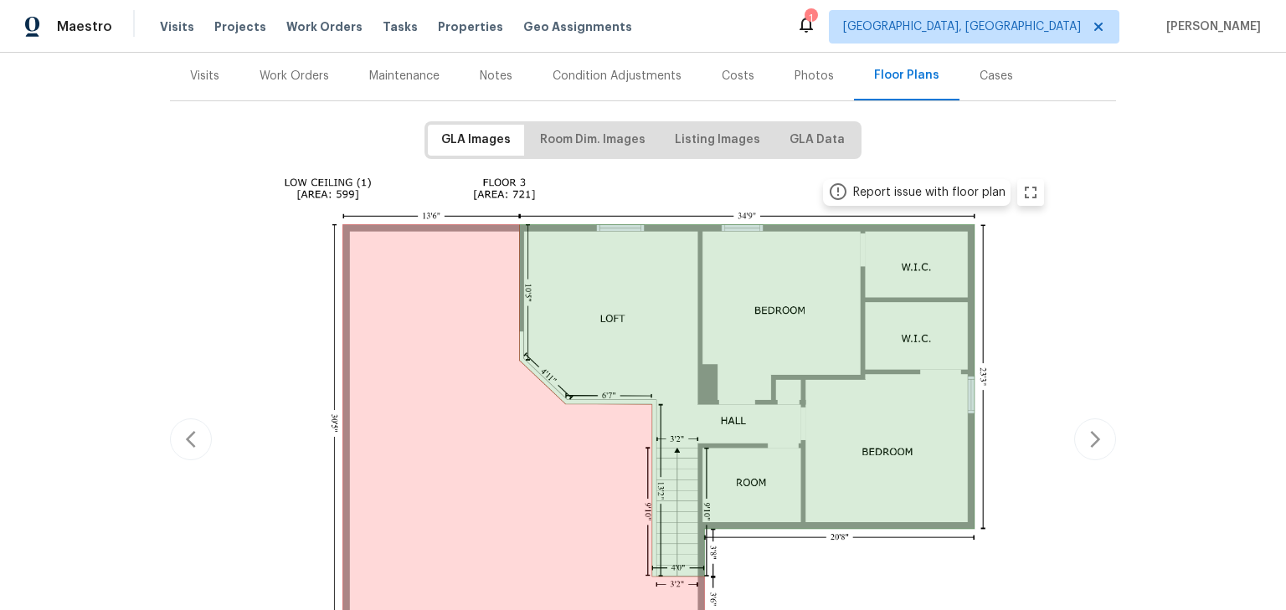
click at [268, 74] on div "Work Orders" at bounding box center [295, 76] width 70 height 17
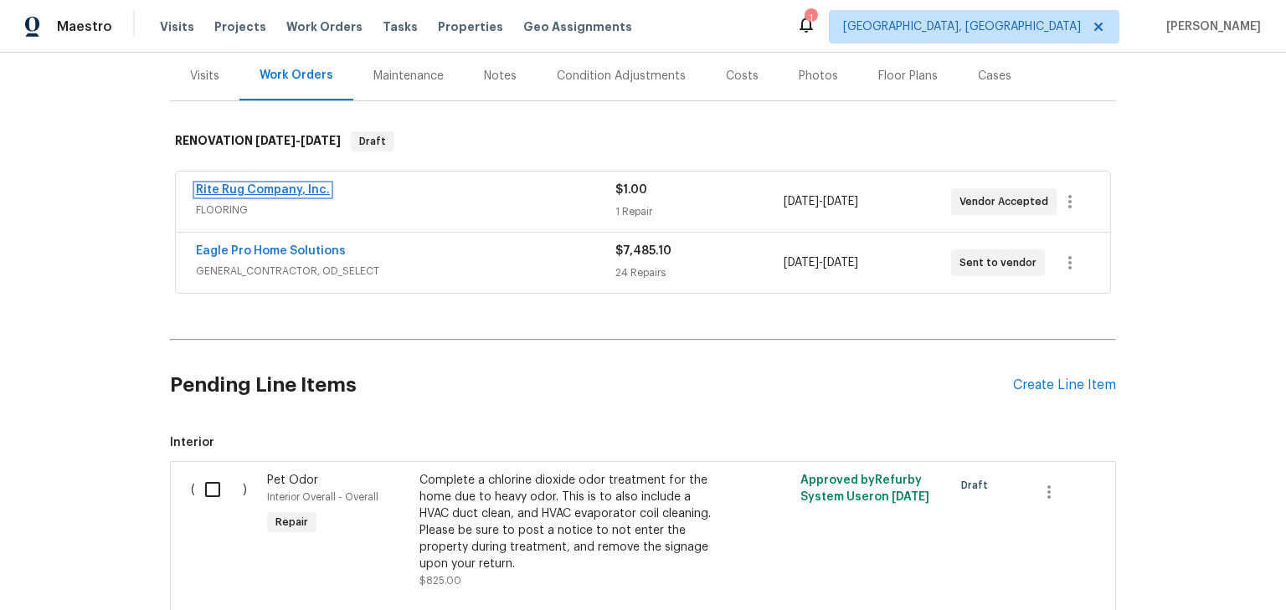
click at [281, 184] on link "Rite Rug Company, Inc." at bounding box center [263, 190] width 134 height 12
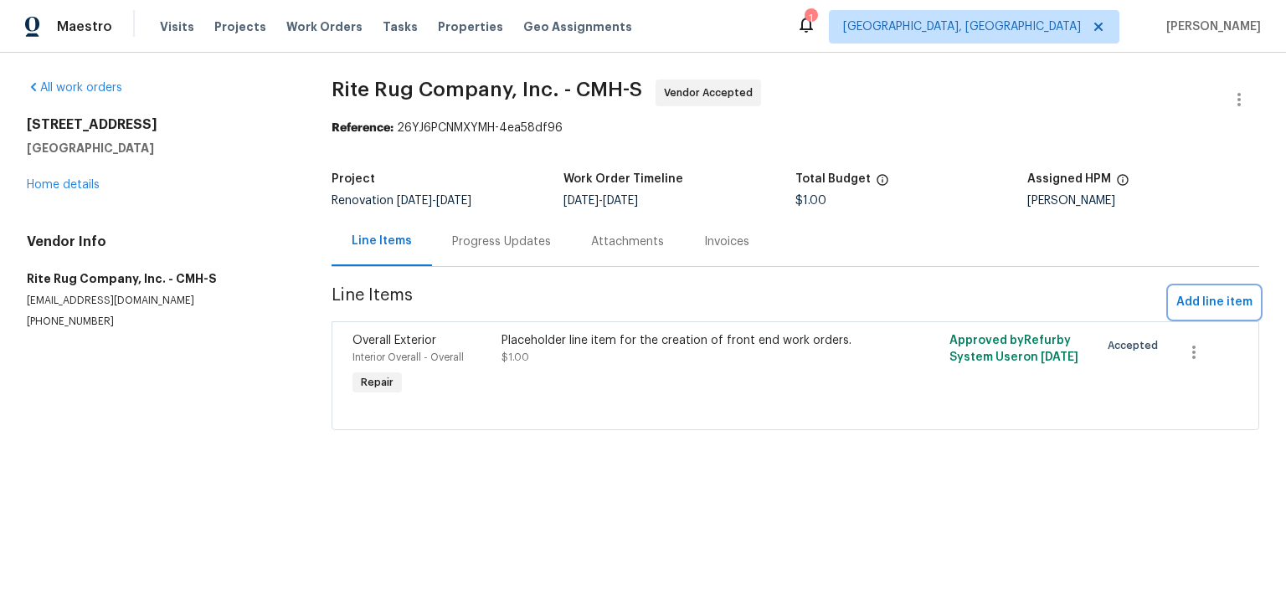
click at [1218, 307] on span "Add line item" at bounding box center [1214, 302] width 76 height 21
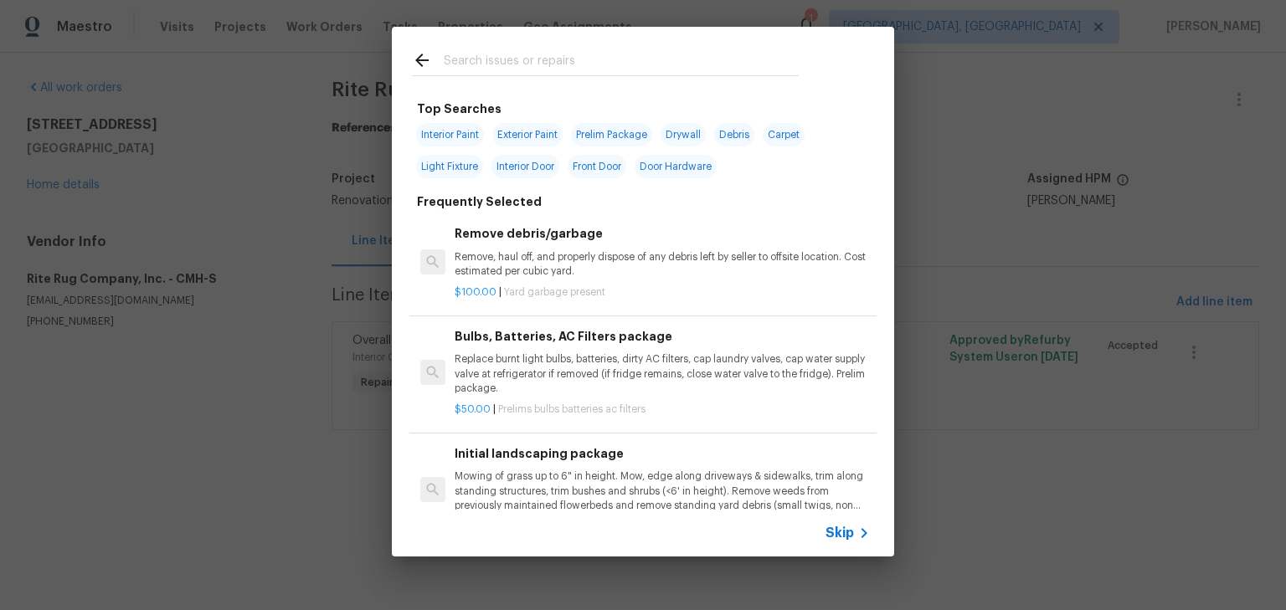
click at [574, 65] on input "text" at bounding box center [621, 62] width 355 height 25
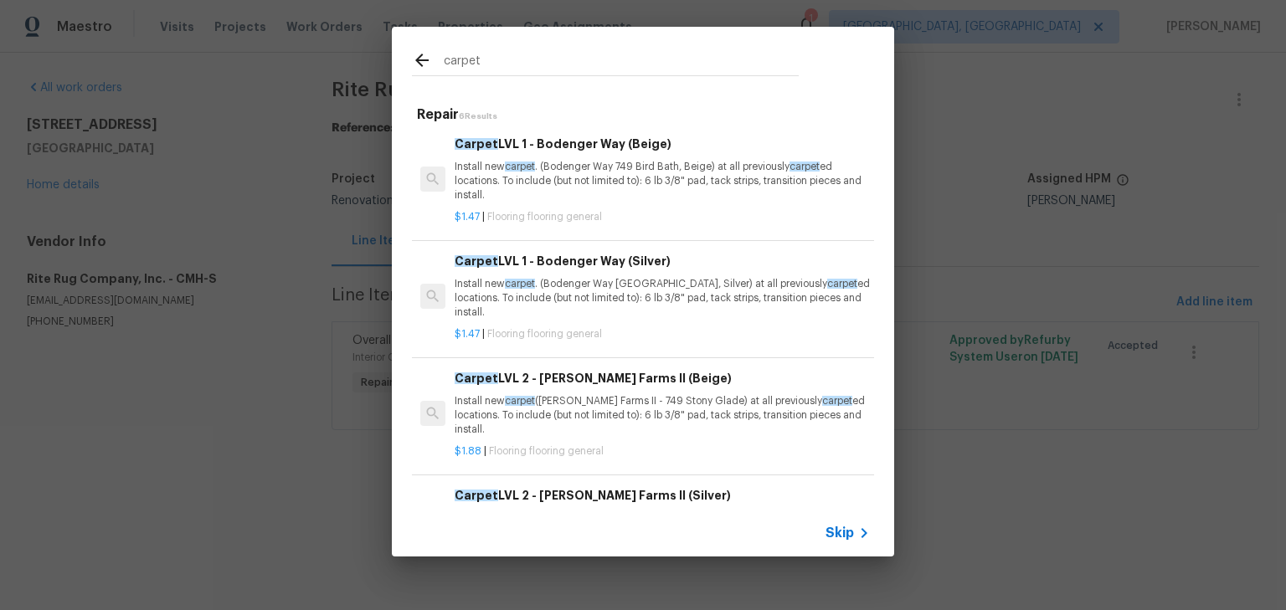
type input "carpet"
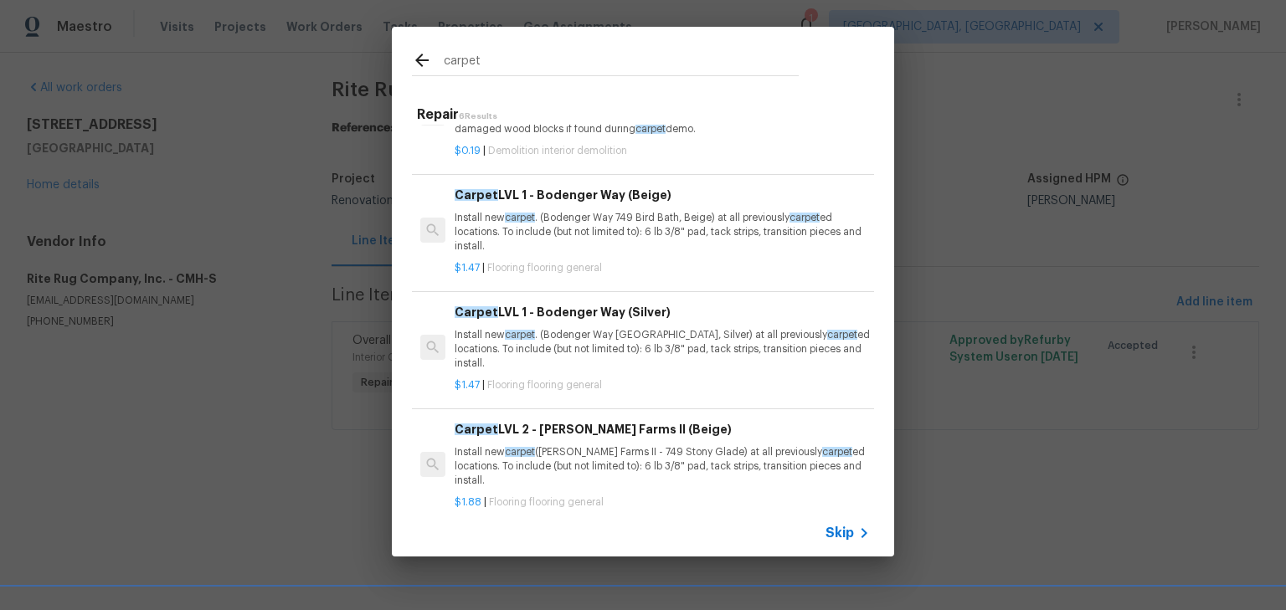
click at [620, 420] on div "Carpet LVL 2 - Abshire Farms II (Beige) Install new carpet (Abshire Farms II - …" at bounding box center [662, 454] width 415 height 69
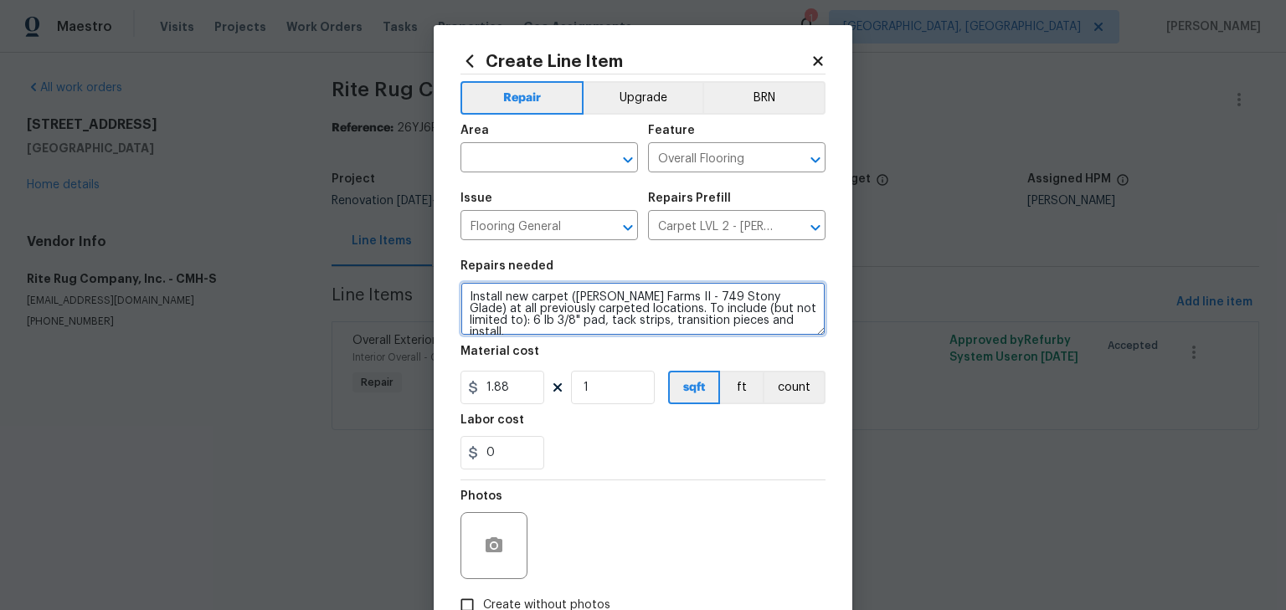
click at [462, 291] on textarea "Install new carpet (Abshire Farms II - 749 Stony Glade) at all previously carpe…" at bounding box center [643, 309] width 365 height 54
type textarea "REPLACE ALL PREVIOUSLY CARPETED AREAS - INSTALL NEW CARPET IN SPARE BEDROOM WIT…"
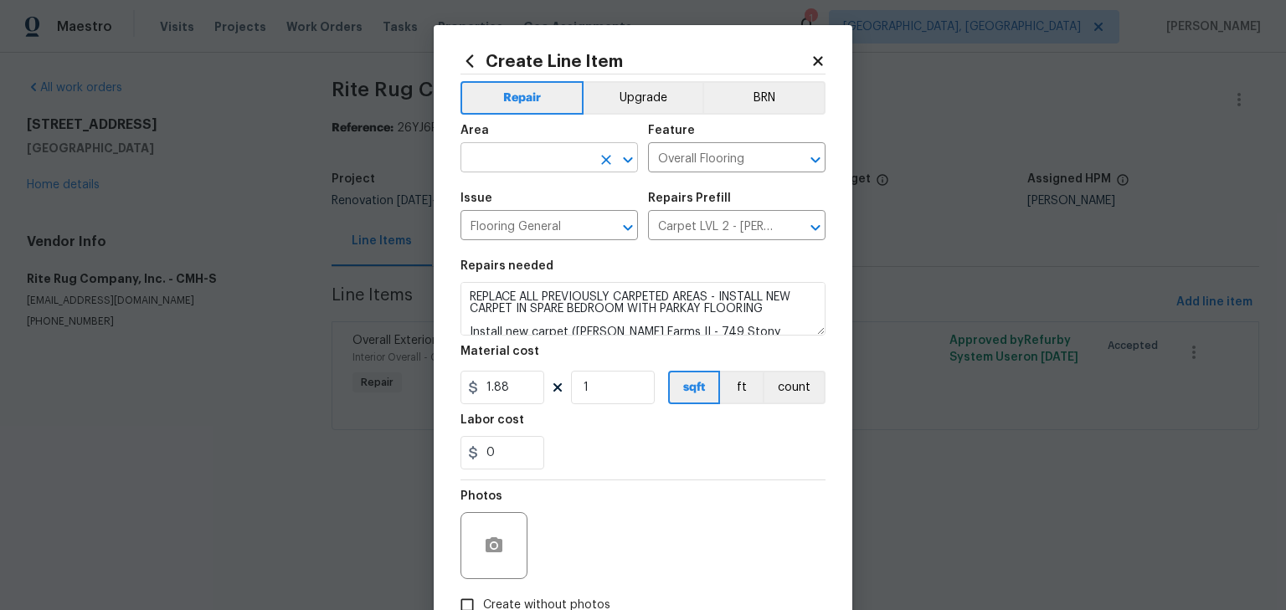
click at [513, 165] on input "text" at bounding box center [526, 160] width 131 height 26
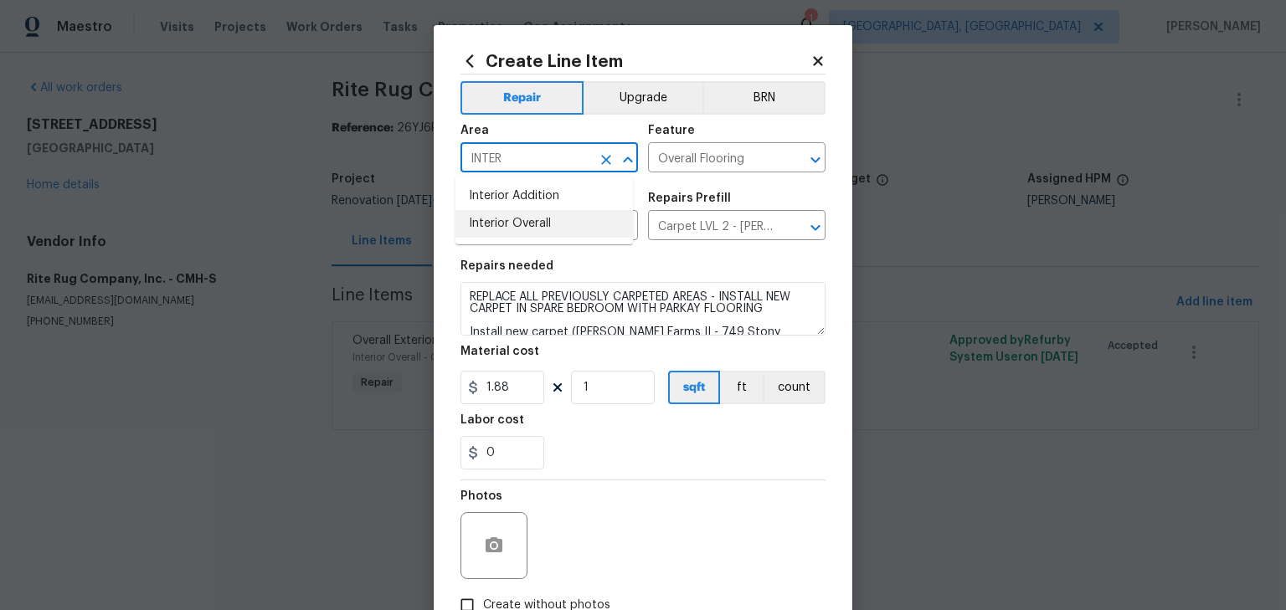
click at [519, 226] on li "Interior Overall" at bounding box center [545, 224] width 178 height 28
type input "Interior Overall"
click at [596, 384] on input "1" at bounding box center [613, 387] width 84 height 33
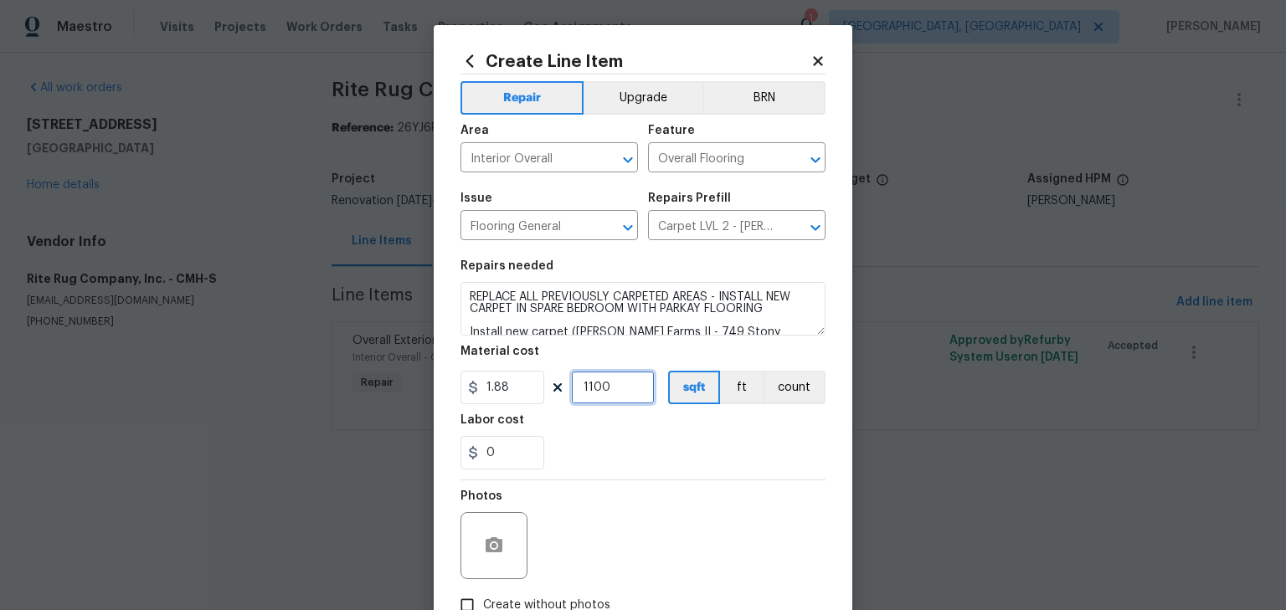
type input "1100"
drag, startPoint x: 559, startPoint y: 445, endPoint x: 584, endPoint y: 497, distance: 58.0
click at [577, 487] on div "Repair Upgrade BRN Area Interior Overall ​ Feature Overall Flooring ​ Issue Flo…" at bounding box center [643, 348] width 365 height 547
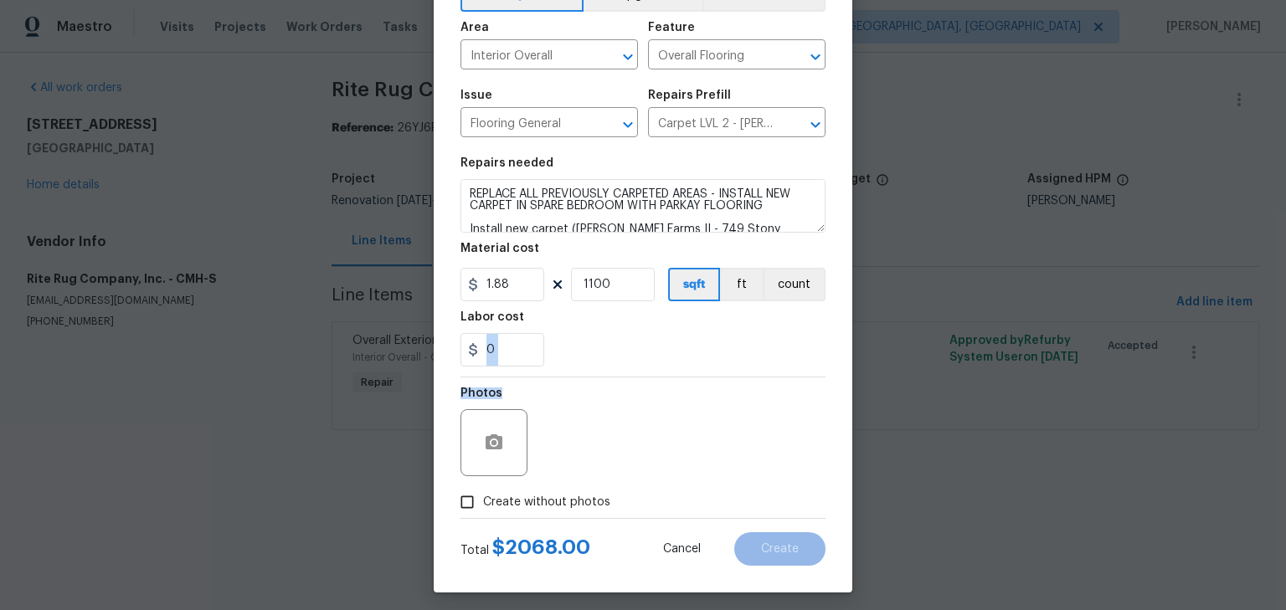
scroll to position [111, 0]
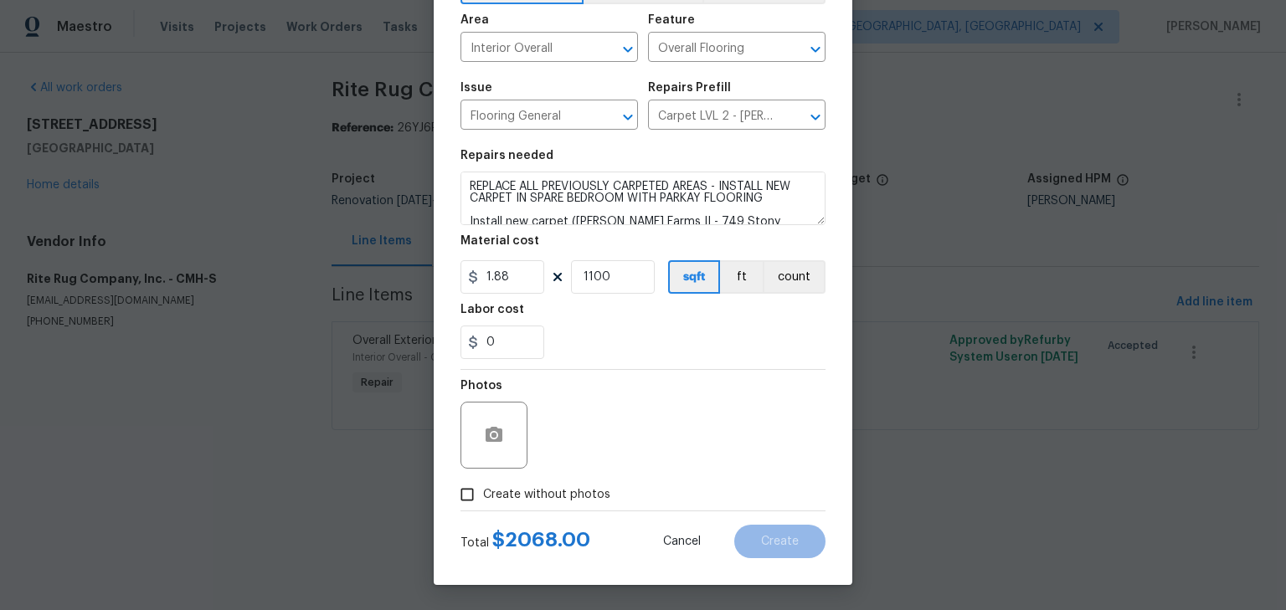
click at [561, 496] on span "Create without photos" at bounding box center [546, 496] width 127 height 18
click at [483, 496] on input "Create without photos" at bounding box center [467, 495] width 32 height 32
checkbox input "true"
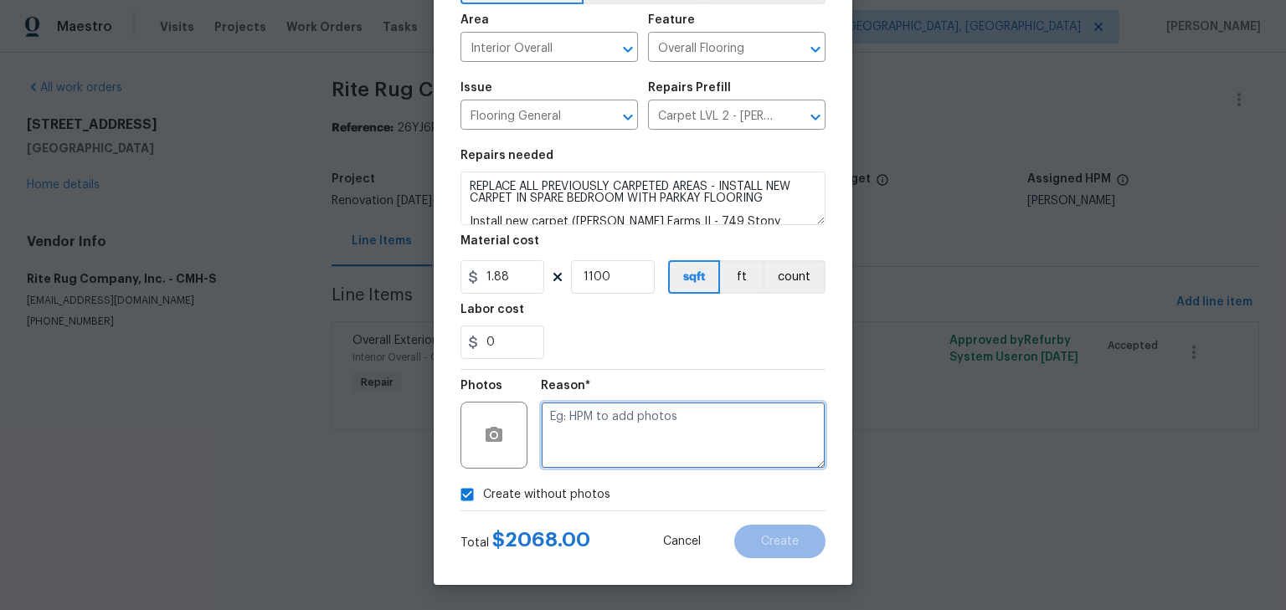
click at [634, 436] on textarea at bounding box center [683, 435] width 285 height 67
type textarea "H"
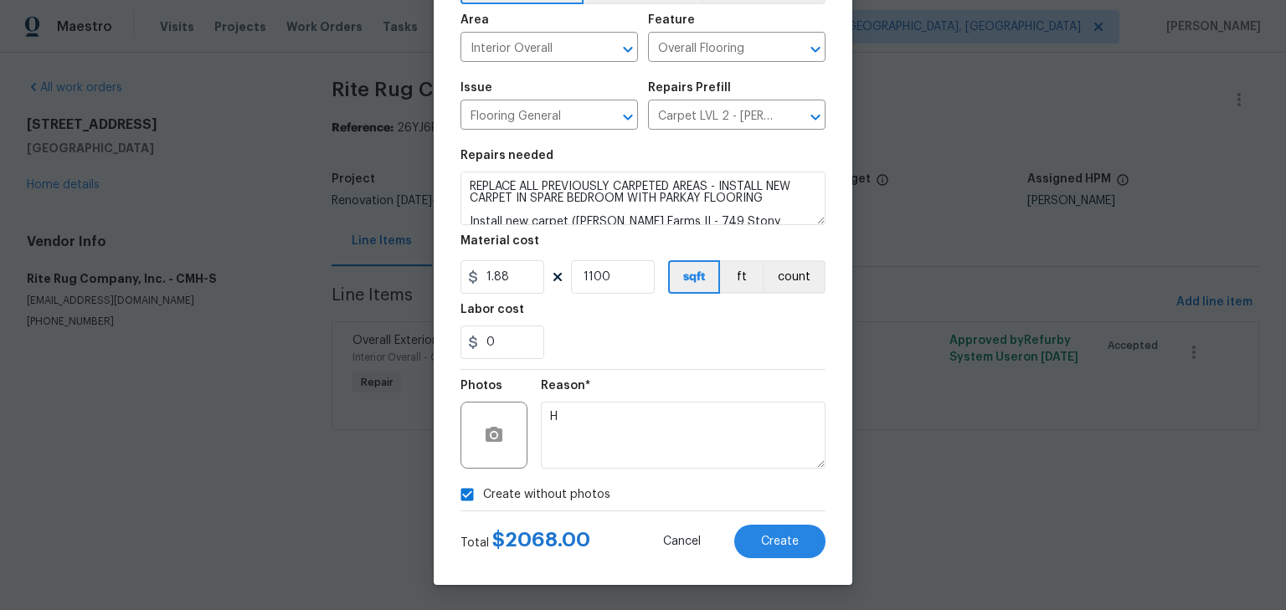
click at [675, 311] on div "Labor cost" at bounding box center [643, 315] width 365 height 22
click at [763, 533] on button "Create" at bounding box center [779, 541] width 91 height 33
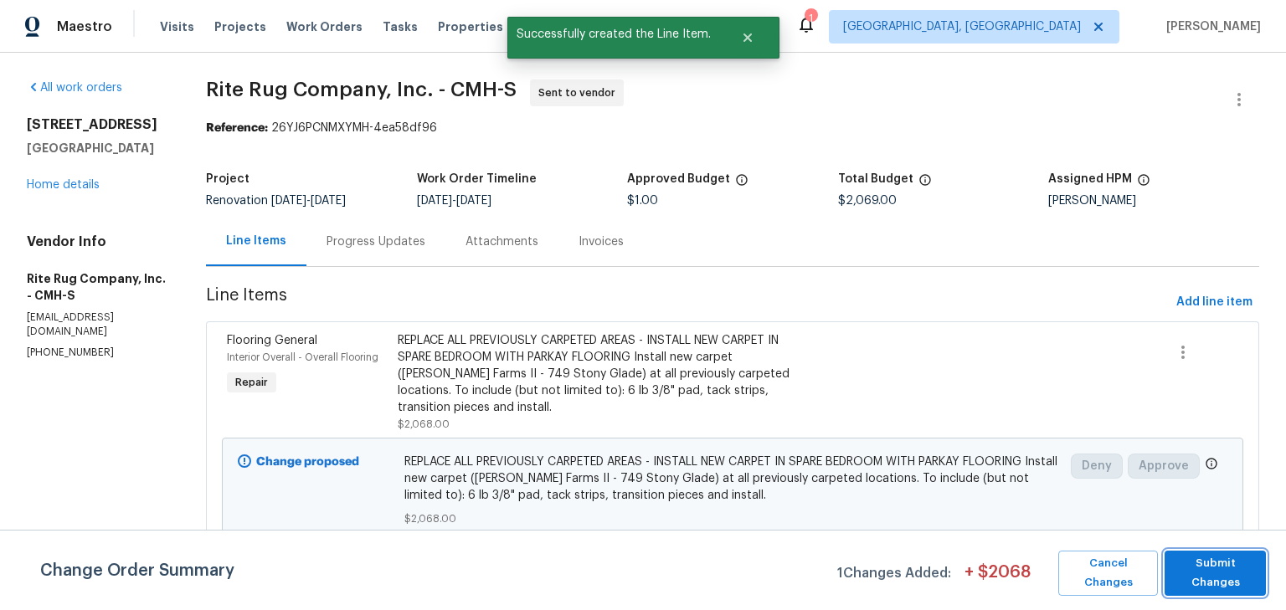
click at [1228, 566] on span "Submit Changes" at bounding box center [1215, 573] width 85 height 39
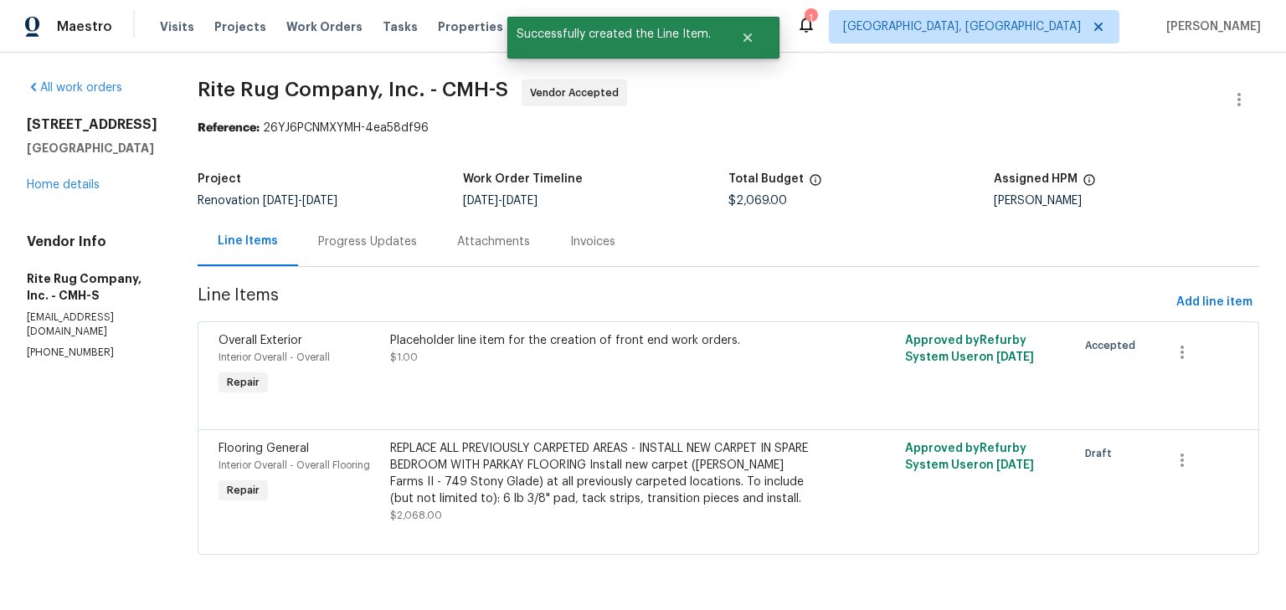
scroll to position [18, 0]
click at [1173, 342] on icon "button" at bounding box center [1182, 352] width 20 height 20
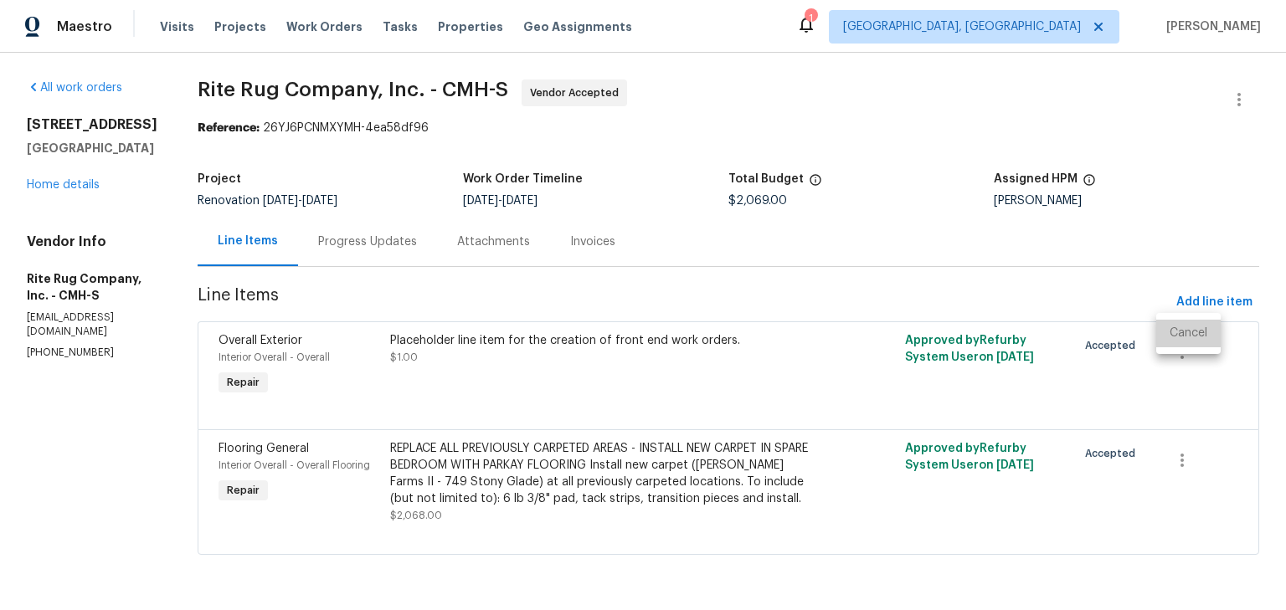
click at [1187, 335] on li "Cancel" at bounding box center [1188, 334] width 64 height 28
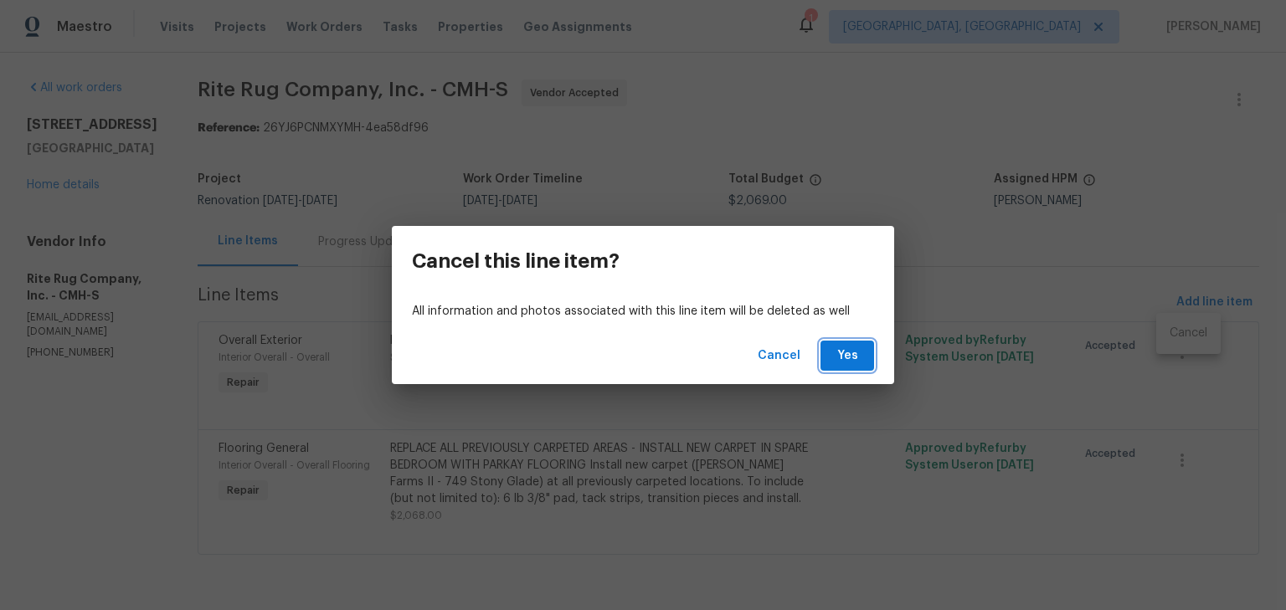
click at [857, 350] on span "Yes" at bounding box center [847, 356] width 27 height 21
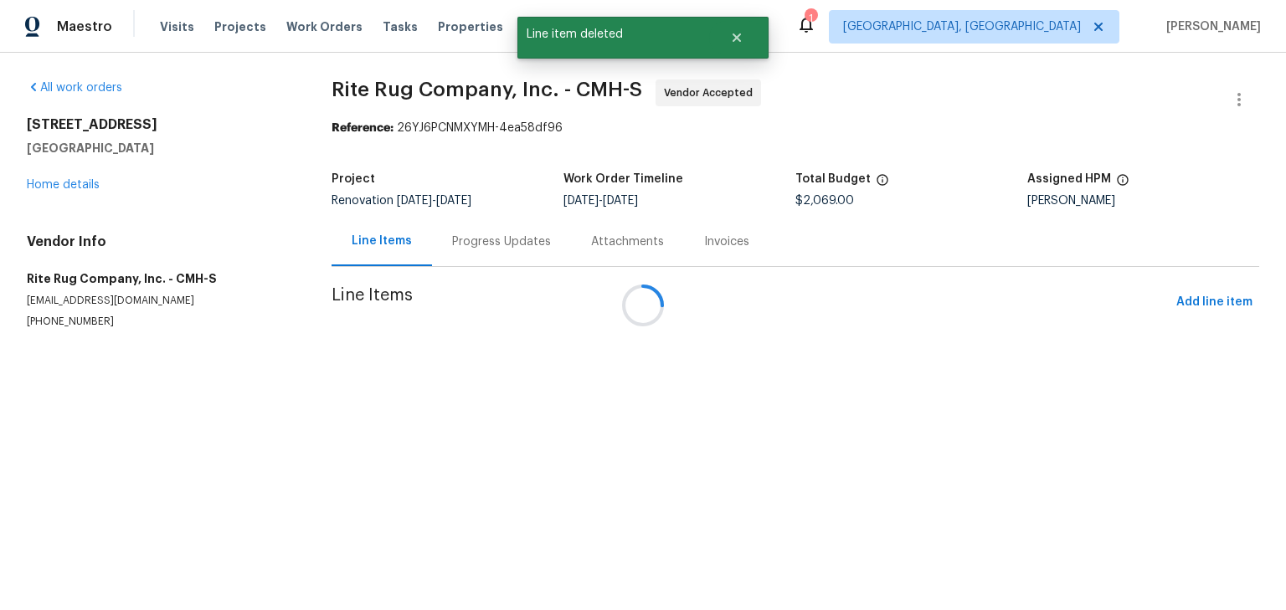
scroll to position [0, 0]
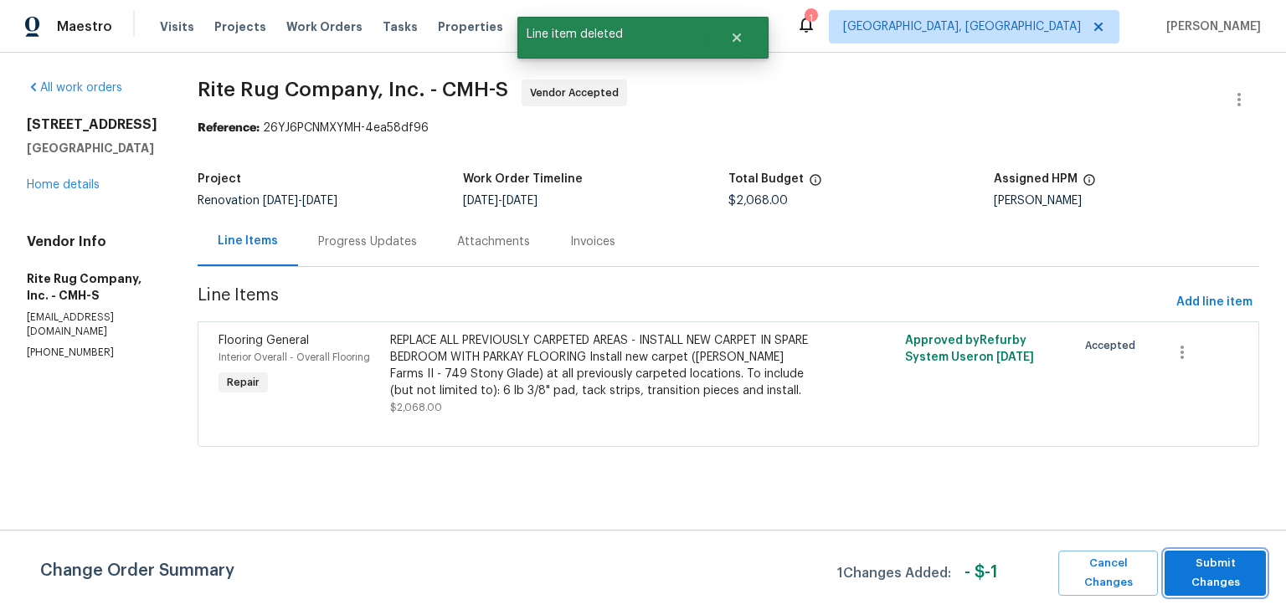
click at [1213, 554] on span "Submit Changes" at bounding box center [1215, 573] width 85 height 39
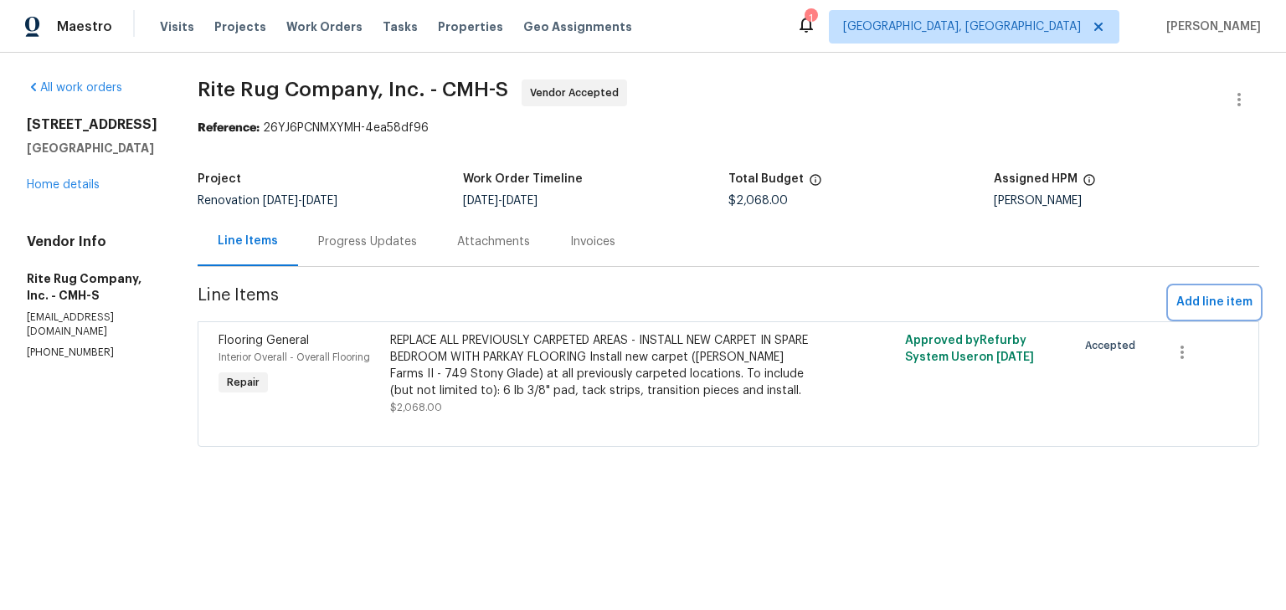
click at [1176, 300] on span "Add line item" at bounding box center [1214, 302] width 76 height 21
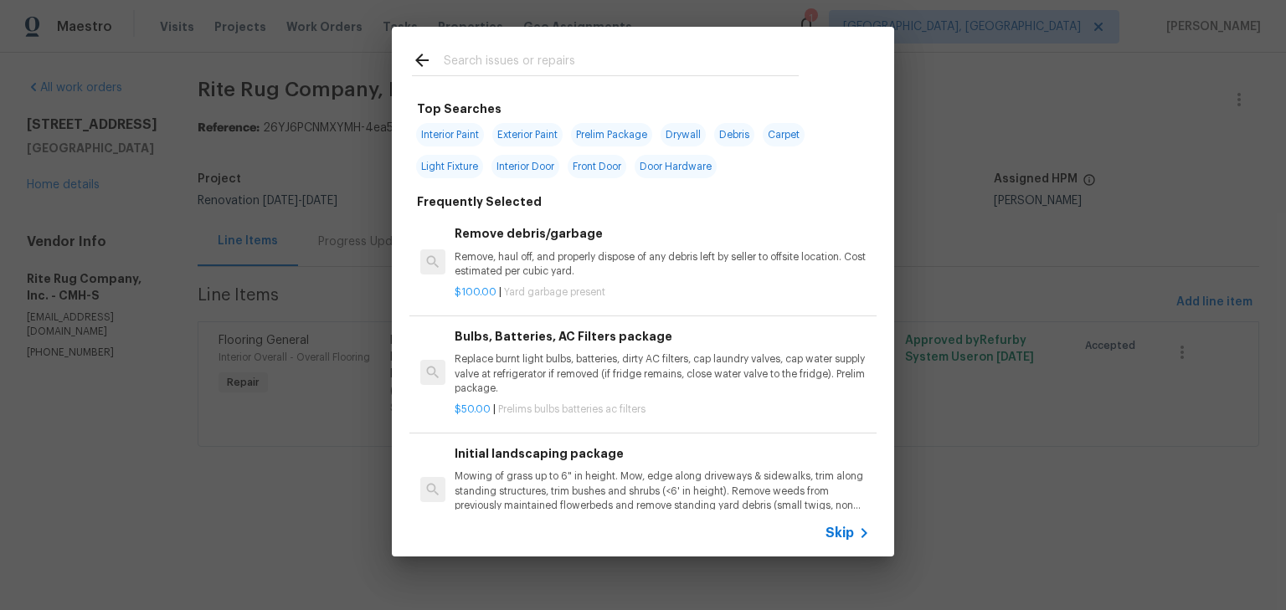
click at [528, 63] on input "text" at bounding box center [621, 62] width 355 height 25
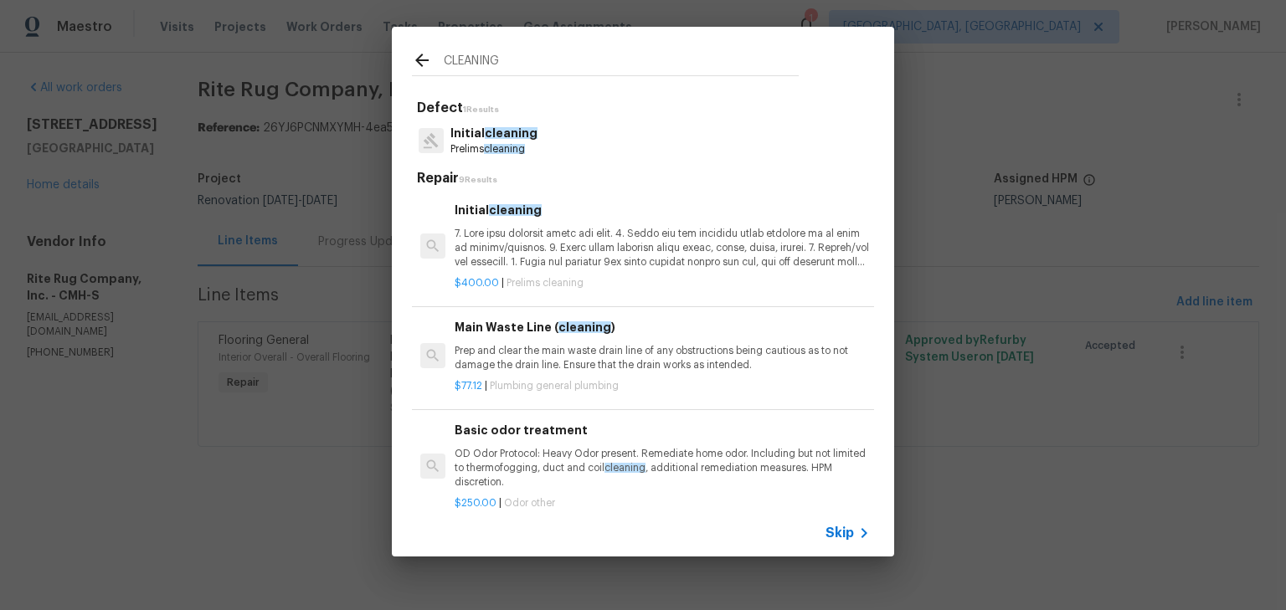
type input "CLEANING"
click at [565, 231] on p at bounding box center [662, 248] width 415 height 43
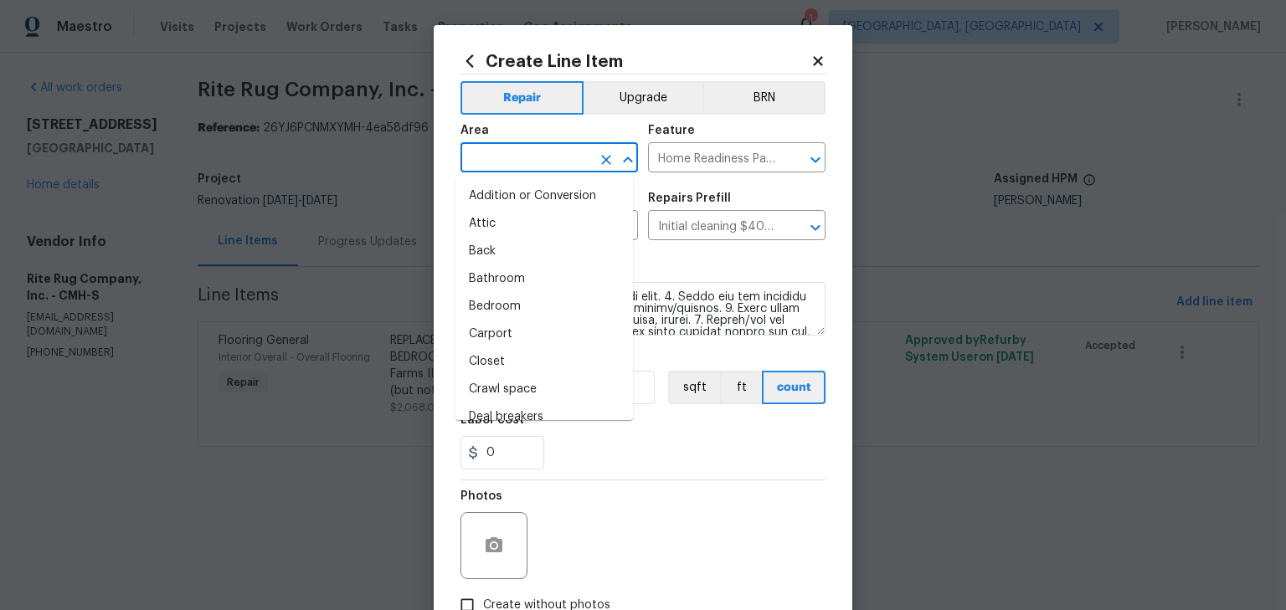
click at [541, 156] on input "text" at bounding box center [526, 160] width 131 height 26
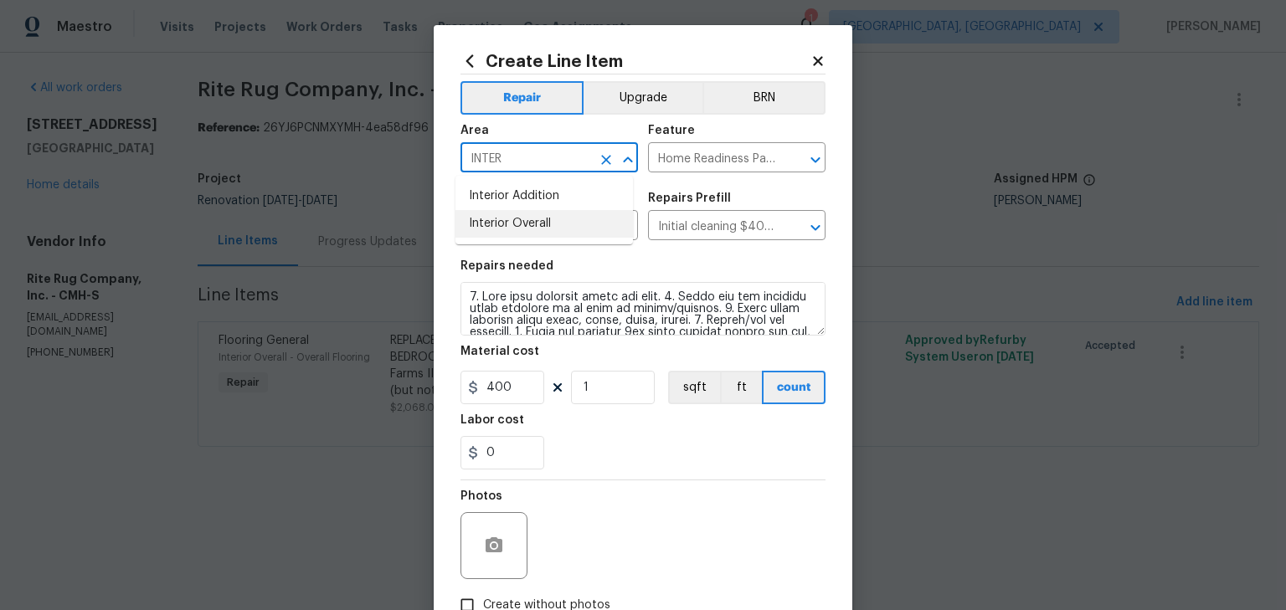
click at [529, 224] on li "Interior Overall" at bounding box center [545, 224] width 178 height 28
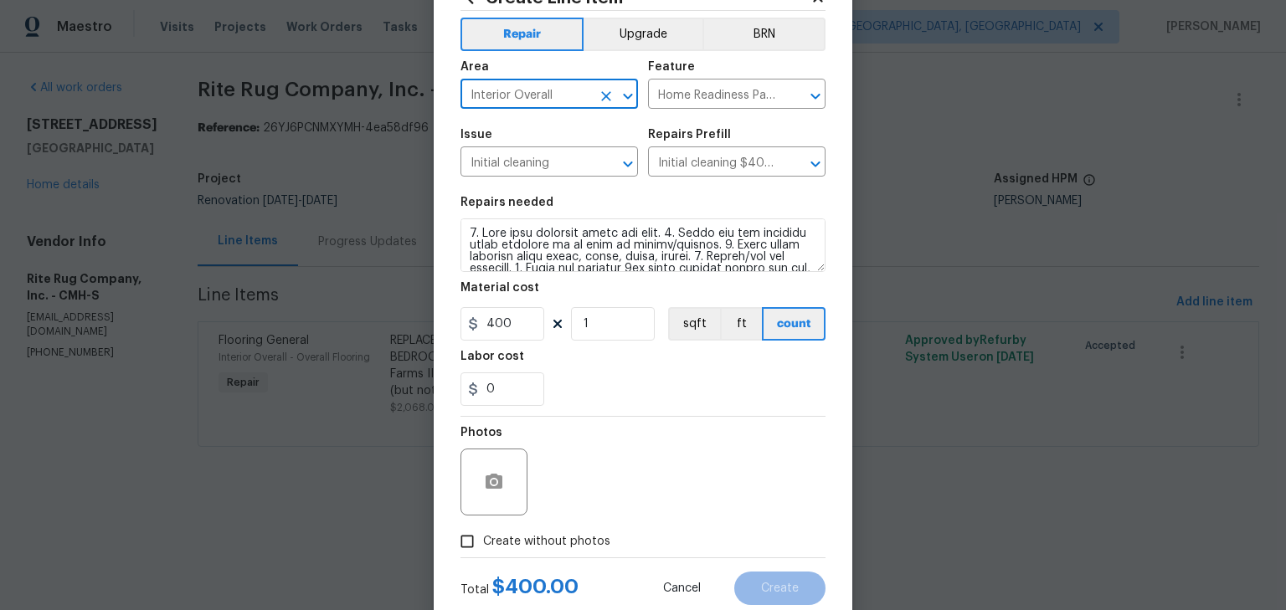
scroll to position [111, 0]
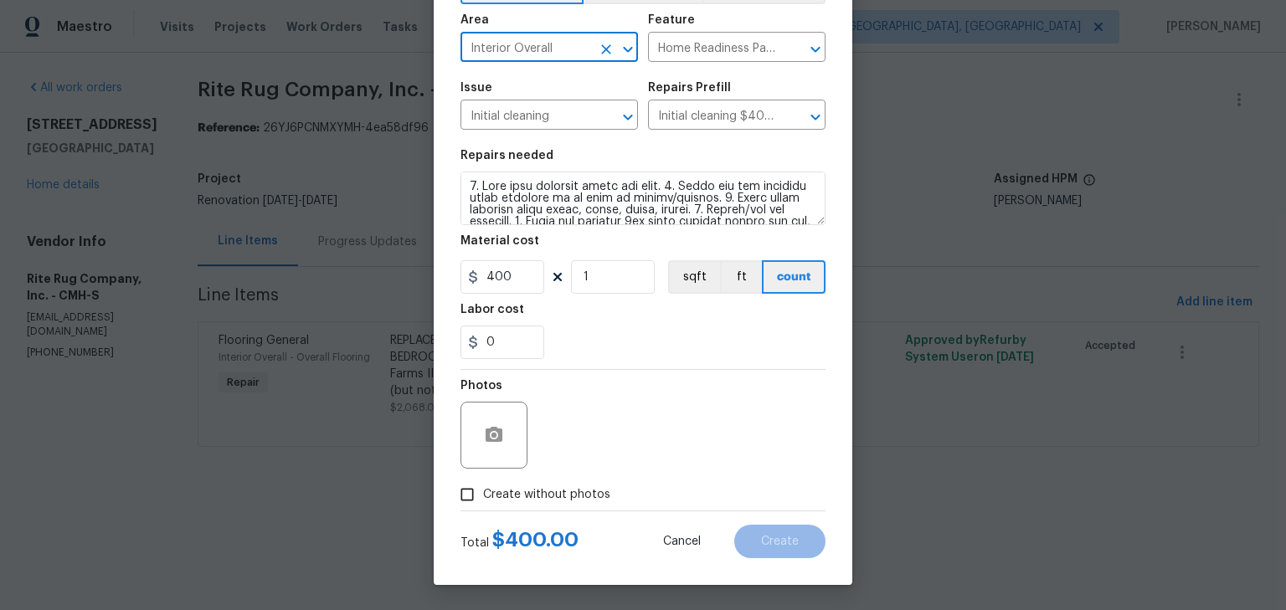
type input "Interior Overall"
click at [561, 494] on span "Create without photos" at bounding box center [546, 496] width 127 height 18
click at [483, 494] on input "Create without photos" at bounding box center [467, 495] width 32 height 32
checkbox input "true"
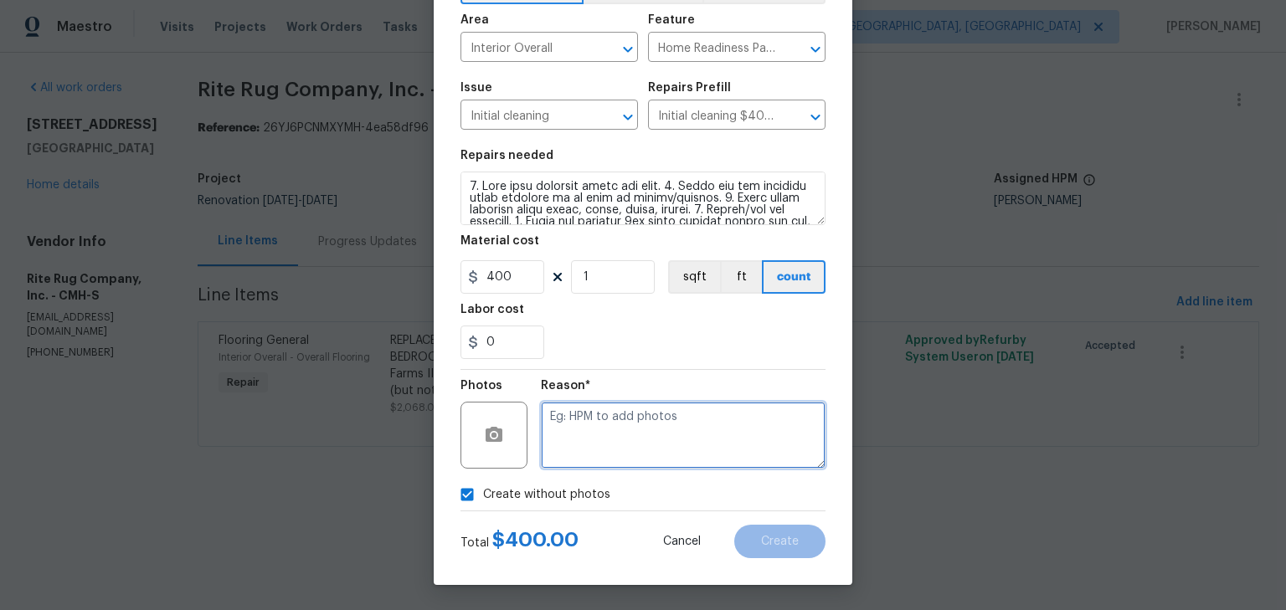
click at [663, 439] on textarea at bounding box center [683, 435] width 285 height 67
type textarea "H"
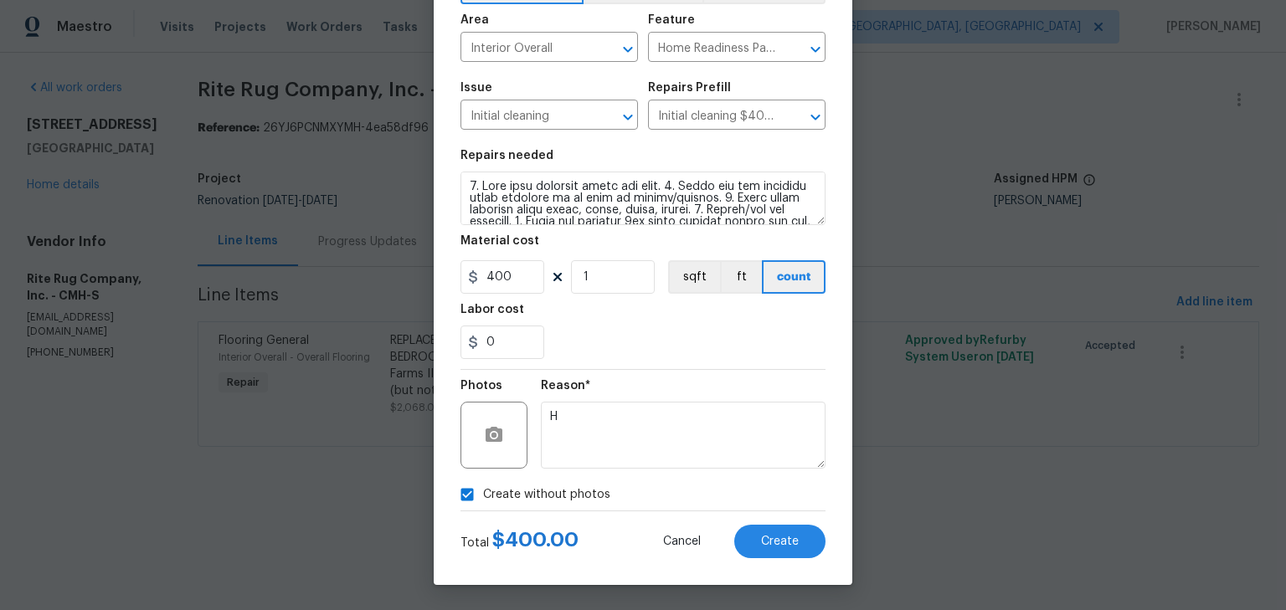
click at [744, 380] on div "Reason*" at bounding box center [683, 391] width 285 height 22
click at [767, 539] on span "Create" at bounding box center [780, 542] width 38 height 13
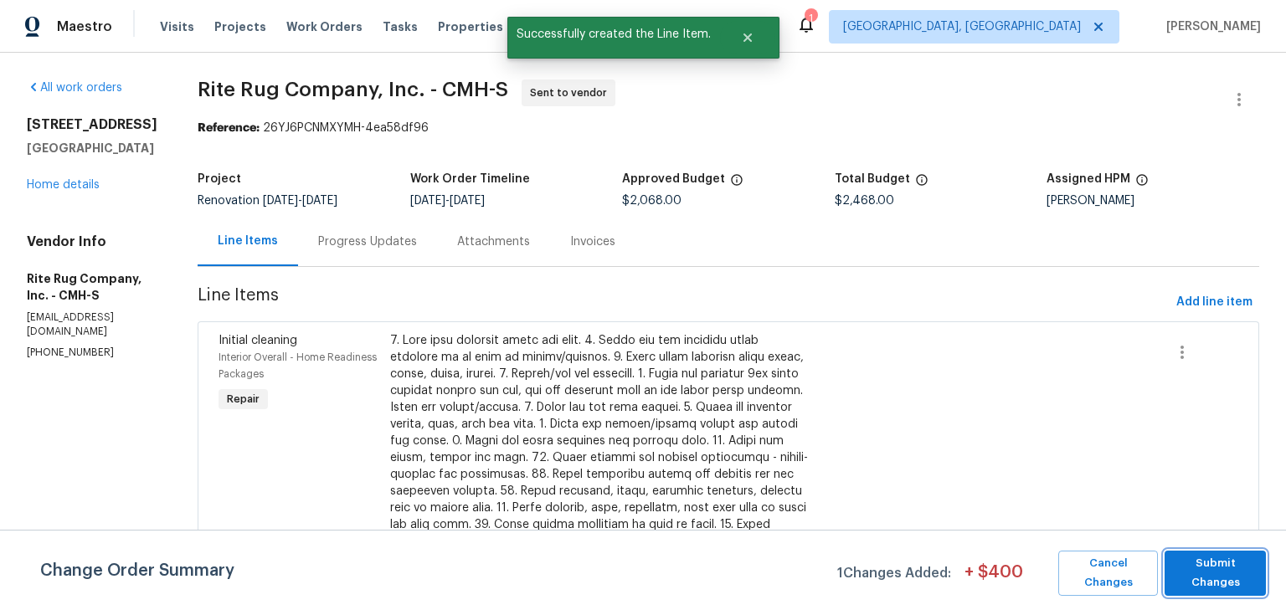
drag, startPoint x: 1230, startPoint y: 584, endPoint x: 1211, endPoint y: 580, distance: 19.5
click at [1228, 583] on span "Submit Changes" at bounding box center [1215, 573] width 85 height 39
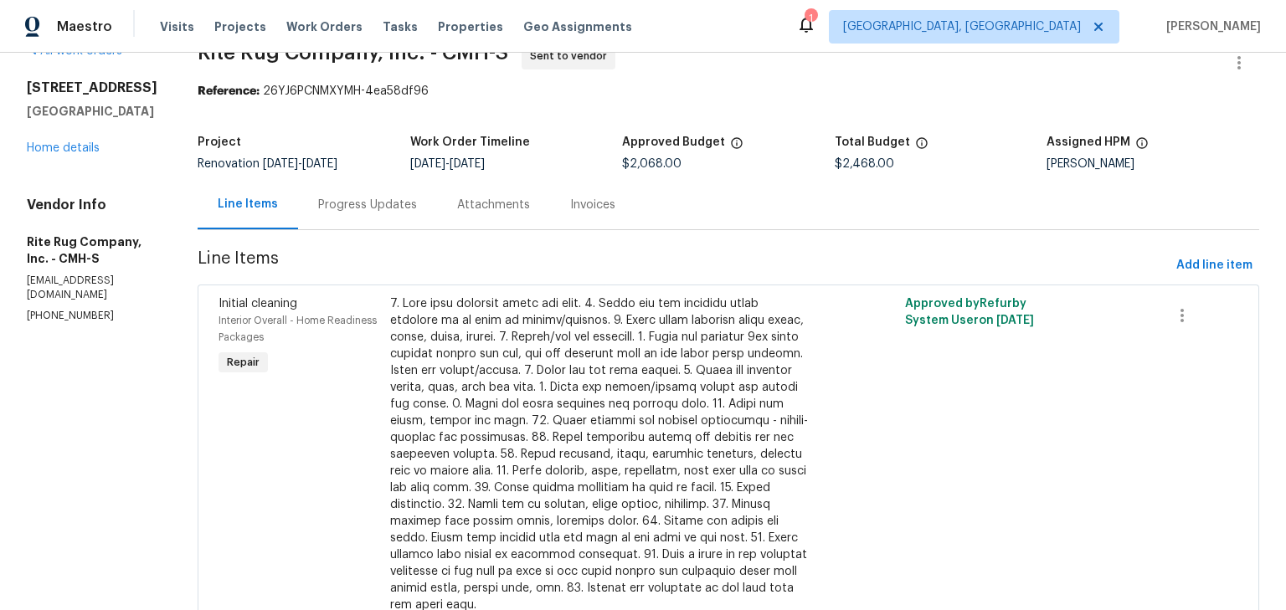
scroll to position [0, 0]
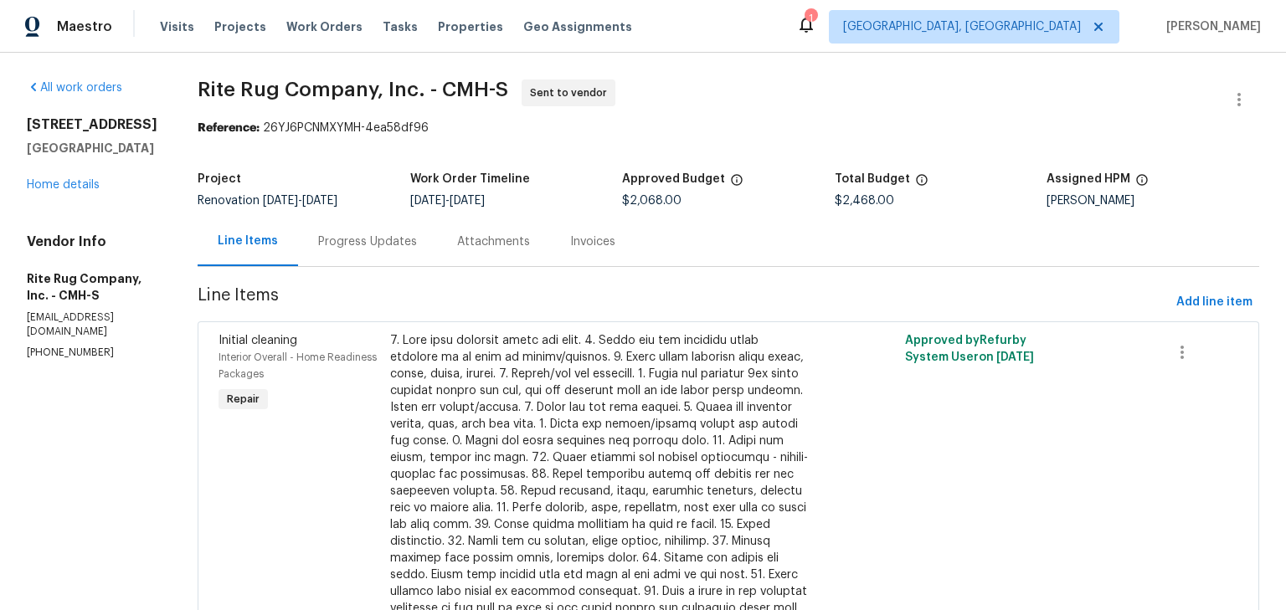
click at [86, 193] on div "695 Hennigans Grove Rd Grove City, OH 43123 Home details" at bounding box center [92, 154] width 131 height 77
click at [86, 191] on link "Home details" at bounding box center [63, 185] width 73 height 12
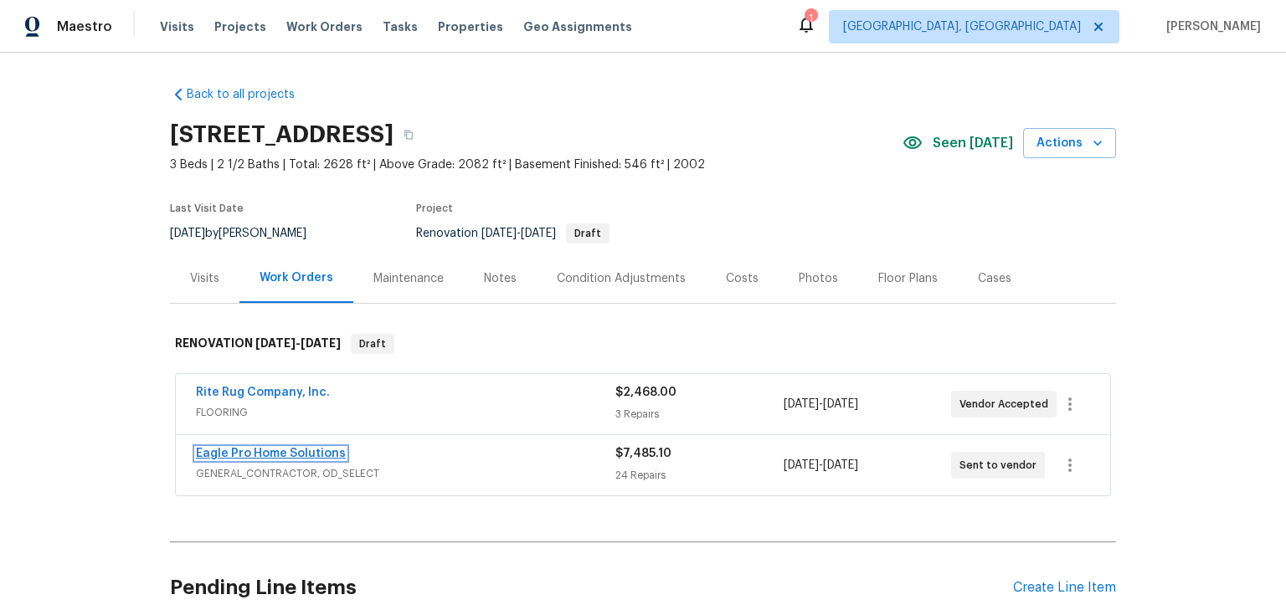
click at [258, 449] on link "Eagle Pro Home Solutions" at bounding box center [271, 454] width 150 height 12
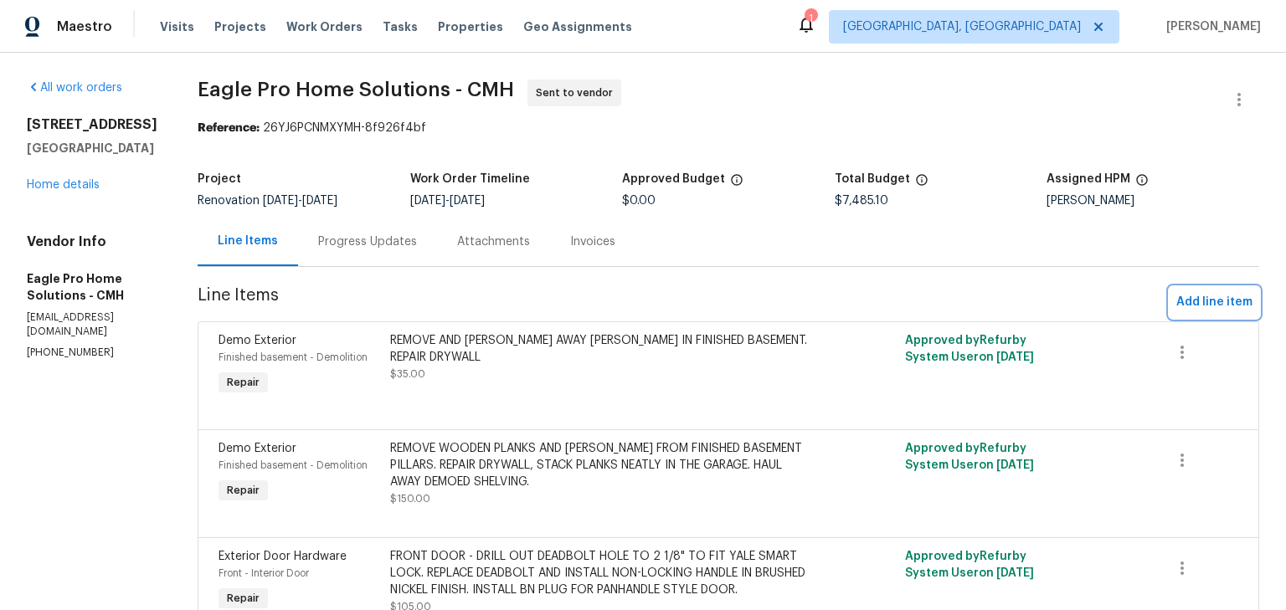
click at [1189, 299] on span "Add line item" at bounding box center [1214, 302] width 76 height 21
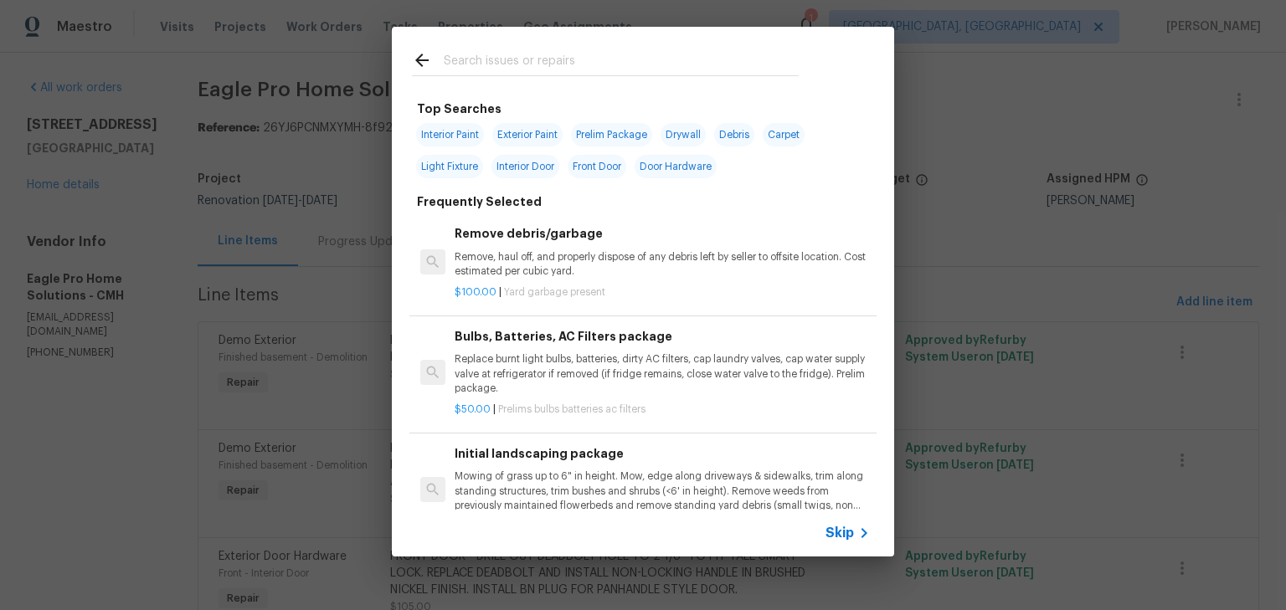
click at [662, 75] on input "text" at bounding box center [621, 62] width 355 height 25
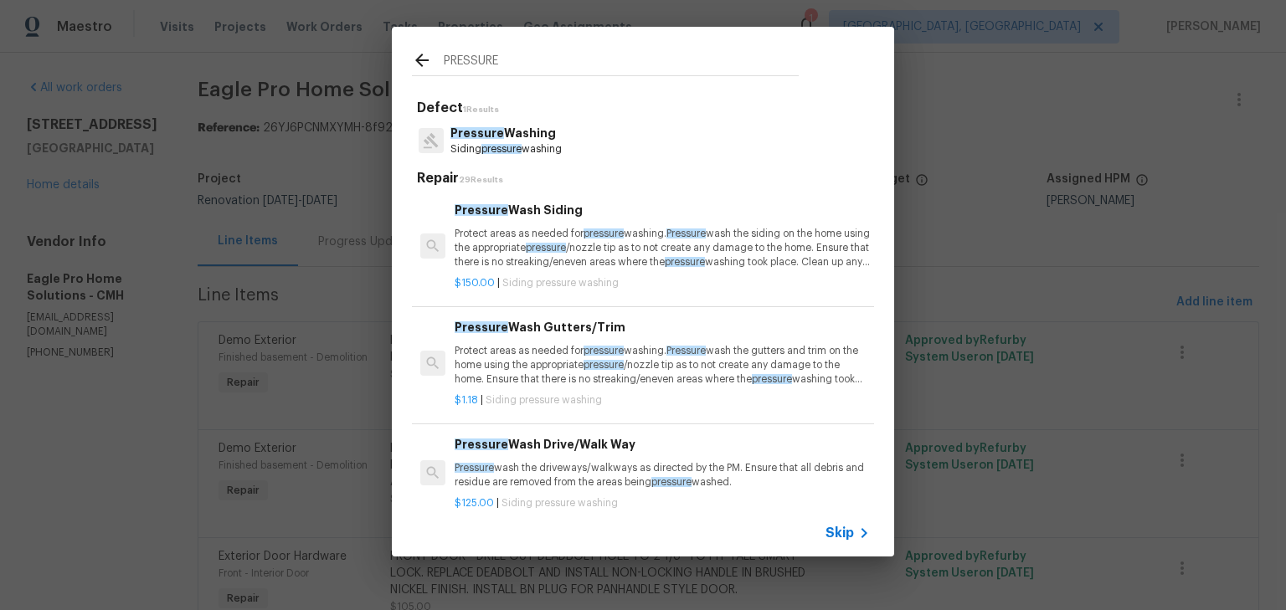
type input "PRESSURE"
click at [600, 474] on p "Pressure wash the driveways/walkways as directed by the PM. Ensure that all deb…" at bounding box center [662, 475] width 415 height 28
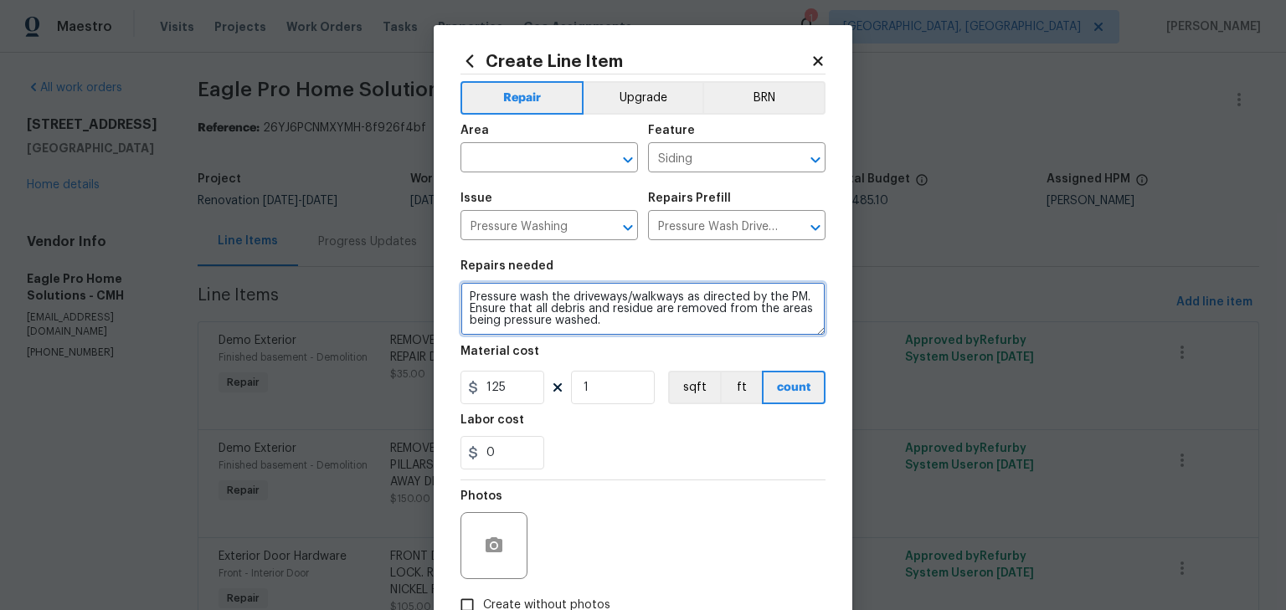
click at [461, 295] on textarea "Pressure wash the driveways/walkways as directed by the PM. Ensure that all deb…" at bounding box center [643, 309] width 365 height 54
type textarea "TO BE COMPLETED AFTER DUMPSTER REMOVAL Pressure wash the driveways/walkways as …"
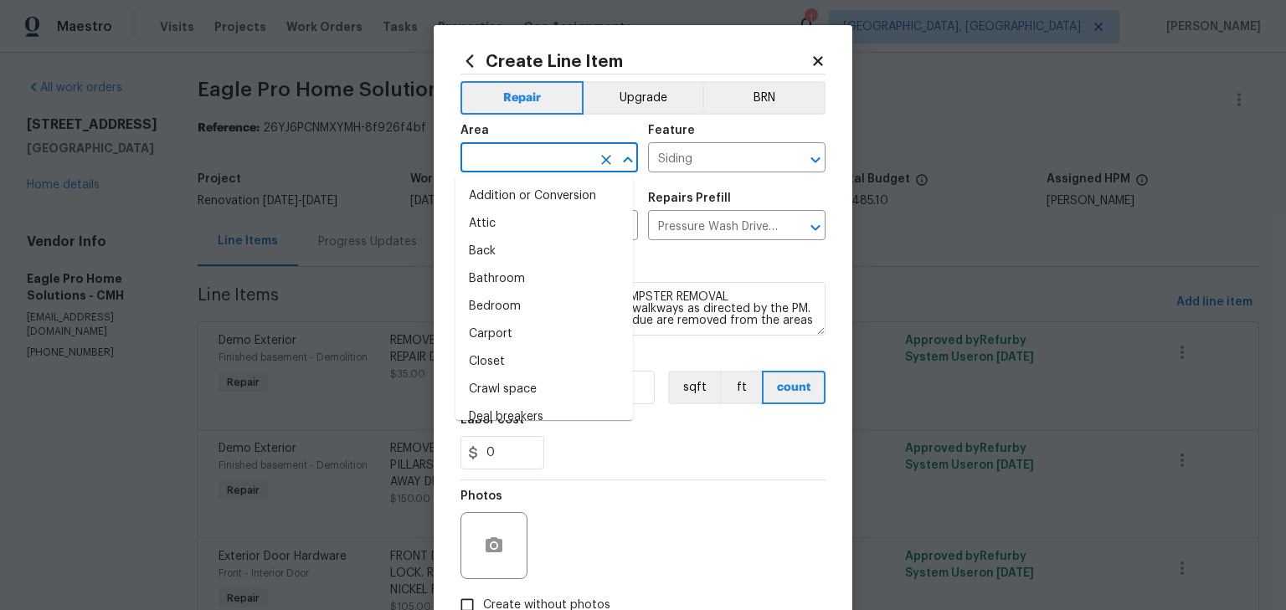
click at [553, 156] on input "text" at bounding box center [526, 160] width 131 height 26
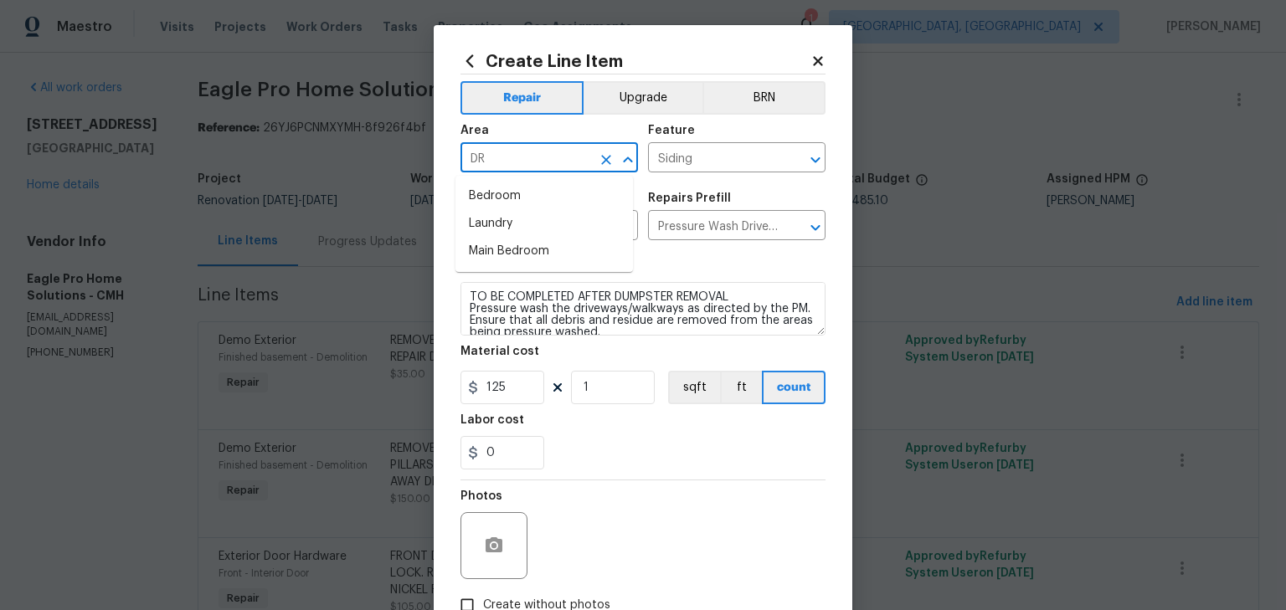
type input "D"
type input "F"
click at [514, 224] on li "Exterior Overall" at bounding box center [545, 224] width 178 height 28
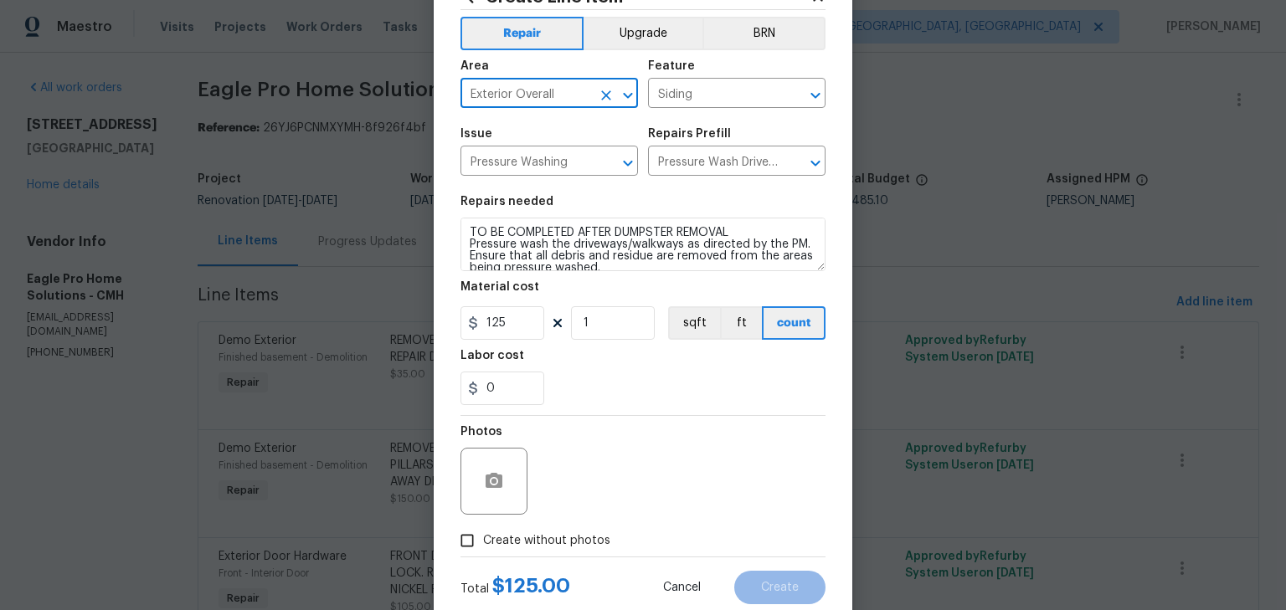
scroll to position [111, 0]
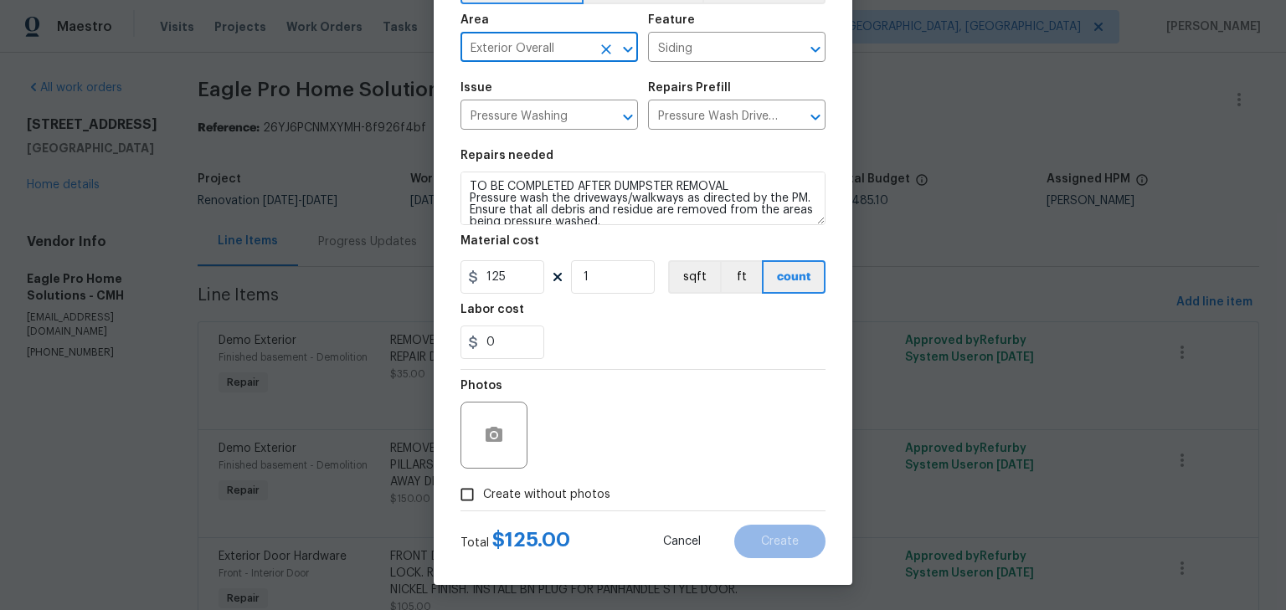
type input "Exterior Overall"
click at [584, 492] on span "Create without photos" at bounding box center [546, 496] width 127 height 18
click at [483, 492] on input "Create without photos" at bounding box center [467, 495] width 32 height 32
checkbox input "true"
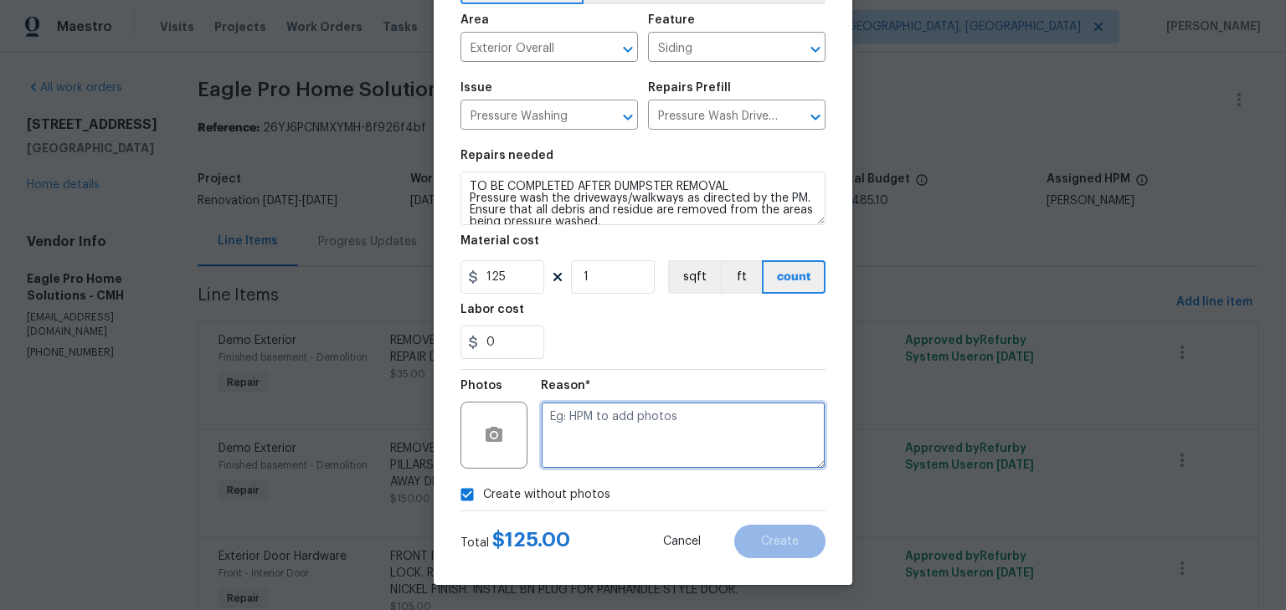
click at [688, 427] on textarea at bounding box center [683, 435] width 285 height 67
type textarea "H"
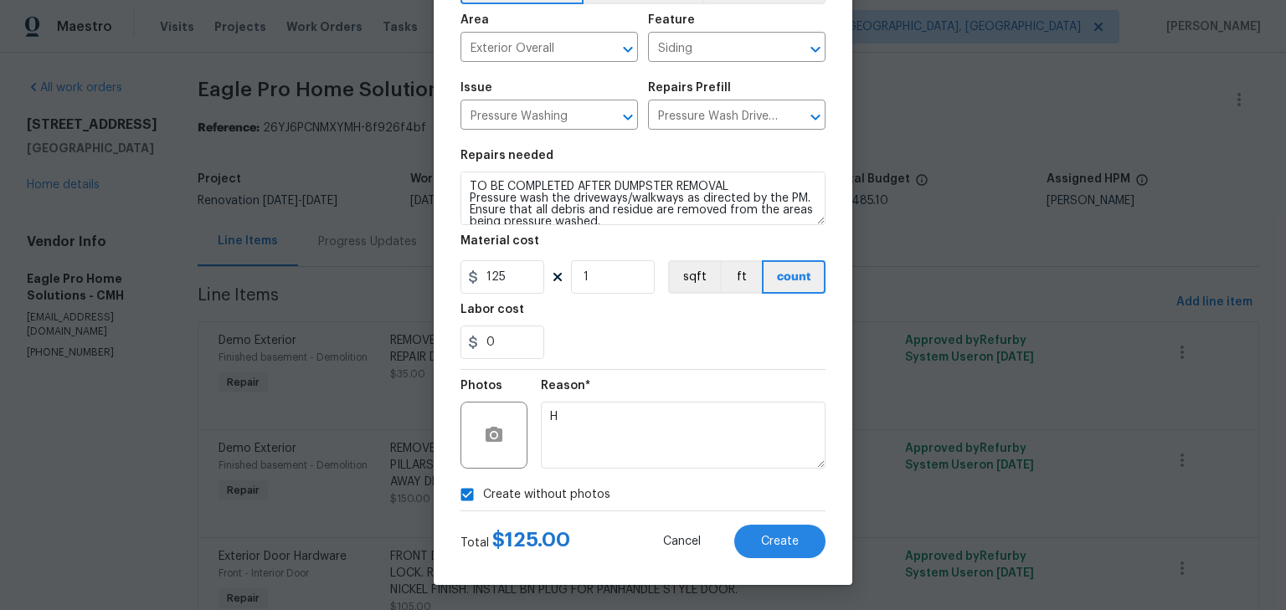
click at [744, 523] on div "Total $ 125.00 Cancel Create" at bounding box center [643, 535] width 365 height 47
click at [754, 531] on button "Create" at bounding box center [779, 541] width 91 height 33
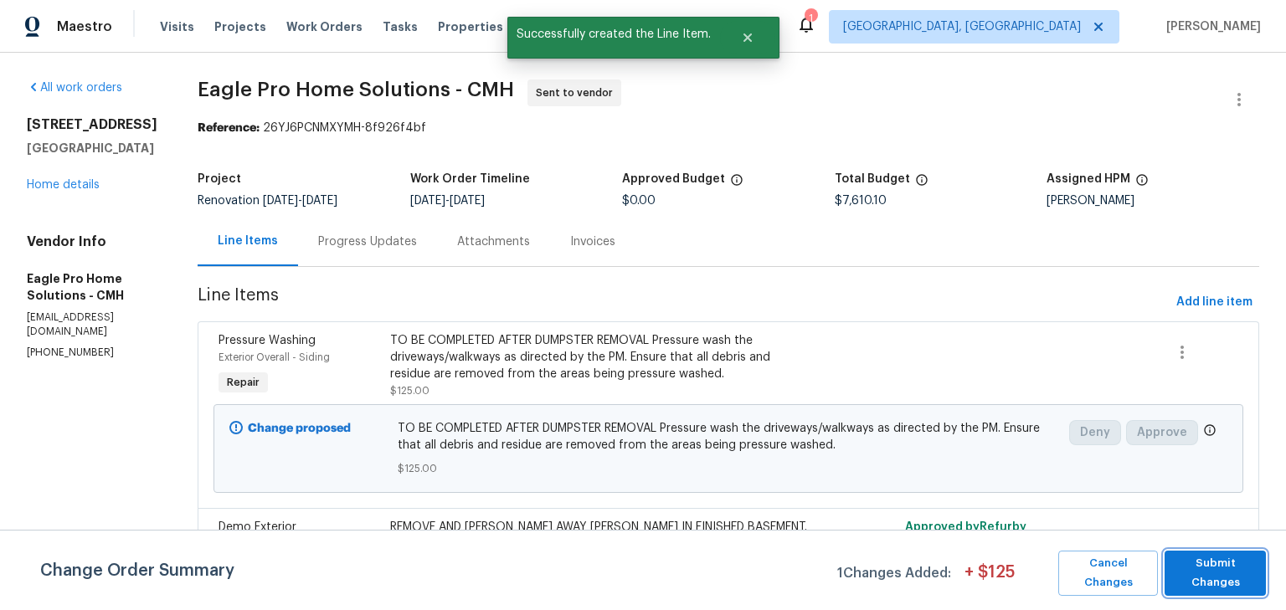
click at [1194, 571] on span "Submit Changes" at bounding box center [1215, 573] width 85 height 39
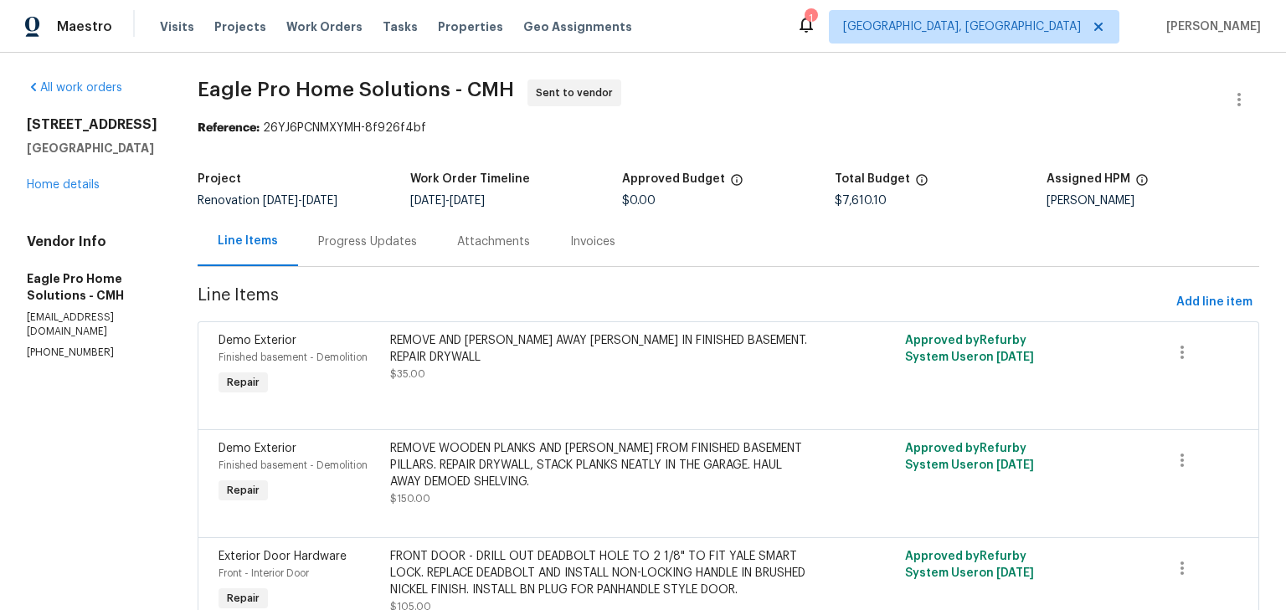
scroll to position [0, 0]
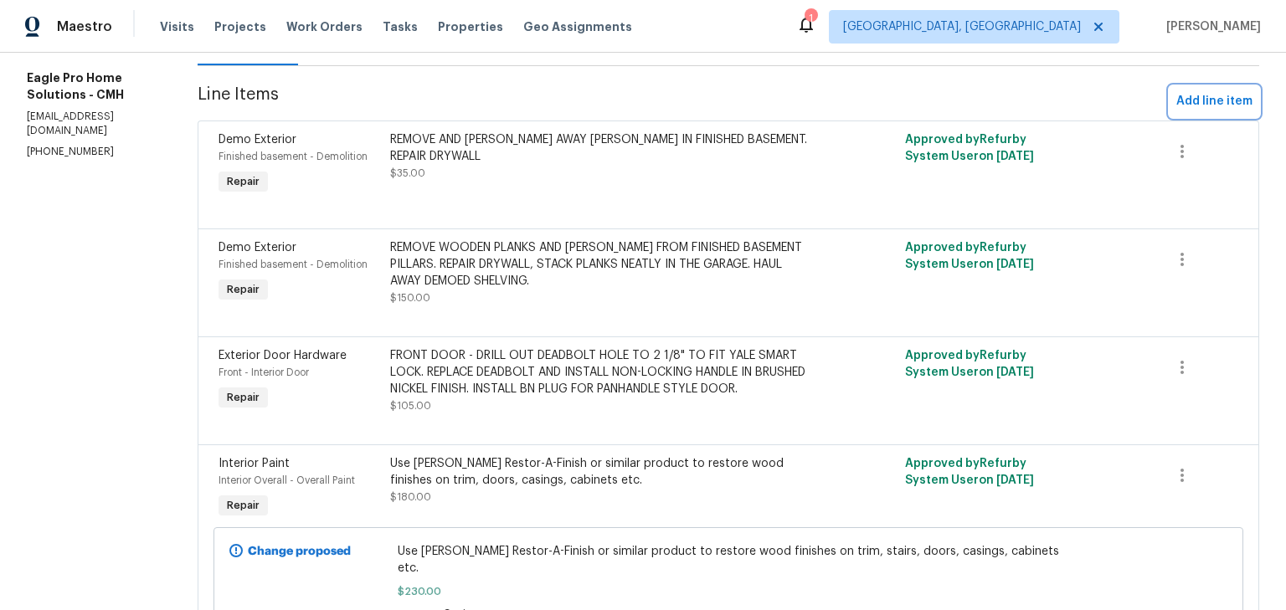
click at [1206, 112] on button "Add line item" at bounding box center [1215, 101] width 90 height 31
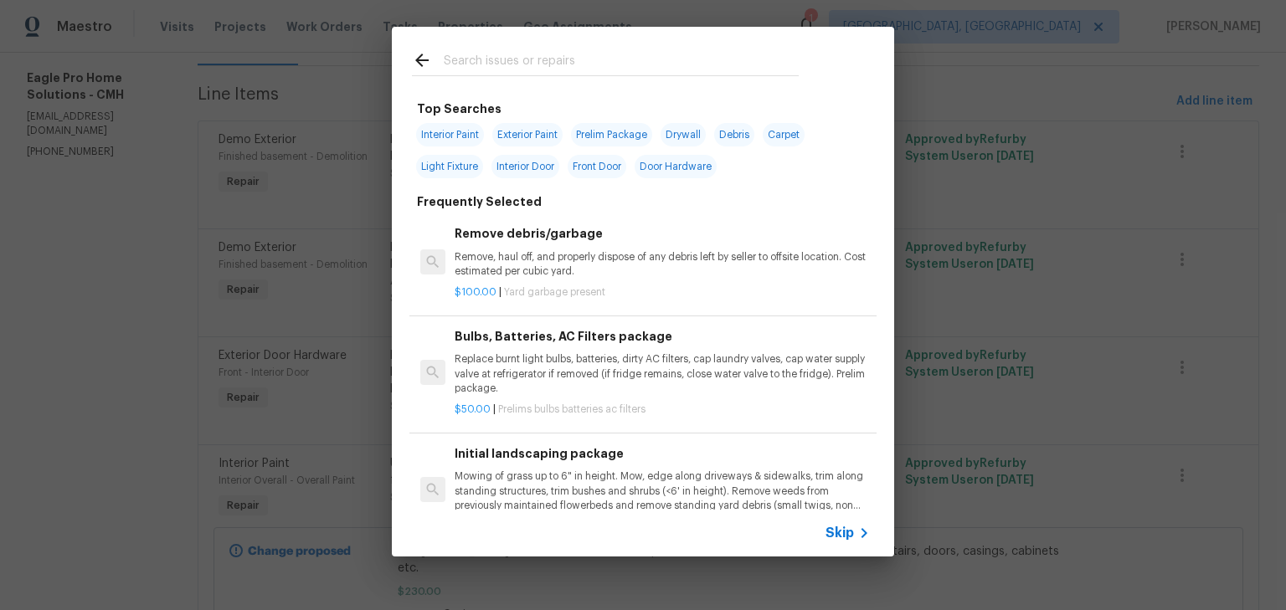
scroll to position [202, 0]
click at [521, 59] on input "text" at bounding box center [621, 62] width 355 height 25
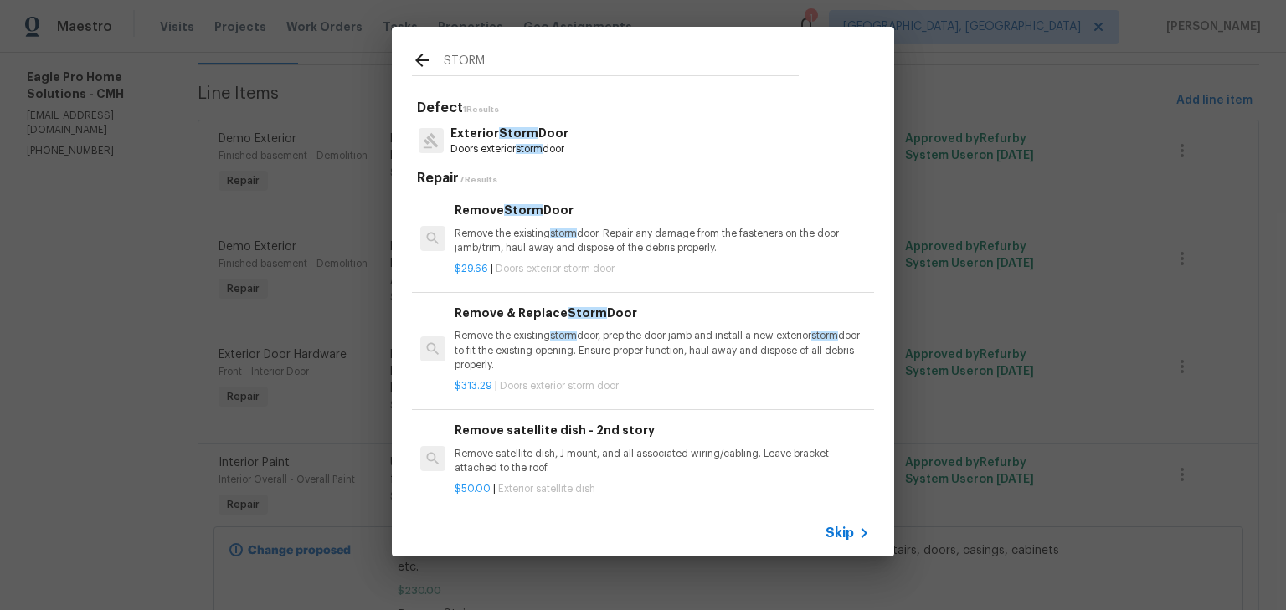
type input "STORM"
click at [595, 232] on p "Remove the existing storm door. Repair any damage from the fasteners on the doo…" at bounding box center [662, 241] width 415 height 28
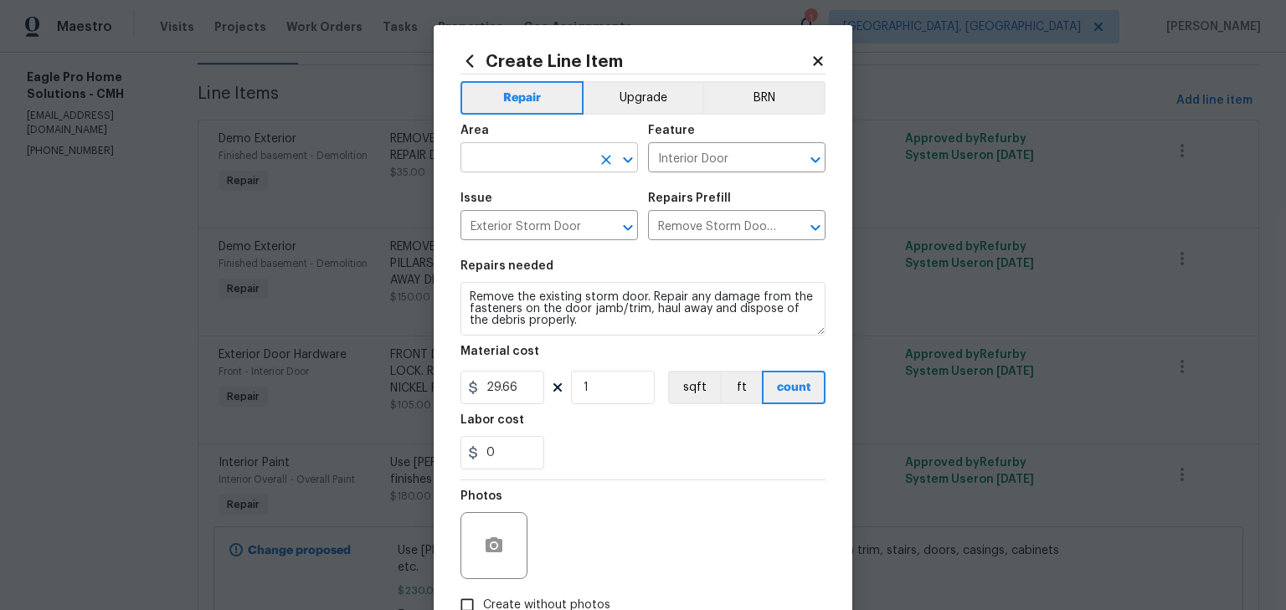
click at [563, 158] on input "text" at bounding box center [526, 160] width 131 height 26
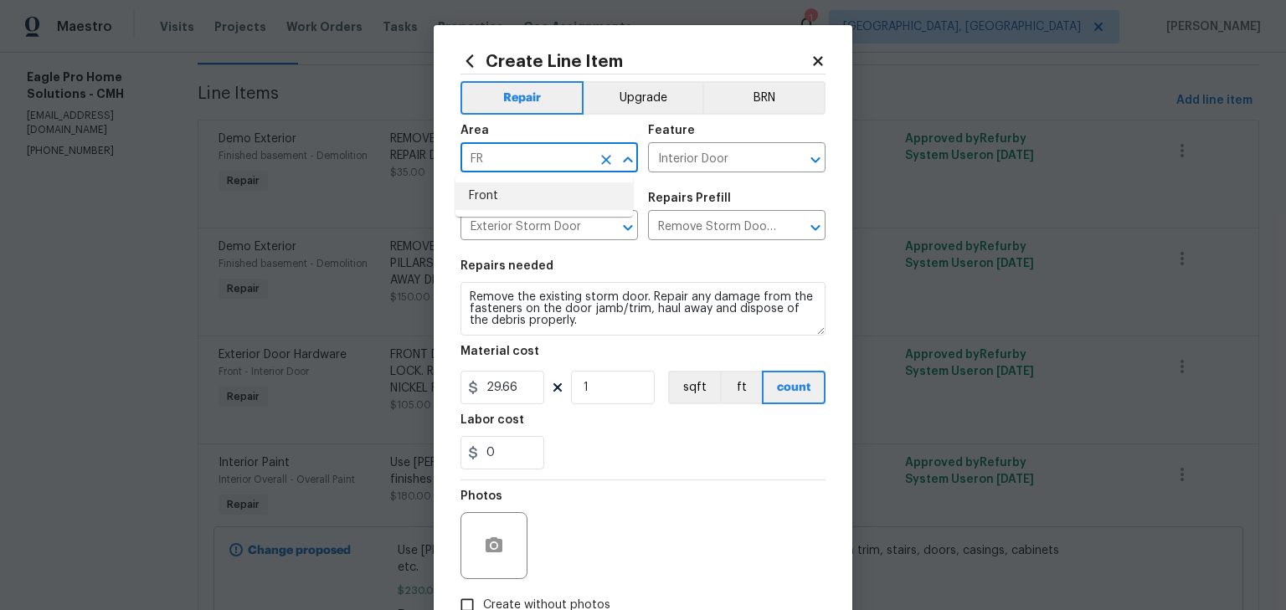
click at [502, 202] on li "Front" at bounding box center [545, 197] width 178 height 28
type input "Front"
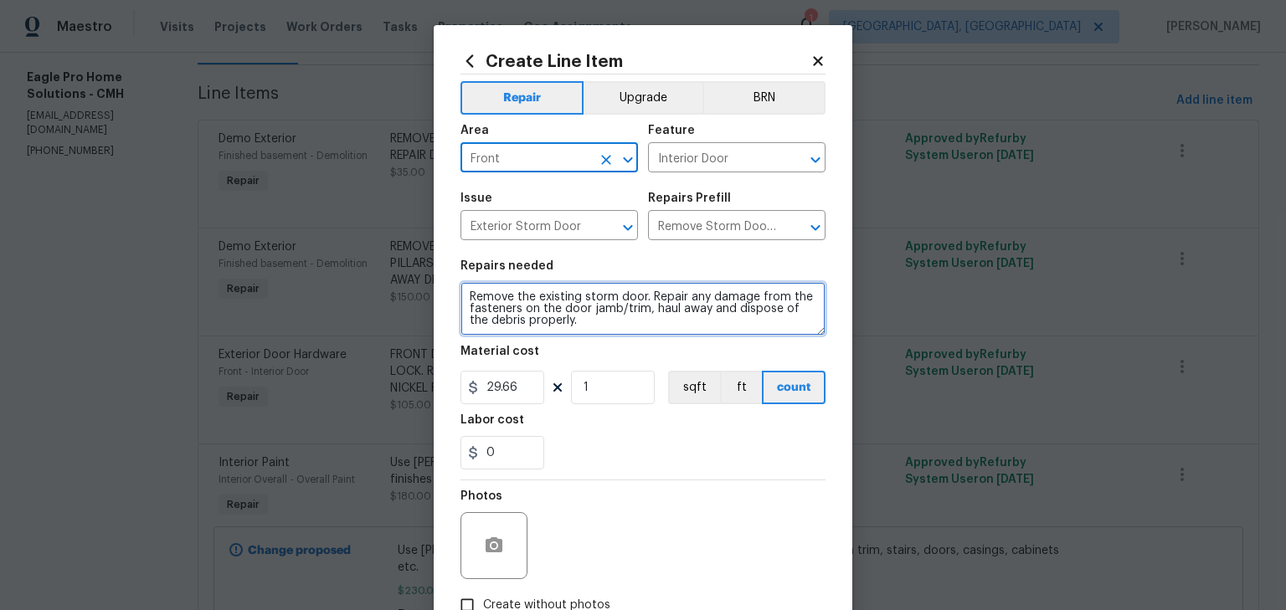
click at [461, 294] on textarea "Remove the existing storm door. Repair any damage from the fasteners on the doo…" at bounding box center [643, 309] width 365 height 54
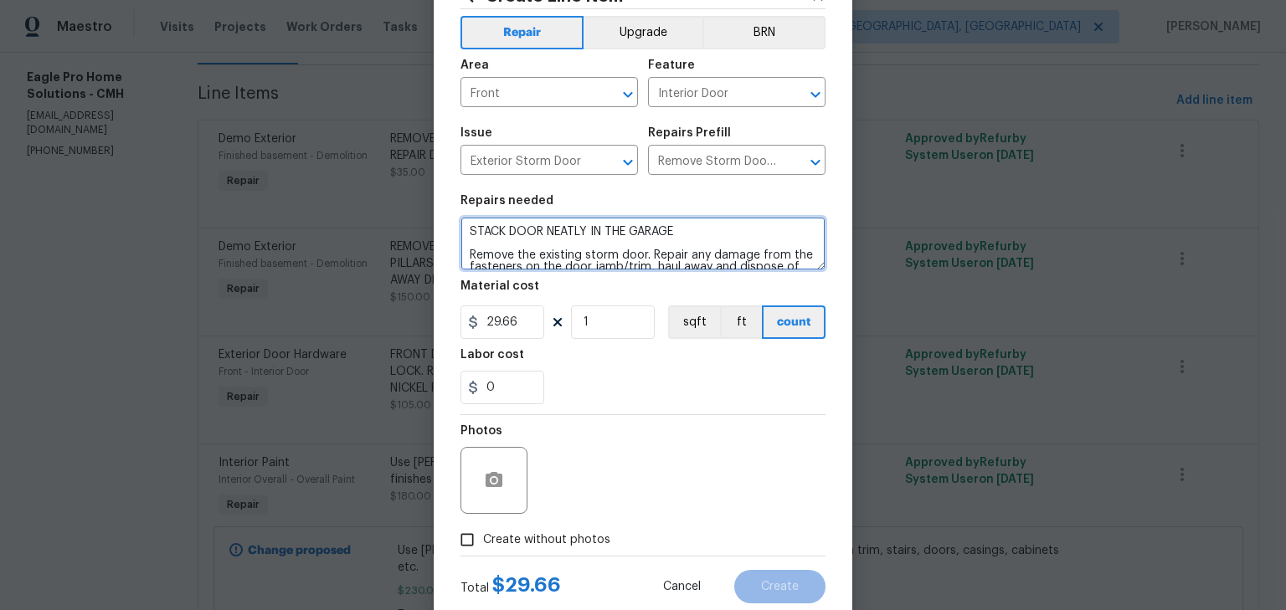
type textarea "STACK DOOR NEATLY IN THE GARAGE Remove the existing storm door. Repair any dama…"
click at [591, 546] on span "Create without photos" at bounding box center [546, 541] width 127 height 18
click at [483, 546] on input "Create without photos" at bounding box center [467, 540] width 32 height 32
checkbox input "true"
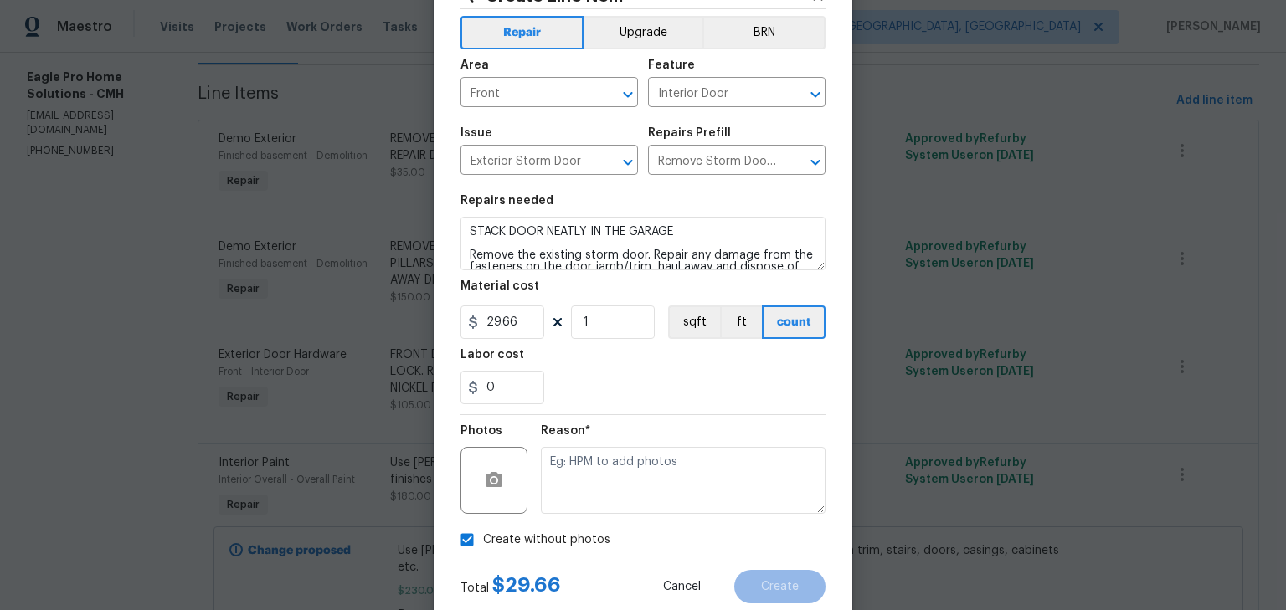
scroll to position [66, 0]
click at [621, 485] on textarea at bounding box center [683, 479] width 285 height 67
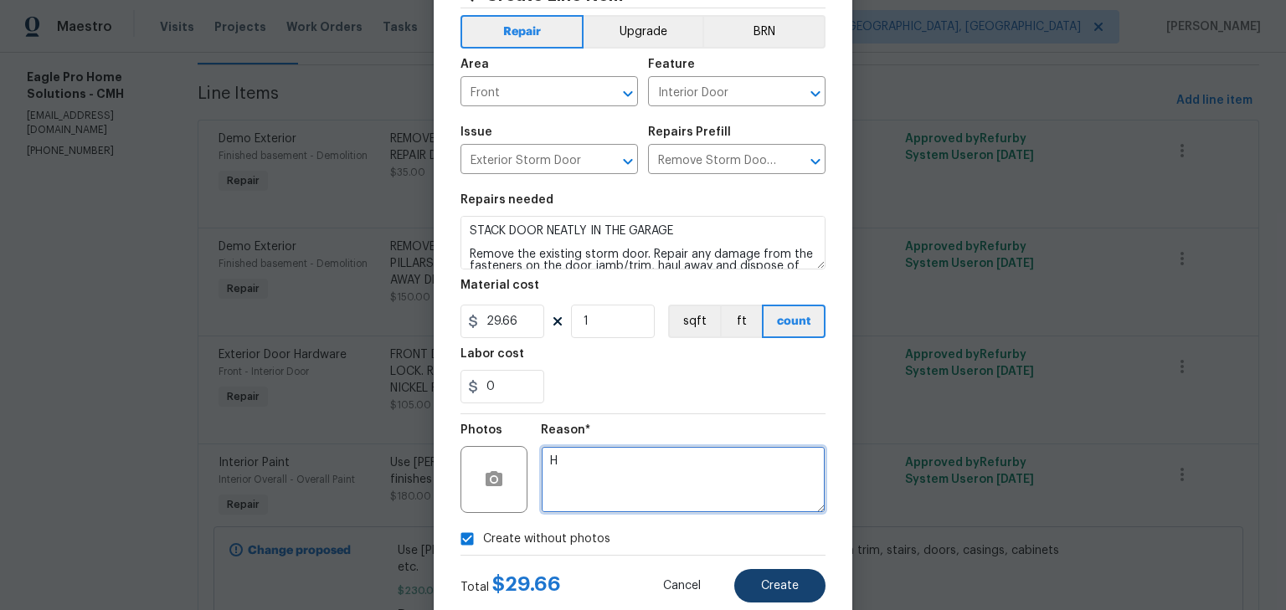
type textarea "H"
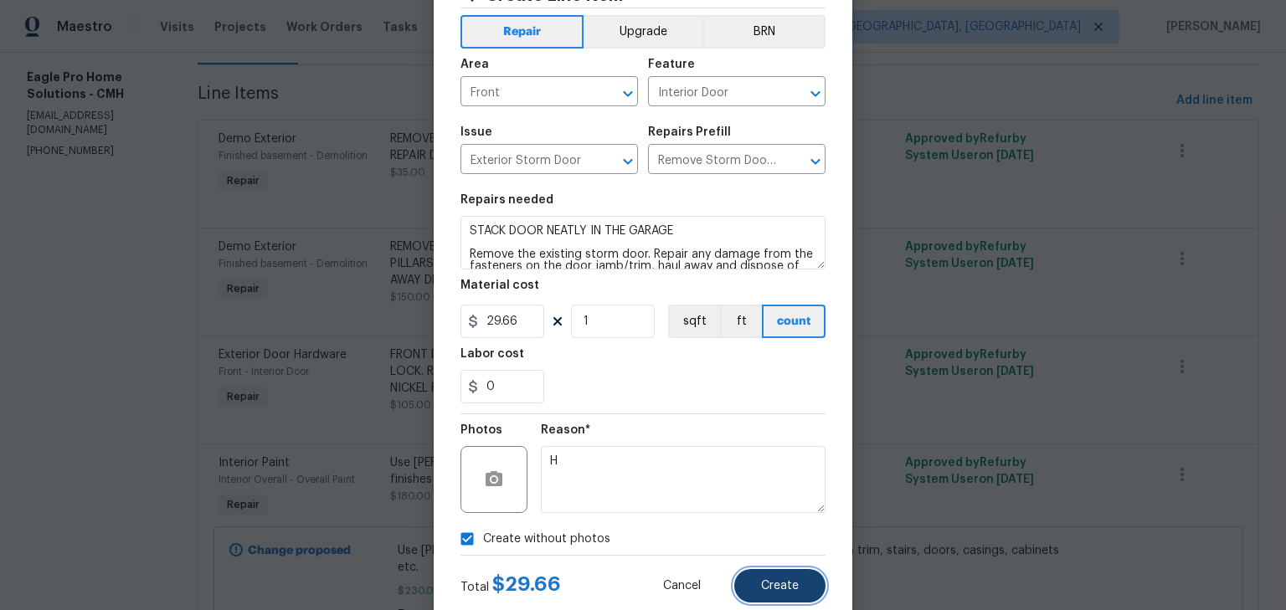
click at [792, 587] on span "Create" at bounding box center [780, 586] width 38 height 13
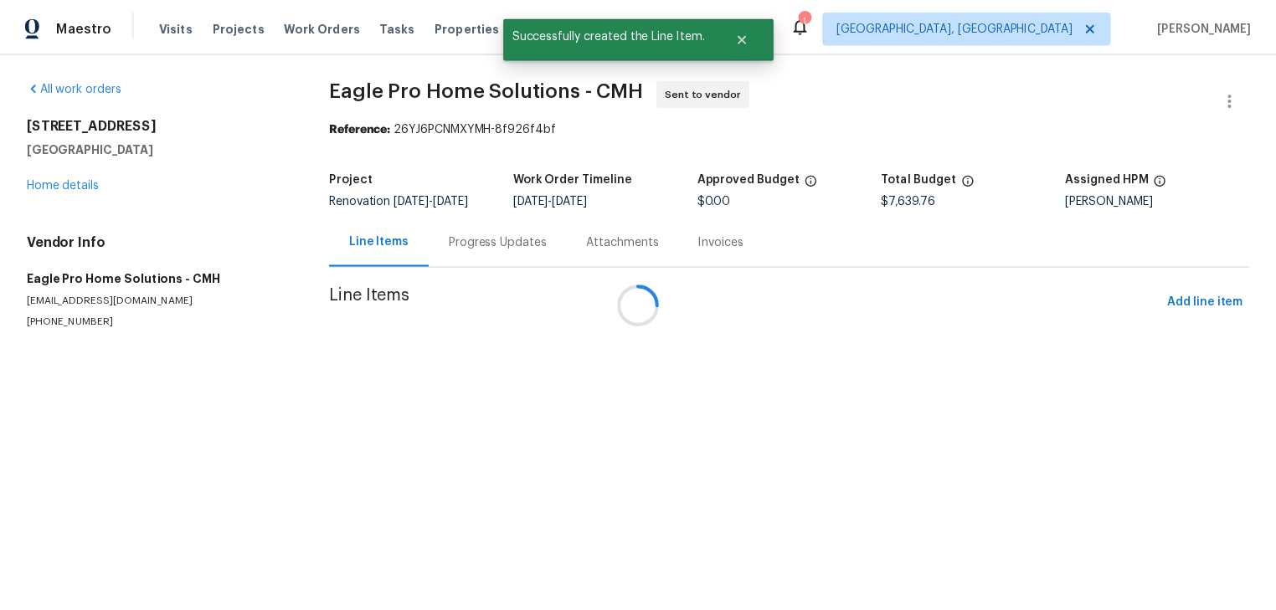
scroll to position [0, 0]
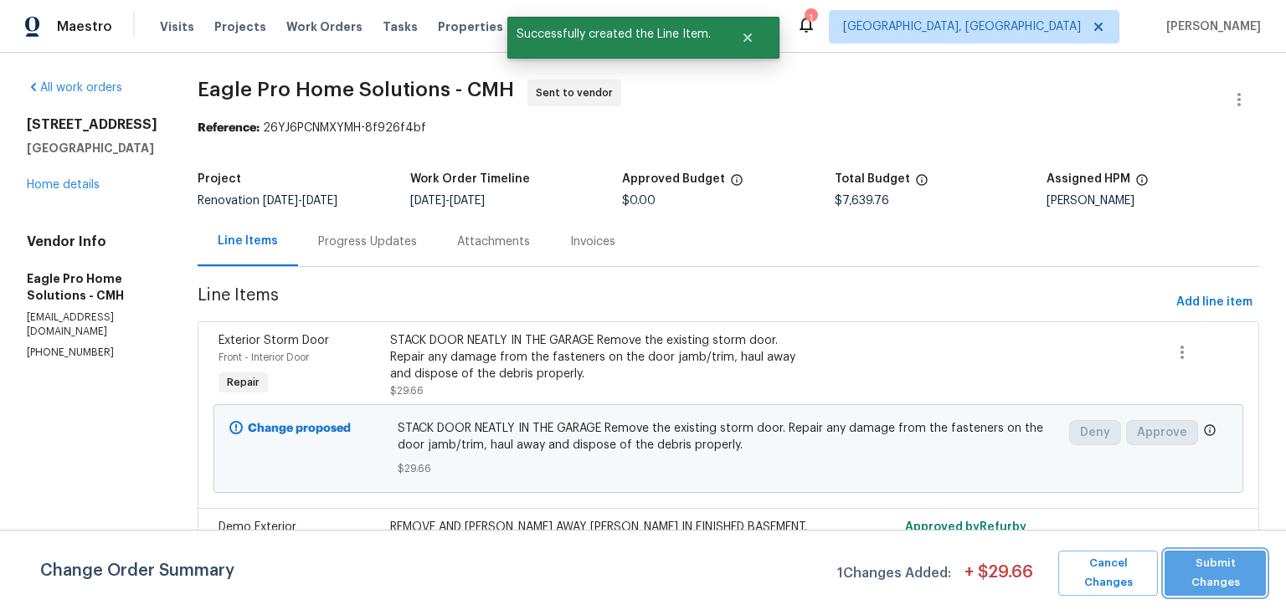
click at [1229, 569] on span "Submit Changes" at bounding box center [1215, 573] width 85 height 39
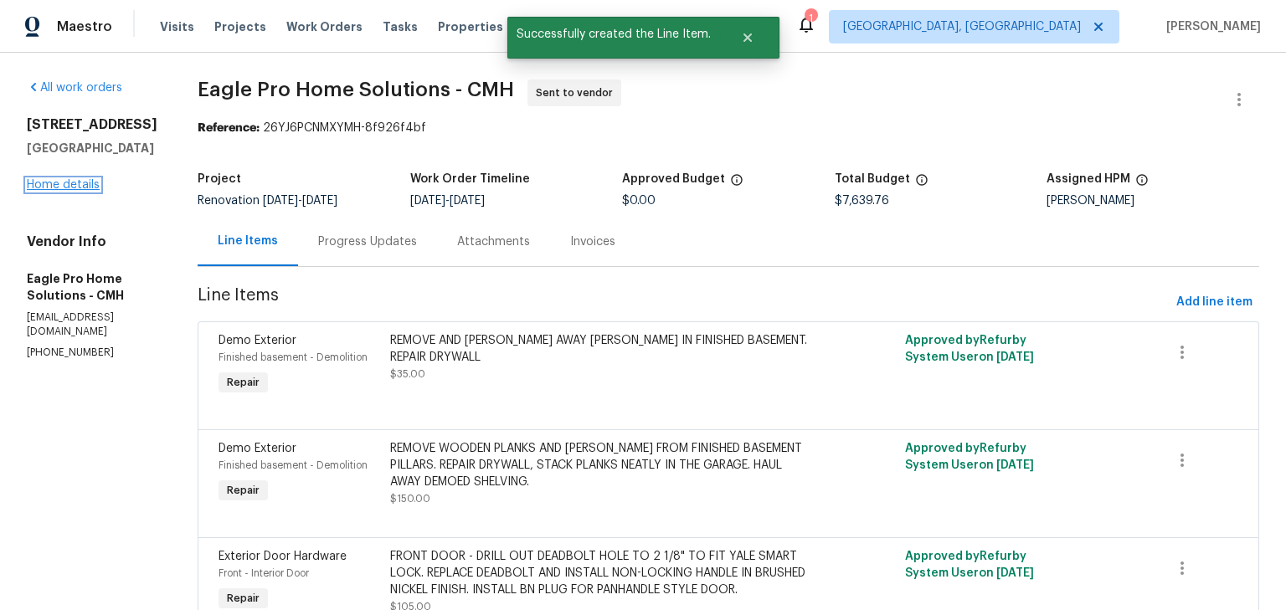
click at [80, 187] on link "Home details" at bounding box center [63, 185] width 73 height 12
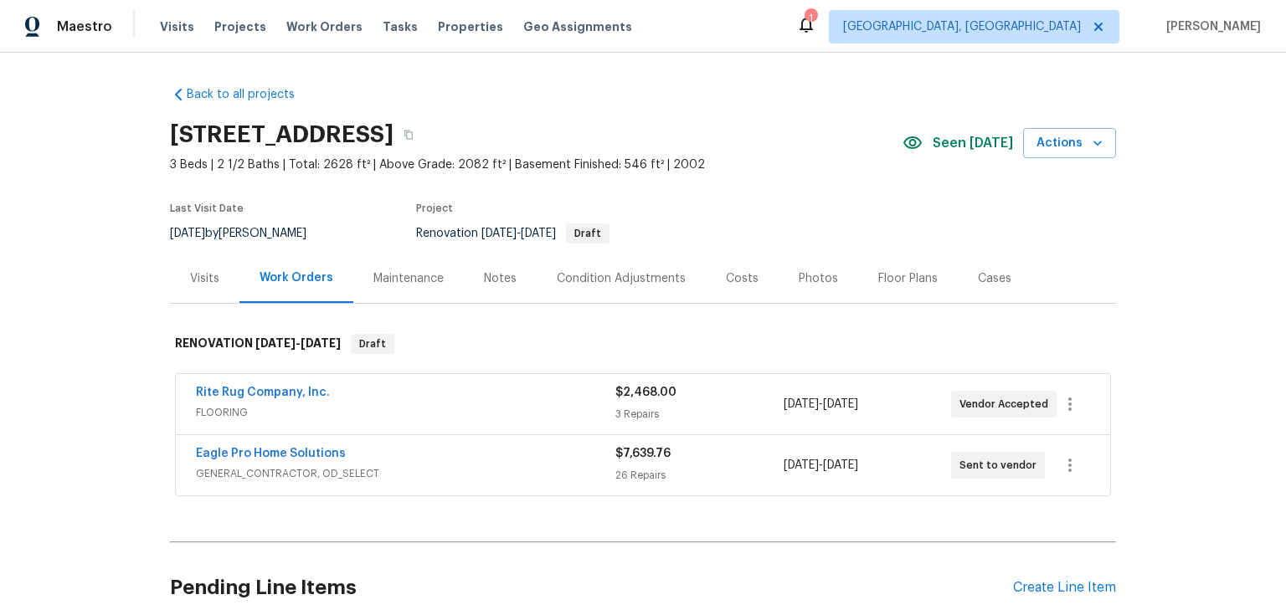
click at [501, 280] on div "Notes" at bounding box center [500, 278] width 33 height 17
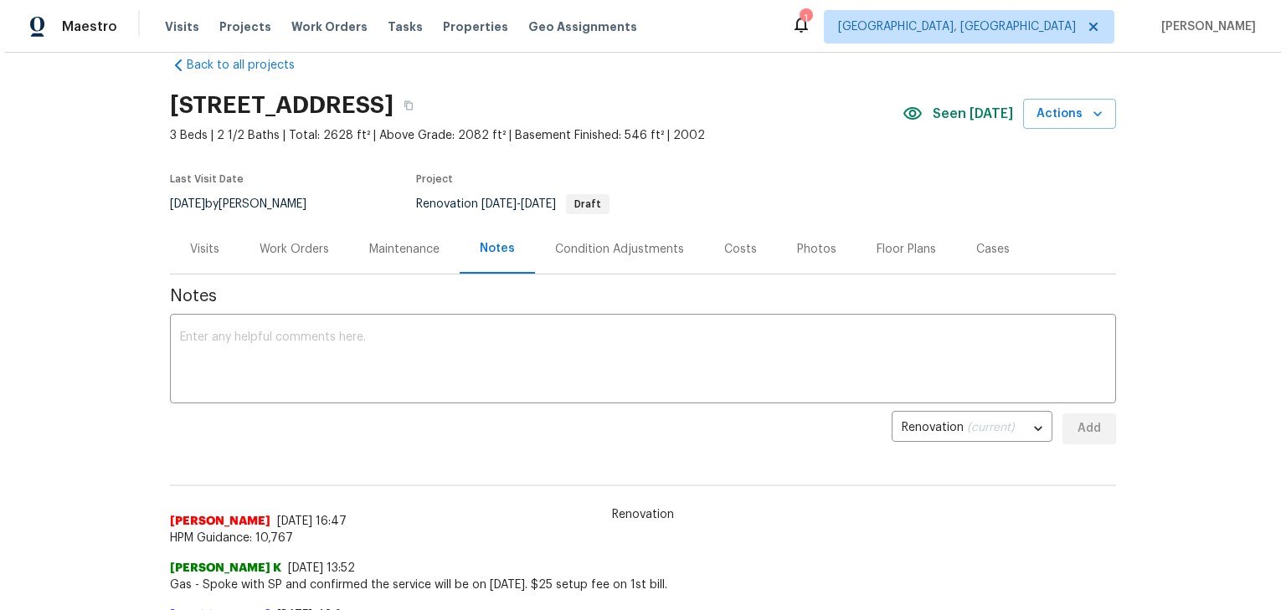
scroll to position [28, 0]
click at [724, 255] on div "Costs" at bounding box center [735, 250] width 33 height 17
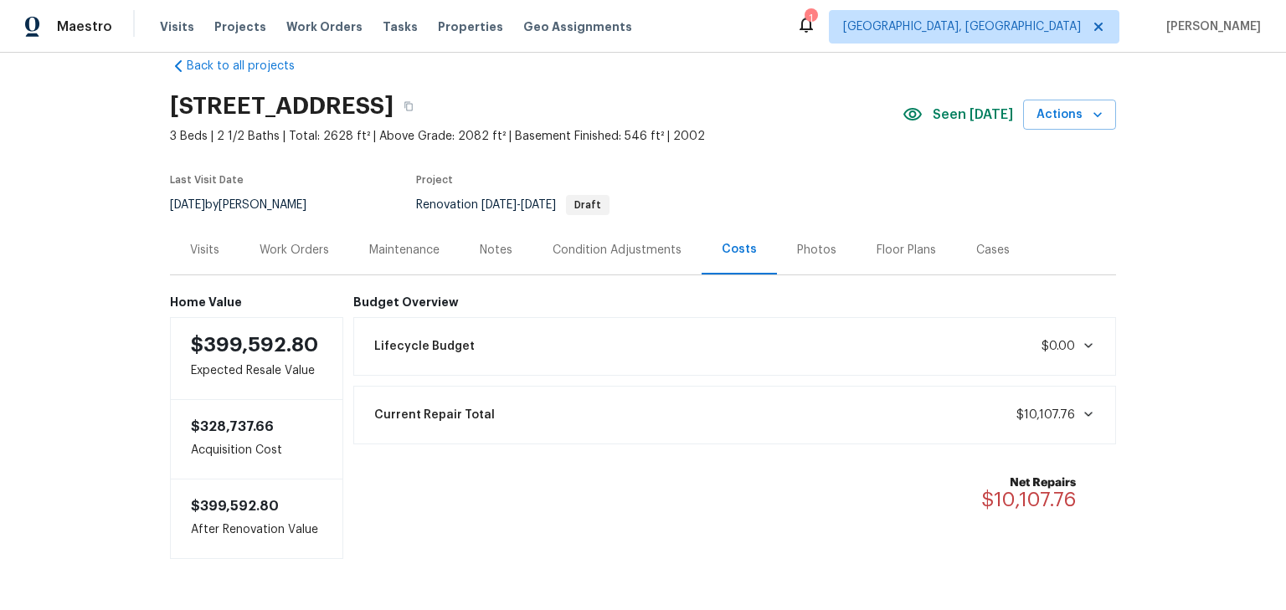
click at [311, 250] on div "Work Orders" at bounding box center [295, 250] width 70 height 17
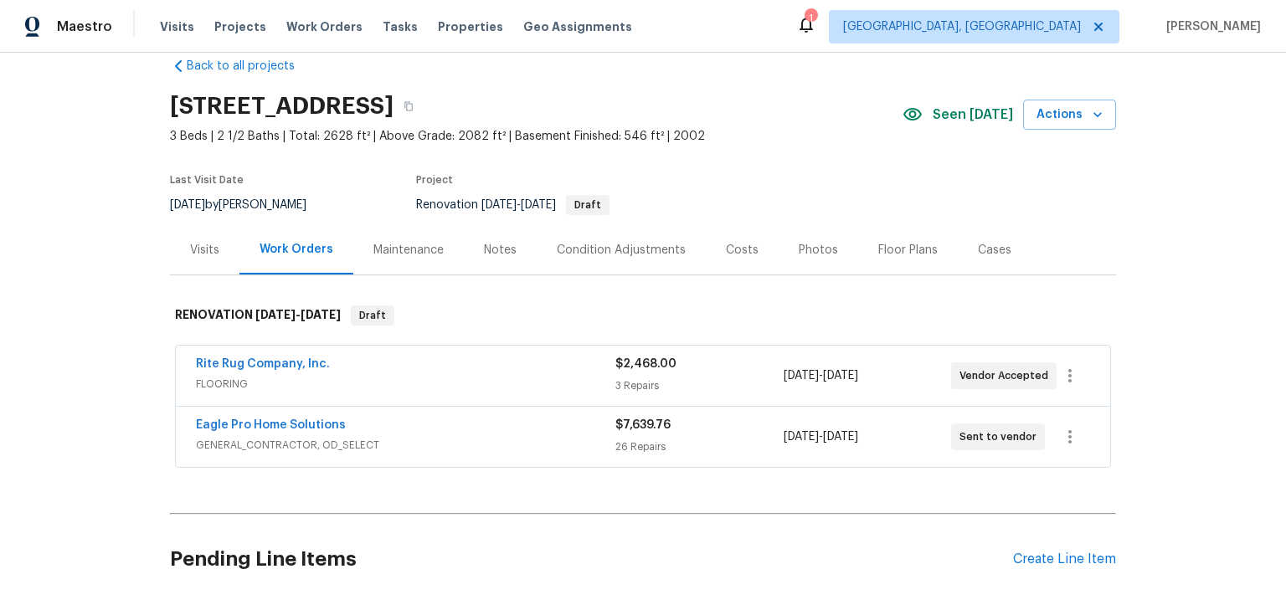
click at [486, 256] on div "Notes" at bounding box center [500, 250] width 33 height 17
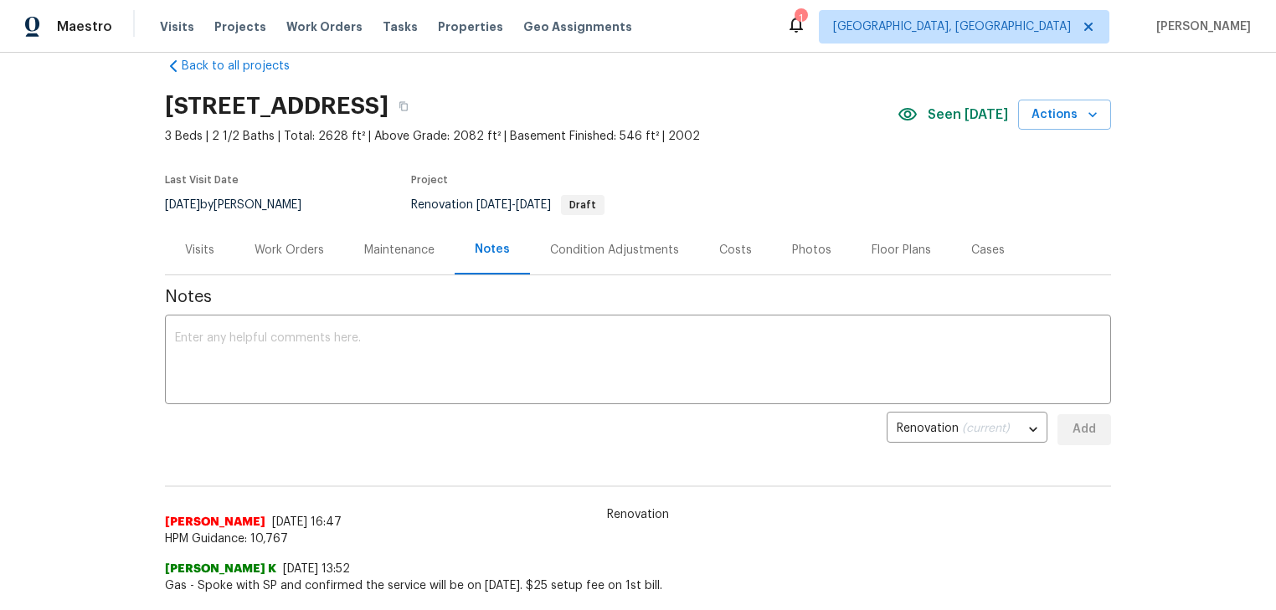
click at [719, 245] on div "Costs" at bounding box center [735, 250] width 33 height 17
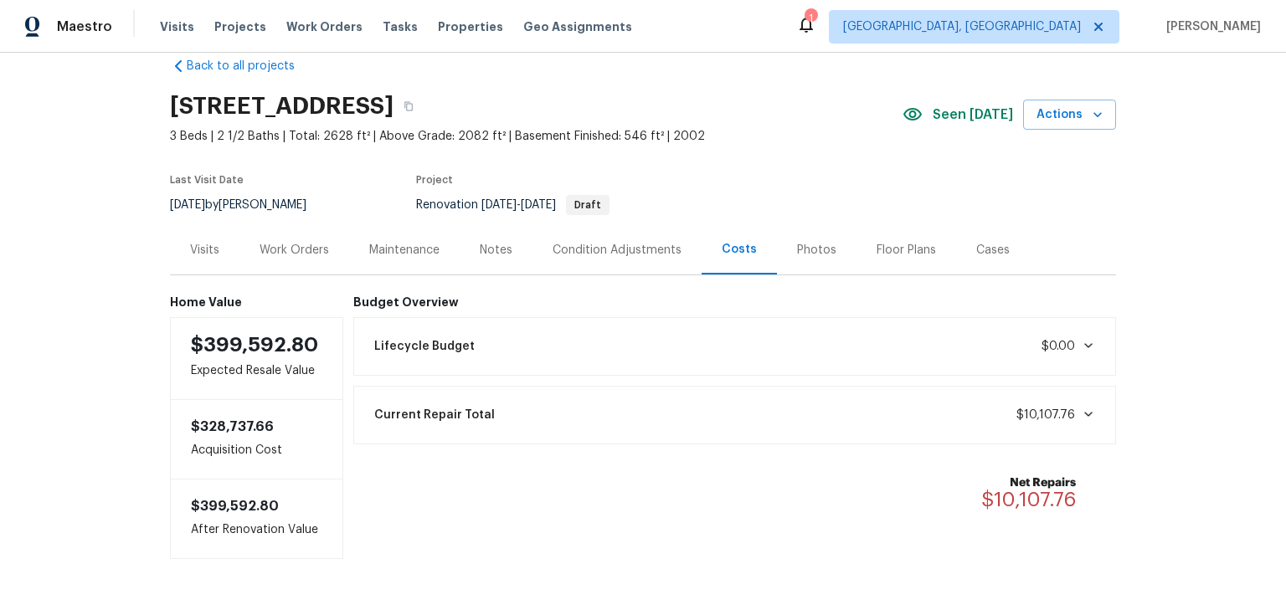
click at [1082, 349] on icon at bounding box center [1088, 345] width 13 height 13
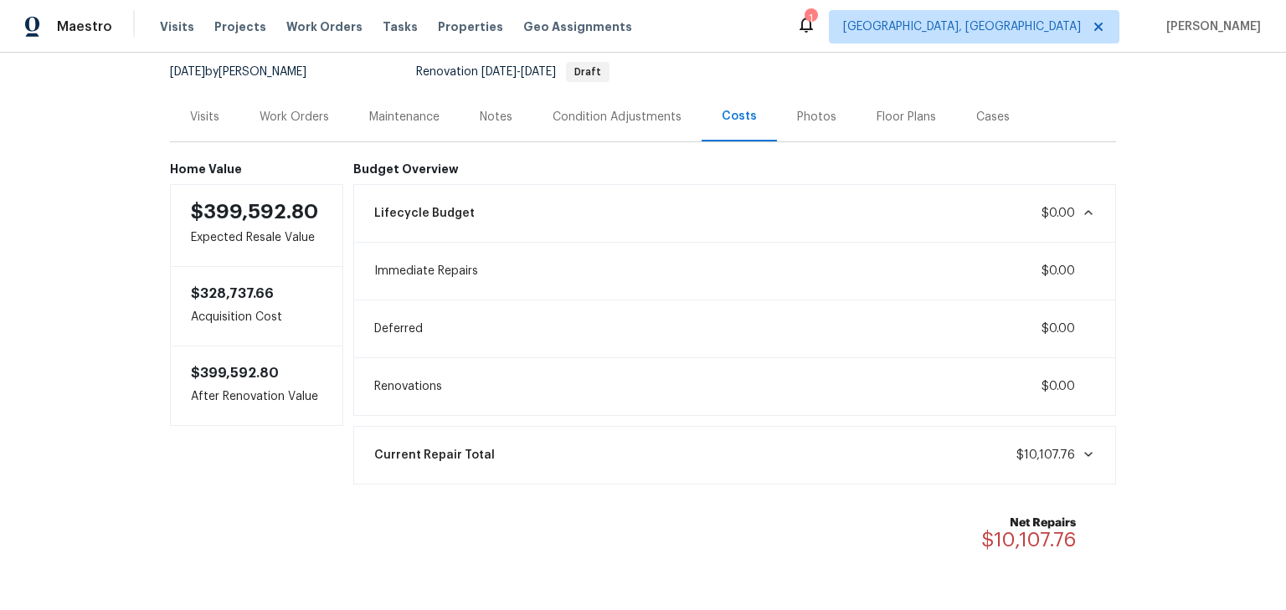
scroll to position [162, 0]
click at [1087, 214] on icon at bounding box center [1088, 212] width 8 height 5
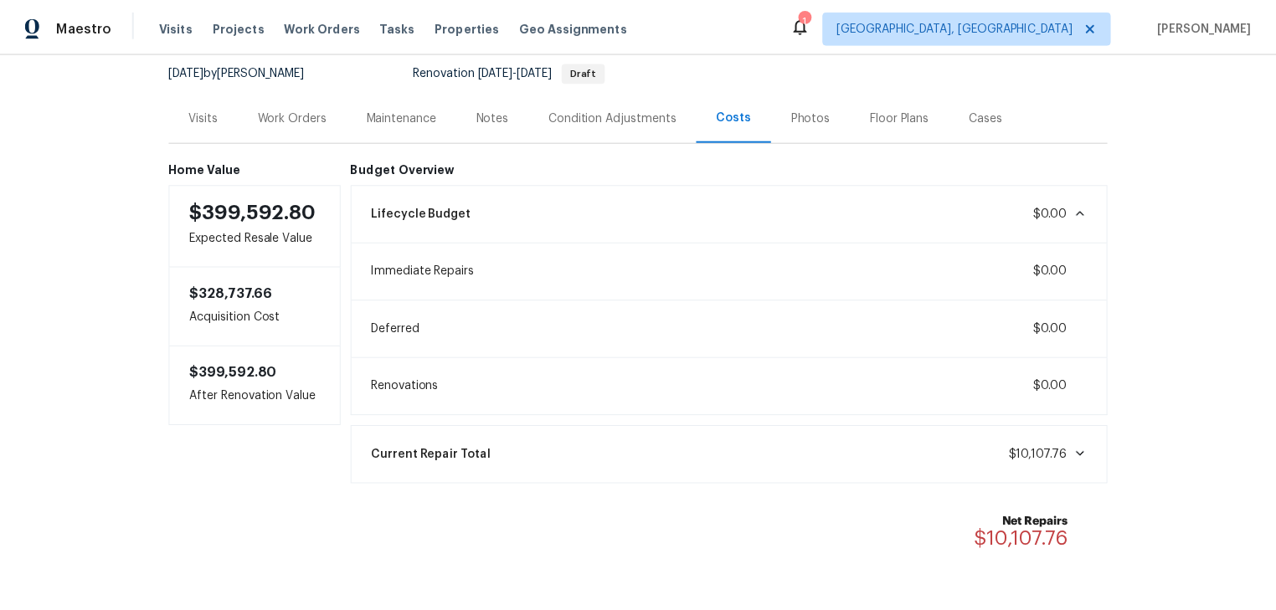
scroll to position [89, 0]
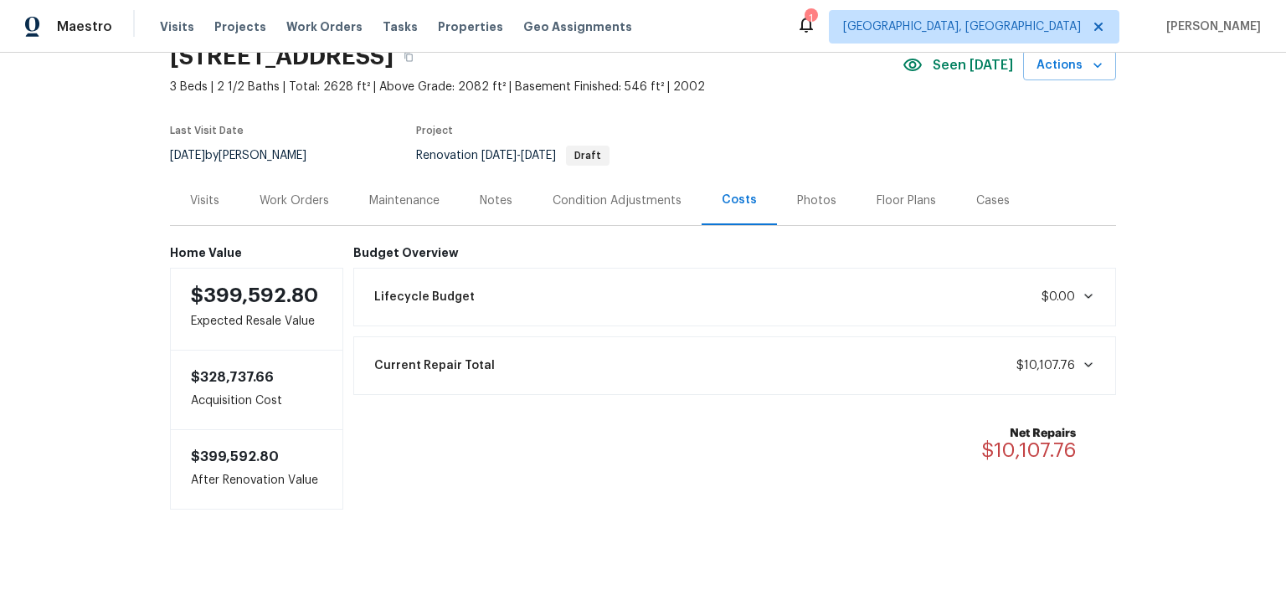
click at [502, 193] on div "Notes" at bounding box center [496, 201] width 33 height 17
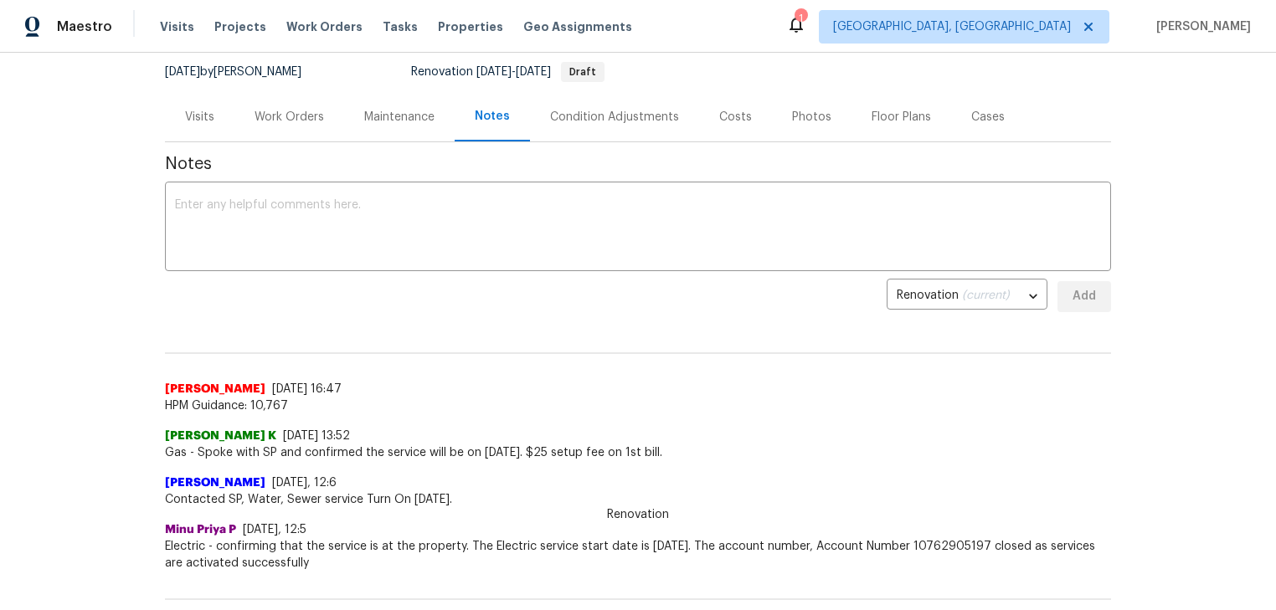
click at [724, 118] on div "Costs" at bounding box center [735, 117] width 33 height 17
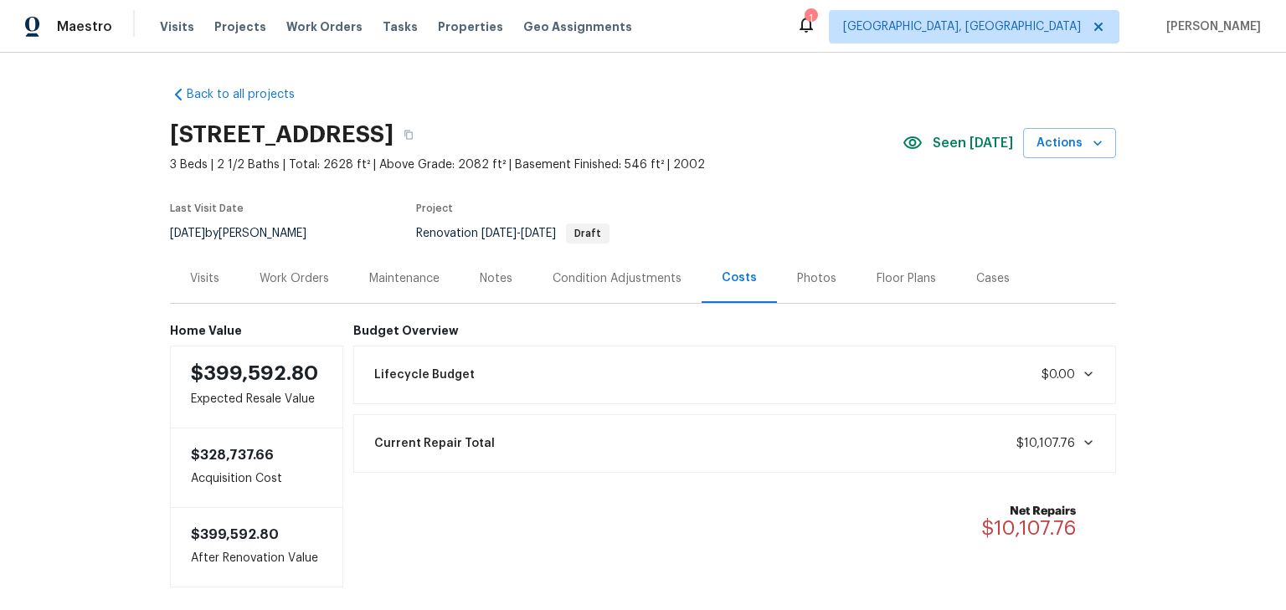
click at [1042, 187] on section "695 Hennigans Grove Rd, Grove City, OH 43123 3 Beds | 2 1/2 Baths | Total: 2628…" at bounding box center [643, 183] width 946 height 141
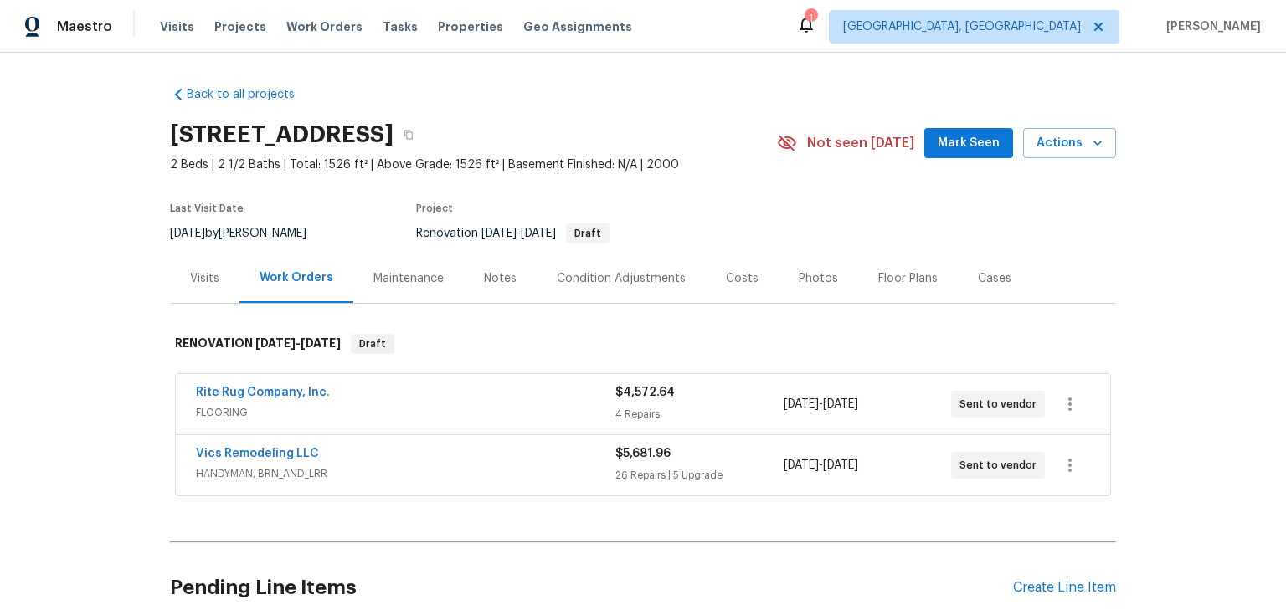
click at [281, 444] on div "Vics Remodeling LLC HANDYMAN, BRN_AND_LRR $5,681.96 26 Repairs | 5 Upgrade 8/11…" at bounding box center [643, 465] width 934 height 60
click at [279, 449] on link "Vics Remodeling LLC" at bounding box center [257, 454] width 123 height 12
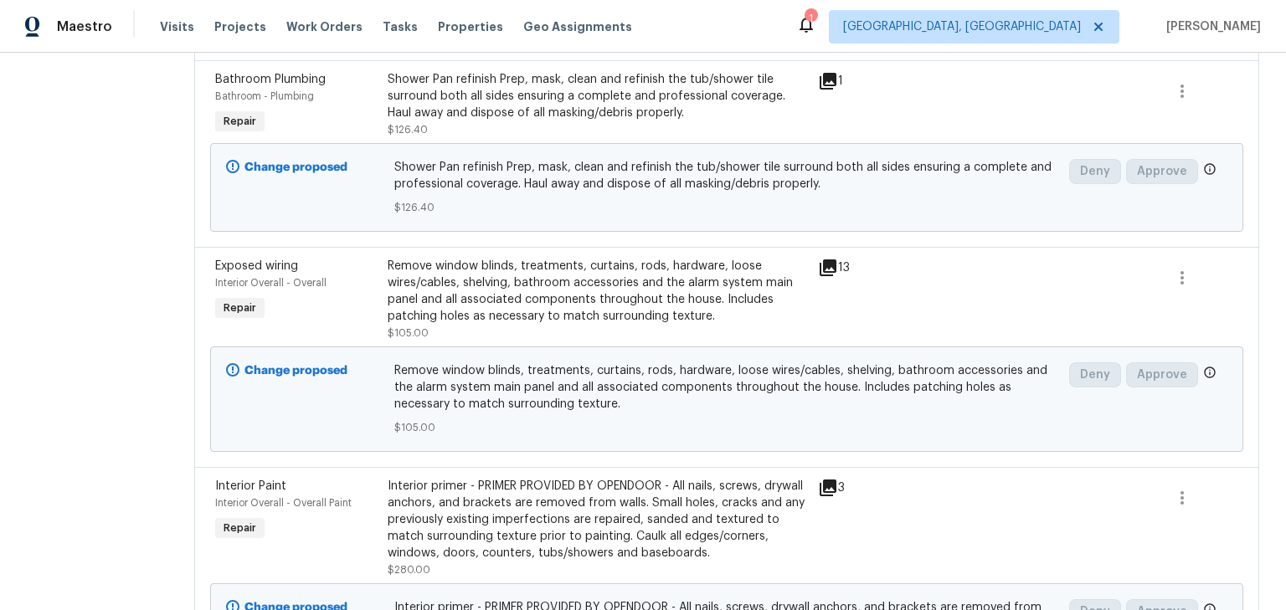
scroll to position [668, 0]
click at [543, 296] on div "Remove window blinds, treatments, curtains, rods, hardware, loose wires/cables,…" at bounding box center [598, 291] width 420 height 67
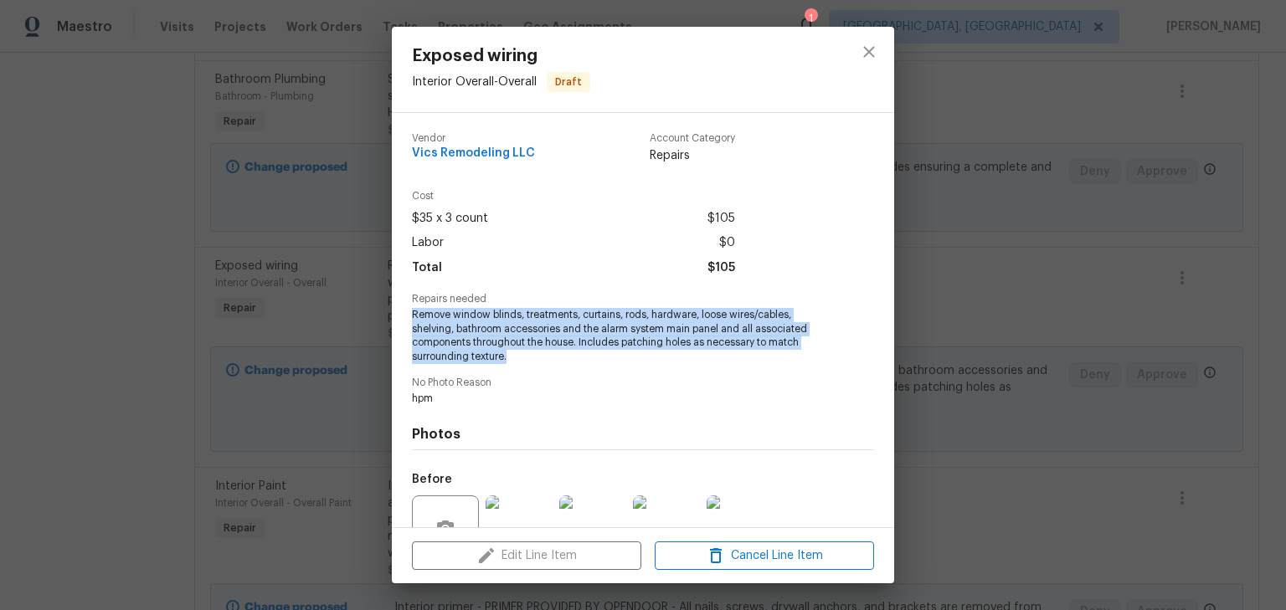
drag, startPoint x: 410, startPoint y: 317, endPoint x: 513, endPoint y: 356, distance: 110.3
click at [513, 356] on div "Vendor Vics Remodeling LLC Account Category Repairs Cost $35 x 3 count $105 Lab…" at bounding box center [643, 320] width 502 height 414
copy span "Remove window blinds, treatments, curtains, rods, hardware, loose wires/cables,…"
click at [607, 317] on span "Remove window blinds, treatments, curtains, rods, hardware, loose wires/cables,…" at bounding box center [620, 336] width 416 height 56
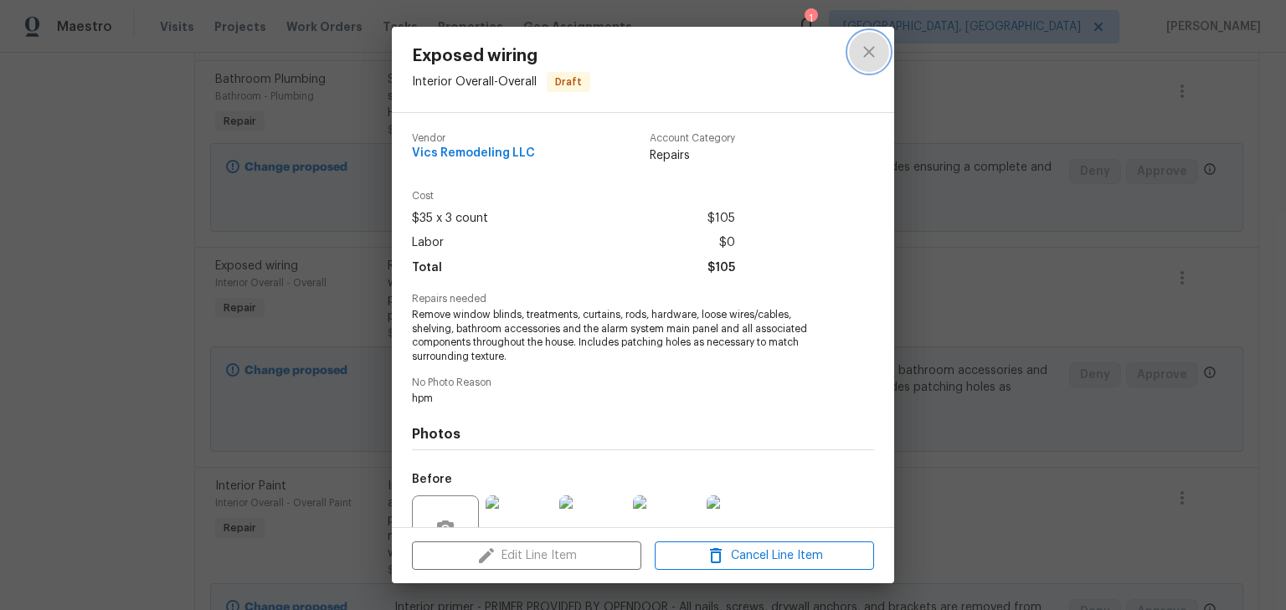
click at [878, 51] on icon "close" at bounding box center [869, 52] width 20 height 20
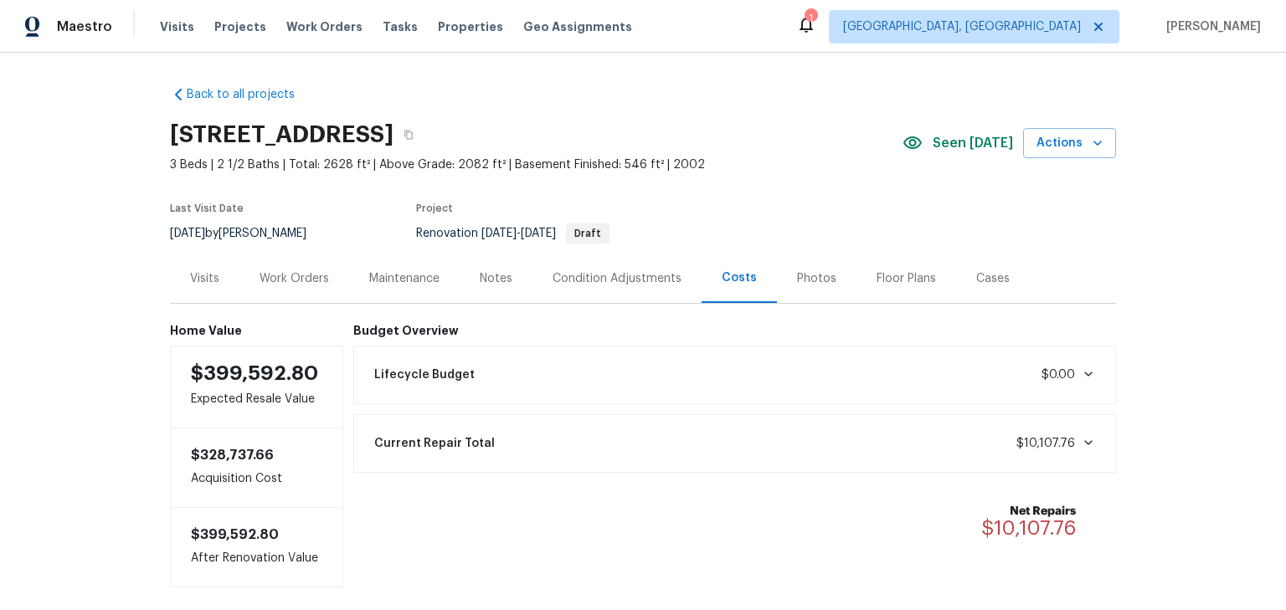
click at [251, 286] on div "Work Orders" at bounding box center [294, 278] width 110 height 49
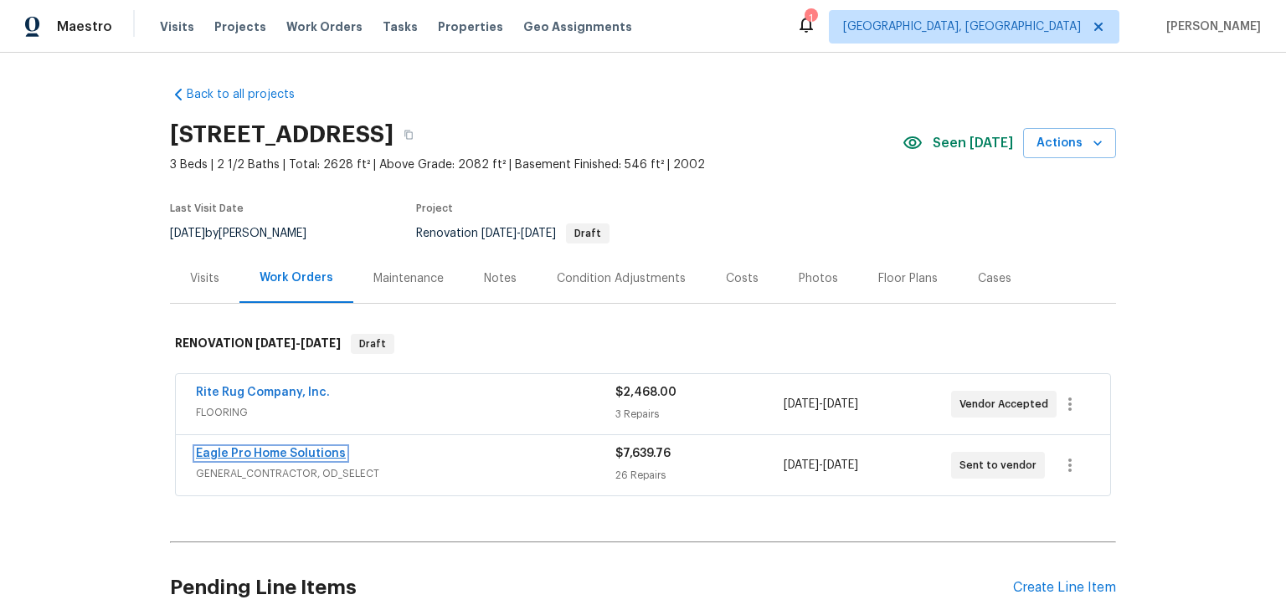
click at [318, 449] on link "Eagle Pro Home Solutions" at bounding box center [271, 454] width 150 height 12
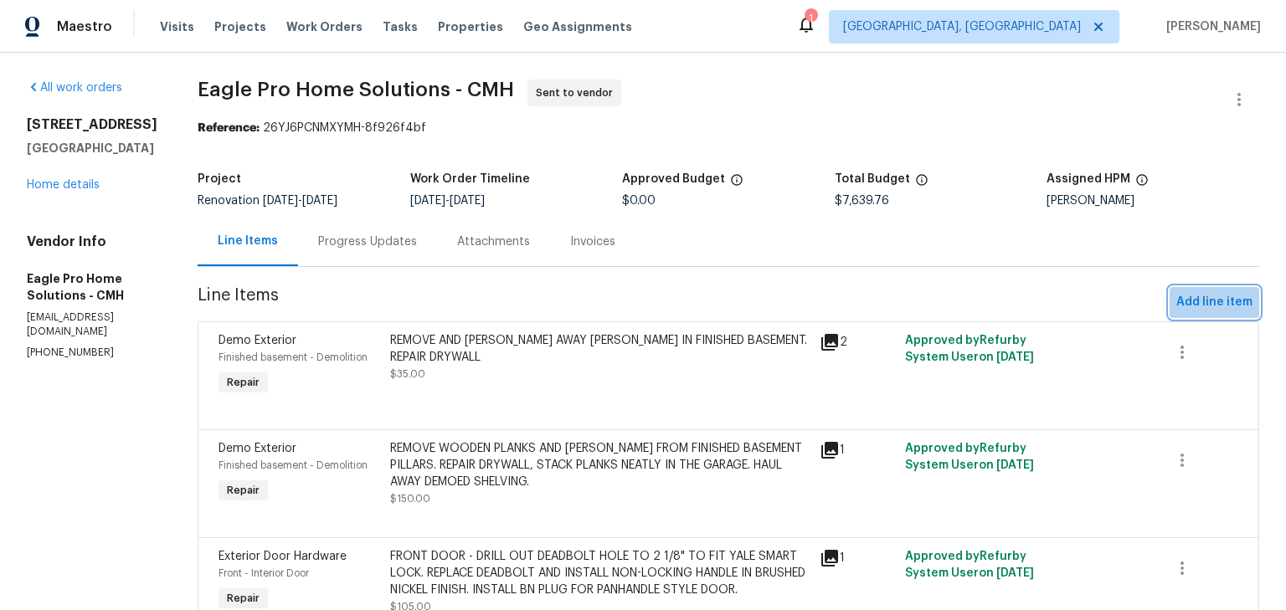
click at [1193, 310] on span "Add line item" at bounding box center [1214, 302] width 76 height 21
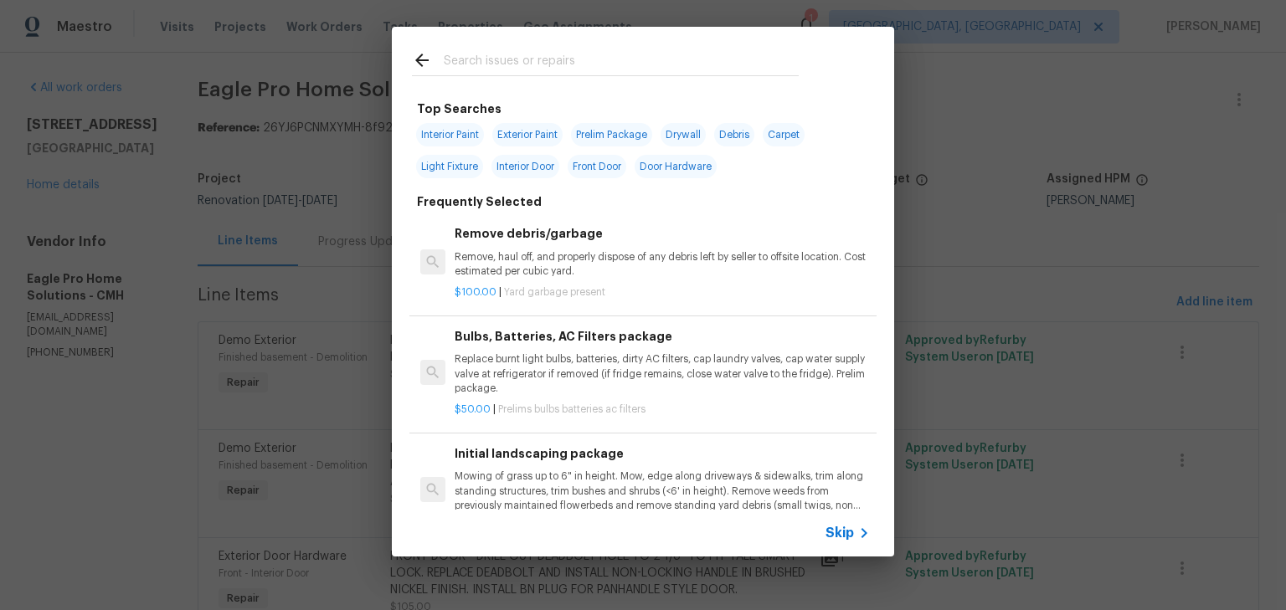
click at [680, 136] on span "Drywall" at bounding box center [683, 134] width 45 height 23
type input "Drywall"
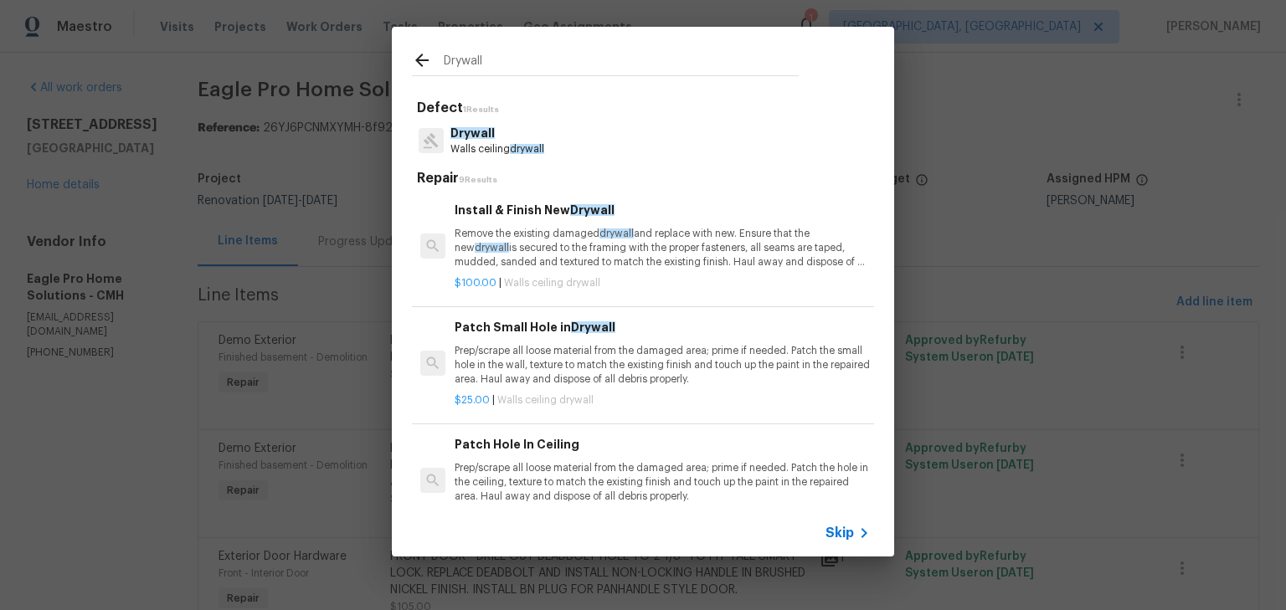
click at [572, 250] on p "Remove the existing damaged drywall and replace with new. Ensure that the new d…" at bounding box center [662, 248] width 415 height 43
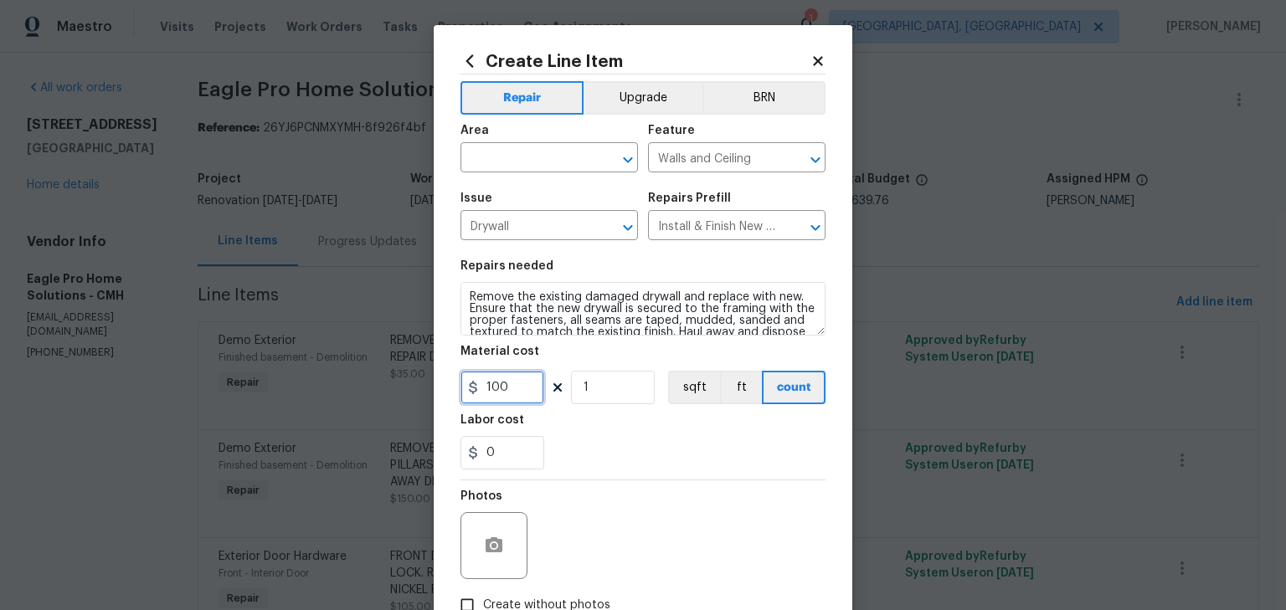
drag, startPoint x: 497, startPoint y: 394, endPoint x: 239, endPoint y: 368, distance: 260.0
click at [214, 380] on div "Create Line Item Repair Upgrade BRN Area ​ Feature Walls and Ceiling ​ Issue Dr…" at bounding box center [643, 305] width 1286 height 610
type input "50"
click at [496, 166] on input "text" at bounding box center [526, 160] width 131 height 26
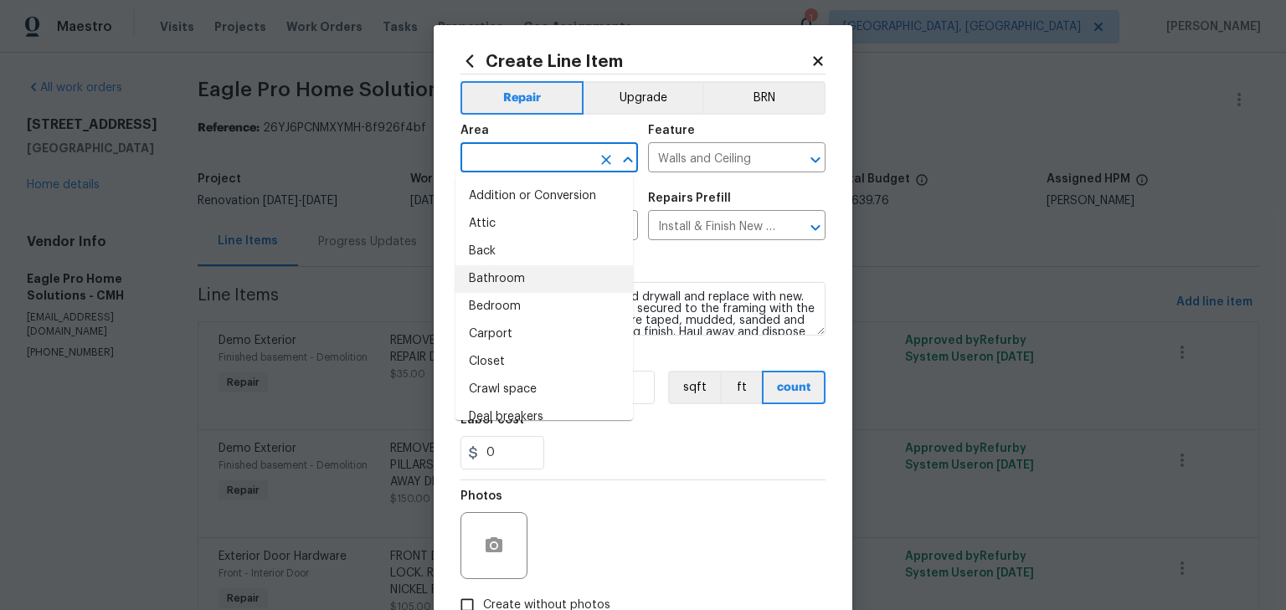
click at [516, 281] on li "Bathroom" at bounding box center [545, 279] width 178 height 28
type input "Bathroom"
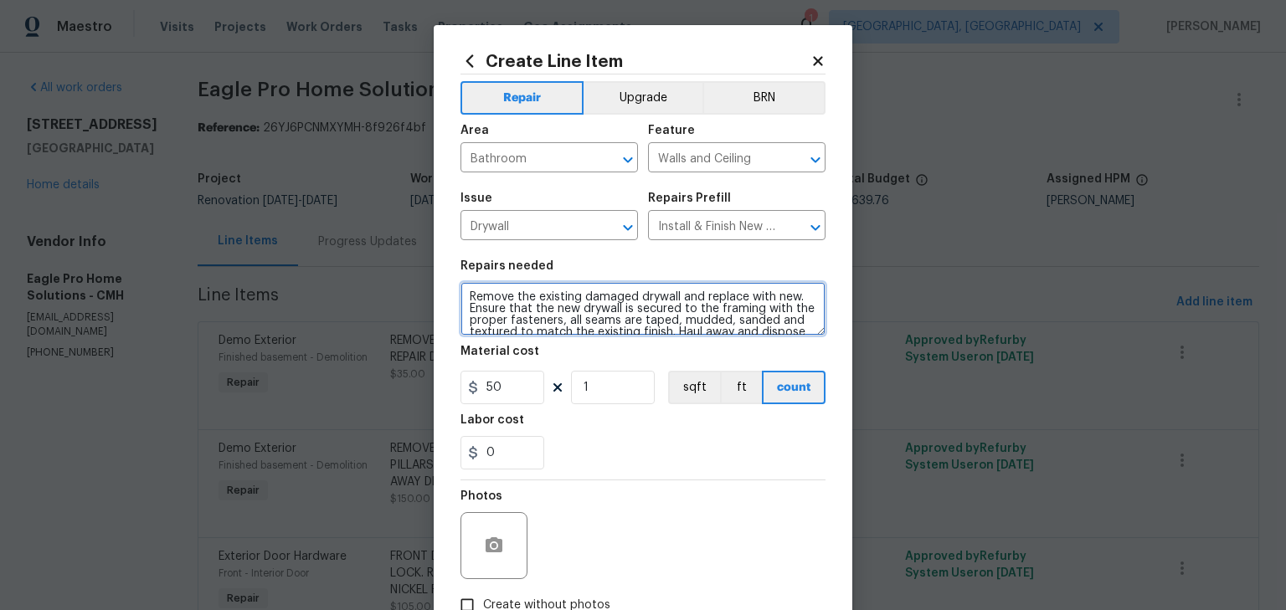
click at [464, 293] on textarea "Remove the existing damaged drywall and replace with new. Ensure that the new d…" at bounding box center [643, 309] width 365 height 54
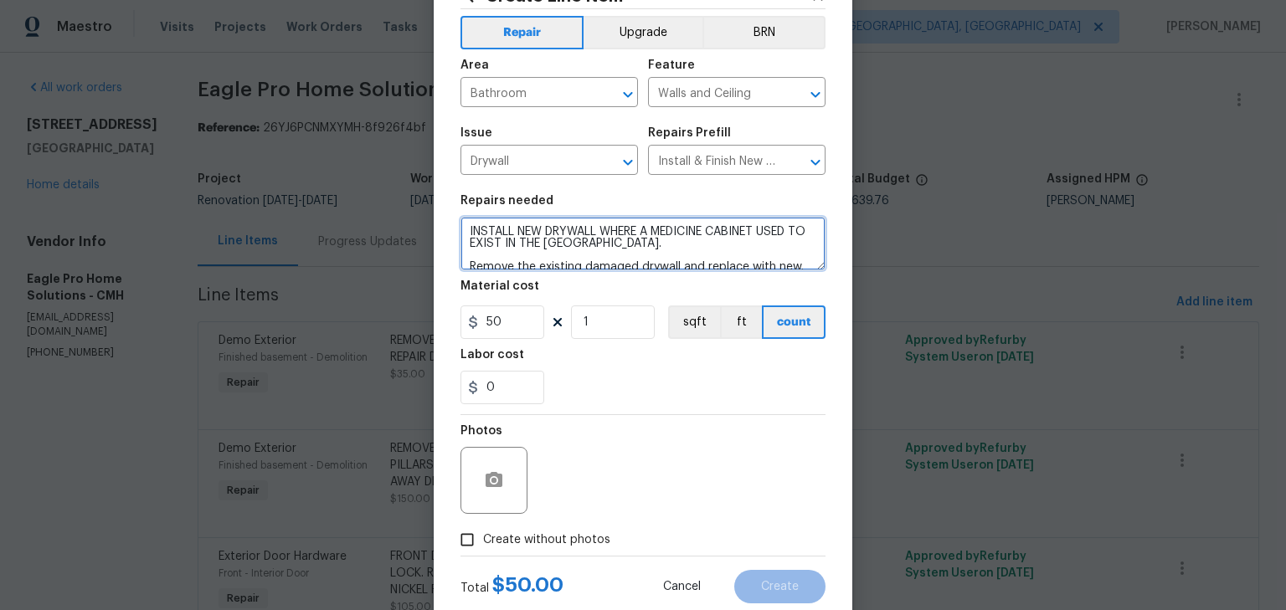
scroll to position [66, 0]
type textarea "INSTALL NEW DRYWALL WHERE A MEDICINE CABINET USED TO EXIST IN THE [GEOGRAPHIC_D…"
click at [548, 545] on span "Create without photos" at bounding box center [546, 540] width 127 height 18
click at [483, 545] on input "Create without photos" at bounding box center [467, 539] width 32 height 32
checkbox input "true"
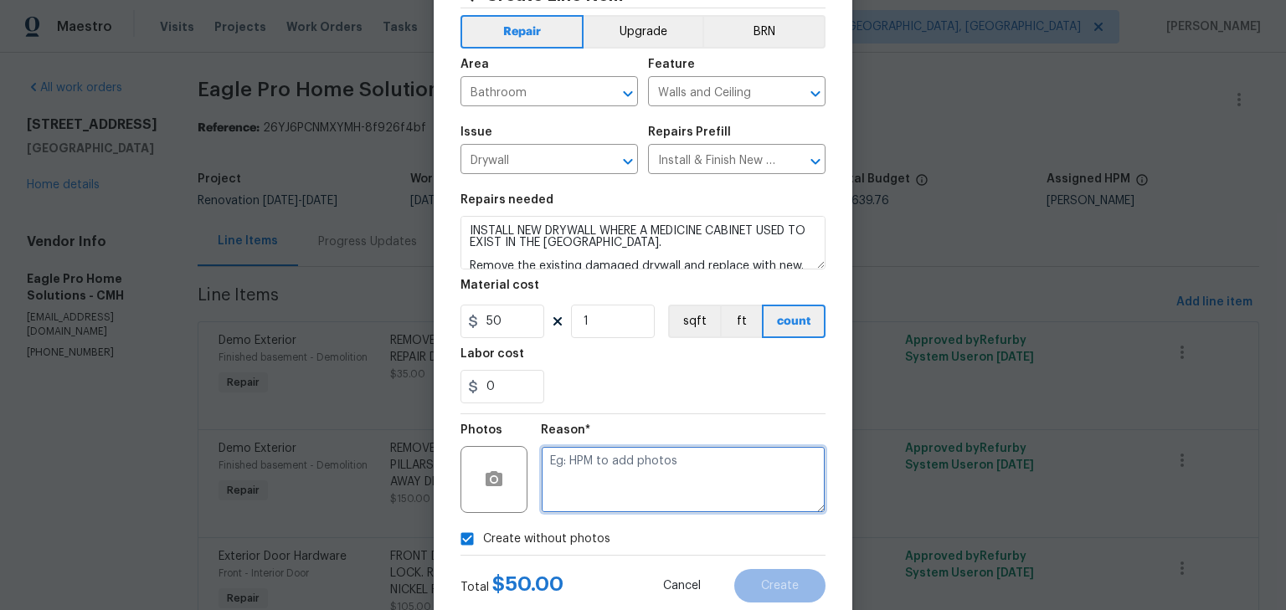
click at [646, 456] on textarea at bounding box center [683, 479] width 285 height 67
type textarea "H"
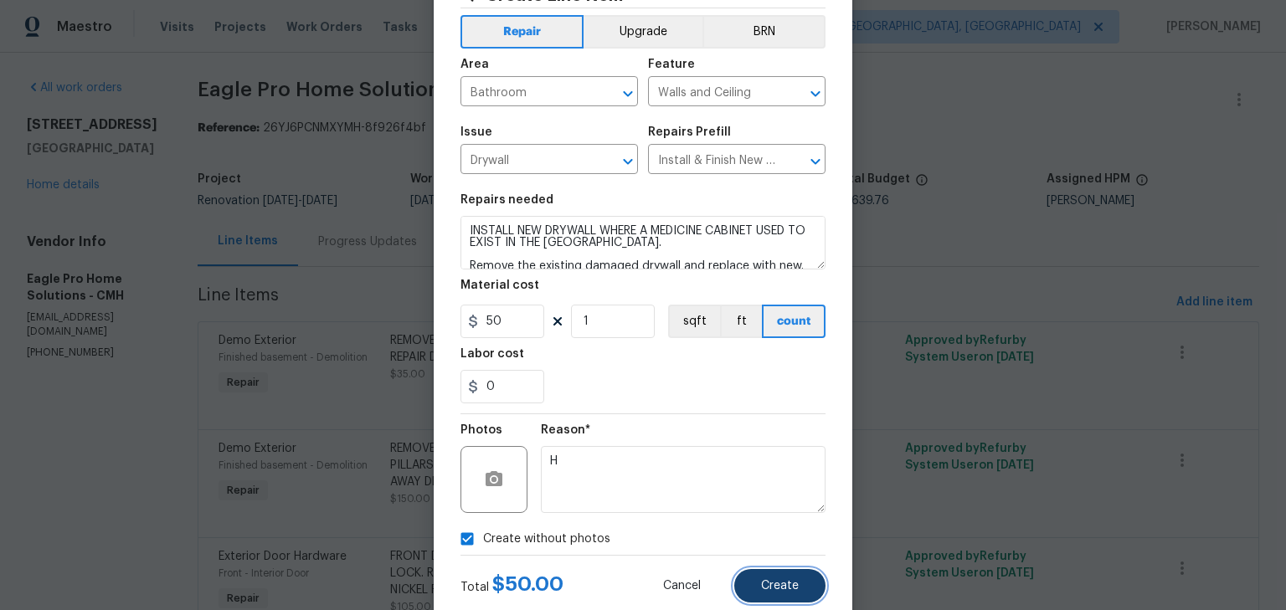
click at [757, 575] on button "Create" at bounding box center [779, 585] width 91 height 33
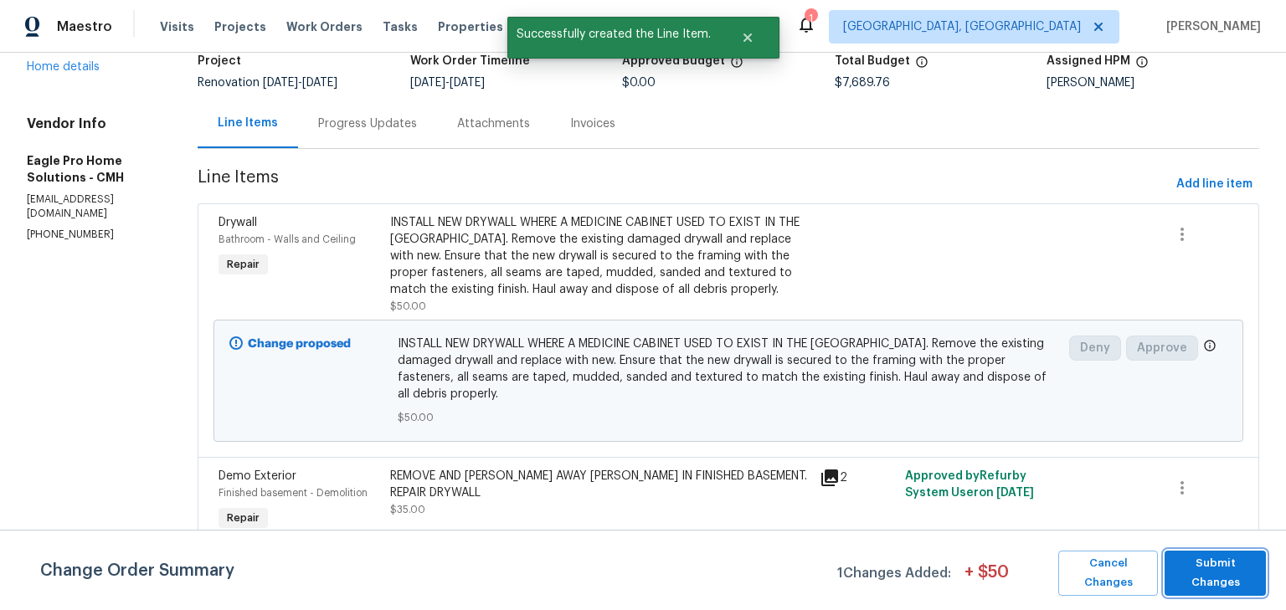
click at [1230, 559] on span "Submit Changes" at bounding box center [1215, 573] width 85 height 39
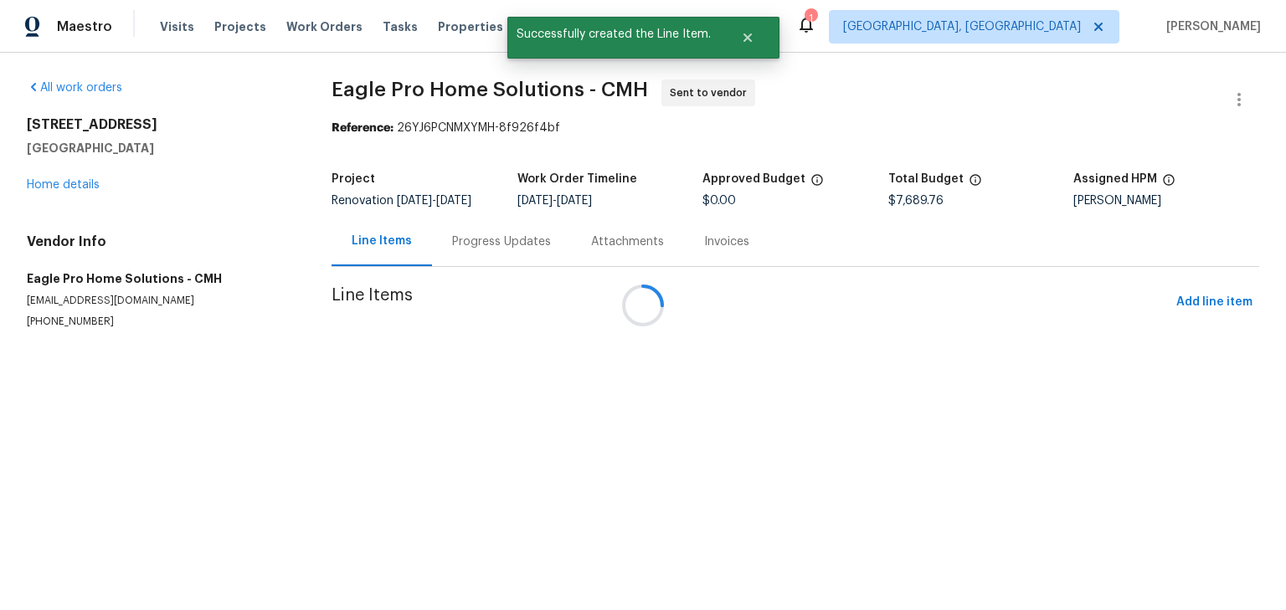
scroll to position [0, 0]
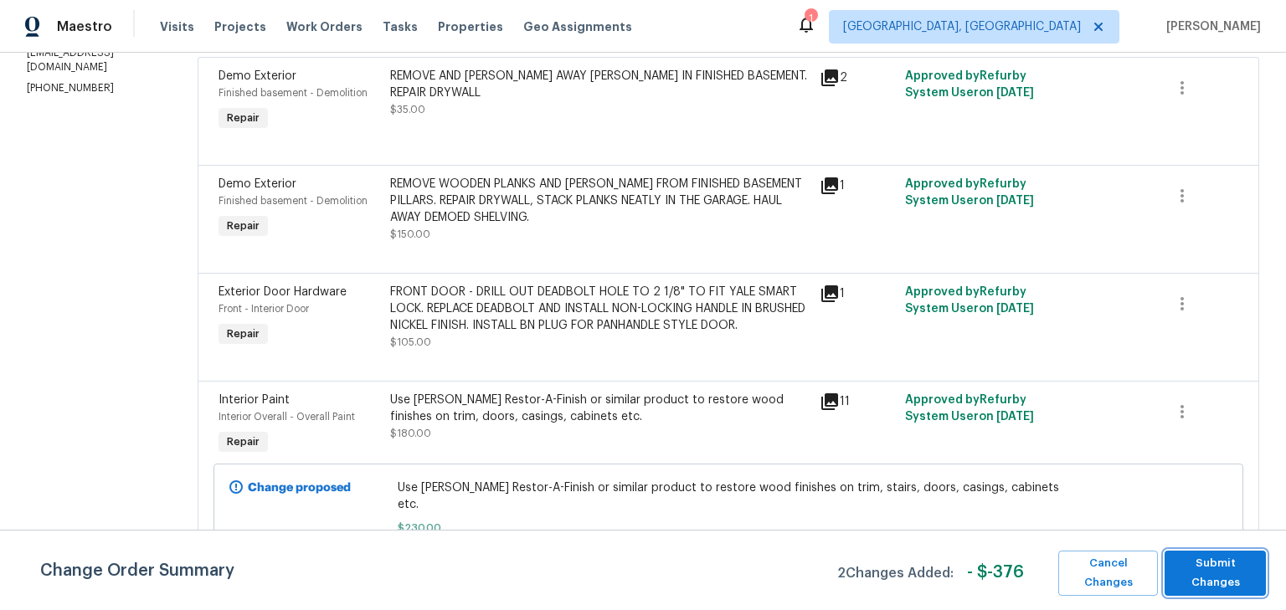
click at [1197, 565] on span "Submit Changes" at bounding box center [1215, 573] width 85 height 39
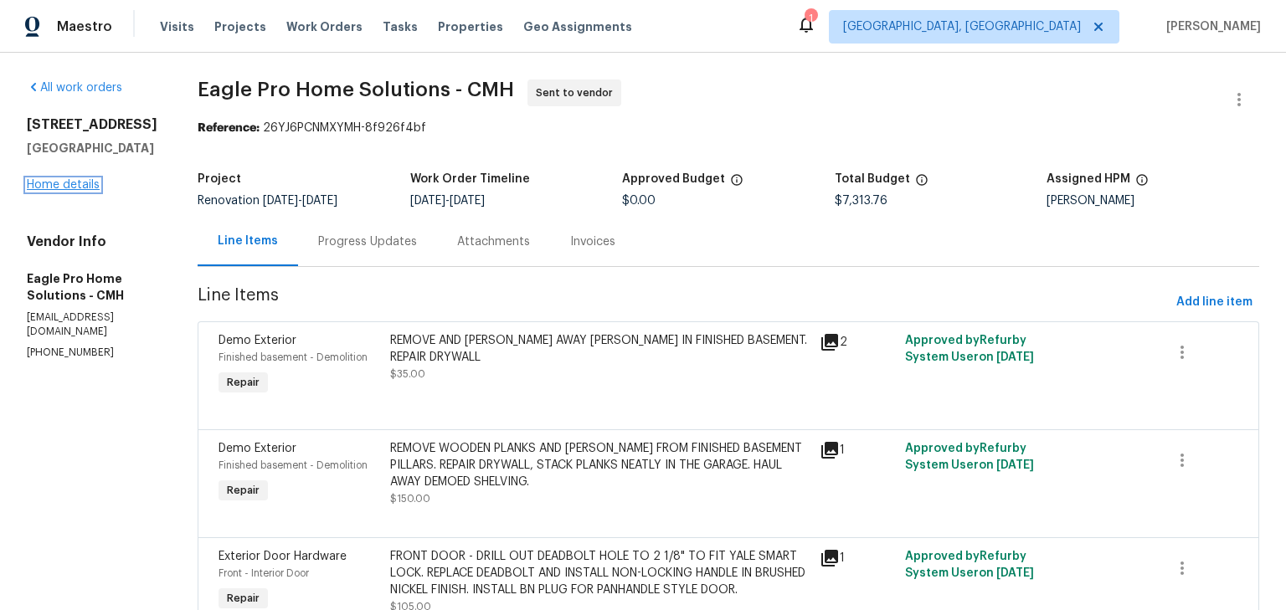
click at [82, 184] on link "Home details" at bounding box center [63, 185] width 73 height 12
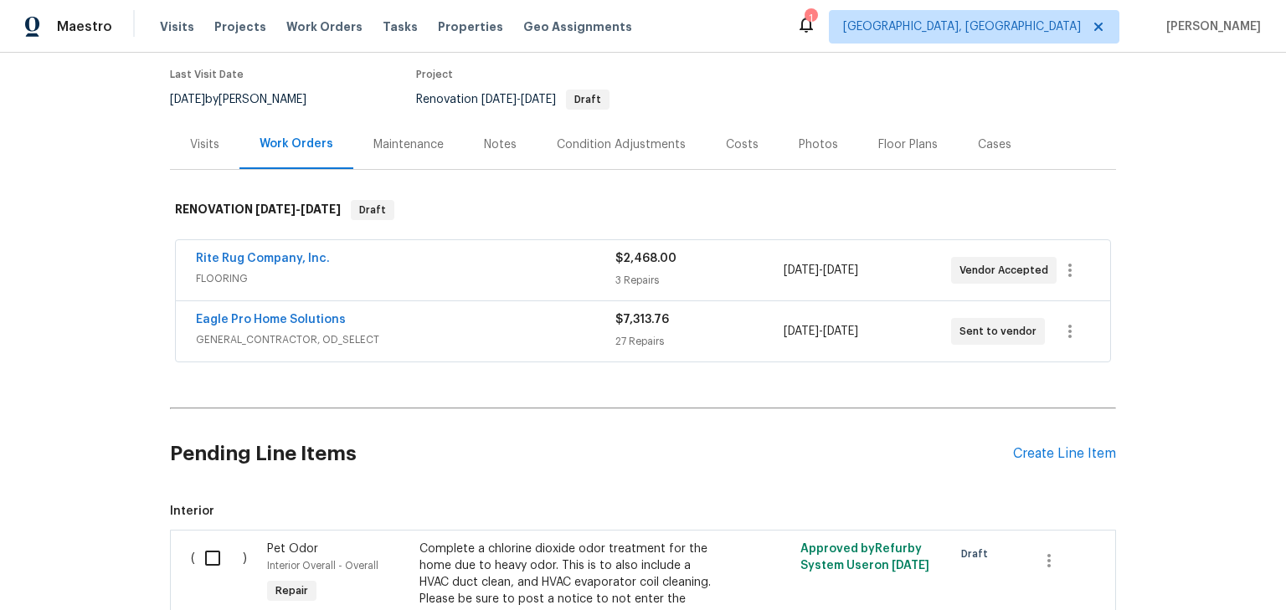
scroll to position [133, 0]
click at [1055, 450] on div "Create Line Item" at bounding box center [1064, 455] width 103 height 16
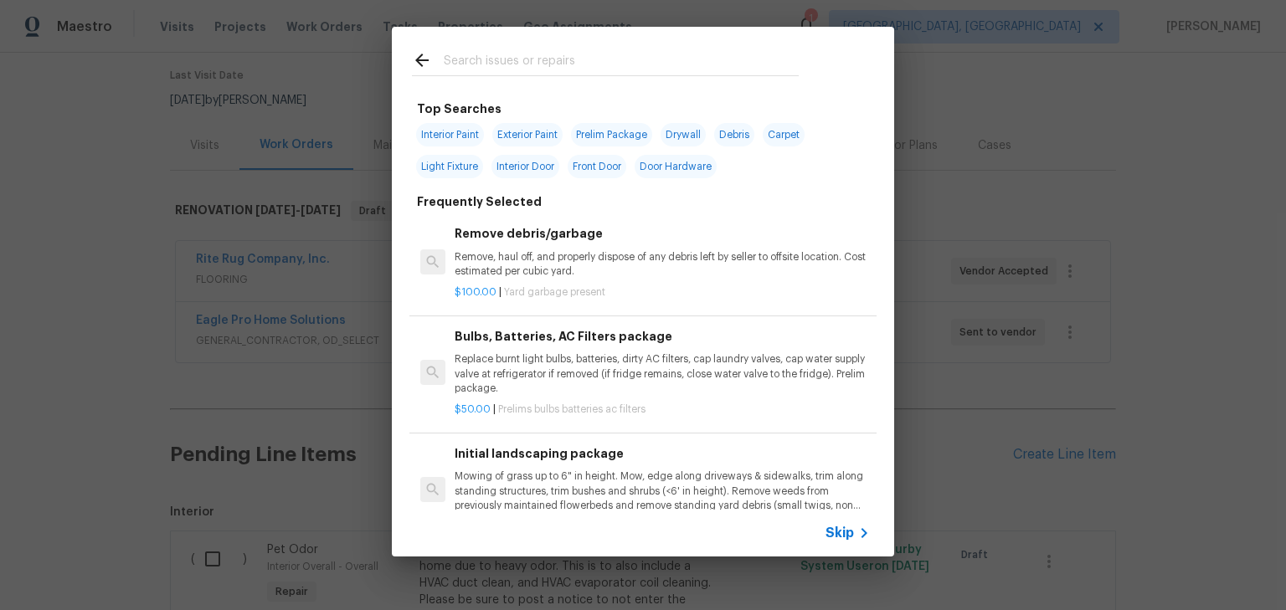
click at [528, 52] on input "text" at bounding box center [621, 62] width 355 height 25
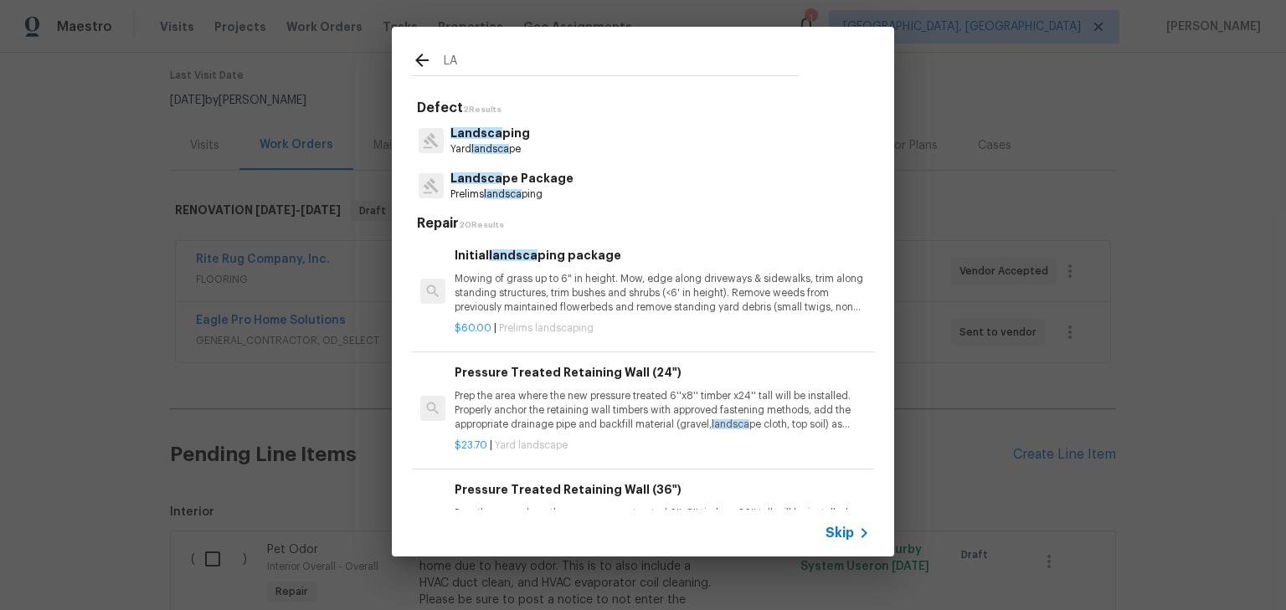
type input "L"
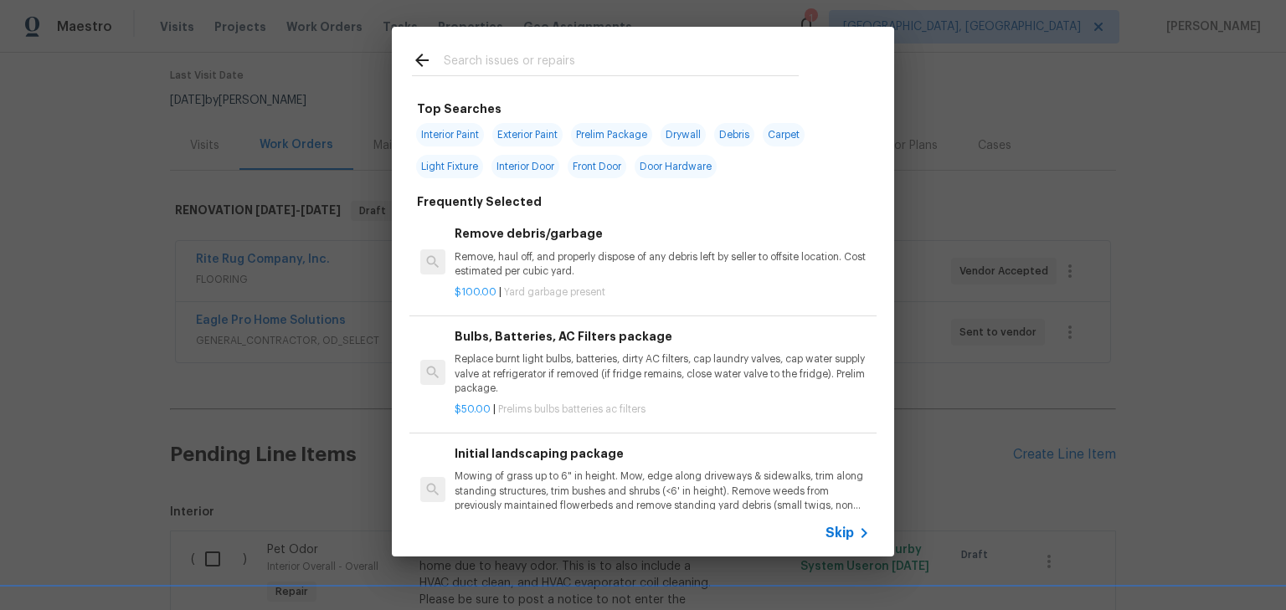
click at [1156, 162] on div "Top Searches Interior Paint Exterior Paint Prelim Package Drywall Debris Carpet…" at bounding box center [643, 292] width 1286 height 584
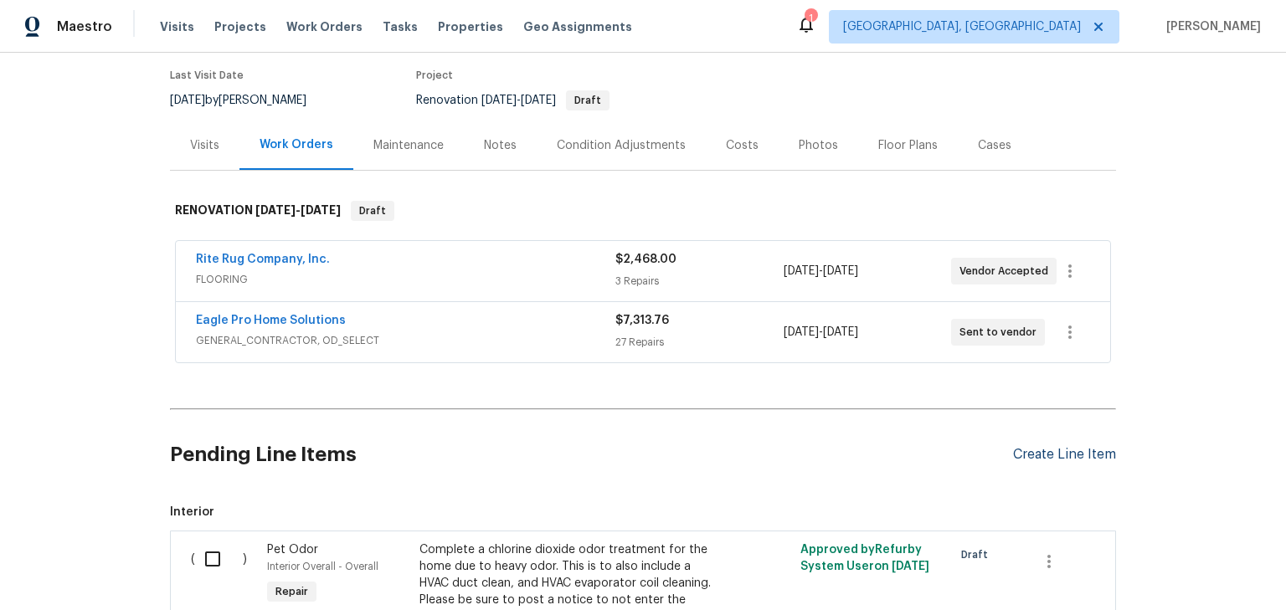
click at [1079, 451] on div "Create Line Item" at bounding box center [1064, 455] width 103 height 16
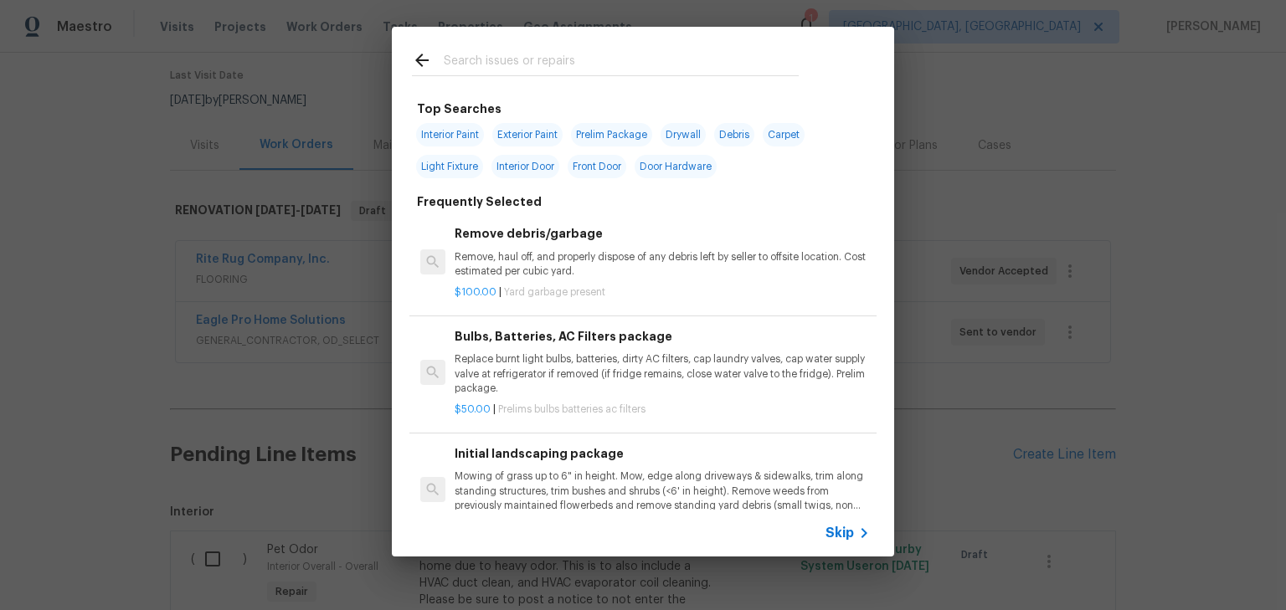
click at [543, 54] on input "text" at bounding box center [621, 62] width 355 height 25
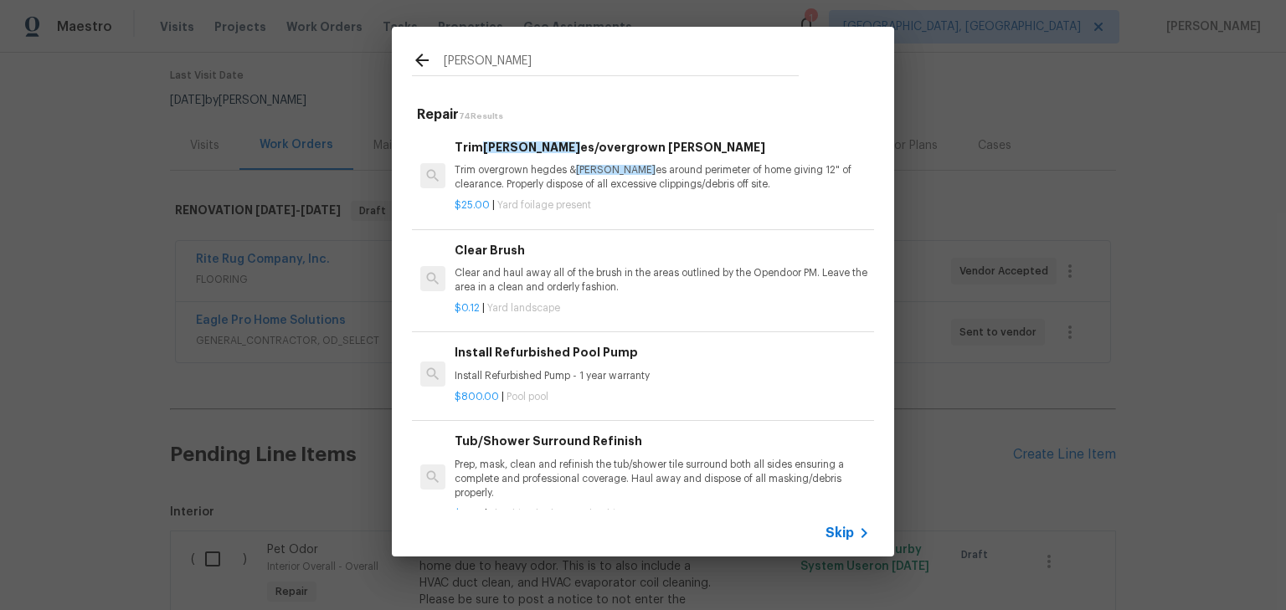
type input "BUSH"
click at [650, 175] on p "Trim overgrown hegdes & bush es around perimeter of home giving 12" of clearanc…" at bounding box center [662, 177] width 415 height 28
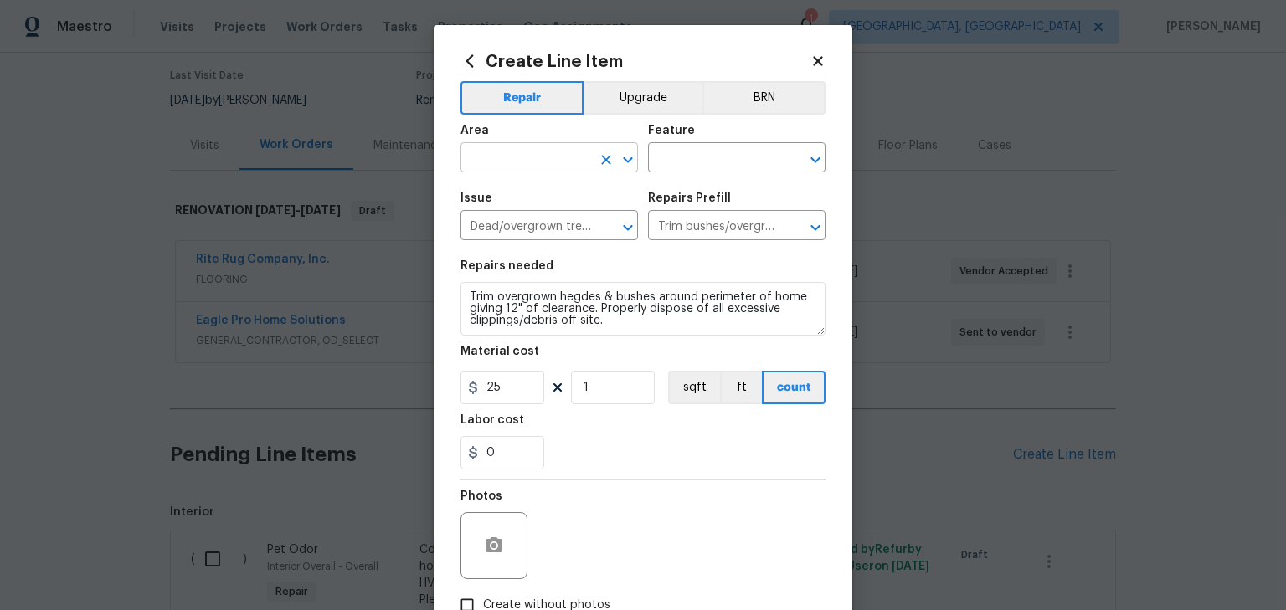
click at [545, 156] on input "text" at bounding box center [526, 160] width 131 height 26
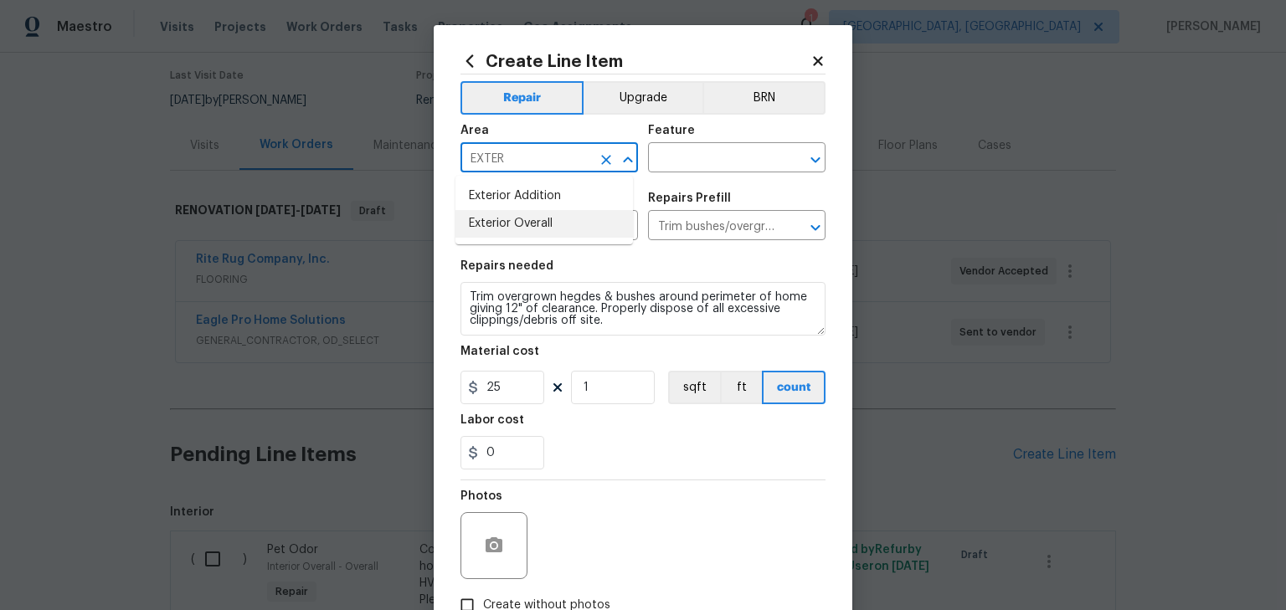
click at [548, 226] on li "Exterior Overall" at bounding box center [545, 224] width 178 height 28
type input "Exterior Overall"
click at [659, 166] on input "text" at bounding box center [713, 160] width 131 height 26
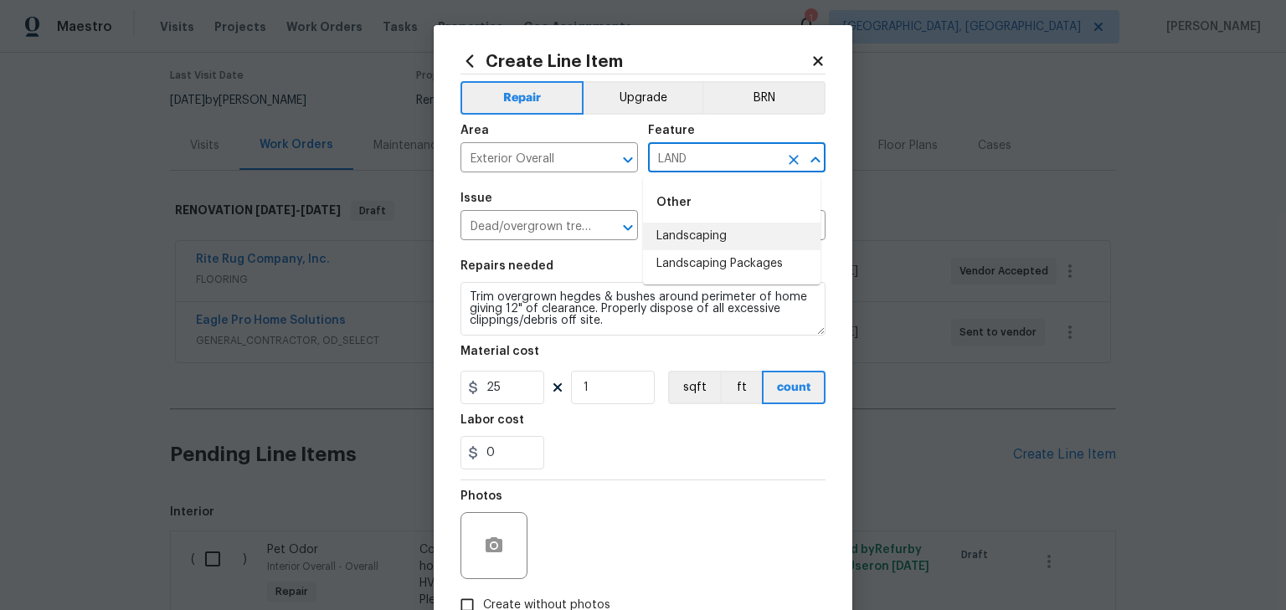
click at [730, 224] on li "Landscaping" at bounding box center [732, 237] width 178 height 28
type input "Landscaping"
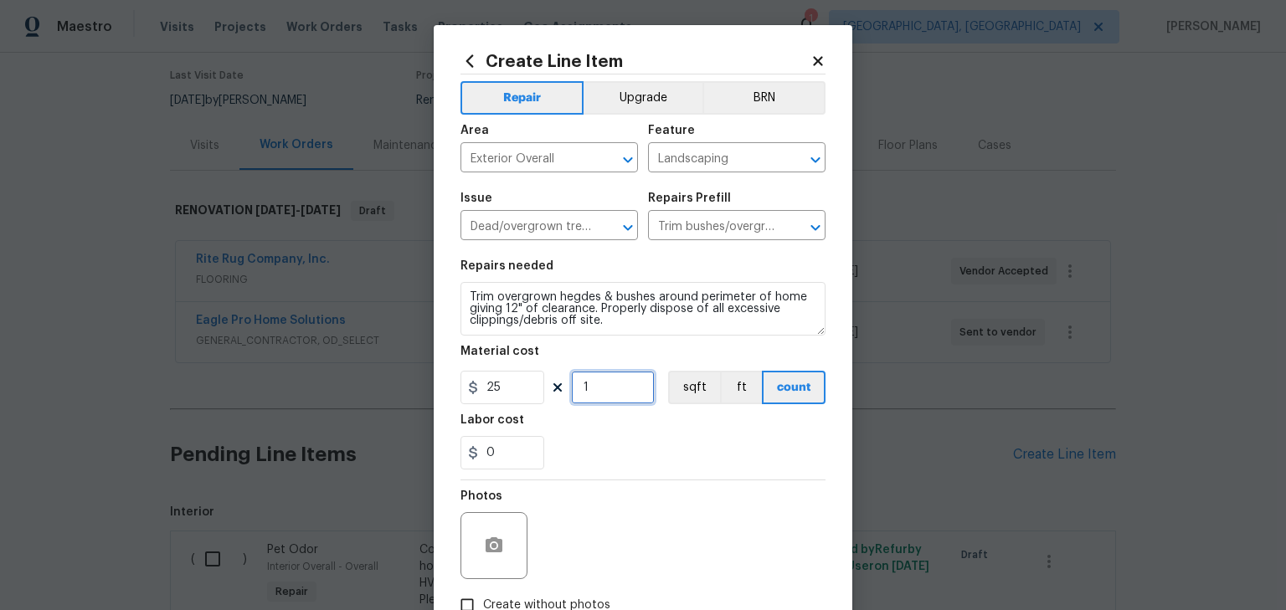
drag, startPoint x: 600, startPoint y: 393, endPoint x: 456, endPoint y: 355, distance: 148.1
click at [405, 371] on div "Create Line Item Repair Upgrade BRN Area Exterior Overall ​ Feature Landscaping…" at bounding box center [643, 305] width 1286 height 610
type input "5"
click at [610, 528] on div "Photos" at bounding box center [643, 535] width 365 height 109
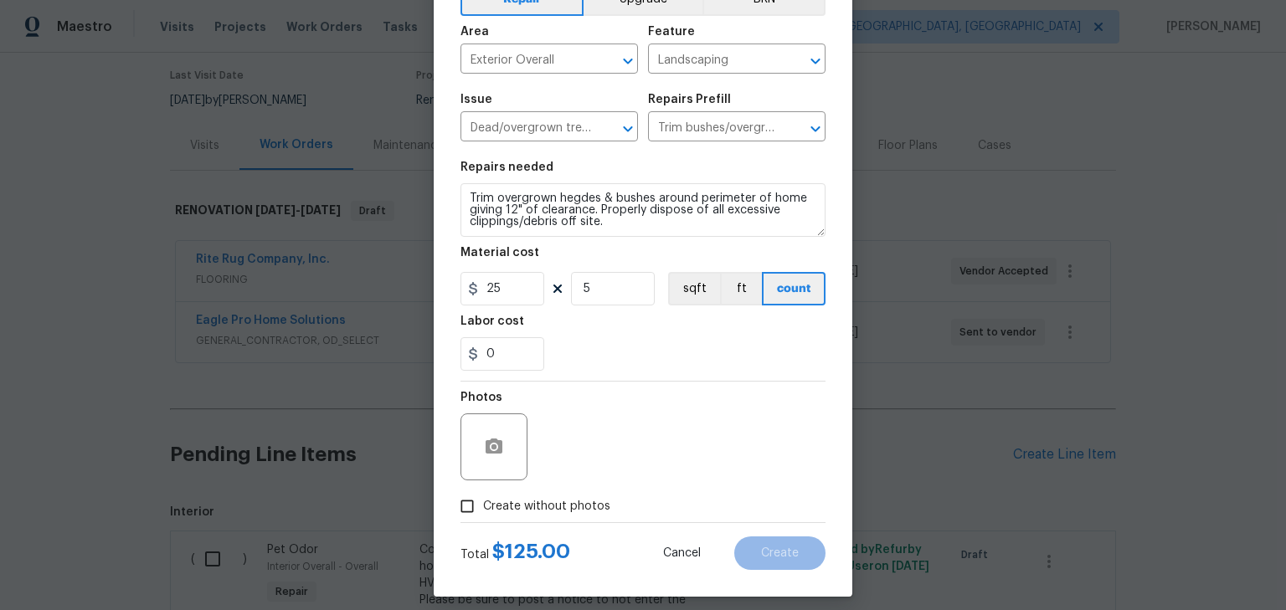
scroll to position [111, 0]
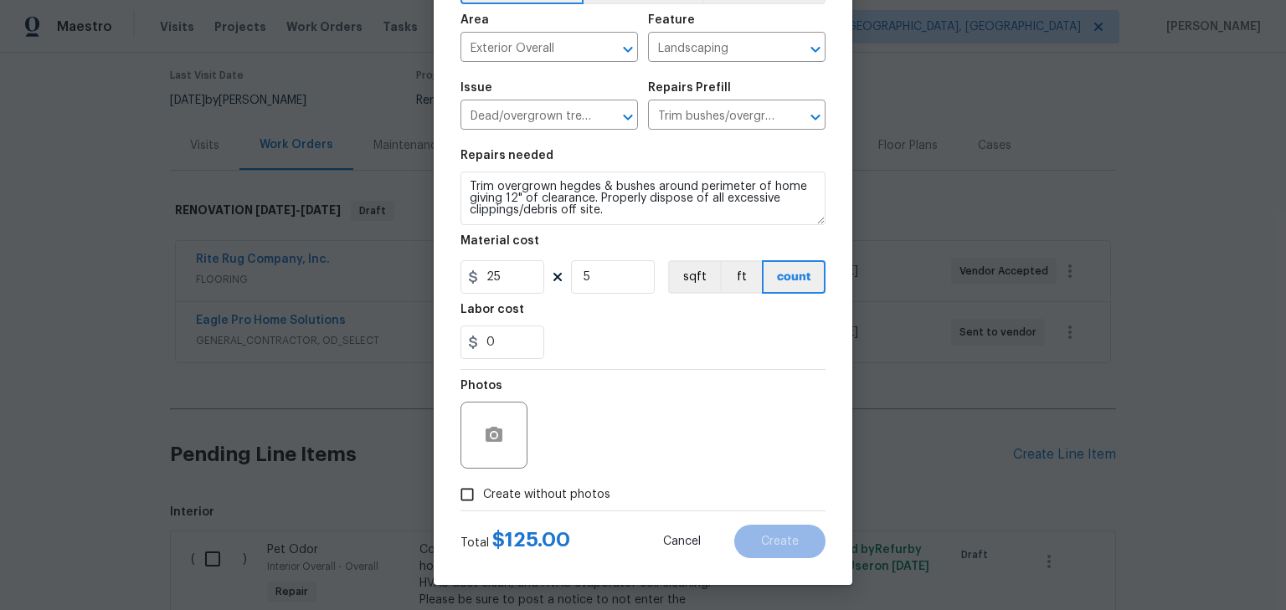
click at [547, 484] on label "Create without photos" at bounding box center [530, 495] width 159 height 32
click at [483, 484] on input "Create without photos" at bounding box center [467, 495] width 32 height 32
checkbox input "true"
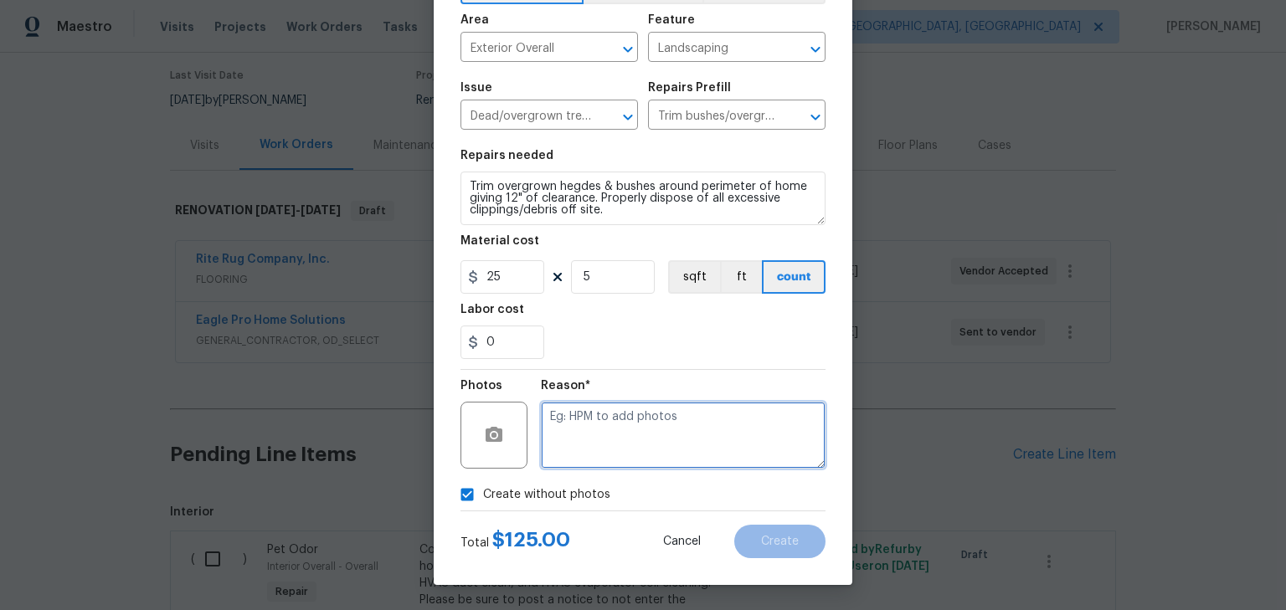
click at [687, 437] on textarea at bounding box center [683, 435] width 285 height 67
type textarea "H"
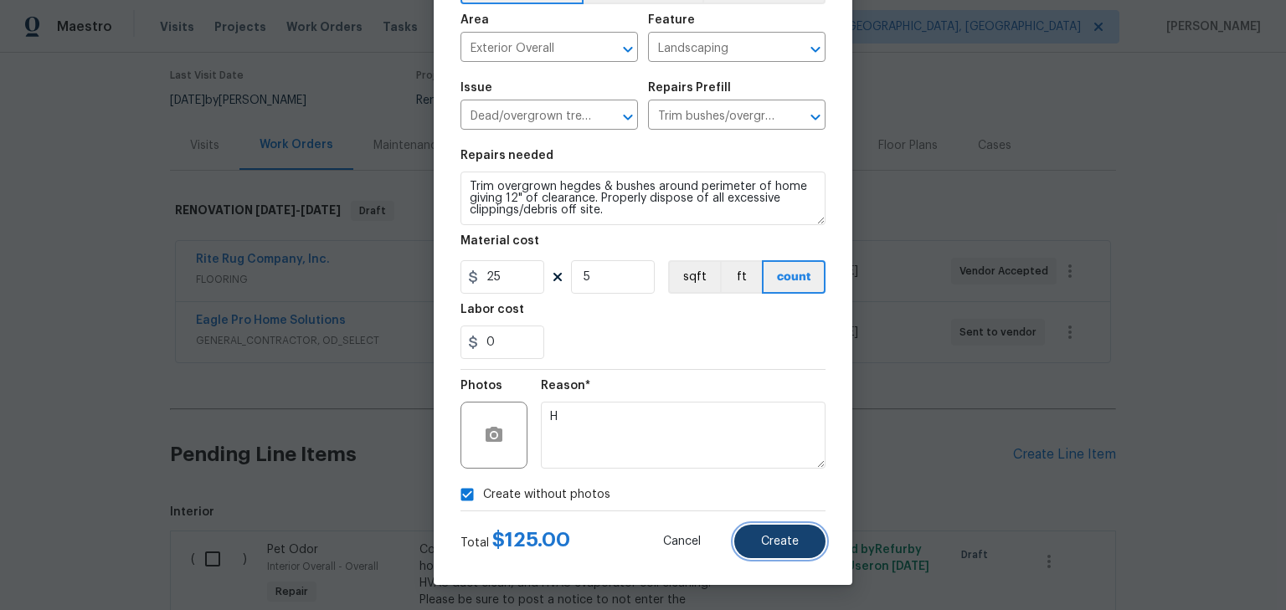
click at [762, 549] on button "Create" at bounding box center [779, 541] width 91 height 33
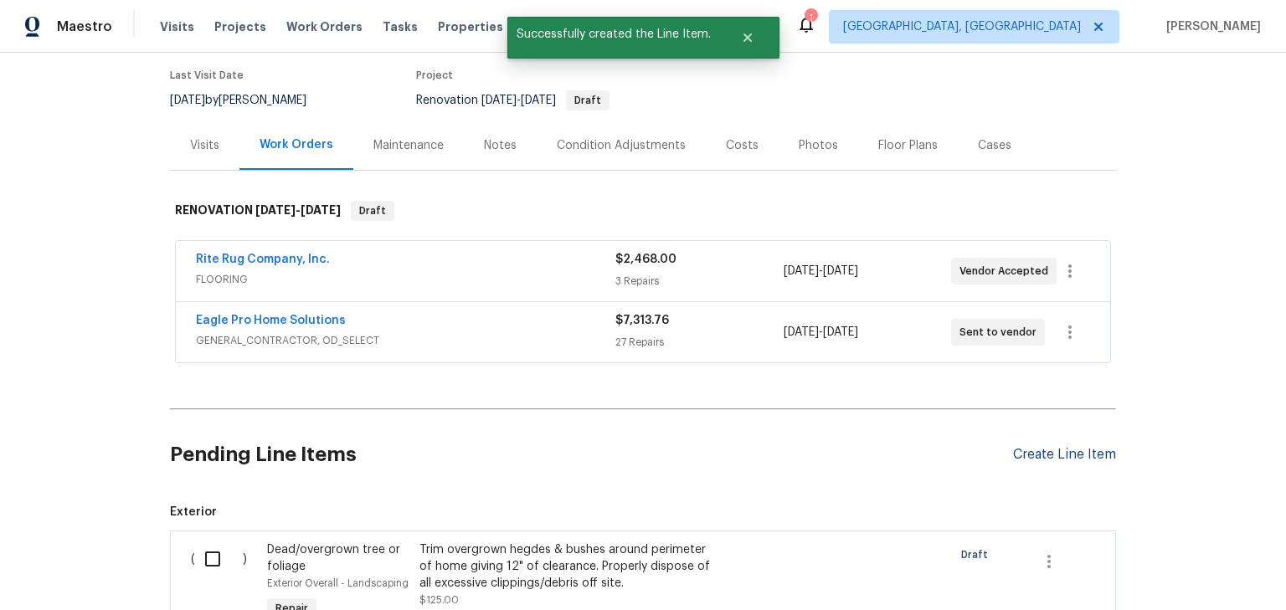
click at [1051, 456] on div "Create Line Item" at bounding box center [1064, 455] width 103 height 16
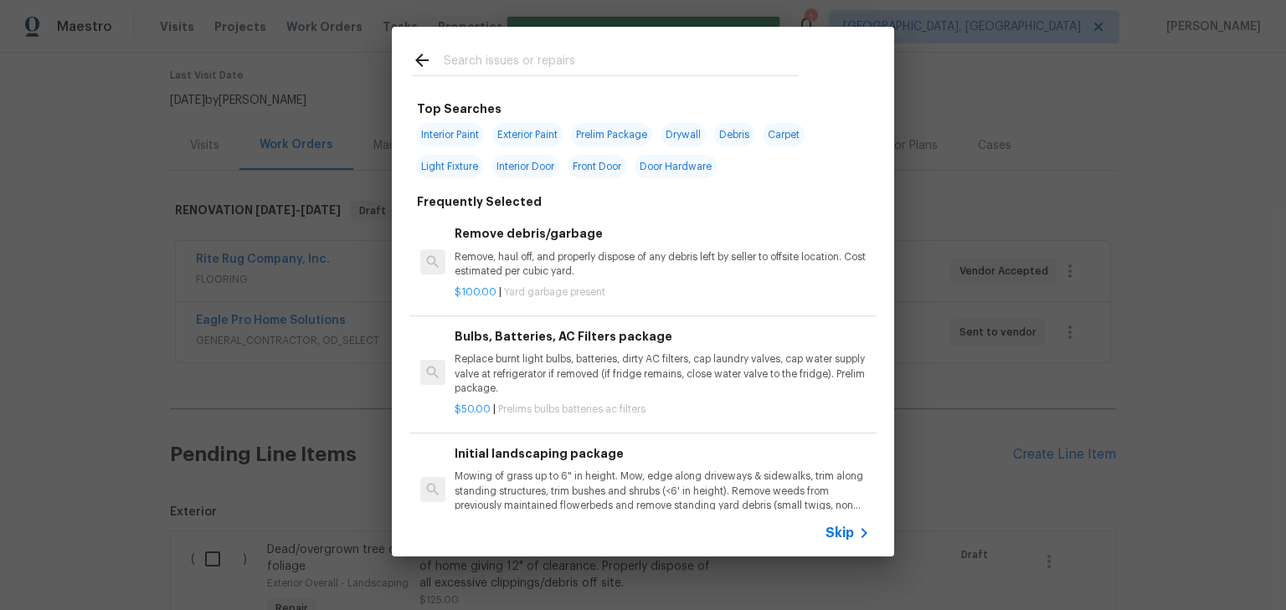
click at [616, 59] on input "text" at bounding box center [621, 62] width 355 height 25
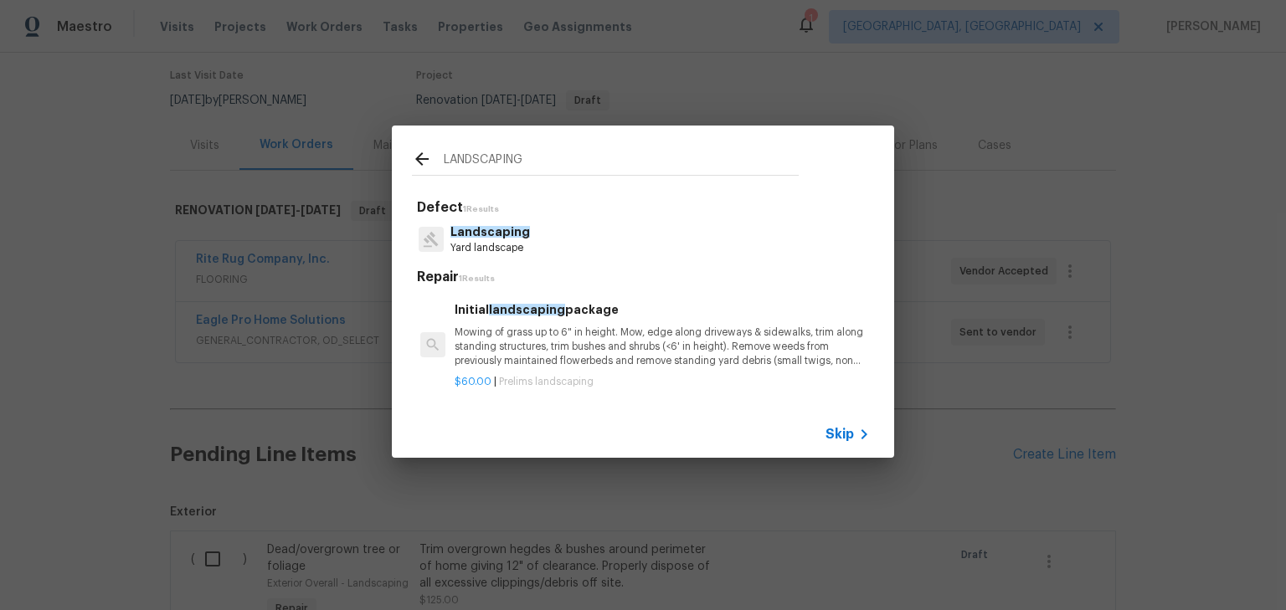
type input "LANDSCAPING"
click at [613, 333] on p "Mowing of grass up to 6" in height. Mow, edge along driveways & sidewalks, trim…" at bounding box center [662, 347] width 415 height 43
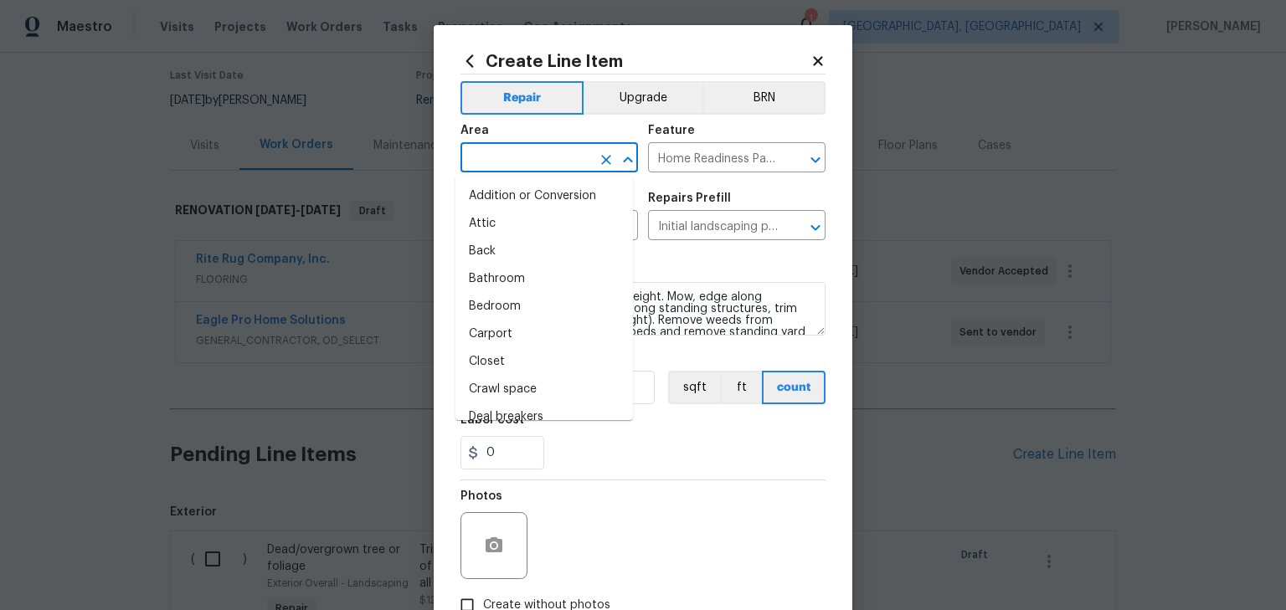
click at [559, 172] on input "text" at bounding box center [526, 160] width 131 height 26
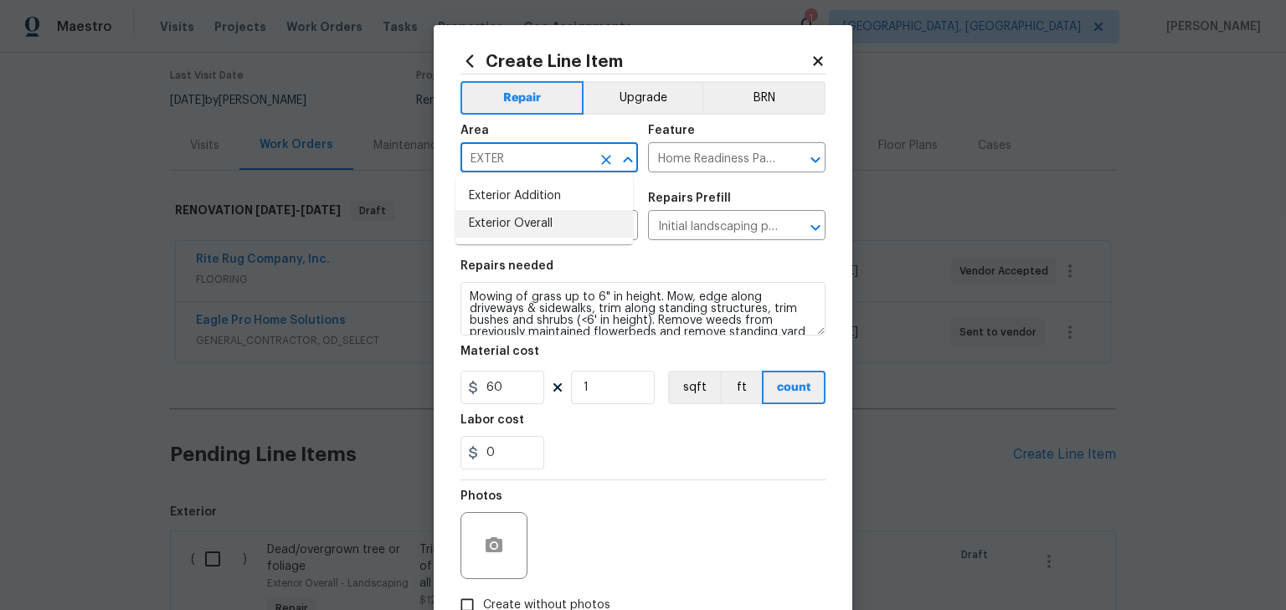
click at [515, 226] on li "Exterior Overall" at bounding box center [545, 224] width 178 height 28
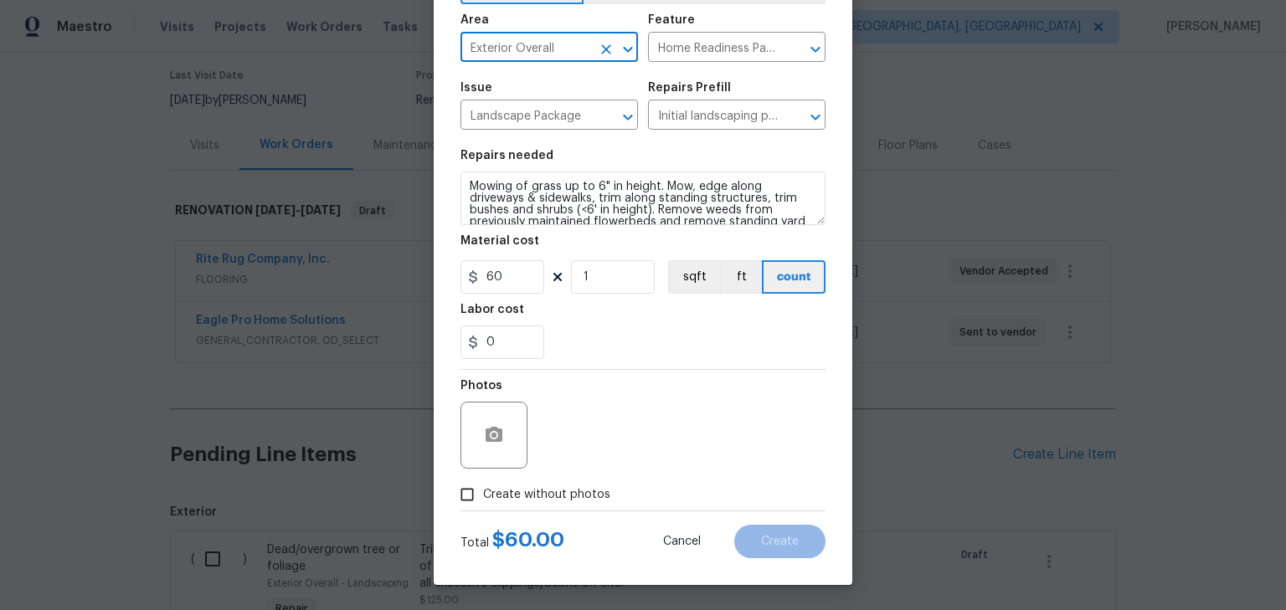
type input "Exterior Overall"
click at [576, 501] on span "Create without photos" at bounding box center [546, 496] width 127 height 18
click at [483, 501] on input "Create without photos" at bounding box center [467, 495] width 32 height 32
checkbox input "true"
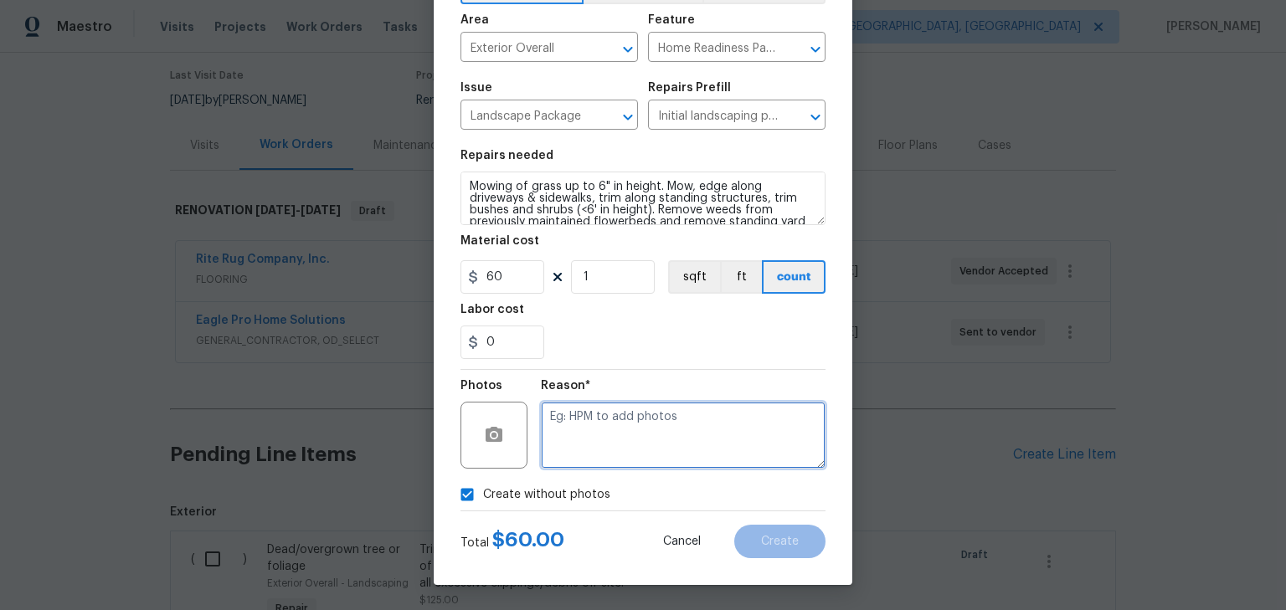
click at [659, 424] on textarea at bounding box center [683, 435] width 285 height 67
type textarea "H"
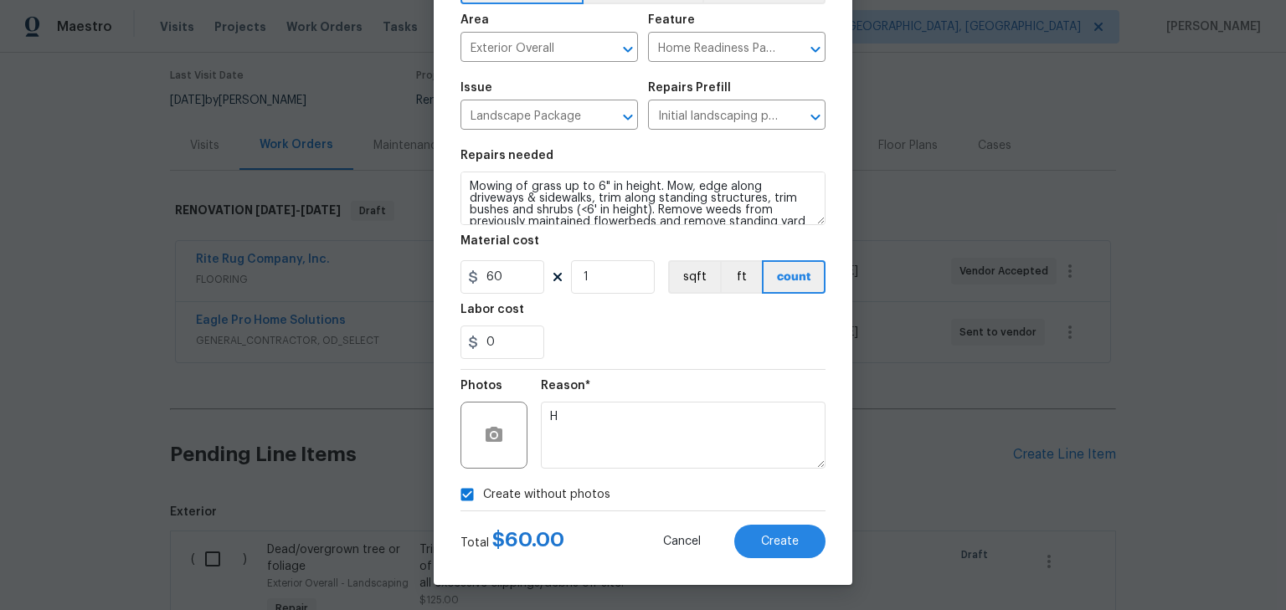
click at [697, 357] on div "0" at bounding box center [643, 342] width 365 height 33
click at [767, 537] on span "Create" at bounding box center [780, 542] width 38 height 13
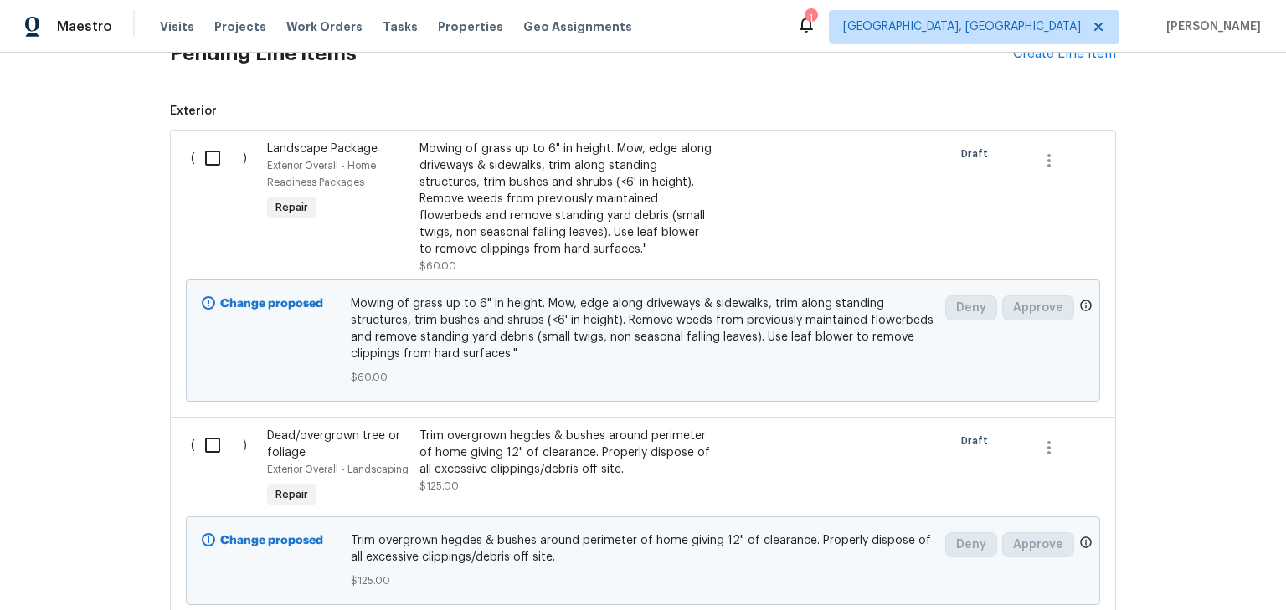
scroll to position [535, 0]
click at [547, 445] on div "Trim overgrown hegdes & bushes around perimeter of home giving 12" of clearance…" at bounding box center [567, 452] width 295 height 50
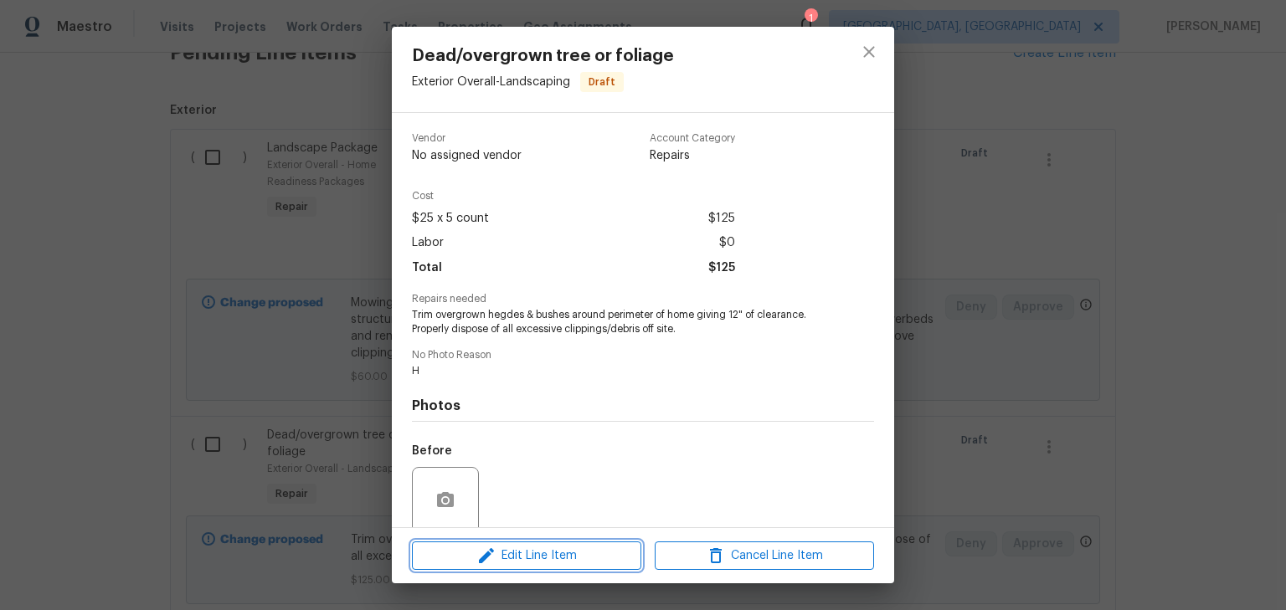
click at [574, 554] on span "Edit Line Item" at bounding box center [526, 556] width 219 height 21
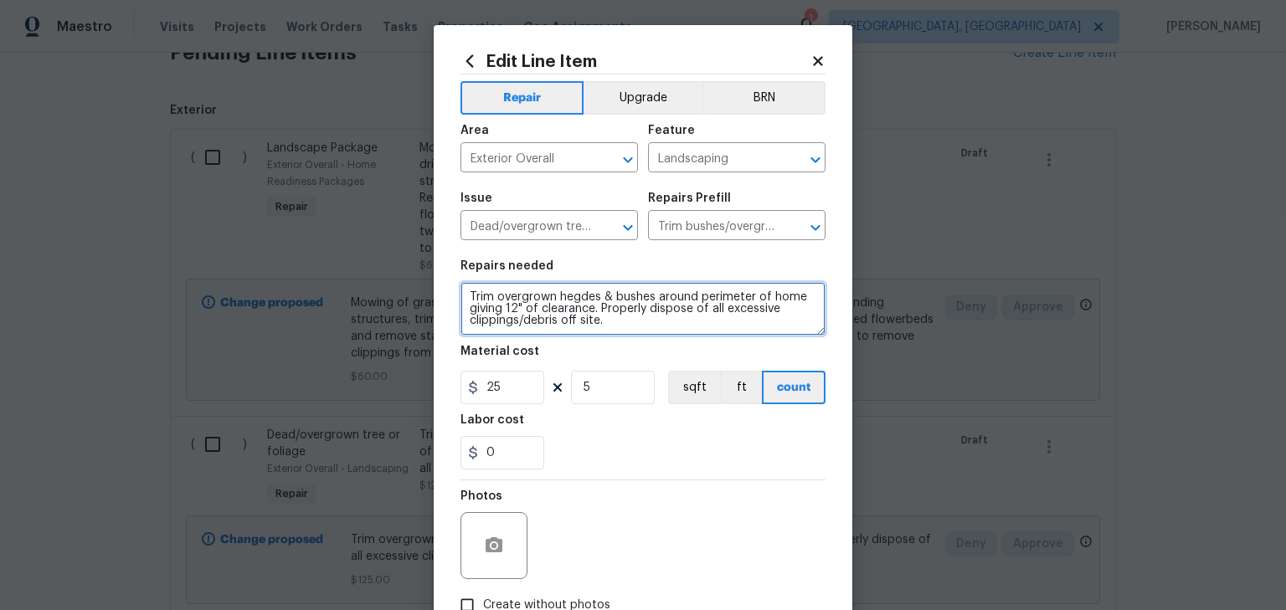
click at [549, 296] on textarea "Trim overgrown hegdes & bushes around perimeter of home giving 12" of clearance…" at bounding box center [643, 309] width 365 height 54
click at [605, 297] on textarea "Trim overgrown trees, hegdes & bushes around perimeter of home giving 12" of cl…" at bounding box center [643, 309] width 365 height 54
type textarea "Trim overgrown trees, hedges & bushes around perimeter of home giving 12" of cl…"
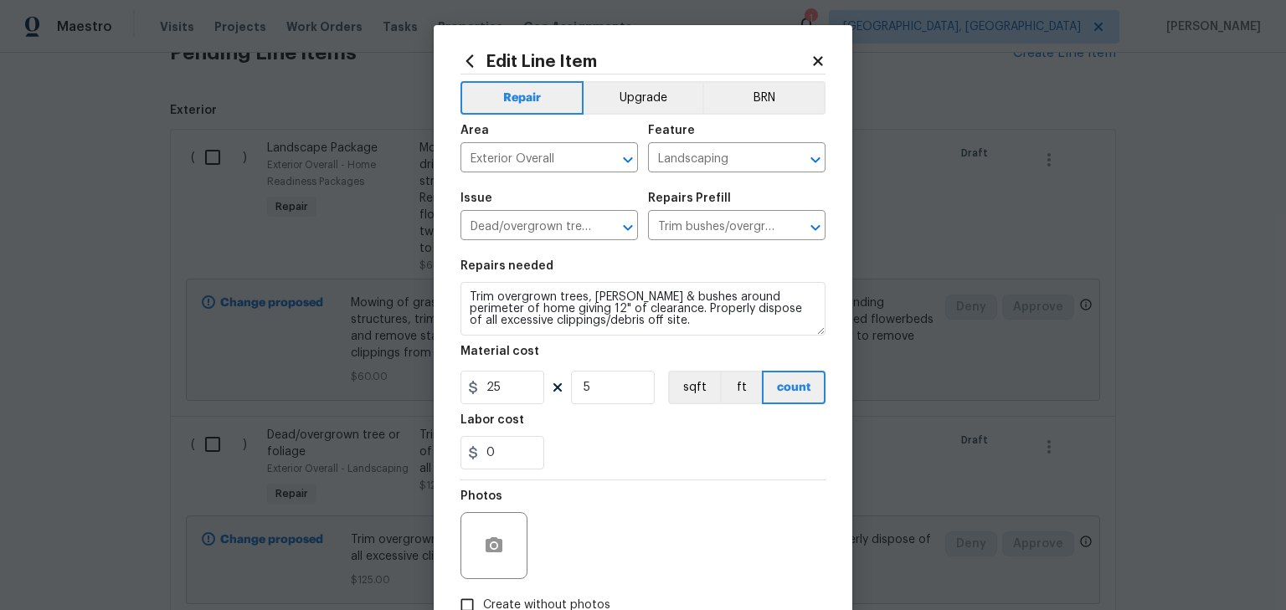
click at [694, 441] on div "0" at bounding box center [643, 452] width 365 height 33
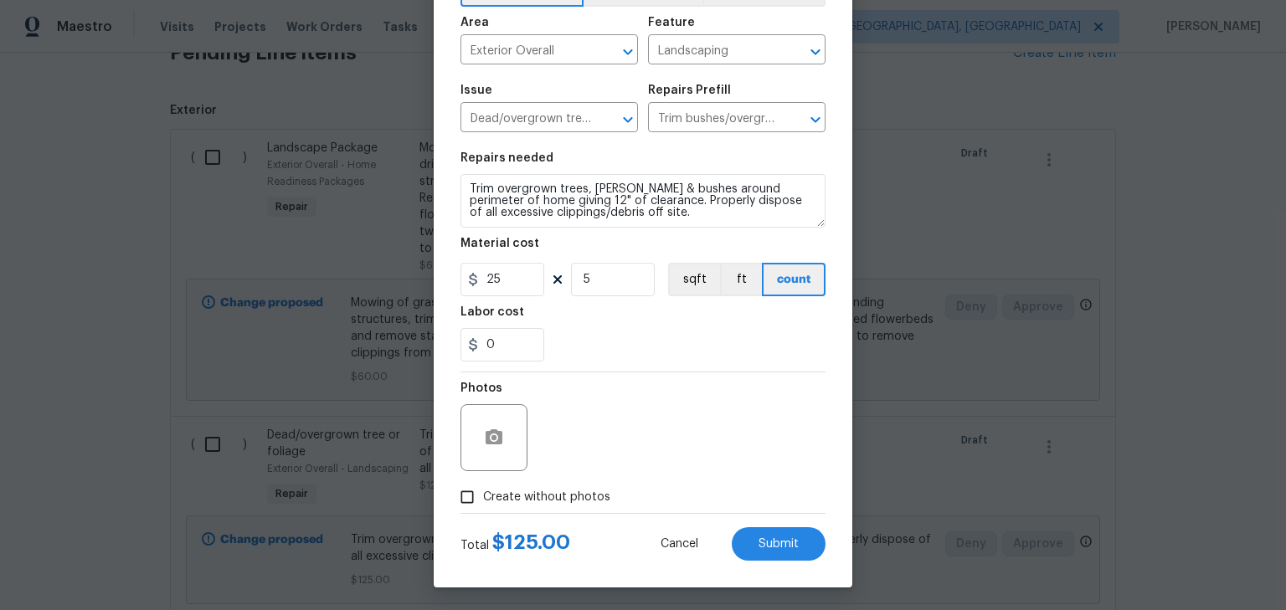
scroll to position [111, 0]
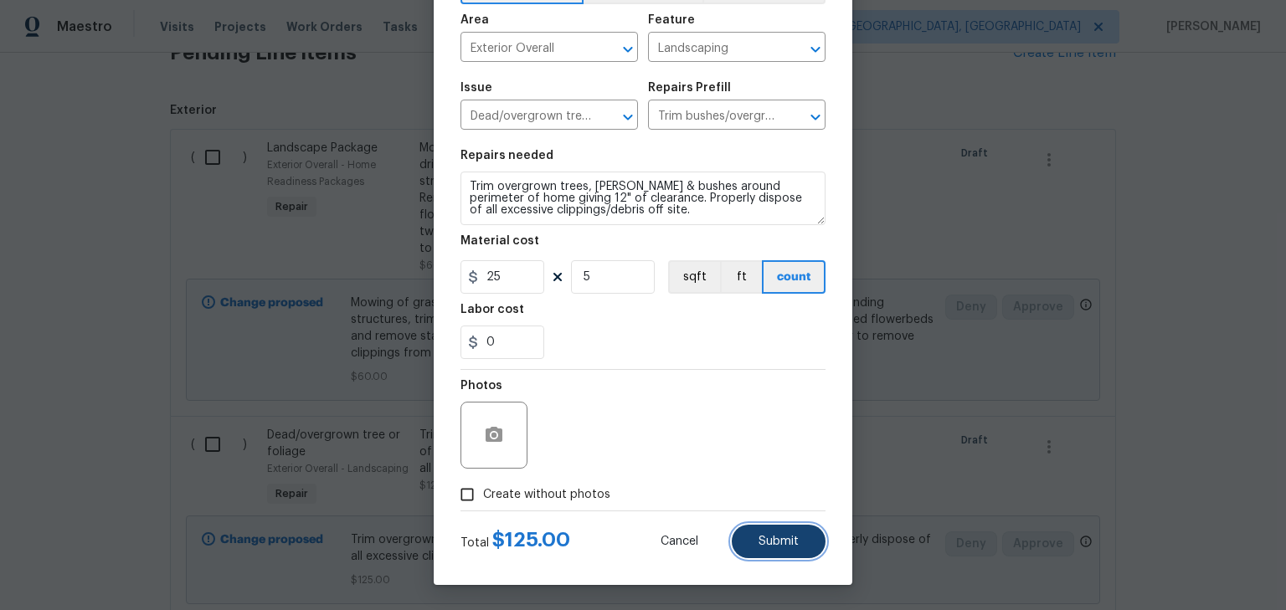
click at [770, 536] on span "Submit" at bounding box center [779, 542] width 40 height 13
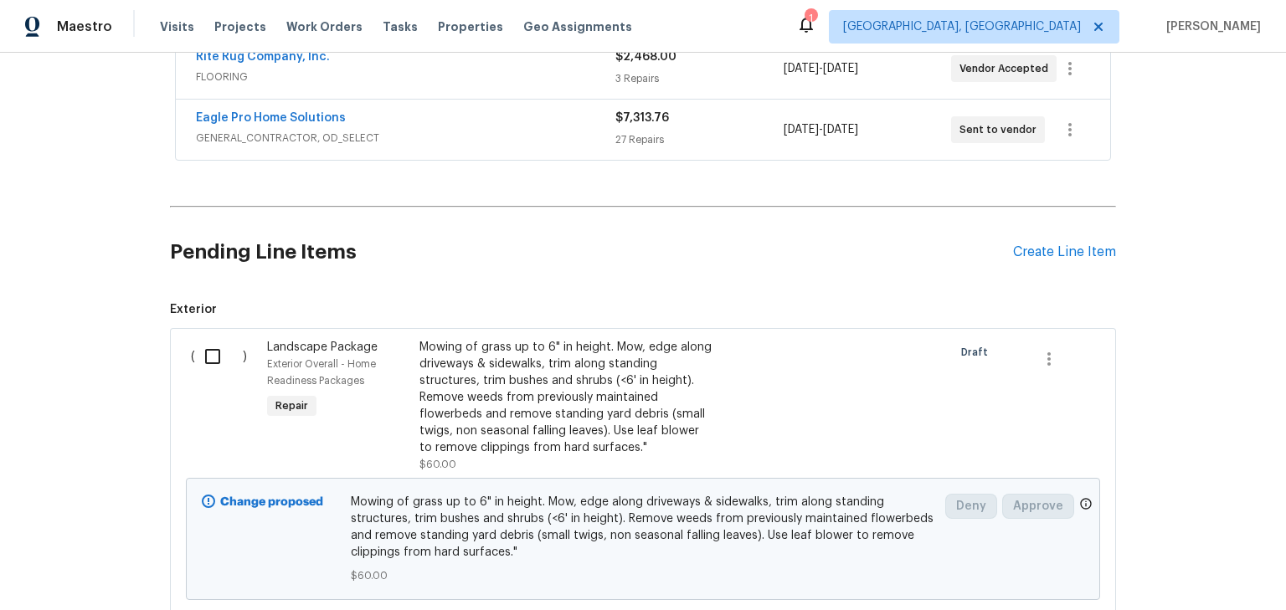
scroll to position [335, 0]
click at [1033, 265] on div "Pending Line Items Create Line Item" at bounding box center [643, 253] width 946 height 78
click at [1036, 256] on div "Create Line Item" at bounding box center [1064, 253] width 103 height 16
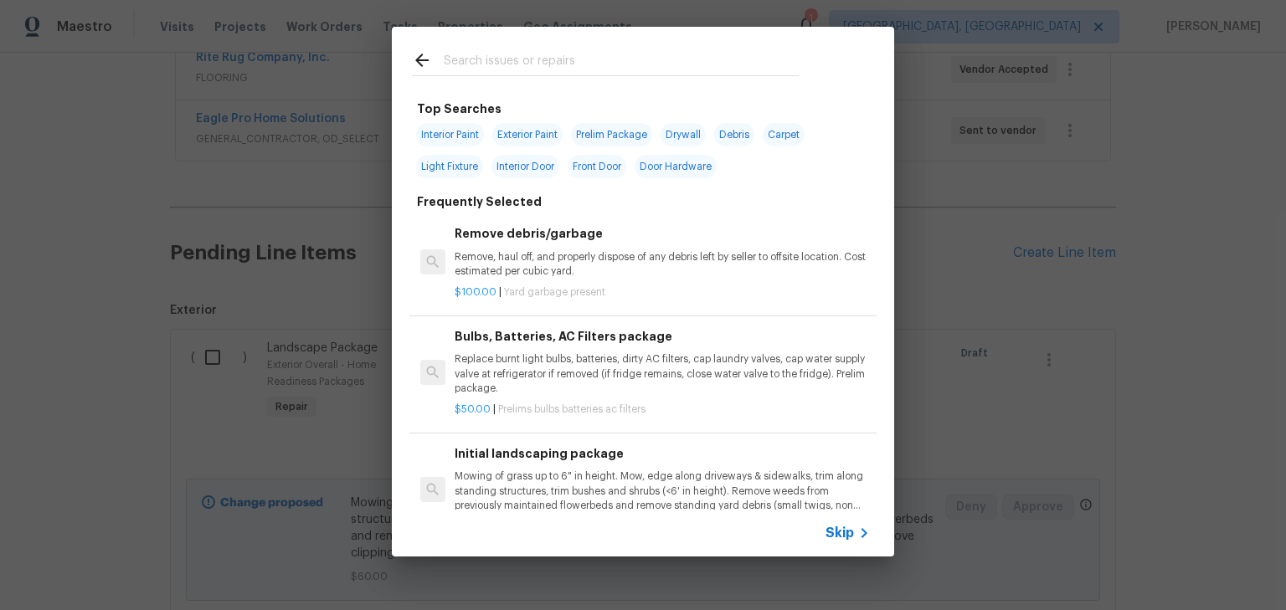
click at [604, 52] on input "text" at bounding box center [621, 62] width 355 height 25
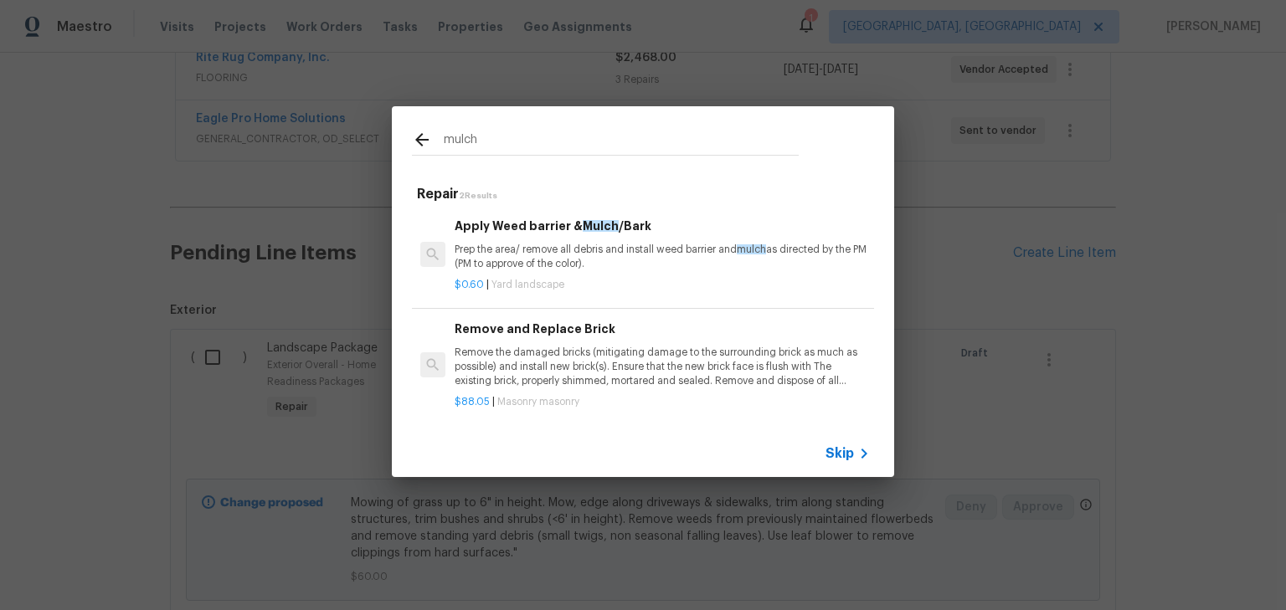
type input "mulch"
click at [635, 230] on h6 "Apply Weed barrier & Mulch /Bark" at bounding box center [662, 226] width 415 height 18
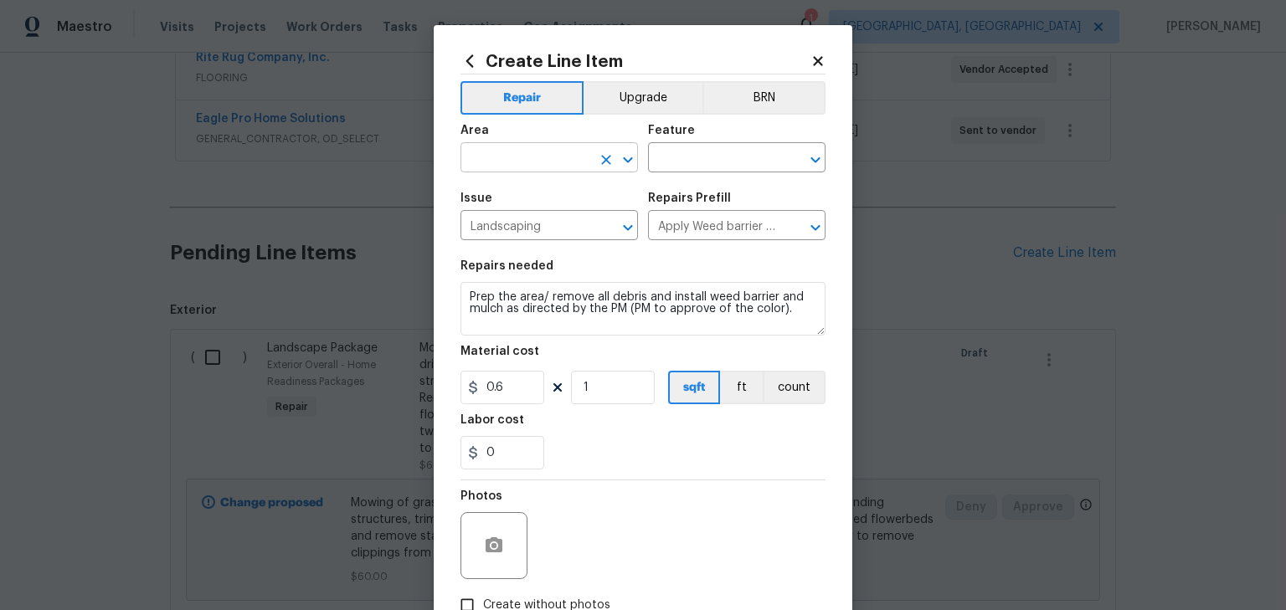
click at [534, 151] on input "text" at bounding box center [526, 160] width 131 height 26
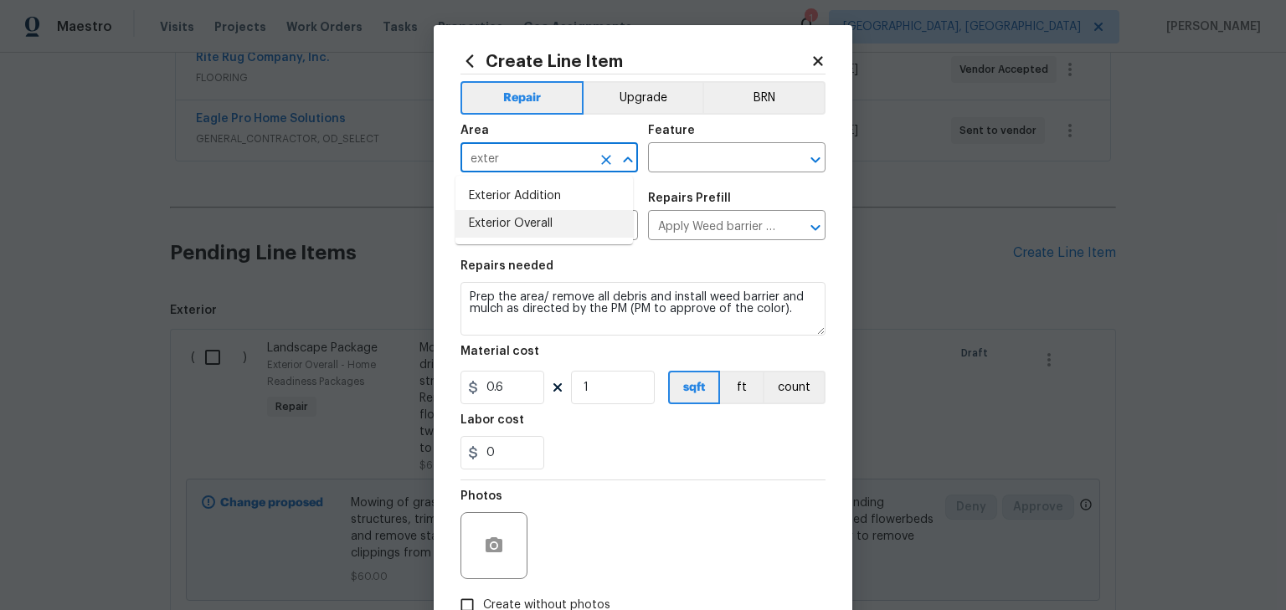
click at [528, 218] on li "Exterior Overall" at bounding box center [545, 224] width 178 height 28
type input "Exterior Overall"
click at [734, 148] on input "text" at bounding box center [713, 160] width 131 height 26
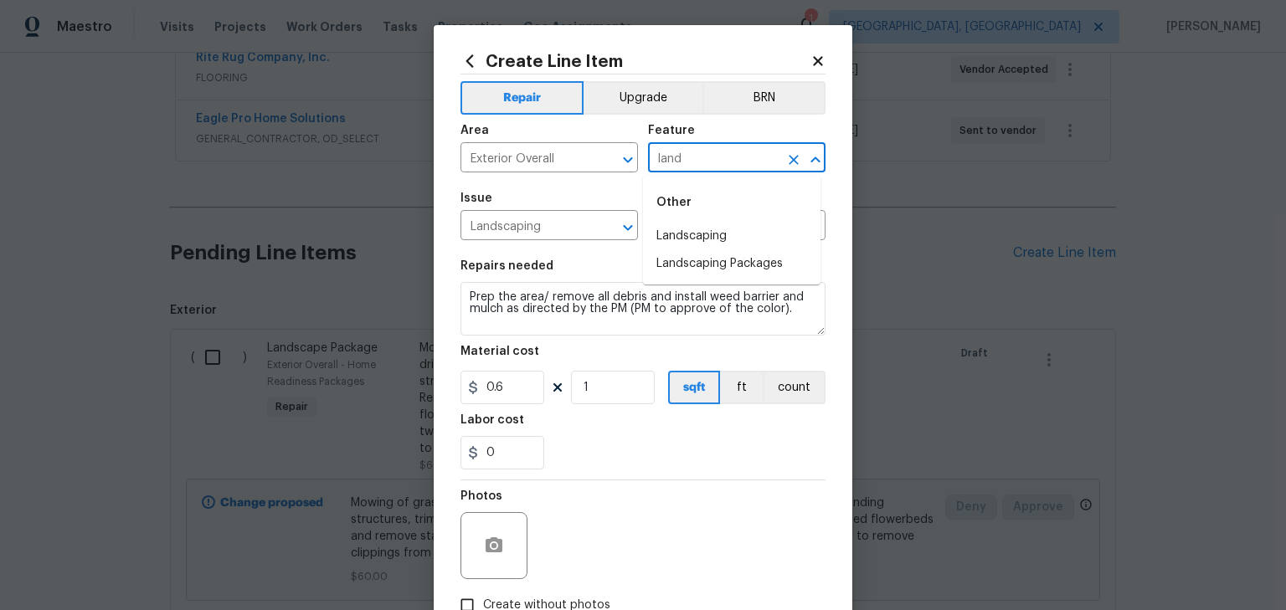
click at [697, 234] on li "Landscaping" at bounding box center [732, 237] width 178 height 28
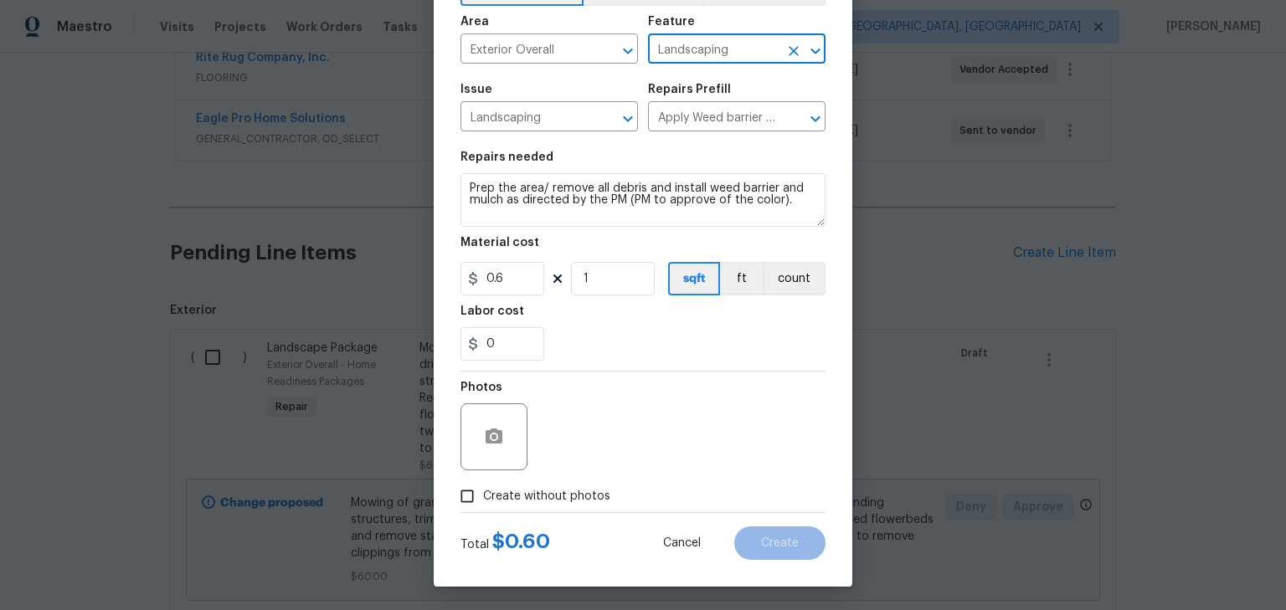
scroll to position [111, 0]
type input "Landscaping"
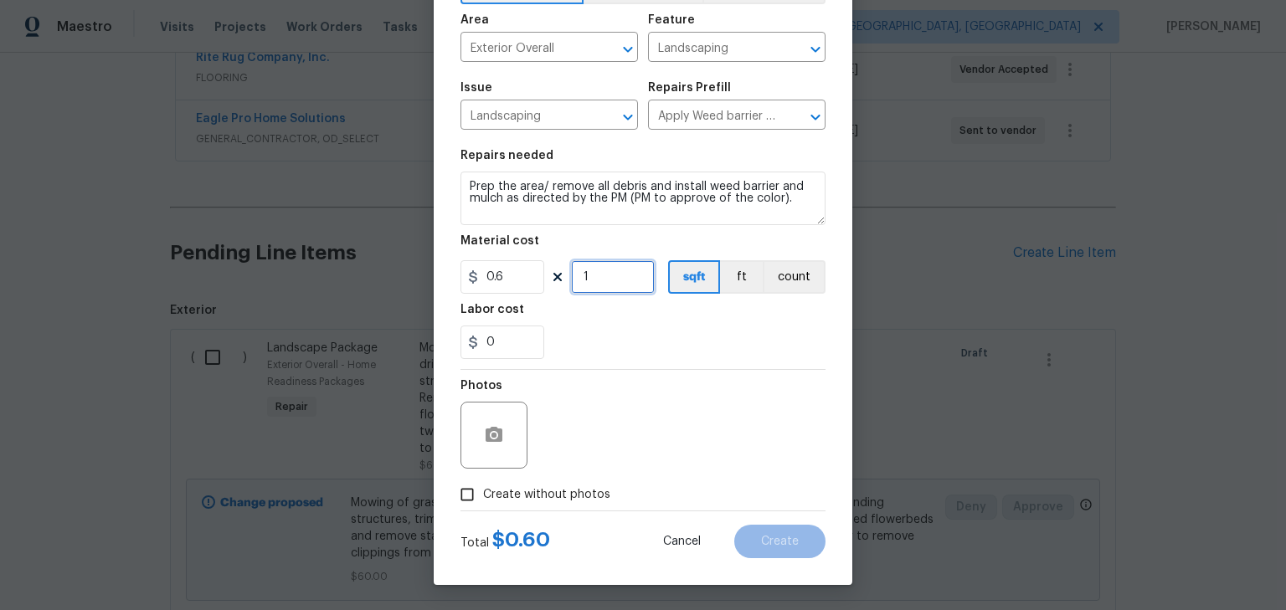
drag, startPoint x: 598, startPoint y: 282, endPoint x: 548, endPoint y: 281, distance: 49.4
click at [548, 281] on div "0.6 1 sqft ft count" at bounding box center [643, 276] width 365 height 33
type input "500"
click at [474, 500] on input "Create without photos" at bounding box center [467, 495] width 32 height 32
checkbox input "true"
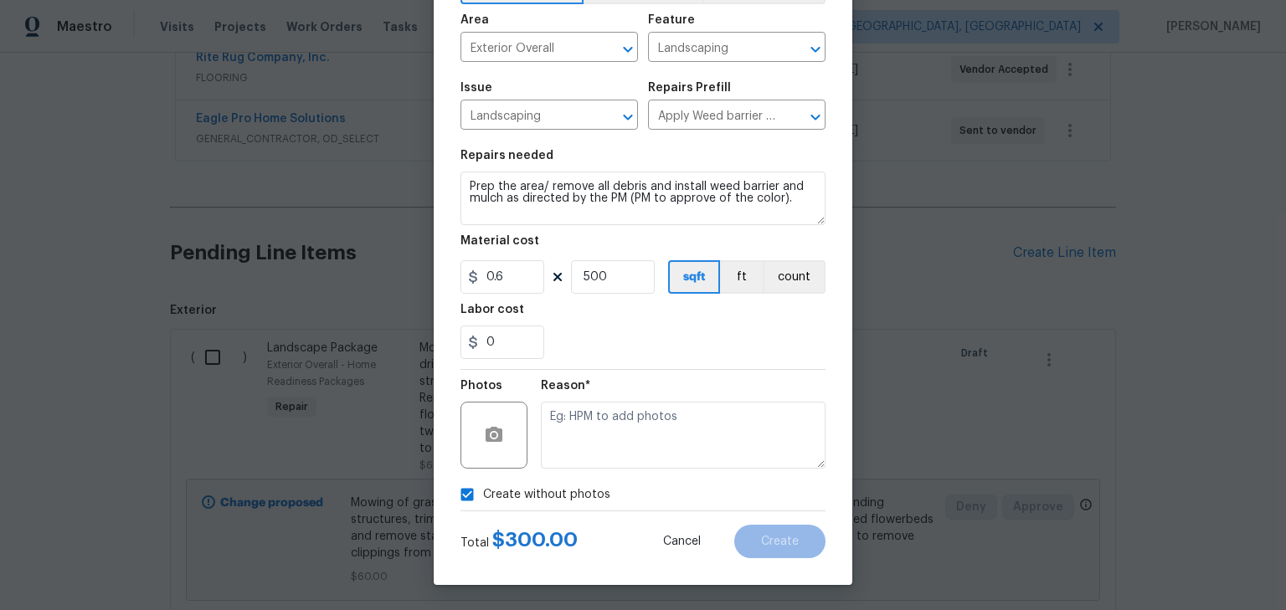
click at [677, 398] on div "Reason*" at bounding box center [683, 391] width 285 height 22
click at [673, 415] on textarea at bounding box center [683, 435] width 285 height 67
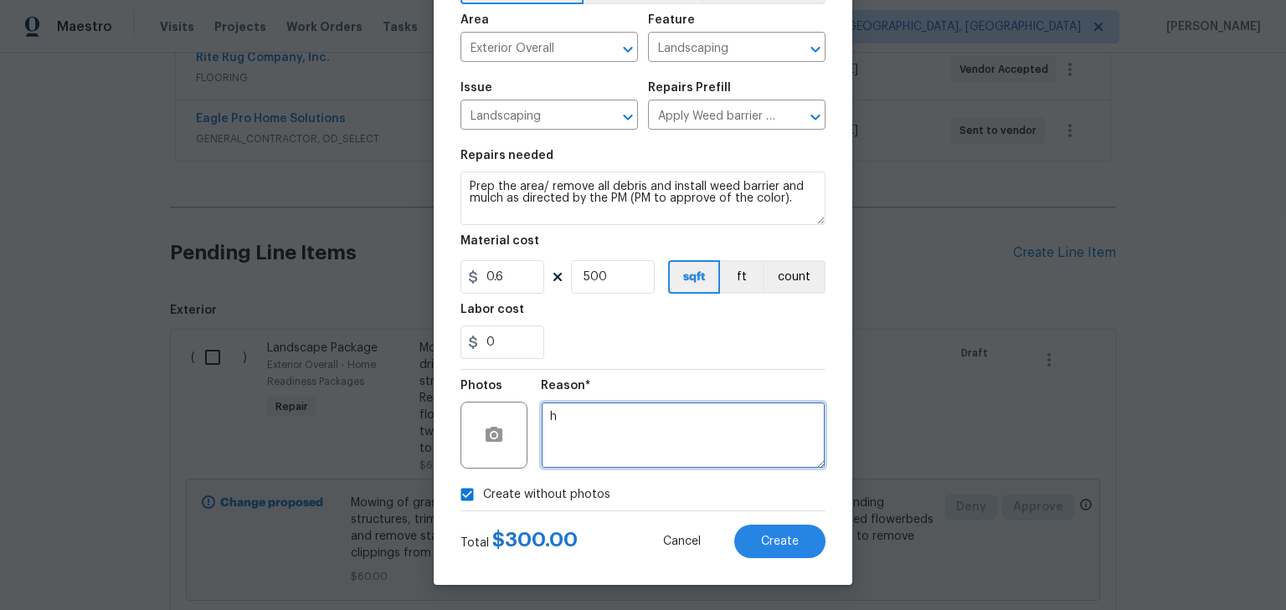
type textarea "h"
click at [675, 305] on div "Labor cost" at bounding box center [643, 315] width 365 height 22
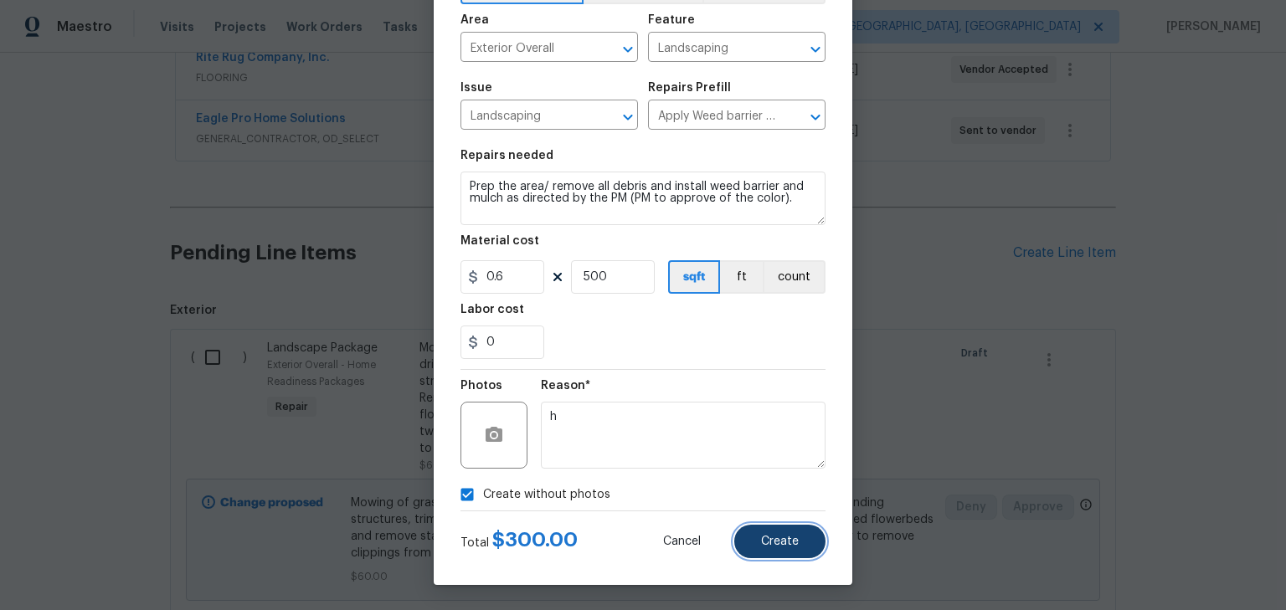
click at [788, 551] on button "Create" at bounding box center [779, 541] width 91 height 33
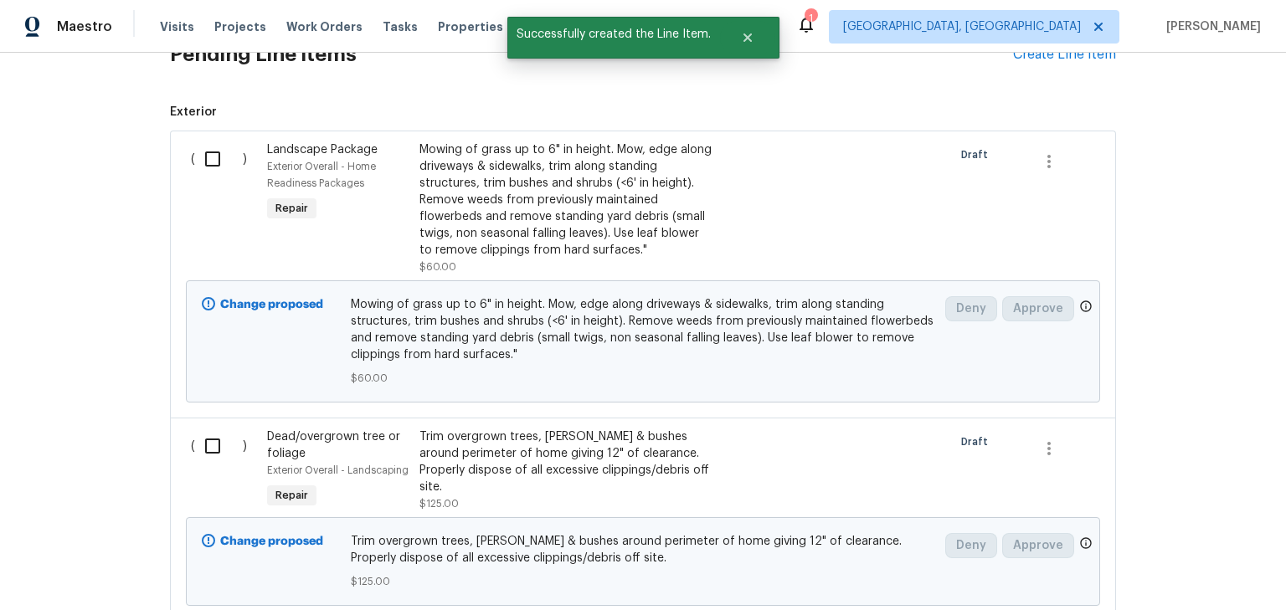
scroll to position [535, 0]
click at [206, 156] on input "checkbox" at bounding box center [219, 157] width 48 height 35
checkbox input "true"
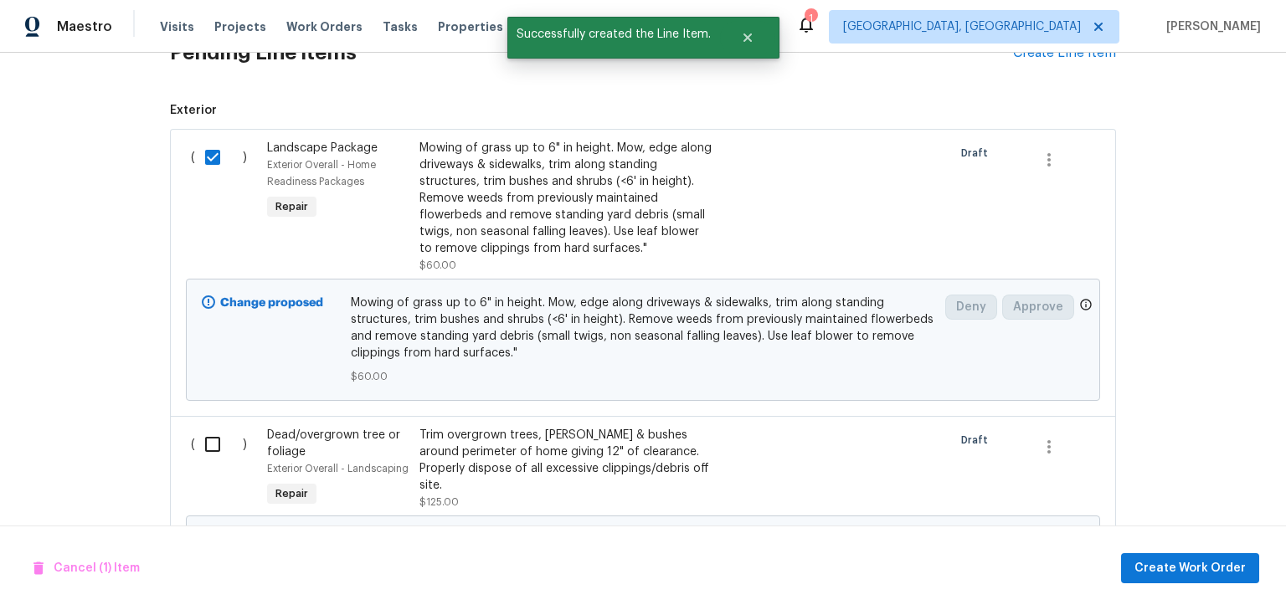
click at [213, 444] on input "checkbox" at bounding box center [219, 444] width 48 height 35
checkbox input "true"
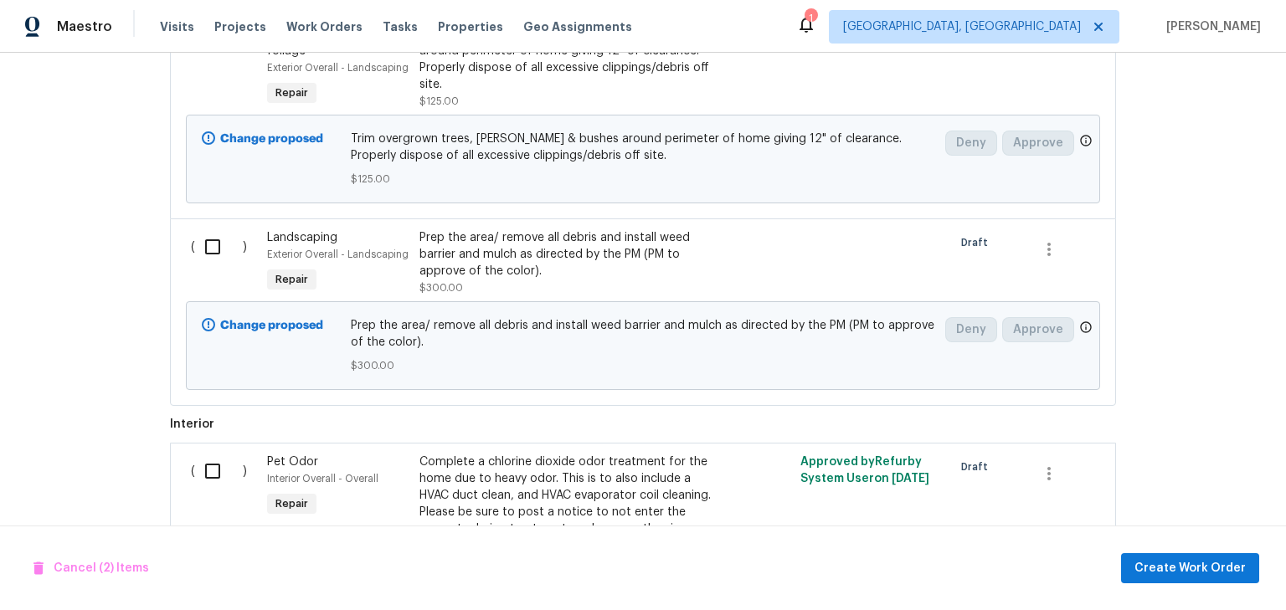
scroll to position [937, 0]
click at [212, 239] on input "checkbox" at bounding box center [219, 246] width 48 height 35
checkbox input "true"
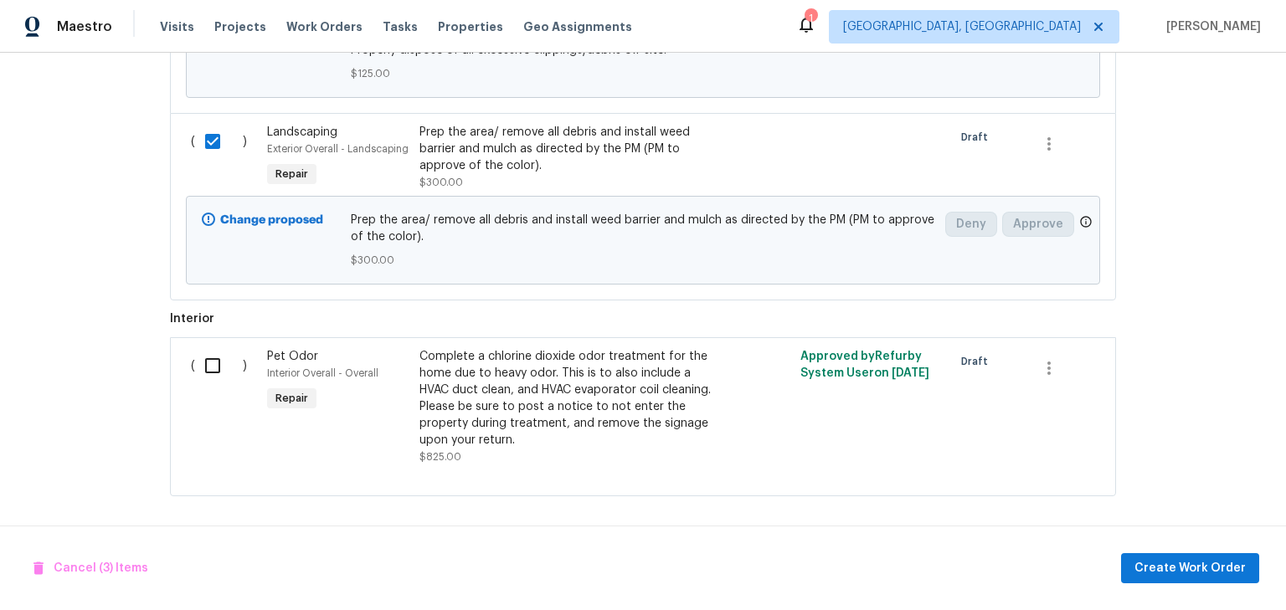
scroll to position [1050, 0]
click at [1192, 564] on span "Create Work Order" at bounding box center [1190, 569] width 111 height 21
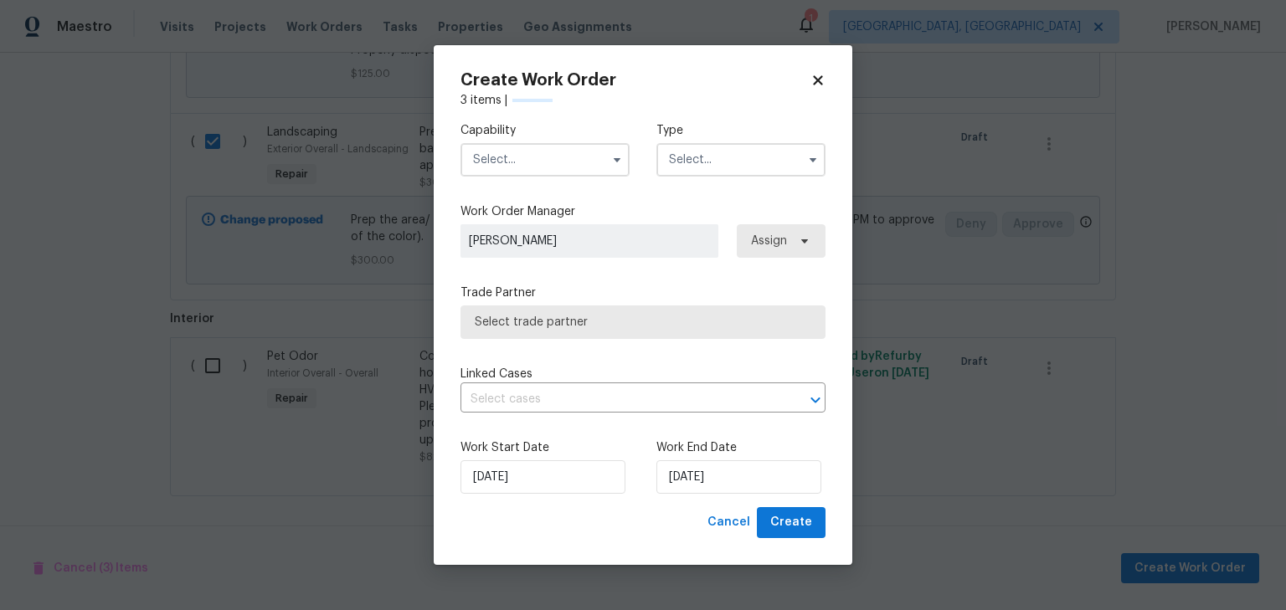
checkbox input "false"
click at [555, 154] on input "text" at bounding box center [545, 159] width 169 height 33
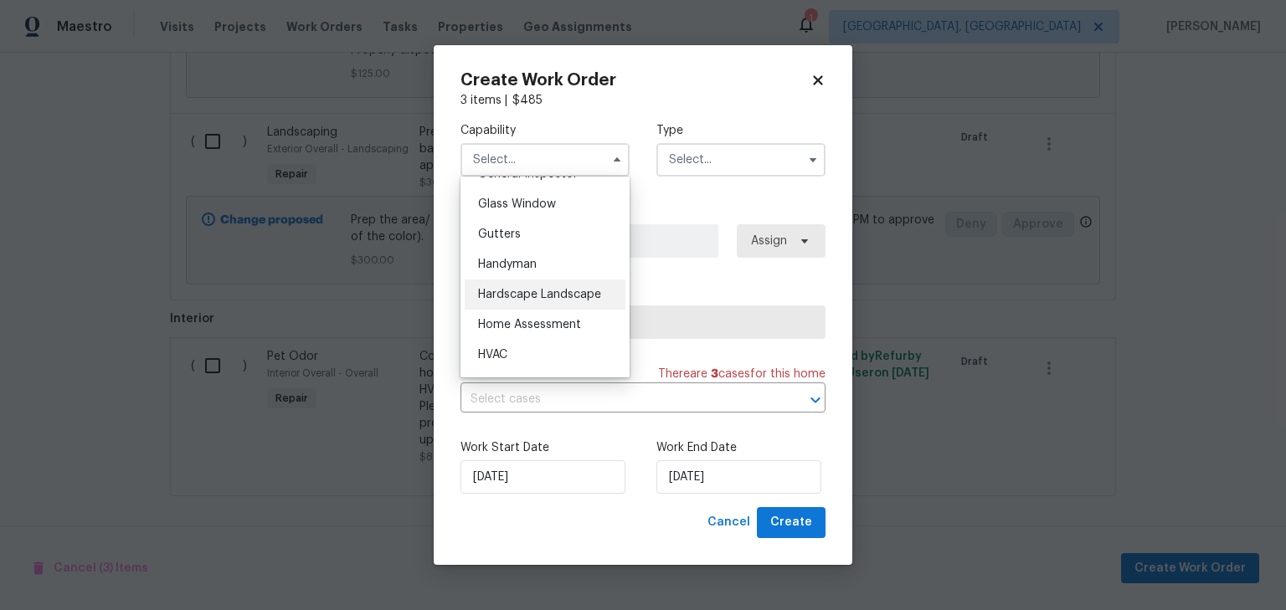
click at [517, 301] on span "Hardscape Landscape" at bounding box center [539, 295] width 123 height 12
type input "Hardscape Landscape"
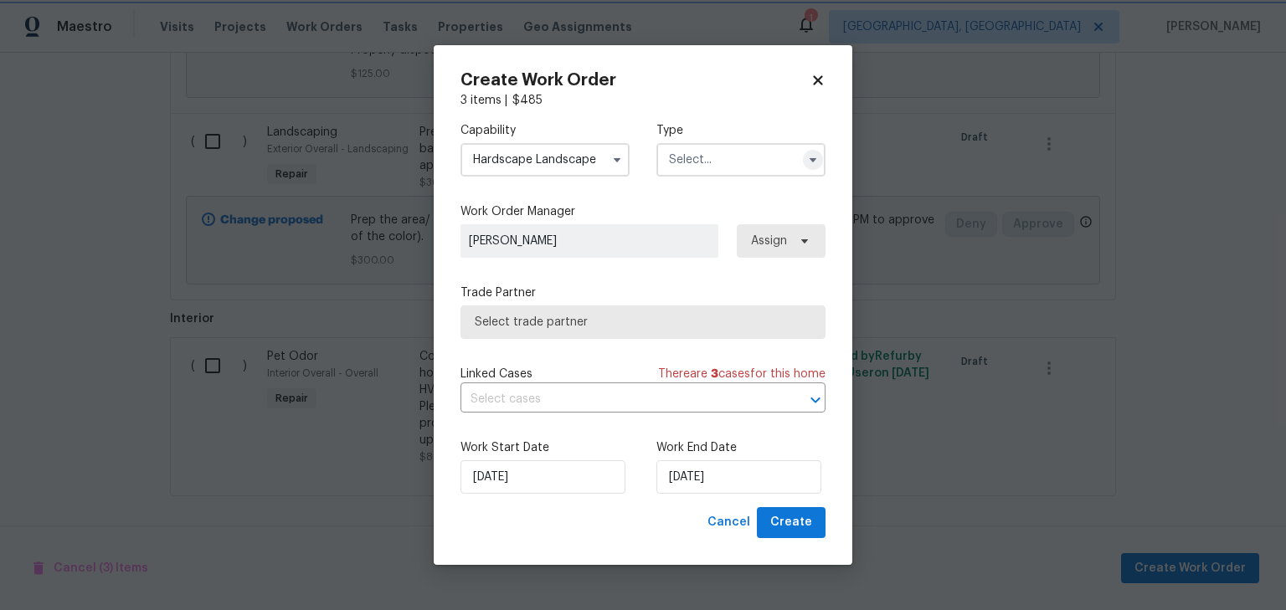
scroll to position [0, 0]
click at [741, 172] on input "text" at bounding box center [740, 159] width 169 height 33
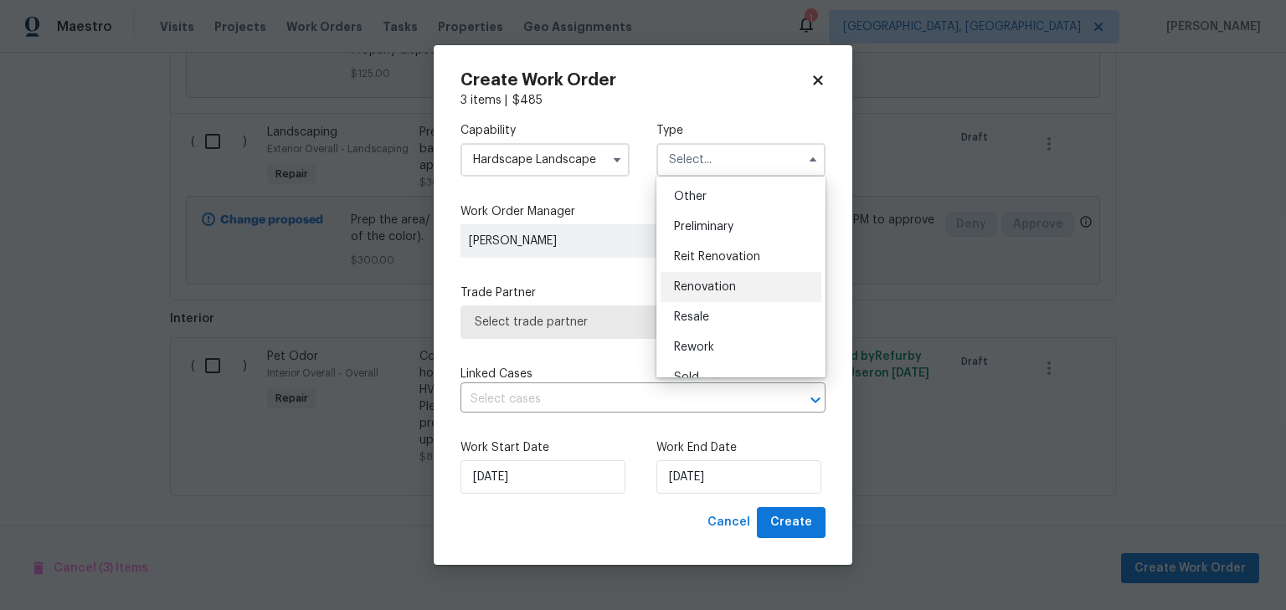
click at [712, 297] on div "Renovation" at bounding box center [741, 287] width 161 height 30
type input "Renovation"
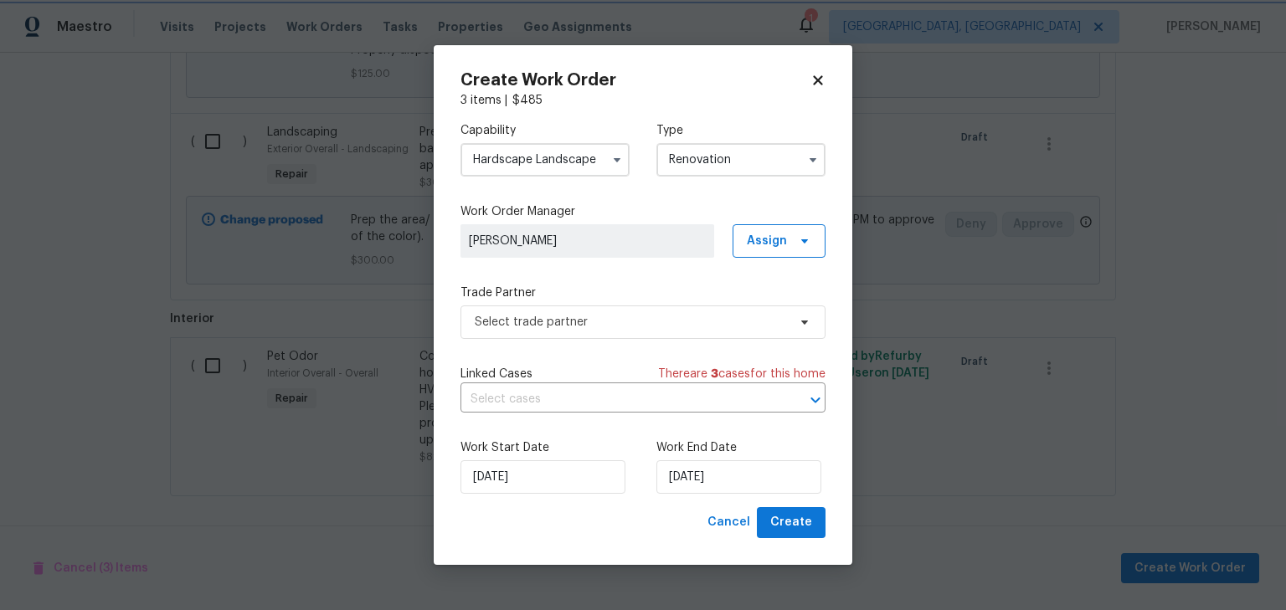
scroll to position [2, 0]
click at [620, 324] on span "Select trade partner" at bounding box center [631, 322] width 312 height 17
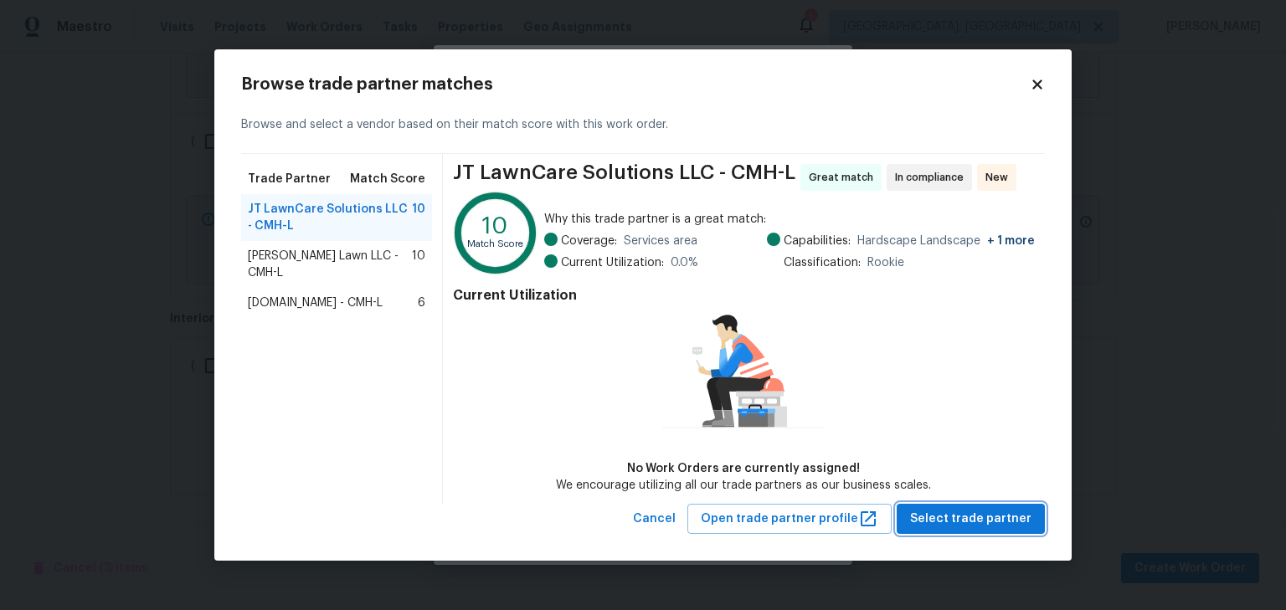
click at [961, 521] on span "Select trade partner" at bounding box center [970, 519] width 121 height 21
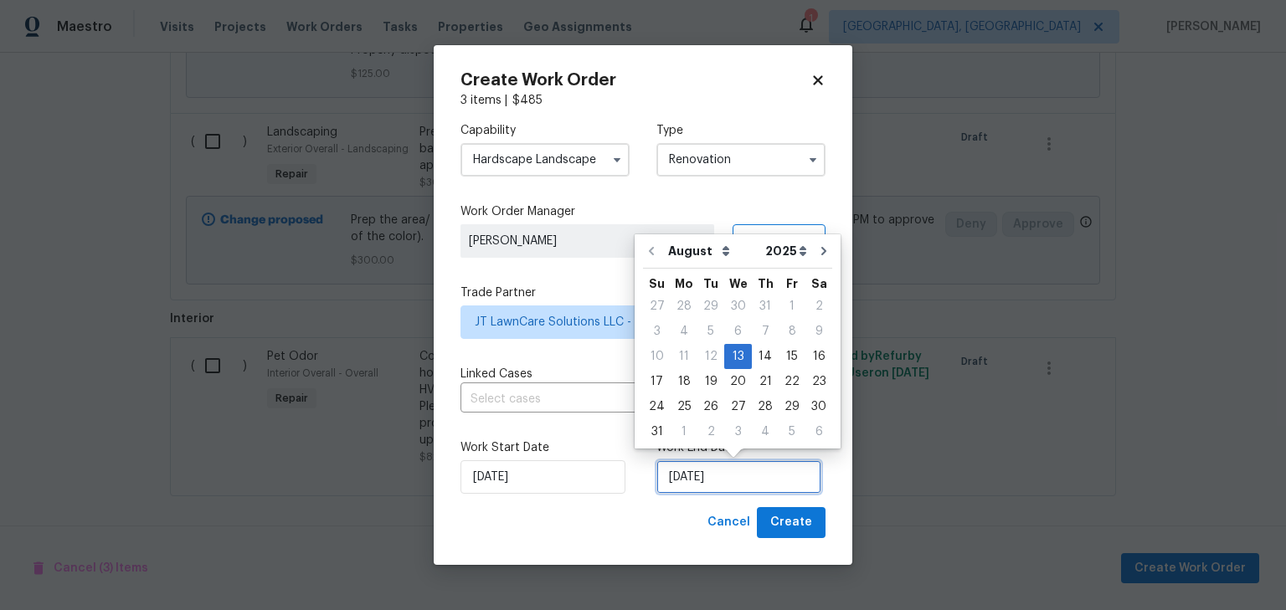
click at [726, 476] on input "8/13/2025" at bounding box center [738, 477] width 165 height 33
click at [734, 385] on div "20" at bounding box center [738, 381] width 28 height 23
click at [756, 486] on input "8/20/2025" at bounding box center [738, 477] width 165 height 33
click at [758, 382] on div "21" at bounding box center [765, 381] width 27 height 23
type input "8/21/2025"
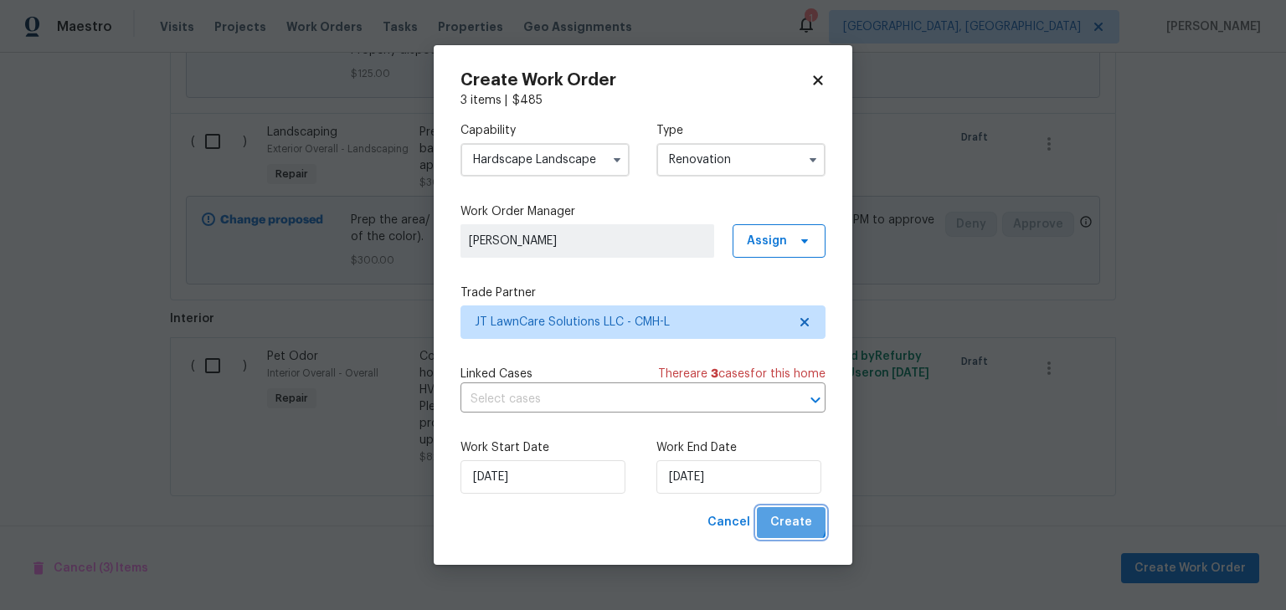
click at [785, 518] on span "Create" at bounding box center [791, 522] width 42 height 21
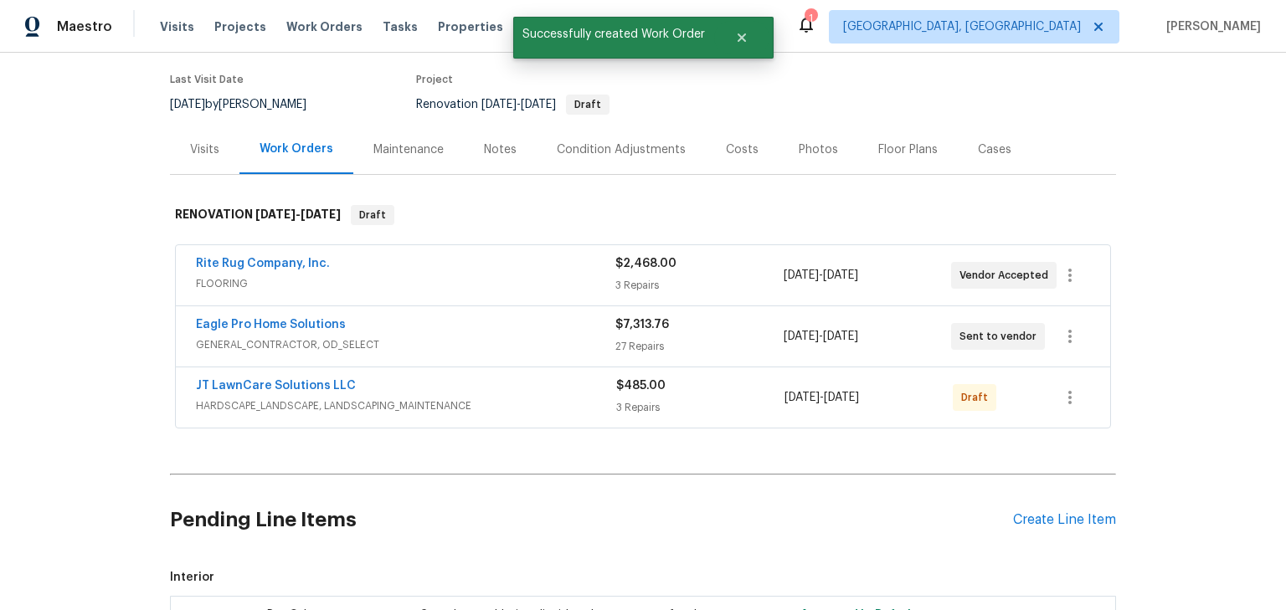
scroll to position [129, 0]
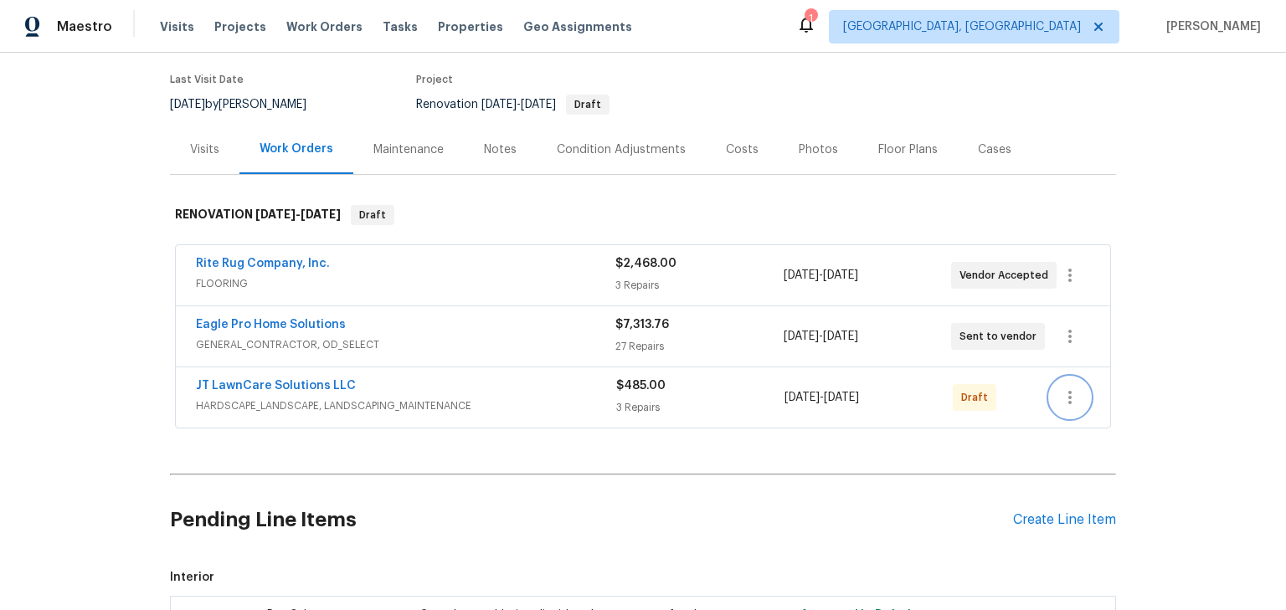
click at [1070, 404] on icon "button" at bounding box center [1070, 398] width 20 height 20
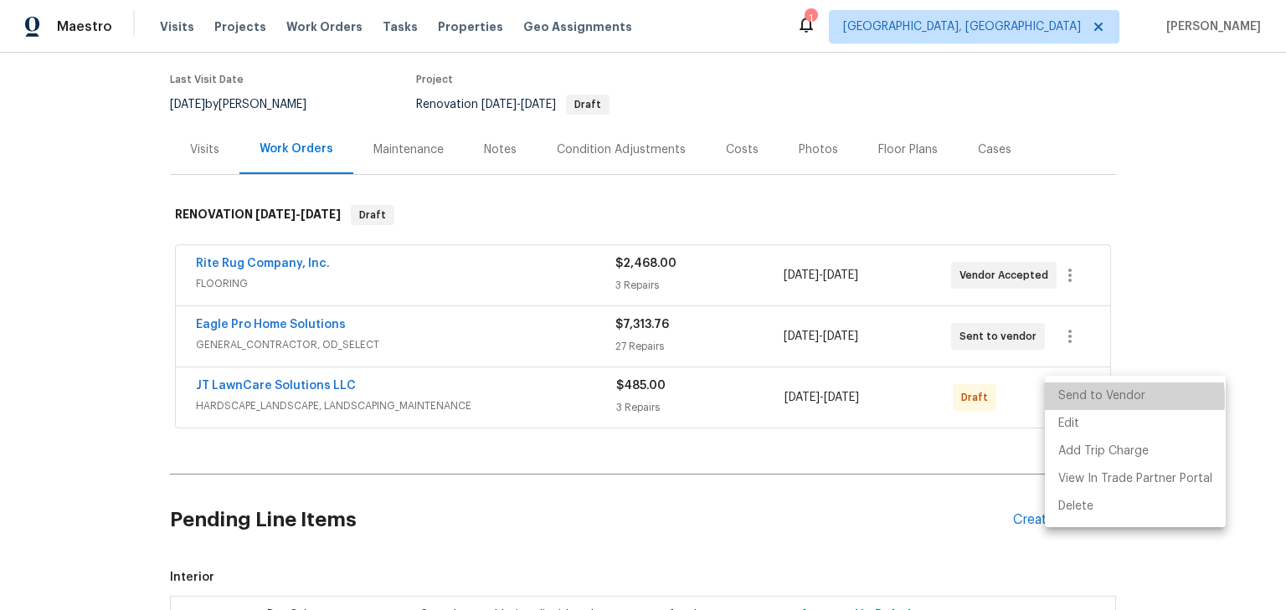
click at [1092, 399] on li "Send to Vendor" at bounding box center [1135, 397] width 181 height 28
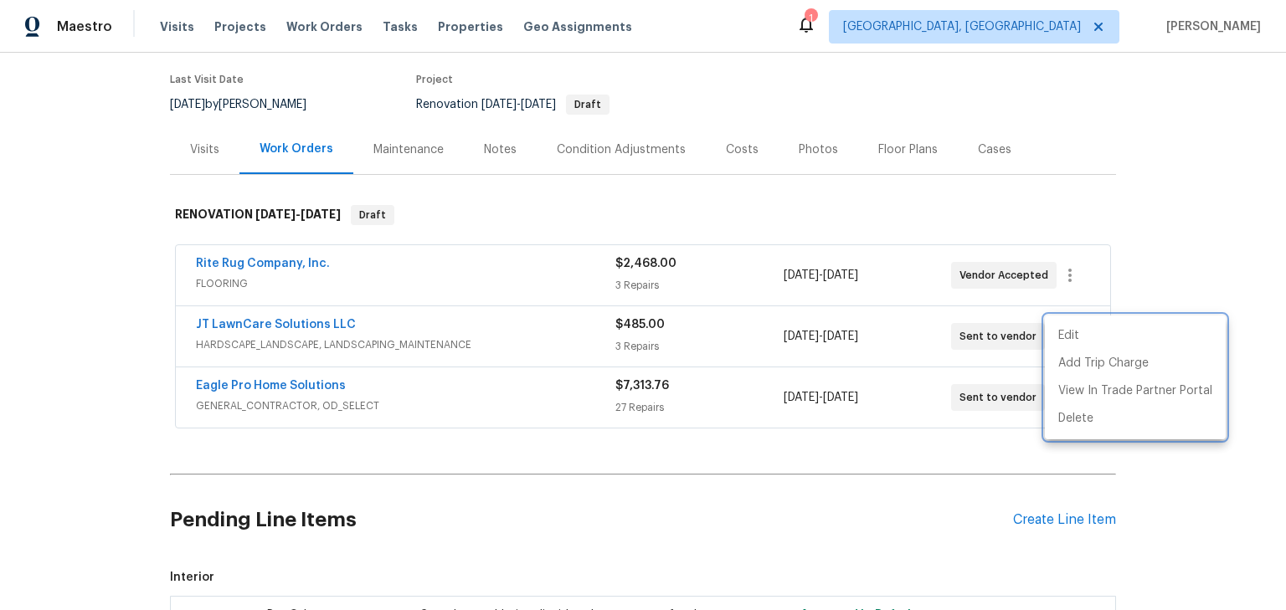
click at [913, 456] on div at bounding box center [643, 305] width 1286 height 610
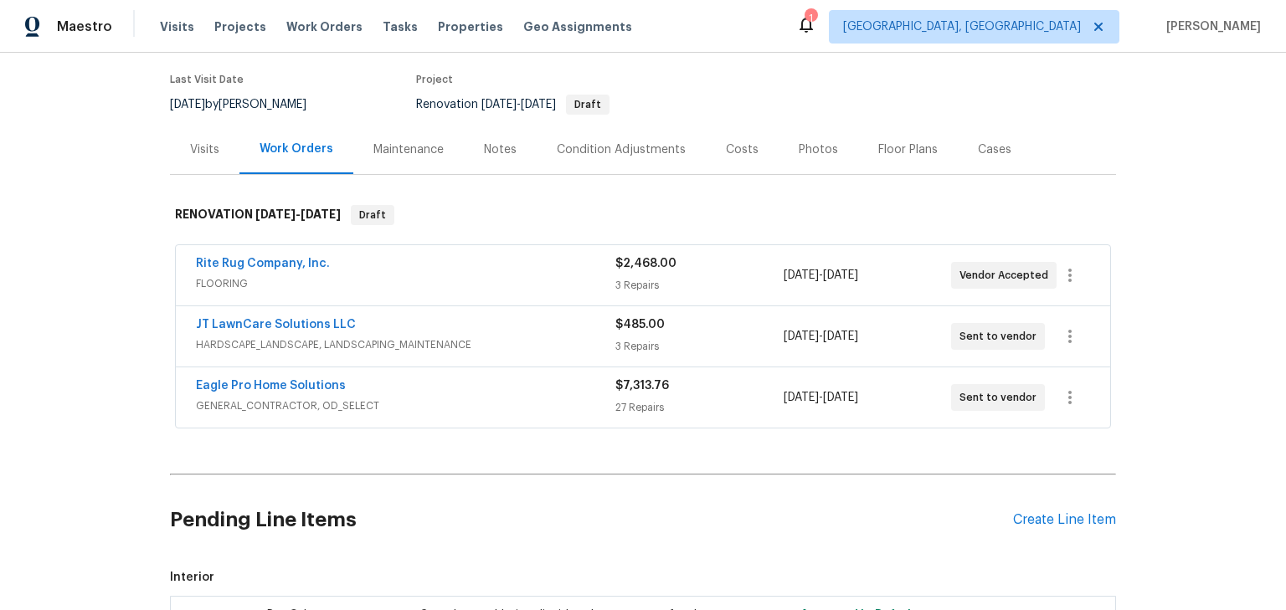
click at [1174, 280] on div "Back to all projects 695 Hennigans Grove Rd, Grove City, OH 43123 3 Beds | 2 1/…" at bounding box center [643, 332] width 1286 height 558
click at [988, 178] on div "Back to all projects 695 Hennigans Grove Rd, Grove City, OH 43123 3 Beds | 2 1/…" at bounding box center [643, 356] width 946 height 825
click at [308, 382] on link "Eagle Pro Home Solutions" at bounding box center [271, 386] width 150 height 12
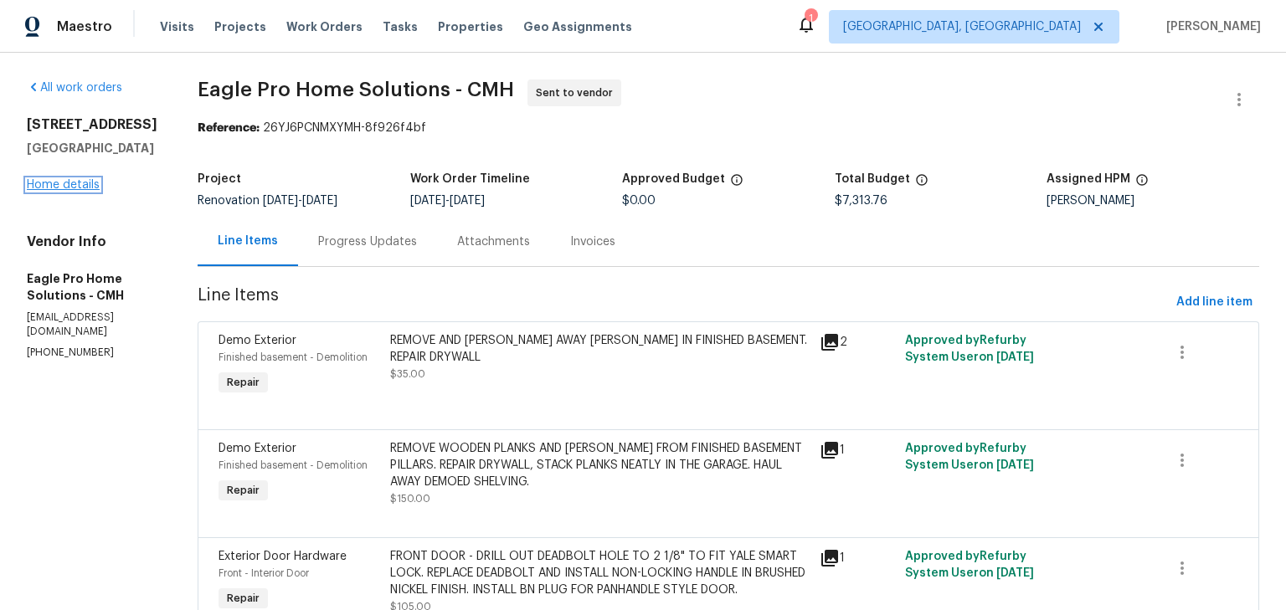
click at [90, 186] on link "Home details" at bounding box center [63, 185] width 73 height 12
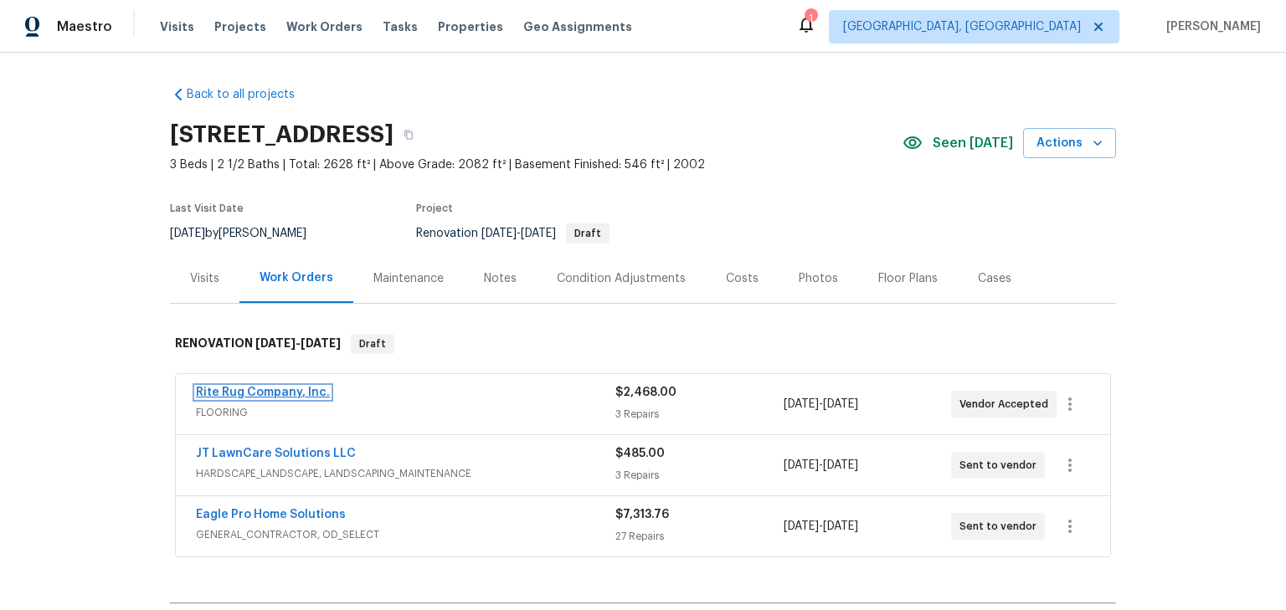
click at [215, 389] on link "Rite Rug Company, Inc." at bounding box center [263, 393] width 134 height 12
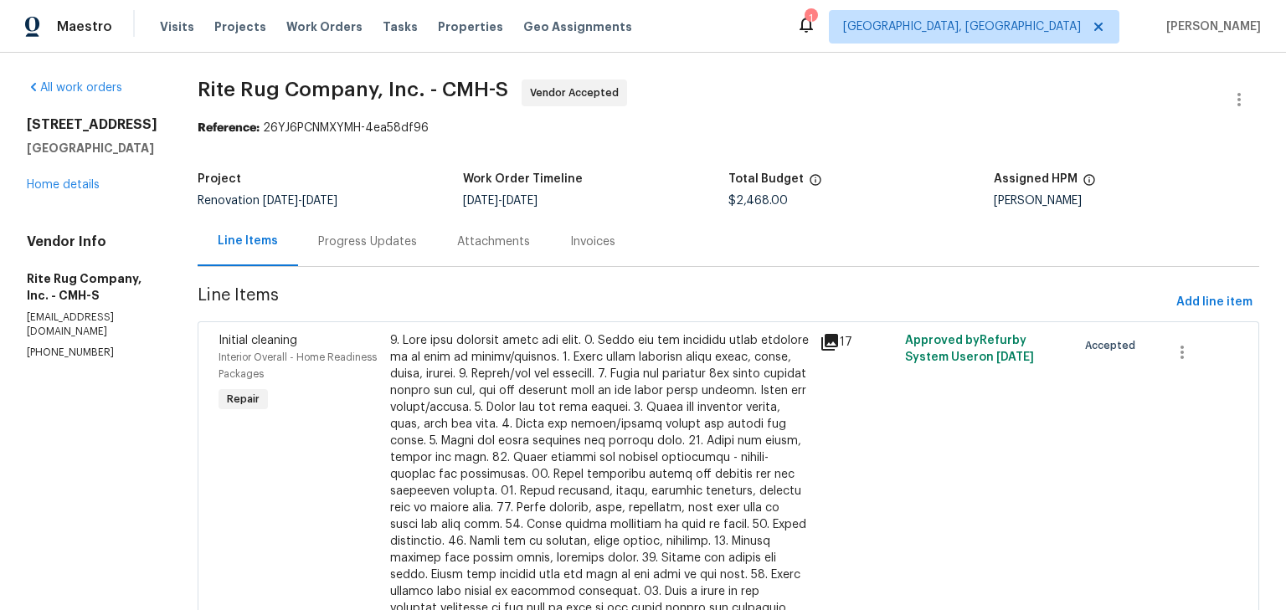
click at [366, 248] on div "Progress Updates" at bounding box center [367, 242] width 99 height 17
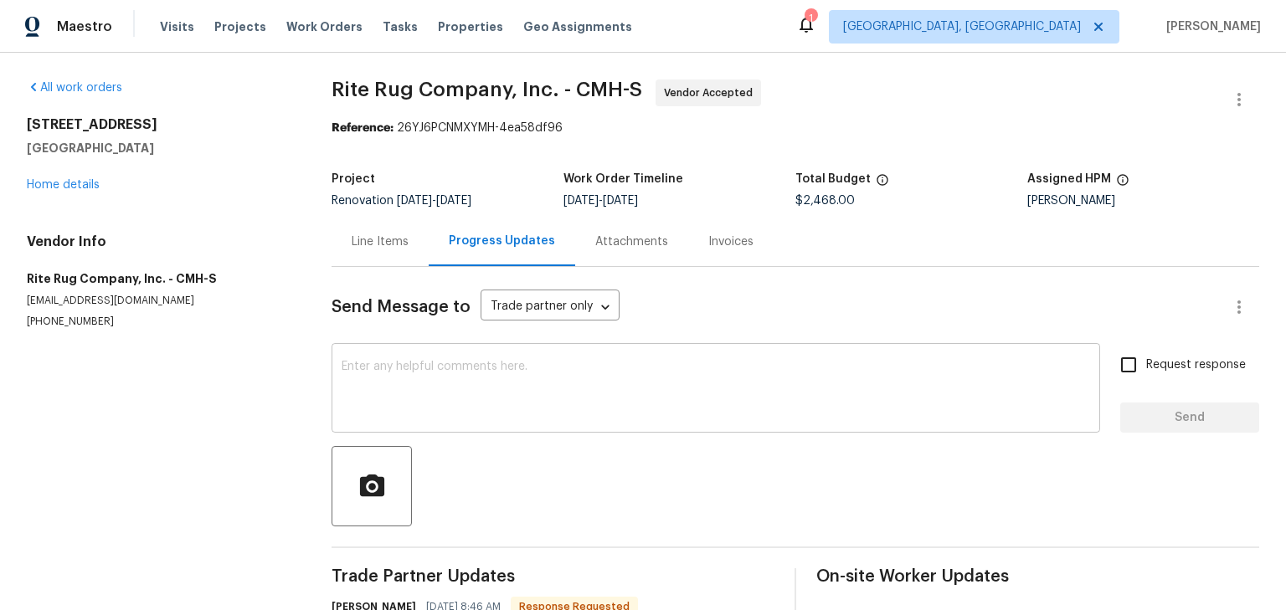
click at [445, 372] on textarea at bounding box center [716, 390] width 749 height 59
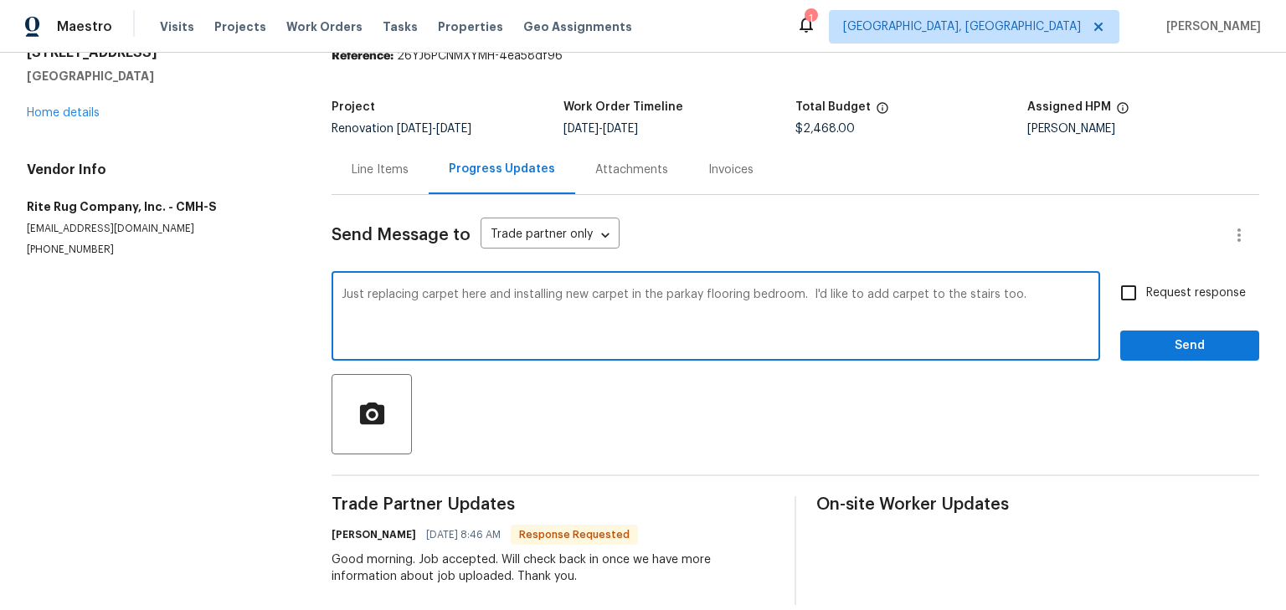
scroll to position [104, 0]
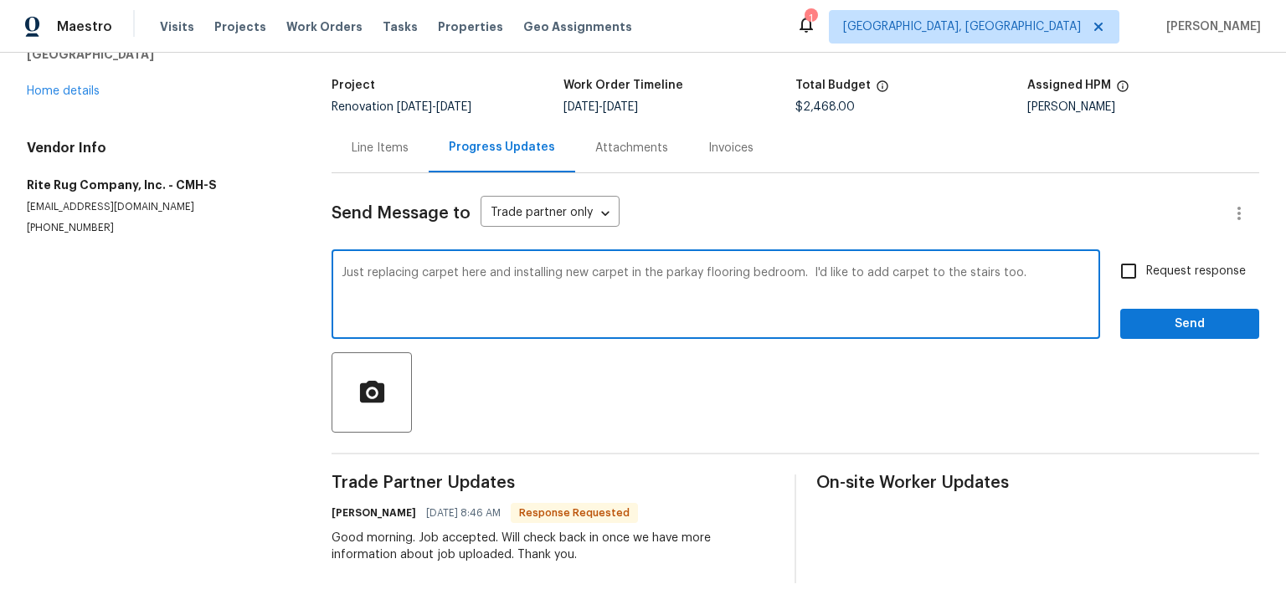
type textarea "Just replacing carpet here and installing new carpet in the parkay flooring bed…"
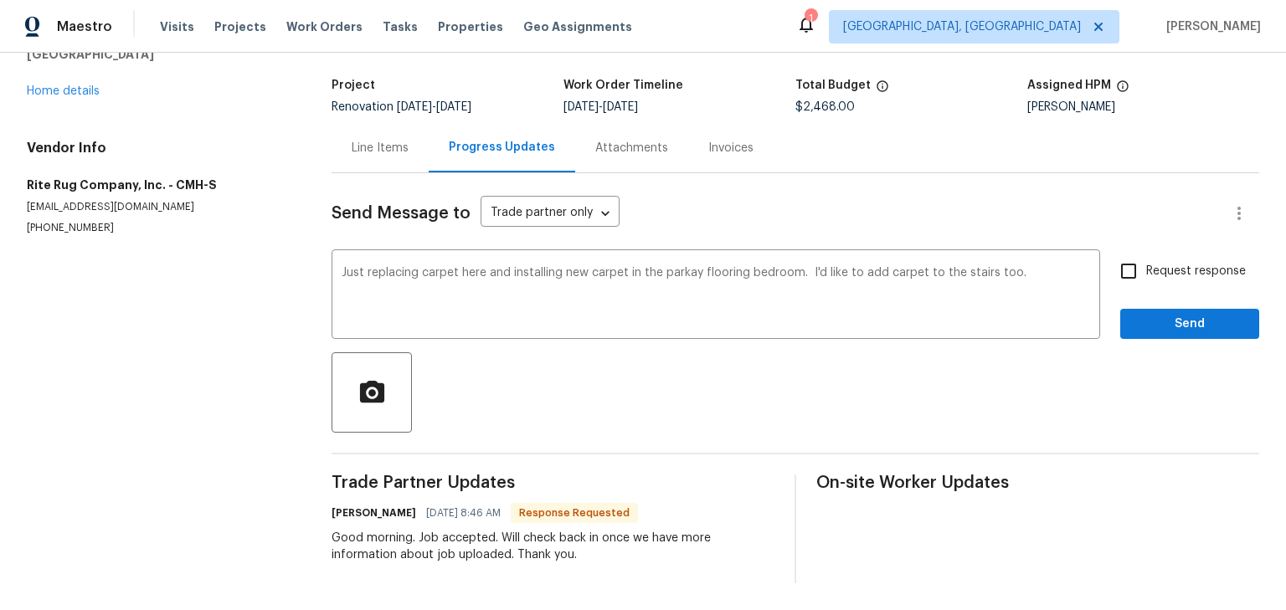
click at [1146, 263] on span "Request response" at bounding box center [1196, 272] width 100 height 18
click at [1143, 255] on input "Request response" at bounding box center [1128, 271] width 35 height 35
checkbox input "true"
click at [1156, 315] on span "Send" at bounding box center [1190, 324] width 112 height 21
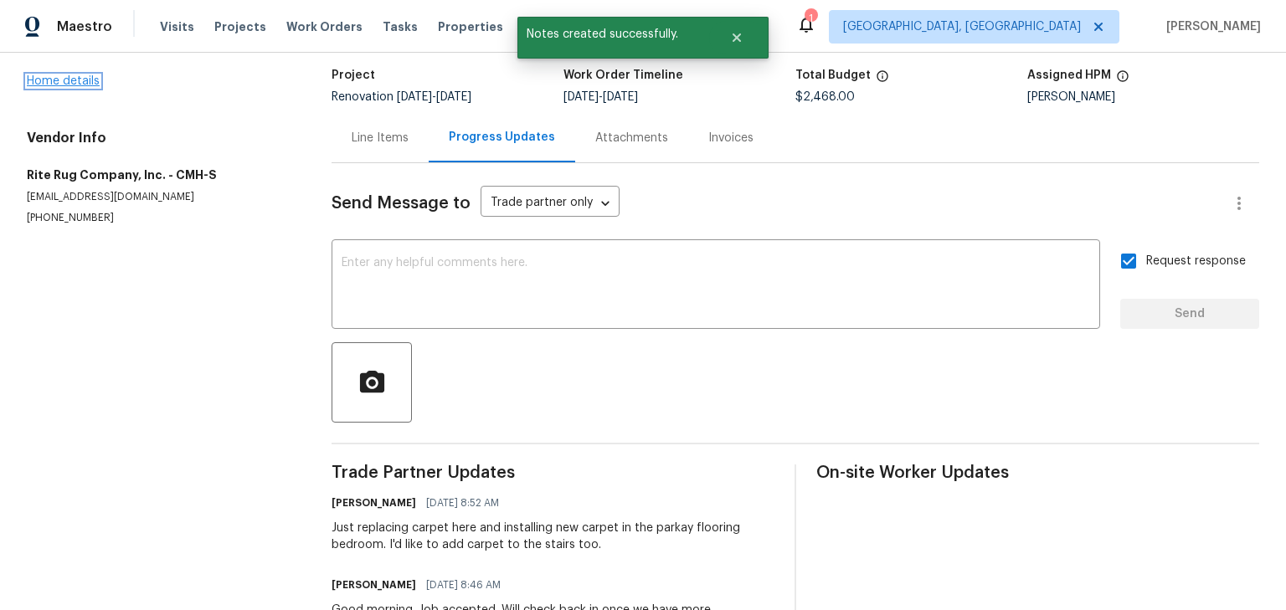
click at [42, 80] on link "Home details" at bounding box center [63, 81] width 73 height 12
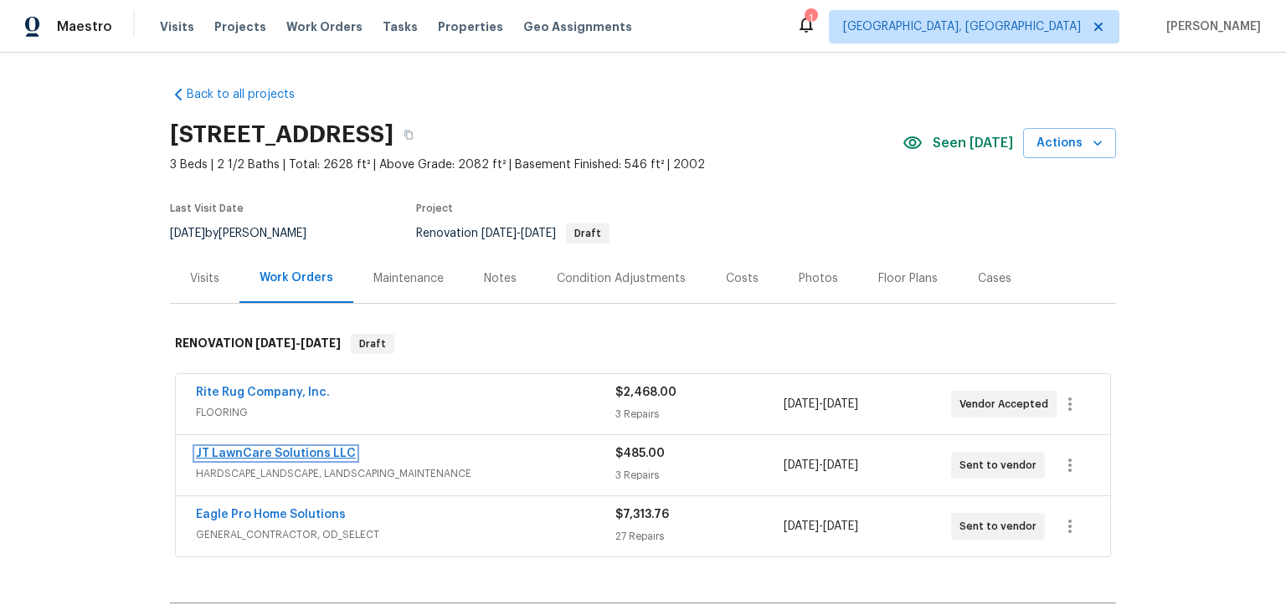
click at [299, 450] on link "JT LawnCare Solutions LLC" at bounding box center [276, 454] width 160 height 12
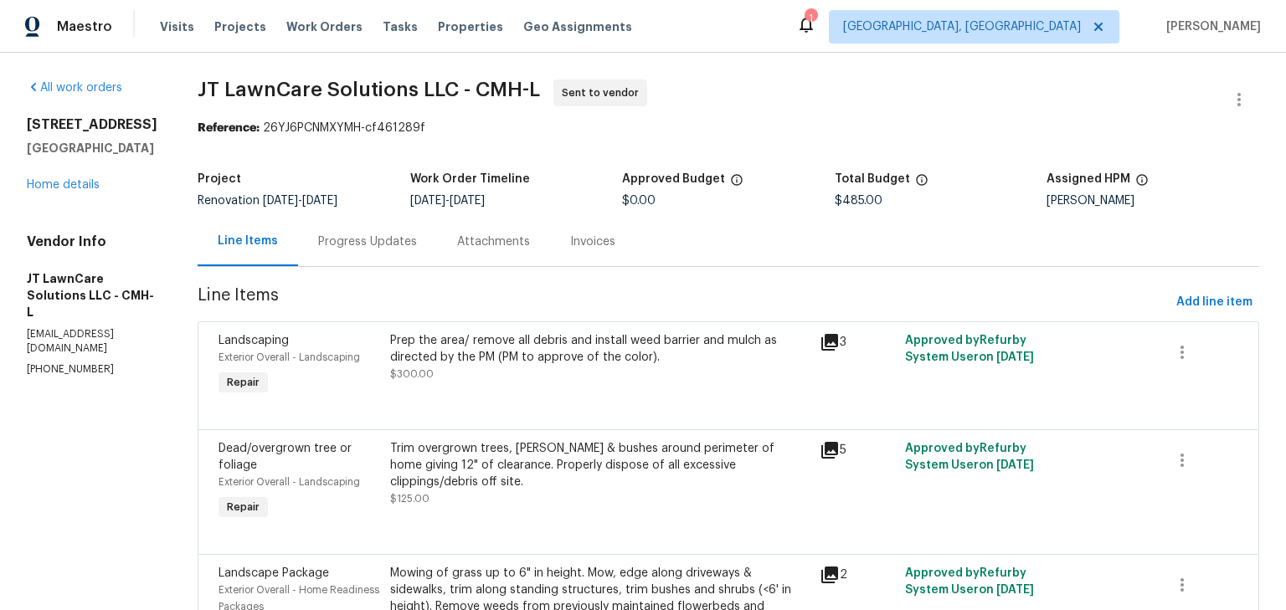
click at [388, 248] on div "Progress Updates" at bounding box center [367, 242] width 99 height 17
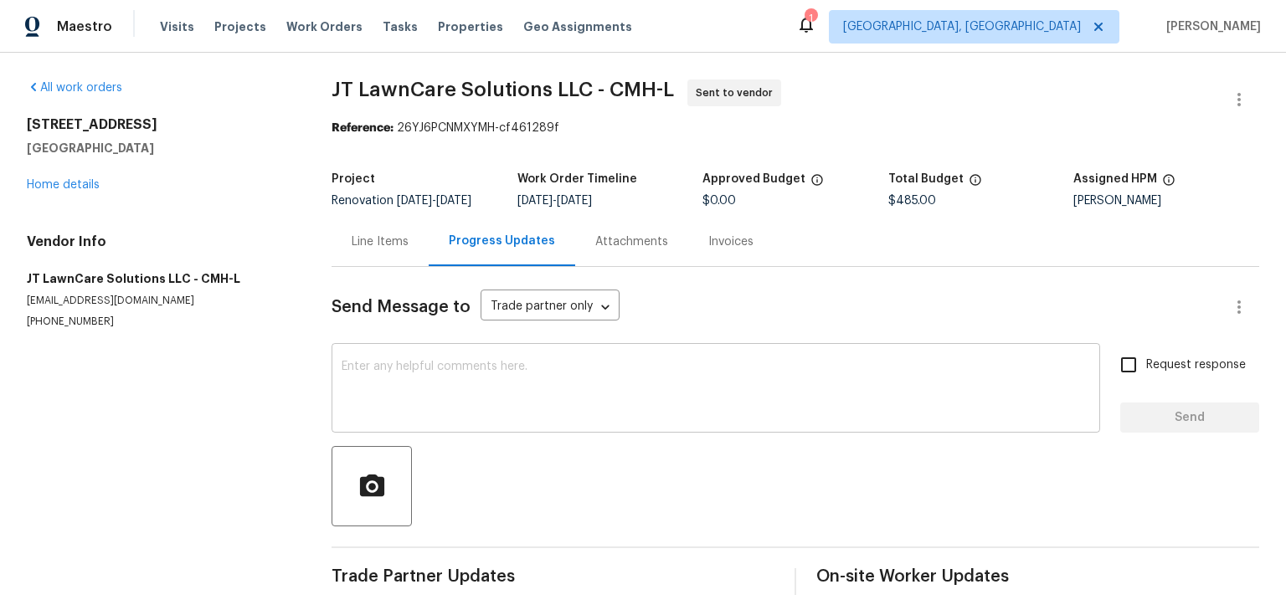
click at [489, 387] on textarea at bounding box center [716, 390] width 749 height 59
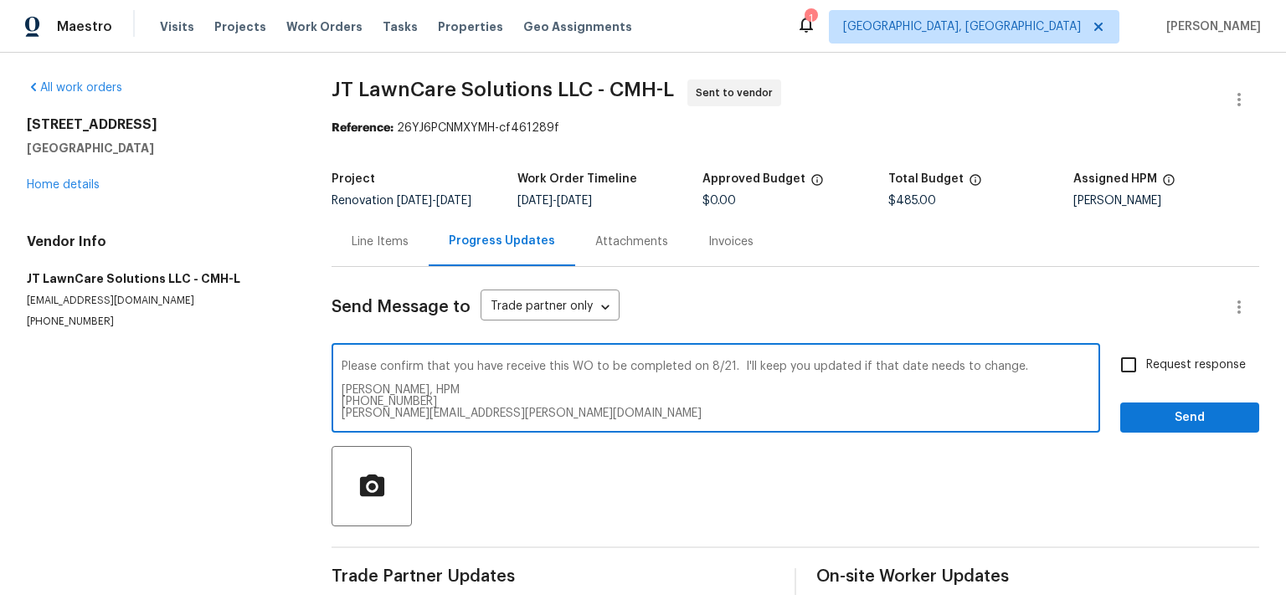
type textarea "Please confirm that you have receive this WO to be completed on 8/21. I'll keep…"
click at [1147, 374] on span "Request response" at bounding box center [1196, 366] width 100 height 18
click at [1146, 376] on input "Request response" at bounding box center [1128, 365] width 35 height 35
checkbox input "true"
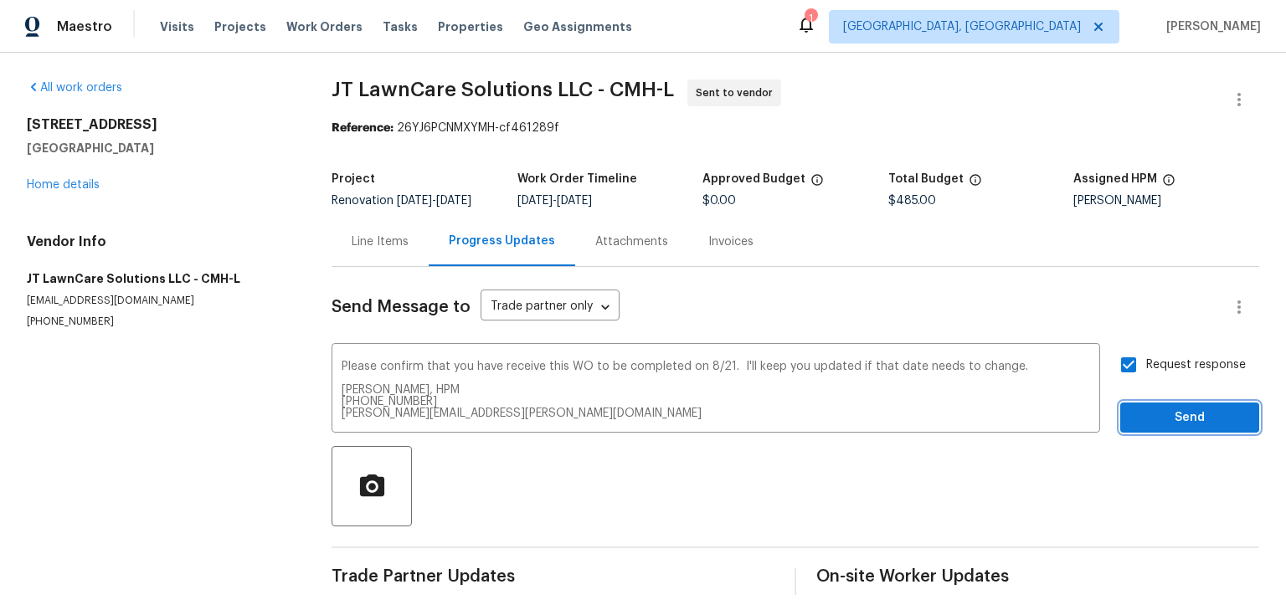
click at [1157, 429] on span "Send" at bounding box center [1190, 418] width 112 height 21
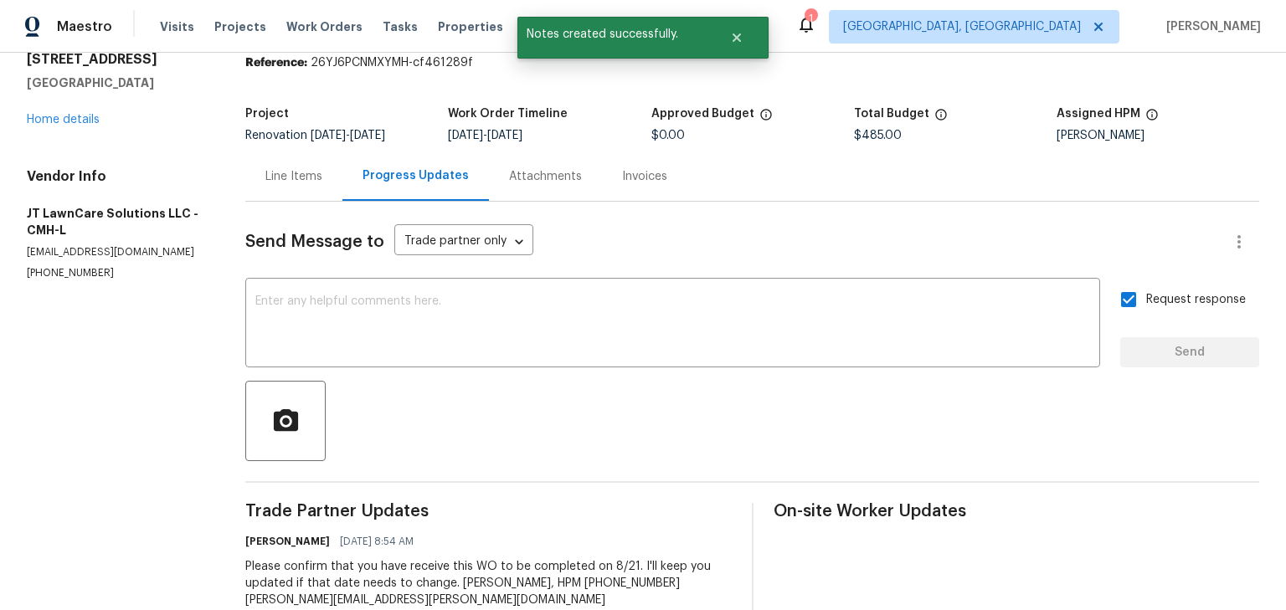
scroll to position [121, 0]
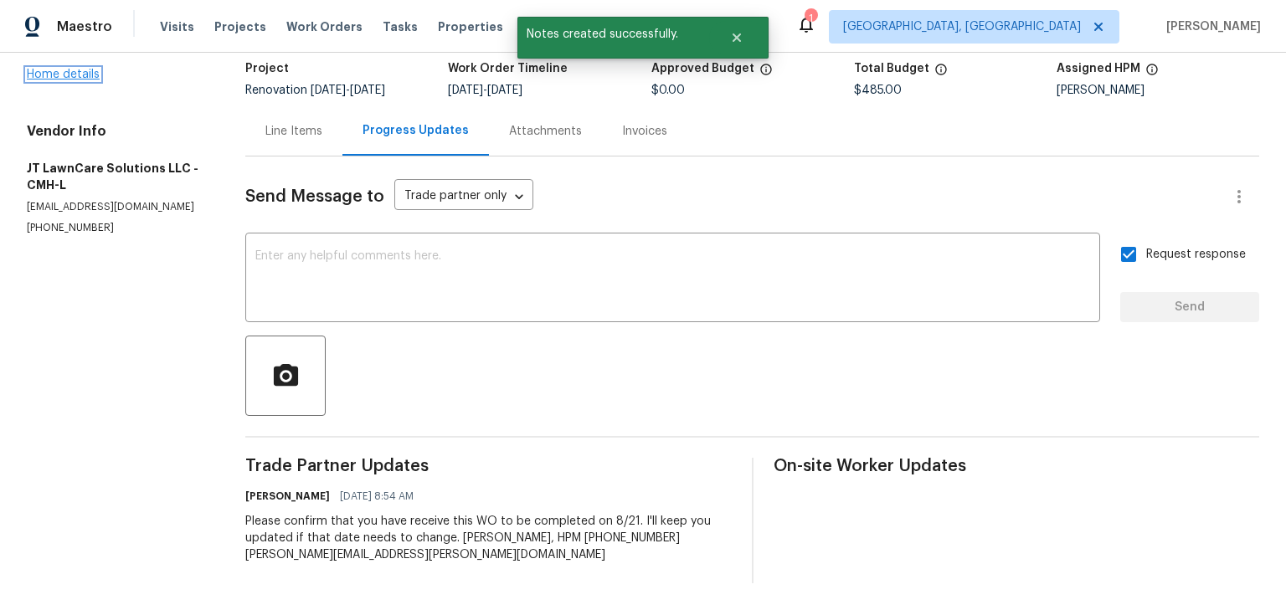
click at [75, 69] on link "Home details" at bounding box center [63, 75] width 73 height 12
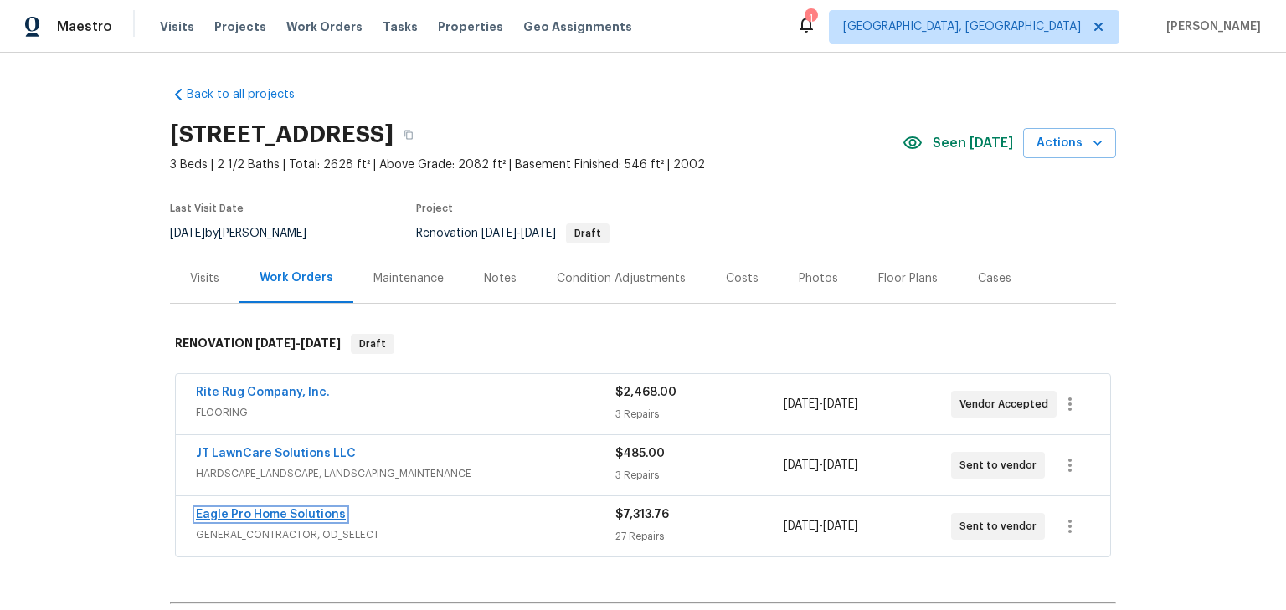
click at [289, 512] on link "Eagle Pro Home Solutions" at bounding box center [271, 515] width 150 height 12
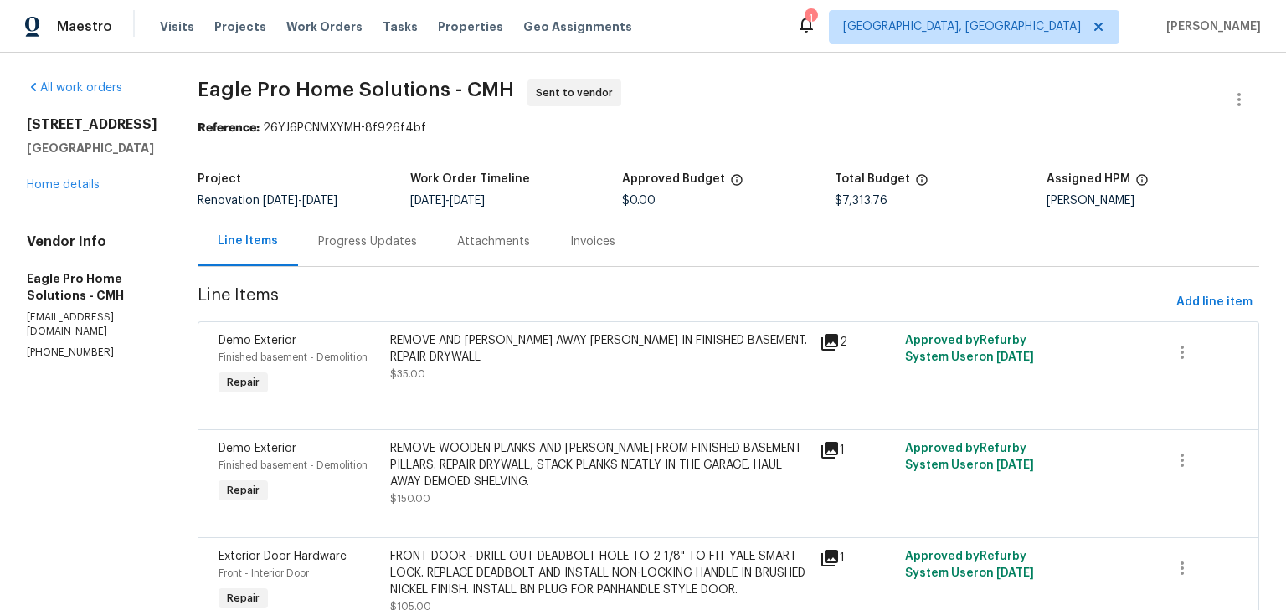
click at [396, 248] on div "Progress Updates" at bounding box center [367, 242] width 99 height 17
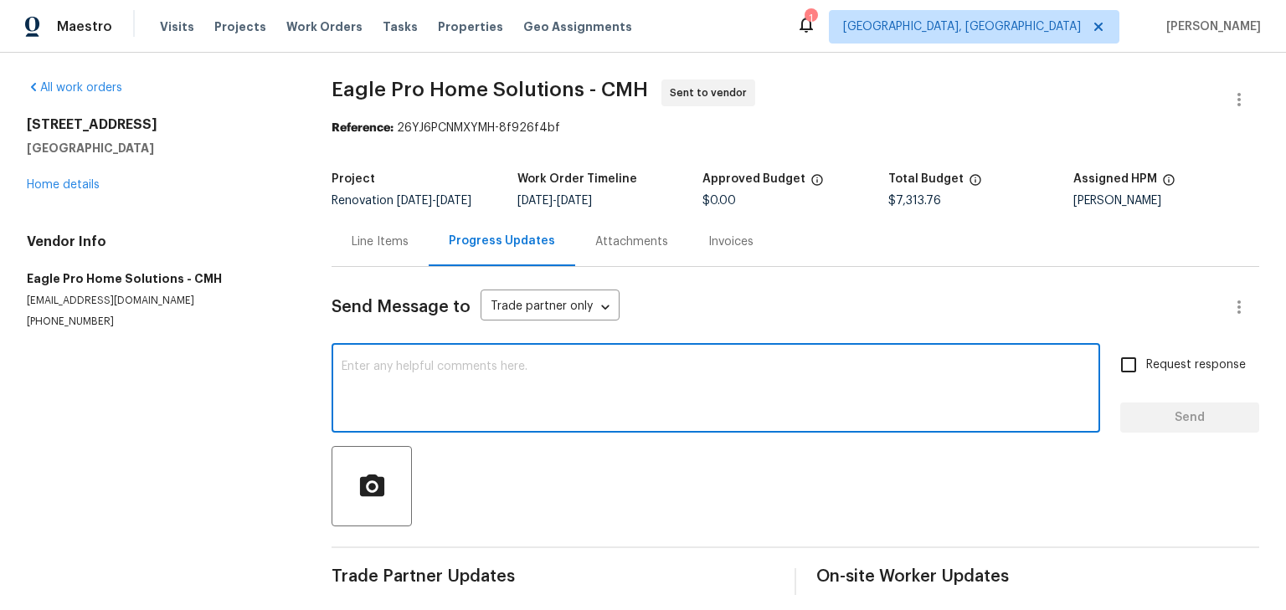
click at [507, 394] on textarea at bounding box center [716, 390] width 749 height 59
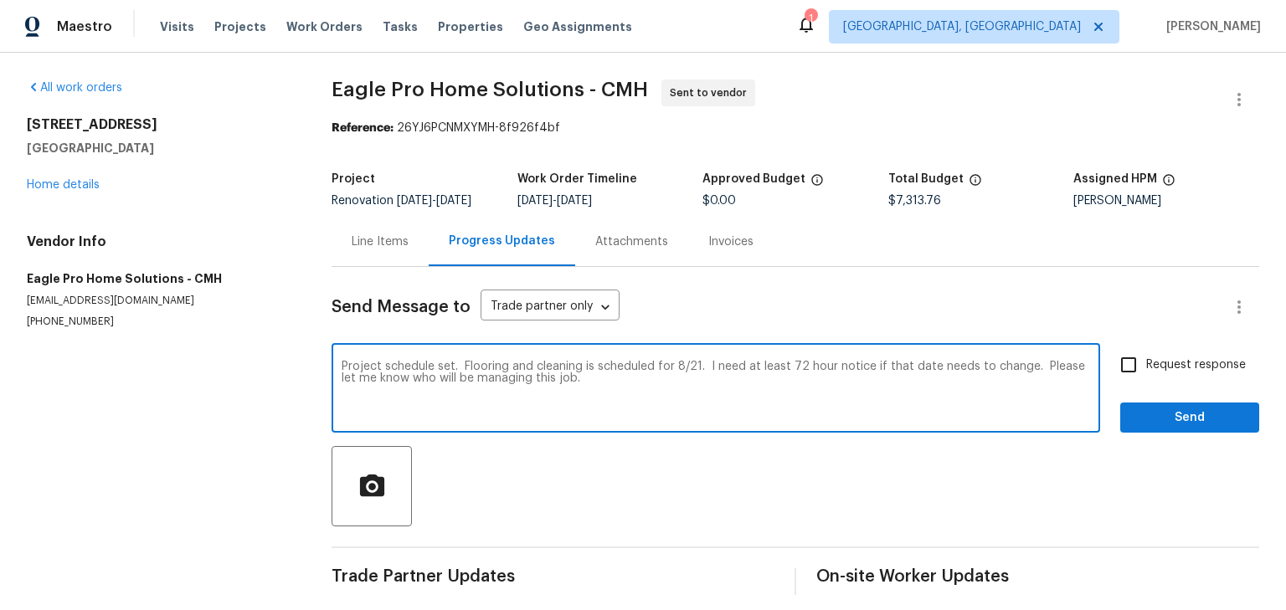
click at [435, 386] on textarea "Project schedule set. Flooring and cleaning is scheduled for 8/21. I need at le…" at bounding box center [716, 390] width 749 height 59
type textarea "Project schedule set. Flooring and cleaning is scheduled for 8/21. I need at le…"
click at [1206, 374] on span "Request response" at bounding box center [1196, 366] width 100 height 18
click at [1146, 382] on input "Request response" at bounding box center [1128, 365] width 35 height 35
checkbox input "true"
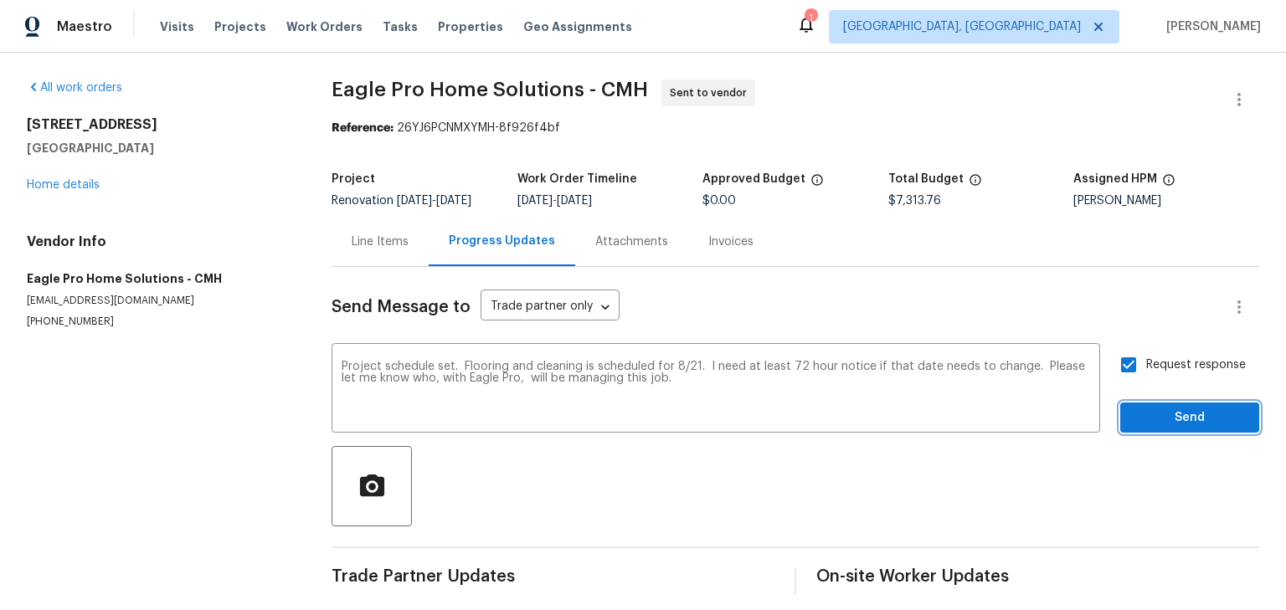
click at [1202, 424] on span "Send" at bounding box center [1190, 418] width 112 height 21
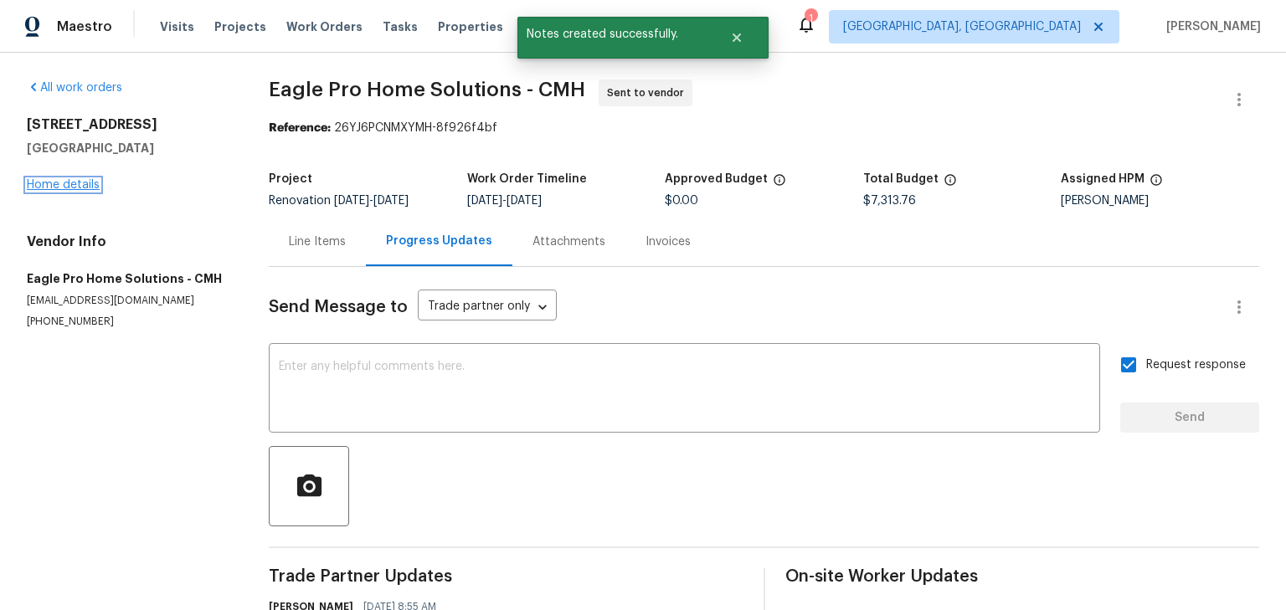
click at [53, 189] on link "Home details" at bounding box center [63, 185] width 73 height 12
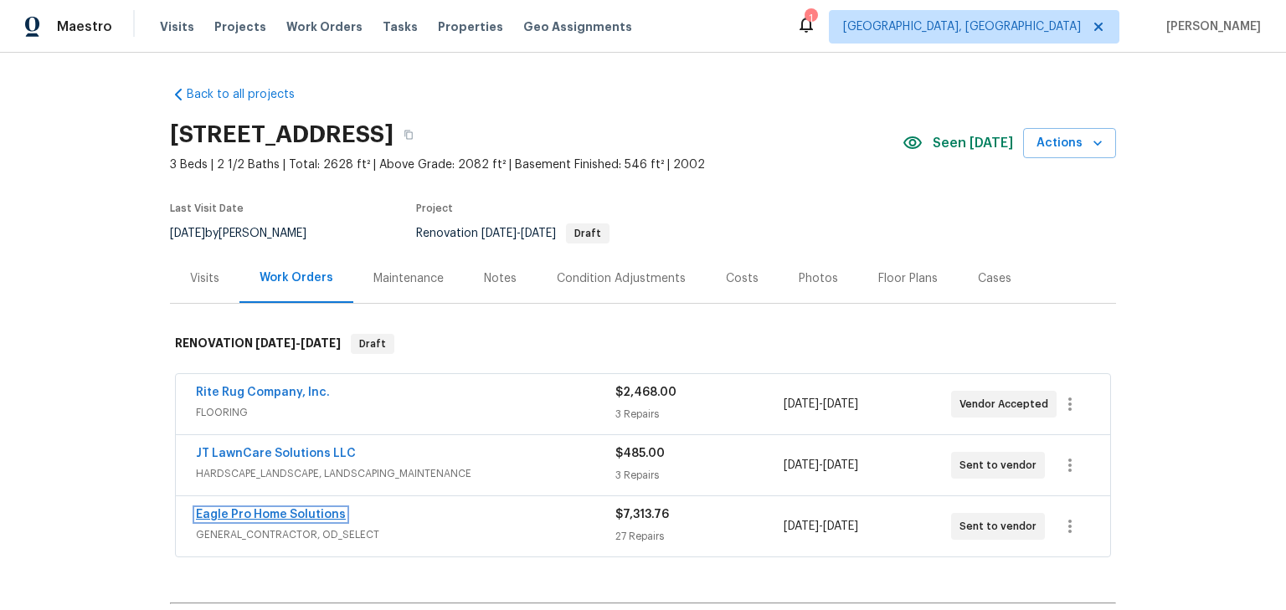
click at [278, 512] on link "Eagle Pro Home Solutions" at bounding box center [271, 515] width 150 height 12
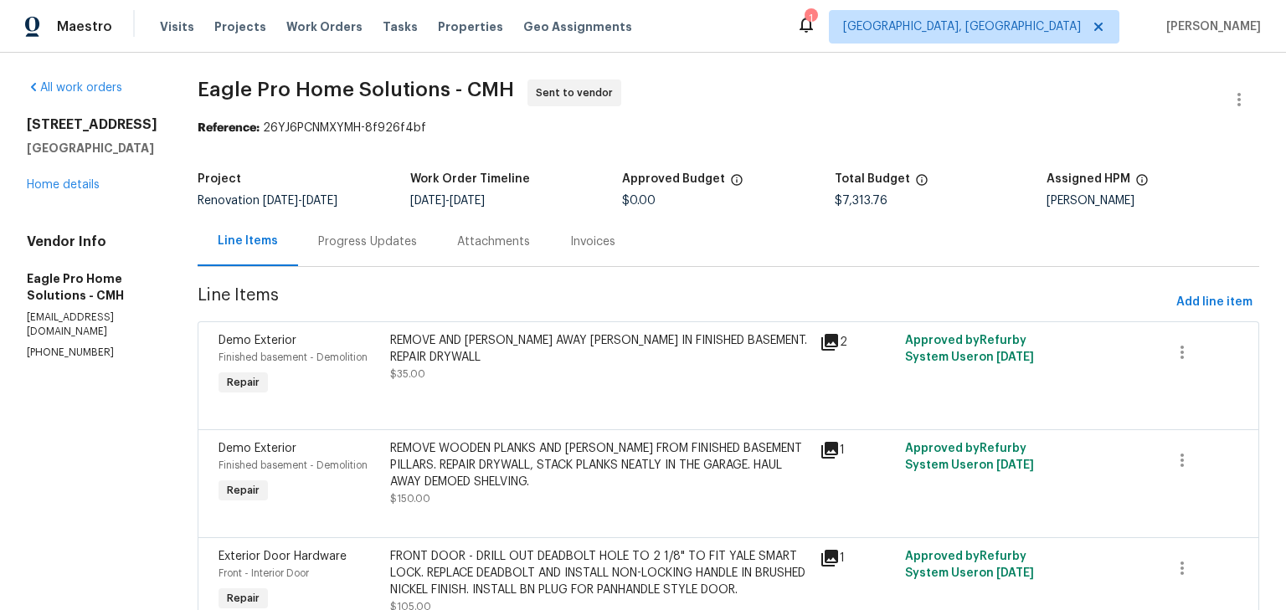
click at [417, 247] on div "Progress Updates" at bounding box center [367, 242] width 99 height 17
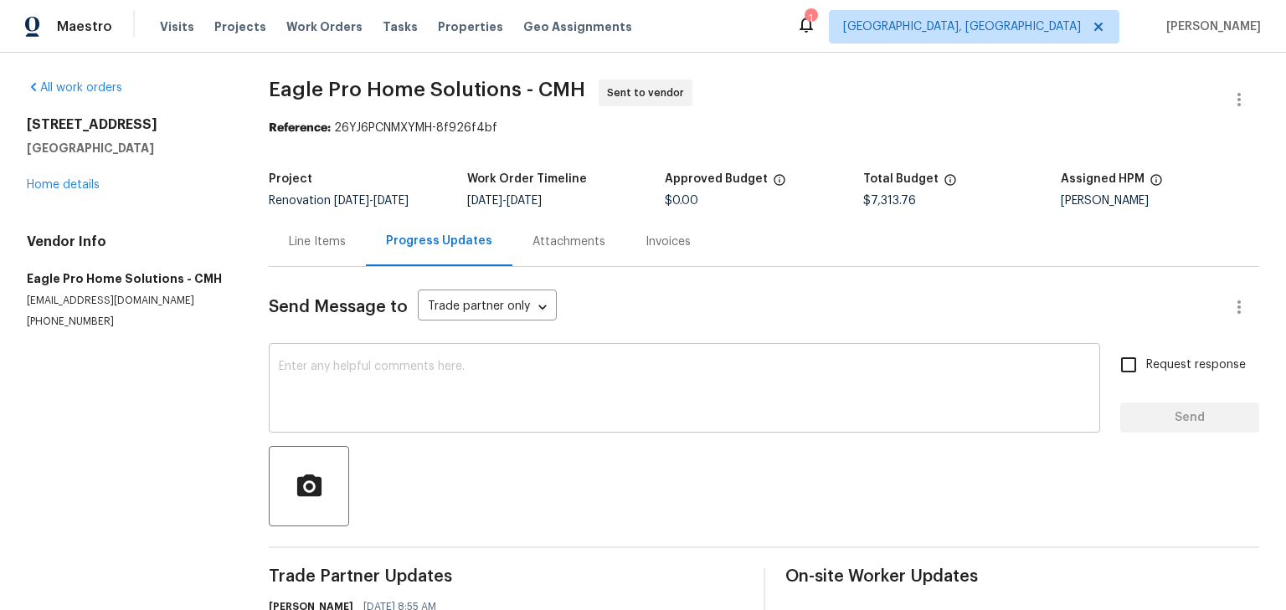
click at [445, 375] on textarea at bounding box center [684, 390] width 811 height 59
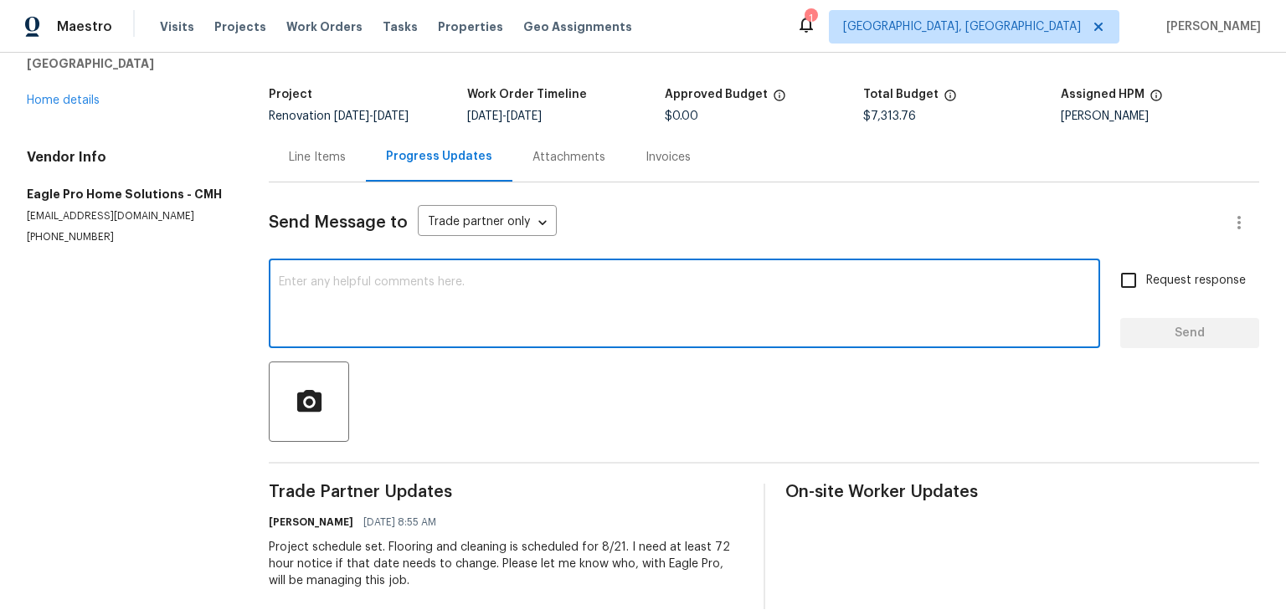
scroll to position [121, 0]
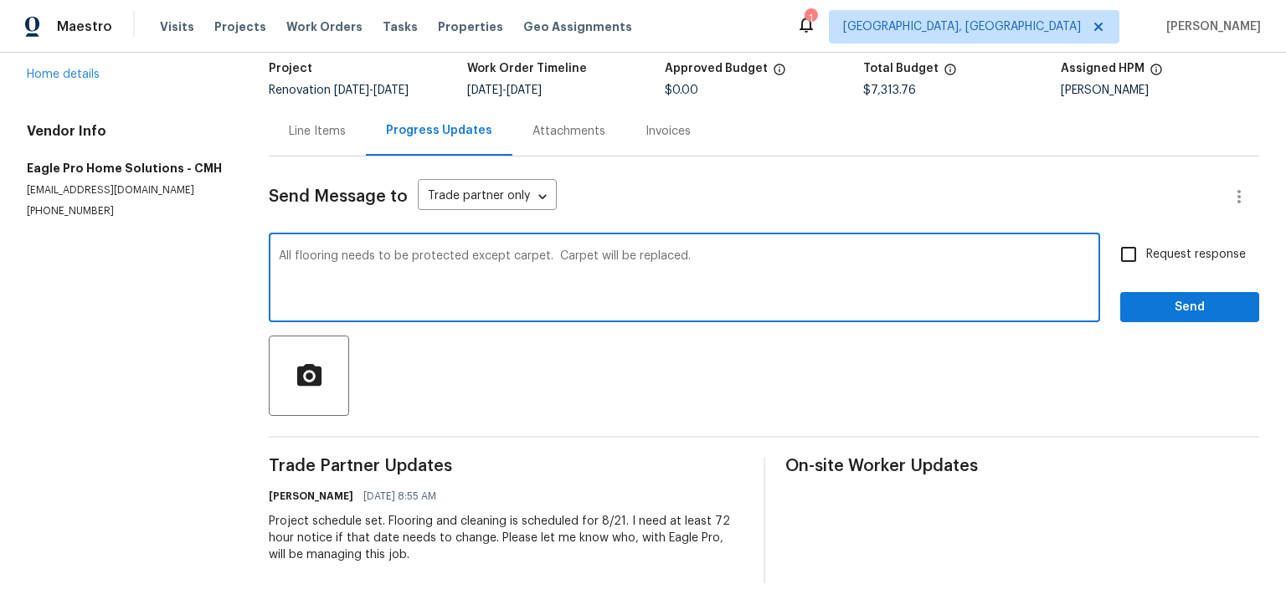
drag, startPoint x: 452, startPoint y: 284, endPoint x: 538, endPoint y: 289, distance: 85.6
type textarea "All flooring needs to be protected except carpet. Carpet will be replaced."
drag, startPoint x: 538, startPoint y: 289, endPoint x: 903, endPoint y: 314, distance: 365.9
click at [903, 314] on div "Send Message to Trade partner only Trade partner only ​ All flooring needs to b…" at bounding box center [764, 370] width 991 height 427
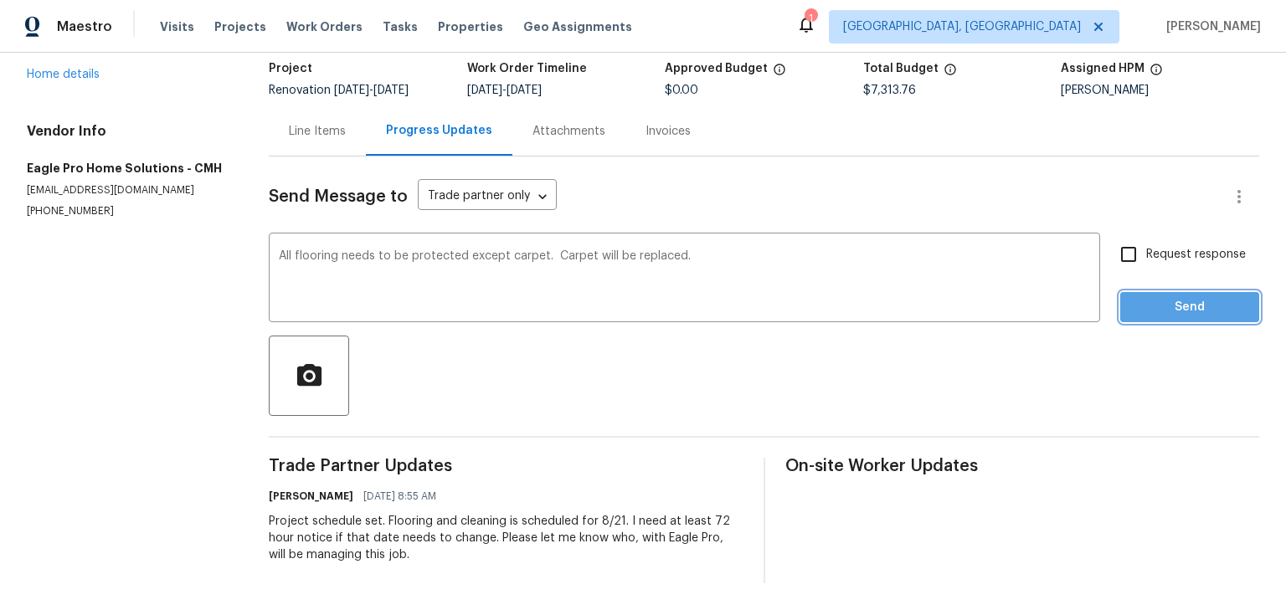
click at [1146, 307] on button "Send" at bounding box center [1189, 307] width 139 height 31
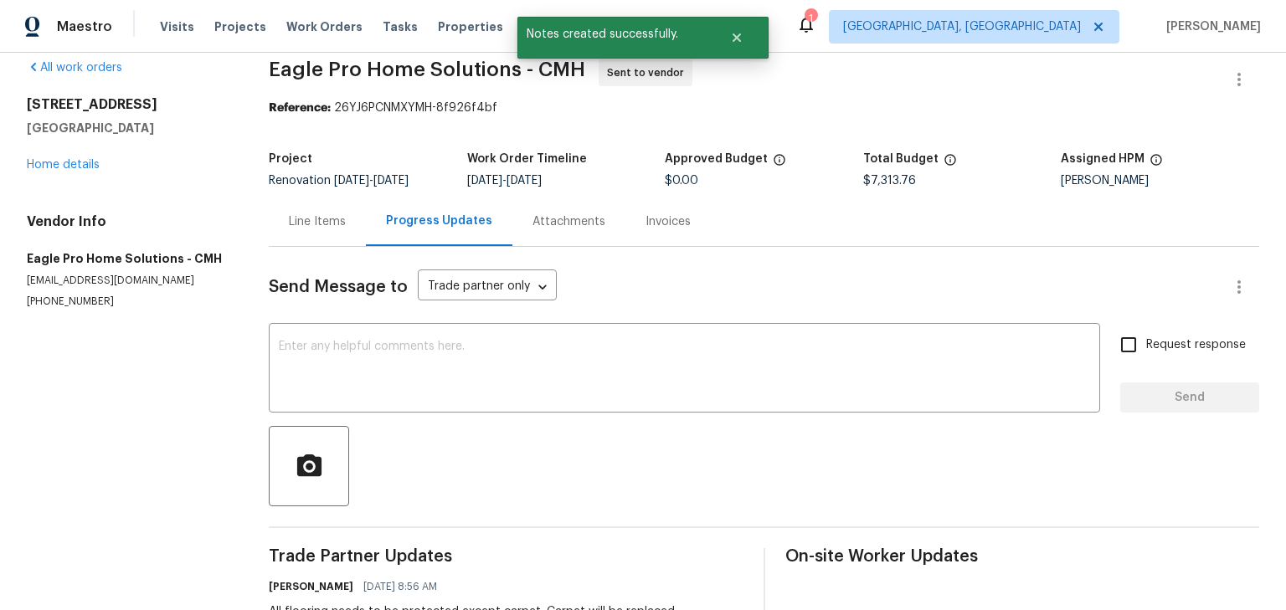
scroll to position [0, 0]
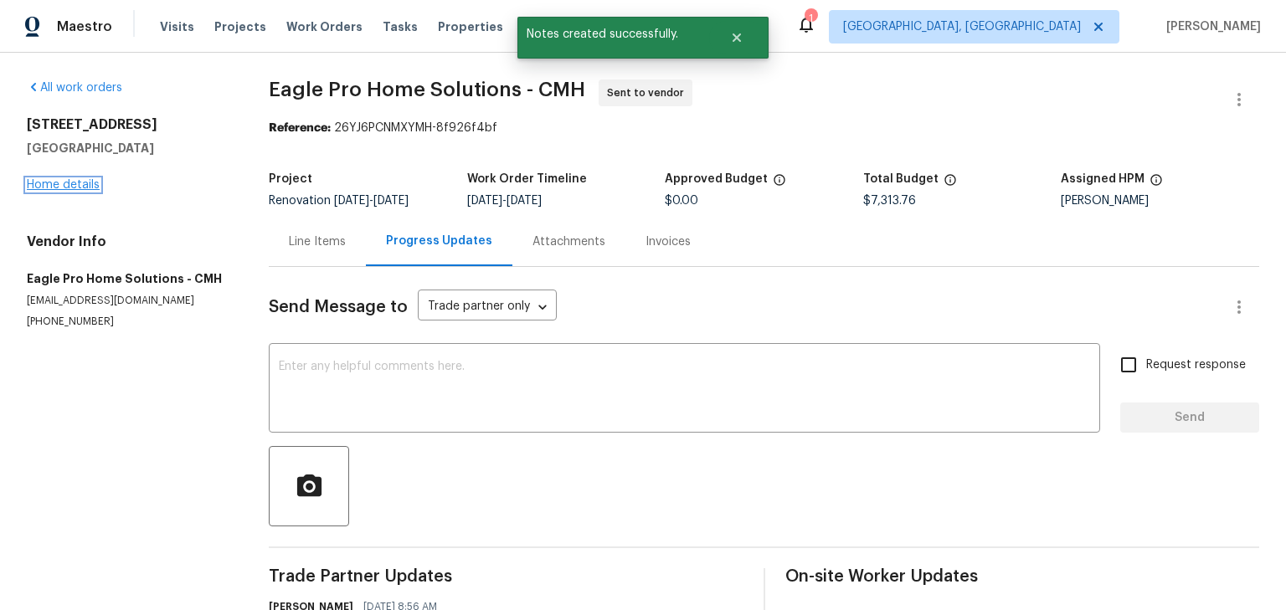
click at [84, 181] on link "Home details" at bounding box center [63, 185] width 73 height 12
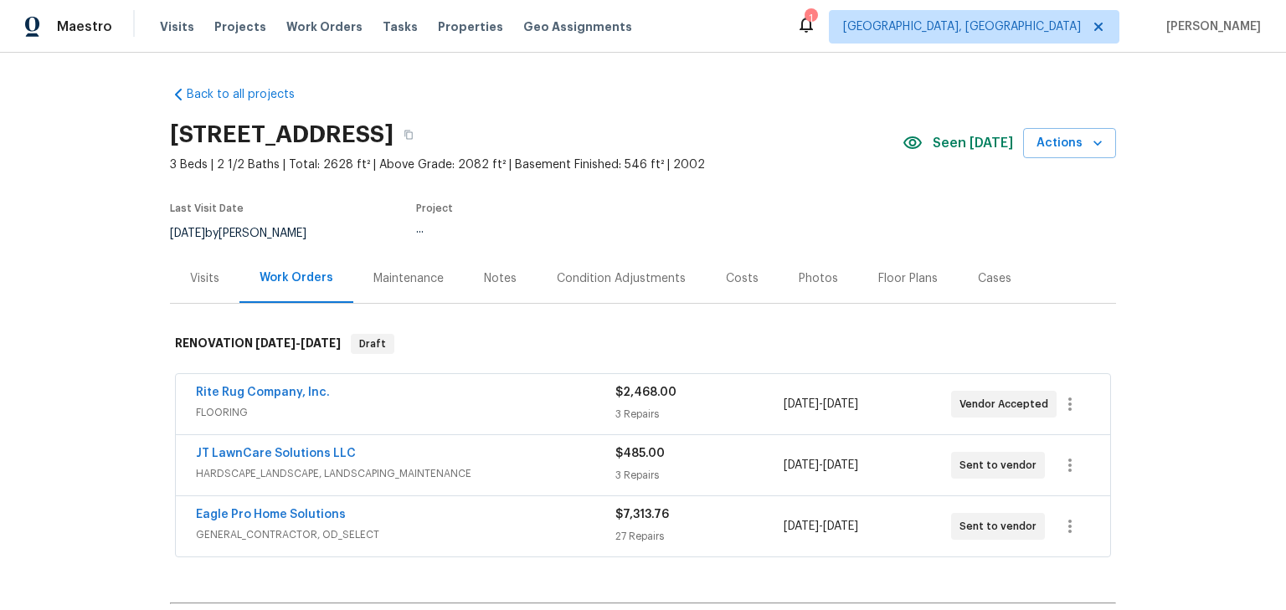
click at [734, 281] on div "Costs" at bounding box center [742, 278] width 33 height 17
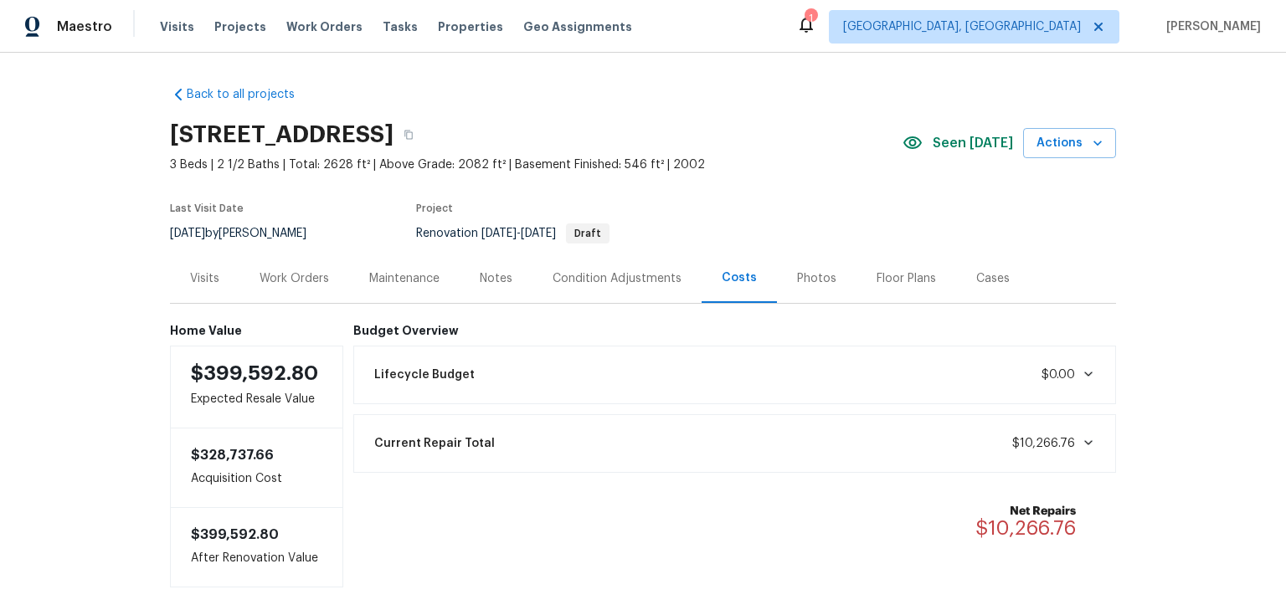
click at [296, 278] on div "Work Orders" at bounding box center [295, 278] width 70 height 17
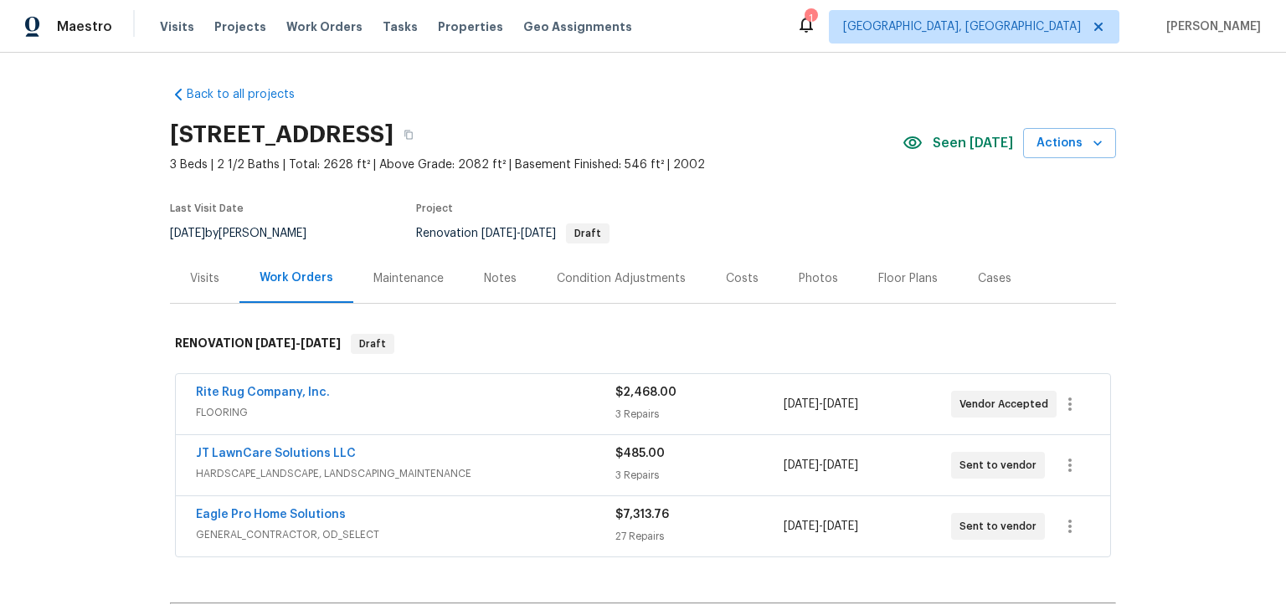
click at [745, 279] on div "Costs" at bounding box center [742, 278] width 73 height 49
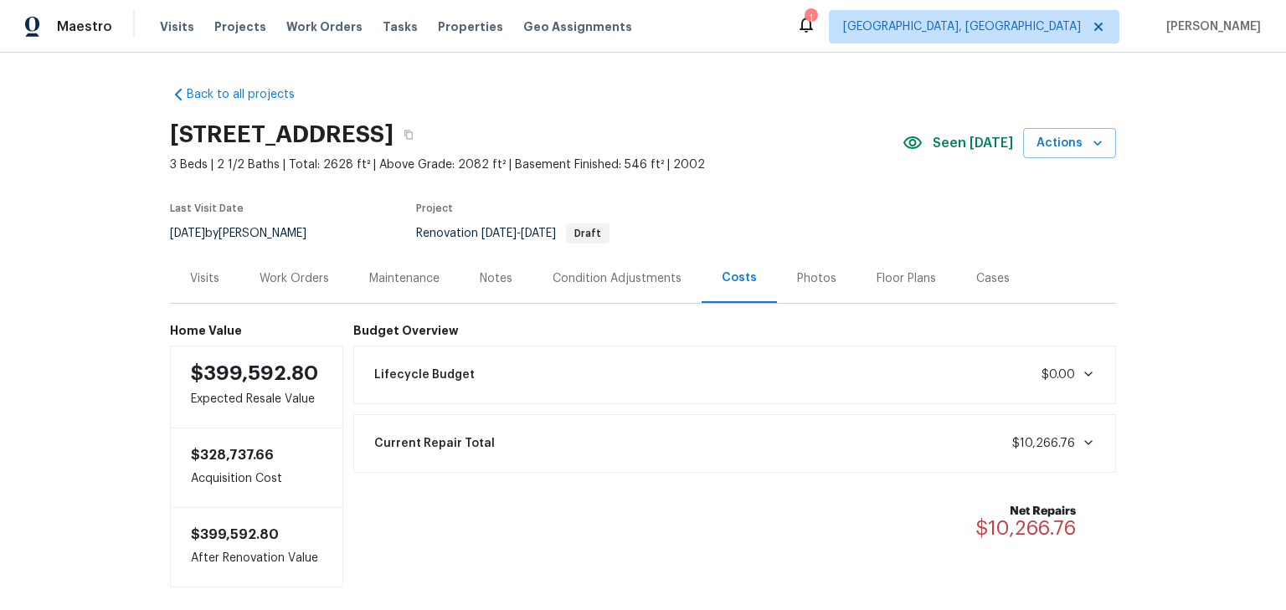
click at [480, 283] on div "Notes" at bounding box center [496, 278] width 33 height 17
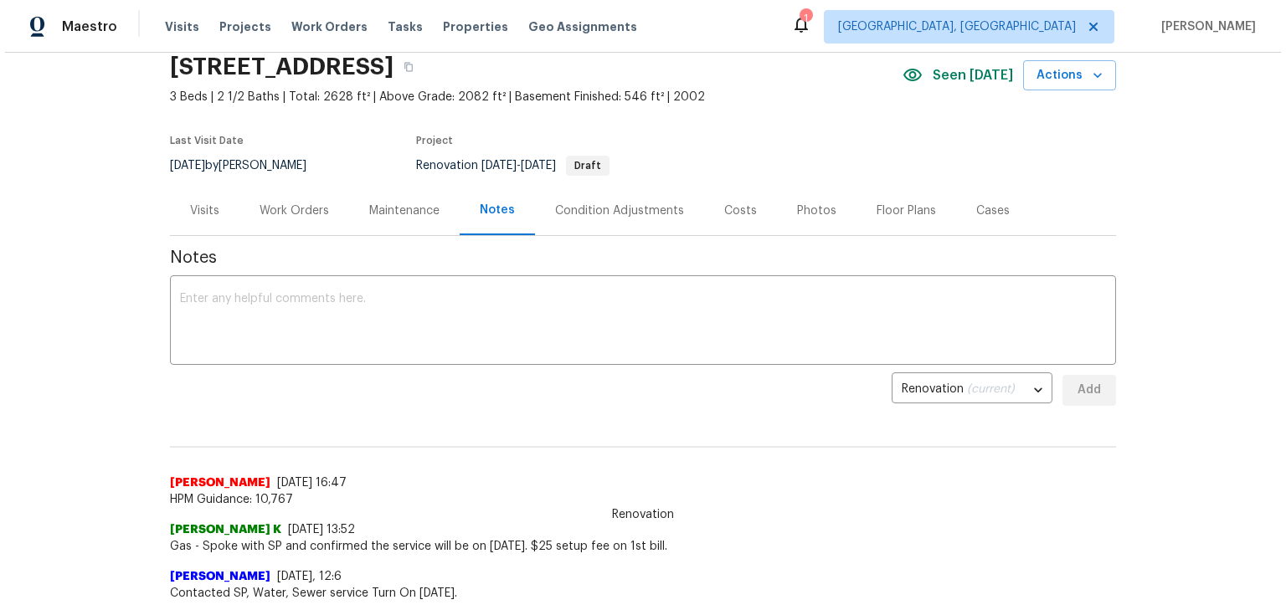
scroll to position [67, 0]
click at [283, 203] on div "Work Orders" at bounding box center [290, 211] width 70 height 17
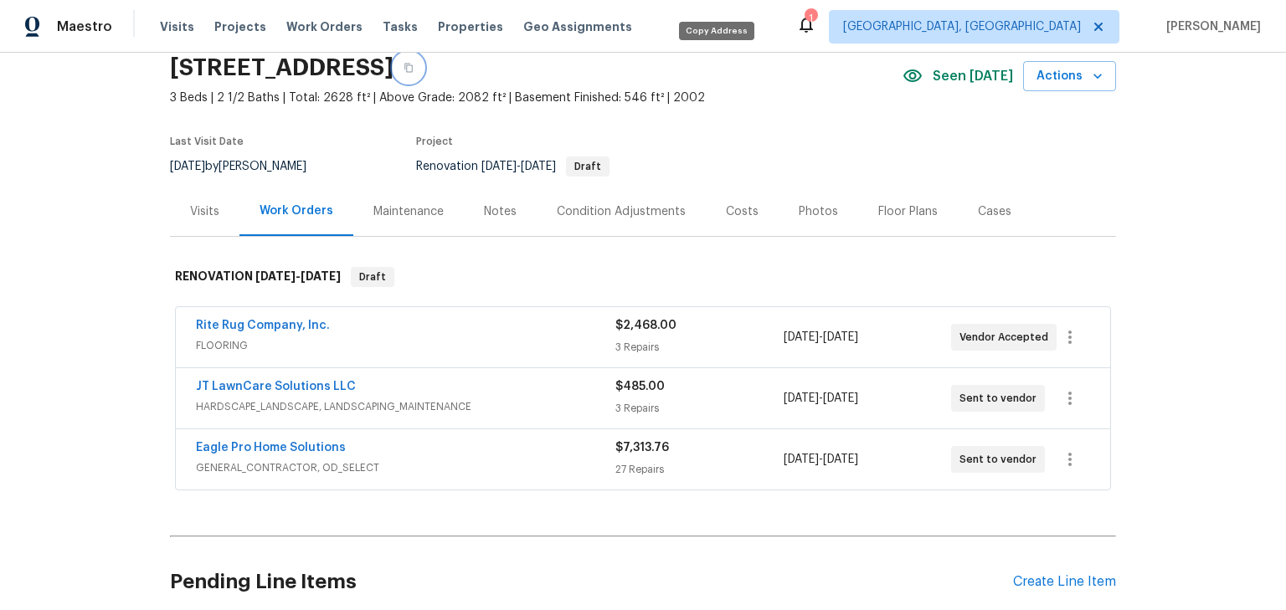
click at [414, 65] on icon "button" at bounding box center [409, 68] width 10 height 10
click at [306, 446] on link "Eagle Pro Home Solutions" at bounding box center [271, 448] width 150 height 12
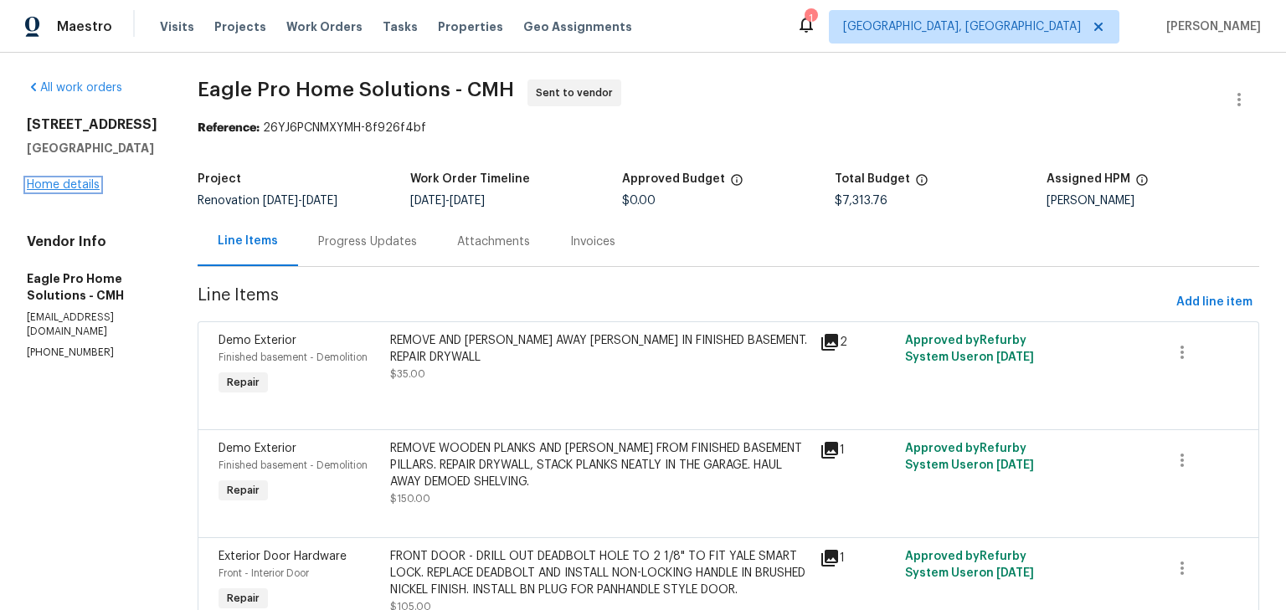
click at [66, 184] on link "Home details" at bounding box center [63, 185] width 73 height 12
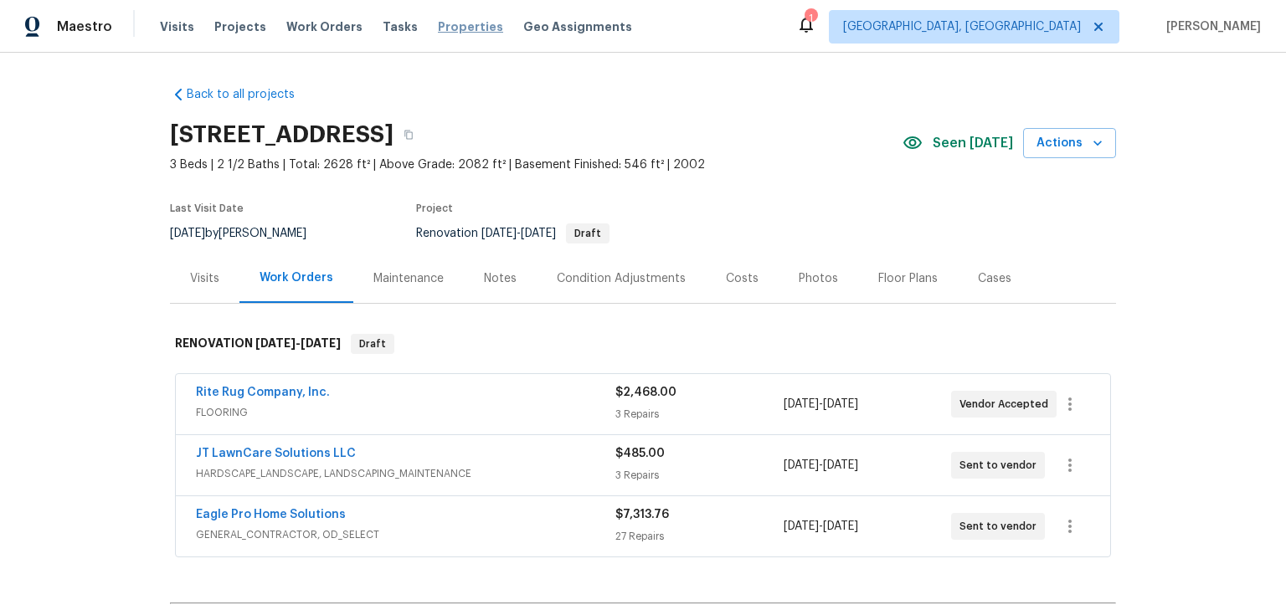
click at [438, 26] on span "Properties" at bounding box center [470, 26] width 65 height 17
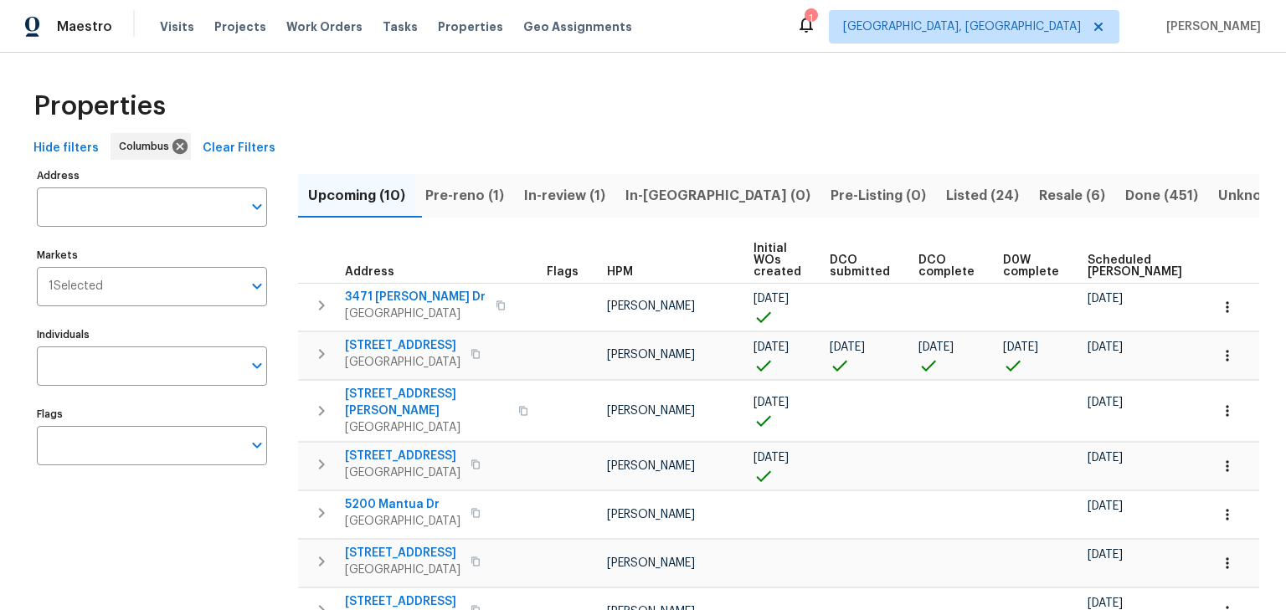
click at [569, 196] on span "In-review (1)" at bounding box center [564, 195] width 81 height 23
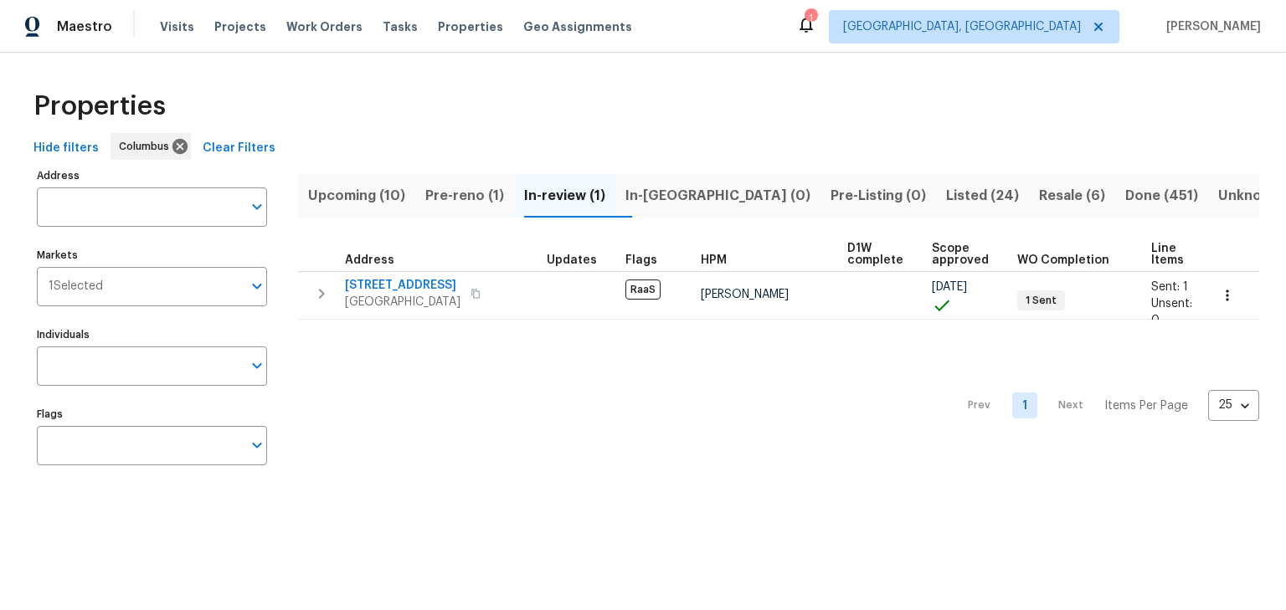
click at [437, 196] on span "Pre-reno (1)" at bounding box center [464, 195] width 79 height 23
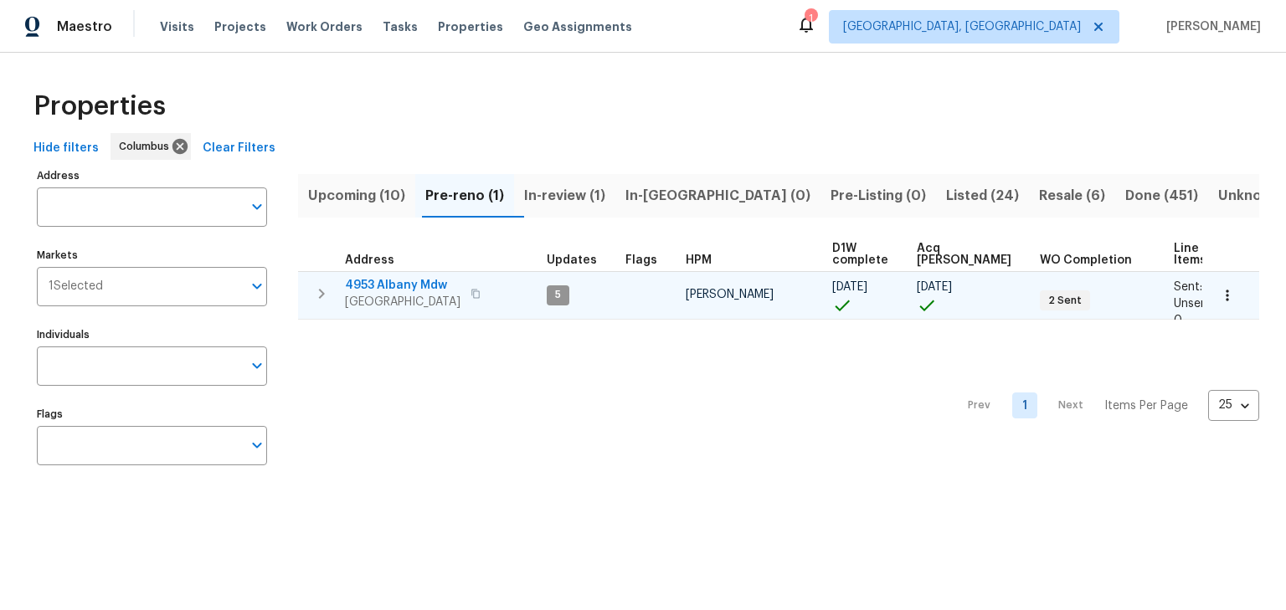
click at [479, 289] on icon "button" at bounding box center [476, 294] width 10 height 10
click at [404, 280] on span "4953 Albany Mdw" at bounding box center [403, 285] width 116 height 17
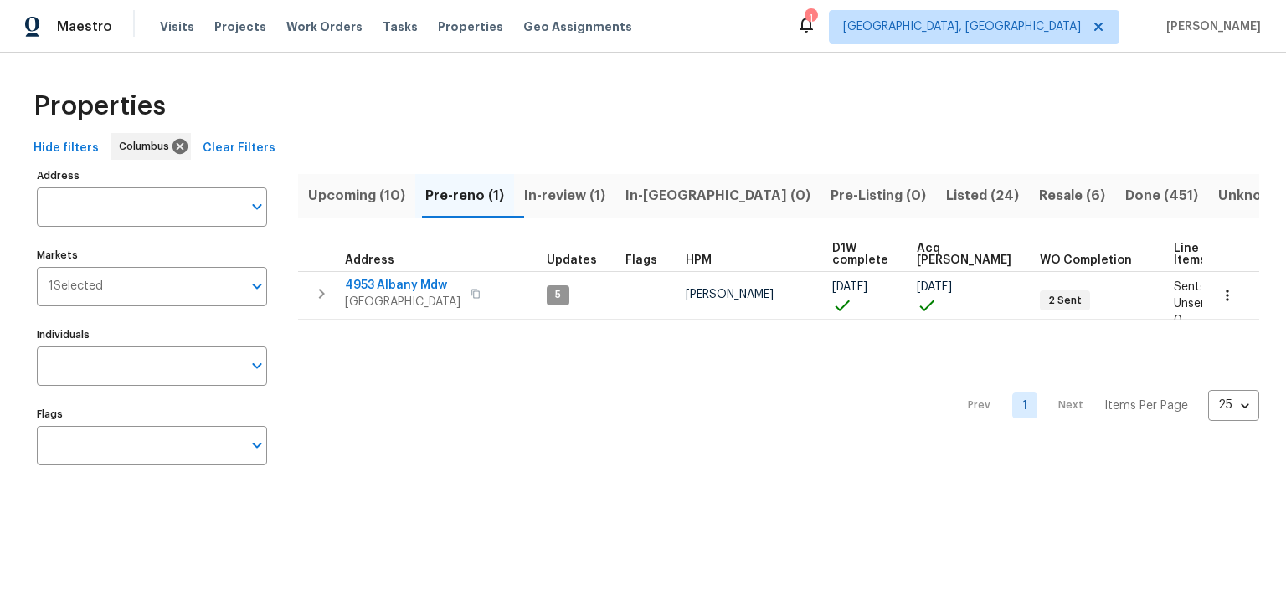
click at [589, 193] on span "In-review (1)" at bounding box center [564, 195] width 81 height 23
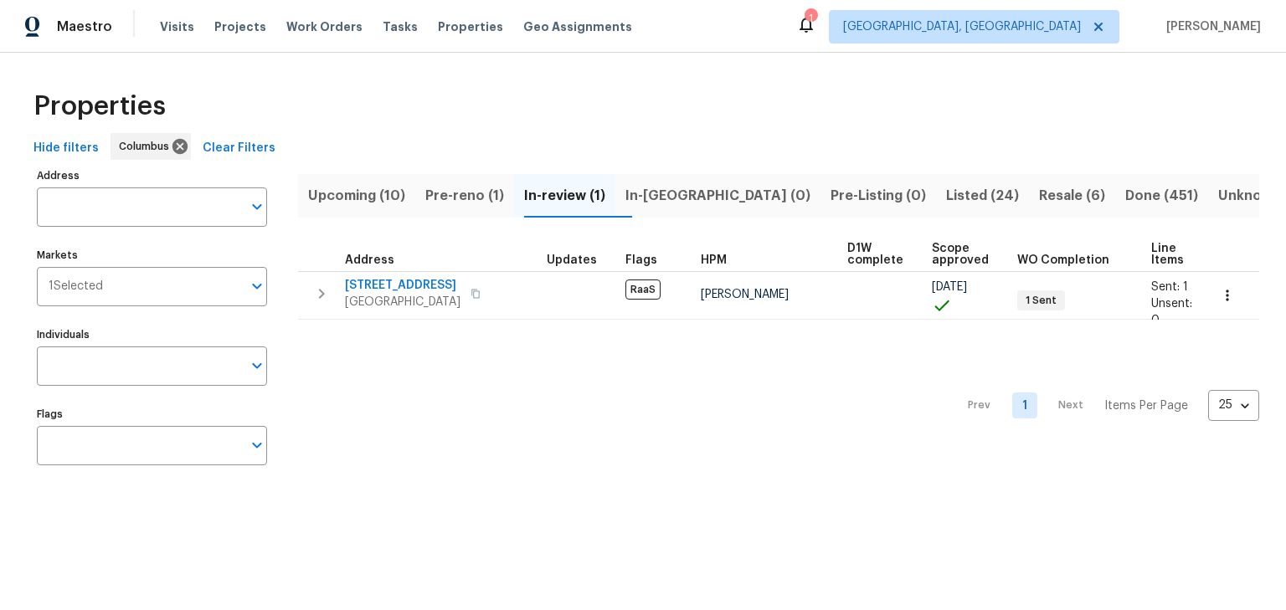
click at [474, 203] on span "Pre-reno (1)" at bounding box center [464, 195] width 79 height 23
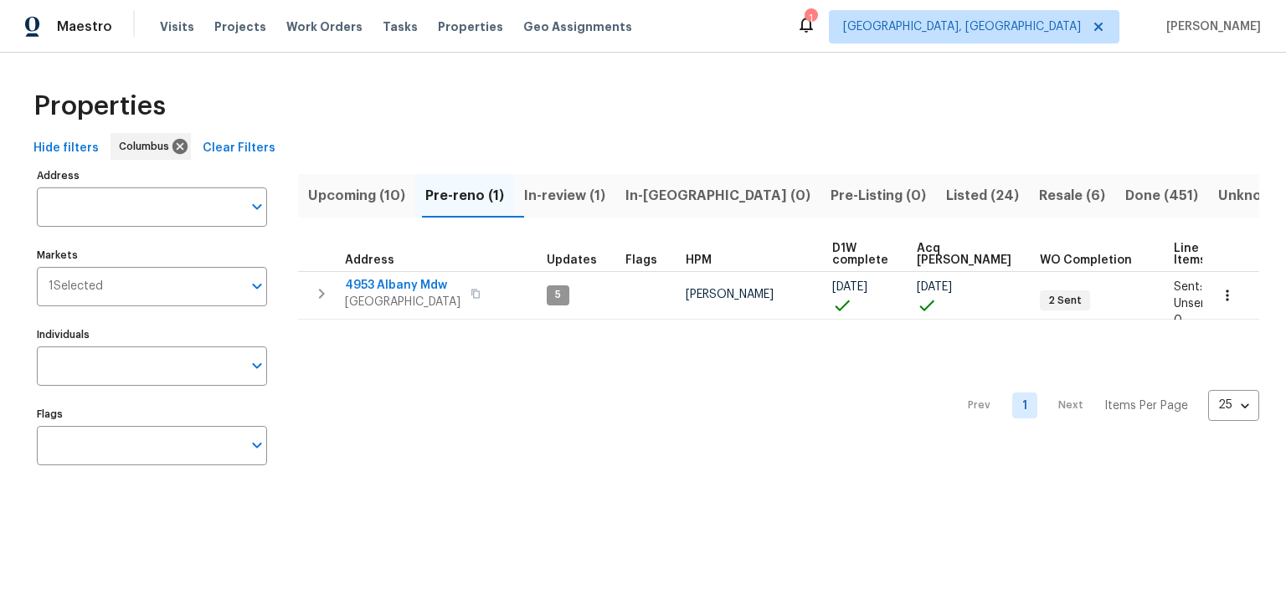
click at [384, 194] on span "Upcoming (10)" at bounding box center [356, 195] width 97 height 23
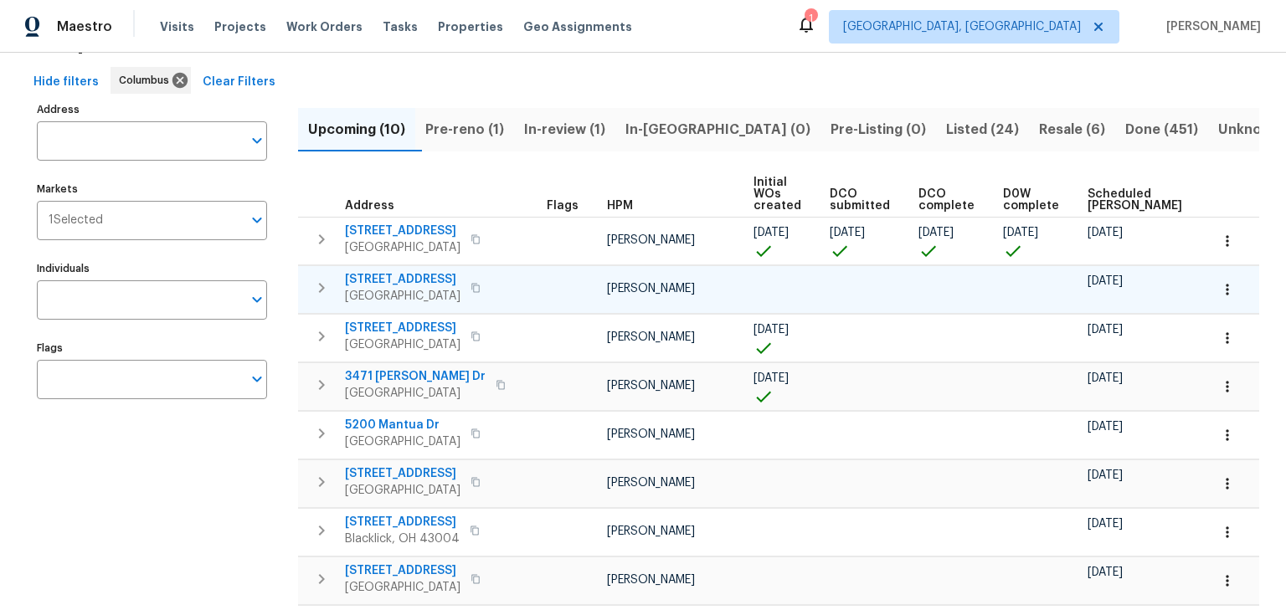
scroll to position [67, 0]
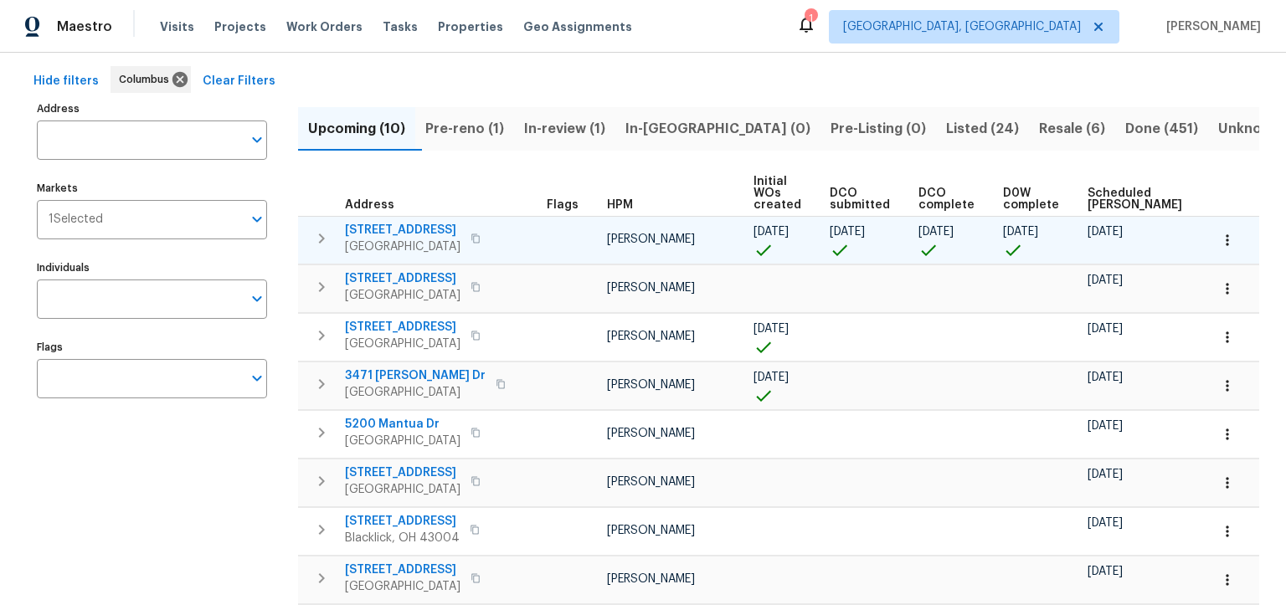
click at [436, 231] on span "695 Hennigans Grove Rd" at bounding box center [403, 230] width 116 height 17
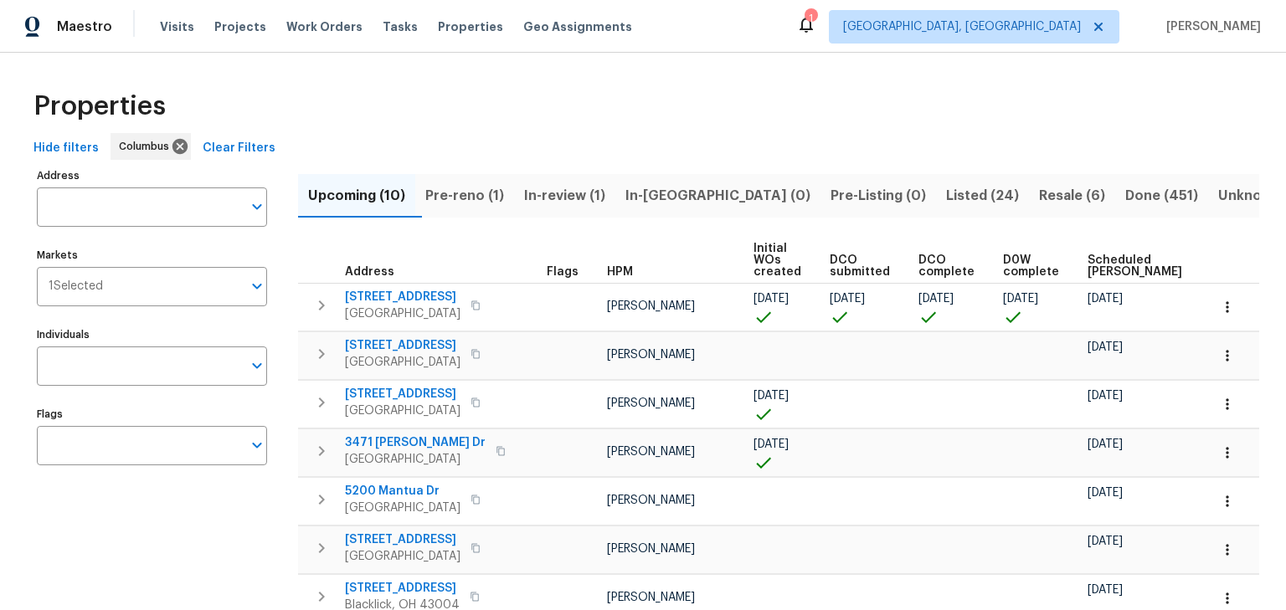
scroll to position [0, 0]
click at [589, 203] on span "In-review (1)" at bounding box center [564, 195] width 81 height 23
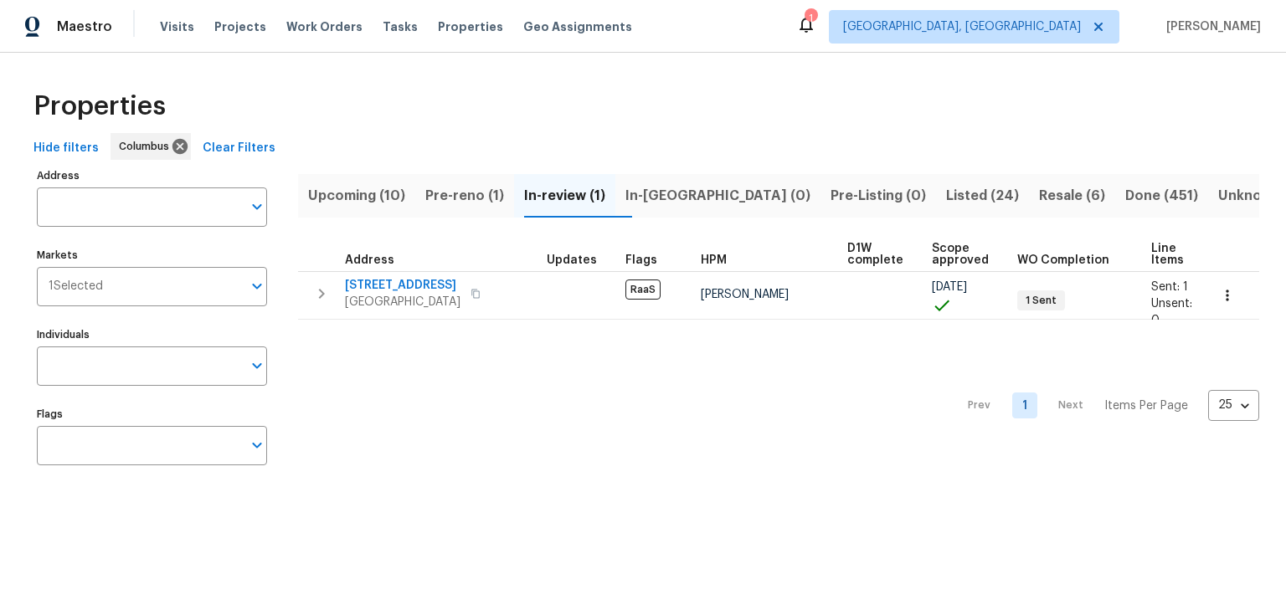
click at [478, 199] on span "Pre-reno (1)" at bounding box center [464, 195] width 79 height 23
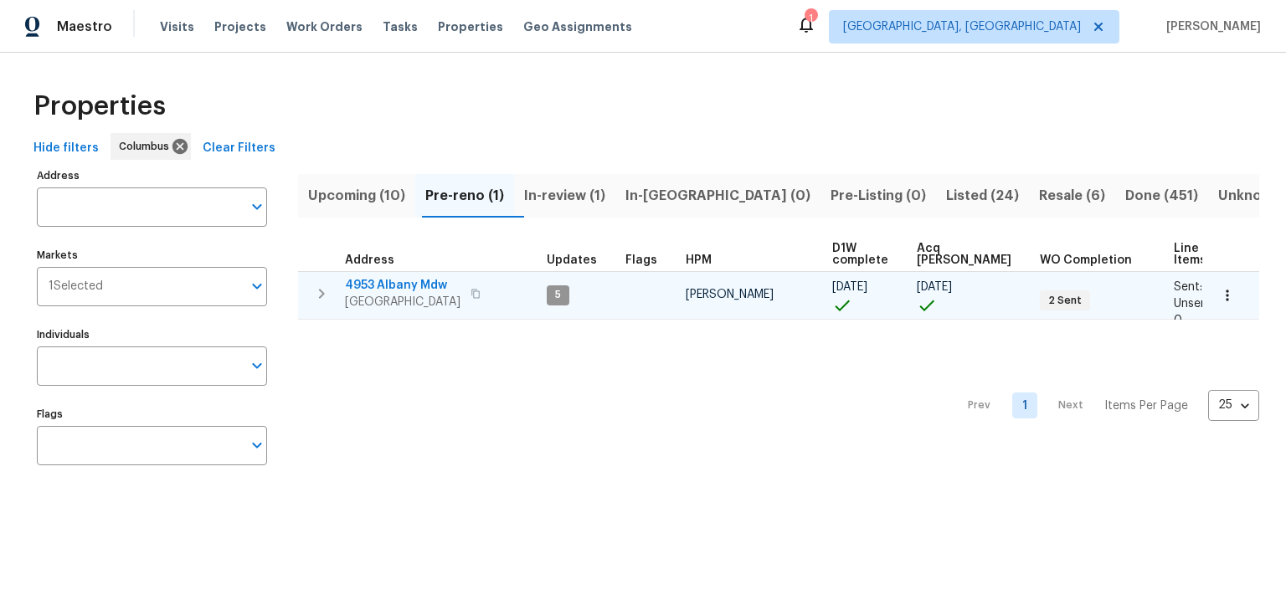
click at [1225, 300] on icon "button" at bounding box center [1227, 295] width 17 height 17
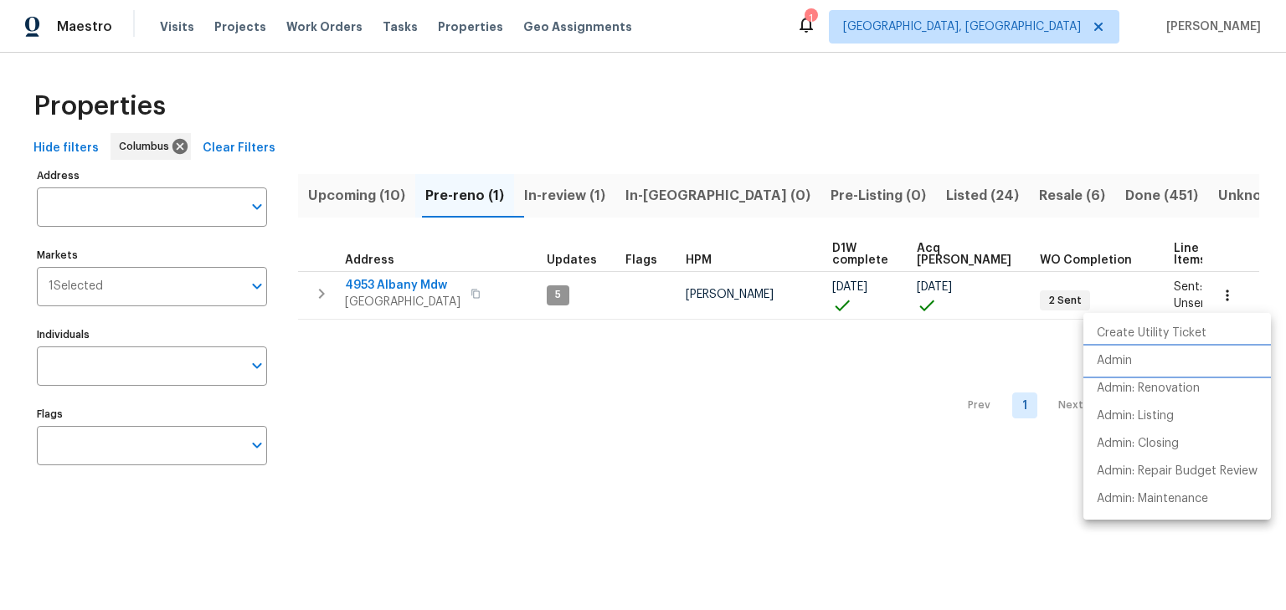
click at [1168, 359] on li "Admin" at bounding box center [1178, 362] width 188 height 28
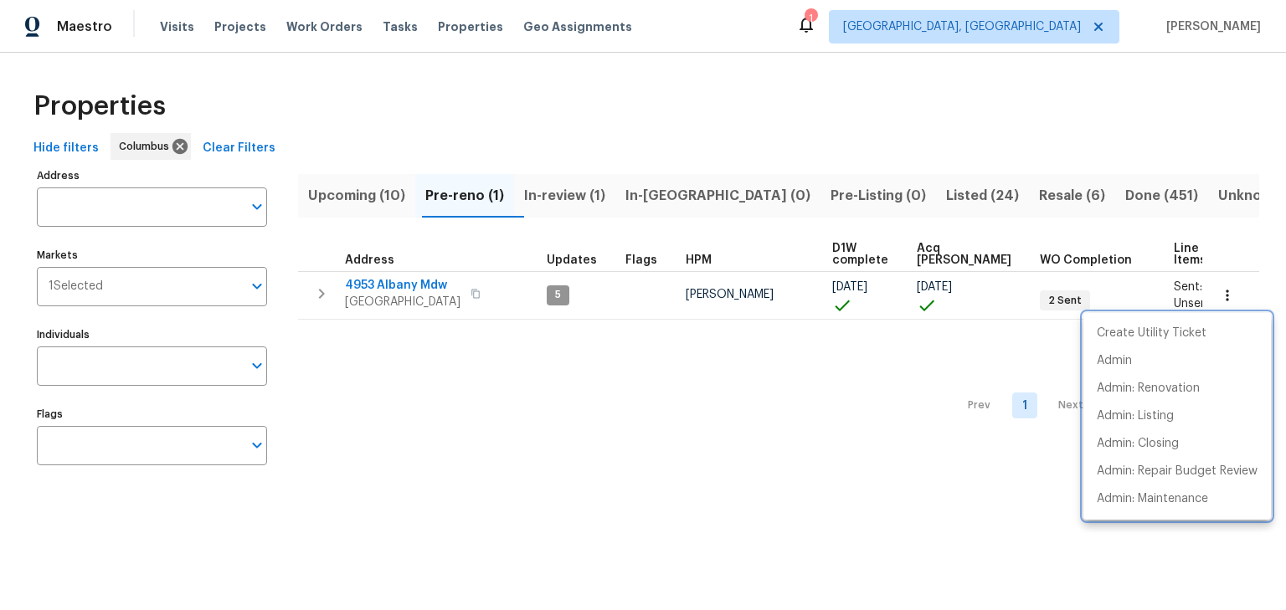
click at [838, 461] on div at bounding box center [643, 305] width 1286 height 610
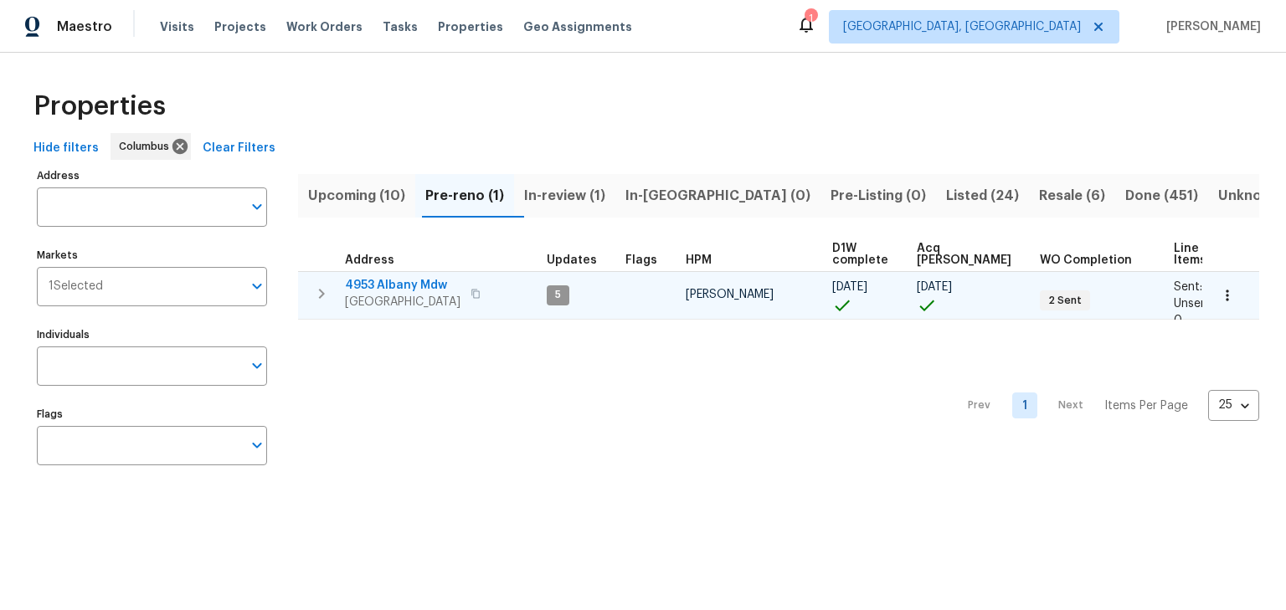
click at [410, 281] on span "4953 Albany Mdw" at bounding box center [403, 285] width 116 height 17
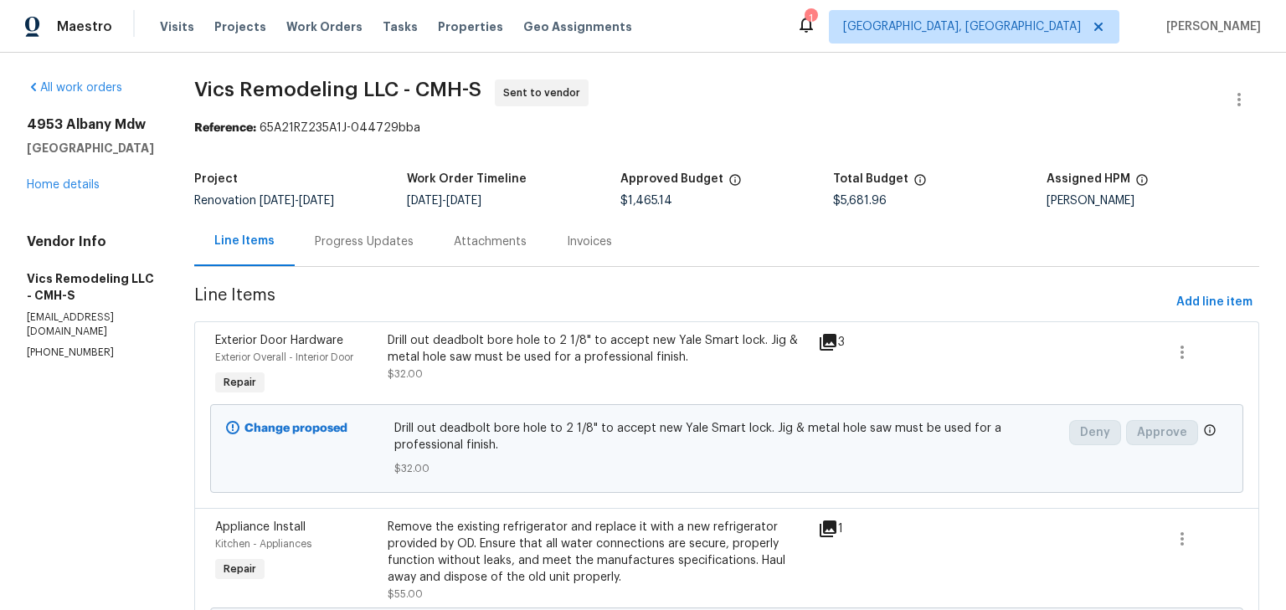
scroll to position [668, 0]
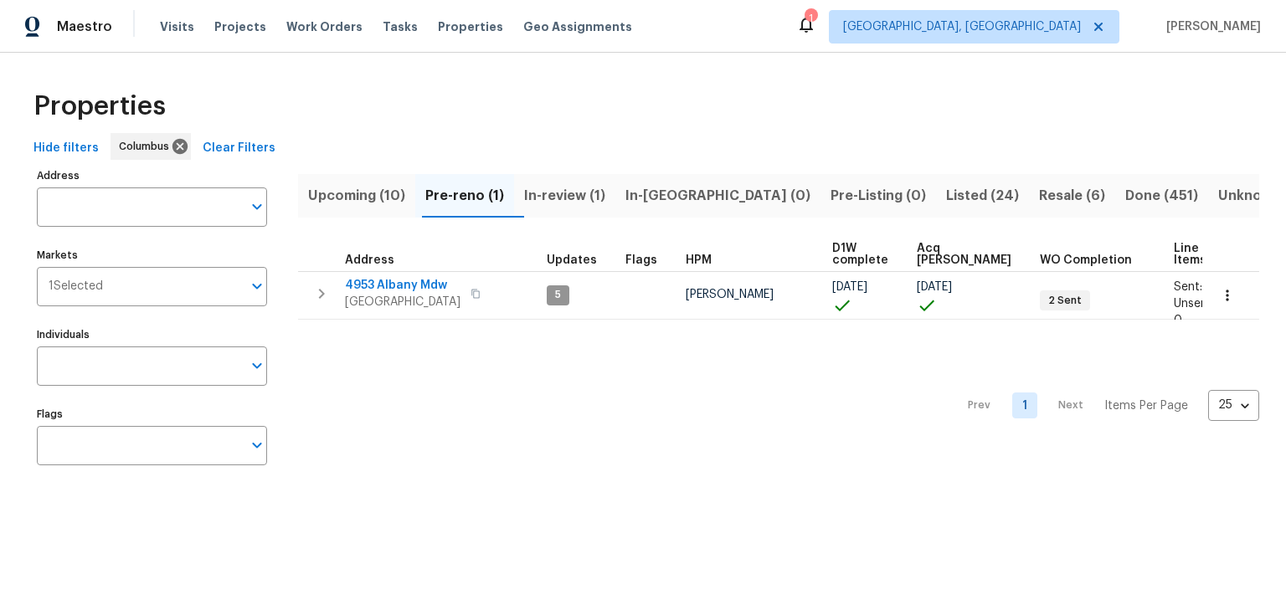
click at [470, 387] on div "Prev 1 Next Items Per Page 25 25 ​" at bounding box center [778, 401] width 961 height 162
click at [363, 198] on span "Upcoming (10)" at bounding box center [356, 195] width 97 height 23
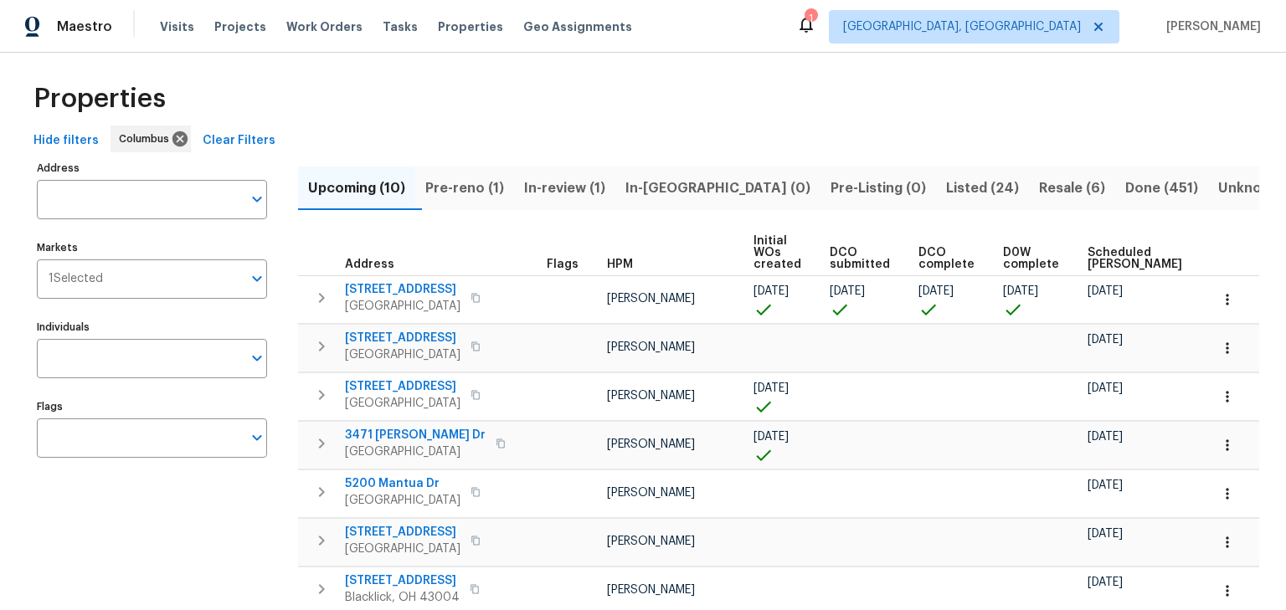
scroll to position [4, 0]
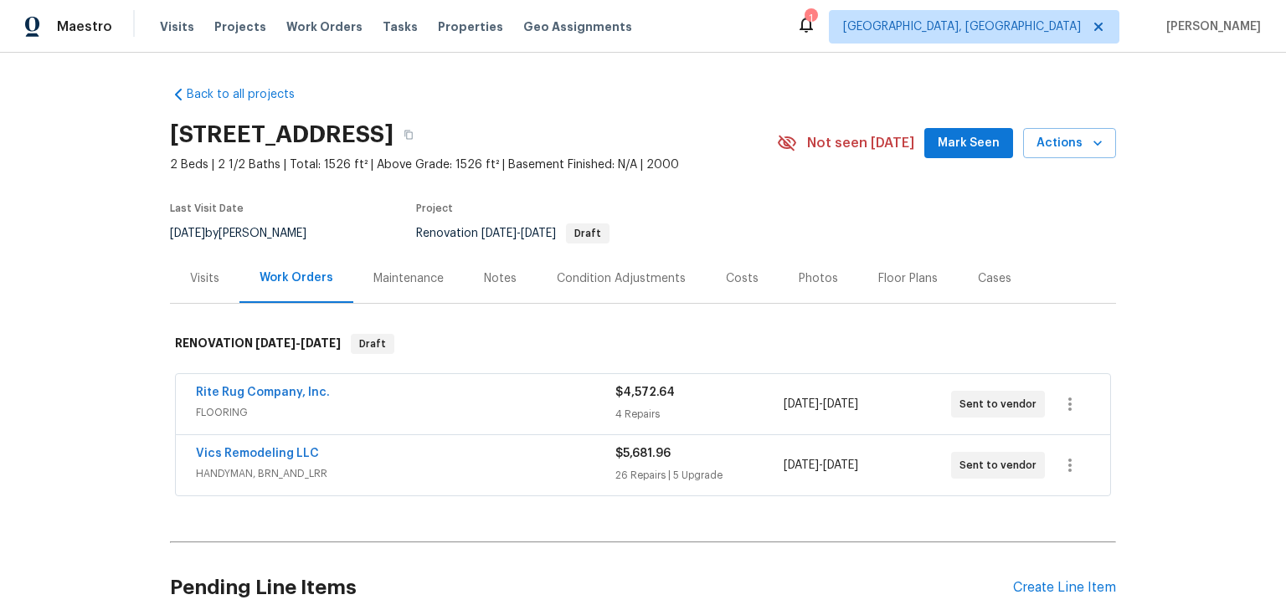
click at [727, 280] on div "Costs" at bounding box center [742, 278] width 33 height 17
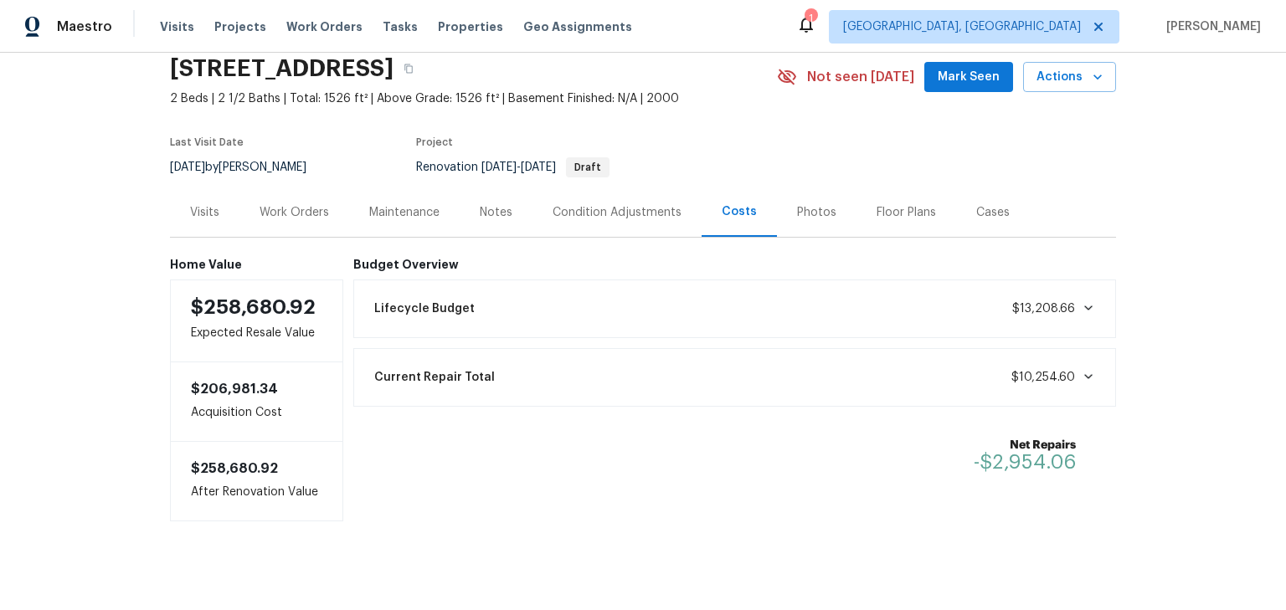
scroll to position [67, 0]
click at [482, 208] on div "Notes" at bounding box center [496, 211] width 33 height 17
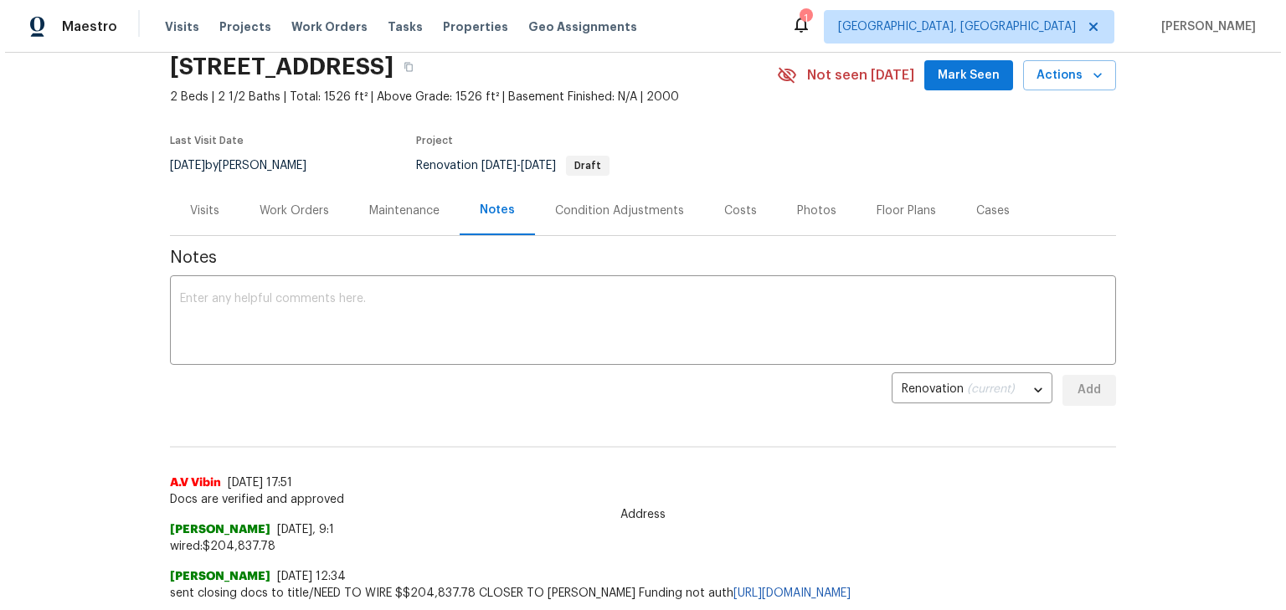
scroll to position [67, 0]
click at [724, 216] on div "Costs" at bounding box center [735, 211] width 33 height 17
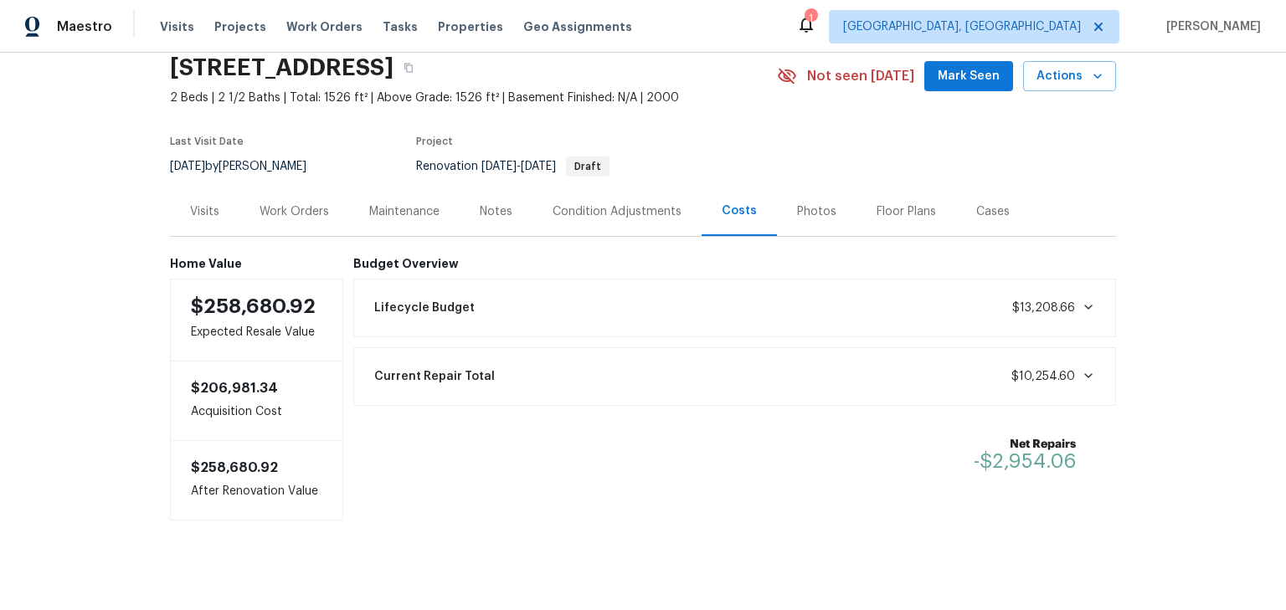
click at [314, 201] on div "Work Orders" at bounding box center [294, 211] width 110 height 49
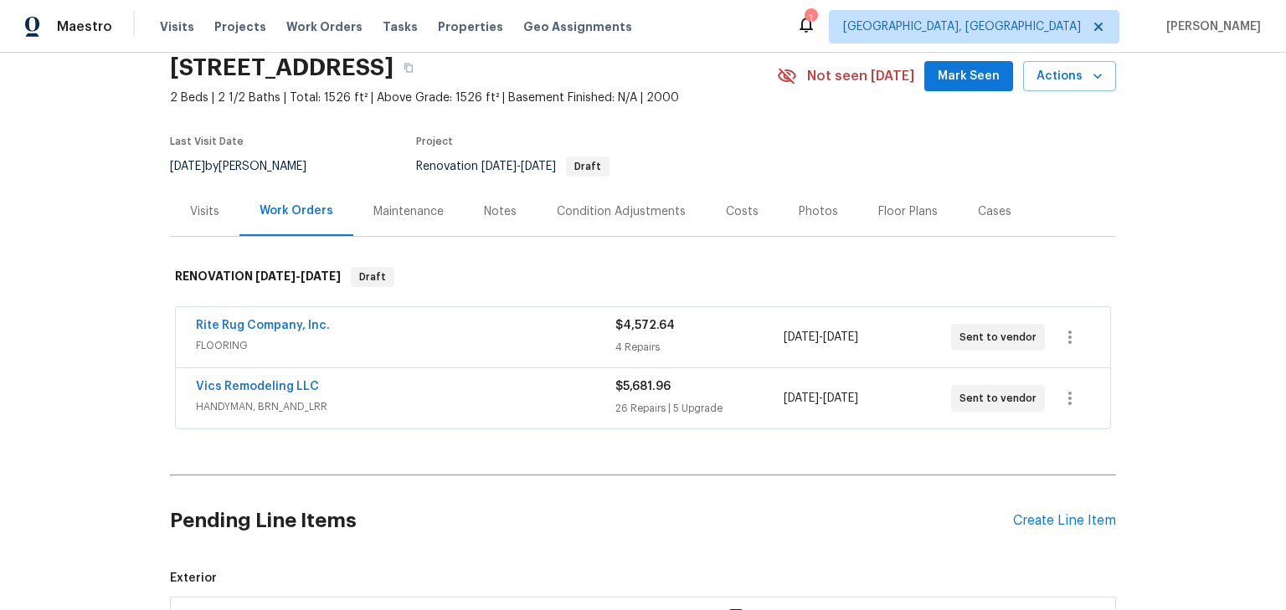
click at [268, 391] on span "Vics Remodeling LLC" at bounding box center [257, 386] width 123 height 17
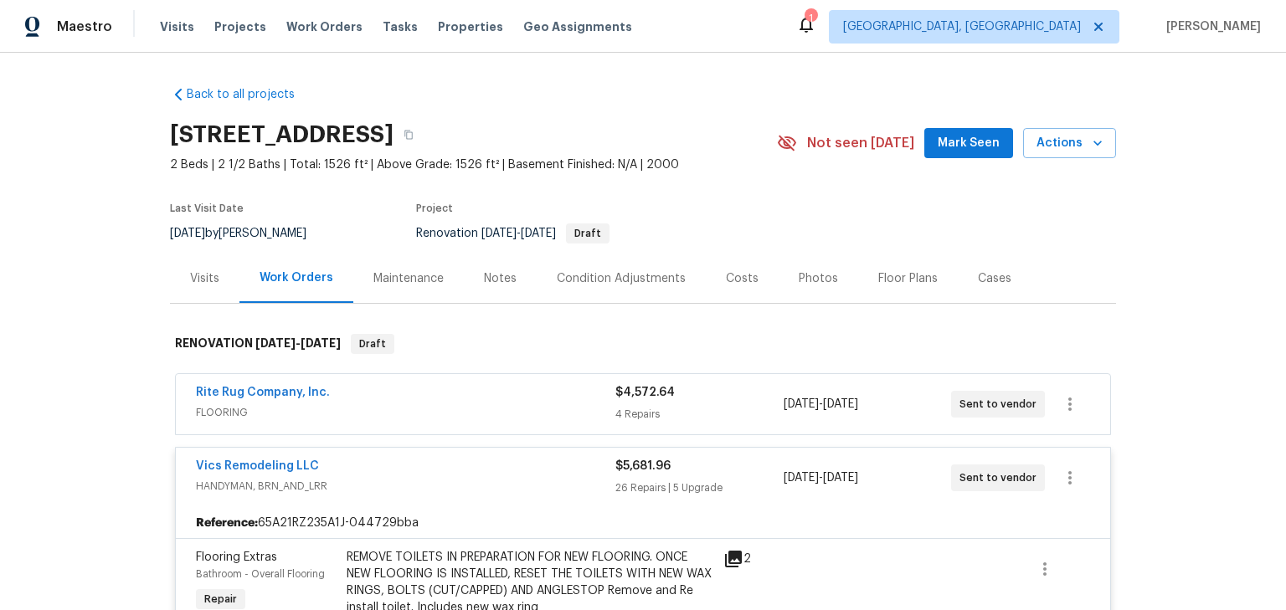
click at [215, 283] on div "Visits" at bounding box center [205, 278] width 70 height 49
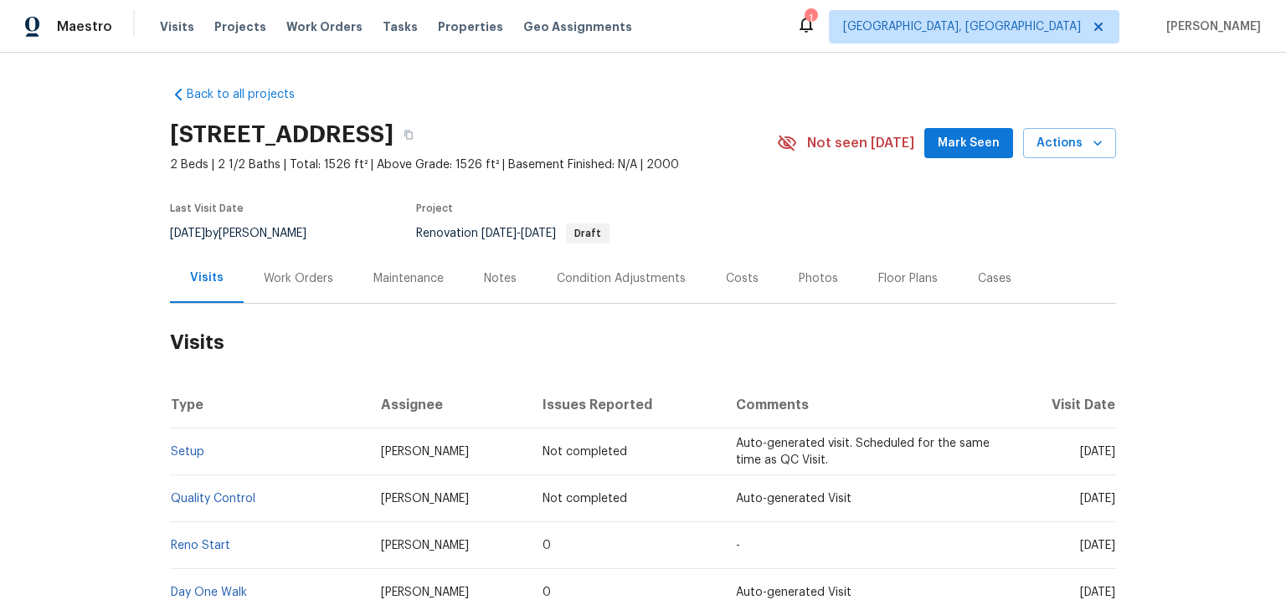
click at [282, 276] on div "Work Orders" at bounding box center [299, 278] width 70 height 17
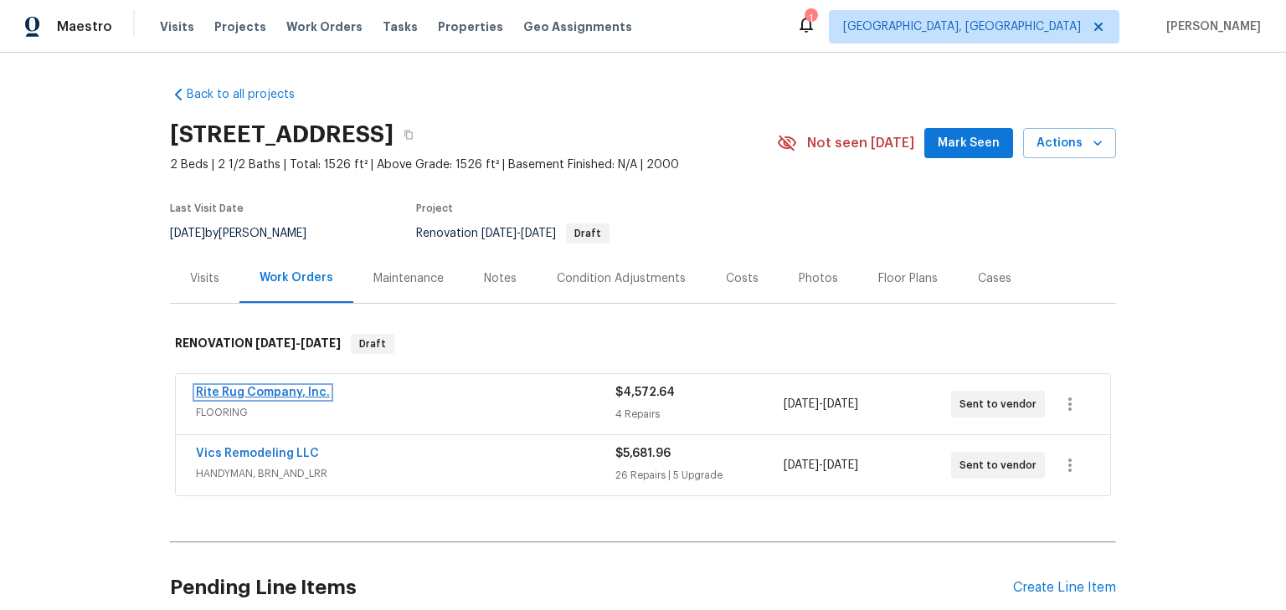
click at [285, 387] on link "Rite Rug Company, Inc." at bounding box center [263, 393] width 134 height 12
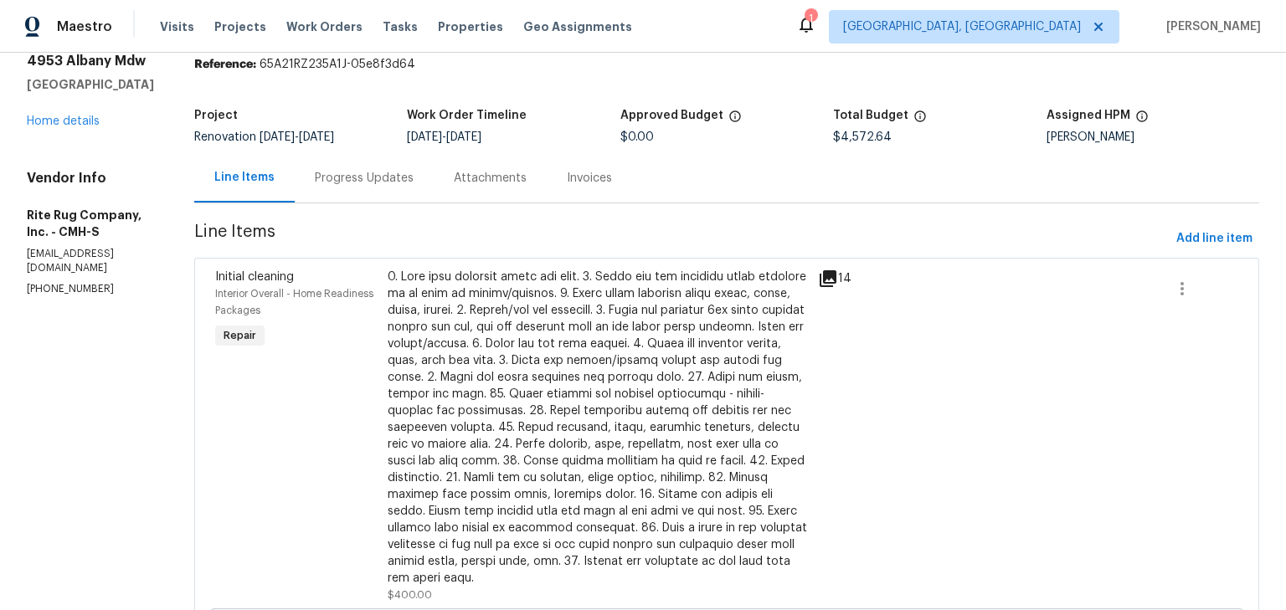
scroll to position [64, 0]
click at [71, 119] on link "Home details" at bounding box center [63, 122] width 73 height 12
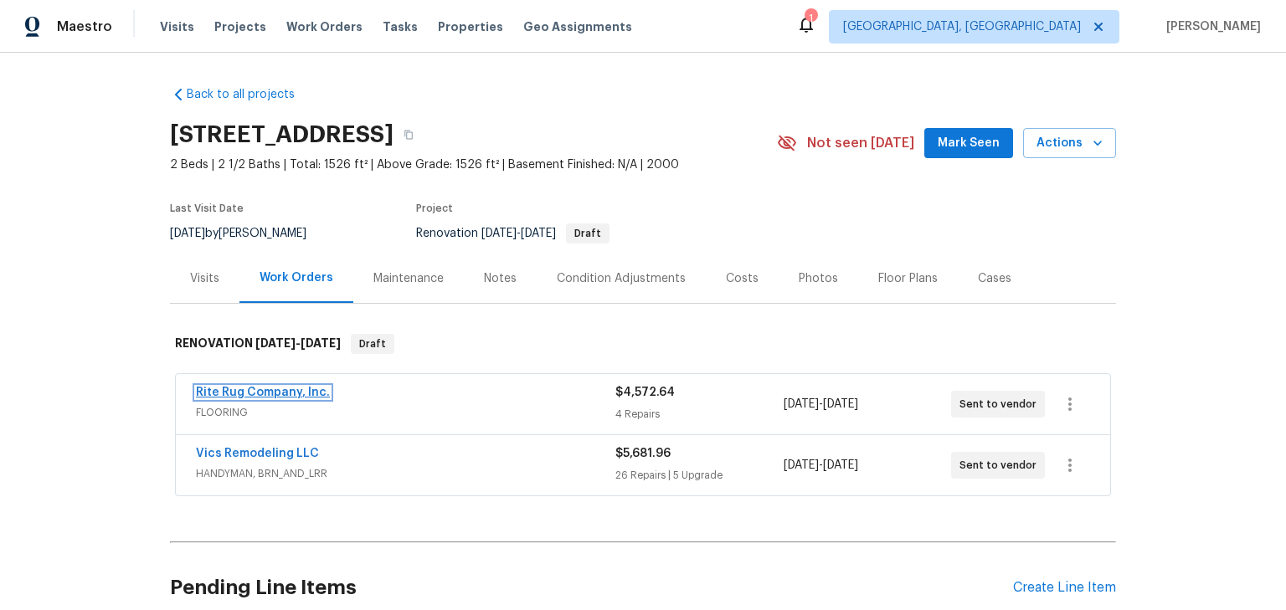
click at [272, 394] on link "Rite Rug Company, Inc." at bounding box center [263, 393] width 134 height 12
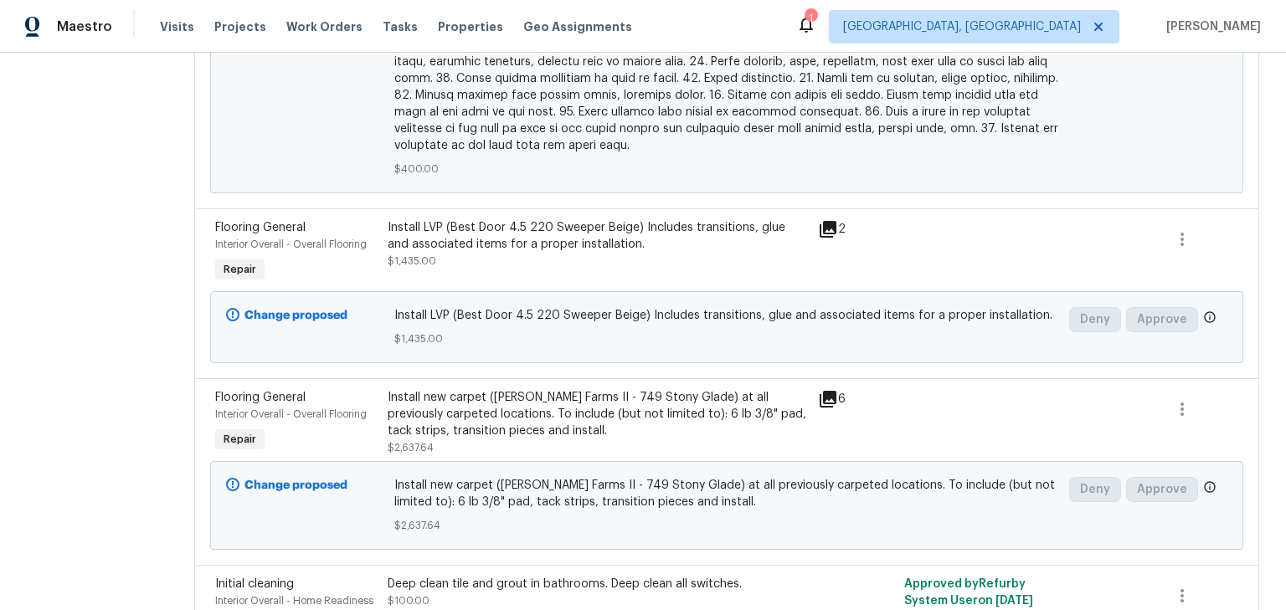
scroll to position [736, 0]
click at [533, 265] on div "Install LVP (Best Door 4.5 220 Sweeper Beige) Includes transitions, glue and as…" at bounding box center [598, 244] width 420 height 50
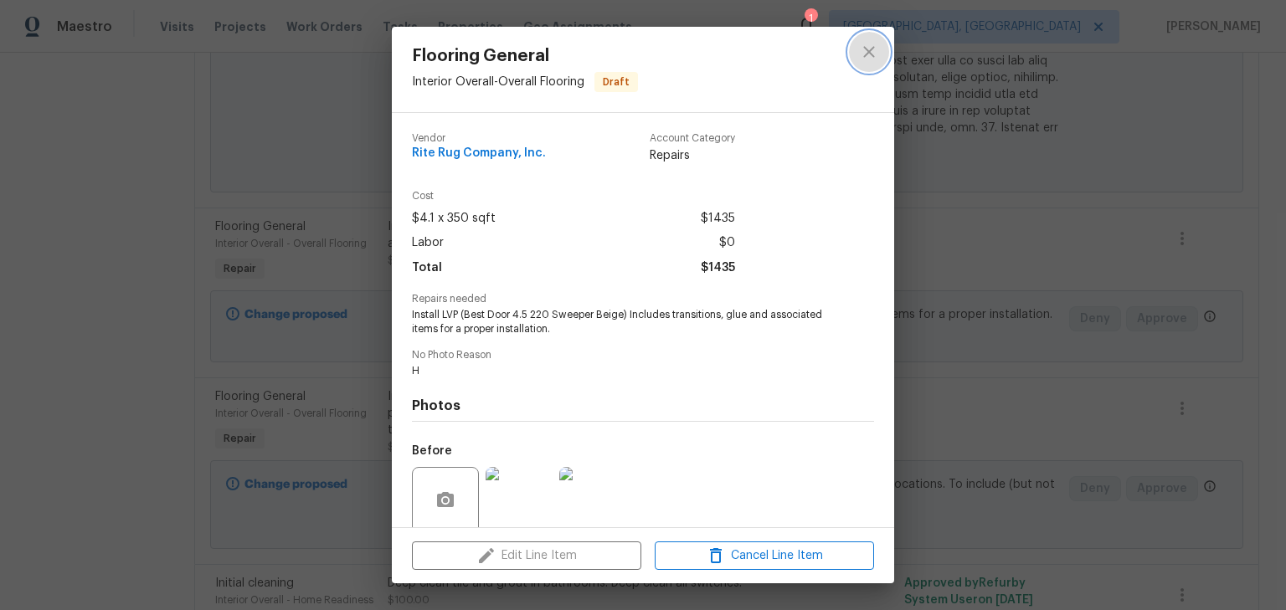
click at [874, 42] on icon "close" at bounding box center [869, 52] width 20 height 20
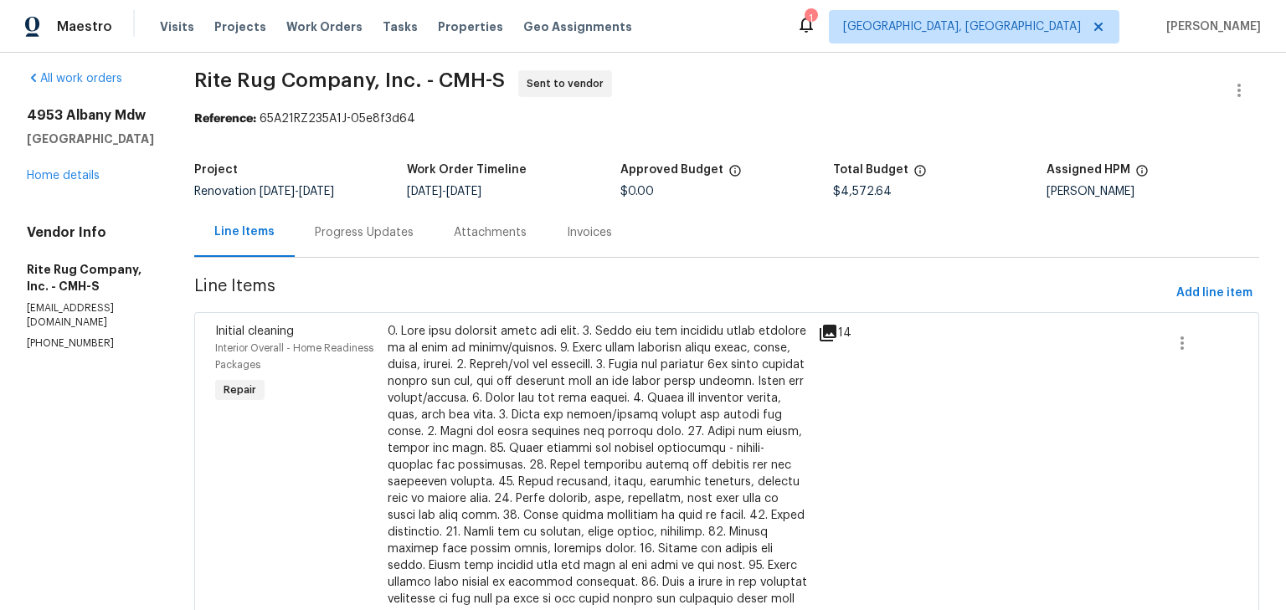
scroll to position [0, 0]
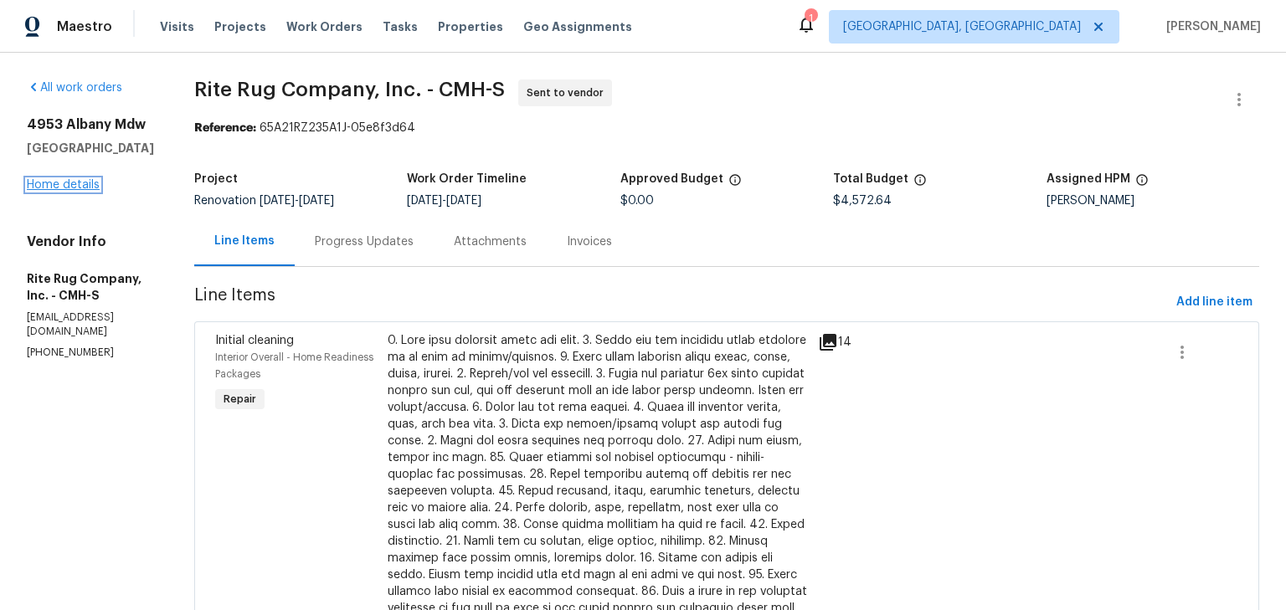
click at [88, 188] on link "Home details" at bounding box center [63, 185] width 73 height 12
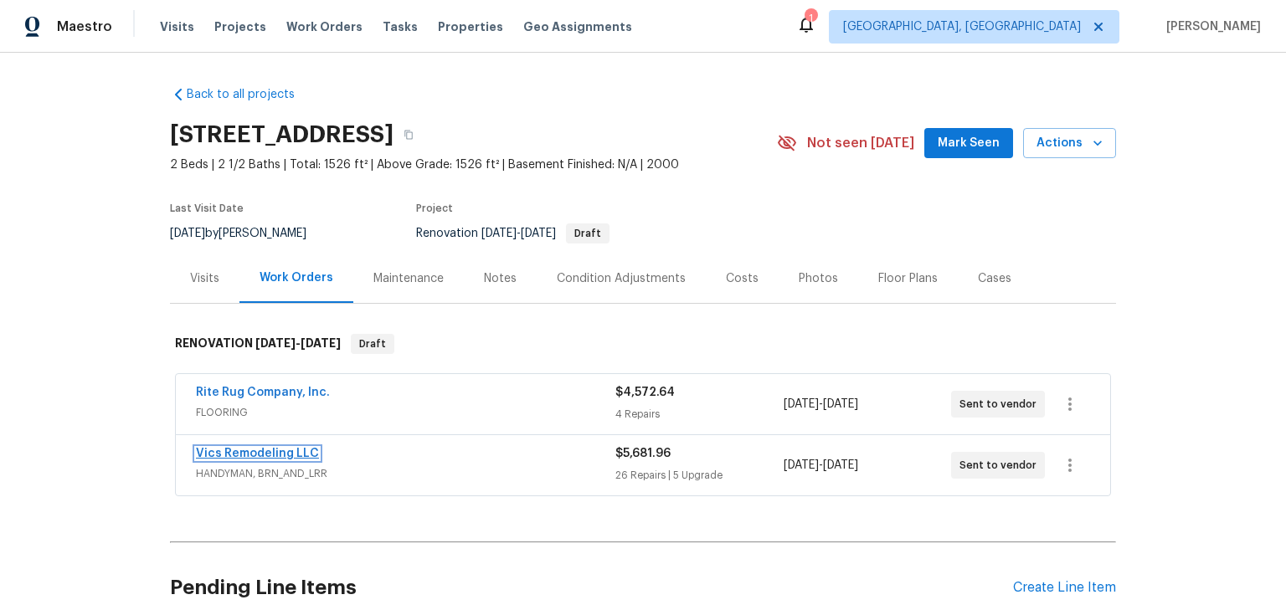
click at [303, 449] on link "Vics Remodeling LLC" at bounding box center [257, 454] width 123 height 12
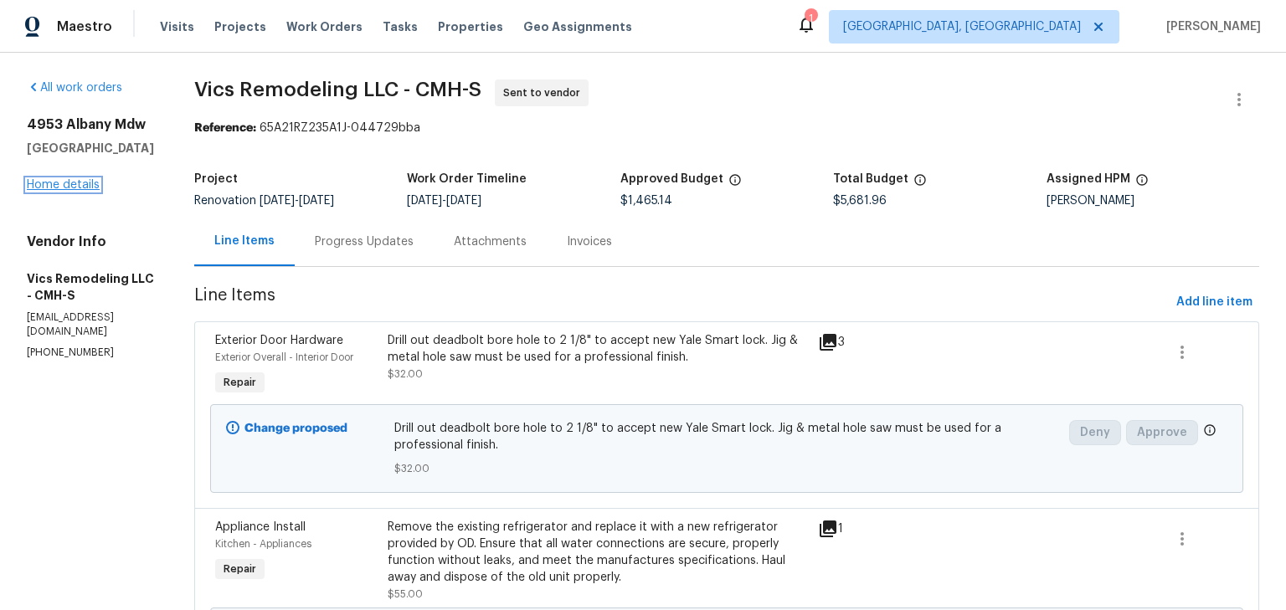
click at [75, 191] on link "Home details" at bounding box center [63, 185] width 73 height 12
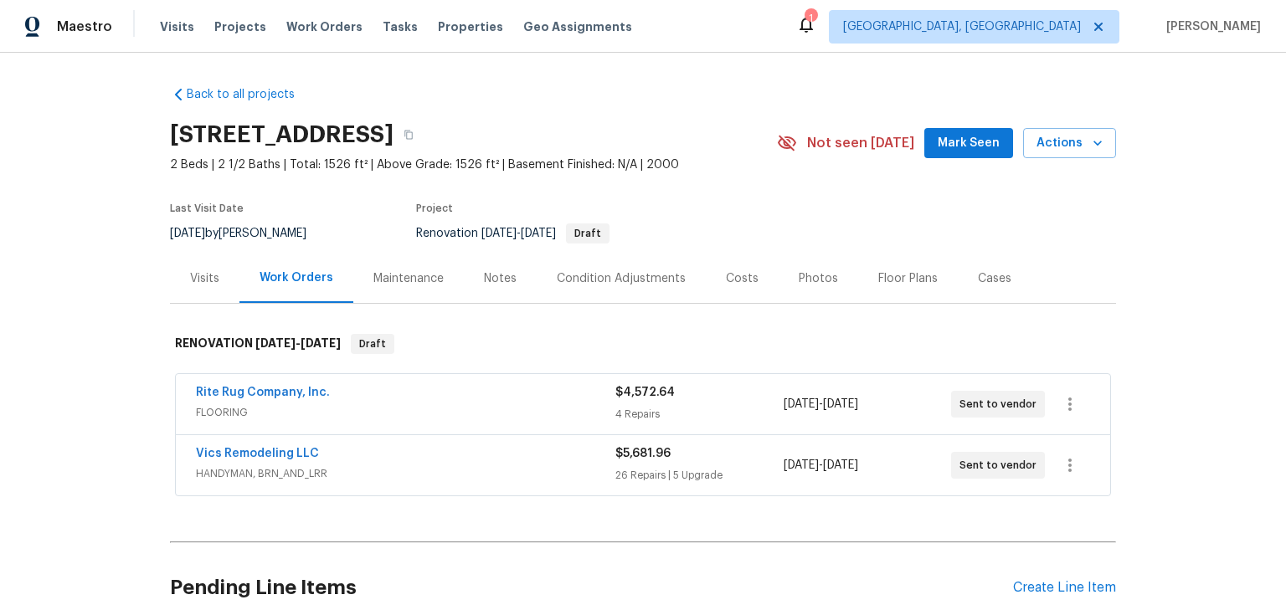
click at [502, 278] on div "Notes" at bounding box center [500, 278] width 33 height 17
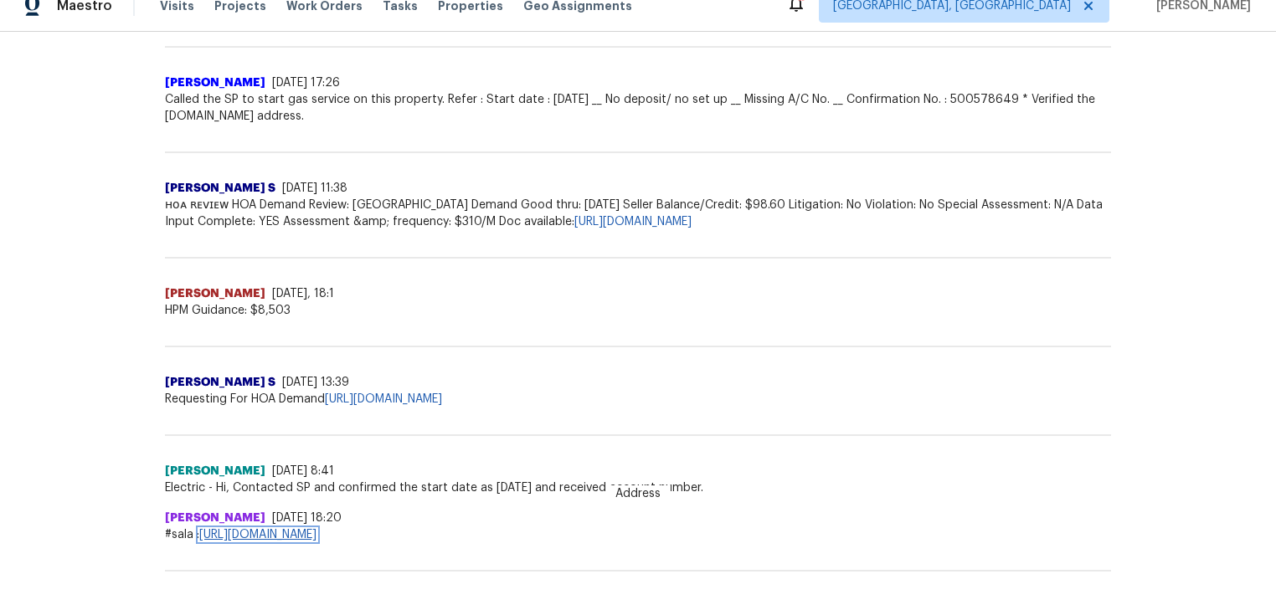
scroll to position [901, 0]
click at [317, 529] on link "https://docs.google.com/spreadsheets/d/1-5v8HyVtkLBj3dXCUMnM9Wb0DU2LOn9vZY6ccrj…" at bounding box center [257, 535] width 117 height 12
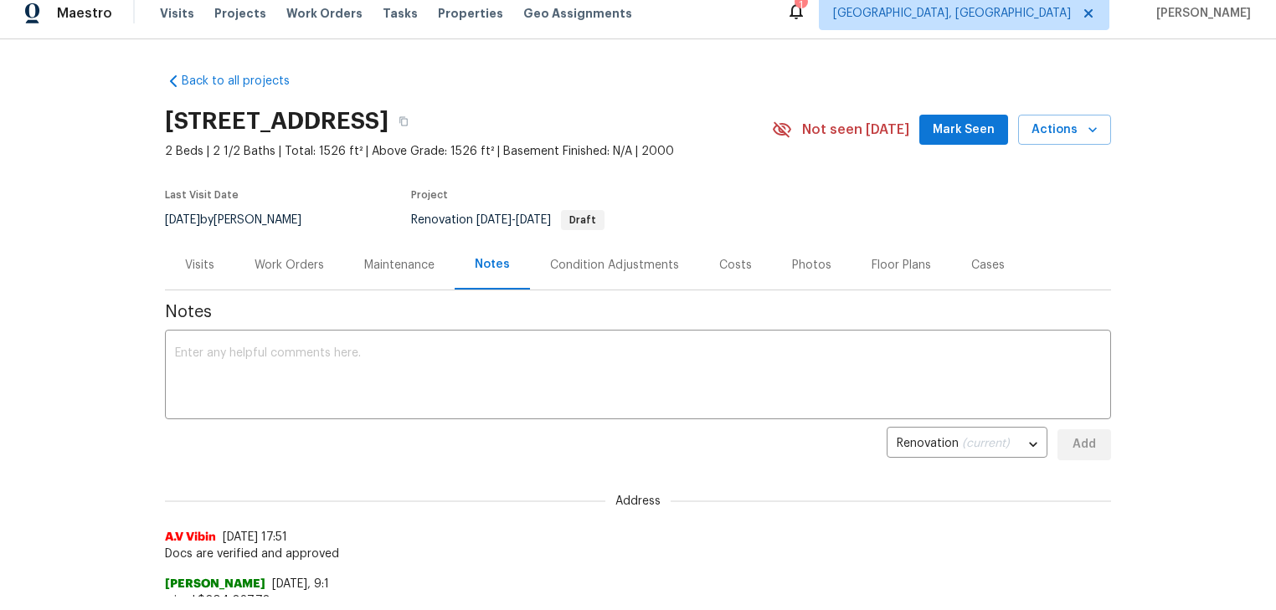
scroll to position [13, 0]
click at [304, 265] on div "Work Orders" at bounding box center [290, 265] width 70 height 17
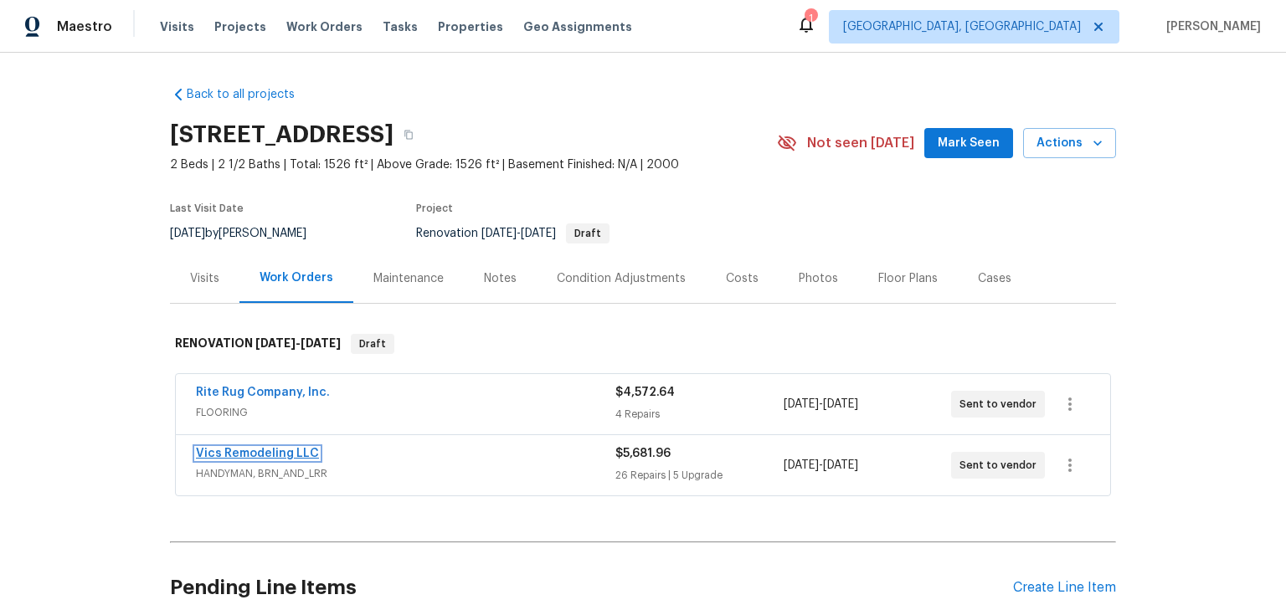
click at [290, 453] on link "Vics Remodeling LLC" at bounding box center [257, 454] width 123 height 12
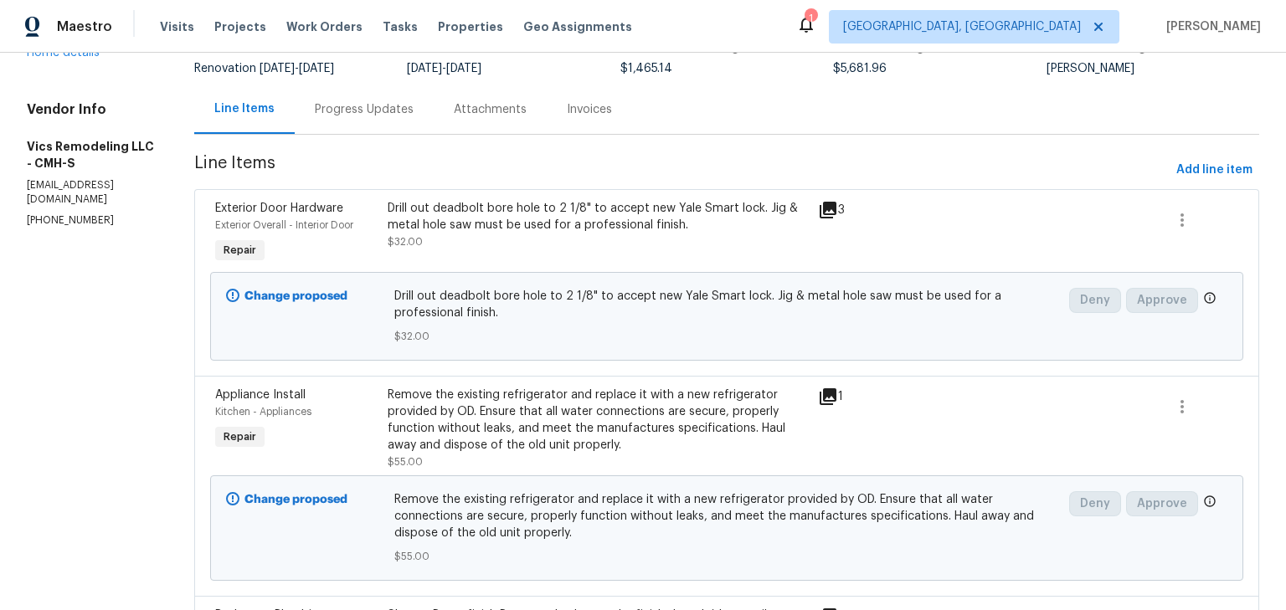
scroll to position [133, 0]
click at [555, 421] on div "Remove the existing refrigerator and replace it with a new refrigerator provide…" at bounding box center [598, 419] width 420 height 67
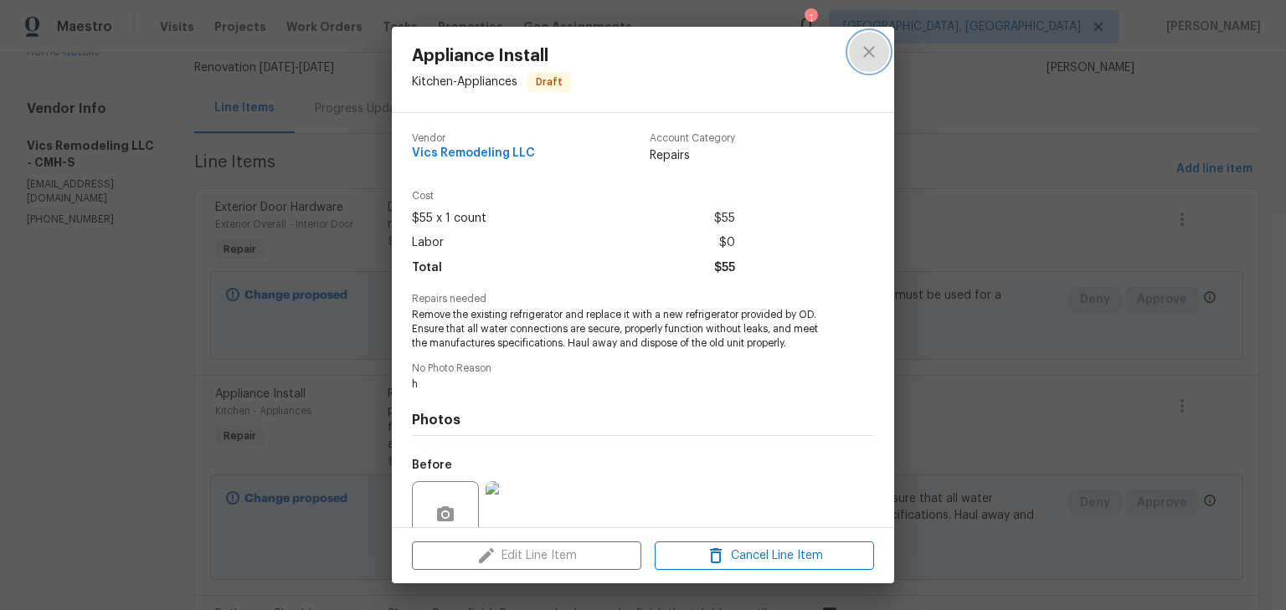
click at [871, 50] on icon "close" at bounding box center [868, 51] width 11 height 11
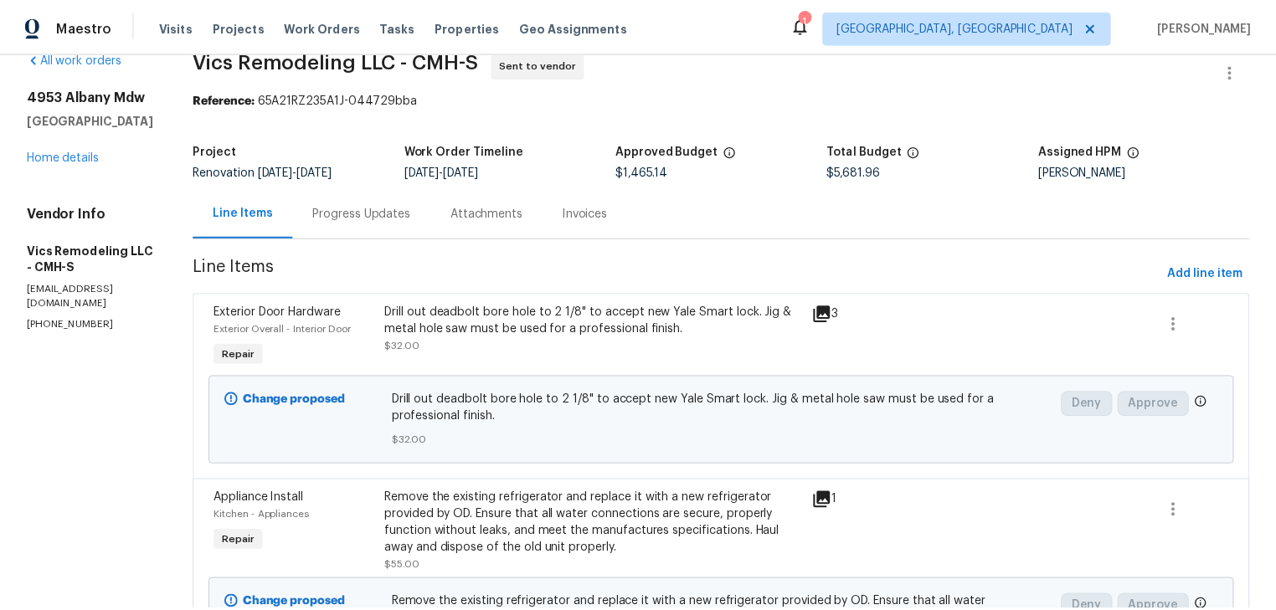
scroll to position [0, 0]
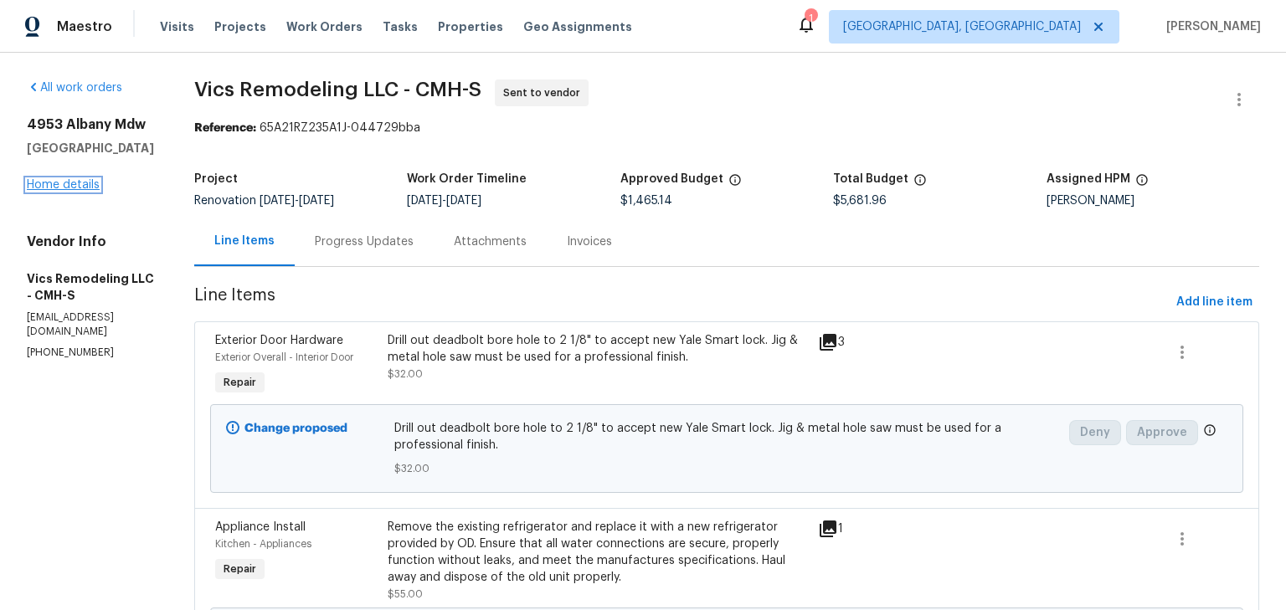
click at [73, 191] on link "Home details" at bounding box center [63, 185] width 73 height 12
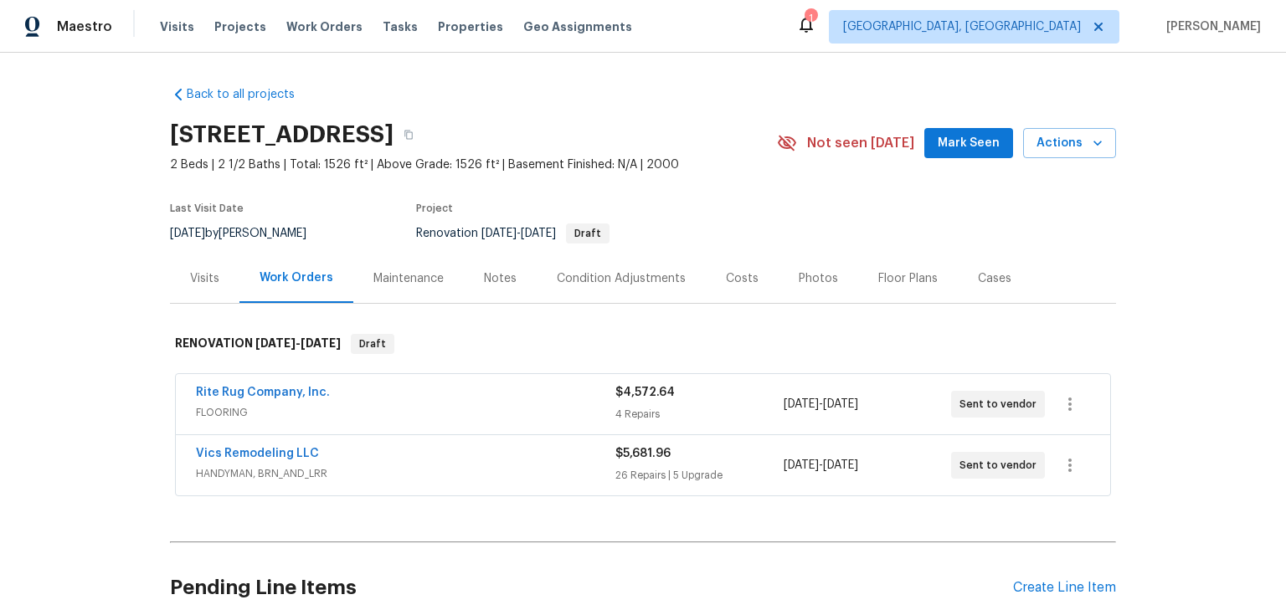
click at [727, 274] on div "Costs" at bounding box center [742, 278] width 33 height 17
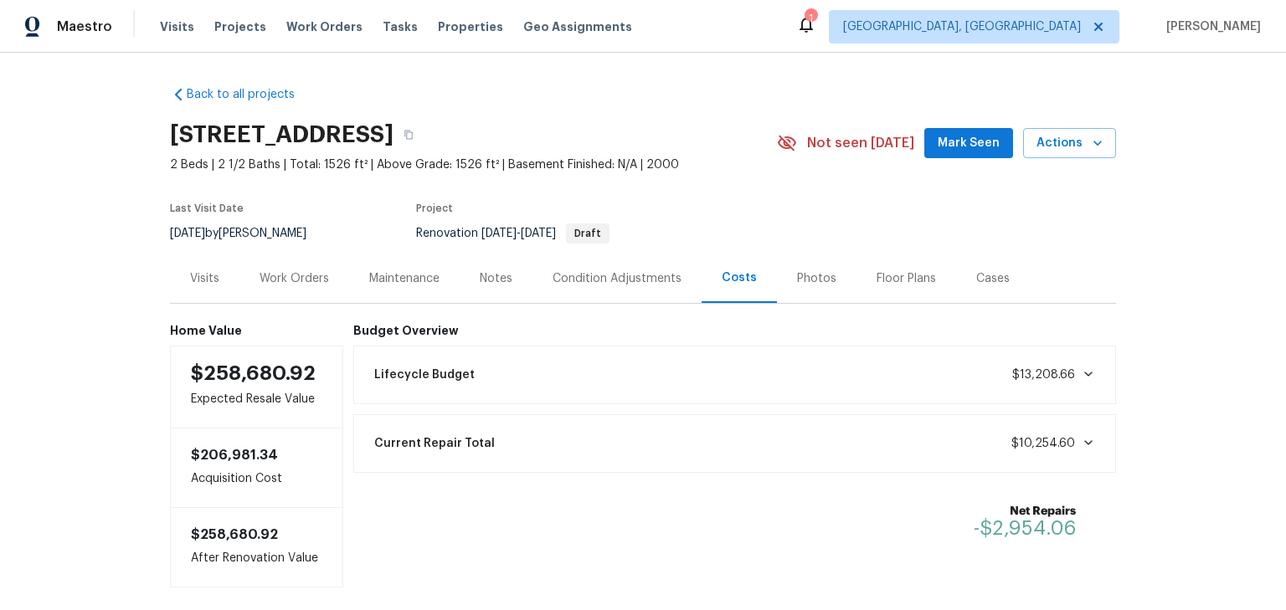
click at [485, 286] on div "Notes" at bounding box center [496, 278] width 33 height 17
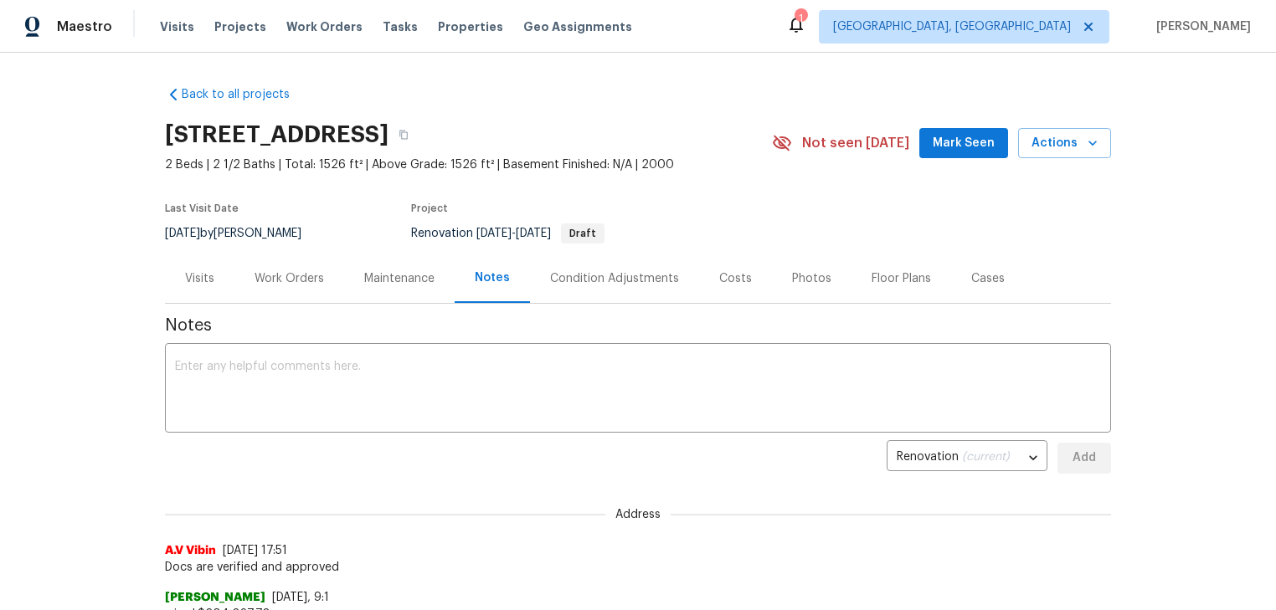
click at [740, 278] on div "Costs" at bounding box center [735, 278] width 73 height 49
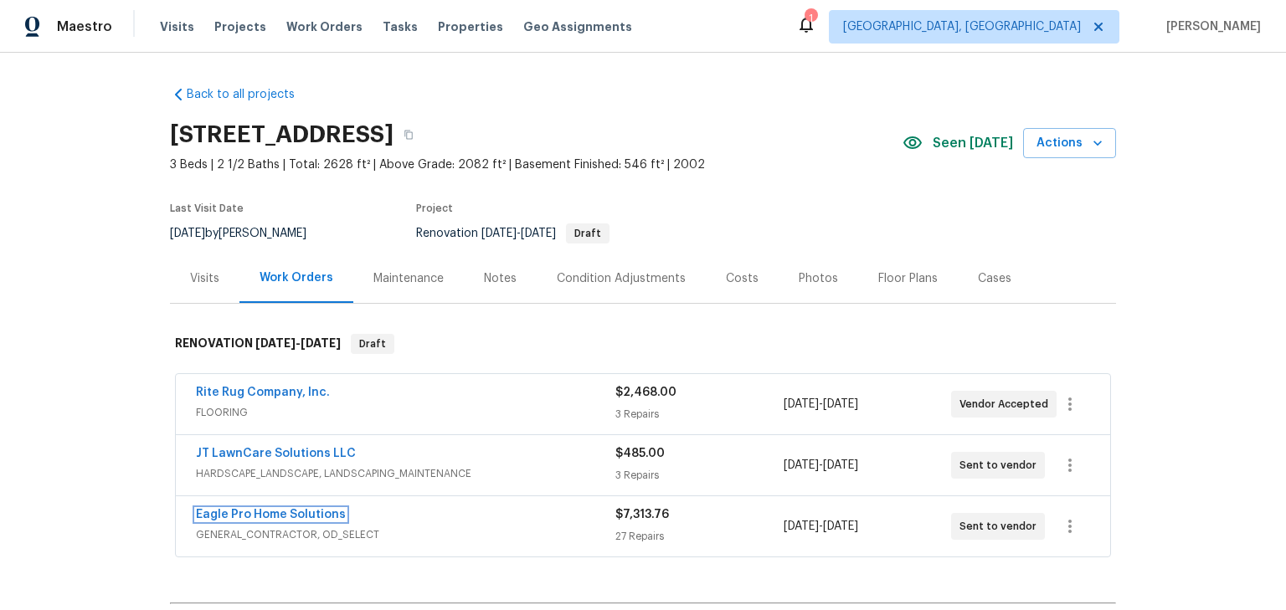
click at [308, 509] on link "Eagle Pro Home Solutions" at bounding box center [271, 515] width 150 height 12
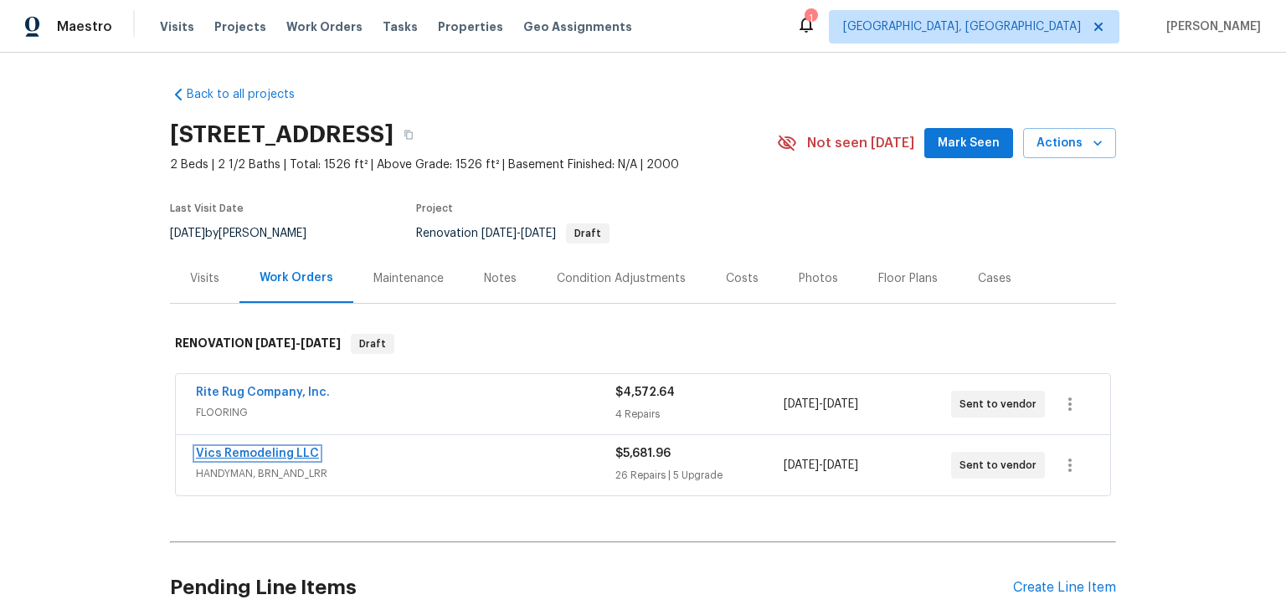
click at [290, 449] on link "Vics Remodeling LLC" at bounding box center [257, 454] width 123 height 12
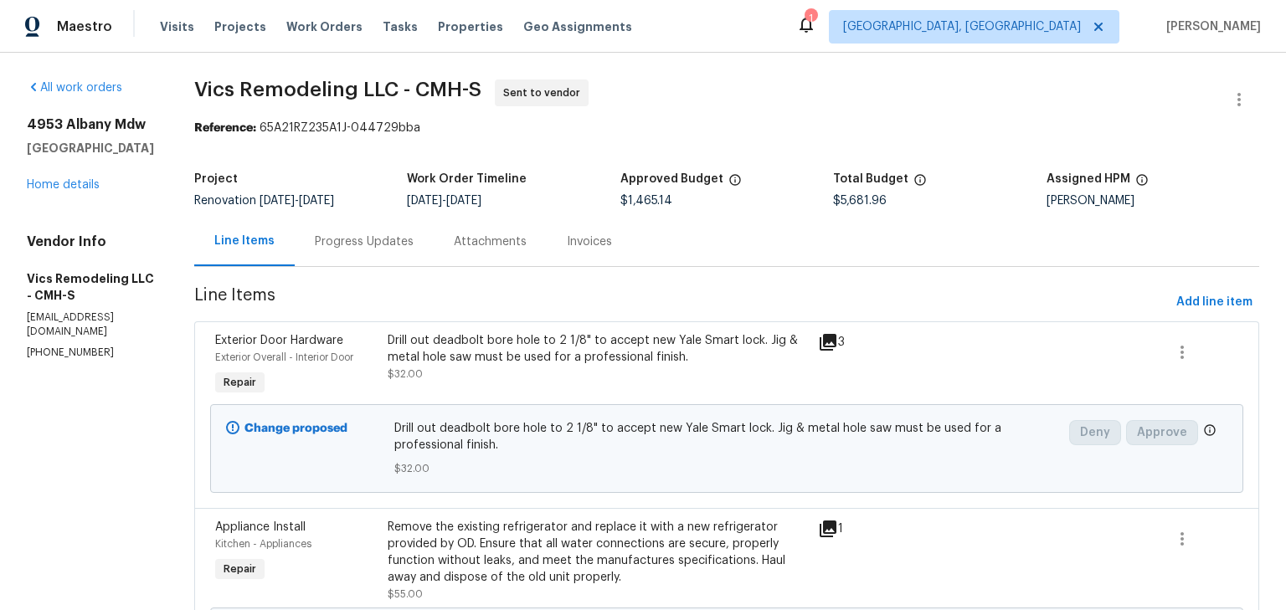
click at [345, 236] on div "Progress Updates" at bounding box center [364, 242] width 99 height 17
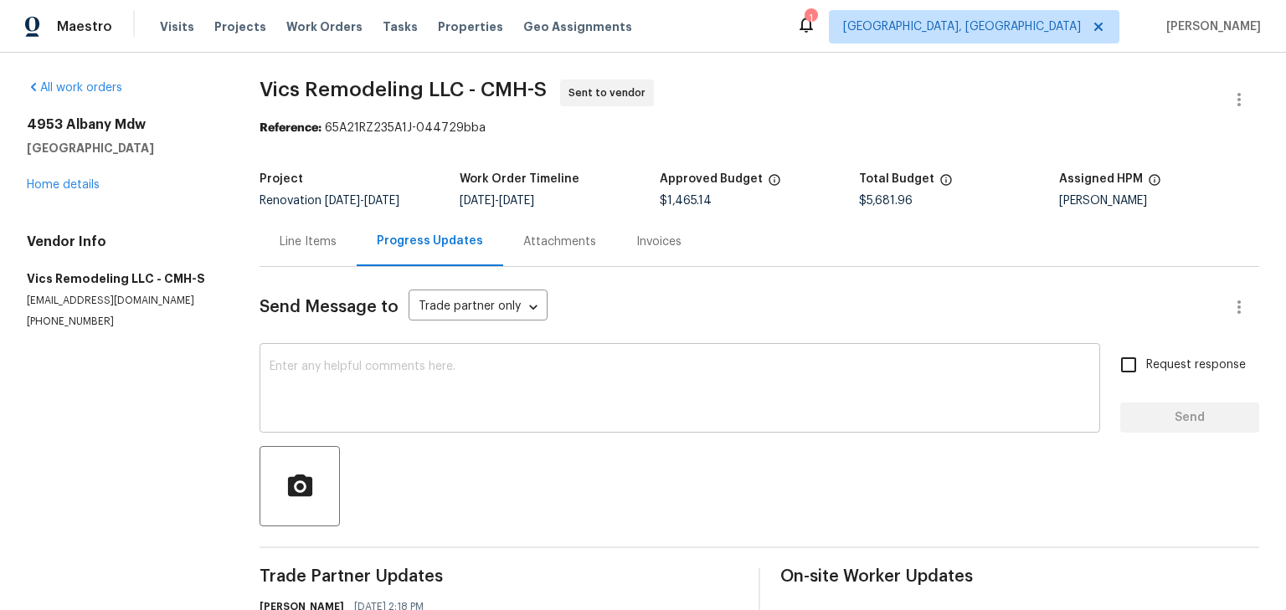
click at [497, 378] on textarea at bounding box center [680, 390] width 821 height 59
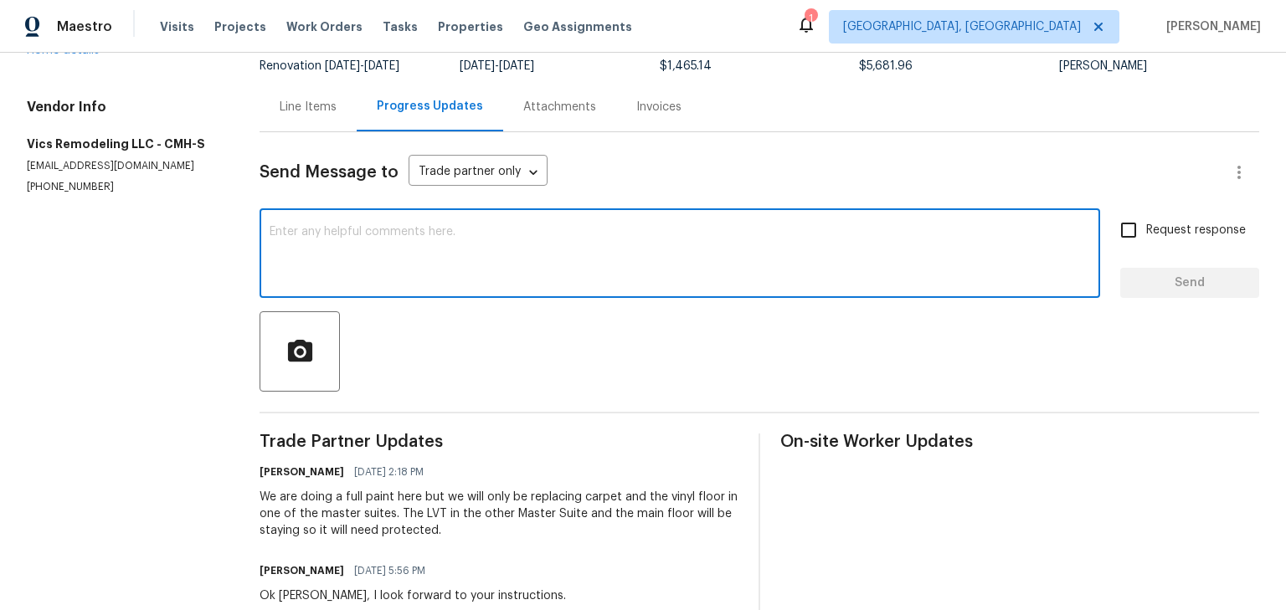
scroll to position [134, 0]
type textarea "h"
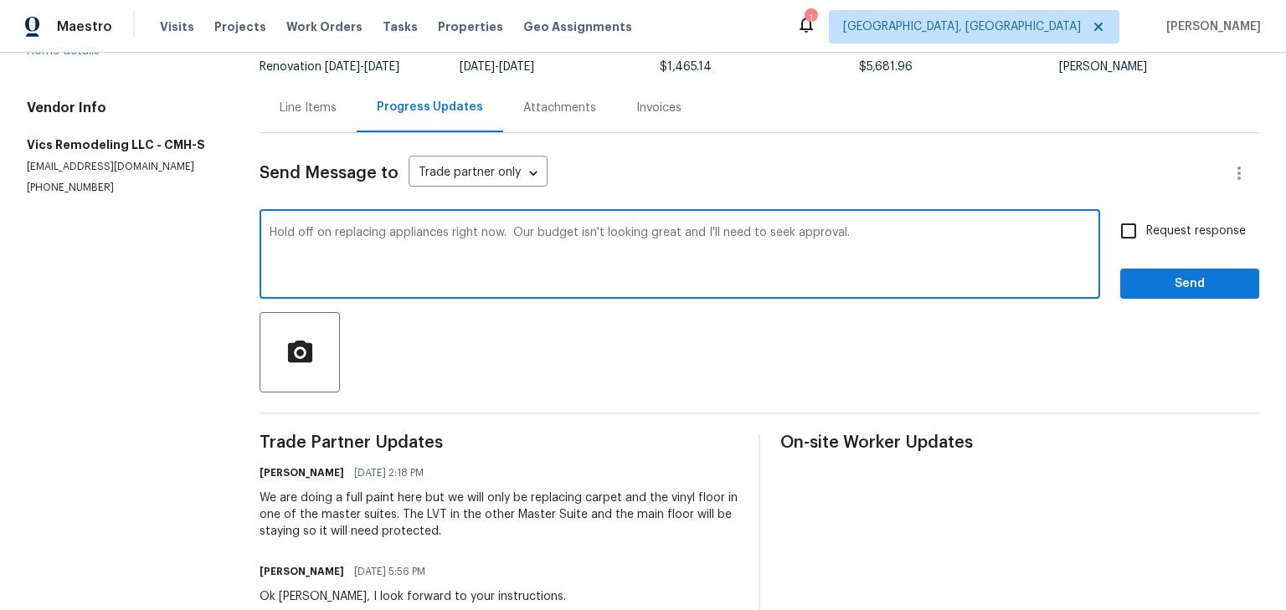
type textarea "Hold off on replacing appliances right now. Our budget isn't looking great and …"
click at [1168, 230] on span "Request response" at bounding box center [1196, 232] width 100 height 18
click at [1146, 230] on input "Request response" at bounding box center [1128, 231] width 35 height 35
checkbox input "true"
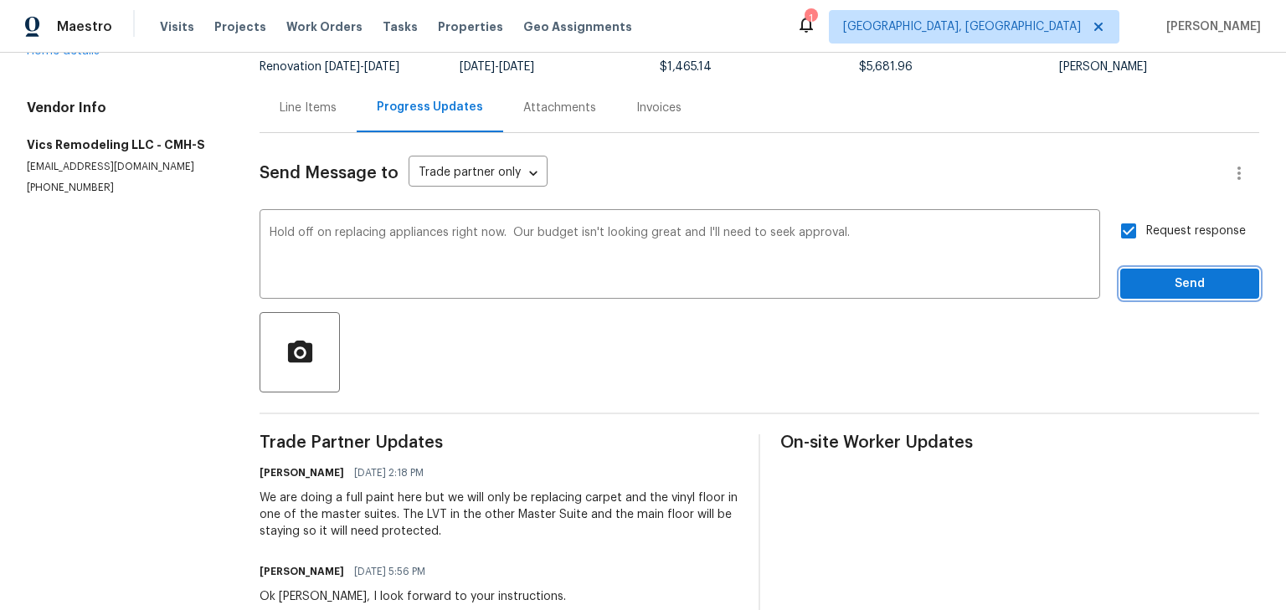
click at [1166, 274] on span "Send" at bounding box center [1190, 284] width 112 height 21
